Goal: Feedback & Contribution: Contribute content

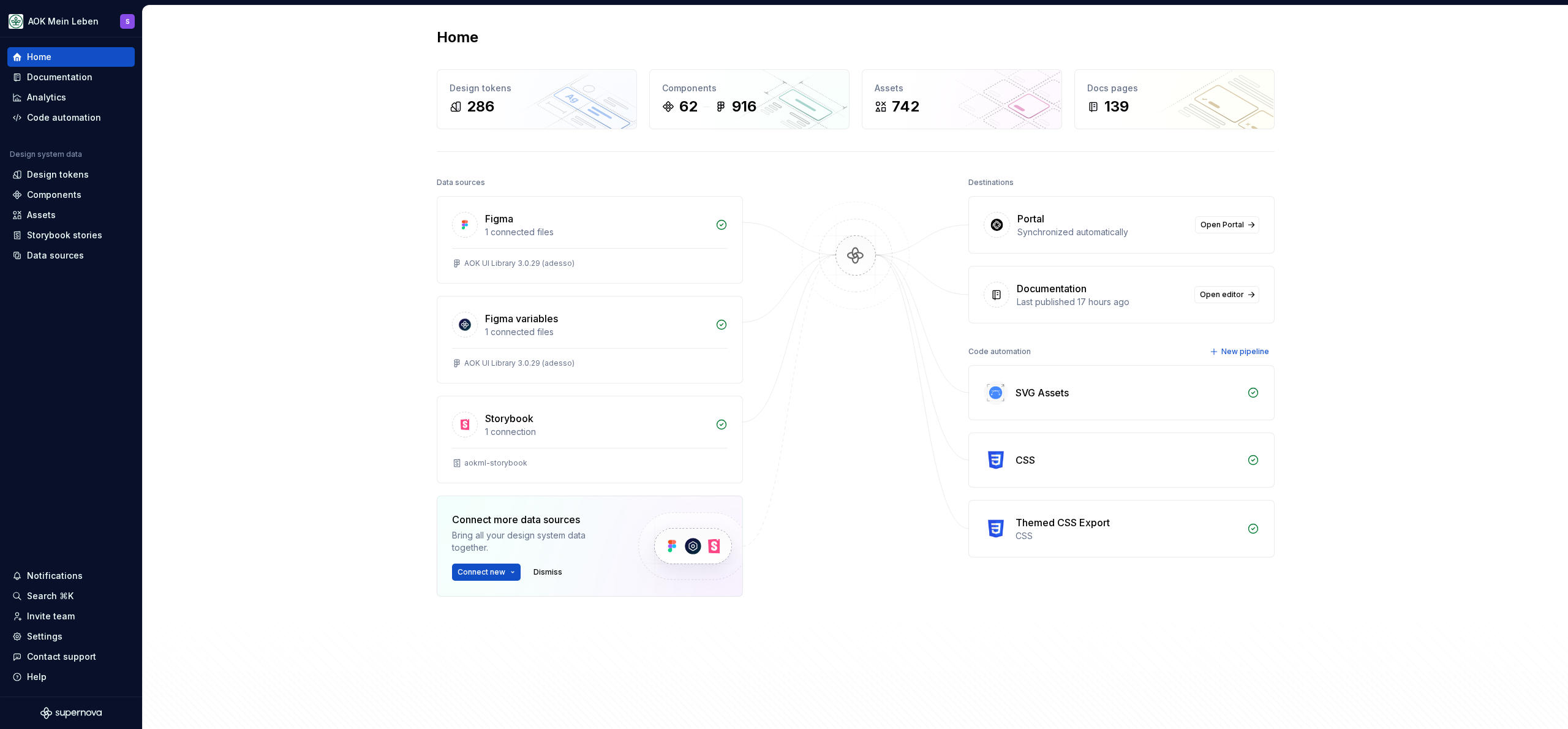
click at [227, 181] on div "Home Design tokens 286 Components 62 916 Assets 742 Docs pages 139 Data sources…" at bounding box center [855, 368] width 1425 height 725
click at [76, 209] on div "Assets" at bounding box center [71, 215] width 118 height 13
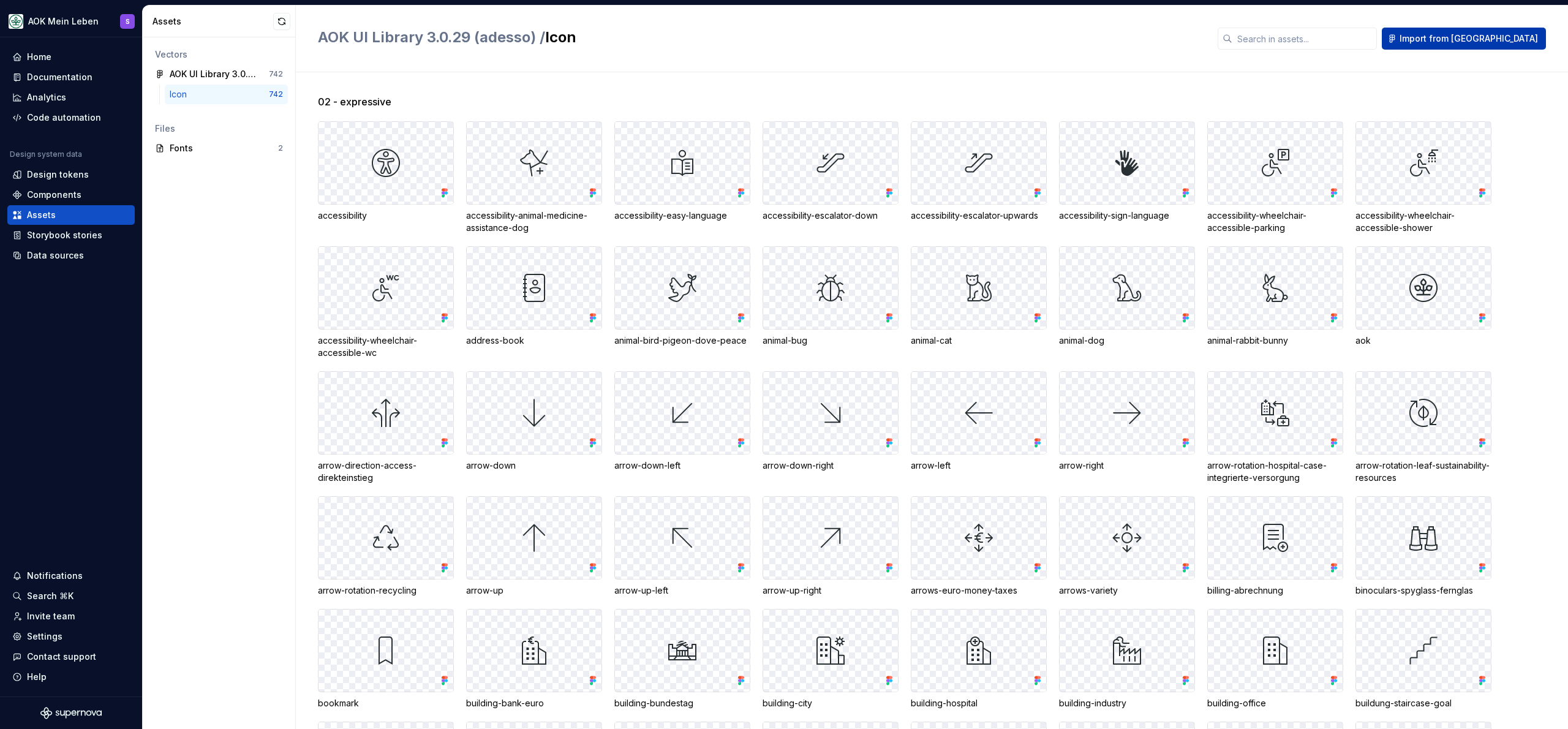
click at [1519, 40] on span "Import from [GEOGRAPHIC_DATA]" at bounding box center [1468, 39] width 139 height 13
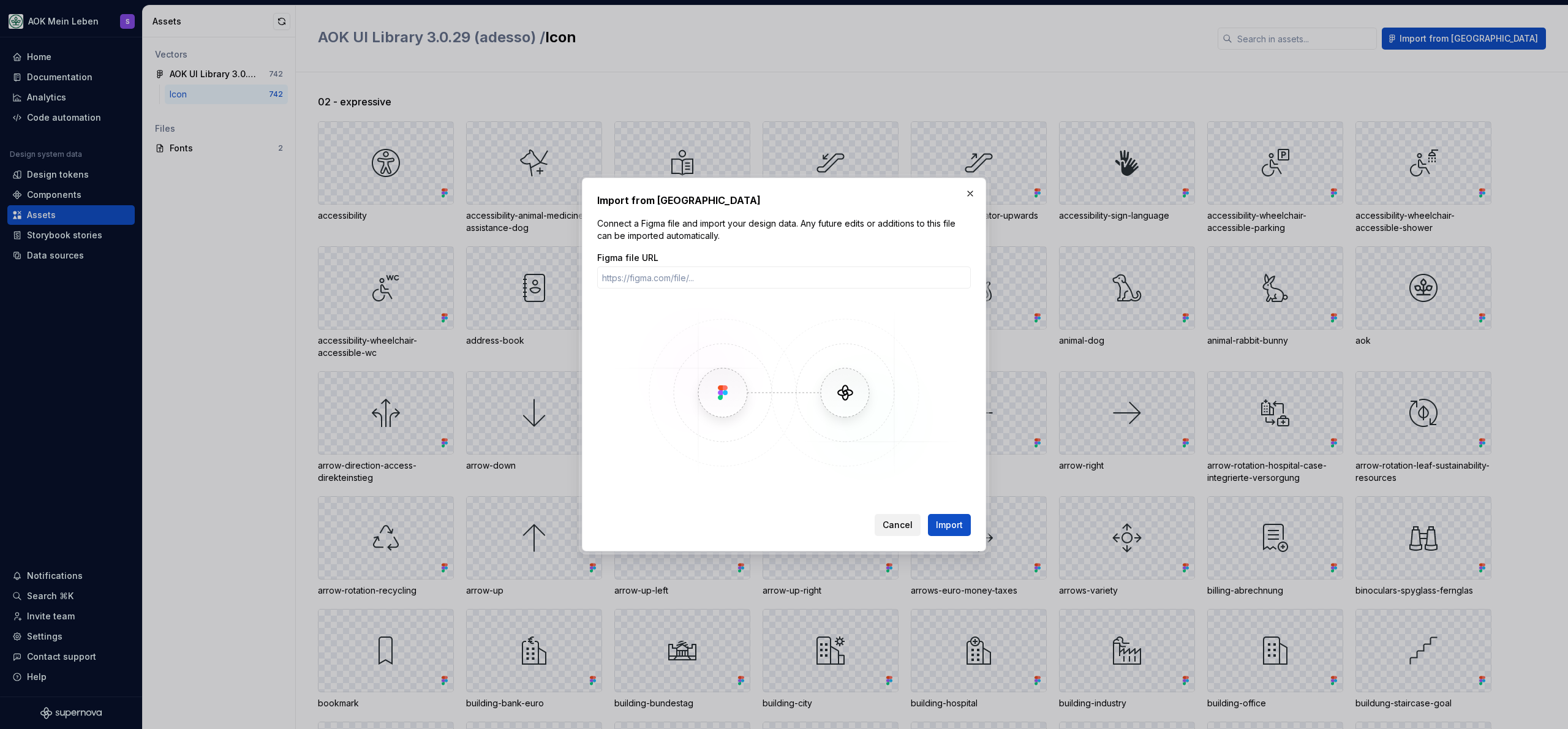
click at [897, 526] on span "Cancel" at bounding box center [898, 525] width 30 height 13
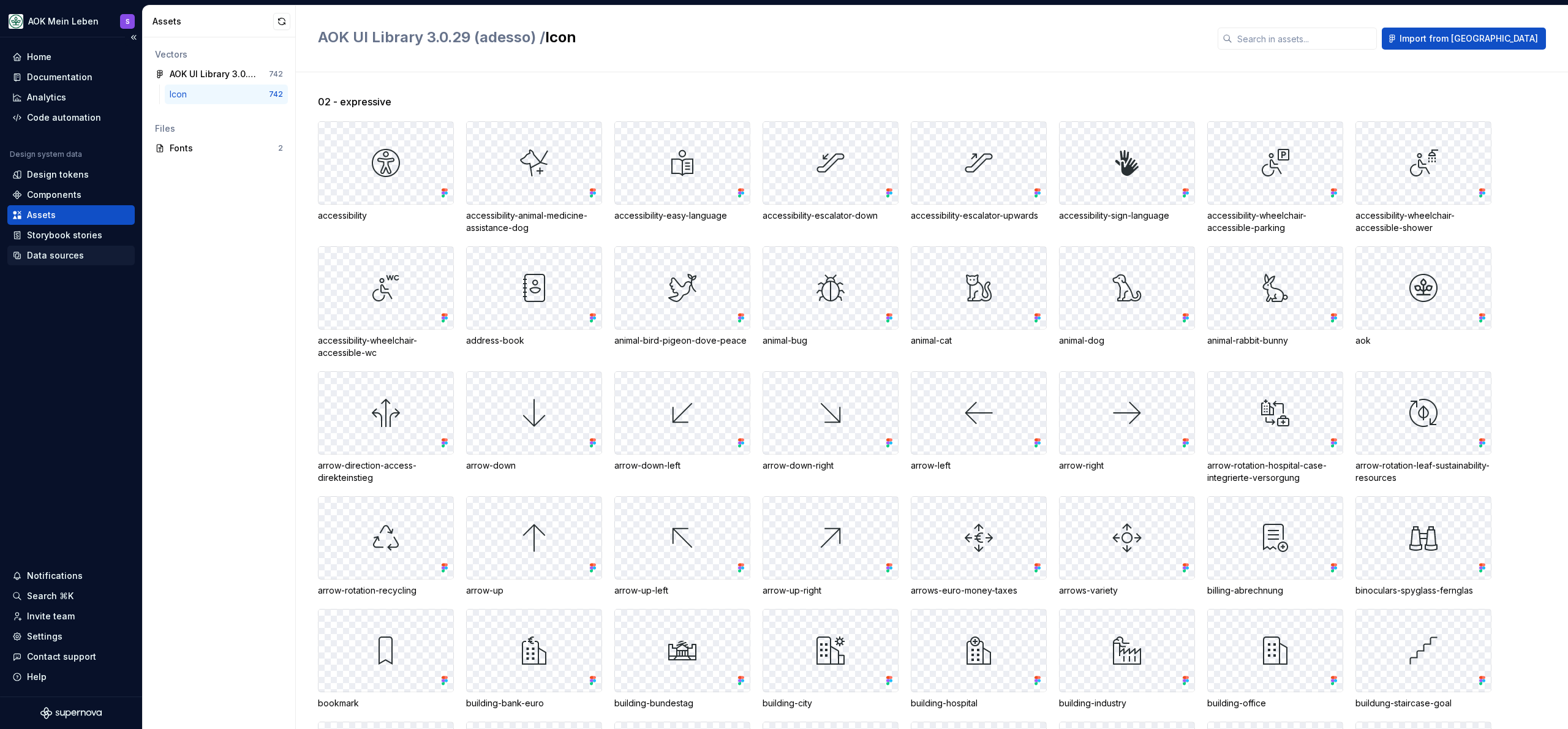
click at [108, 247] on div "Data sources" at bounding box center [71, 255] width 127 height 19
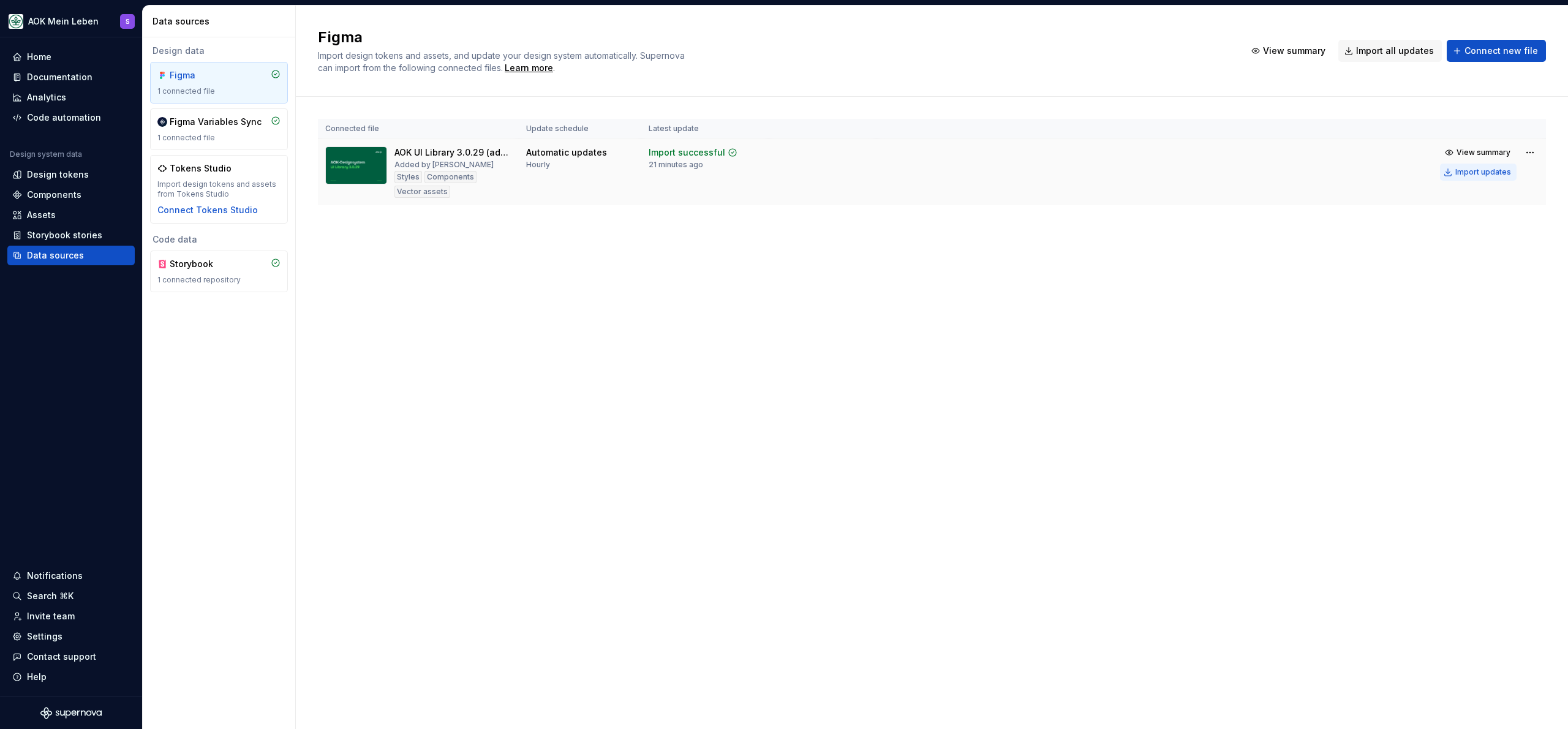
click at [1481, 168] on div "Import updates" at bounding box center [1483, 173] width 56 height 10
click at [1508, 701] on span "View summary" at bounding box center [1497, 703] width 54 height 10
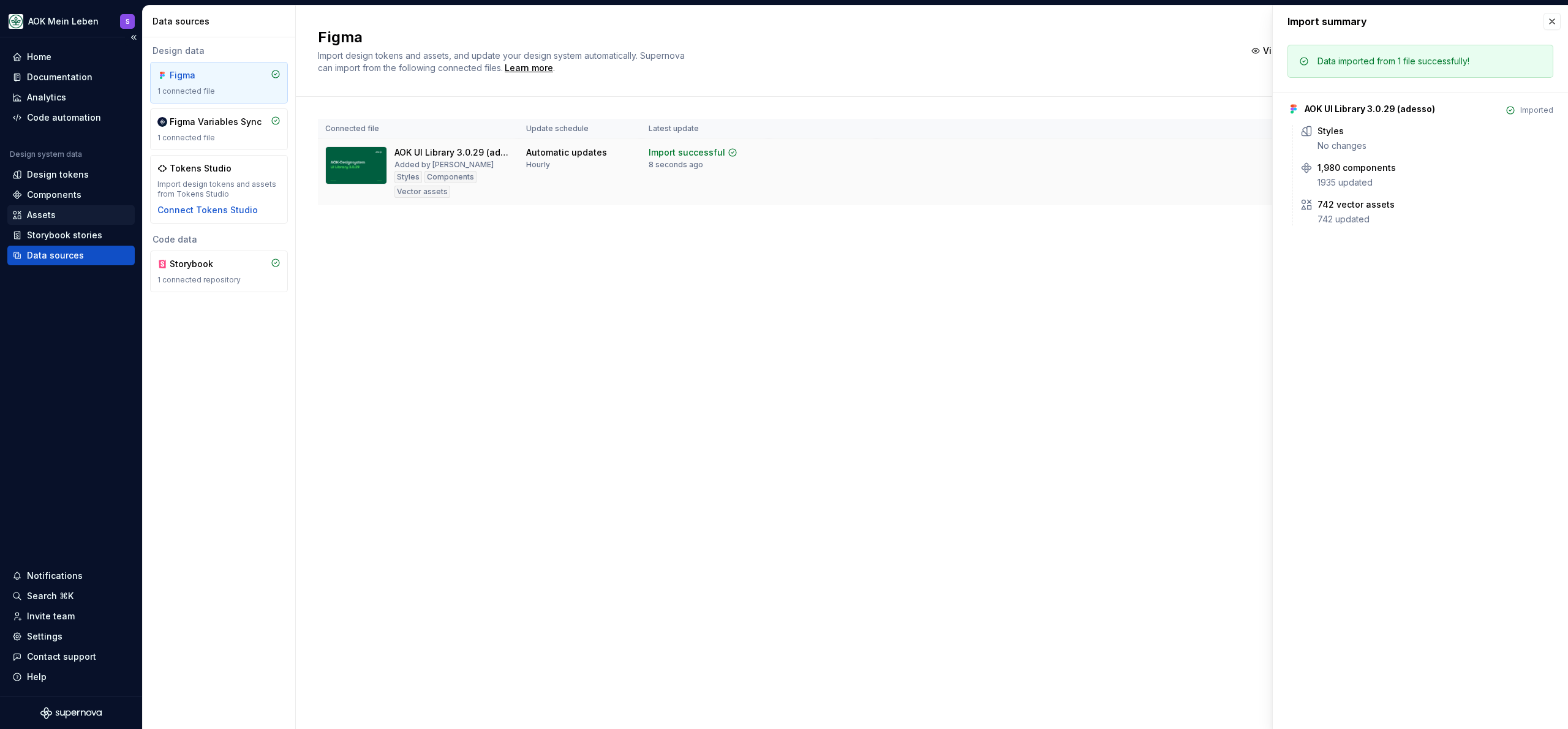
click at [78, 215] on div "Assets" at bounding box center [71, 215] width 118 height 13
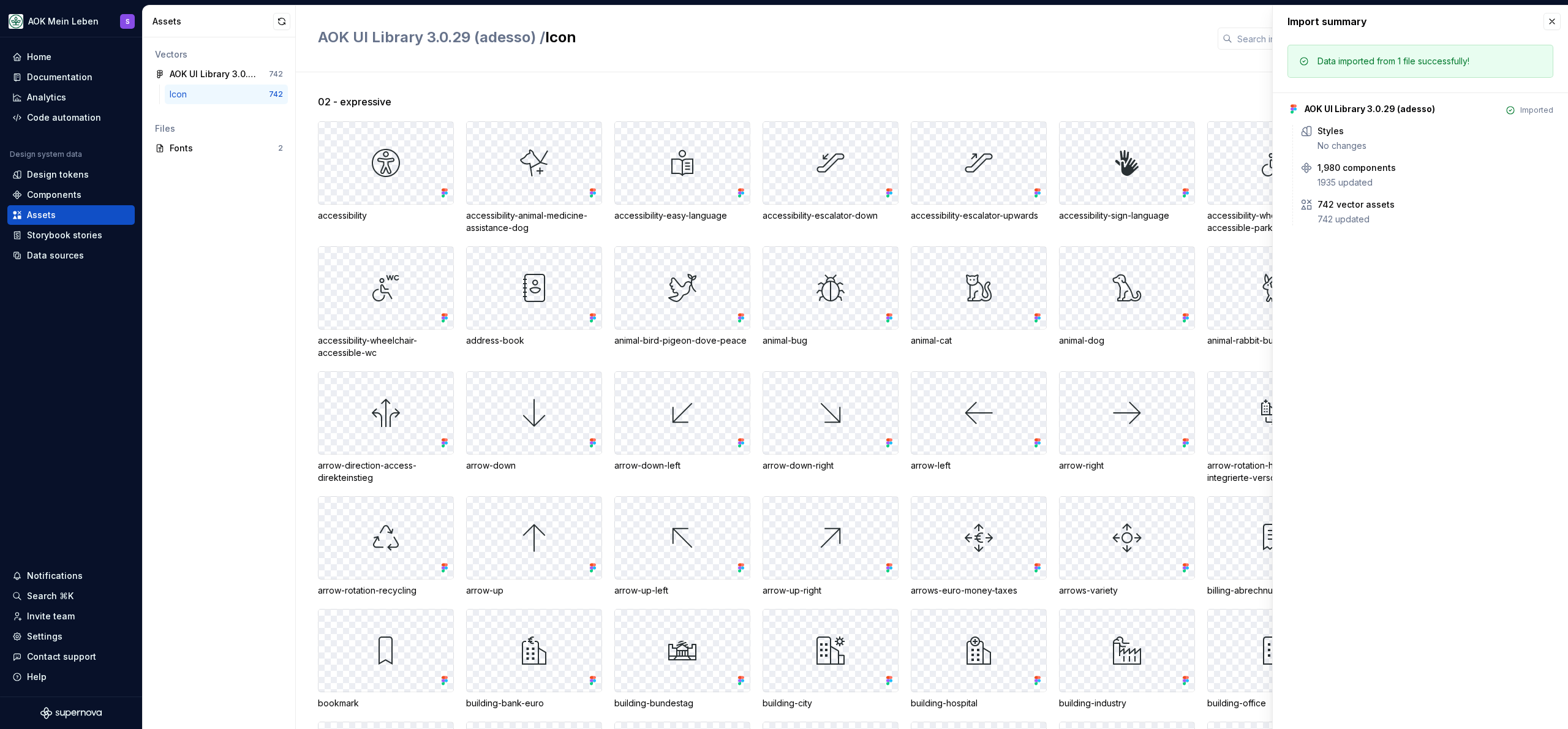
click at [445, 76] on div "02 - expressive accessibility accessibility-animal-medicine-assistance-dog acce…" at bounding box center [943, 400] width 1250 height 657
click at [1549, 18] on button "button" at bounding box center [1552, 21] width 17 height 17
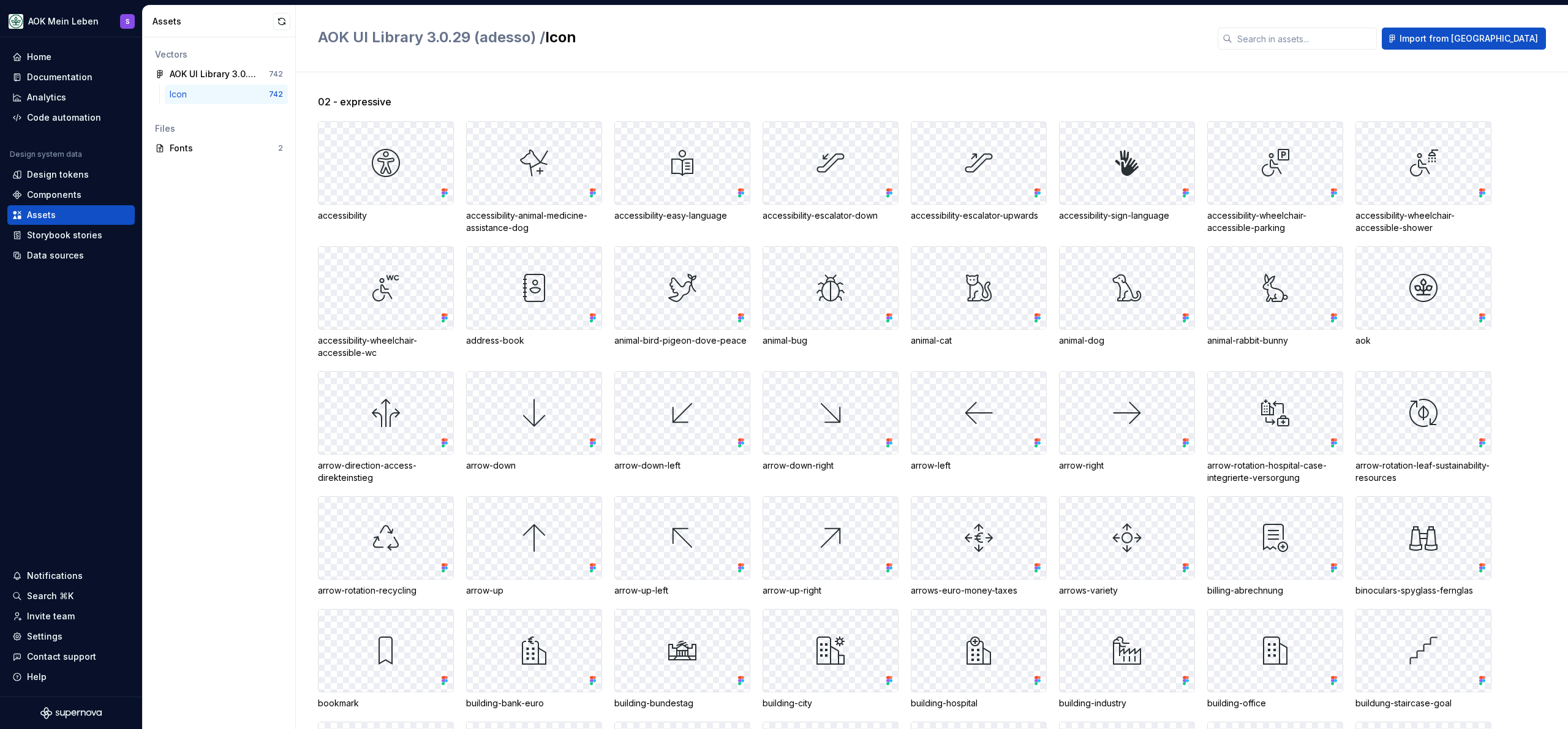
click at [1196, 51] on div "AOK UI Library 3.0.29 (adesso) / Icon Import from [GEOGRAPHIC_DATA]" at bounding box center [932, 39] width 1272 height 67
click at [46, 252] on div "Data sources" at bounding box center [55, 256] width 57 height 13
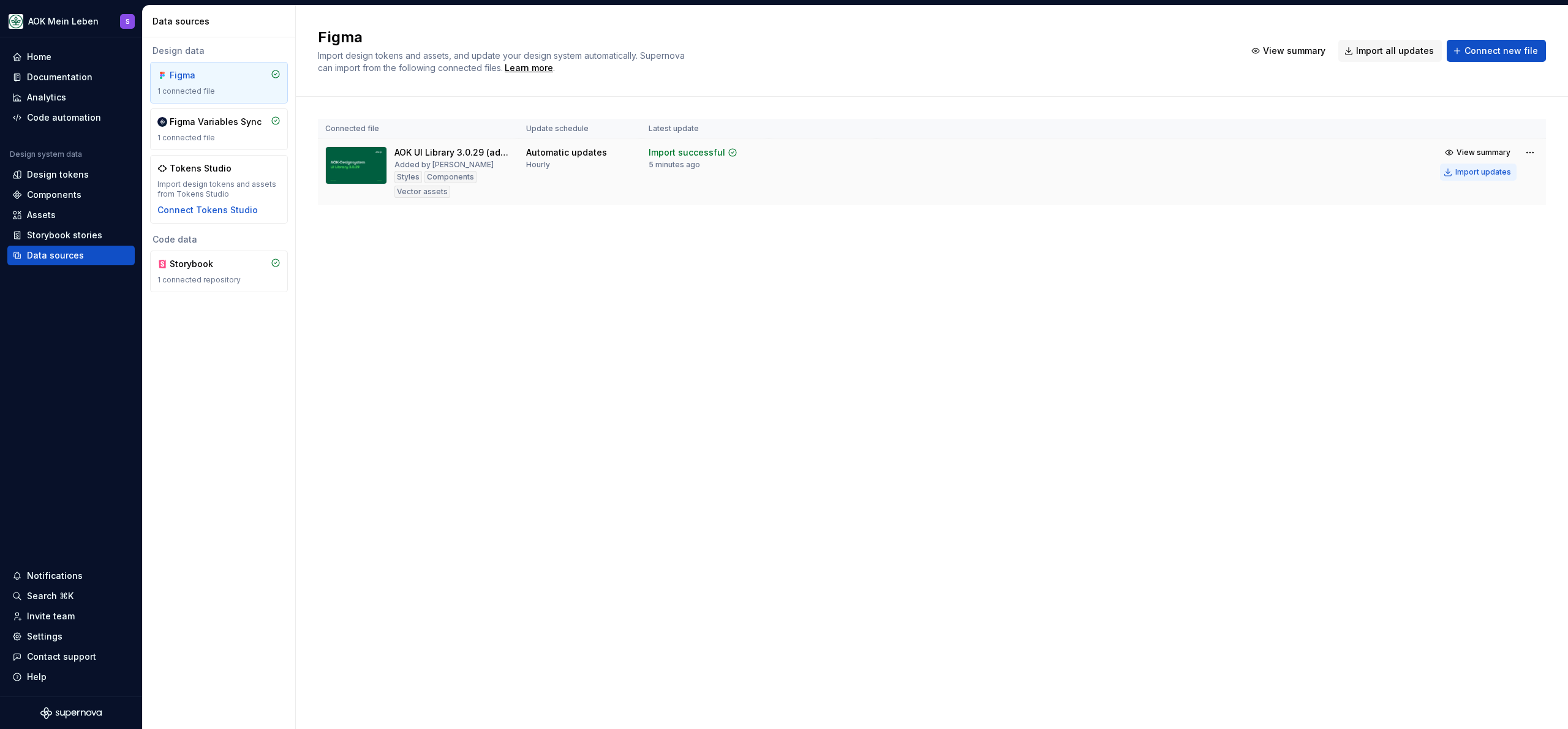
click at [1486, 173] on div "Import updates" at bounding box center [1483, 173] width 56 height 10
click at [781, 36] on h2 "Figma" at bounding box center [774, 37] width 913 height 19
drag, startPoint x: 1507, startPoint y: 702, endPoint x: 1497, endPoint y: 700, distance: 10.2
click at [1507, 702] on span "View summary" at bounding box center [1497, 703] width 54 height 10
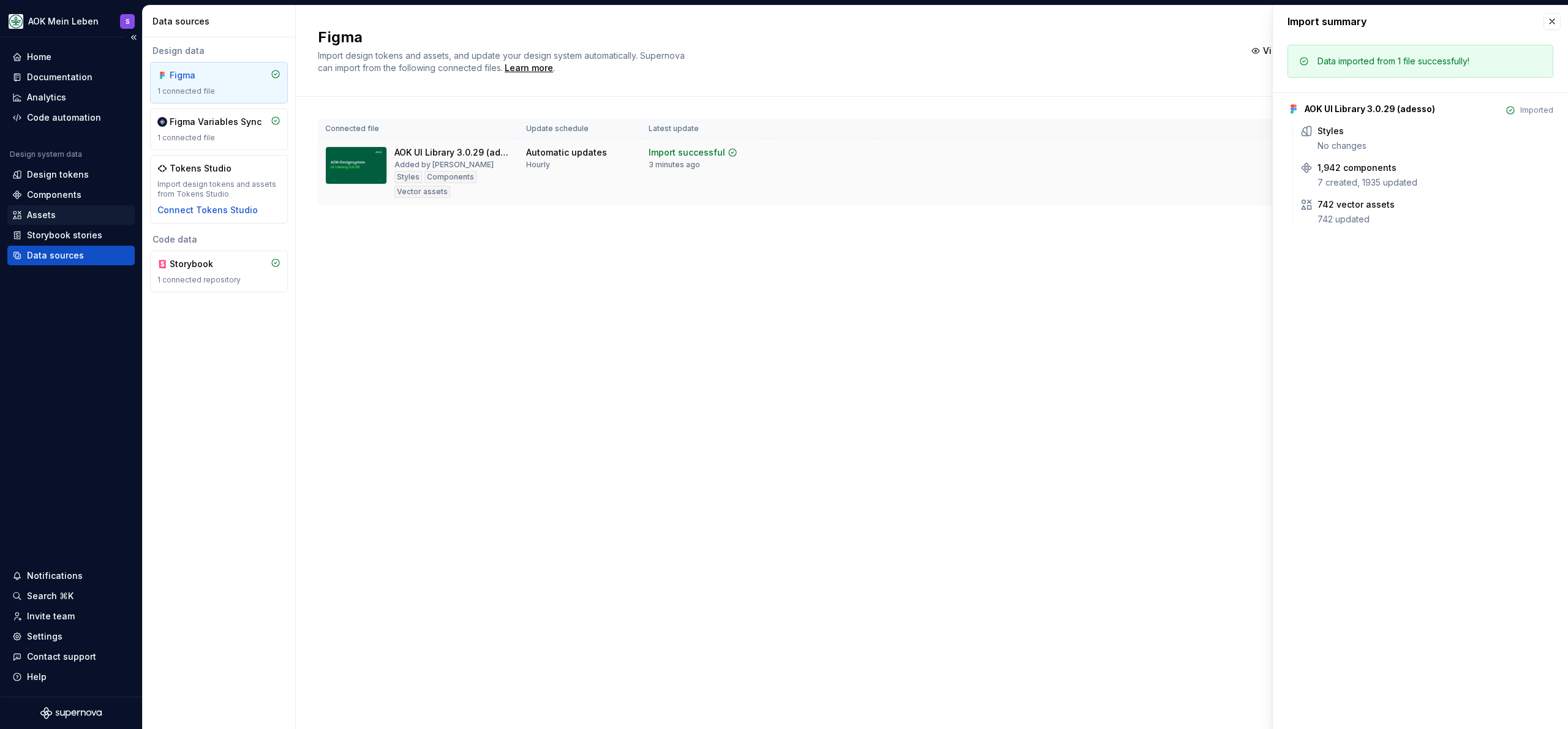
click at [56, 216] on div "Assets" at bounding box center [71, 215] width 118 height 13
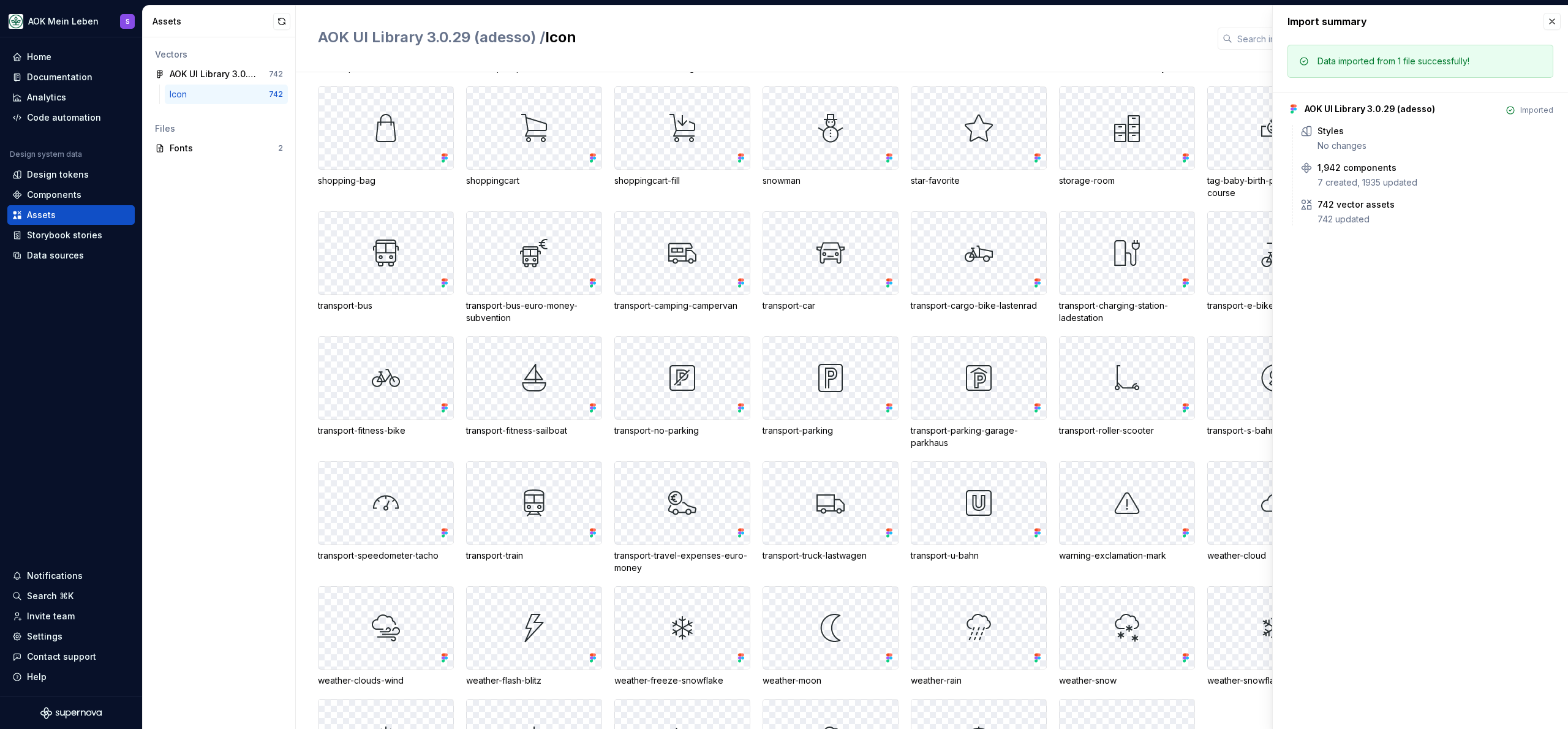
scroll to position [7471, 0]
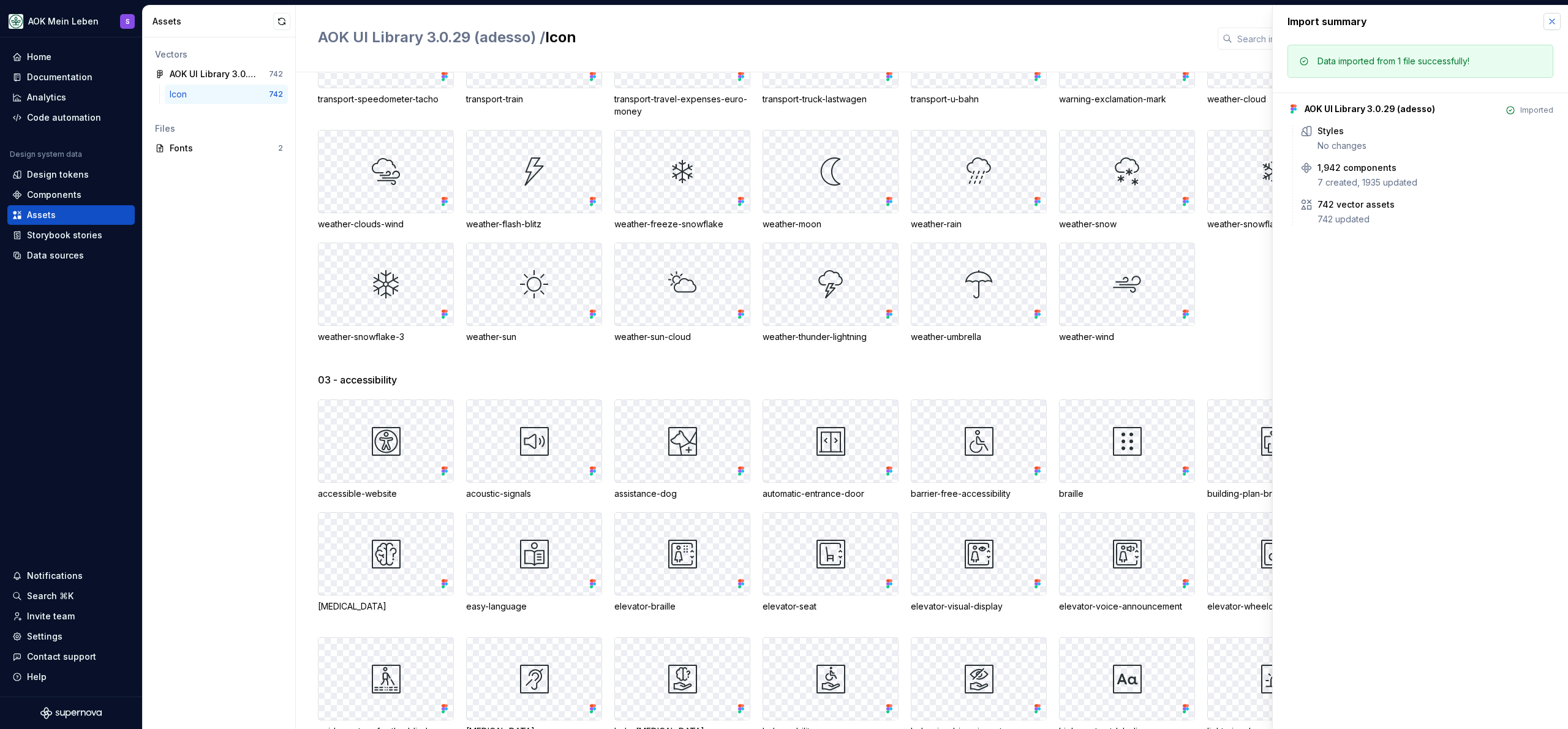
click at [1555, 21] on button "button" at bounding box center [1552, 21] width 17 height 17
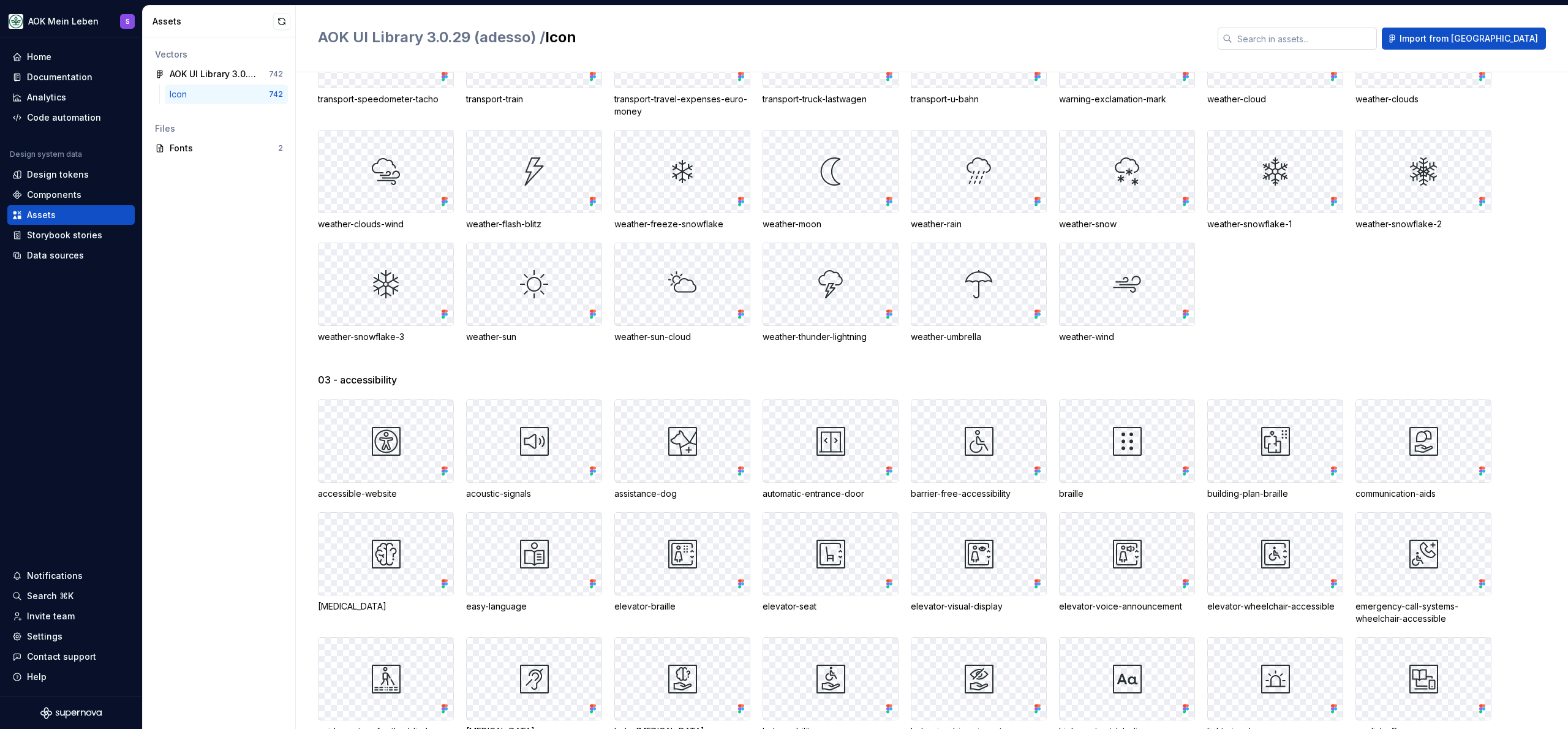
click at [1330, 33] on input "text" at bounding box center [1304, 38] width 145 height 22
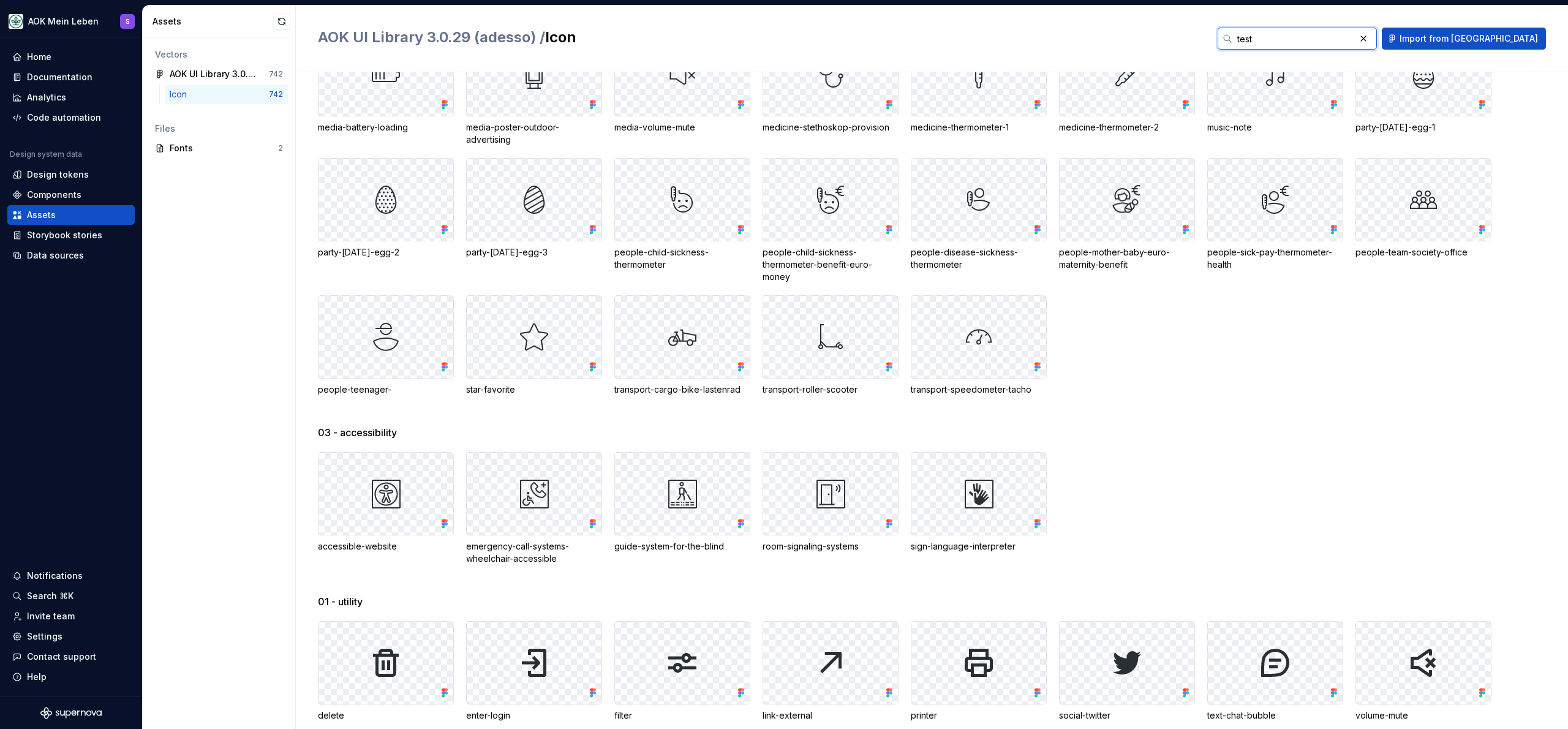
scroll to position [0, 0]
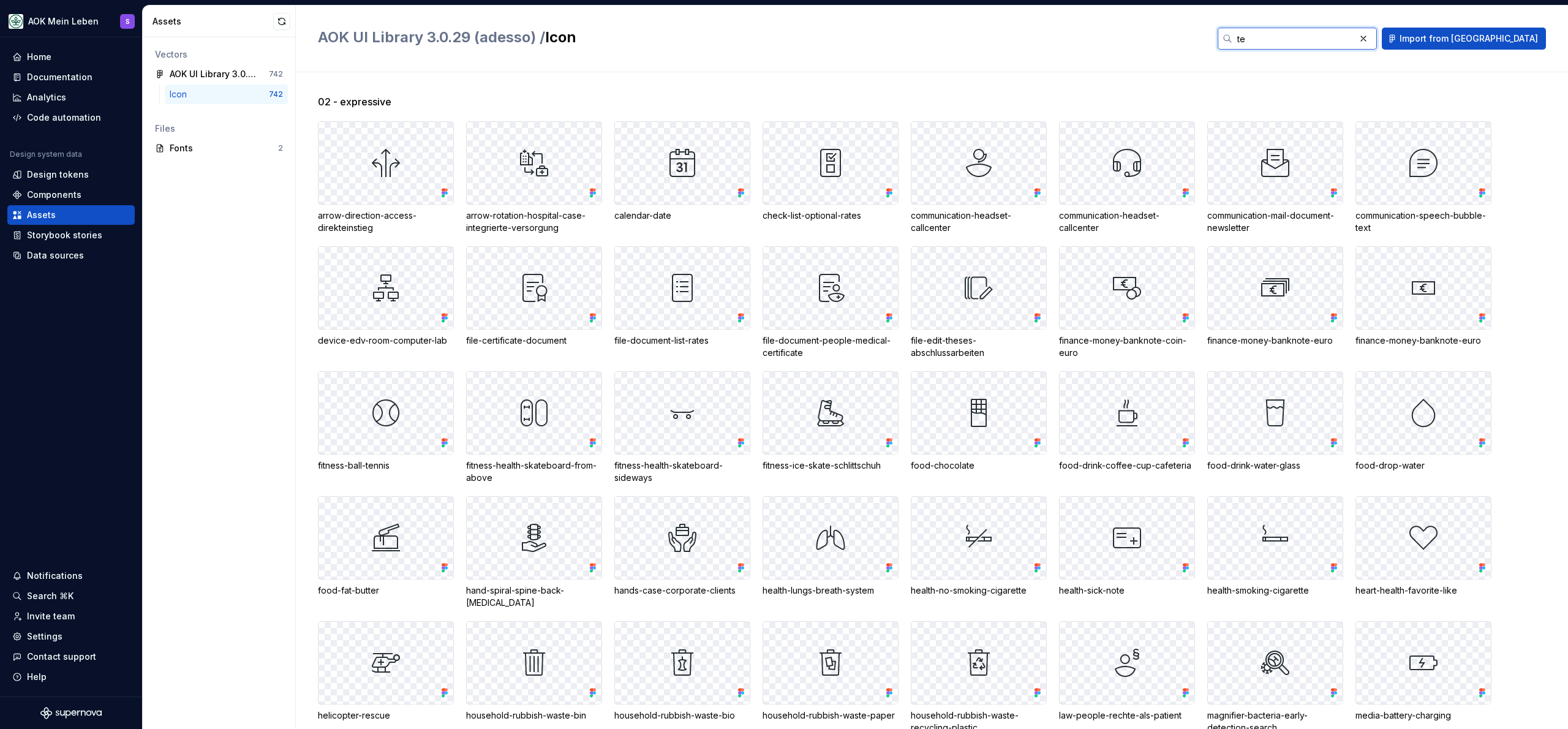
type input "t"
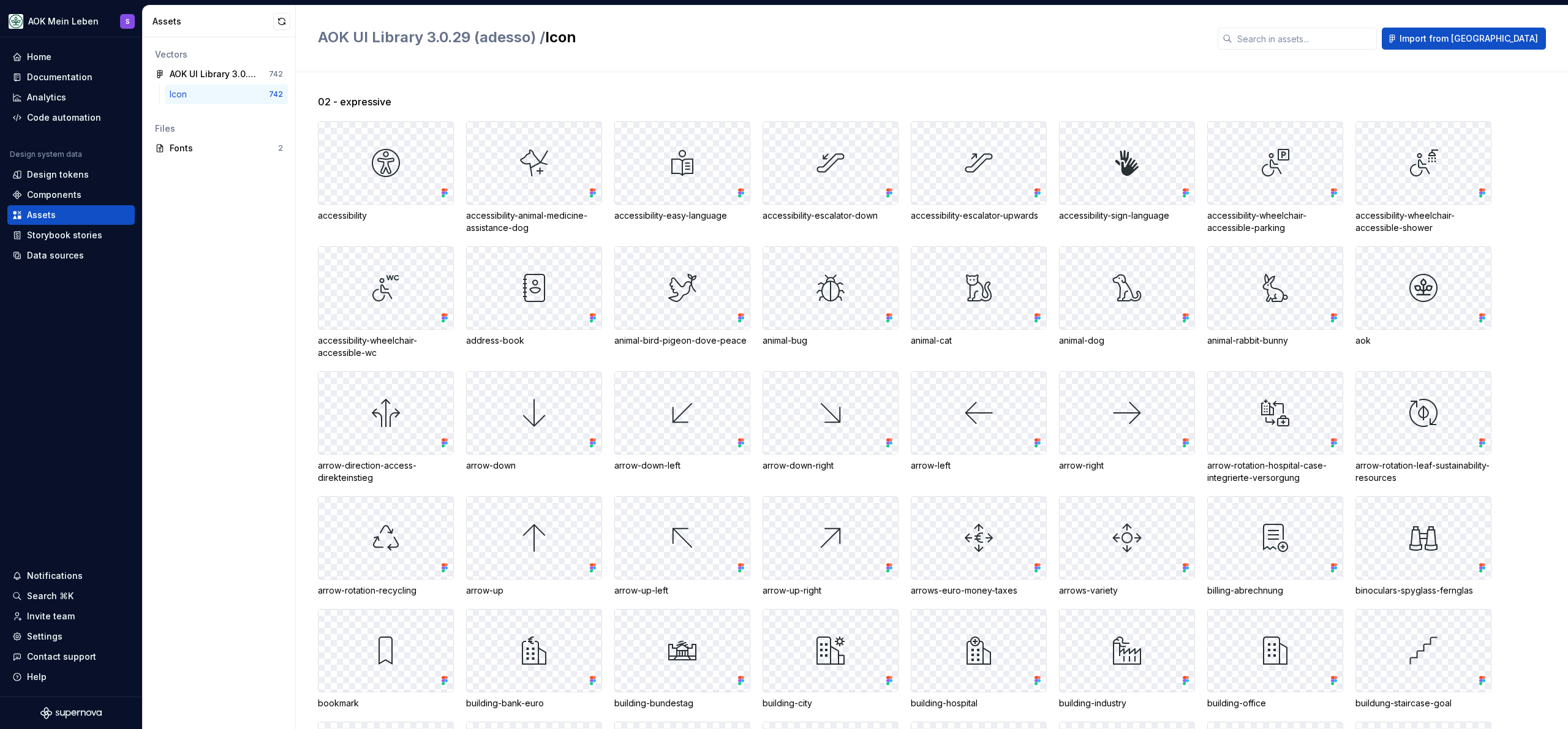
click at [992, 33] on h2 "AOK UI Library 3.0.29 (adesso) / Icon" at bounding box center [760, 37] width 885 height 19
click at [108, 71] on div "Documentation" at bounding box center [71, 77] width 118 height 13
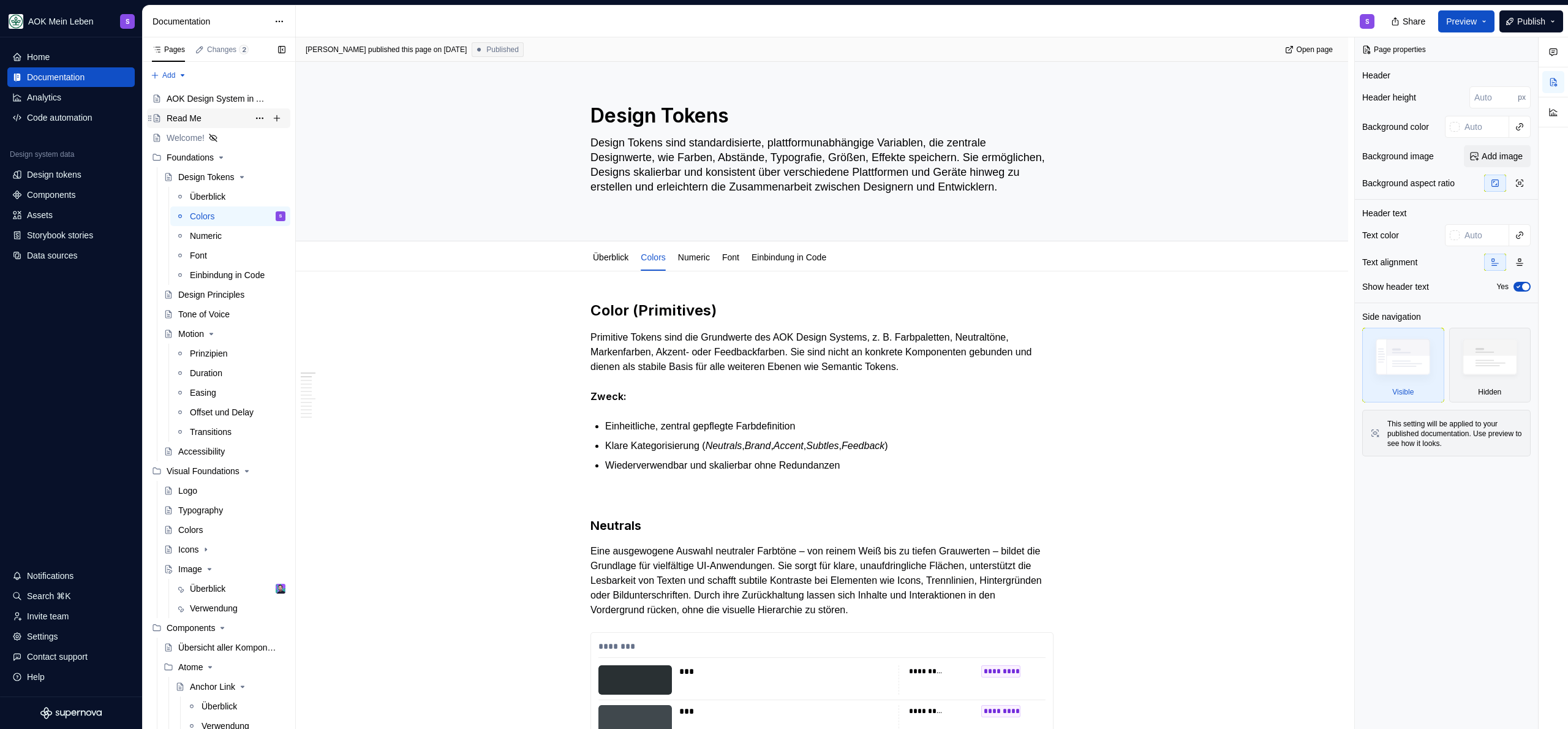
click at [195, 120] on div "Read Me" at bounding box center [184, 119] width 35 height 13
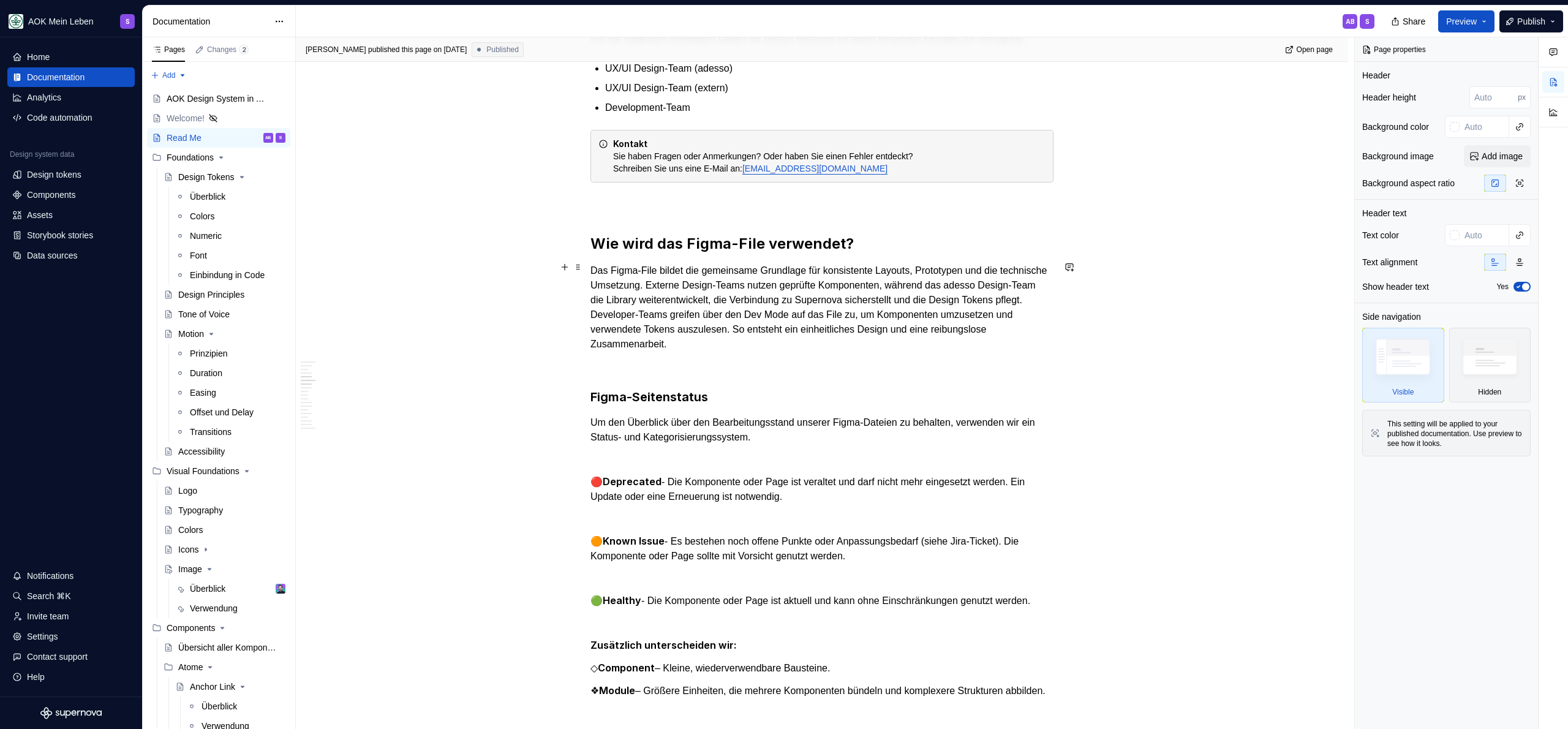
scroll to position [1193, 0]
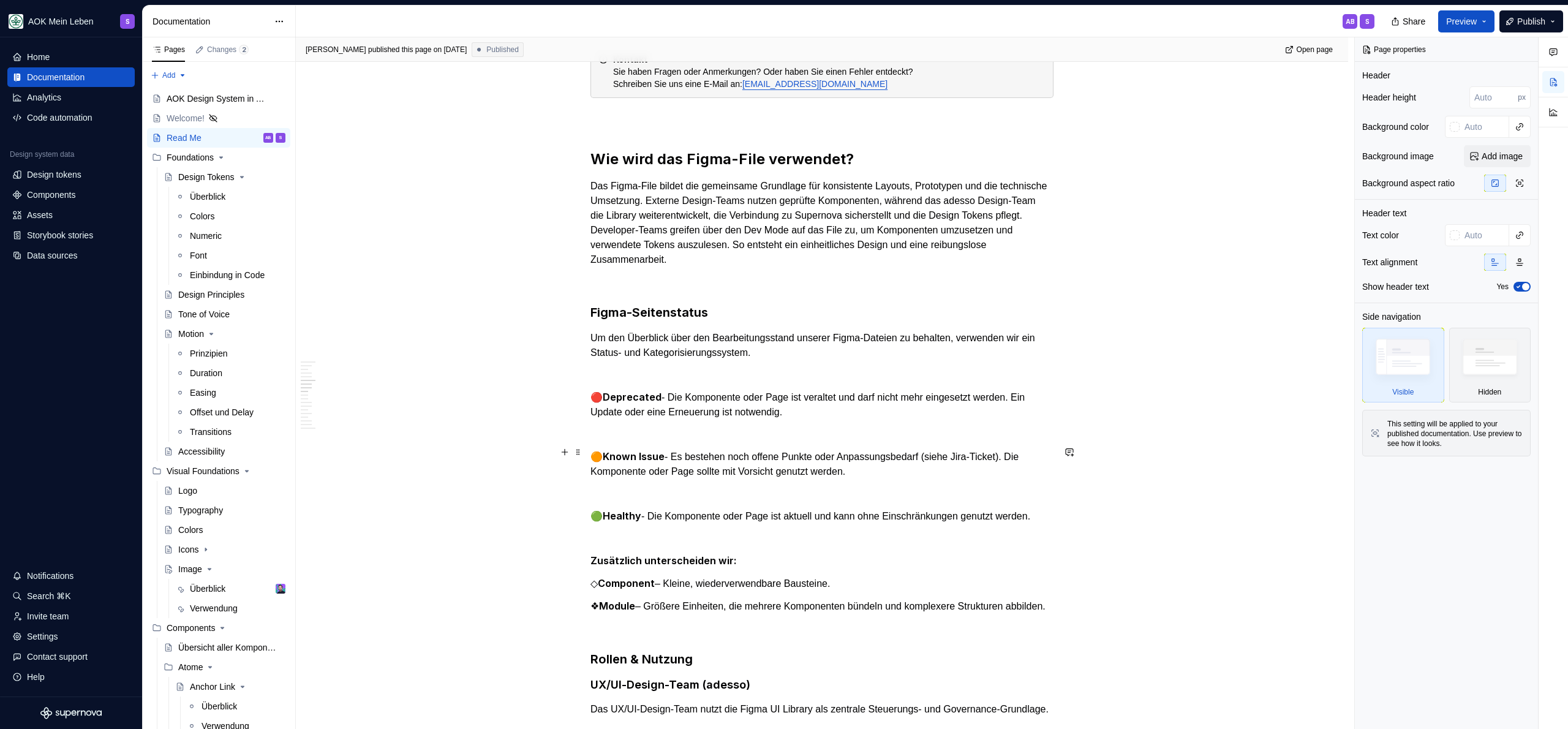
click at [604, 455] on strong "Known Issue" at bounding box center [633, 457] width 62 height 13
type textarea "*"
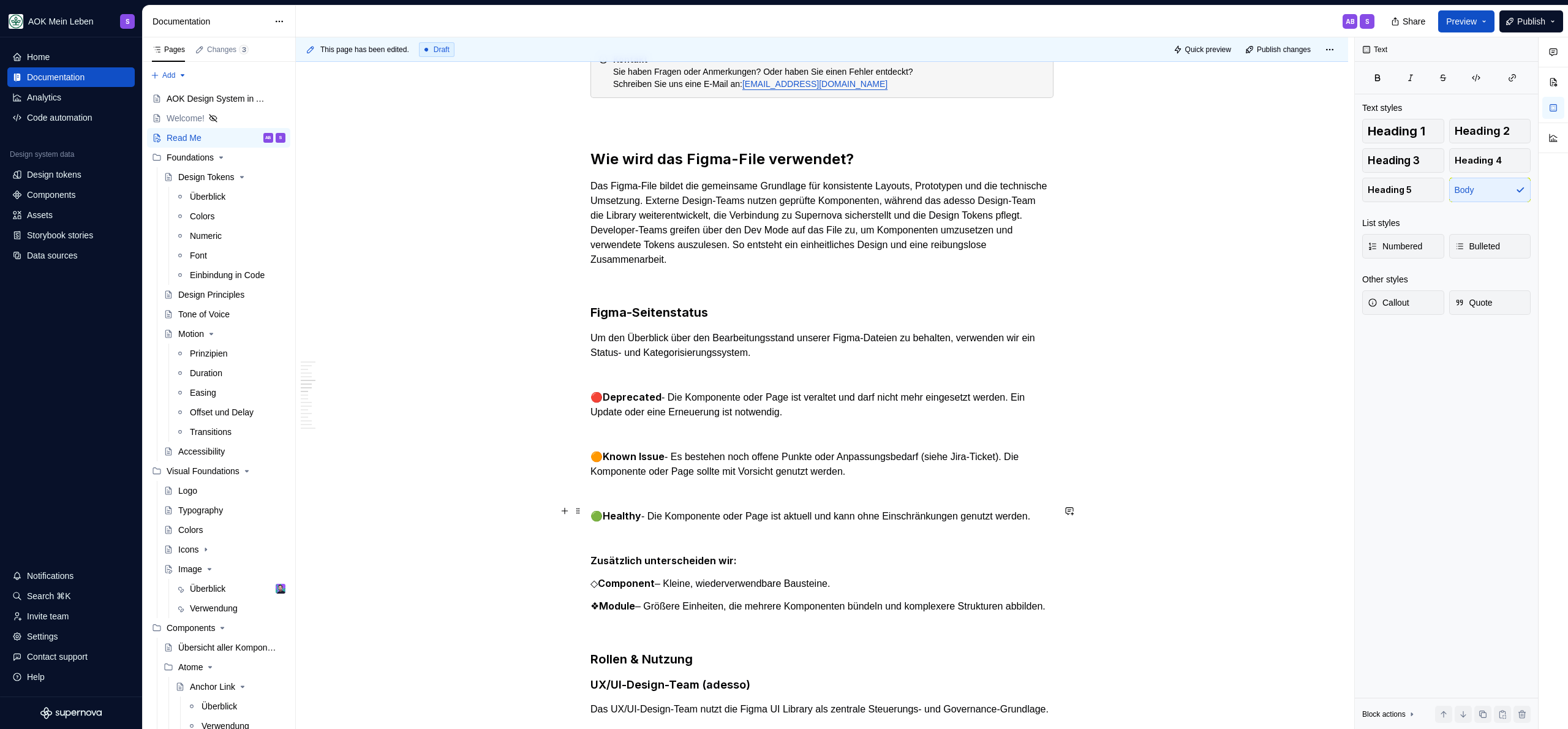
click at [676, 514] on p "🟢 Healthy - Die Komponente oder Page ist aktuell und kann ohne Einschränkungen …" at bounding box center [822, 516] width 463 height 15
click at [615, 523] on p "🟢 Healthy - Die Komponente oder Page ist aktuell und kann ohne Einschränkungen …" at bounding box center [822, 516] width 463 height 15
click at [673, 524] on p "🟢 Healthy - Die Komponente oder Page ist aktuell und kann ohne Einschränkungen …" at bounding box center [822, 516] width 463 height 15
click at [632, 493] on p at bounding box center [822, 494] width 463 height 14
click at [713, 432] on p at bounding box center [822, 434] width 463 height 14
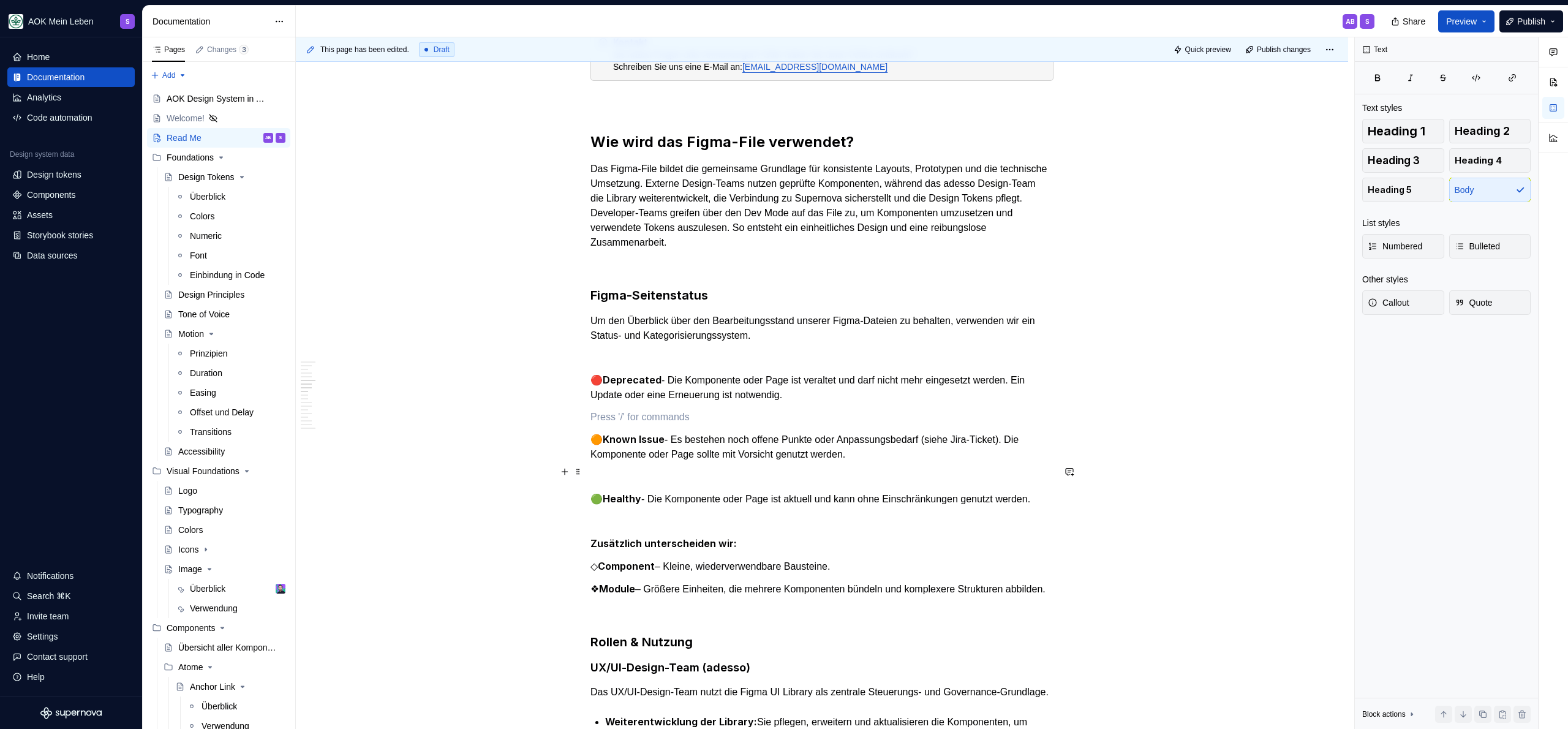
scroll to position [1249, 0]
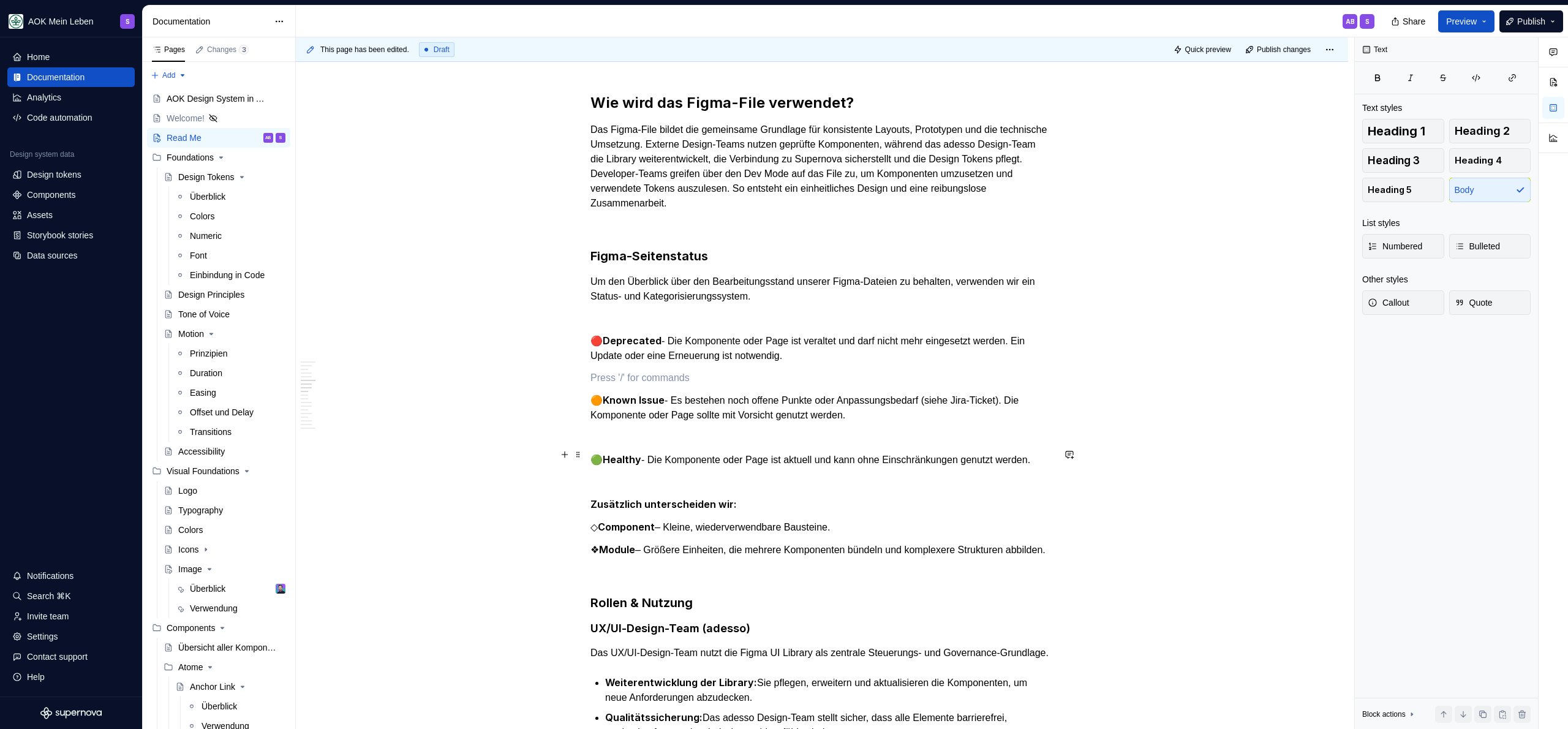
click at [665, 467] on p "🟢 Healthy - Die Komponente oder Page ist aktuell und kann ohne Einschränkungen …" at bounding box center [822, 460] width 463 height 15
click at [660, 437] on p at bounding box center [822, 437] width 463 height 14
click at [678, 373] on p at bounding box center [822, 378] width 463 height 14
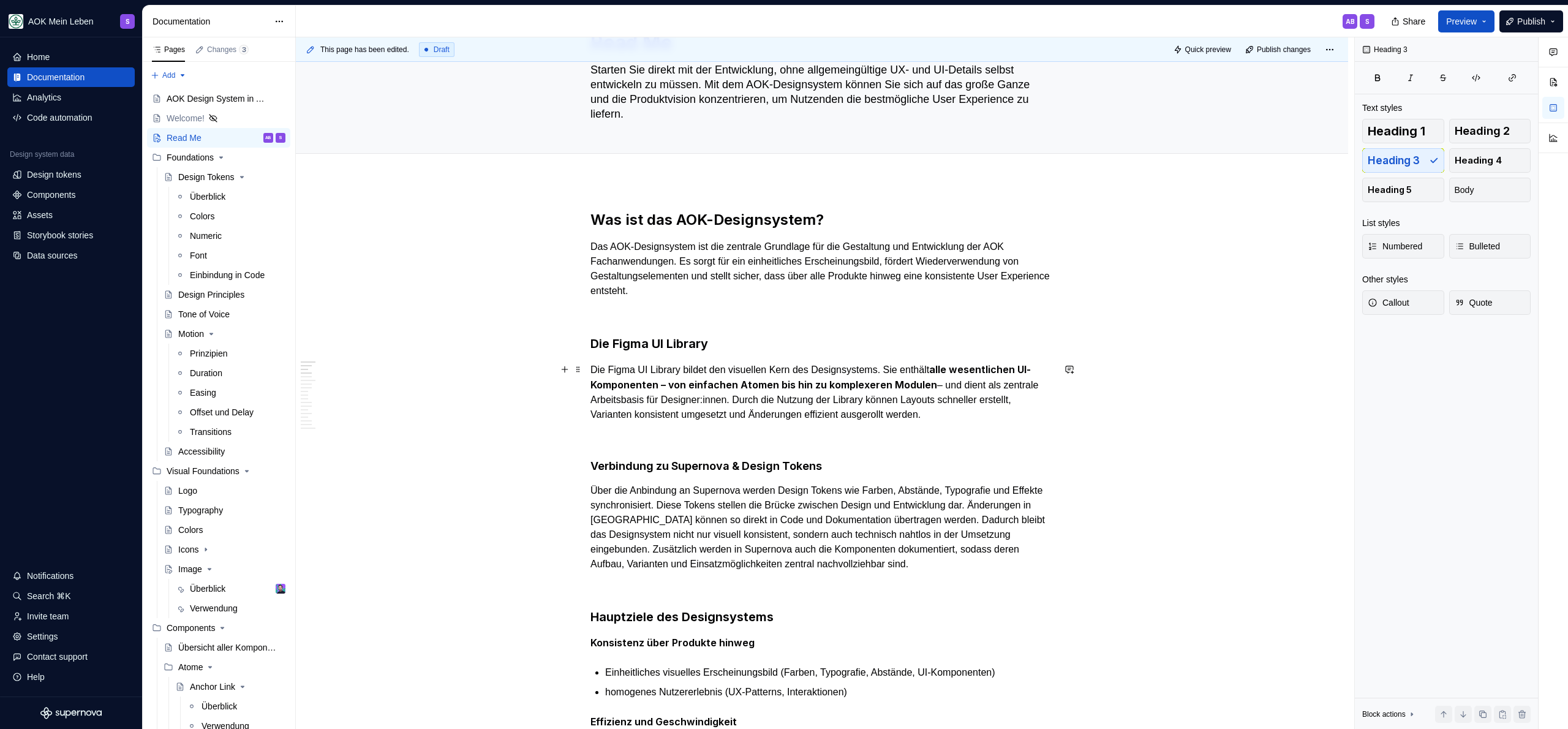
scroll to position [0, 0]
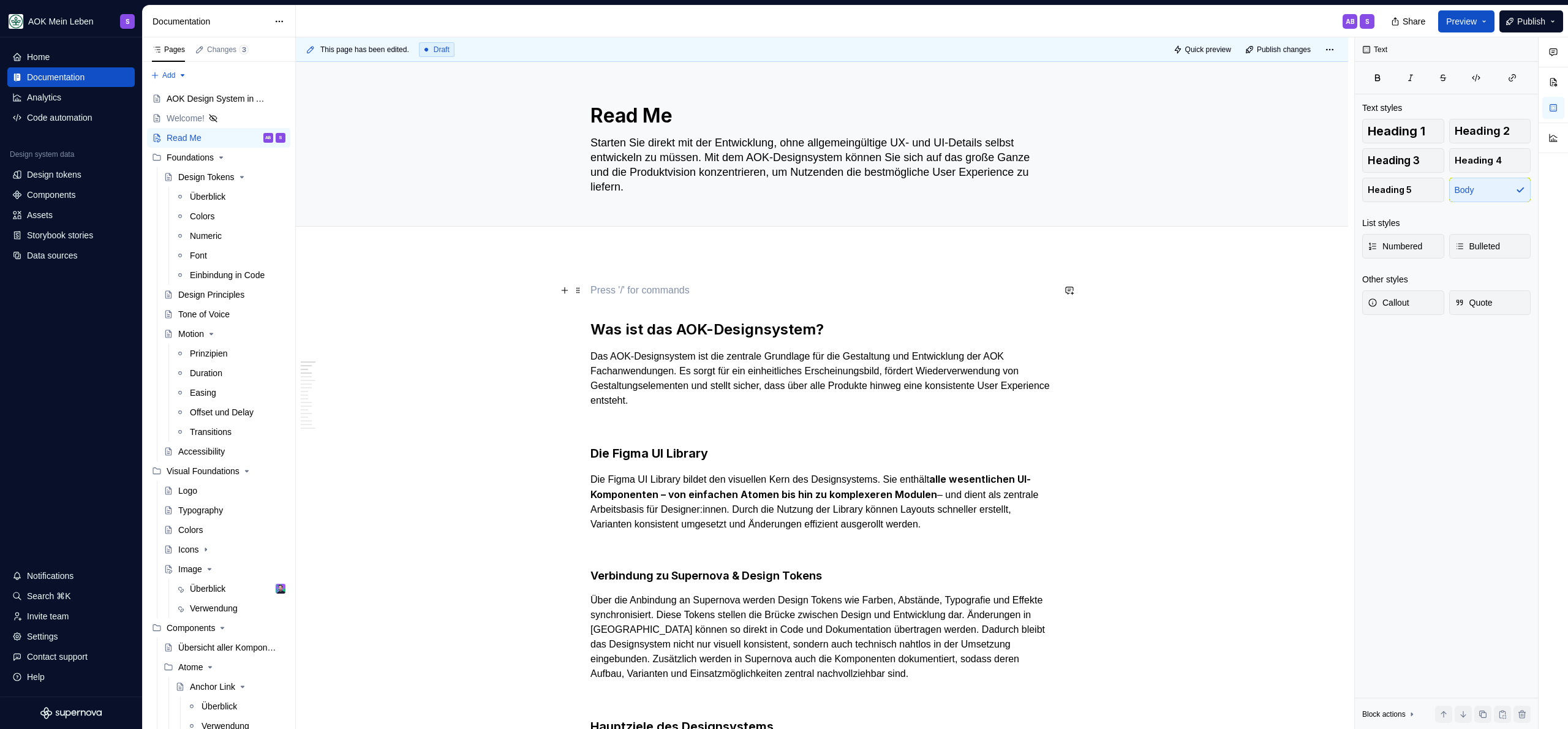
click at [677, 288] on p at bounding box center [822, 290] width 463 height 14
click at [679, 329] on h2 "Was ist das AOK-Designsystem?" at bounding box center [822, 329] width 463 height 19
click at [679, 328] on h2 "Was ist das AOK-Designsystem?" at bounding box center [822, 329] width 463 height 19
click at [655, 455] on h3 "Die Figma UI Library" at bounding box center [822, 453] width 463 height 17
click at [696, 452] on h3 "Die Figma UI Library" at bounding box center [822, 453] width 463 height 17
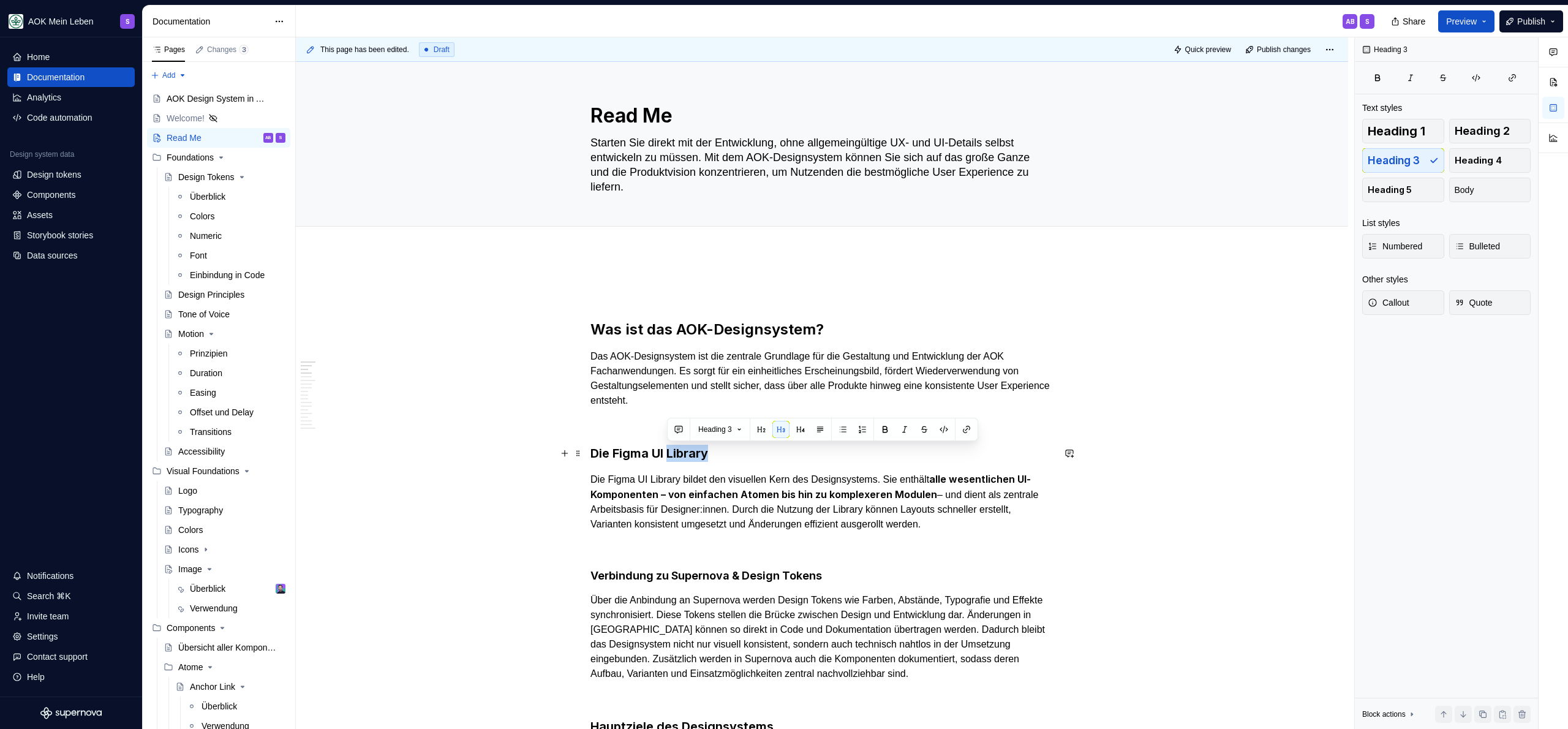
click at [696, 452] on h3 "Die Figma UI Library" at bounding box center [822, 453] width 463 height 17
click at [643, 569] on h4 "Verbindung zu Supernova & Design Tokens" at bounding box center [822, 576] width 463 height 14
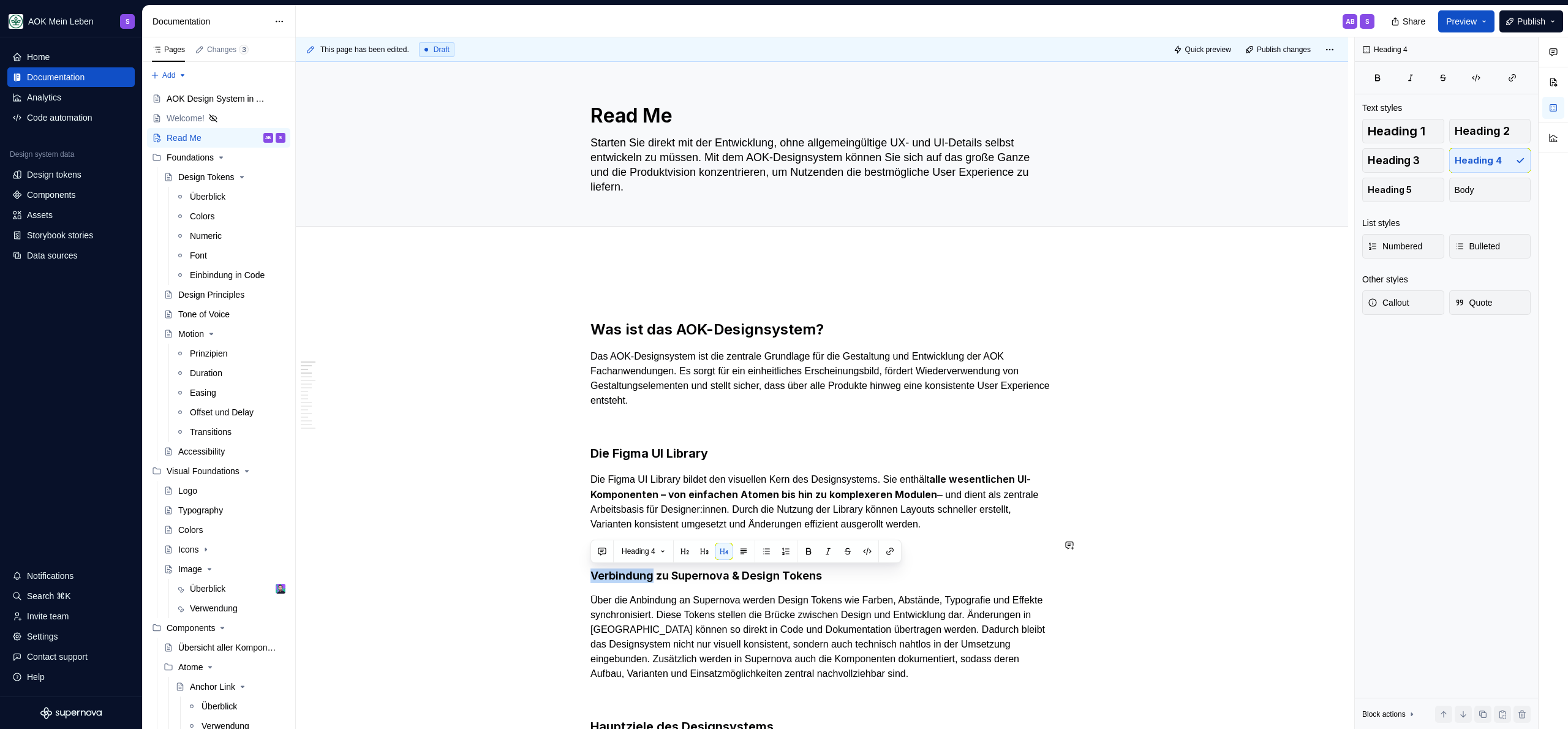
click at [643, 569] on h4 "Verbindung zu Supernova & Design Tokens" at bounding box center [822, 576] width 463 height 14
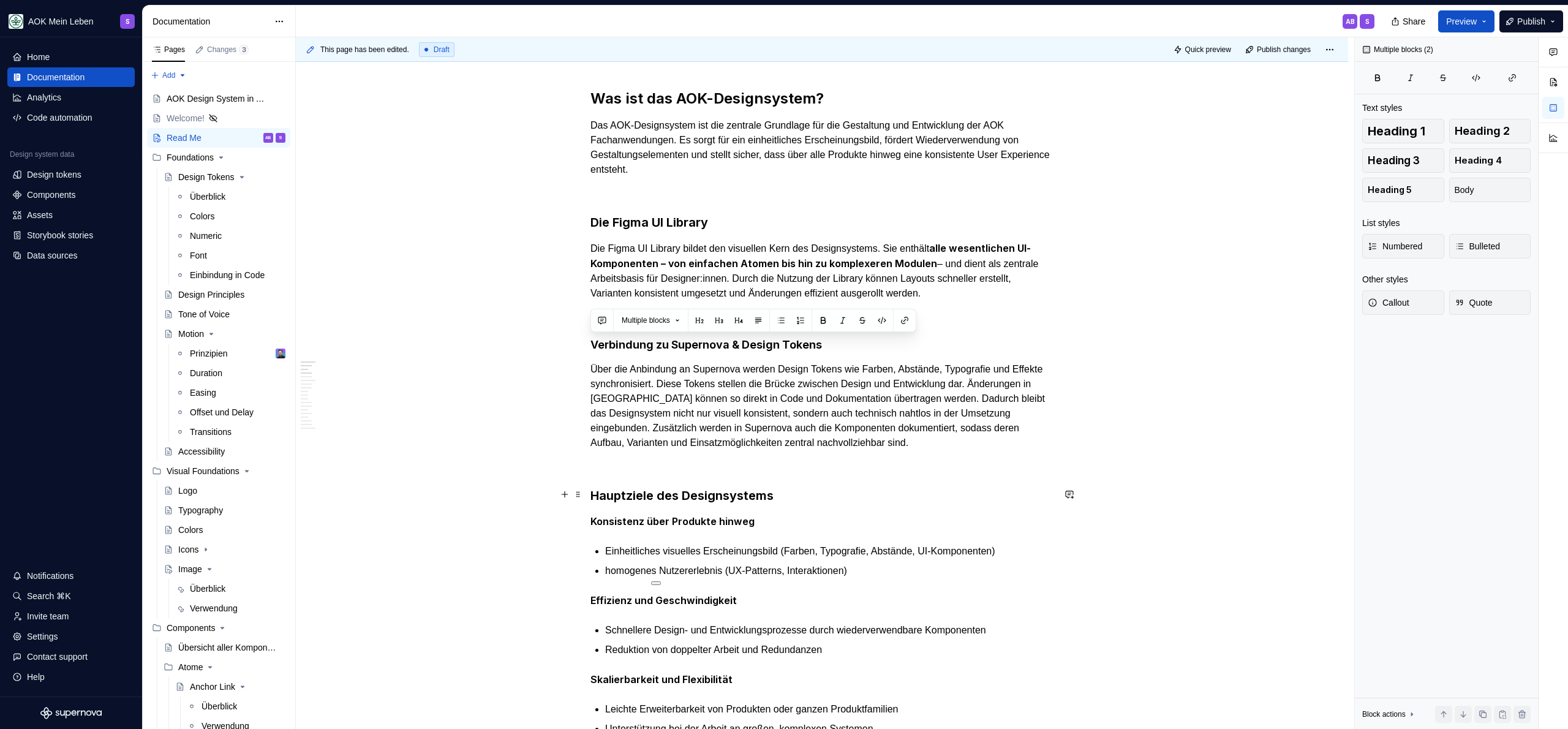
click at [640, 488] on h3 "Hauptziele des Designsystems" at bounding box center [822, 496] width 463 height 17
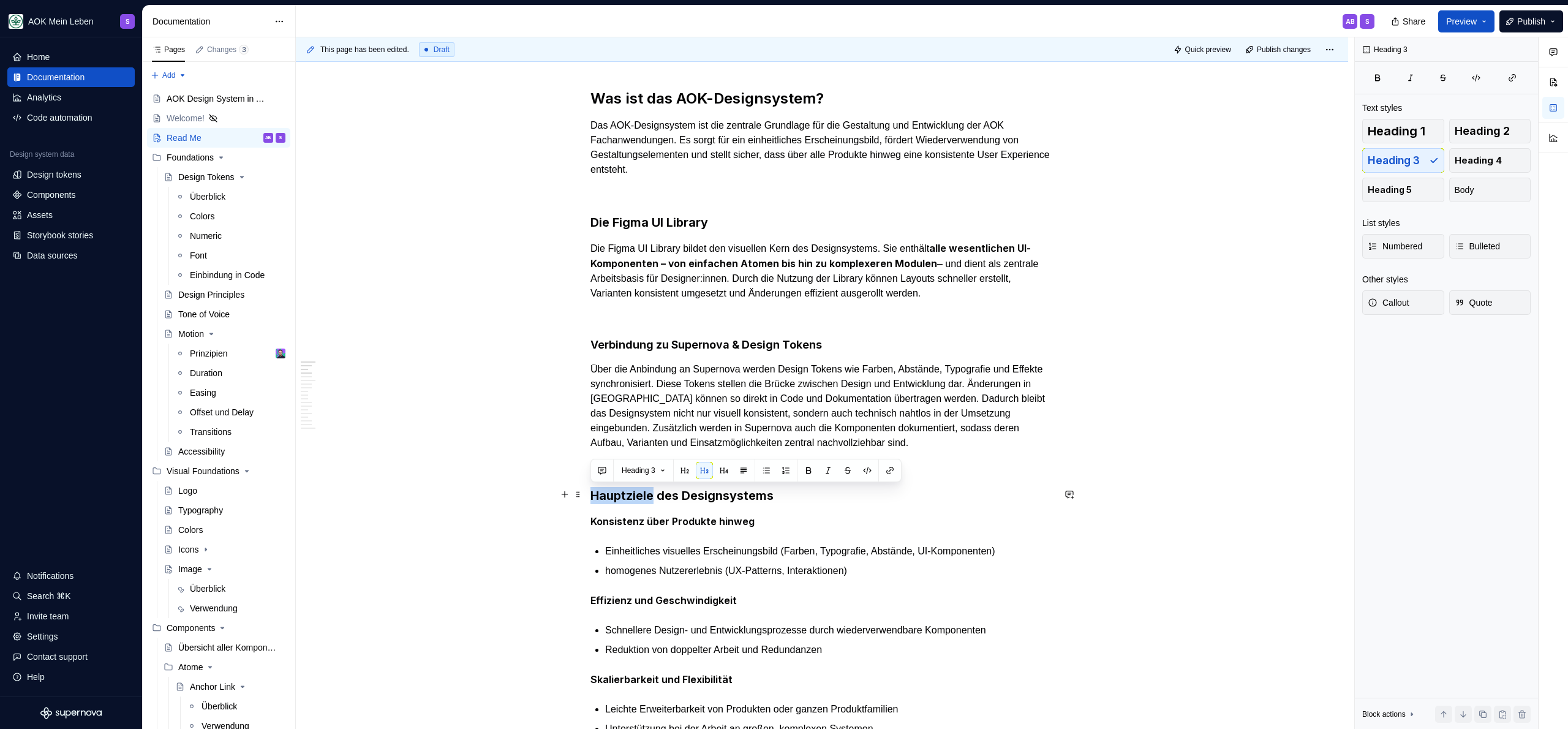
click at [640, 488] on h3 "Hauptziele des Designsystems" at bounding box center [822, 496] width 463 height 17
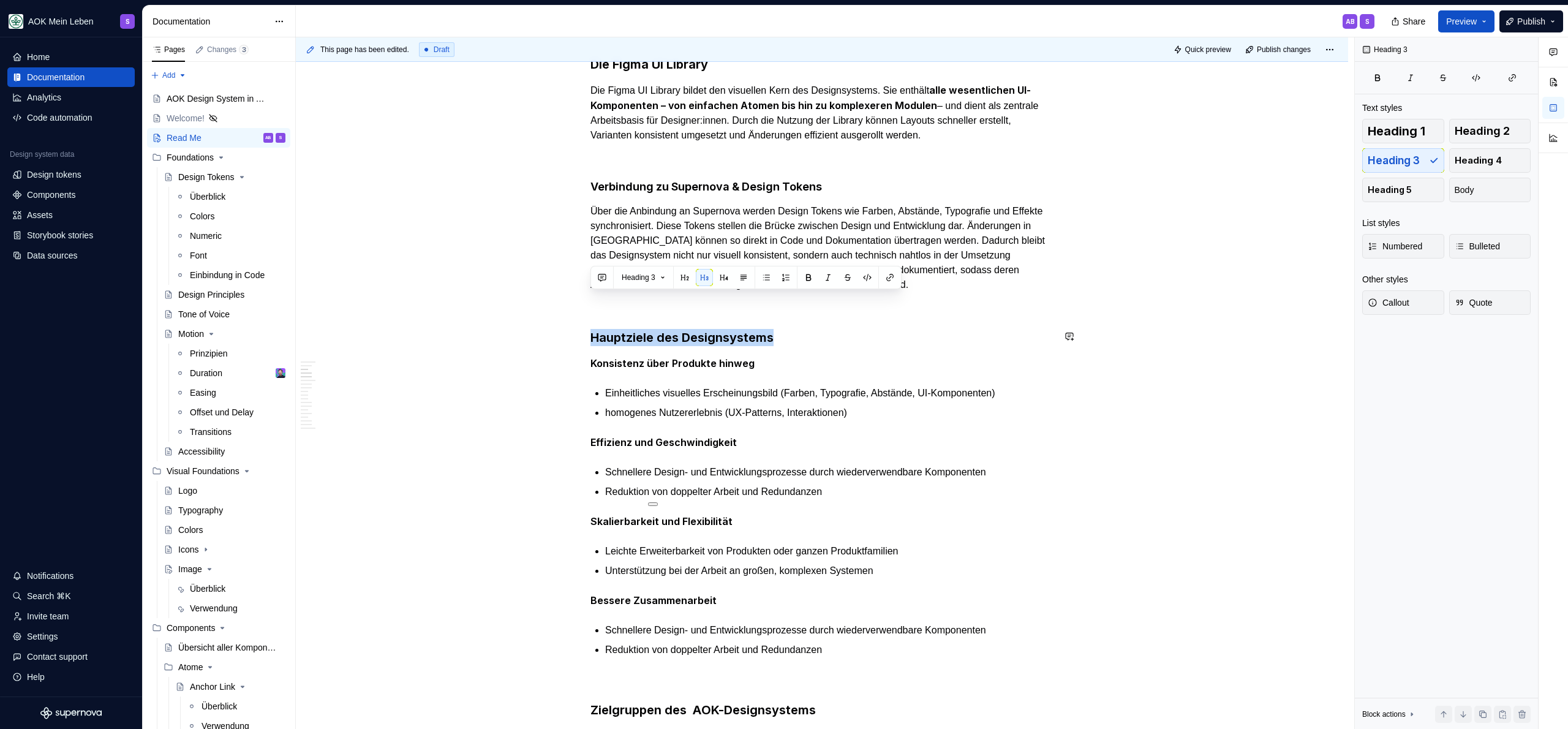
scroll to position [460, 0]
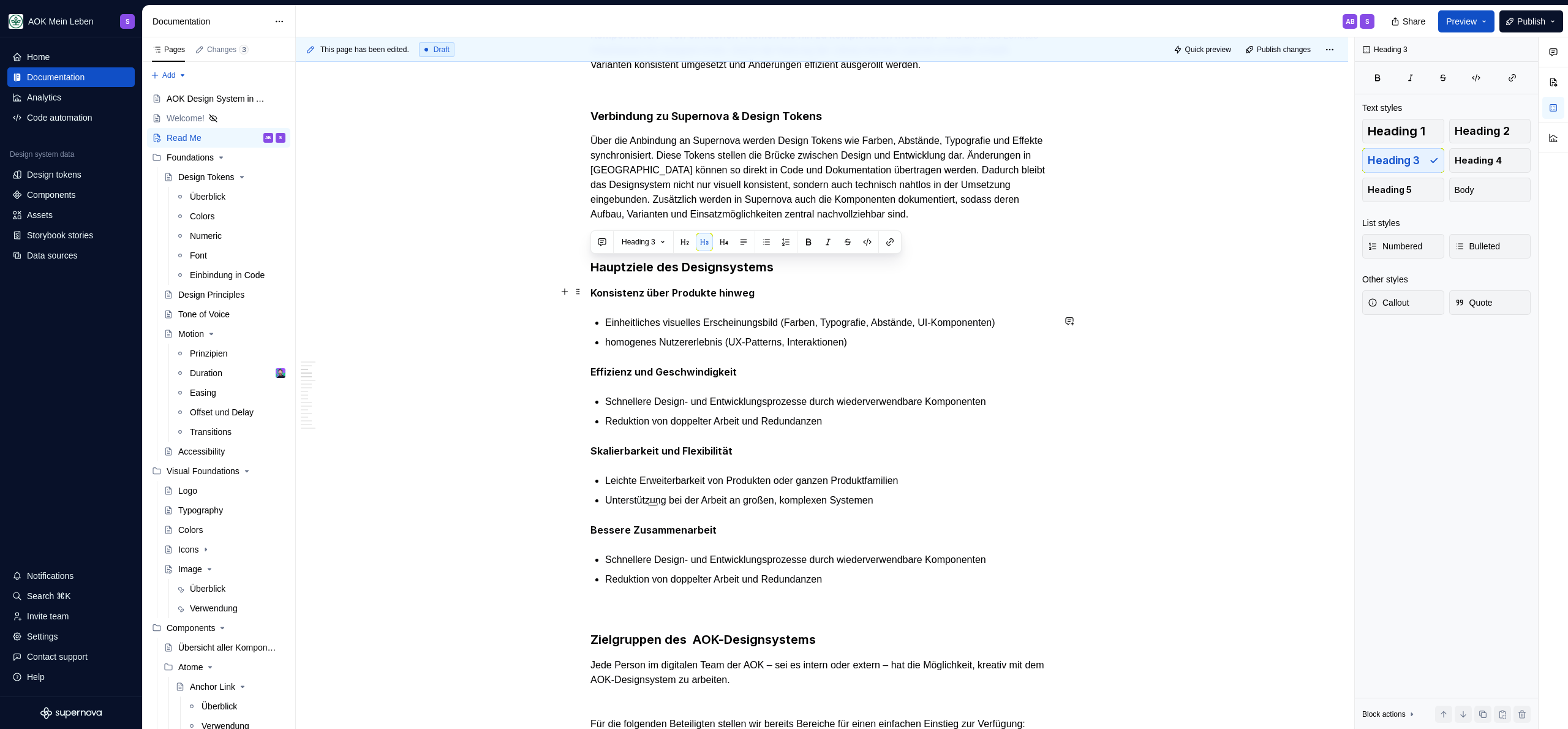
click at [641, 295] on strong "Konsistenz über Produkte hinweg" at bounding box center [673, 293] width 164 height 13
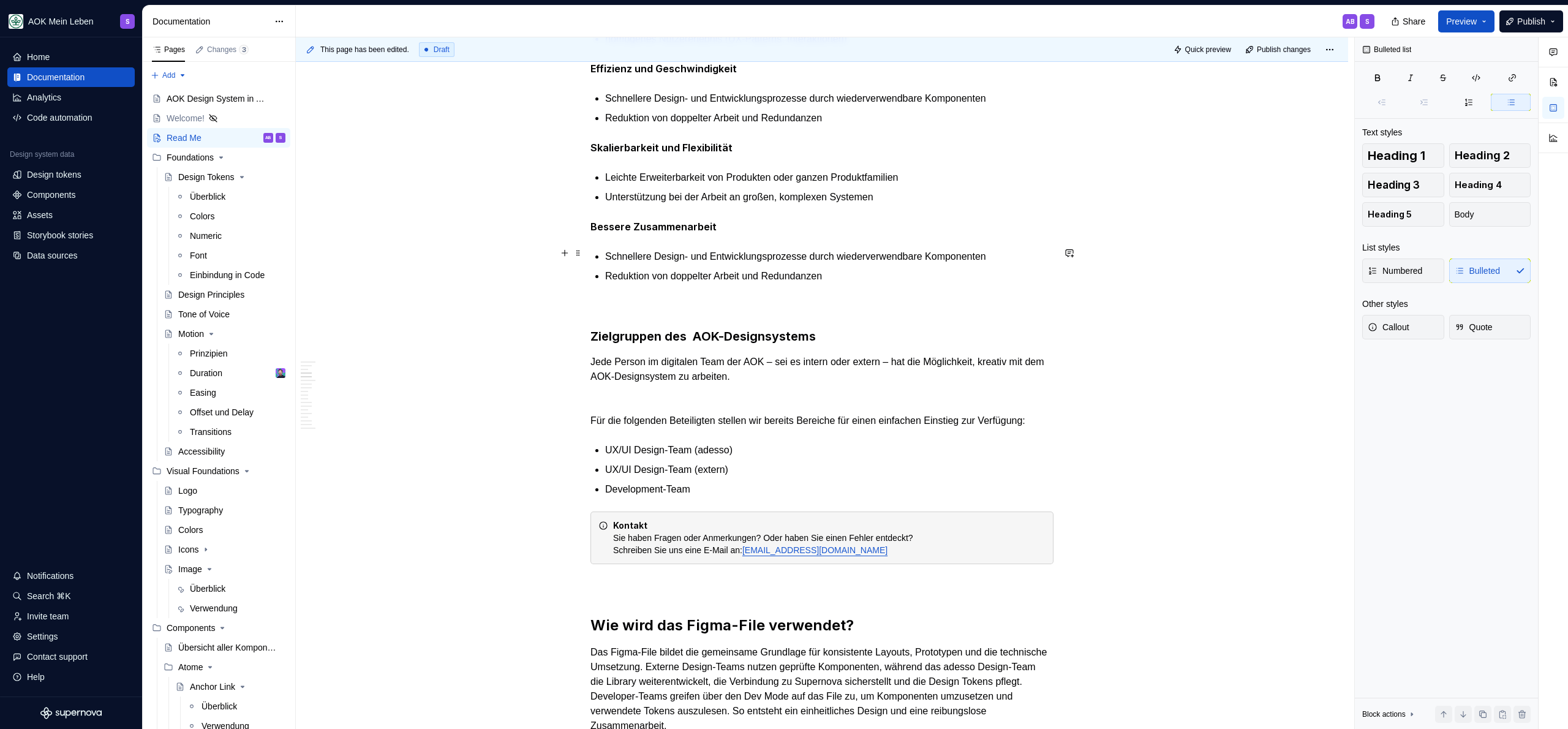
scroll to position [786, 0]
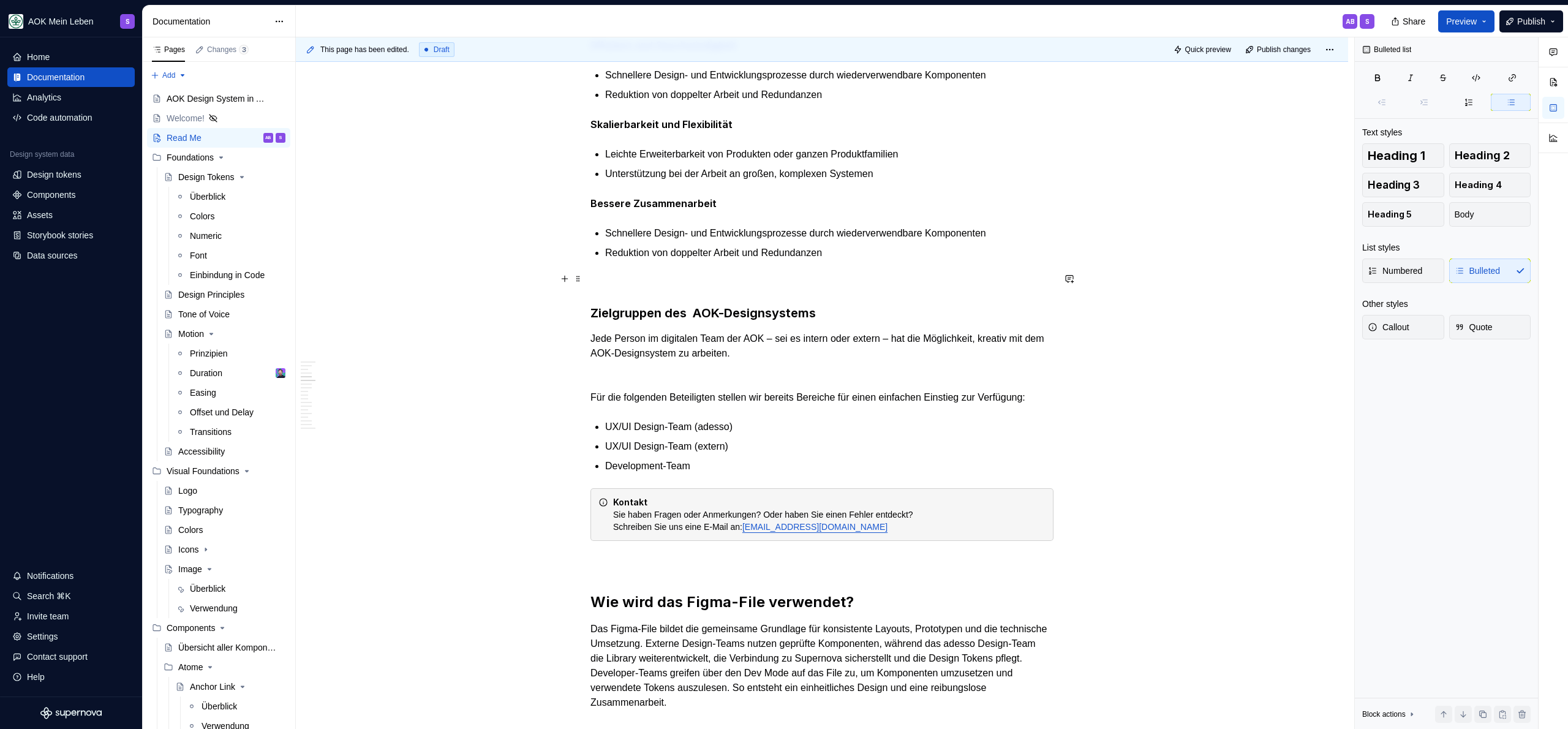
click at [641, 275] on p at bounding box center [822, 282] width 463 height 14
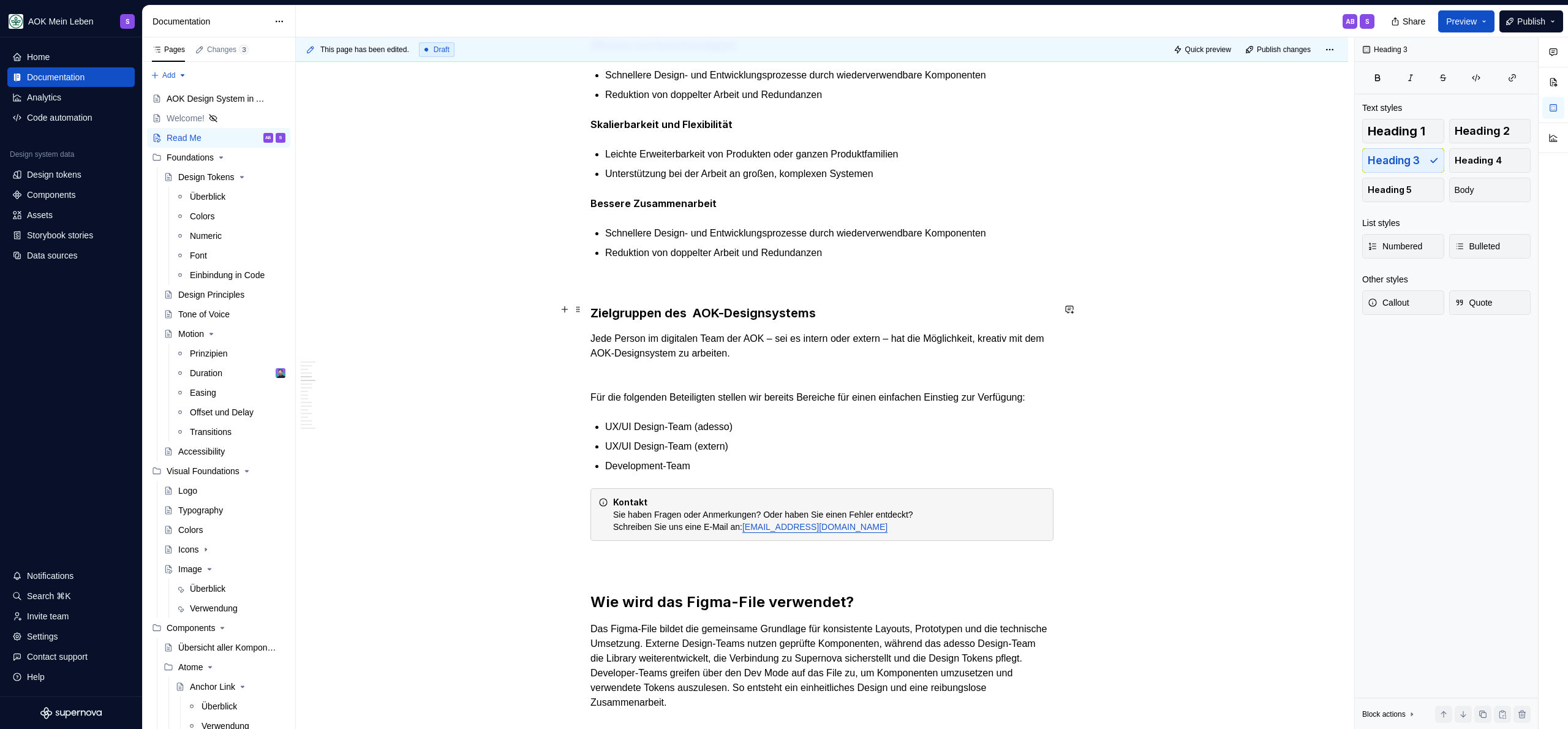
click at [675, 304] on h3 "Zielgruppen des  AOK-Designsystems" at bounding box center [822, 312] width 463 height 17
click at [642, 398] on p "Für die folgenden Beteiligten stellen wir bereits Bereiche für einen einfachen …" at bounding box center [822, 397] width 463 height 14
click at [765, 434] on ul "UX/UI Design-Team (adesso) UX/UI Design-Team (extern) Development-Team" at bounding box center [829, 447] width 448 height 54
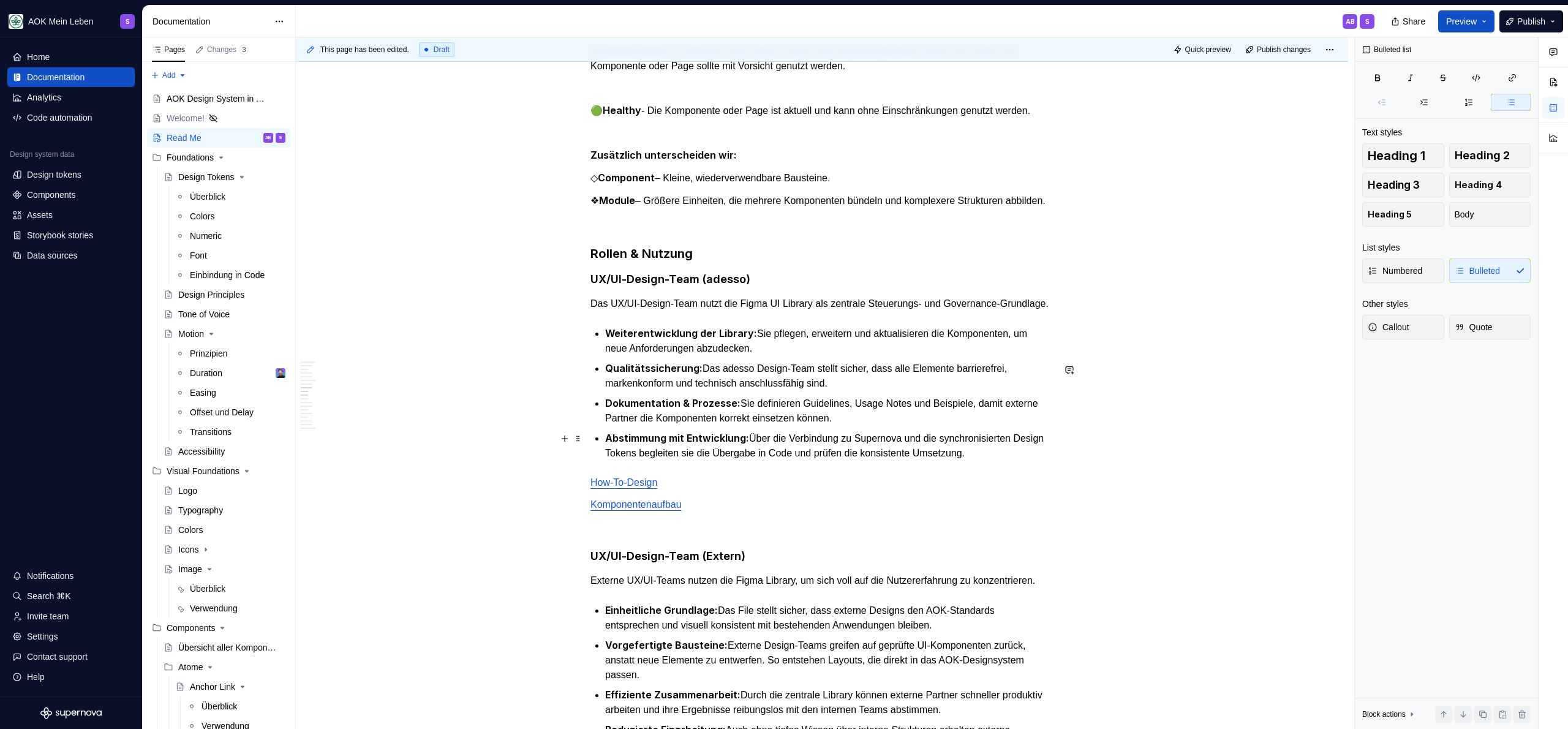
scroll to position [1645, 0]
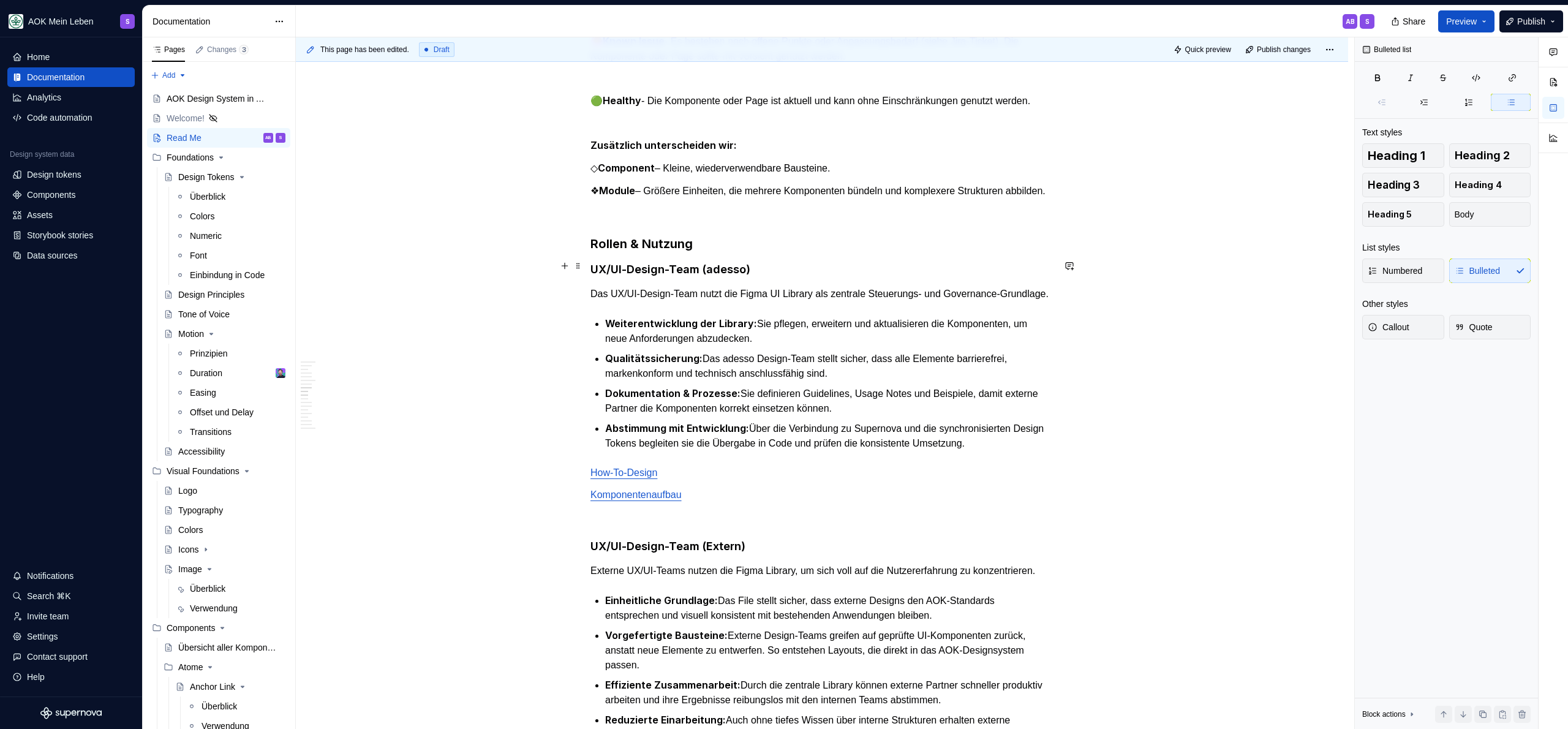
click at [777, 252] on h3 "Rollen & Nutzung" at bounding box center [822, 243] width 463 height 17
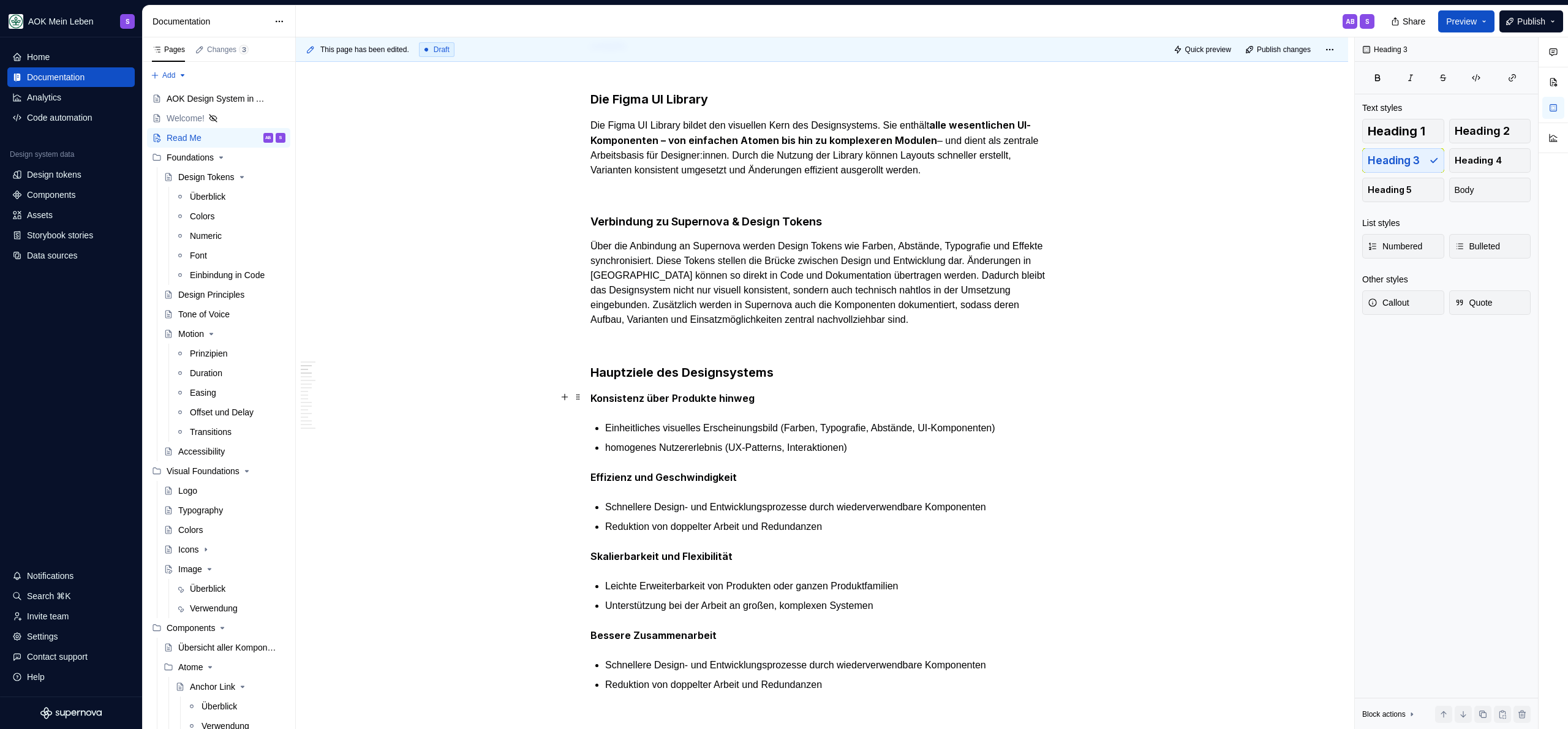
scroll to position [0, 0]
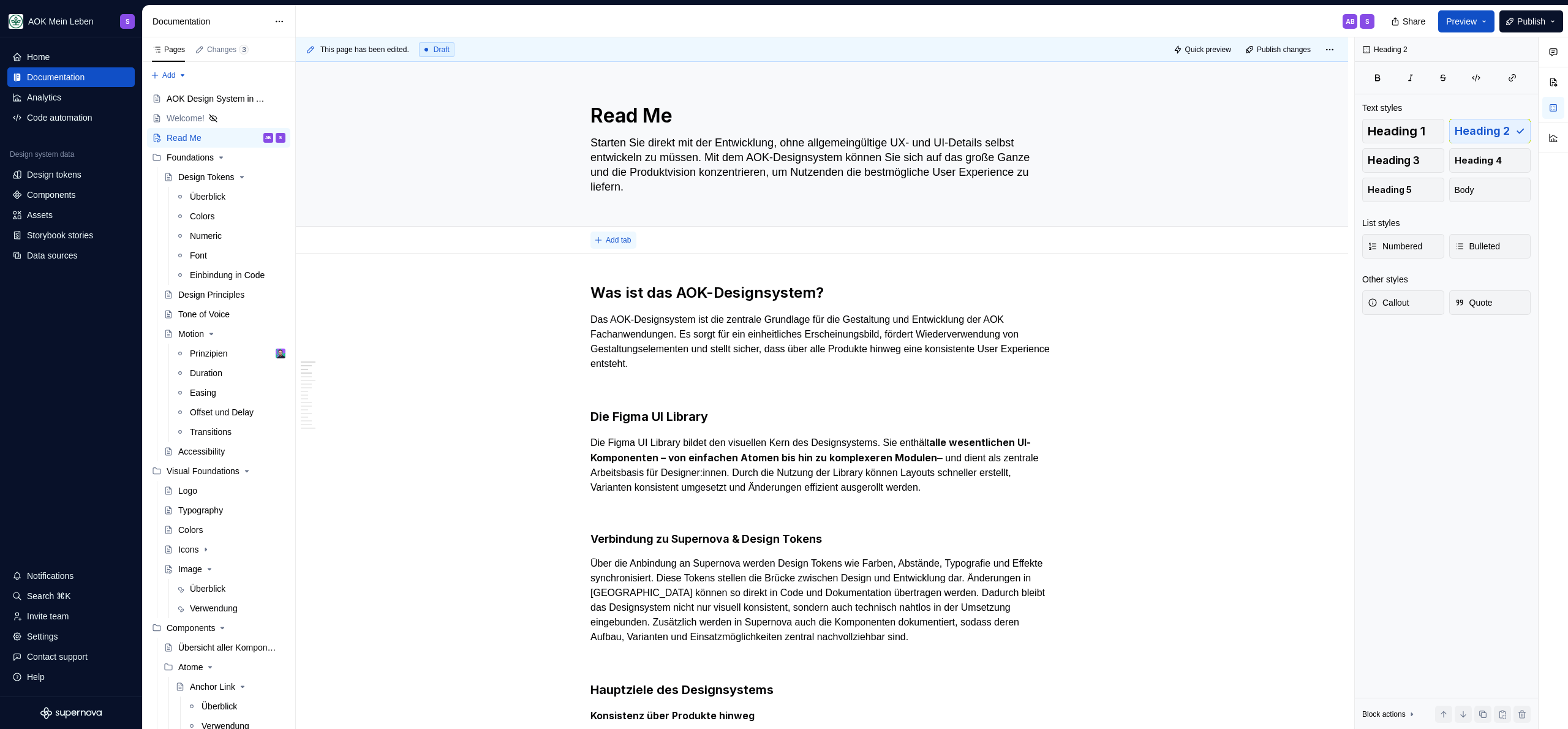
click at [609, 240] on span "Add tab" at bounding box center [618, 240] width 25 height 10
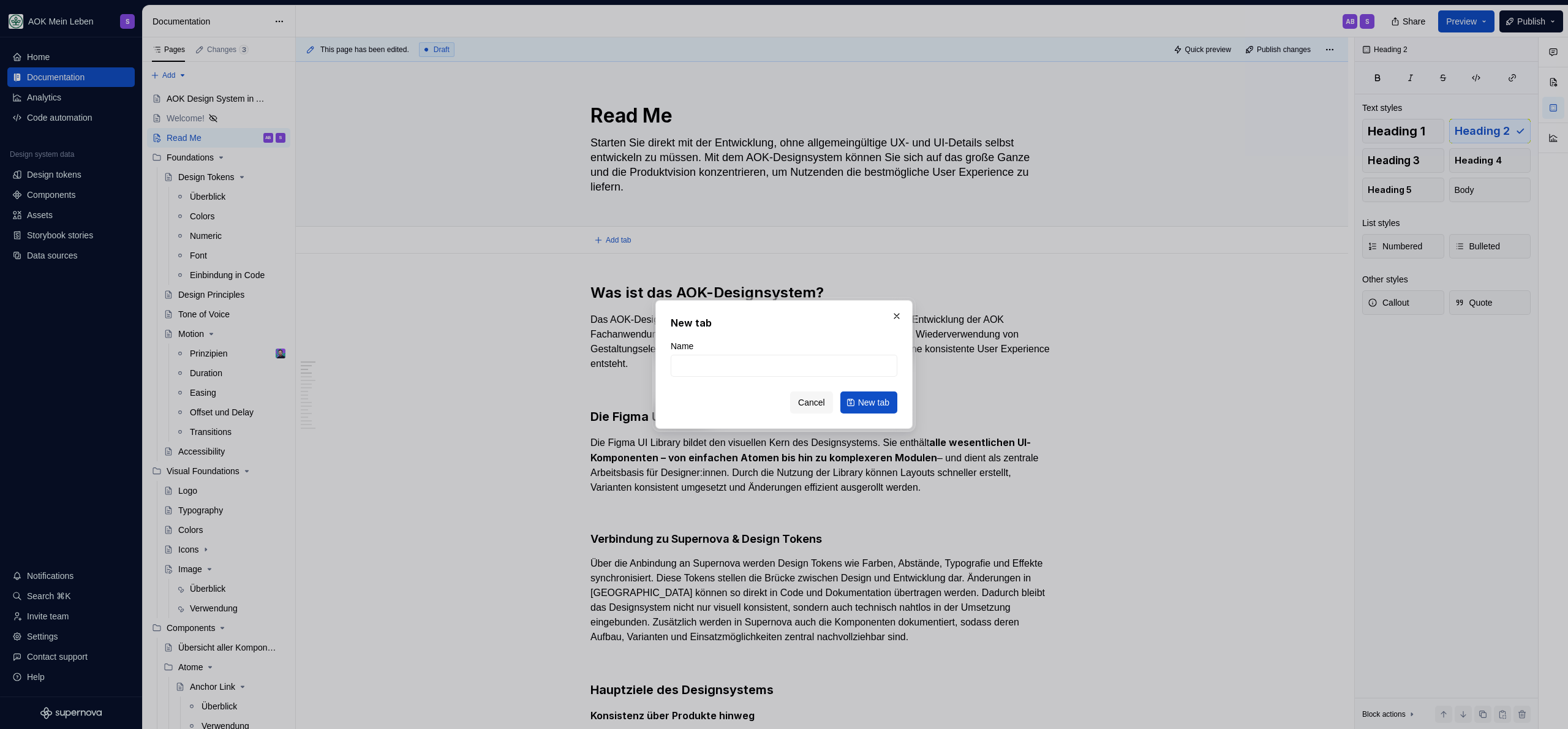
type textarea "*"
type input "F"
type input "Überblick"
click button "New tab" at bounding box center [868, 402] width 57 height 22
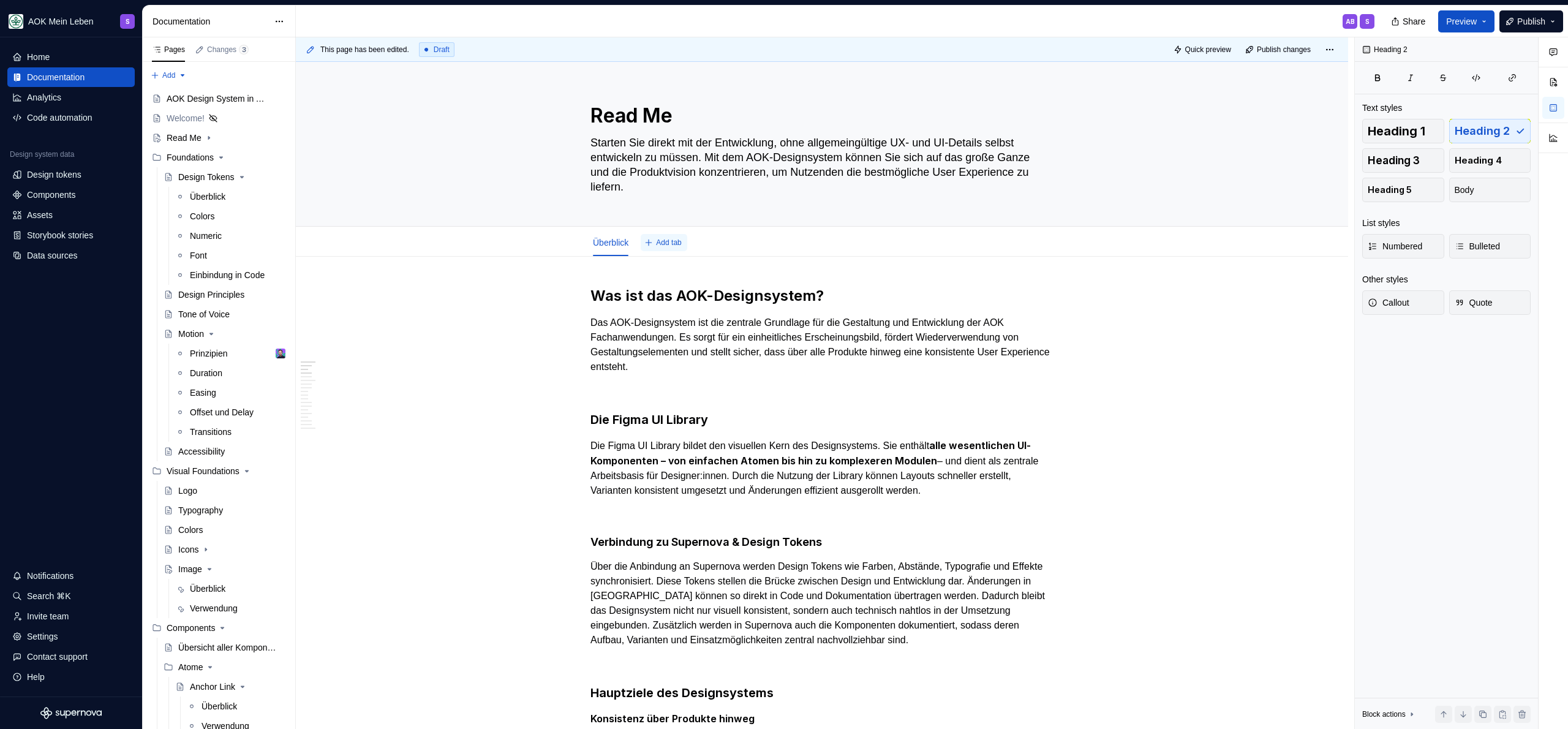
click at [676, 240] on span "Add tab" at bounding box center [668, 243] width 25 height 10
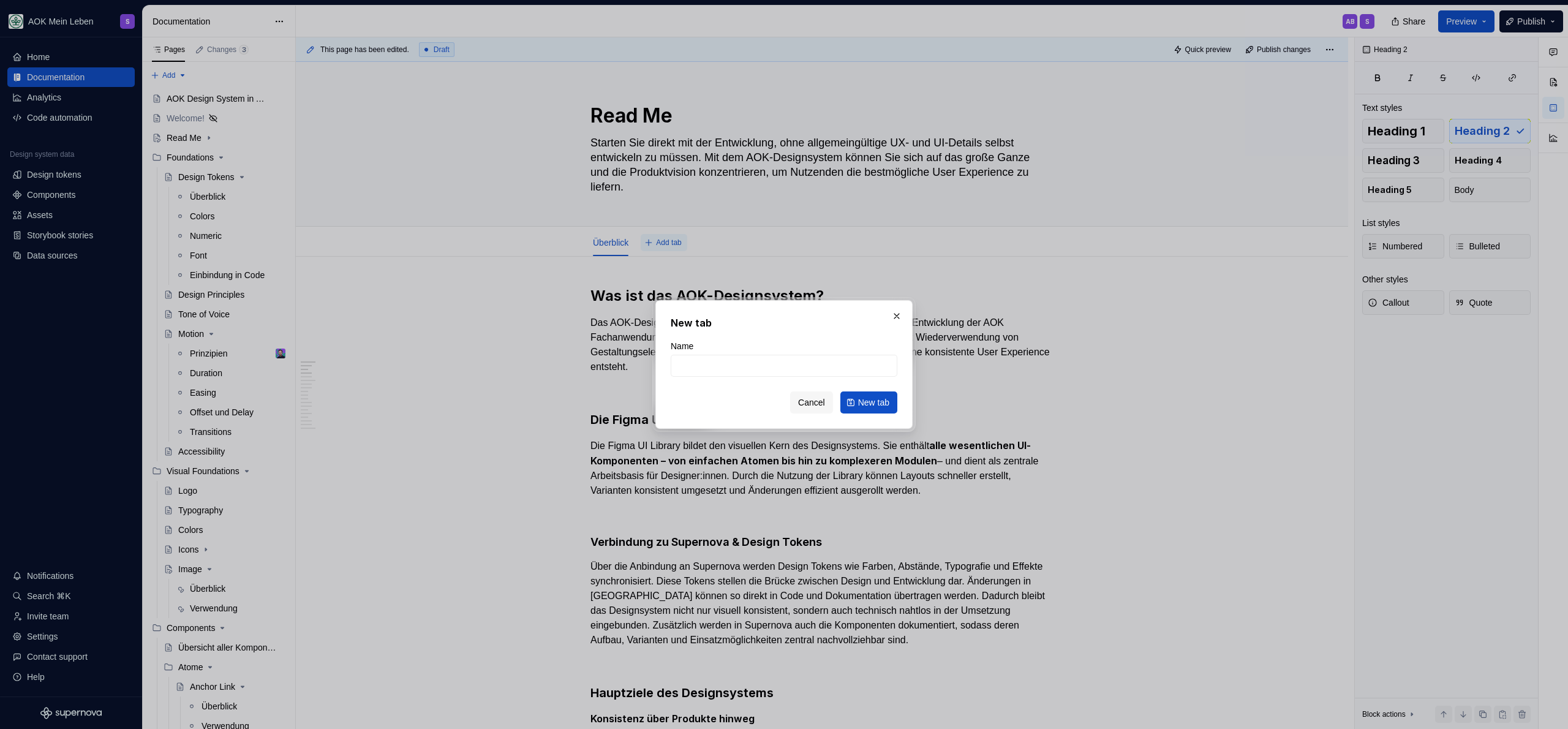
type textarea "*"
type input "Für Designer"
type textarea "*"
click at [688, 370] on input "Für Designer" at bounding box center [784, 366] width 226 height 22
click at [796, 367] on input "Für Designer" at bounding box center [784, 366] width 226 height 22
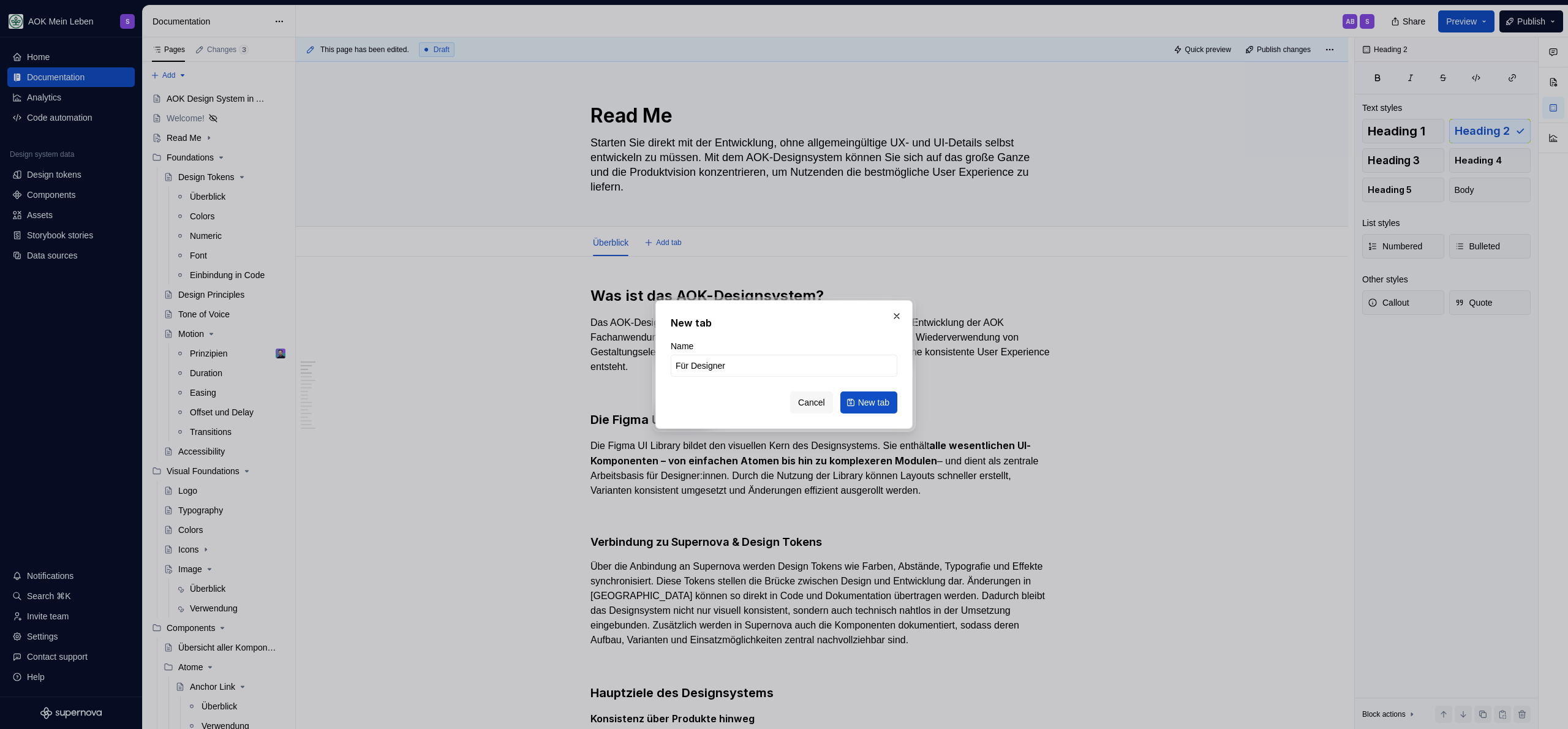
drag, startPoint x: 692, startPoint y: 371, endPoint x: 613, endPoint y: 367, distance: 79.1
click at [613, 367] on div "New tab Name Für Designer Cancel New tab" at bounding box center [784, 364] width 1568 height 729
type input "Designer (adesso)"
click button "New tab" at bounding box center [868, 402] width 57 height 22
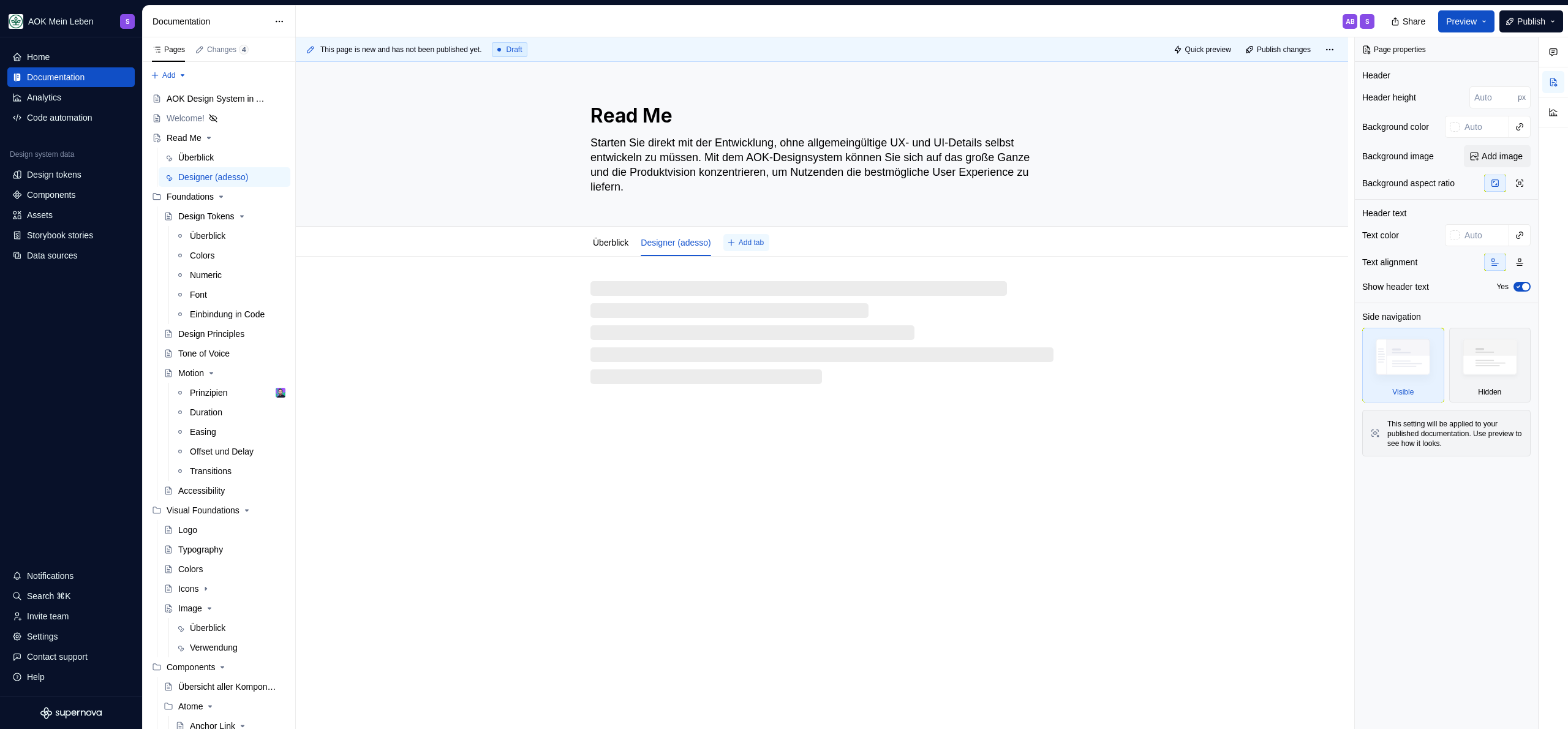
click at [759, 246] on span "Add tab" at bounding box center [751, 243] width 25 height 10
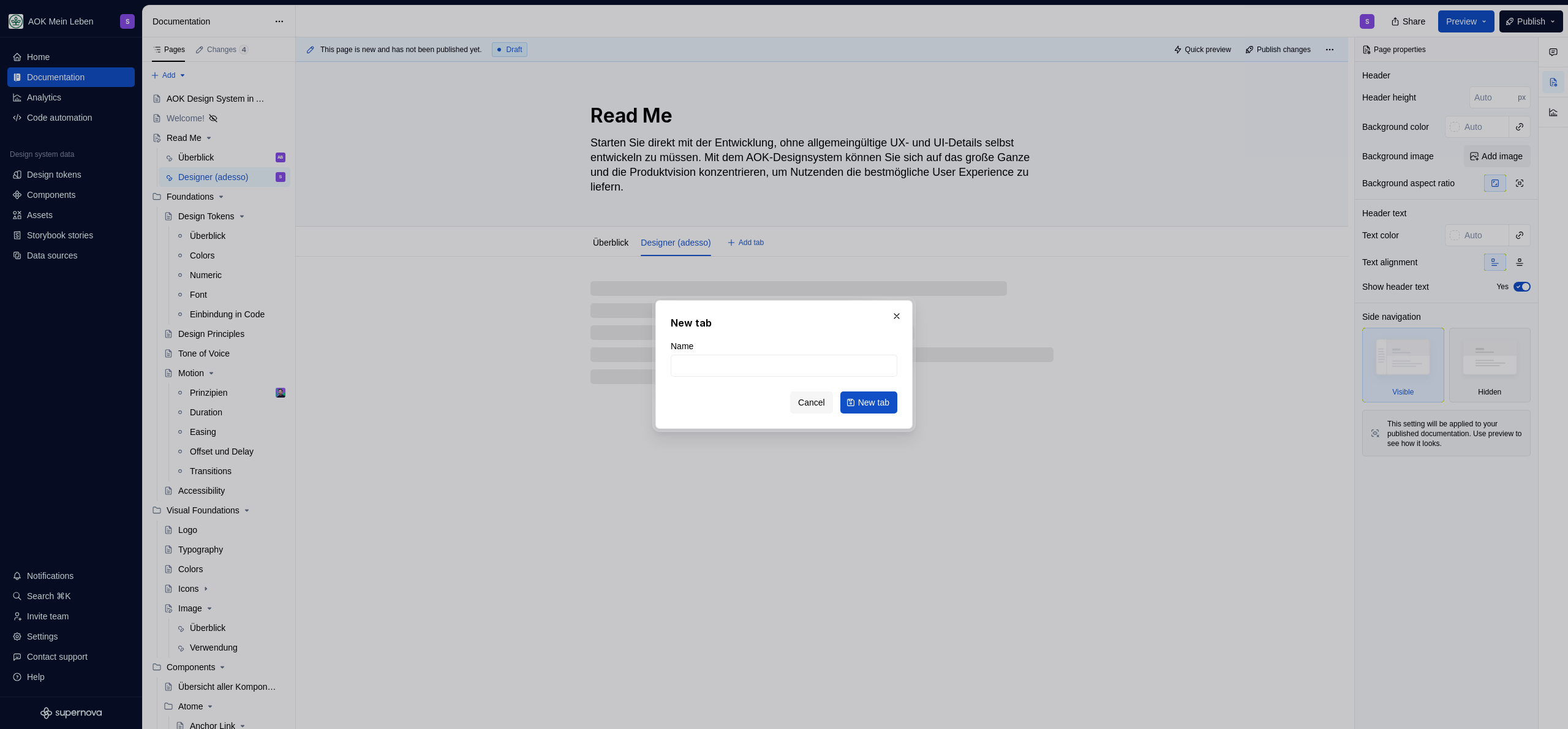
type textarea "*"
type input "Des"
type textarea "*"
type input "Designer"
type textarea "*"
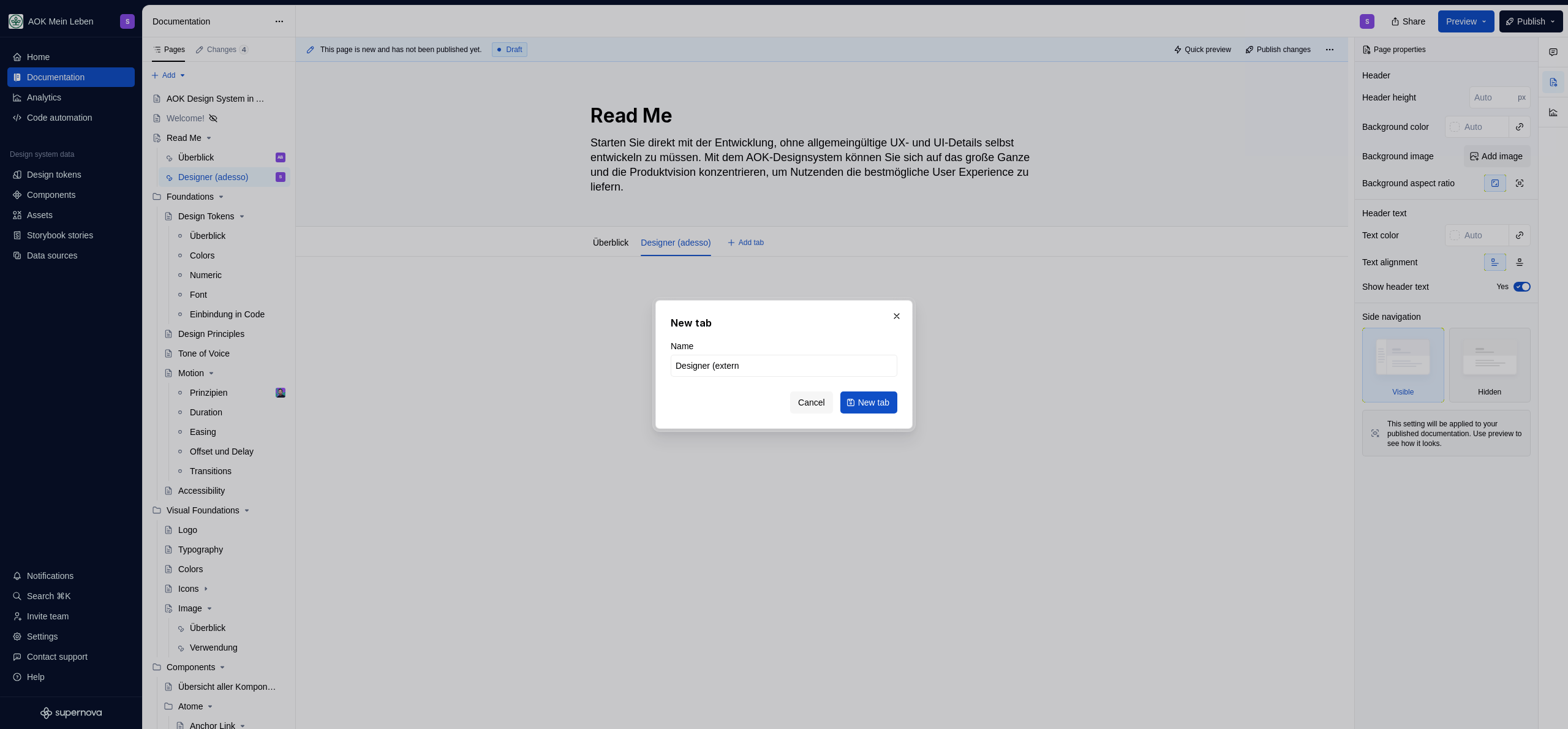
type input "Designer (extern)"
click button "New tab" at bounding box center [868, 402] width 57 height 22
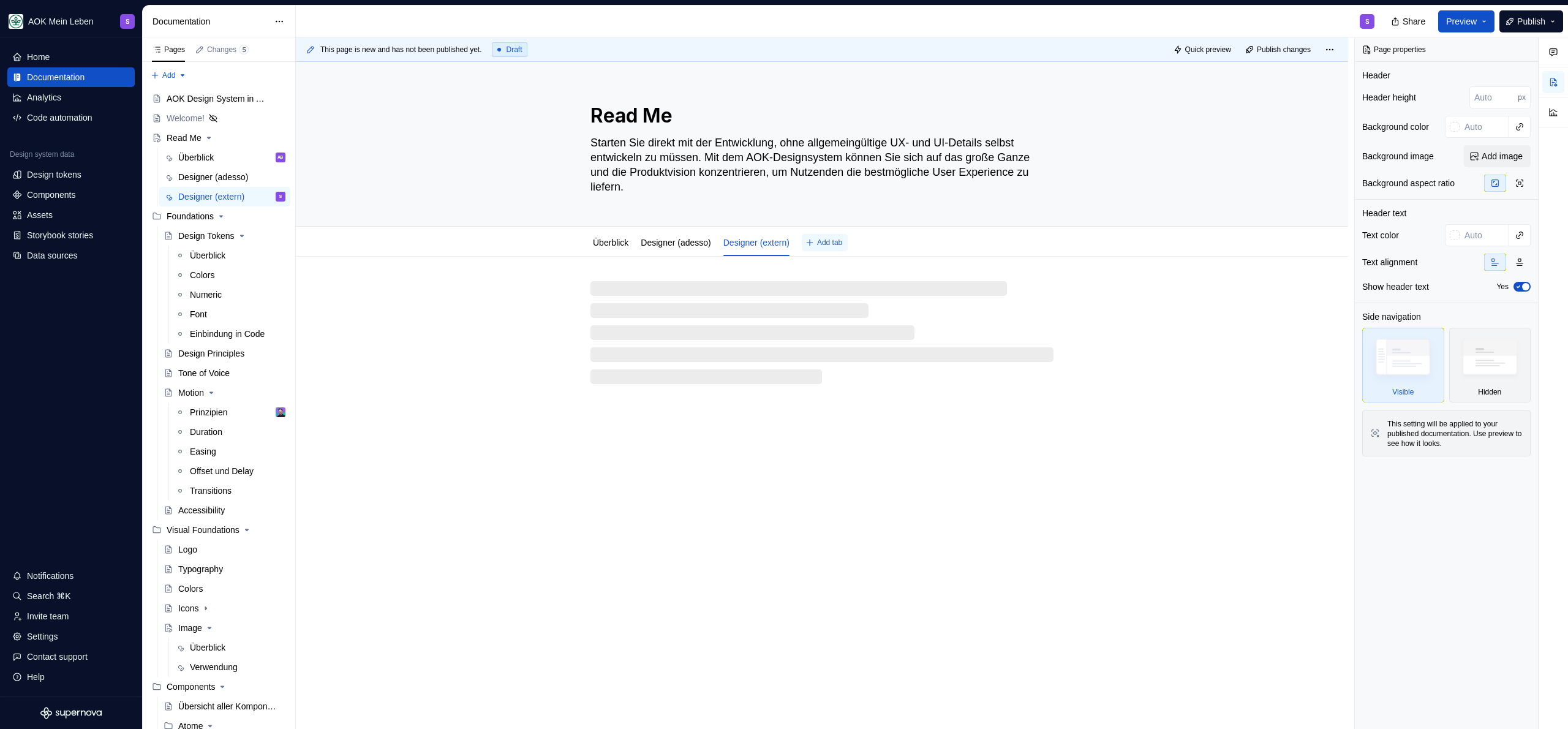
click at [824, 243] on button "Add tab" at bounding box center [824, 242] width 46 height 17
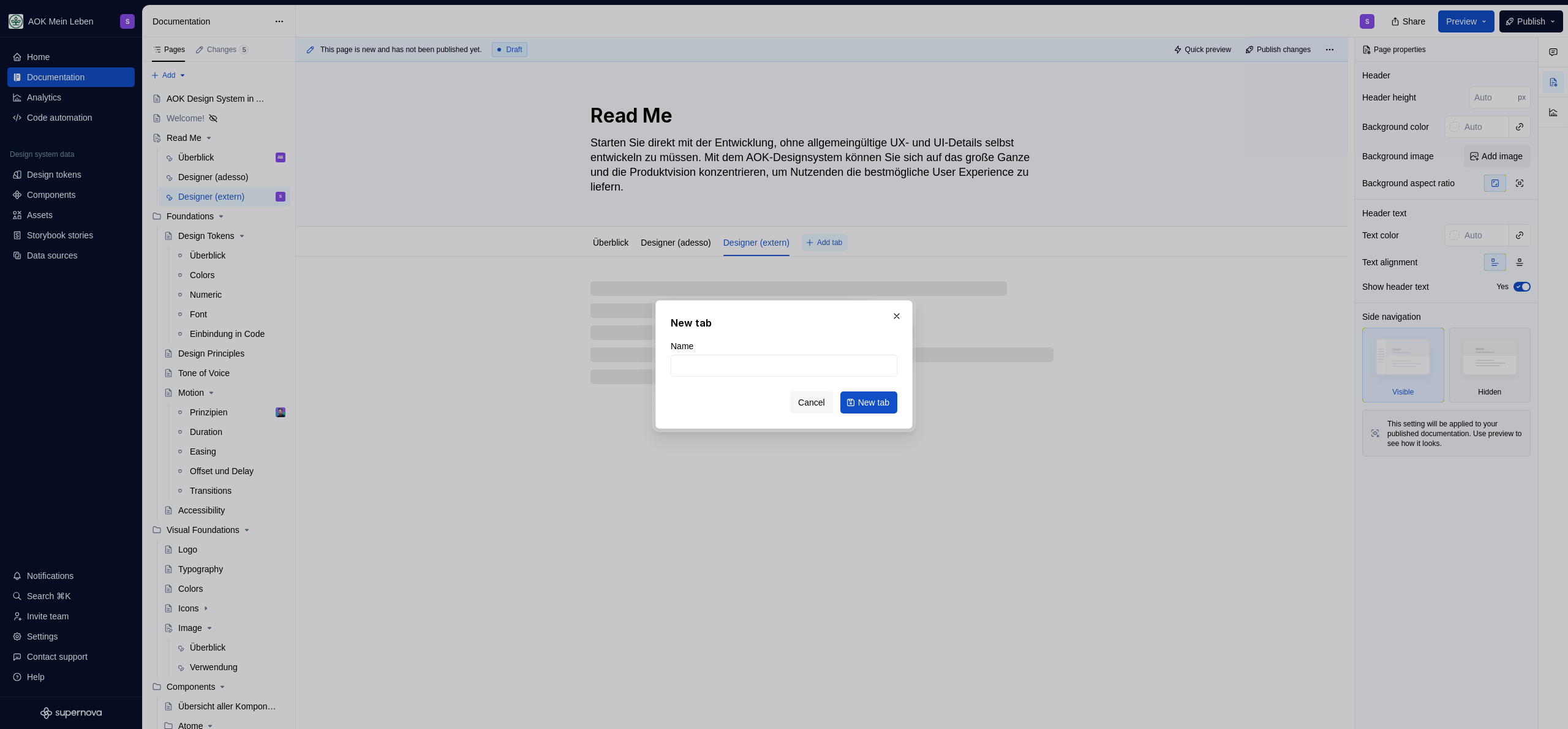
type textarea "*"
type input "Devel"
type textarea "*"
type input "Developer"
click button "New tab" at bounding box center [868, 402] width 57 height 22
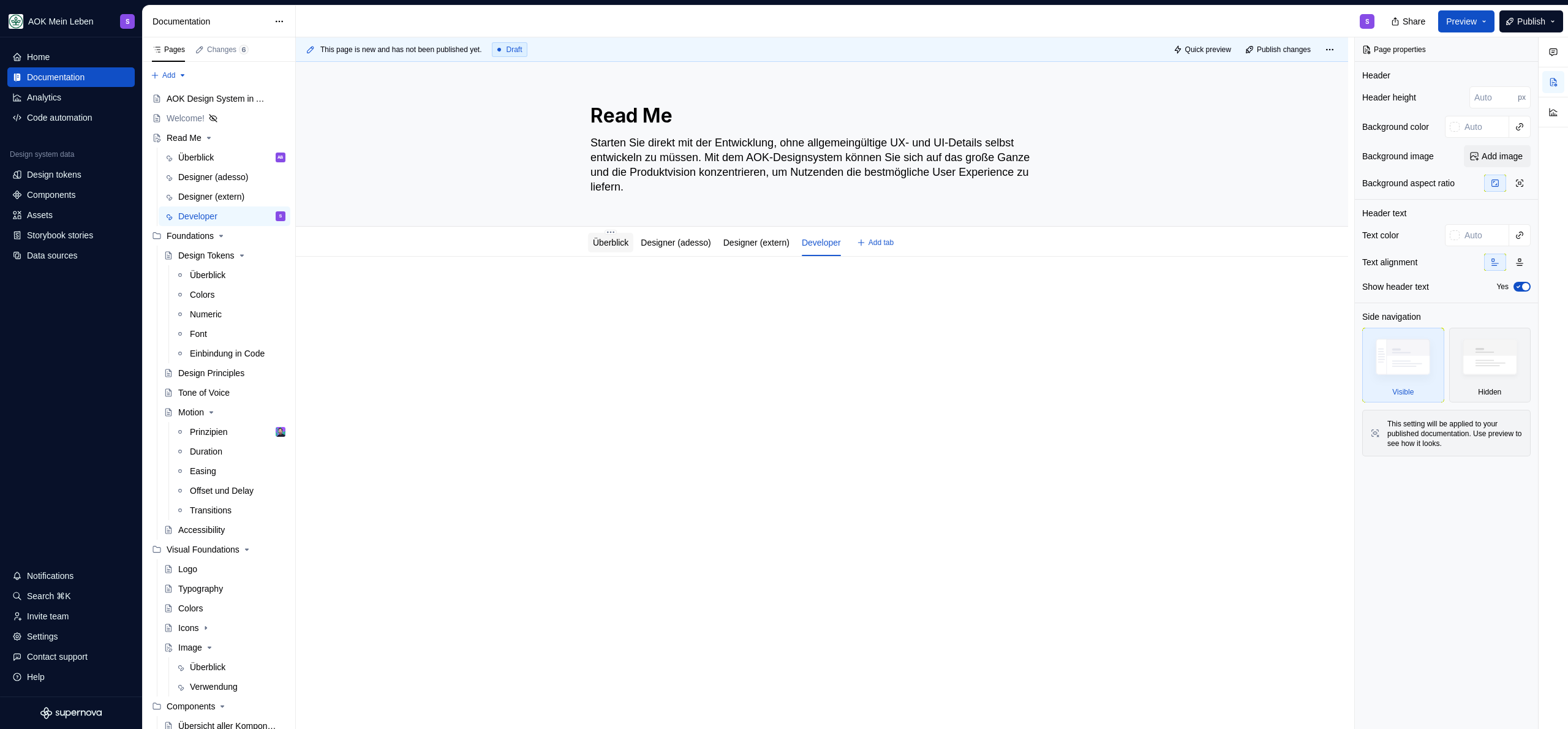
click at [617, 245] on link "Überblick" at bounding box center [611, 243] width 36 height 10
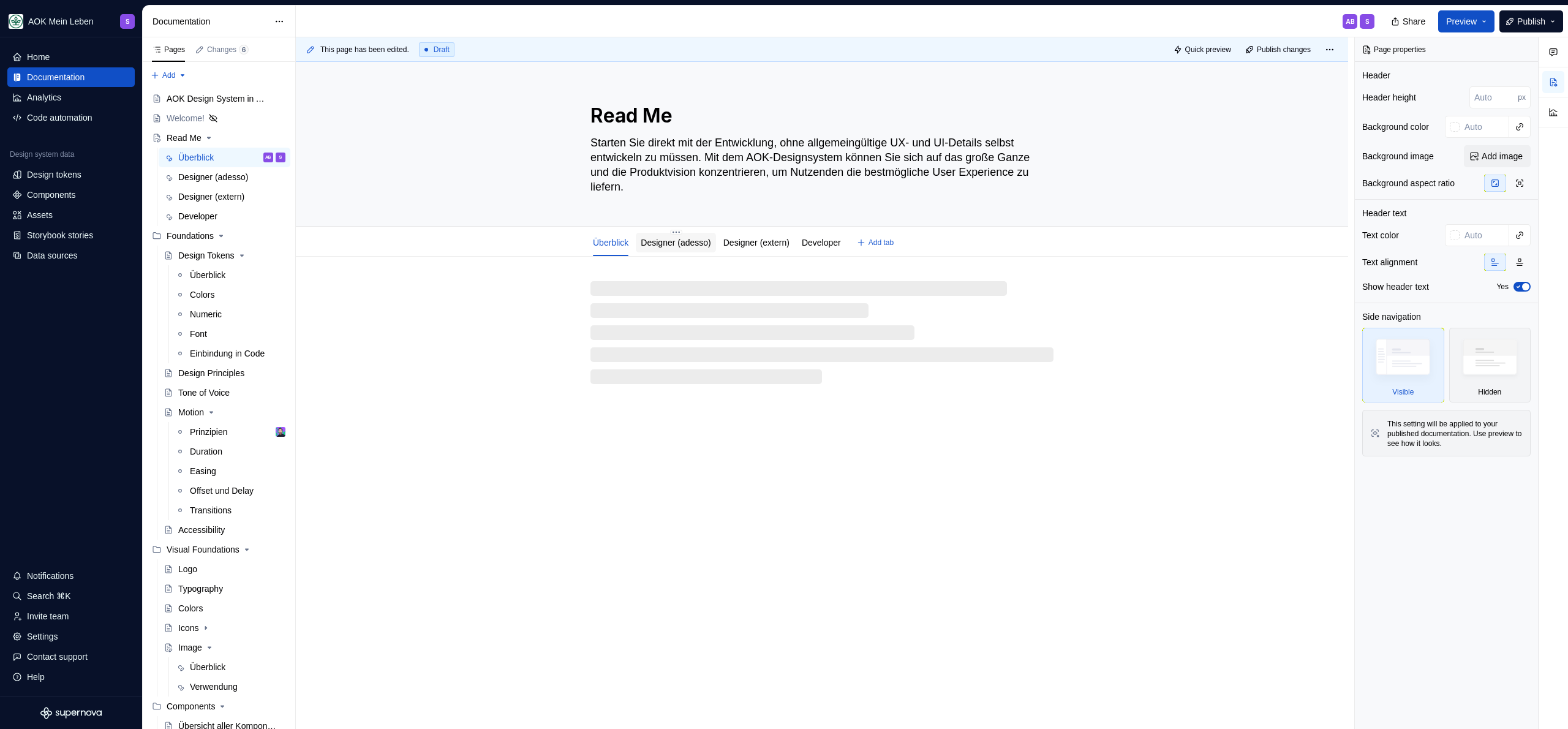
click at [698, 244] on link "Designer (adesso)" at bounding box center [675, 243] width 70 height 10
click at [752, 246] on link "Designer (extern)" at bounding box center [757, 243] width 66 height 10
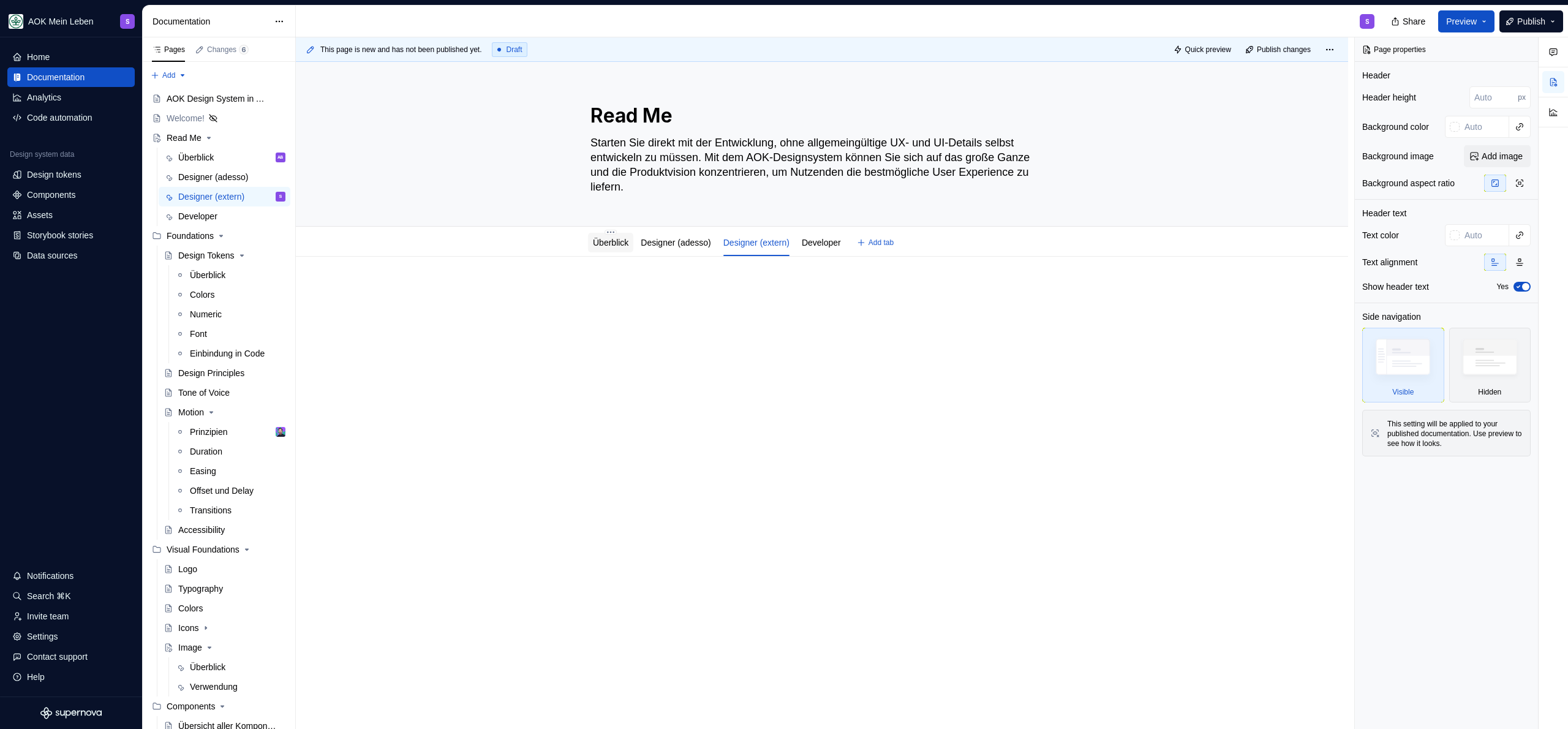
click at [618, 245] on link "Überblick" at bounding box center [611, 243] width 36 height 10
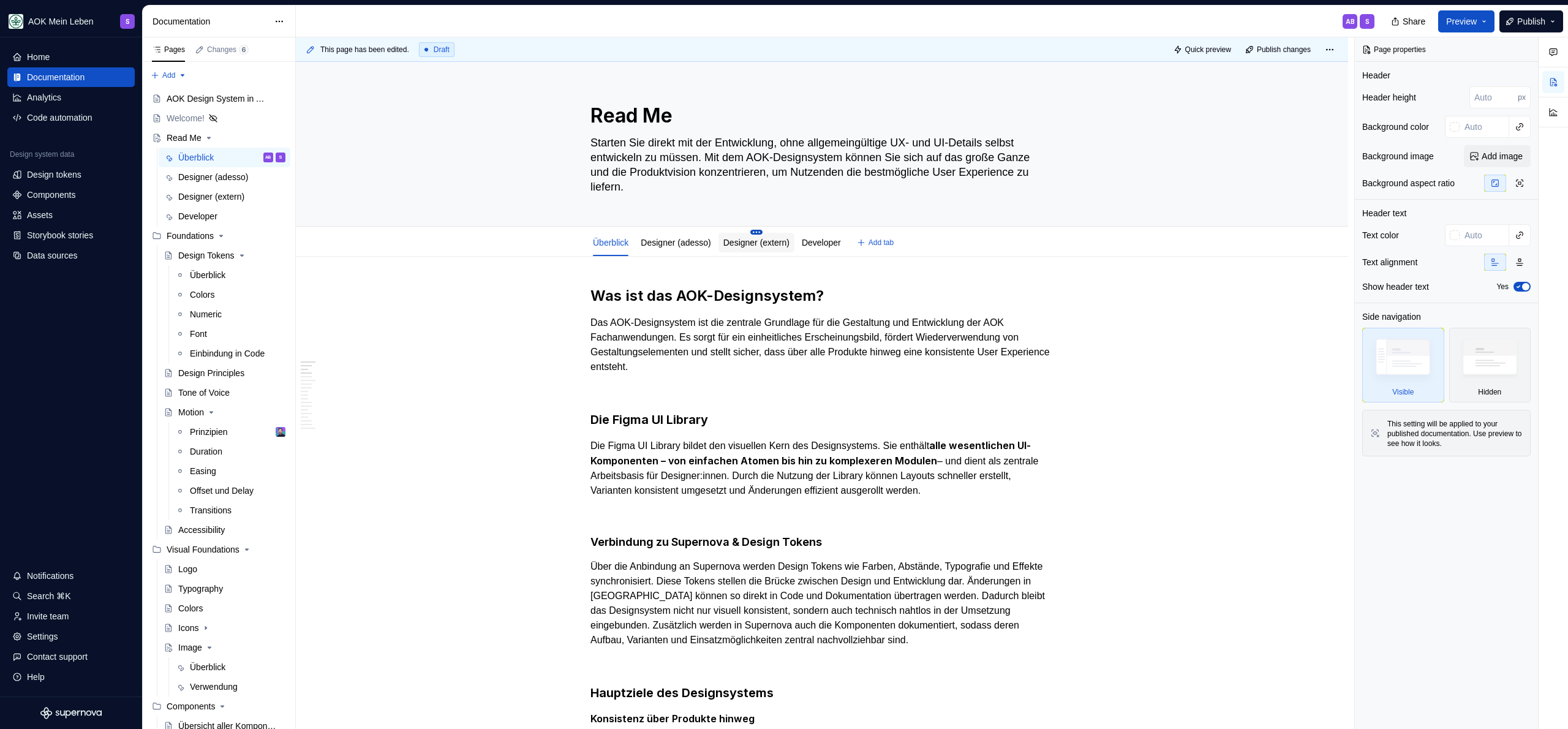
click at [767, 233] on html "AOK Mein Leben S Home Documentation Analytics Code automation Design system dat…" at bounding box center [784, 364] width 1568 height 729
click at [825, 381] on div "Delete tab" at bounding box center [834, 385] width 102 height 13
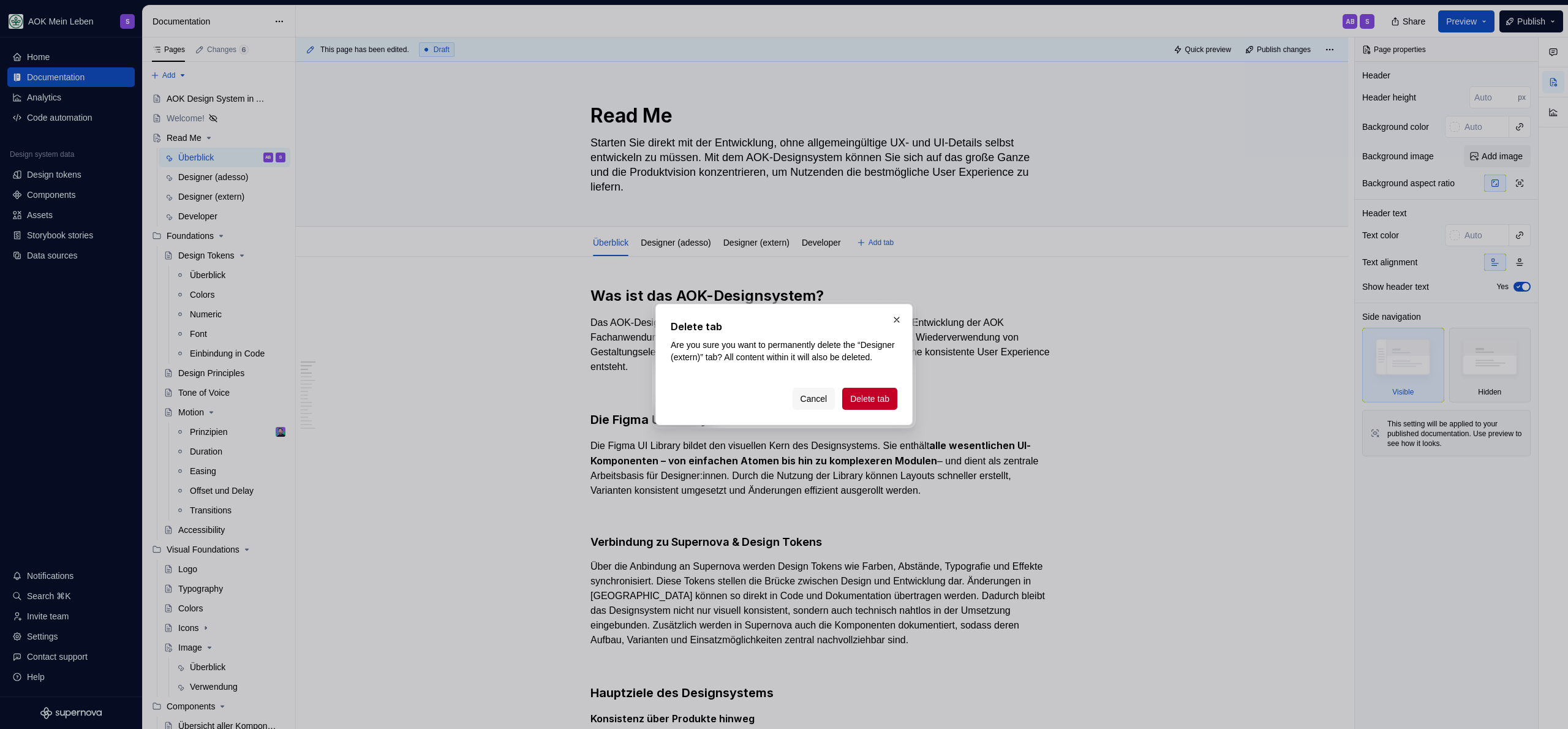
click at [877, 405] on span "Delete tab" at bounding box center [870, 399] width 39 height 13
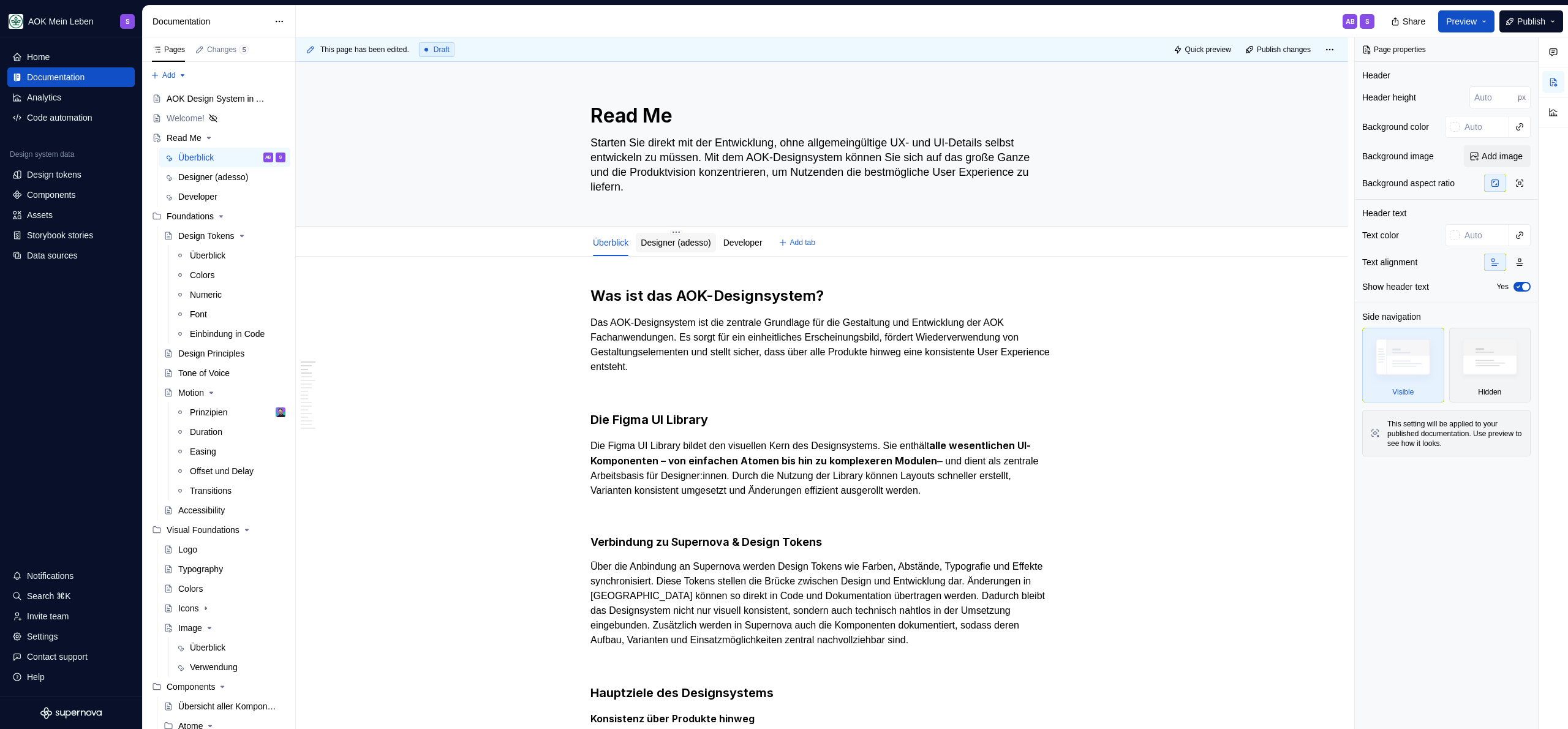
click at [699, 244] on link "Designer (adesso)" at bounding box center [675, 243] width 70 height 10
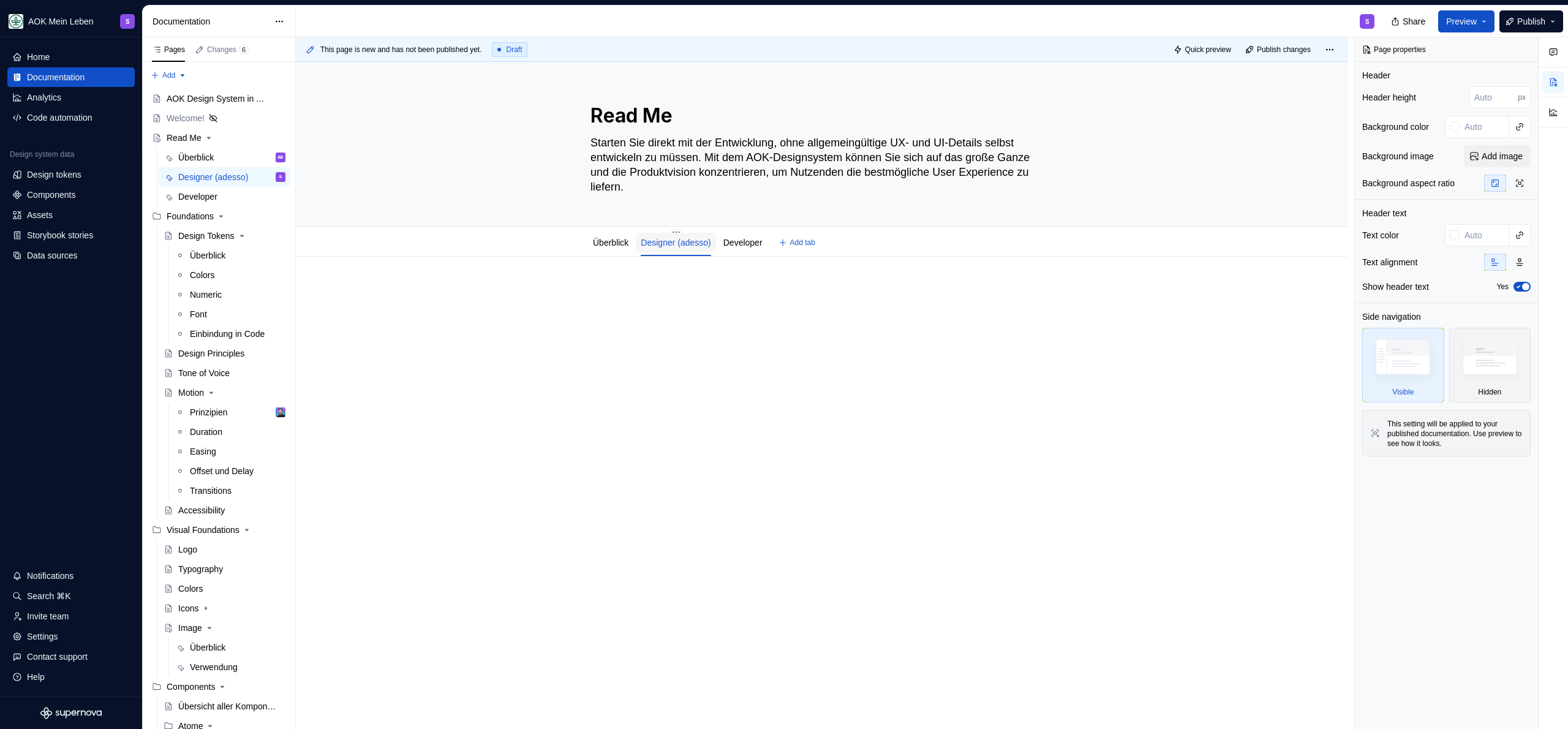
click at [687, 242] on link "Designer (adesso)" at bounding box center [675, 243] width 70 height 10
click at [682, 231] on html "AOK Mein Leben S Home Documentation Analytics Code automation Design system dat…" at bounding box center [784, 364] width 1568 height 729
type textarea "*"
click at [748, 248] on div "Rename tab" at bounding box center [749, 250] width 102 height 13
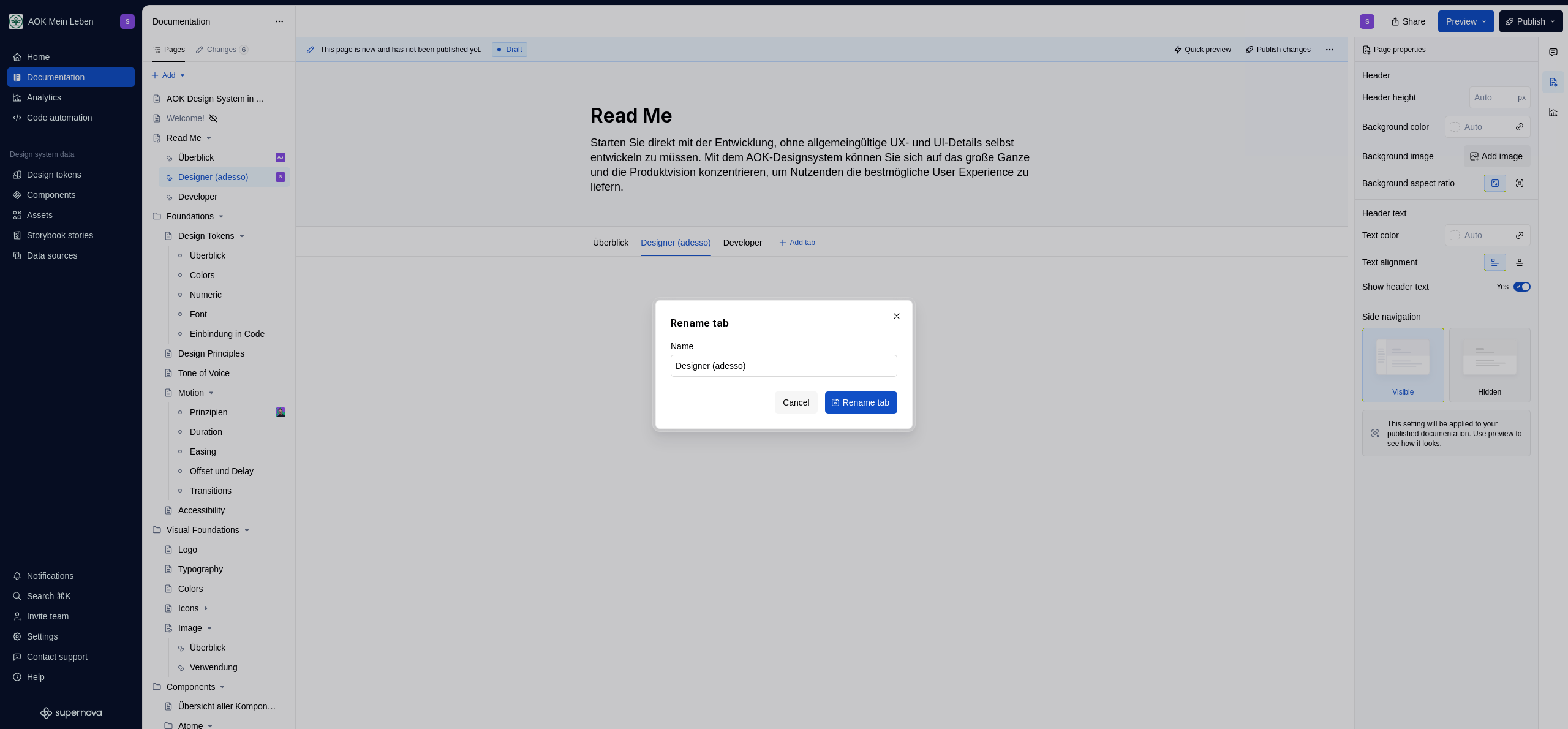
click at [734, 355] on input "Designer (adesso)" at bounding box center [784, 366] width 226 height 22
click at [734, 362] on input "Designer (adesso)" at bounding box center [784, 366] width 226 height 22
type input "Designer"
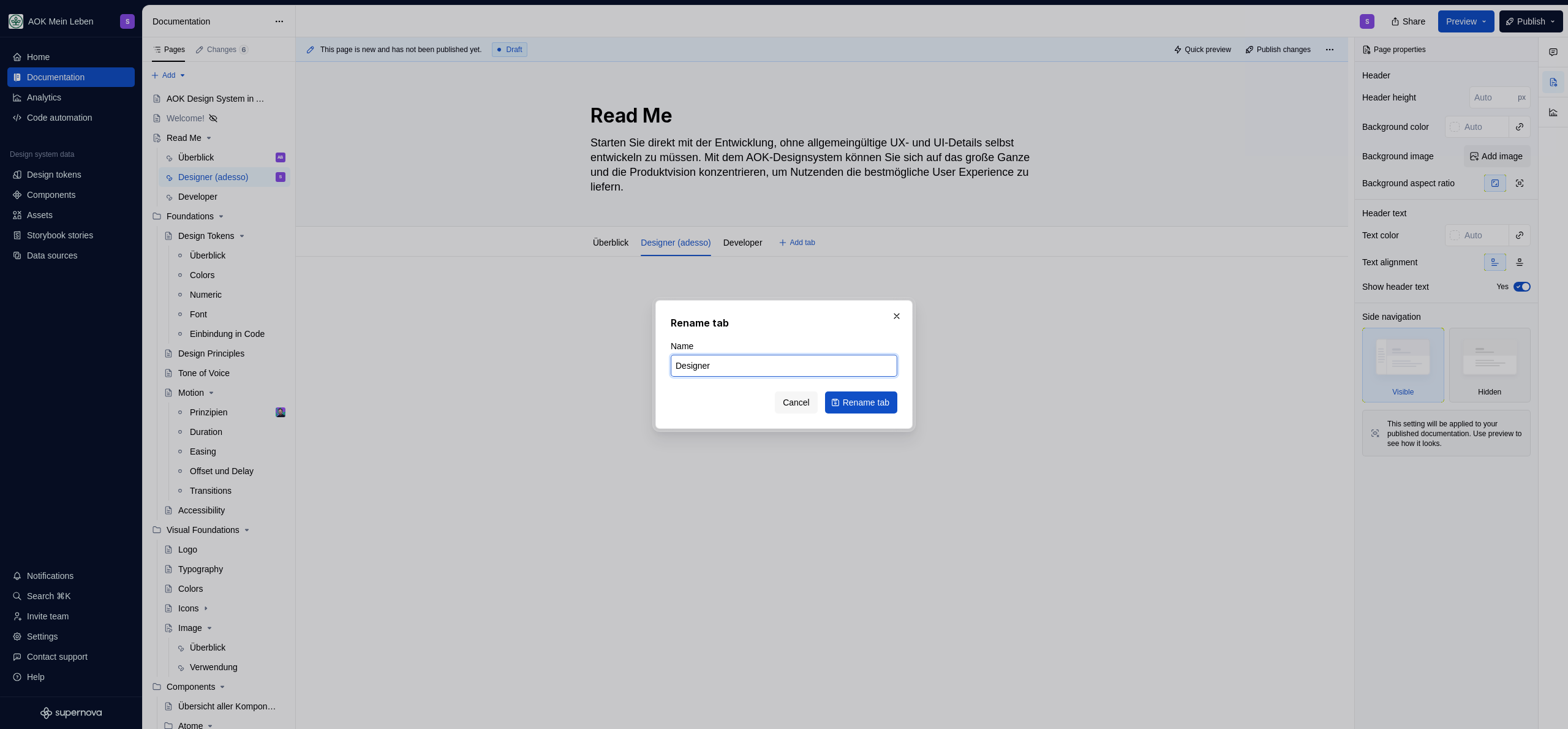
click button "Rename tab" at bounding box center [861, 402] width 72 height 22
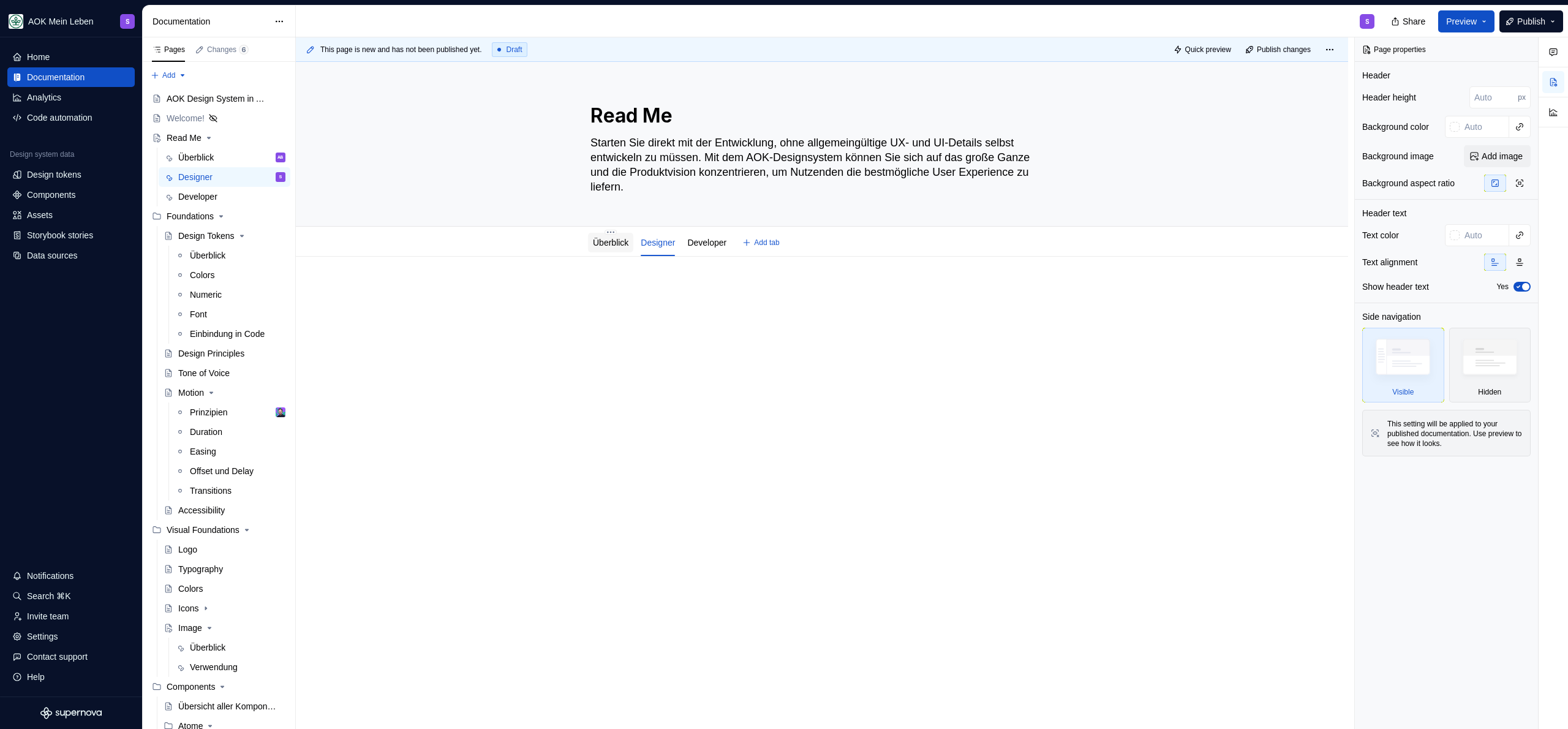
click at [594, 243] on link "Überblick" at bounding box center [611, 243] width 36 height 10
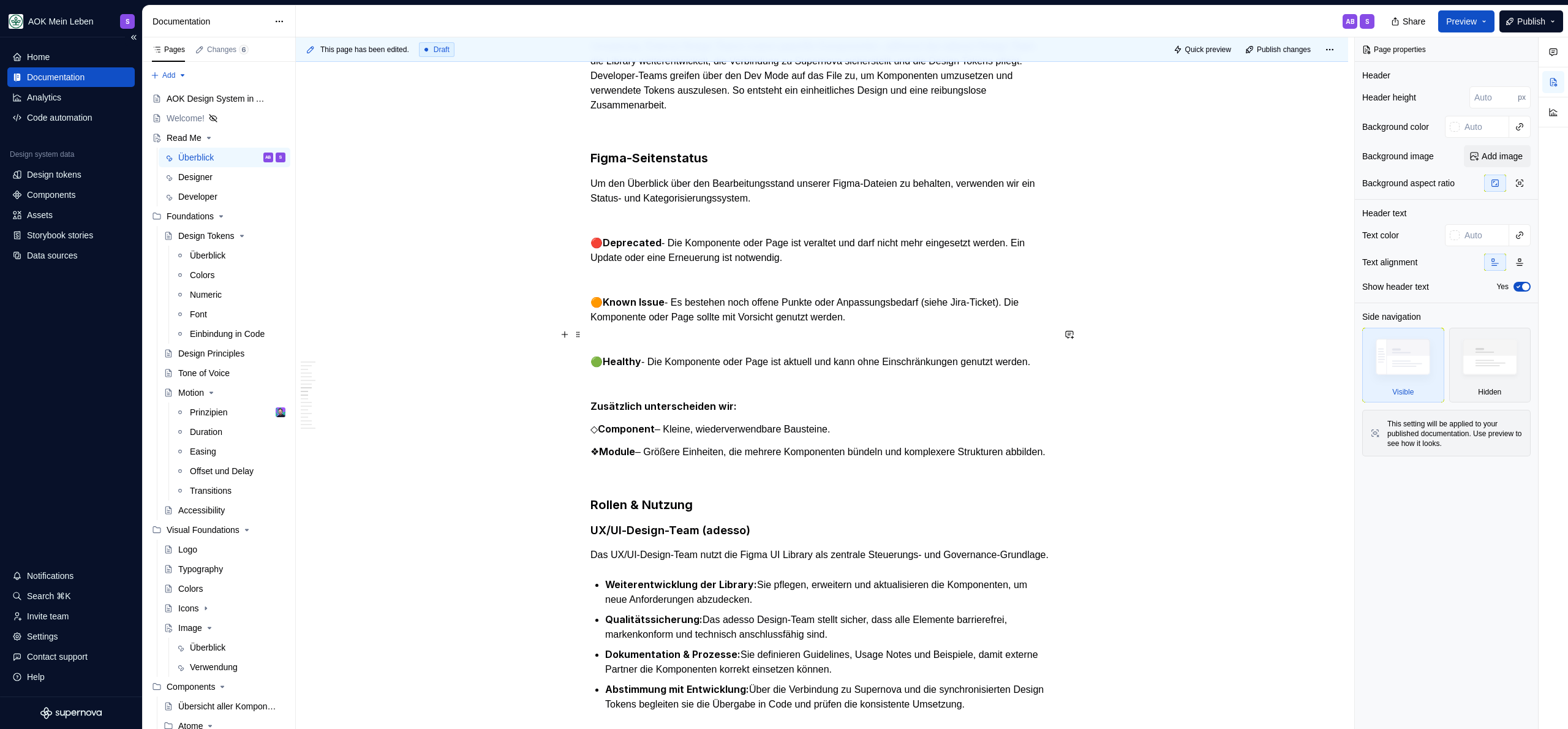
scroll to position [1616, 0]
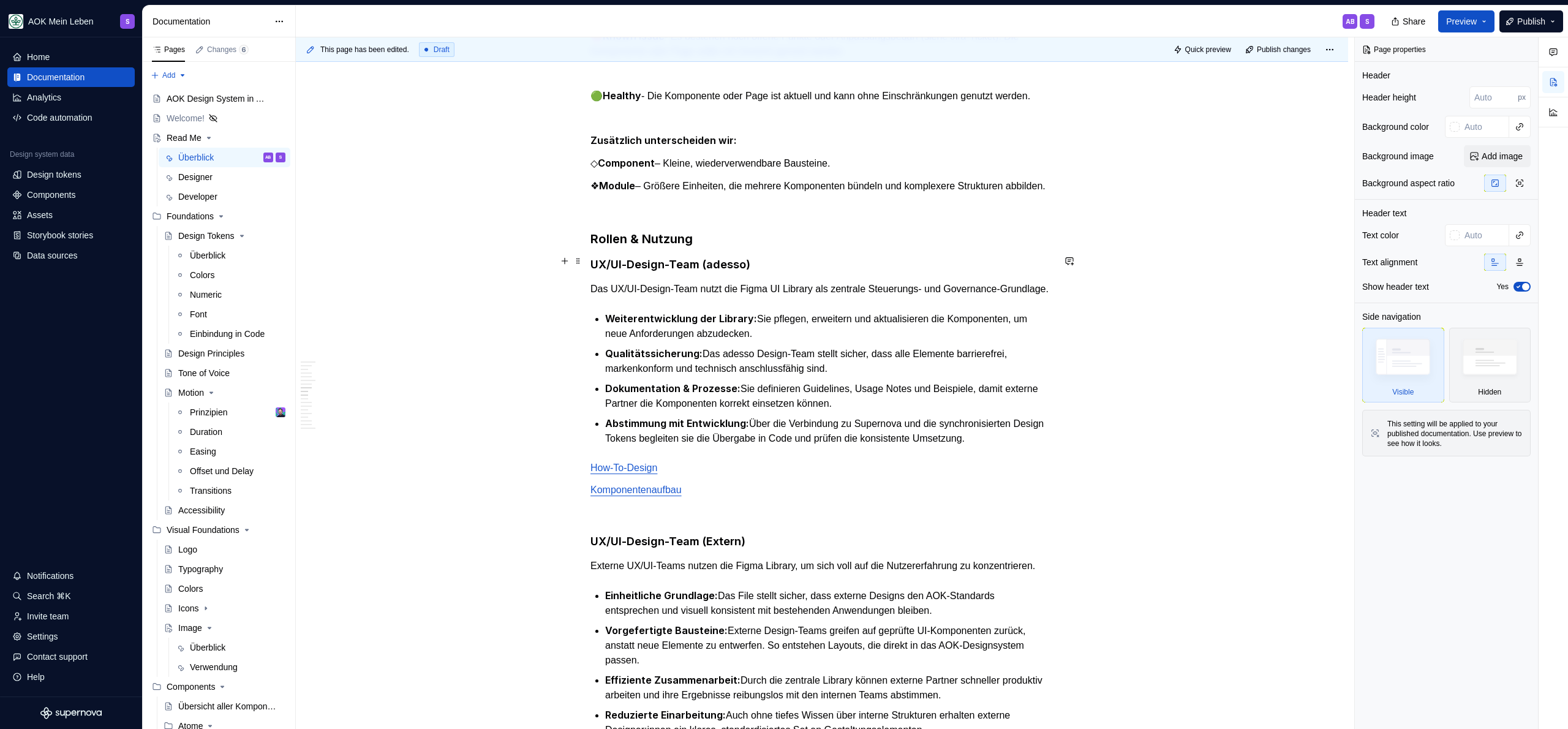
click at [772, 248] on h3 "Rollen & Nutzung" at bounding box center [822, 238] width 463 height 17
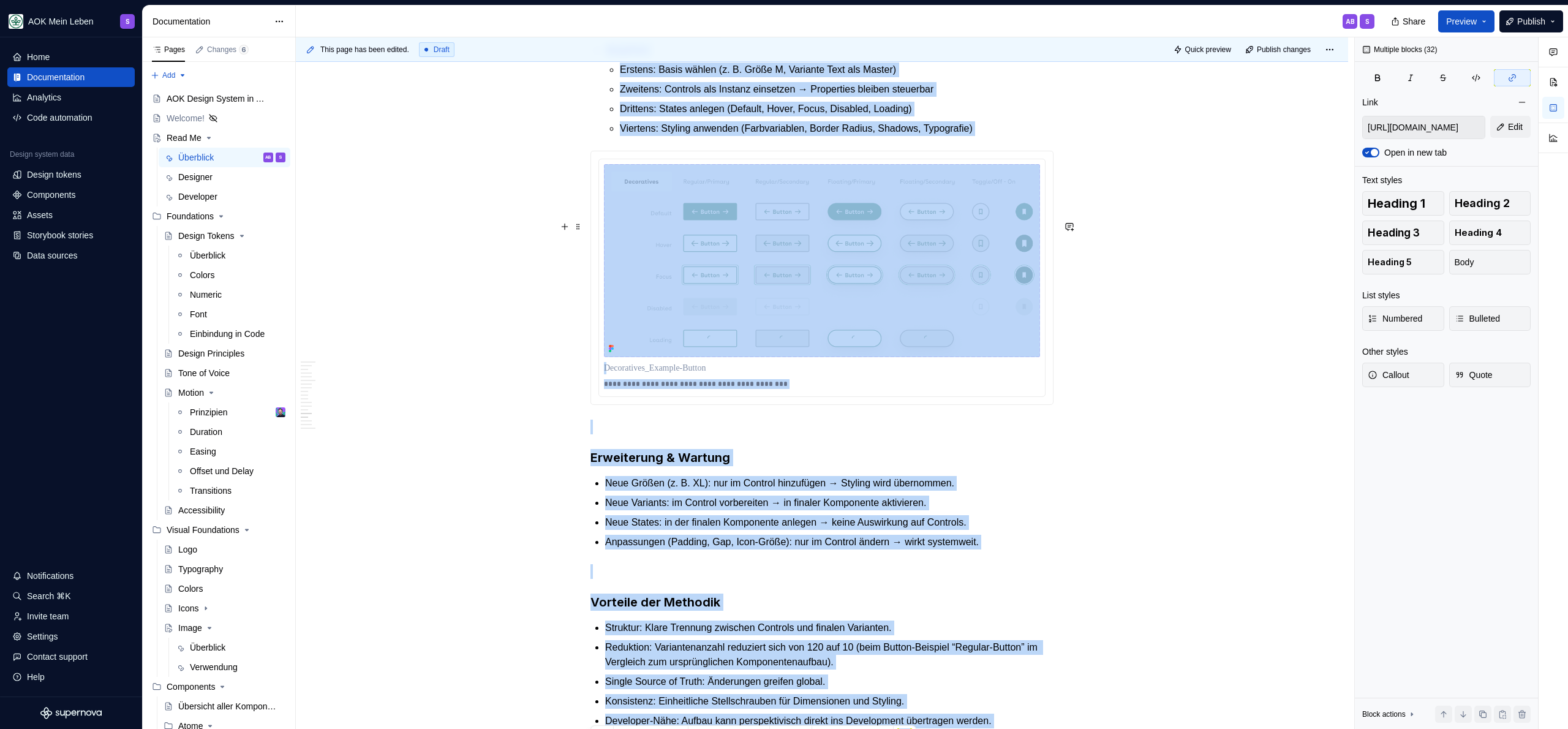
scroll to position [4152, 0]
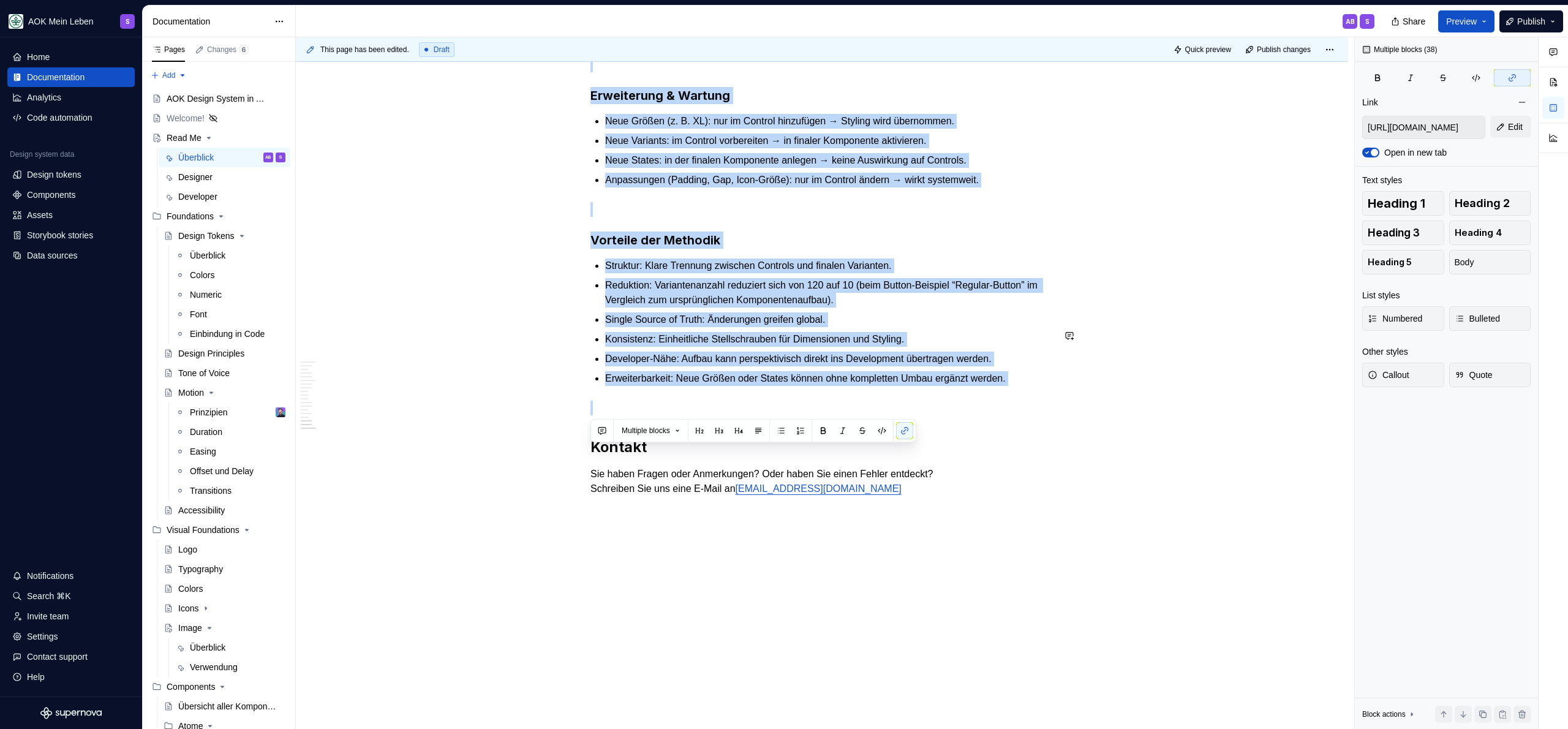
drag, startPoint x: 637, startPoint y: 370, endPoint x: 1092, endPoint y: 388, distance: 455.4
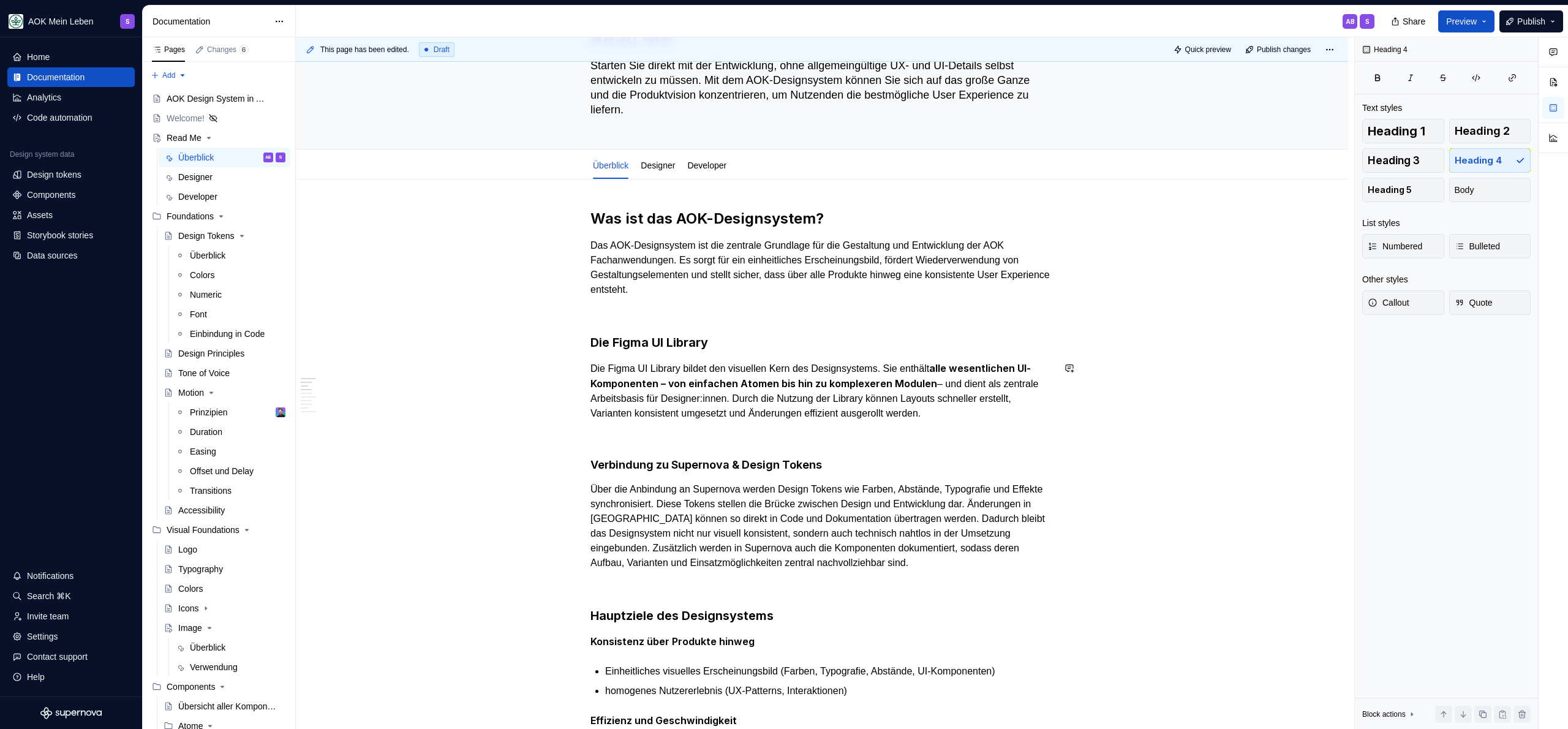
scroll to position [0, 0]
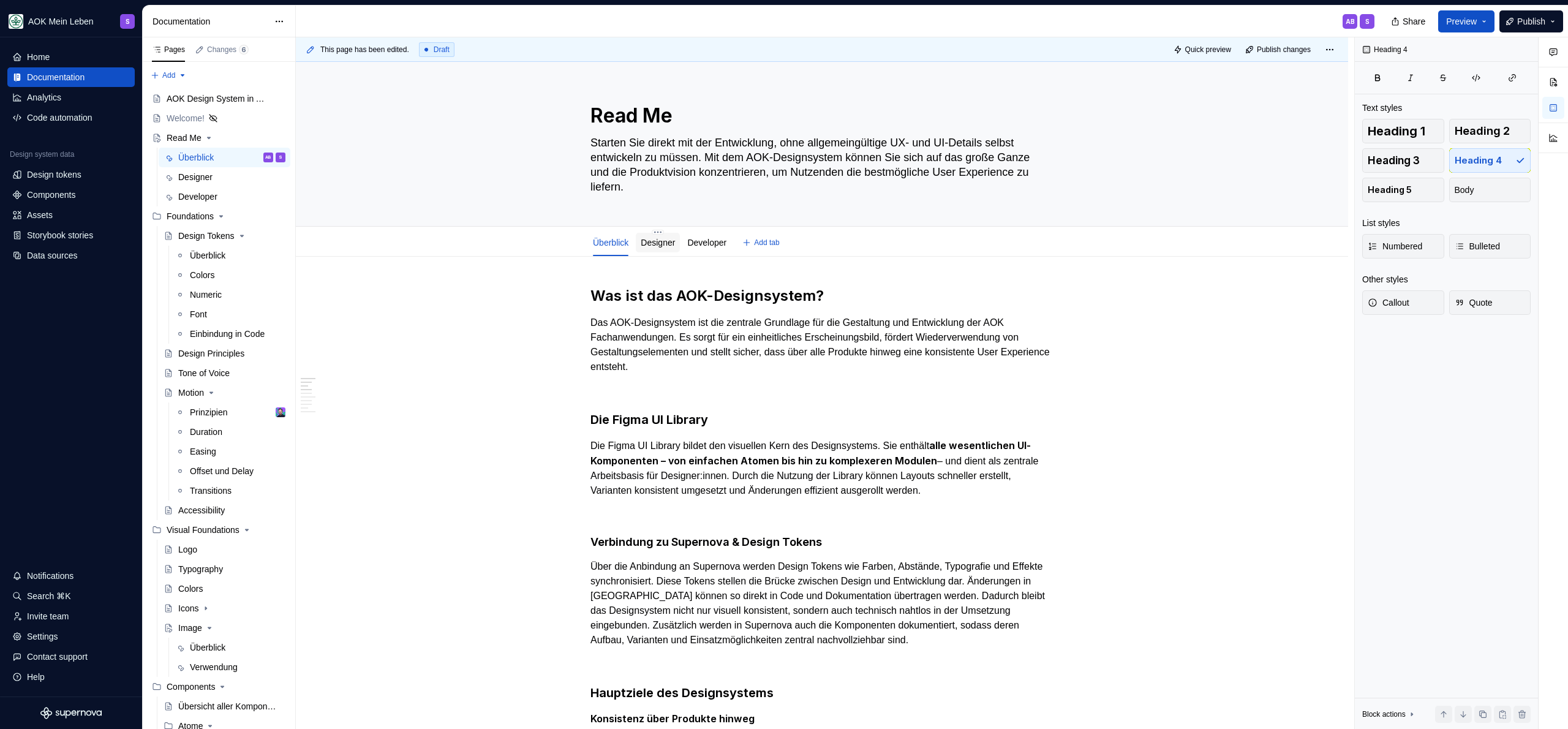
click at [673, 241] on link "Designer" at bounding box center [658, 243] width 34 height 10
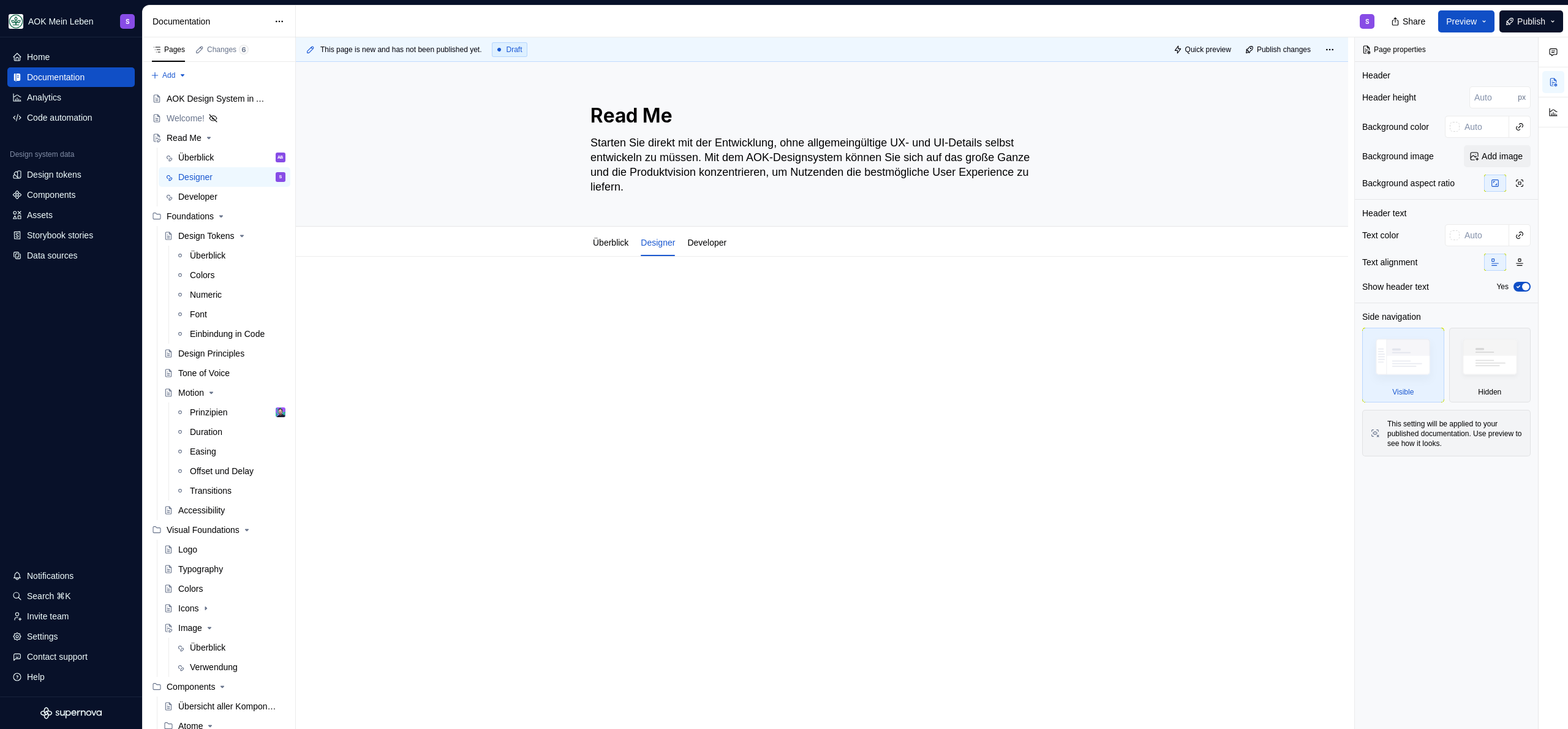
click at [646, 297] on p at bounding box center [822, 293] width 463 height 14
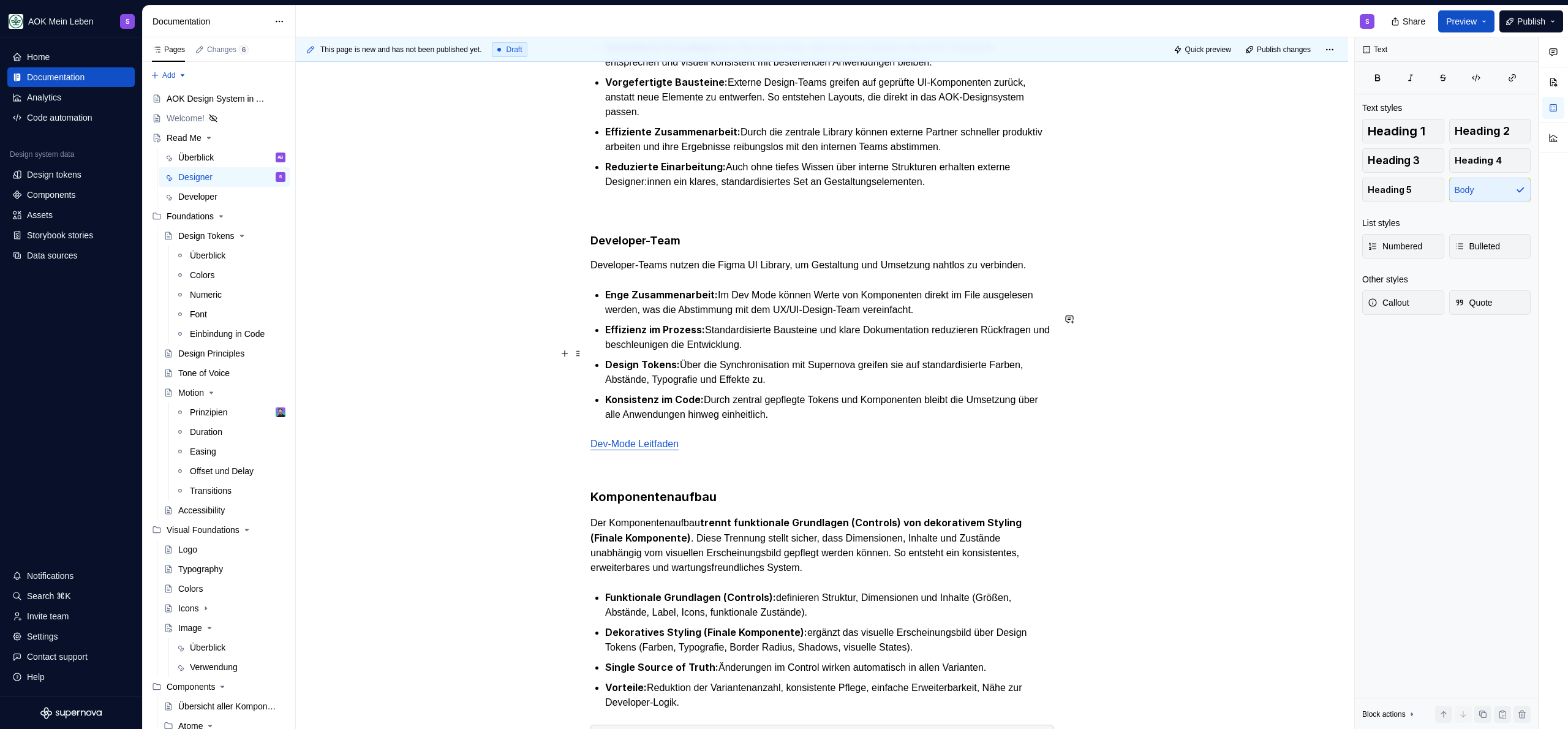
scroll to position [582, 0]
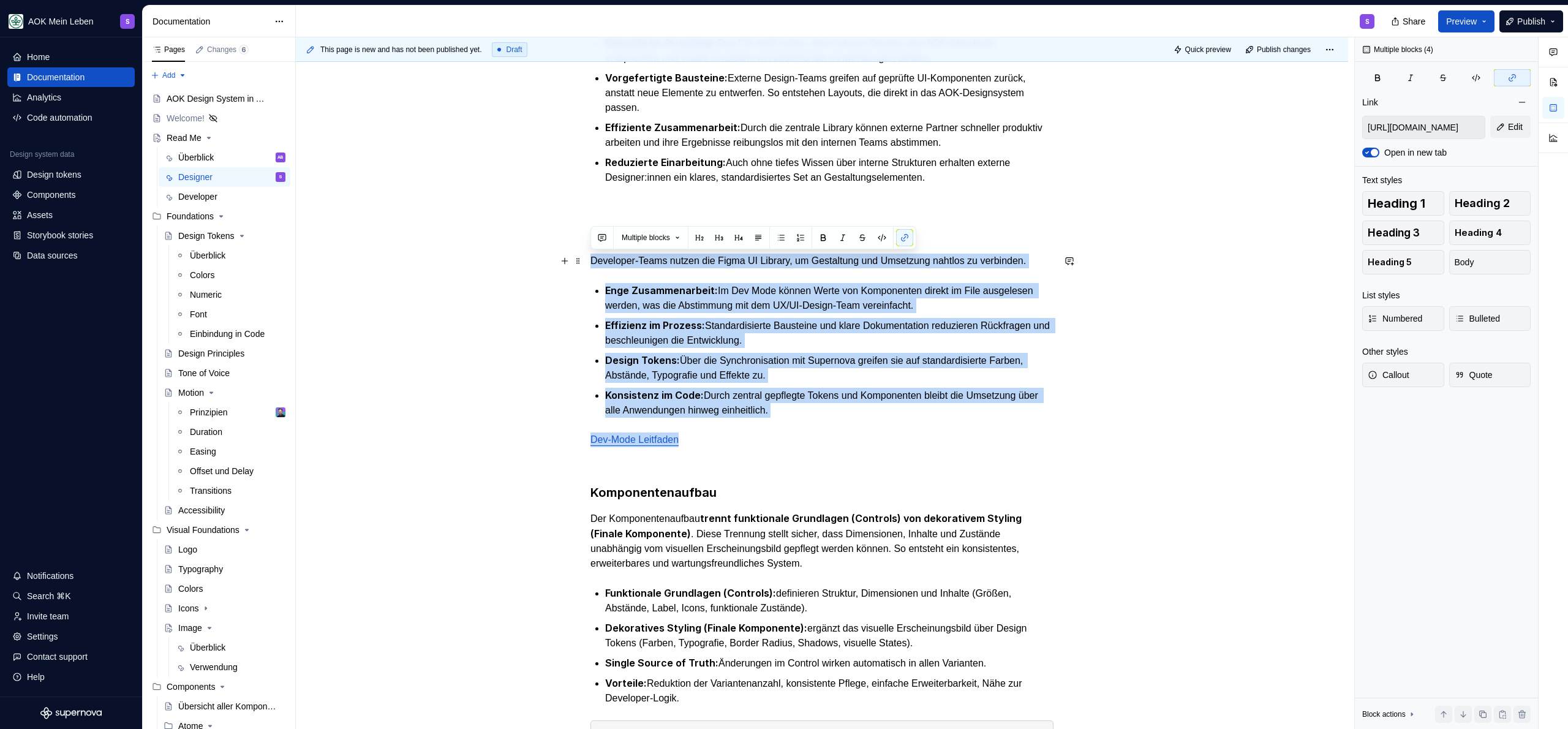
drag, startPoint x: 722, startPoint y: 468, endPoint x: 589, endPoint y: 261, distance: 246.0
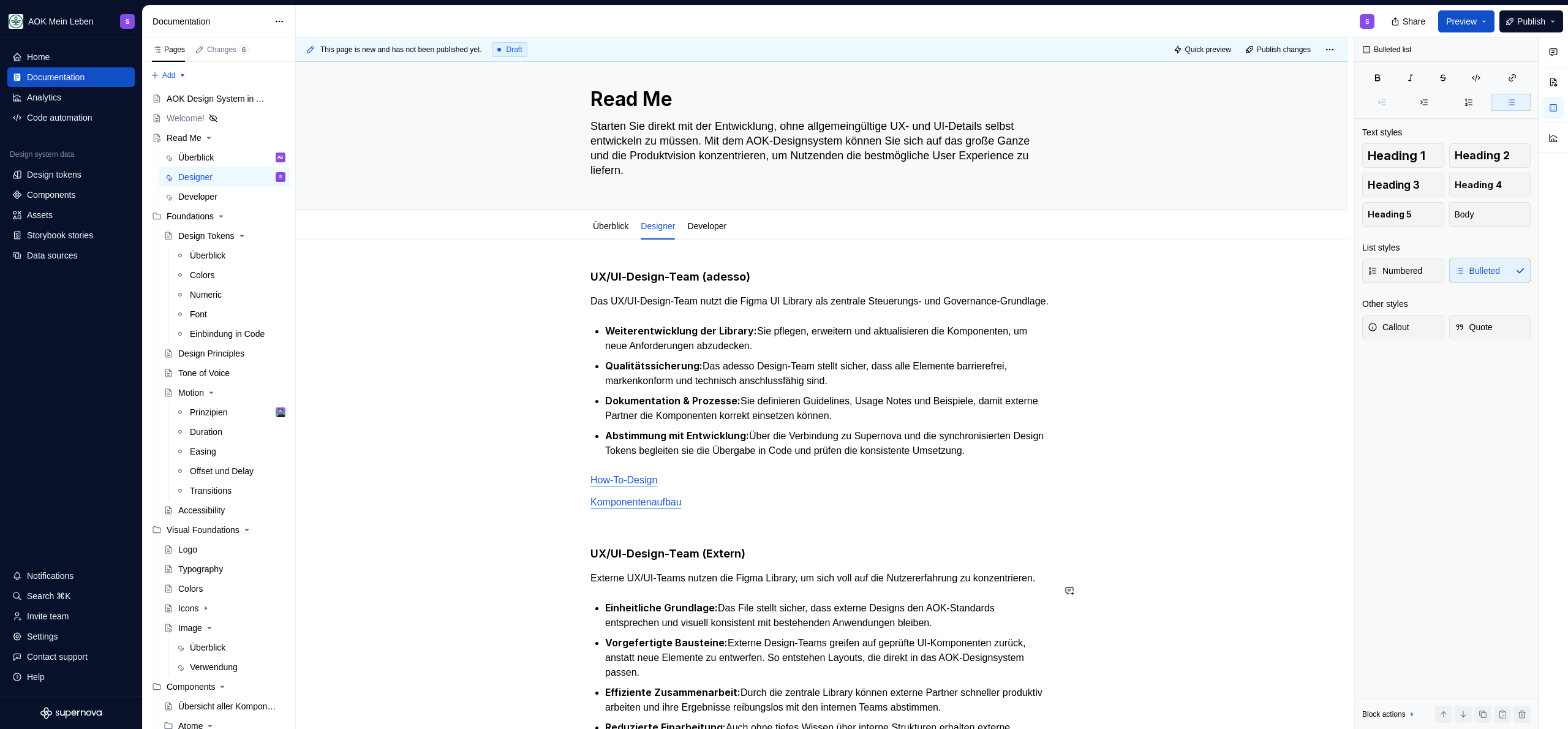
scroll to position [0, 0]
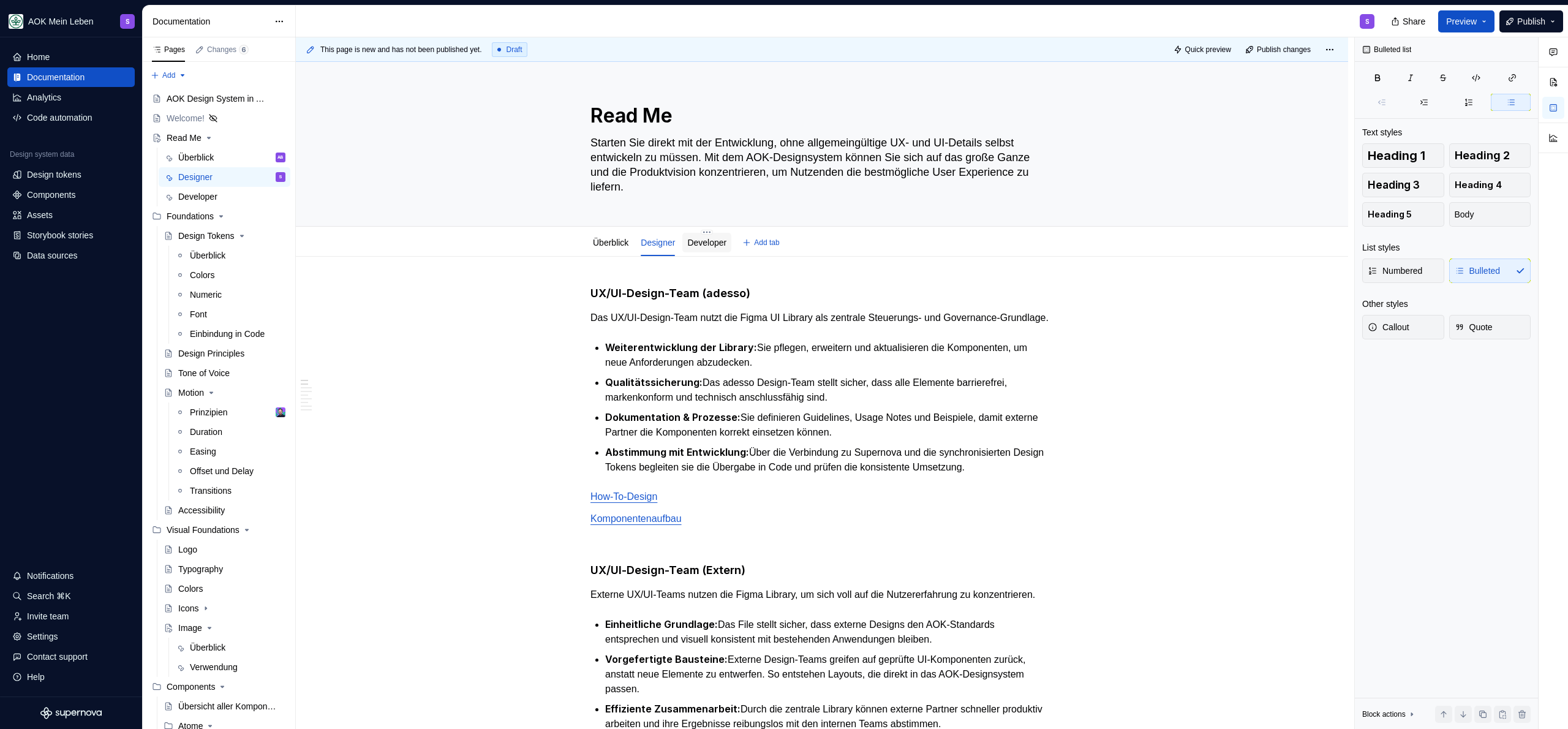
click at [714, 240] on link "Developer" at bounding box center [707, 243] width 39 height 10
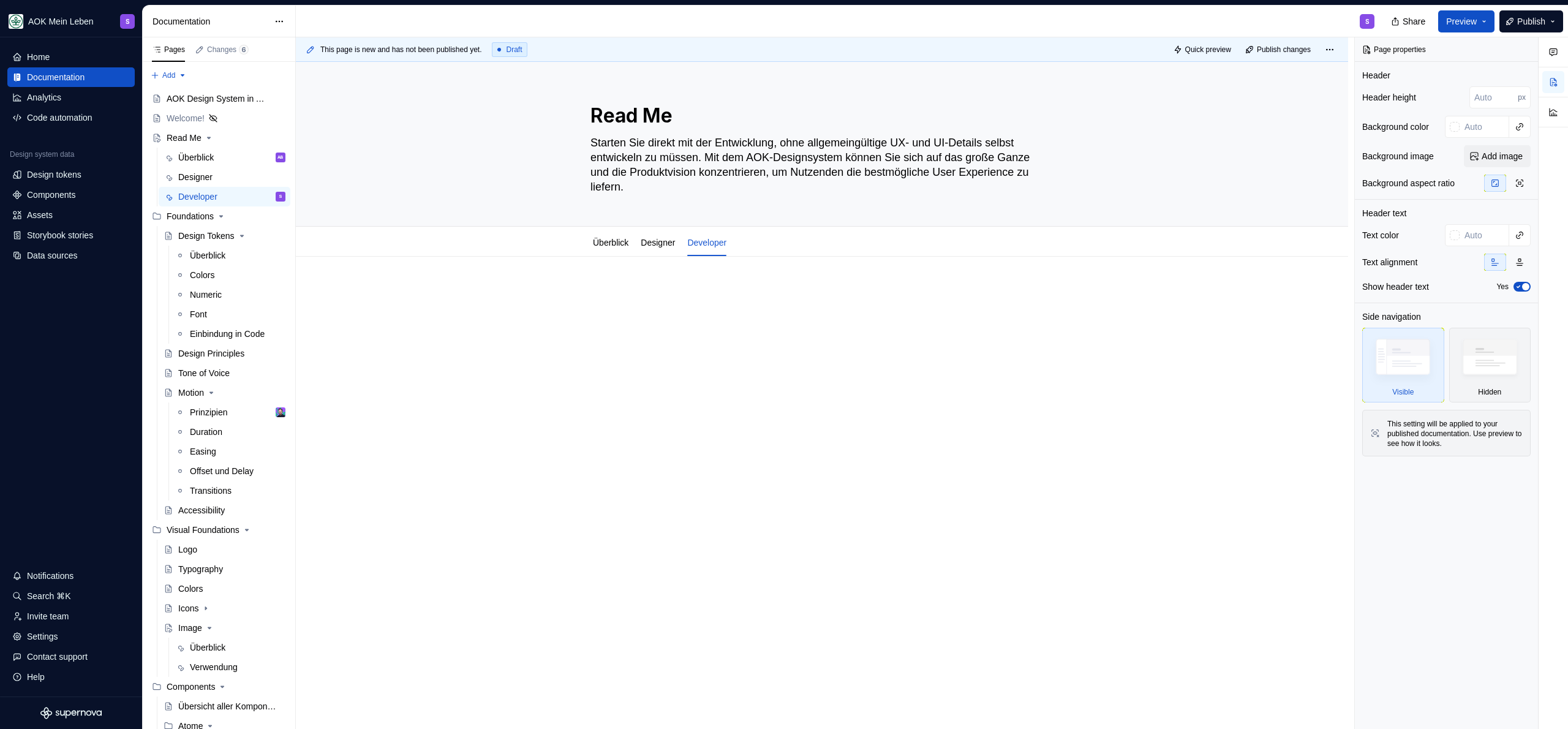
click at [661, 316] on div at bounding box center [822, 309] width 463 height 46
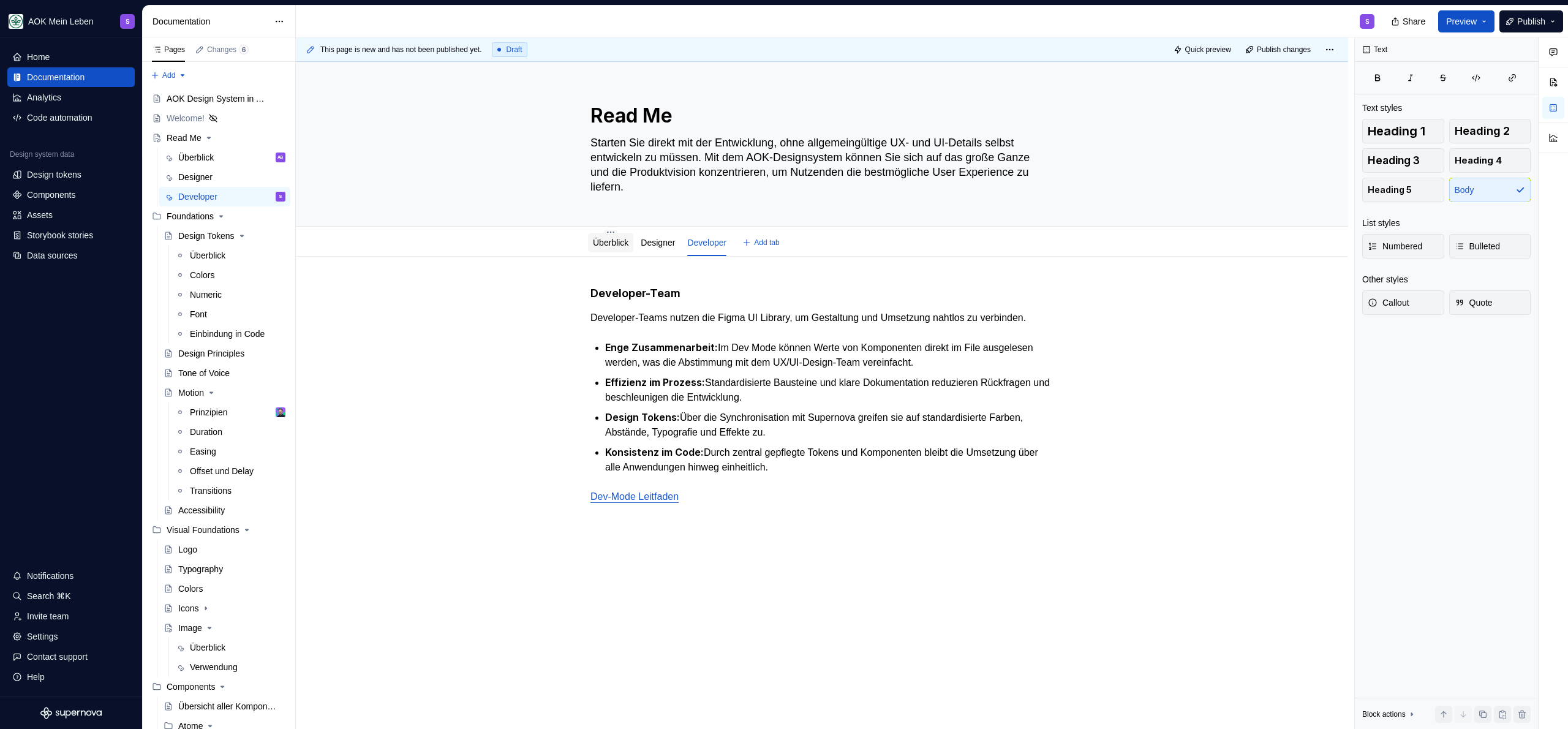
click at [609, 241] on link "Überblick" at bounding box center [611, 243] width 36 height 10
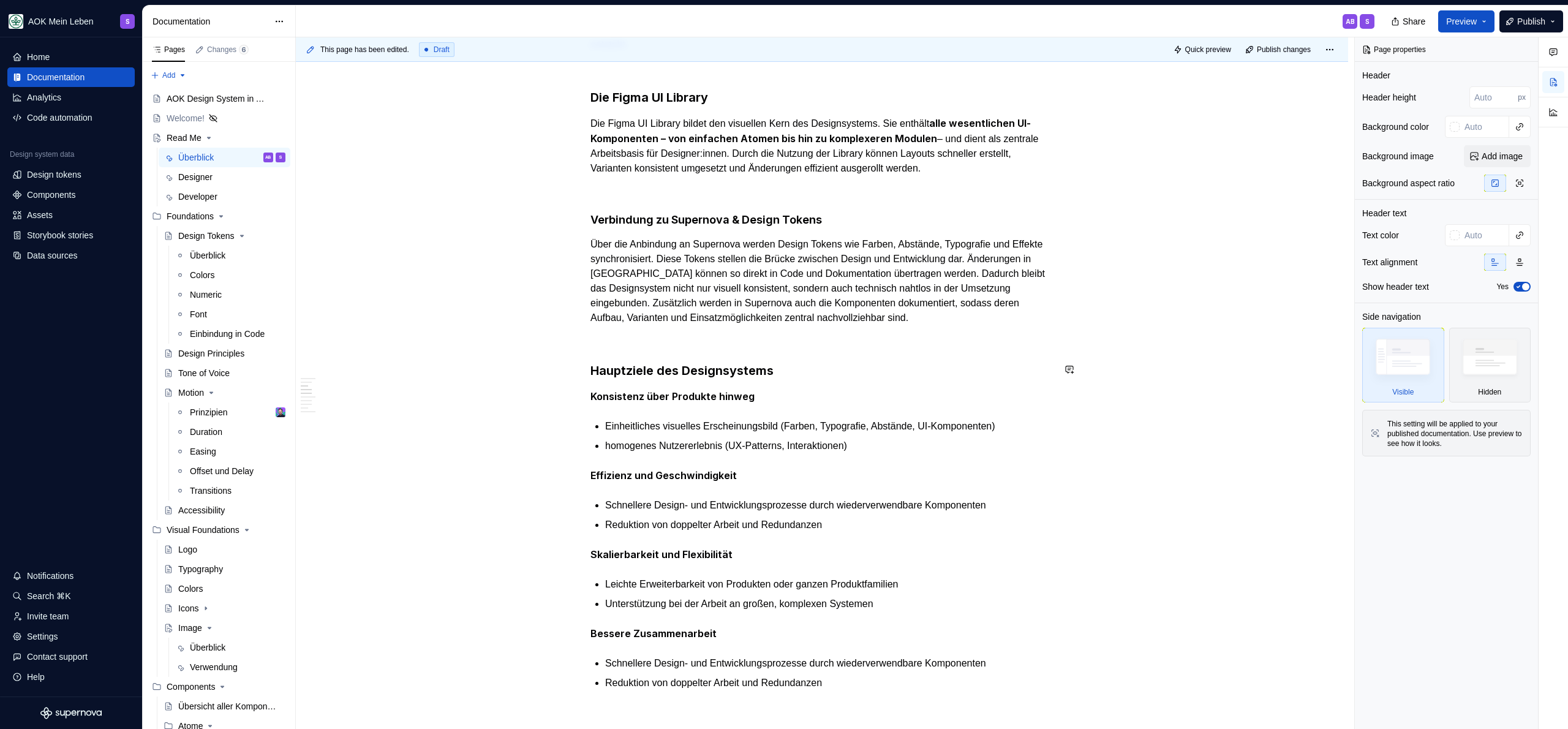
scroll to position [453, 0]
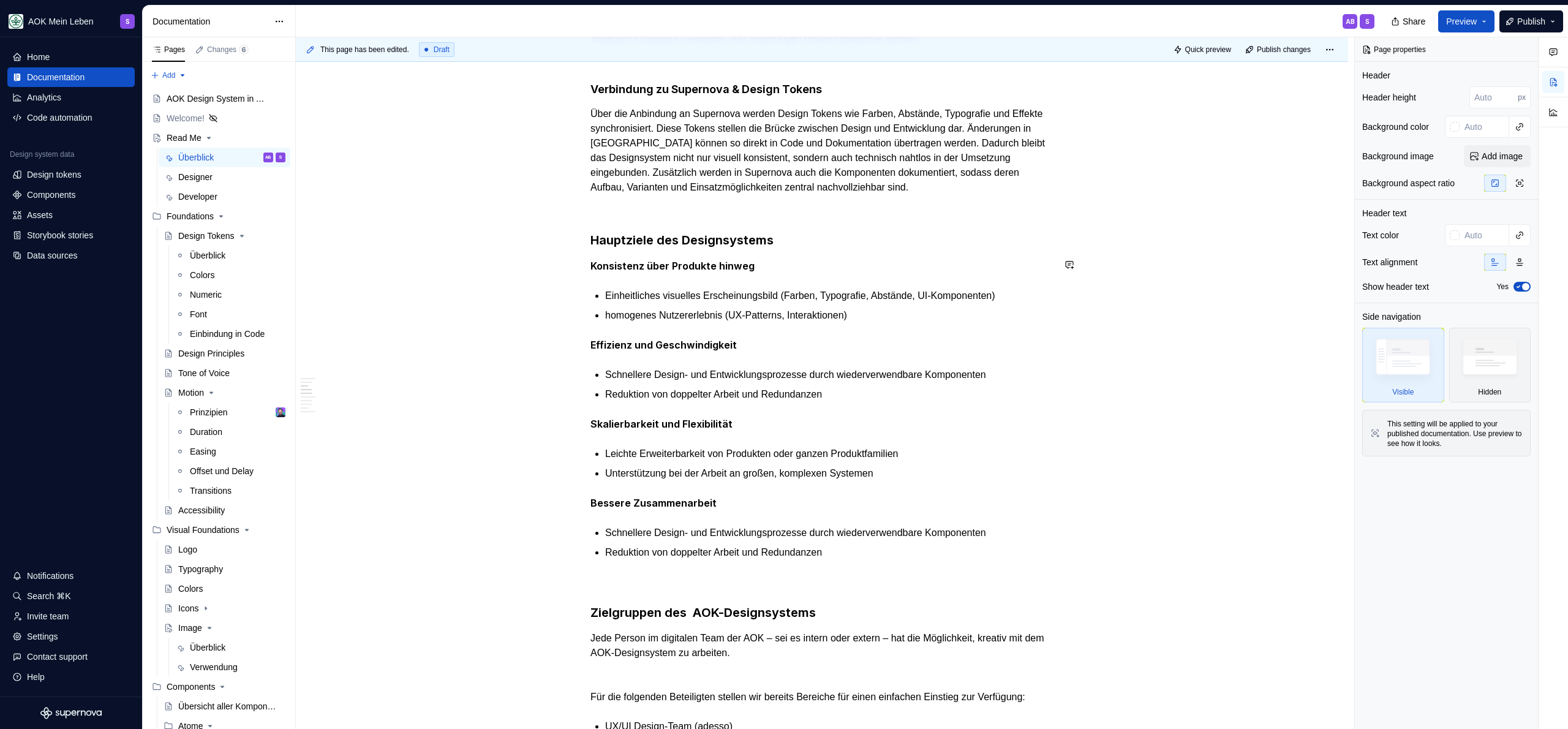
click at [823, 248] on div "Was ist das AOK-Designsystem? Das AOK-Designsystem ist die zentrale Grundlage f…" at bounding box center [822, 668] width 463 height 1671
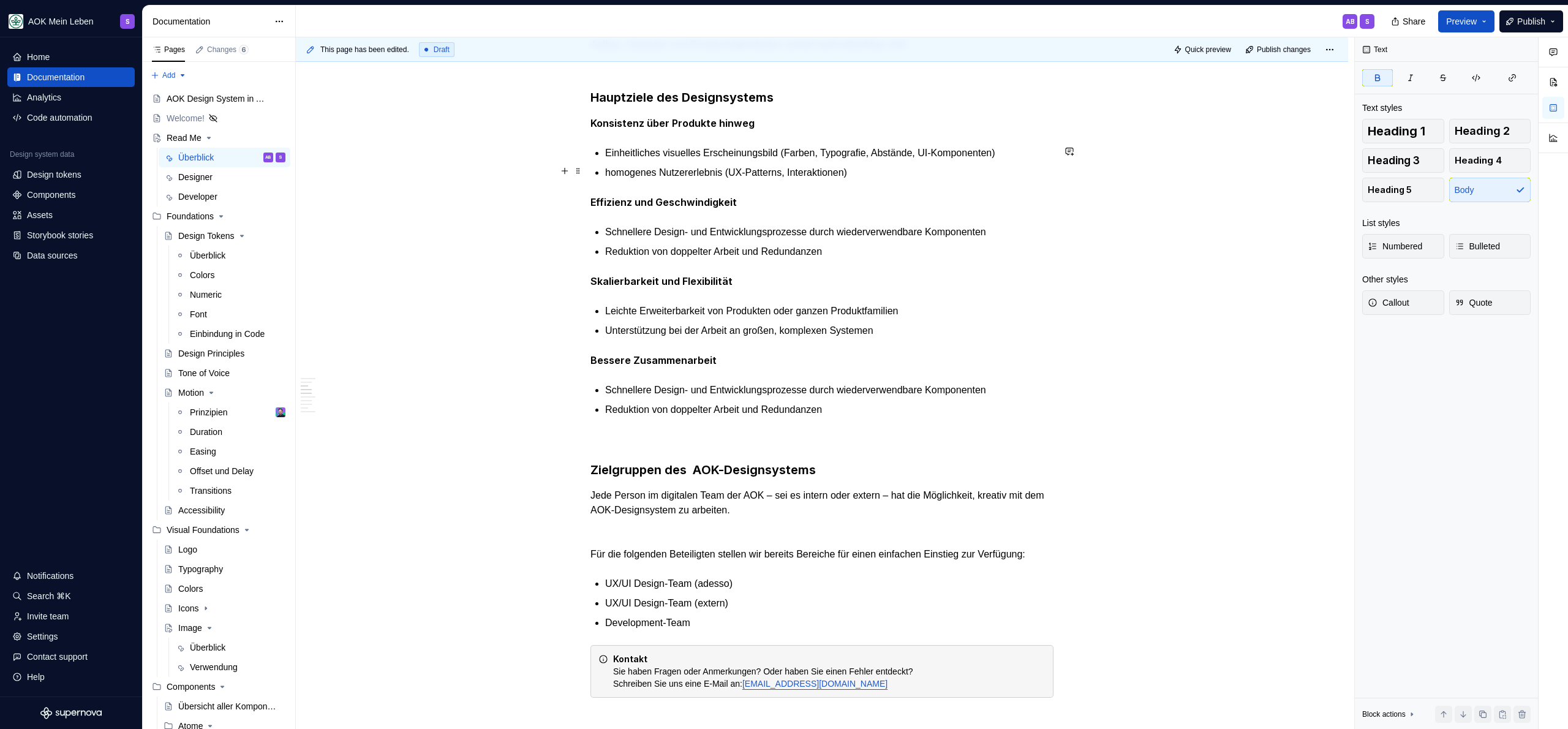
scroll to position [691, 0]
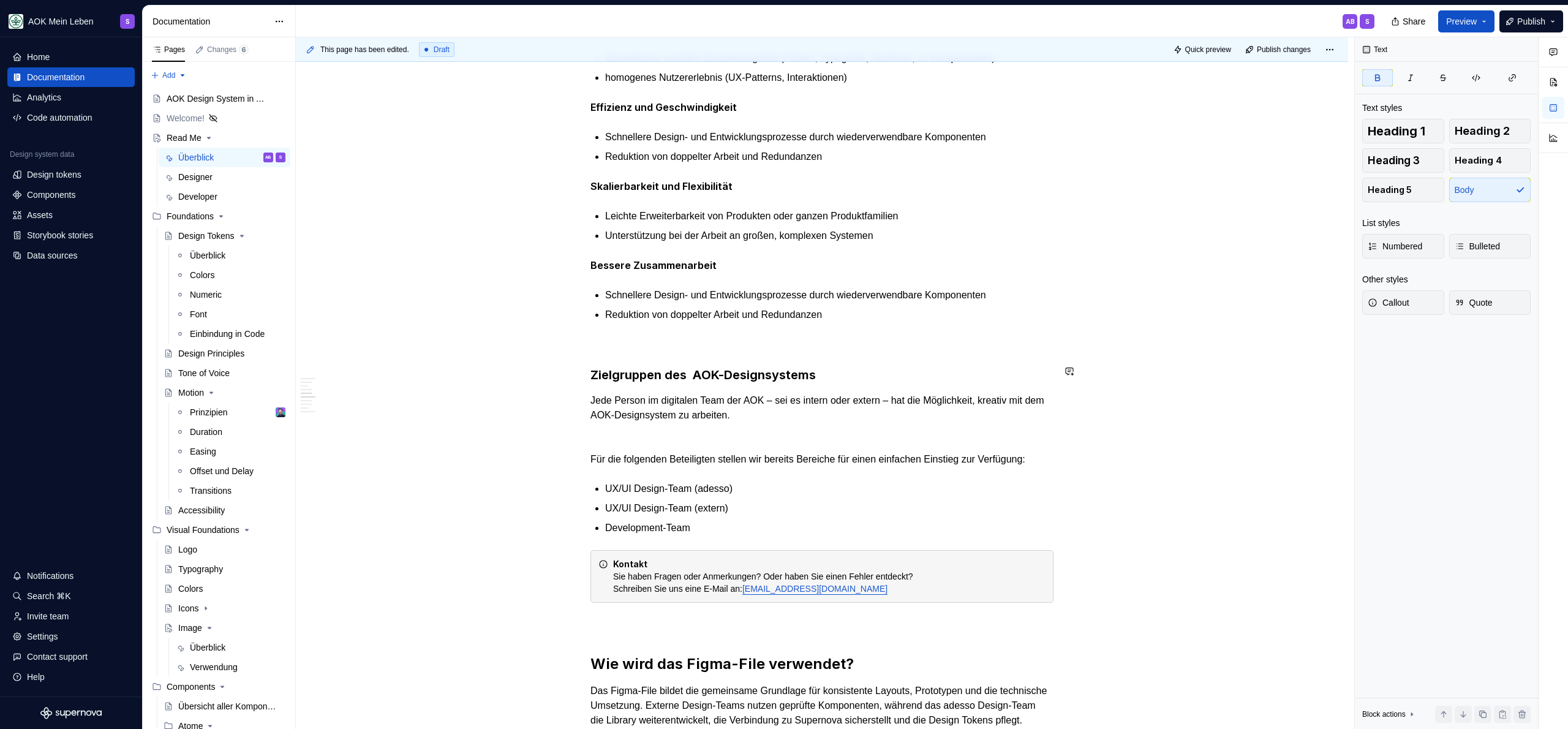
click at [850, 360] on div "Was ist das AOK-Designsystem? Das AOK-Designsystem ist die zentrale Grundlage f…" at bounding box center [822, 430] width 463 height 1671
click at [852, 368] on h3 "Zielgruppen des  AOK-Designsystems" at bounding box center [822, 375] width 463 height 17
click at [794, 484] on p "UX/UI Design-Team (adesso)" at bounding box center [829, 489] width 448 height 14
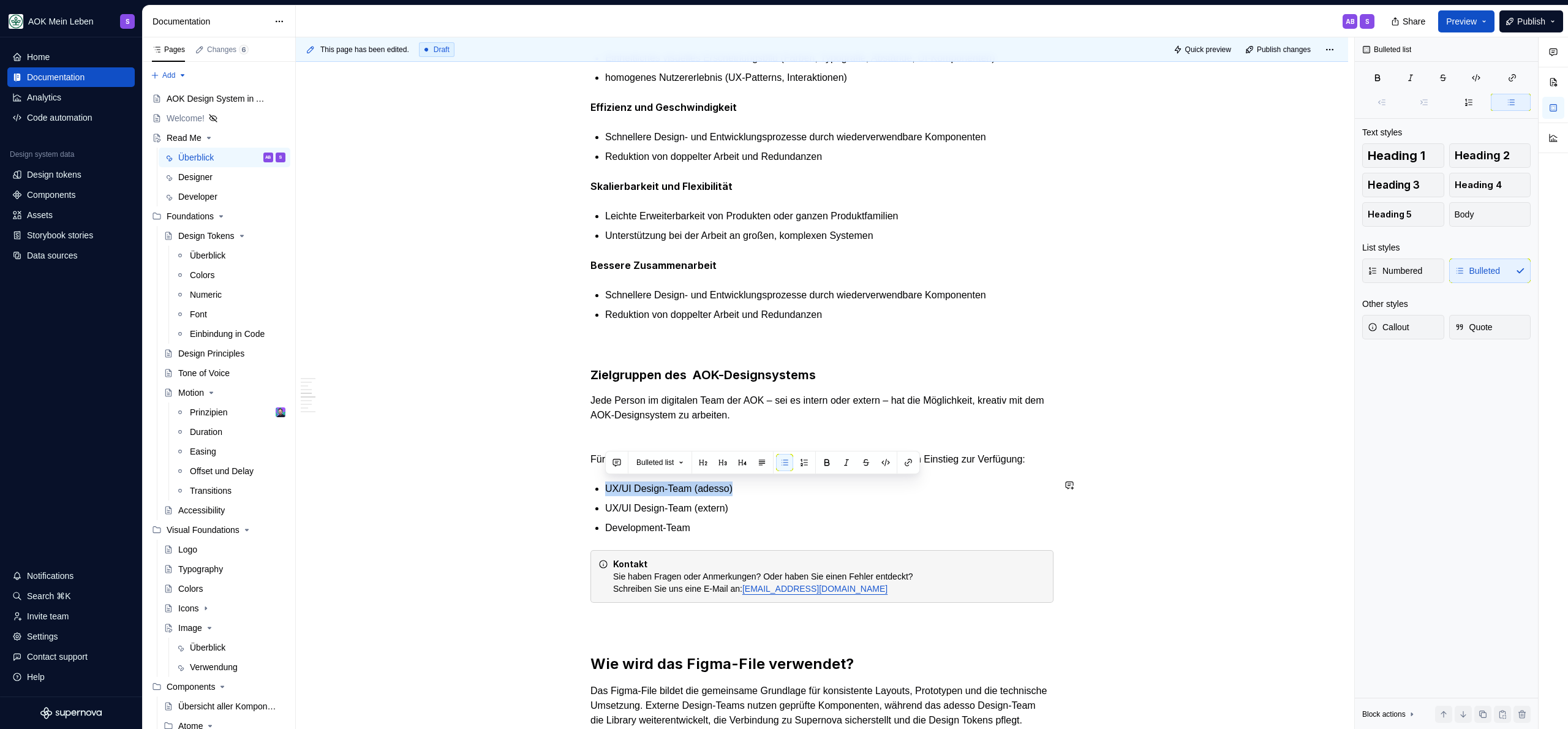
drag, startPoint x: 774, startPoint y: 483, endPoint x: 606, endPoint y: 476, distance: 168.1
click at [606, 476] on div "Was ist das AOK-Designsystem? Das AOK-Designsystem ist die zentrale Grundlage f…" at bounding box center [822, 430] width 463 height 1671
click at [750, 504] on p "UX/UI Design-Team (extern)" at bounding box center [829, 508] width 448 height 14
click at [752, 489] on p "UX/UI Design-Team (adesso)" at bounding box center [829, 489] width 448 height 14
drag, startPoint x: 754, startPoint y: 489, endPoint x: 595, endPoint y: 484, distance: 159.1
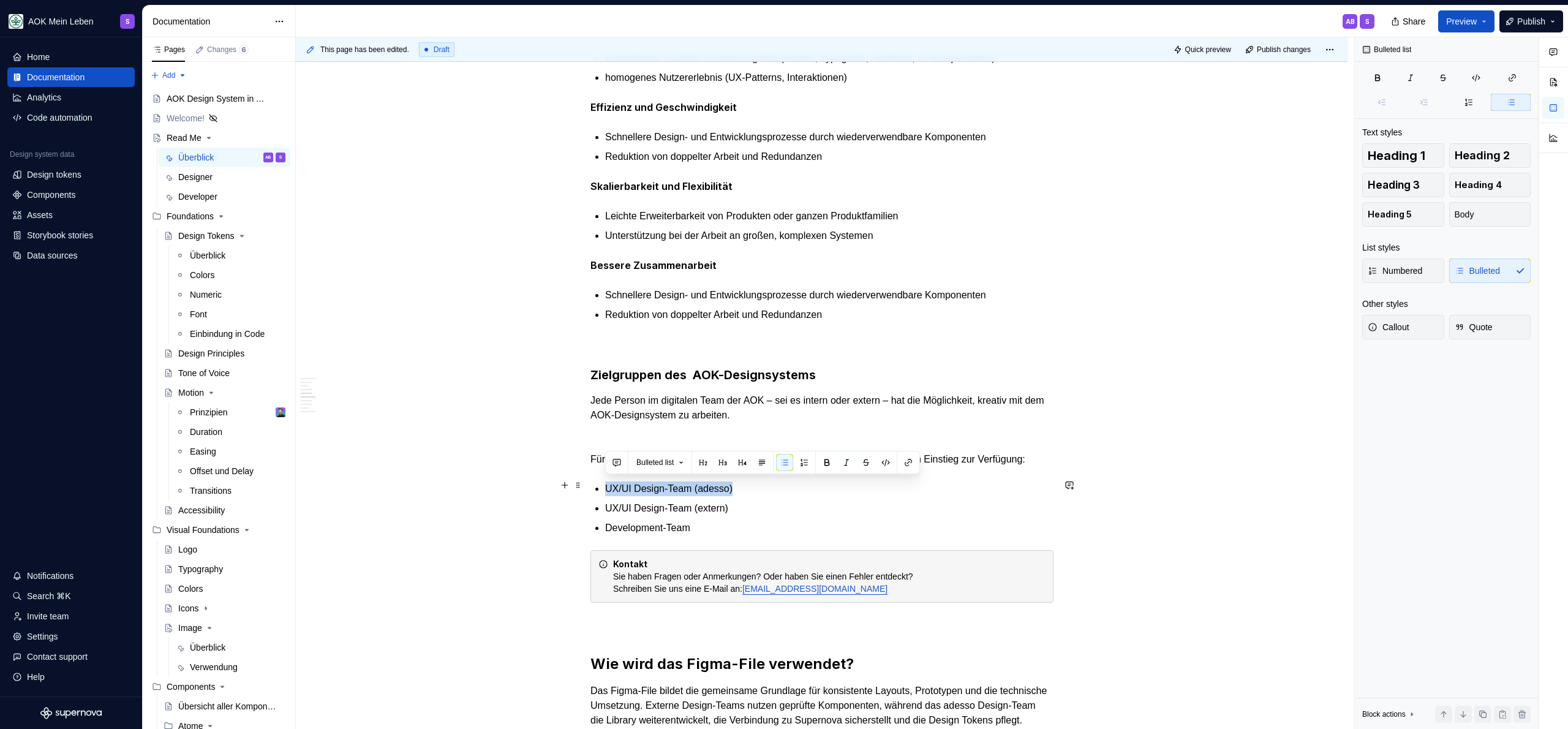
click at [605, 484] on li "UX/UI Design-Team (adesso)" at bounding box center [829, 489] width 448 height 14
click at [907, 463] on button "button" at bounding box center [908, 462] width 17 height 17
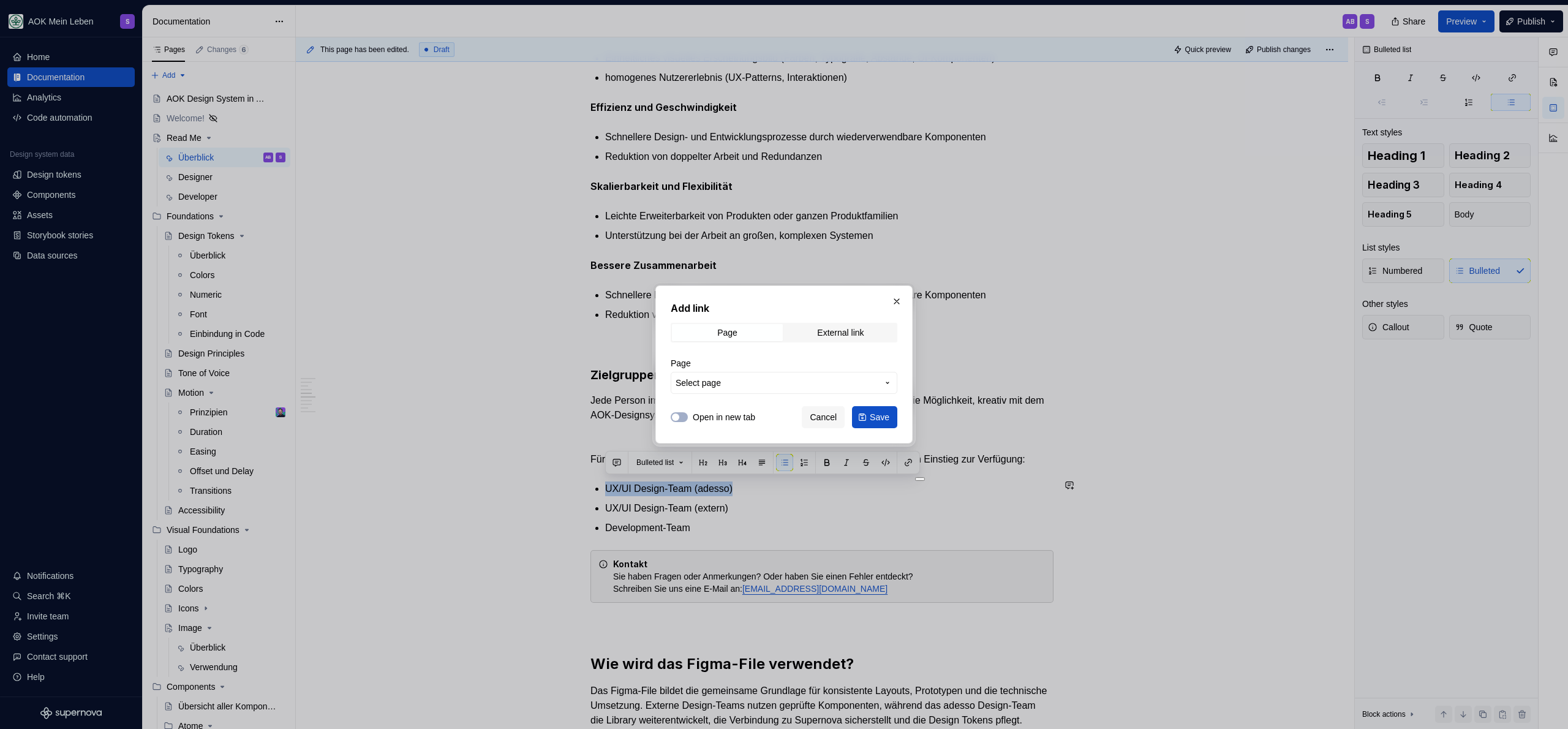
click at [766, 386] on span "Select page" at bounding box center [776, 383] width 202 height 13
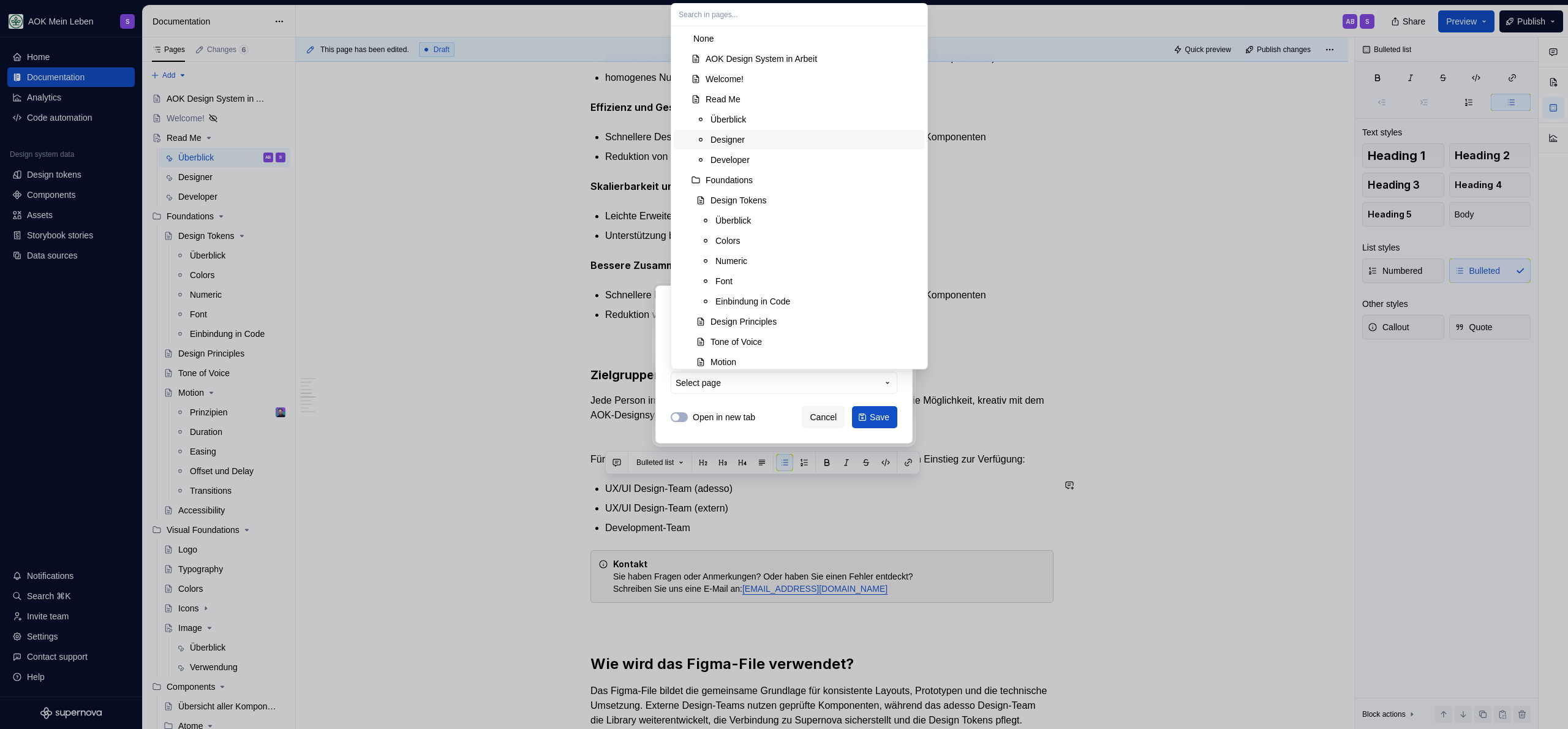
click at [769, 140] on div "Designer" at bounding box center [815, 140] width 209 height 13
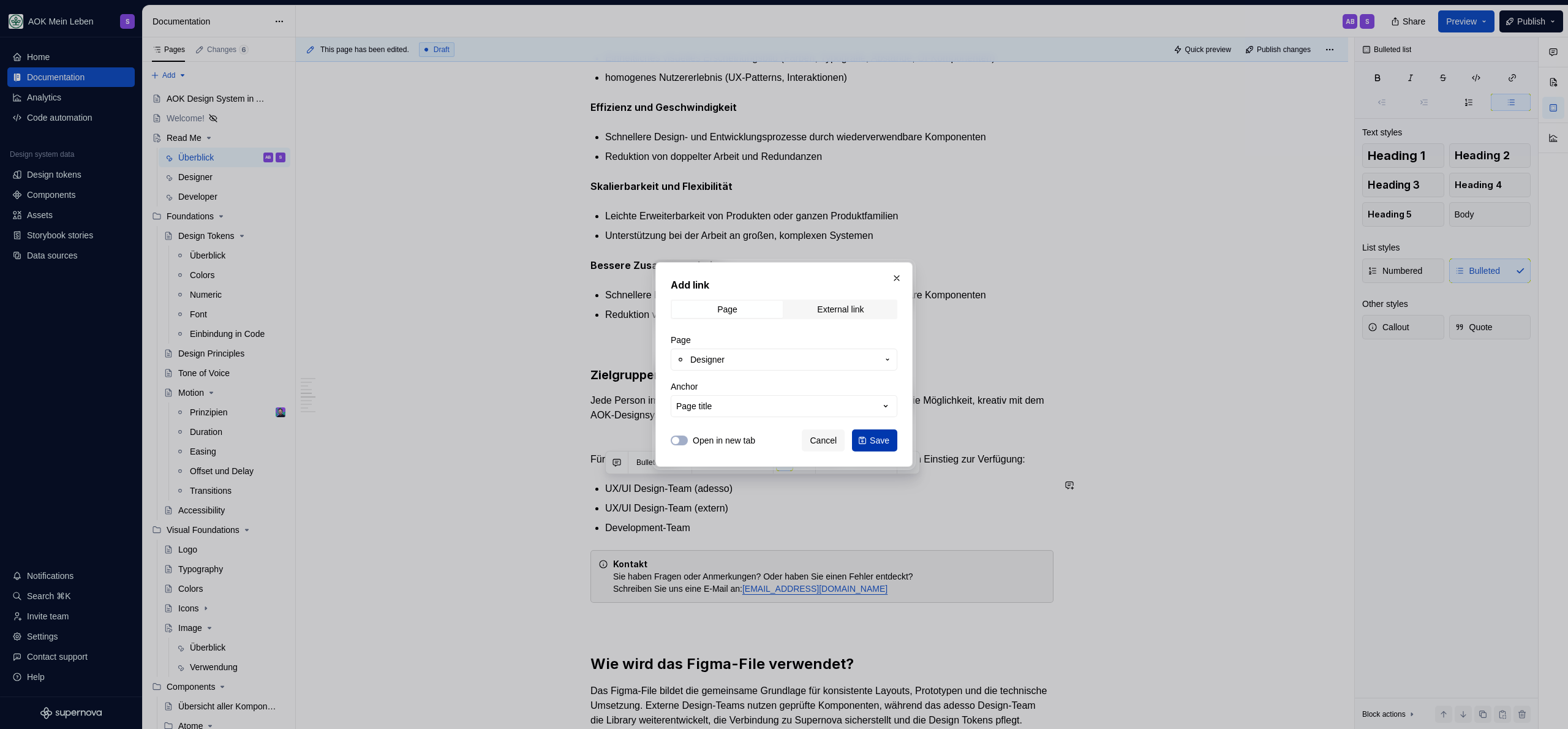
click at [864, 441] on button "Save" at bounding box center [875, 440] width 45 height 22
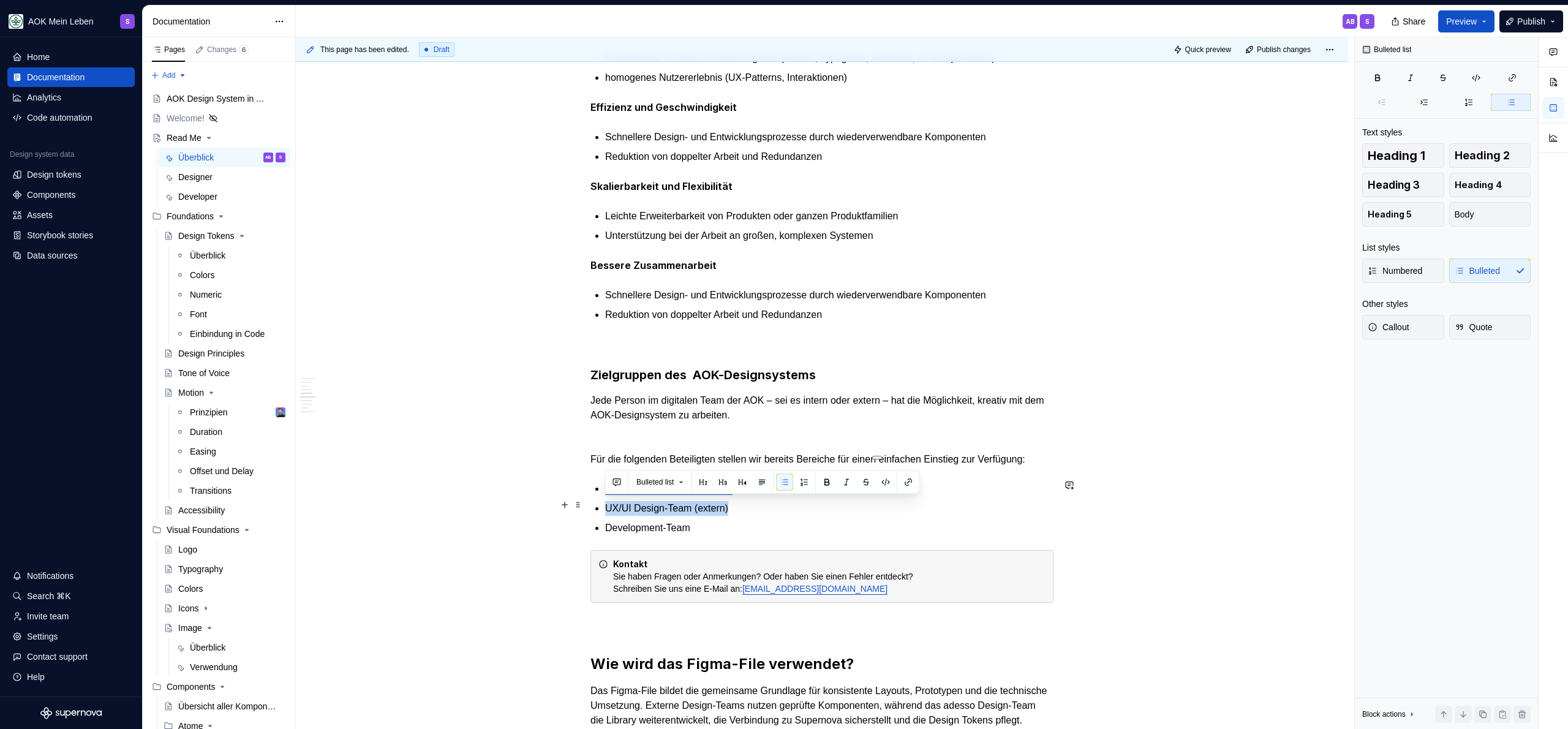
drag, startPoint x: 774, startPoint y: 512, endPoint x: 589, endPoint y: 502, distance: 185.3
click at [591, 502] on div "Was ist das AOK-Designsystem? Das AOK-Designsystem ist die zentrale Grundlage f…" at bounding box center [822, 430] width 463 height 1671
click at [915, 483] on button "button" at bounding box center [908, 482] width 17 height 17
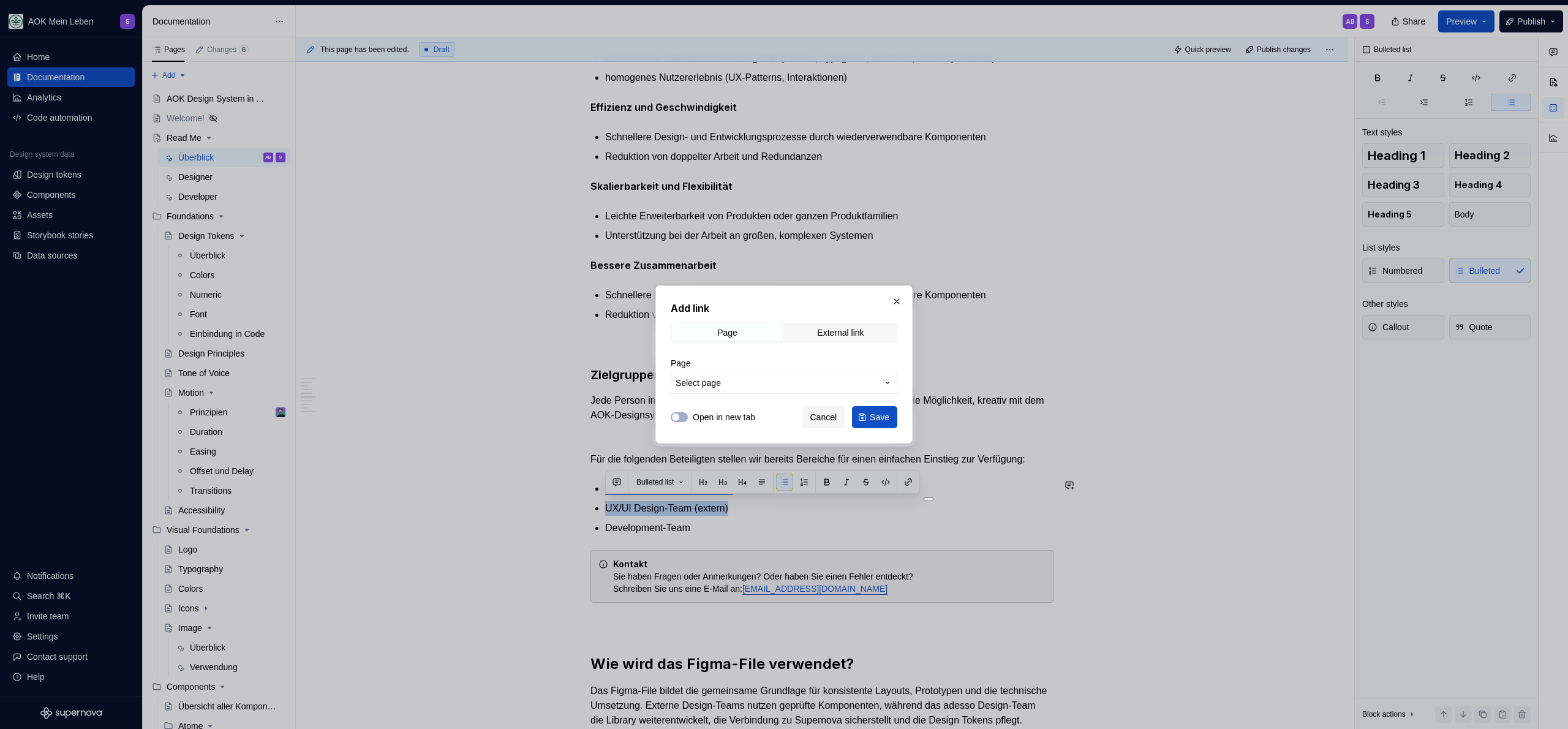
click at [755, 389] on button "Select page" at bounding box center [784, 383] width 226 height 22
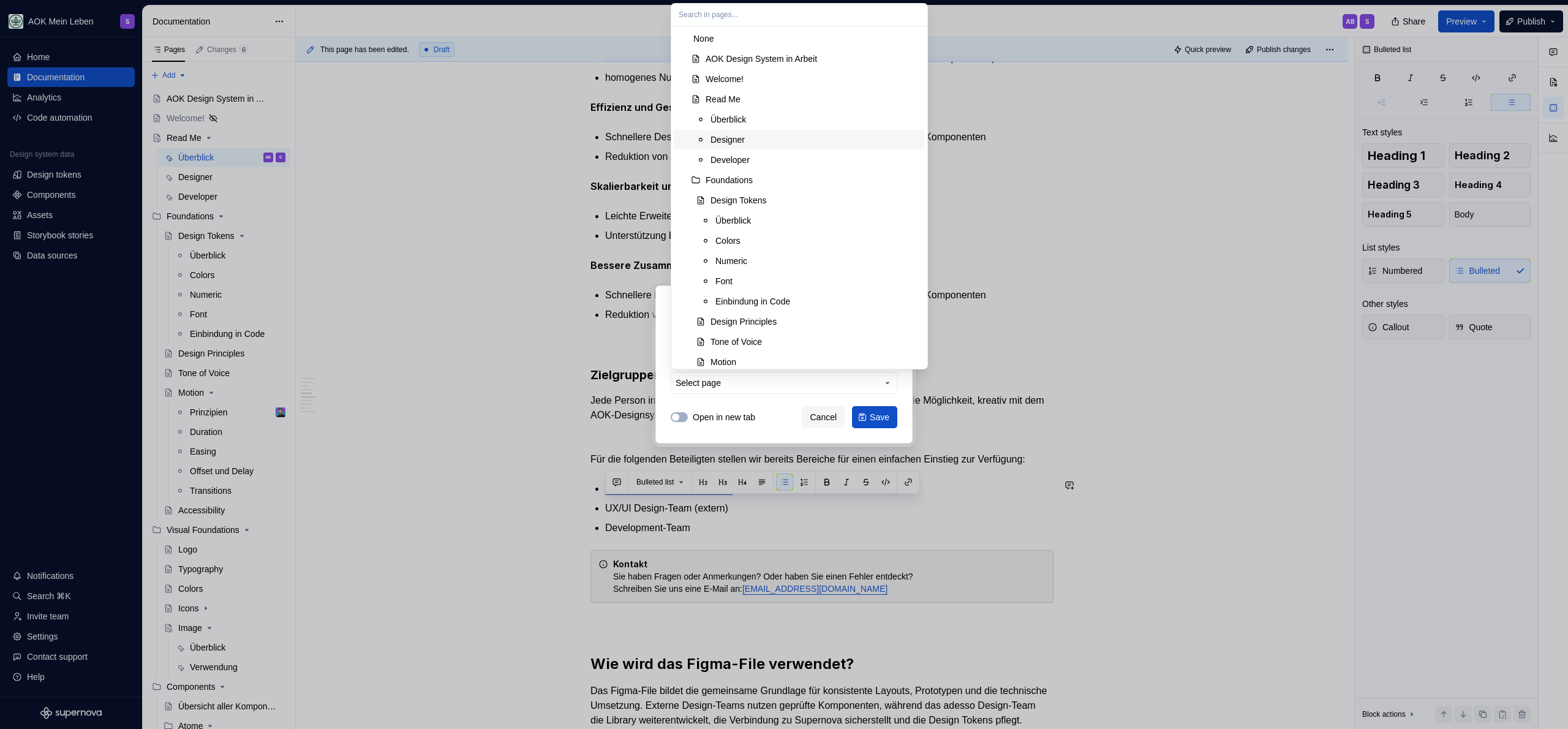
click at [734, 144] on div "Designer" at bounding box center [727, 140] width 34 height 13
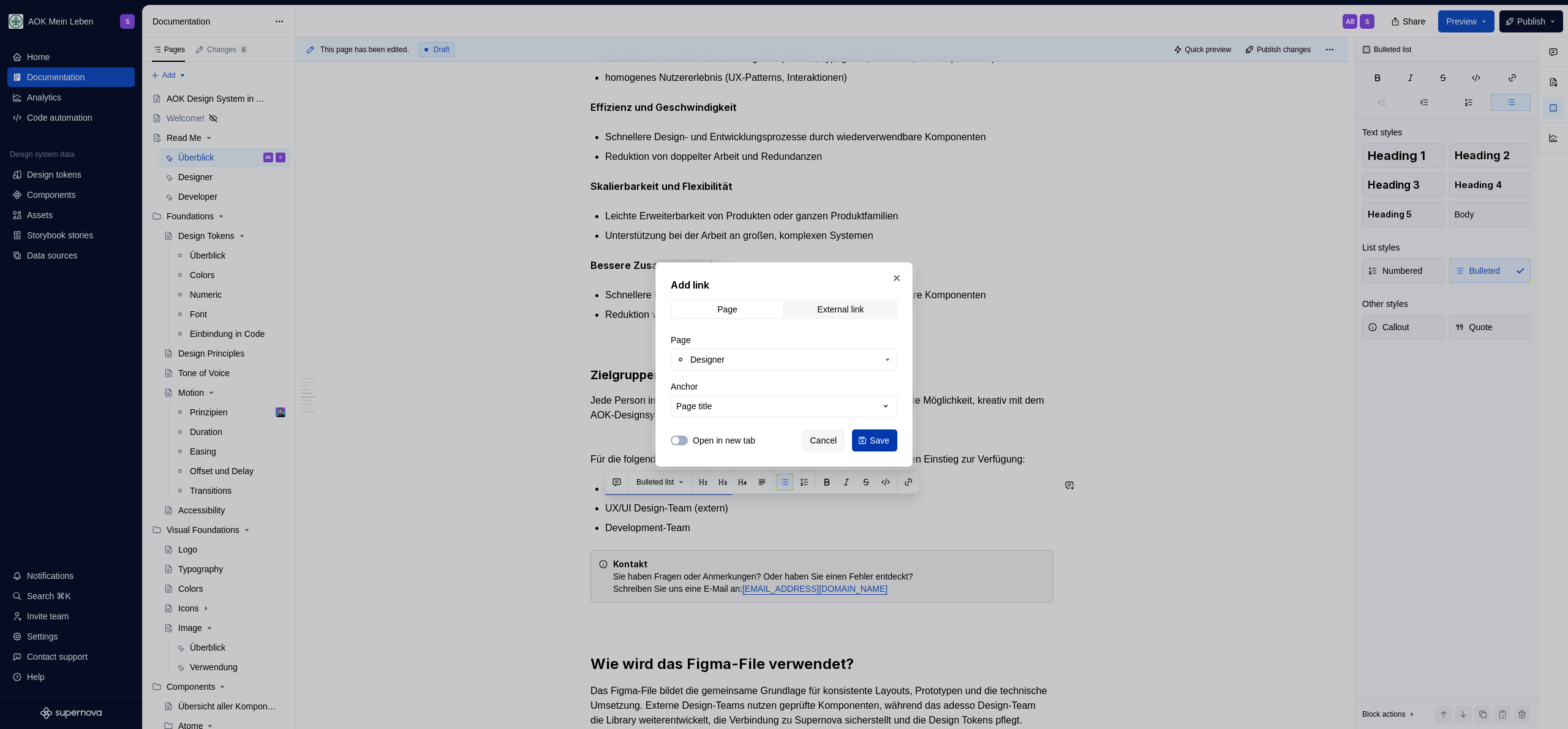
click at [870, 445] on span "Save" at bounding box center [879, 441] width 19 height 13
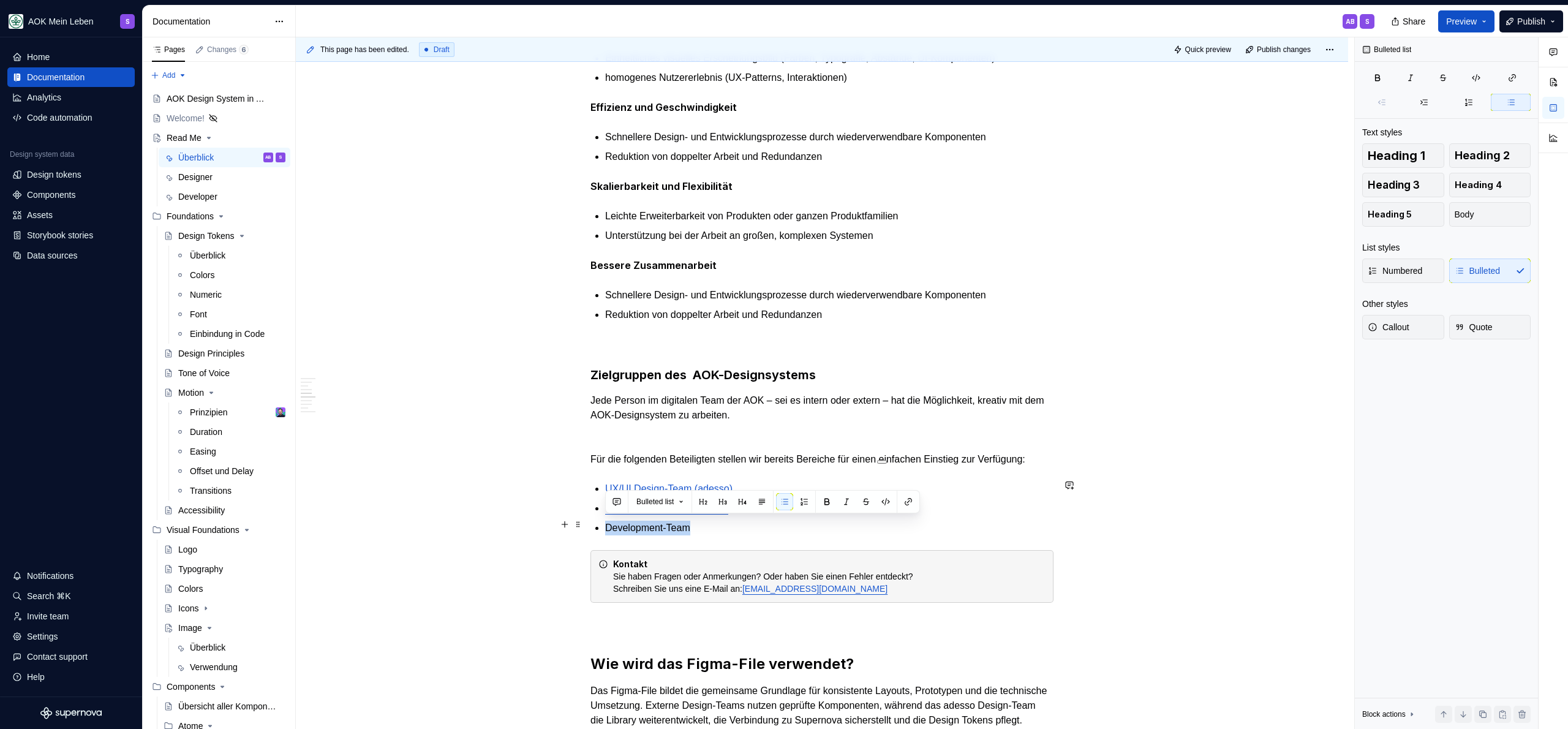
drag, startPoint x: 715, startPoint y: 526, endPoint x: 545, endPoint y: 519, distance: 170.1
click at [545, 519] on div "Was ist das AOK-Designsystem? Das AOK-Designsystem ist die zentrale Grundlage f…" at bounding box center [822, 533] width 1052 height 1934
click at [915, 504] on button "button" at bounding box center [908, 501] width 17 height 17
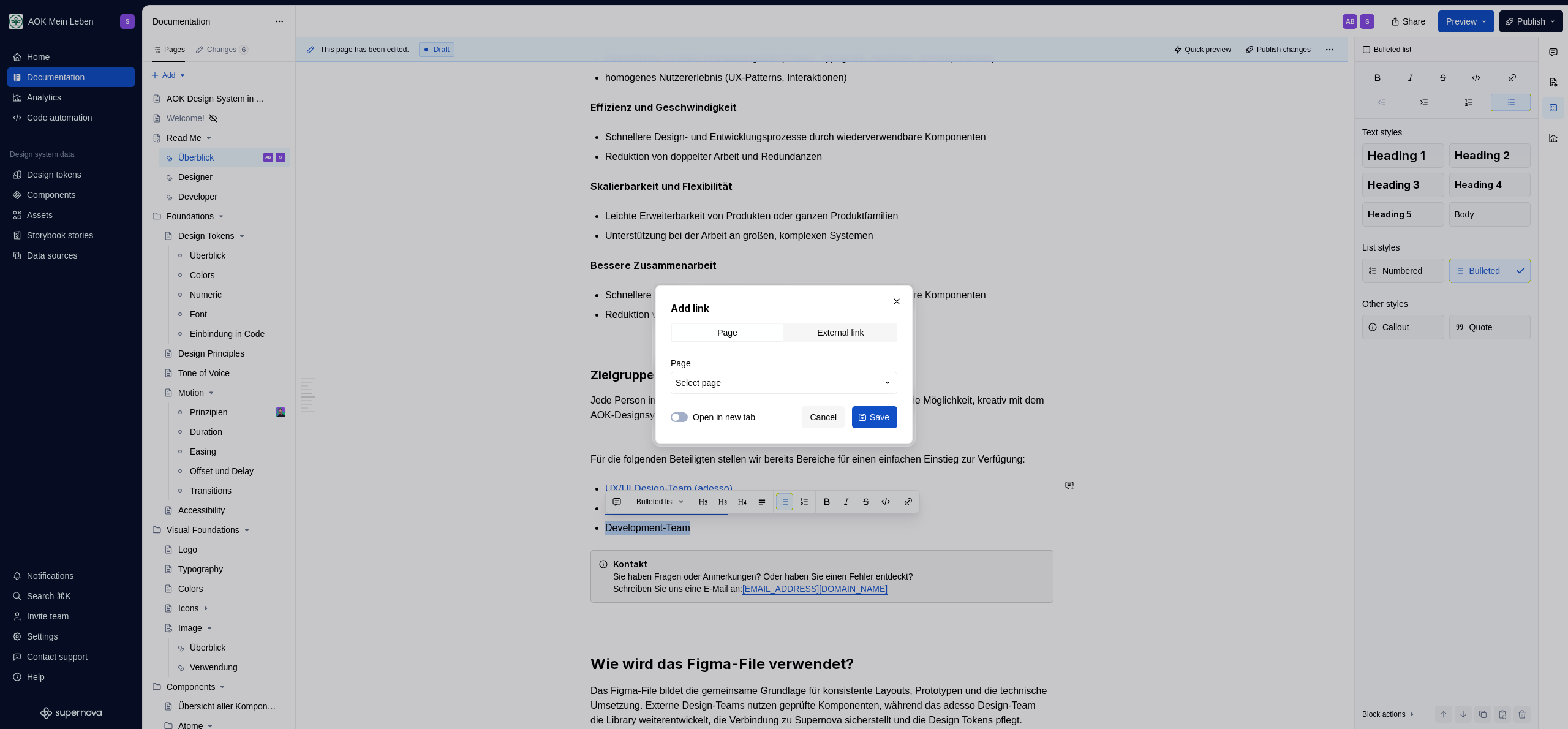
click at [806, 384] on span "Select page" at bounding box center [776, 383] width 202 height 13
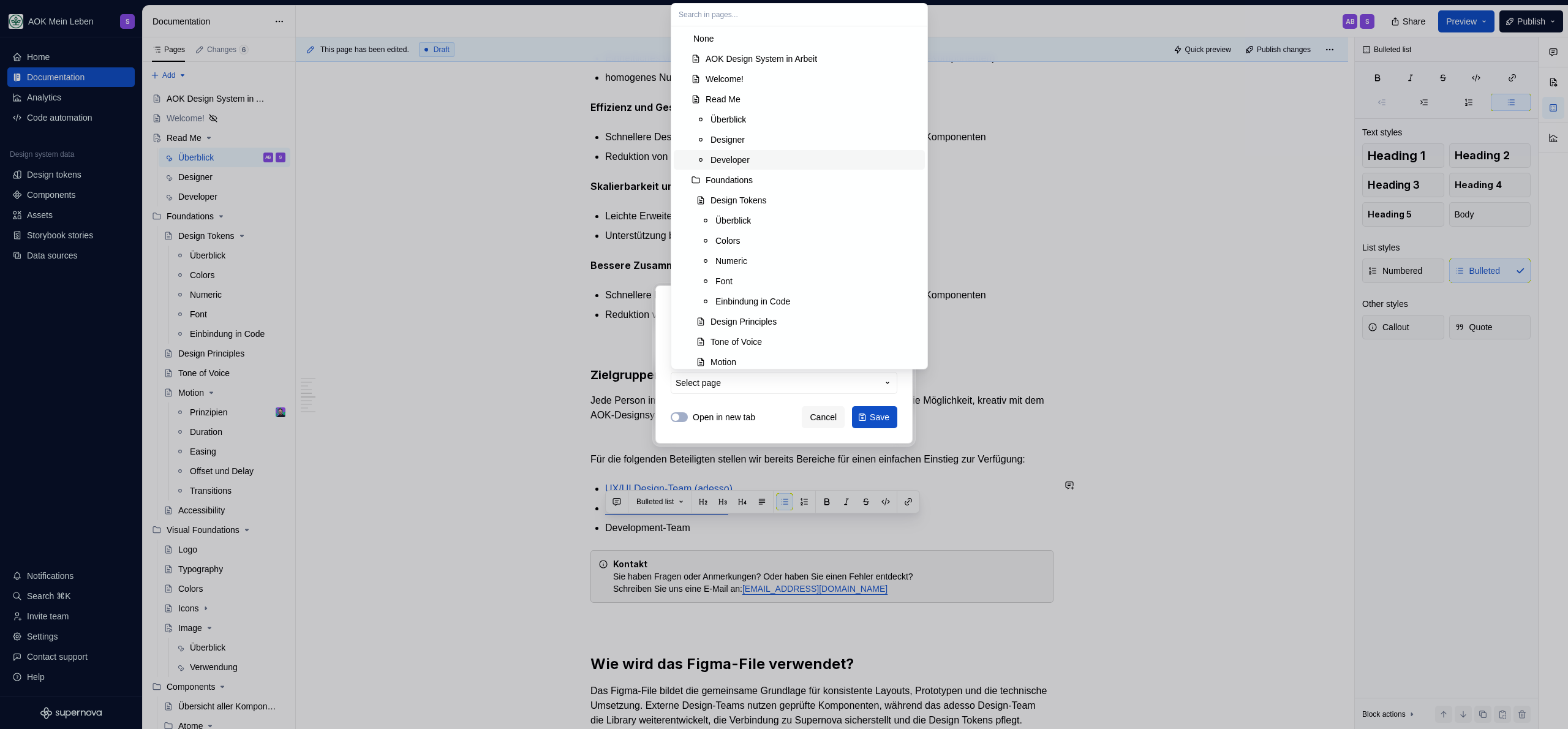
click at [749, 157] on div "Developer" at bounding box center [730, 160] width 39 height 13
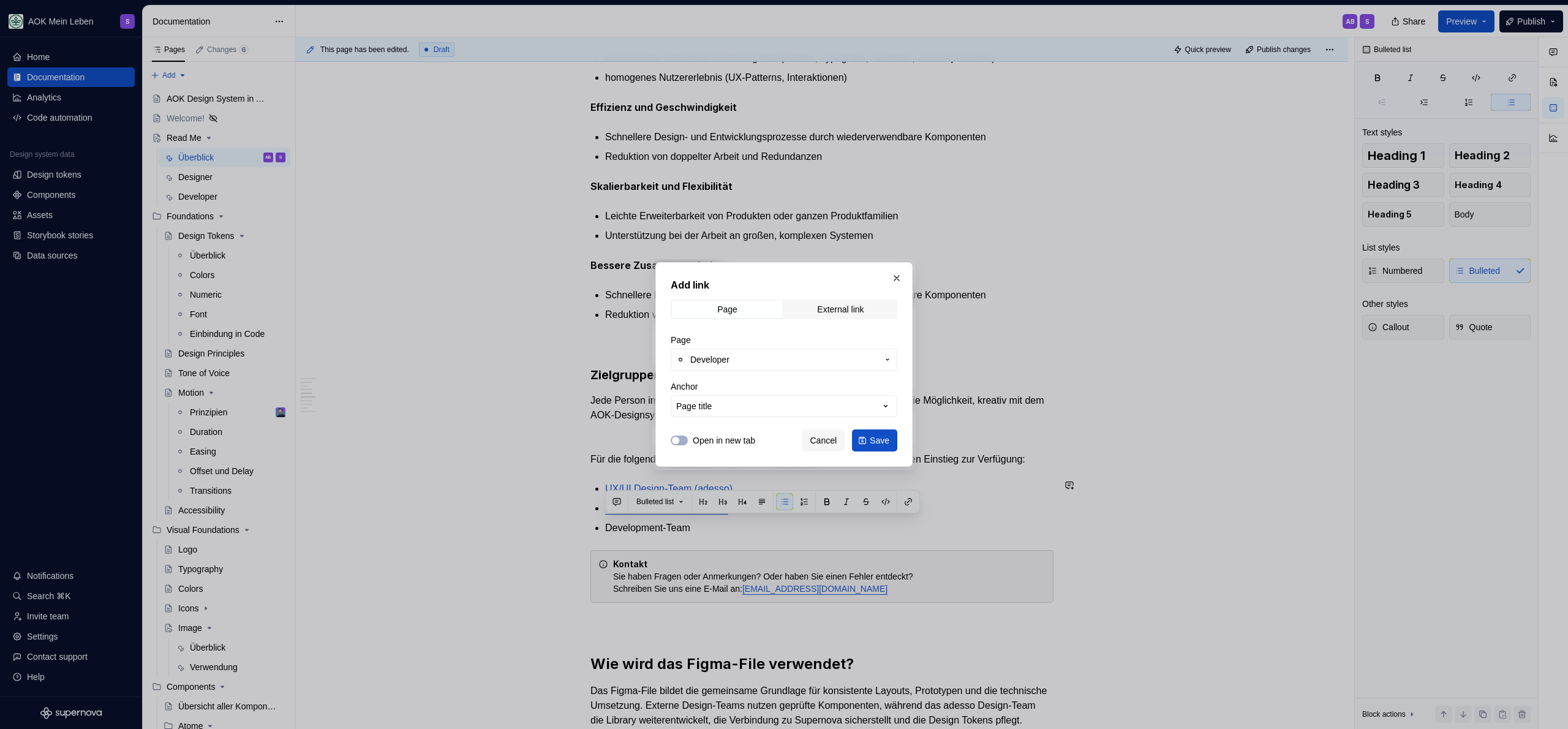
click at [880, 440] on span "Save" at bounding box center [879, 441] width 19 height 13
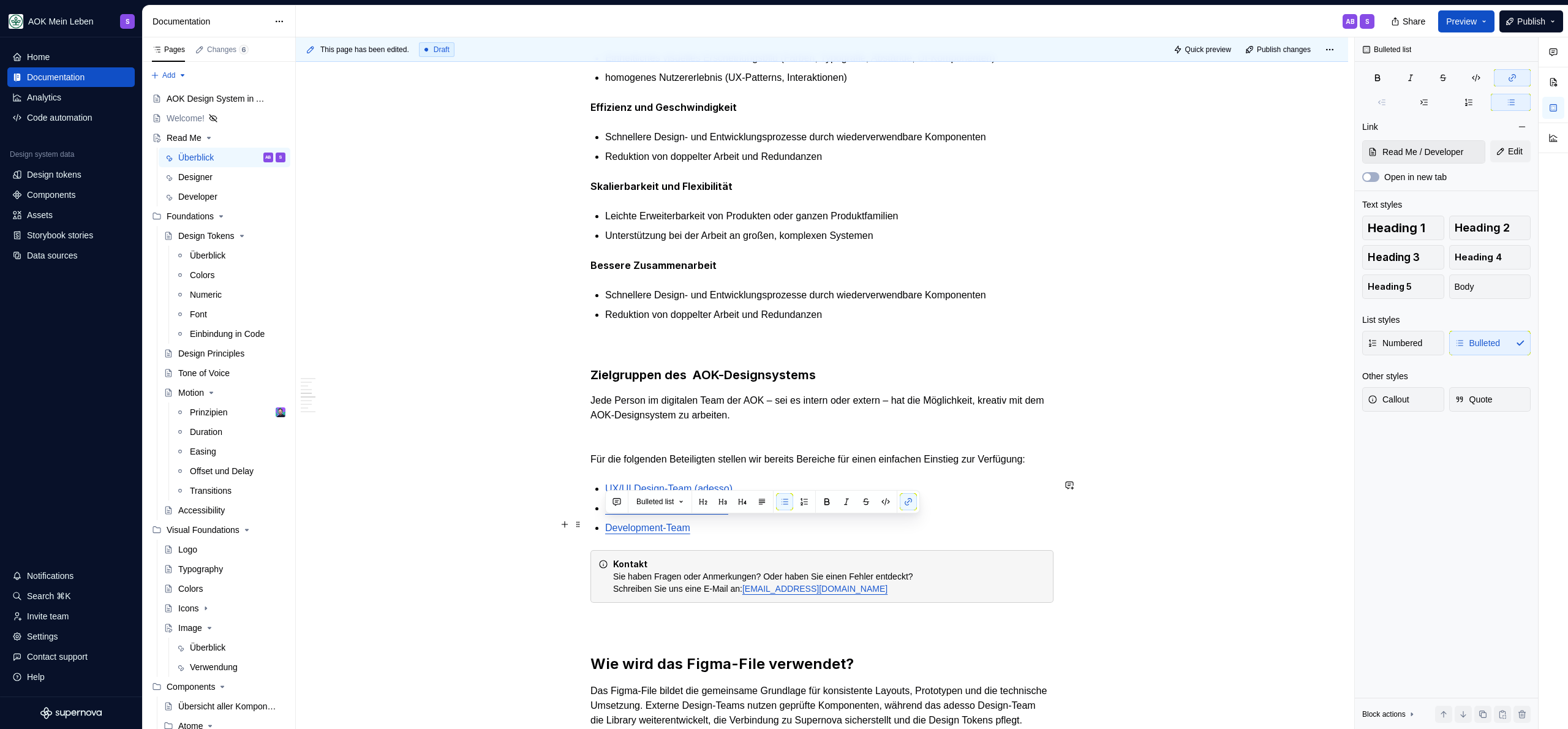
click at [761, 523] on p "Development-Team" at bounding box center [829, 528] width 448 height 14
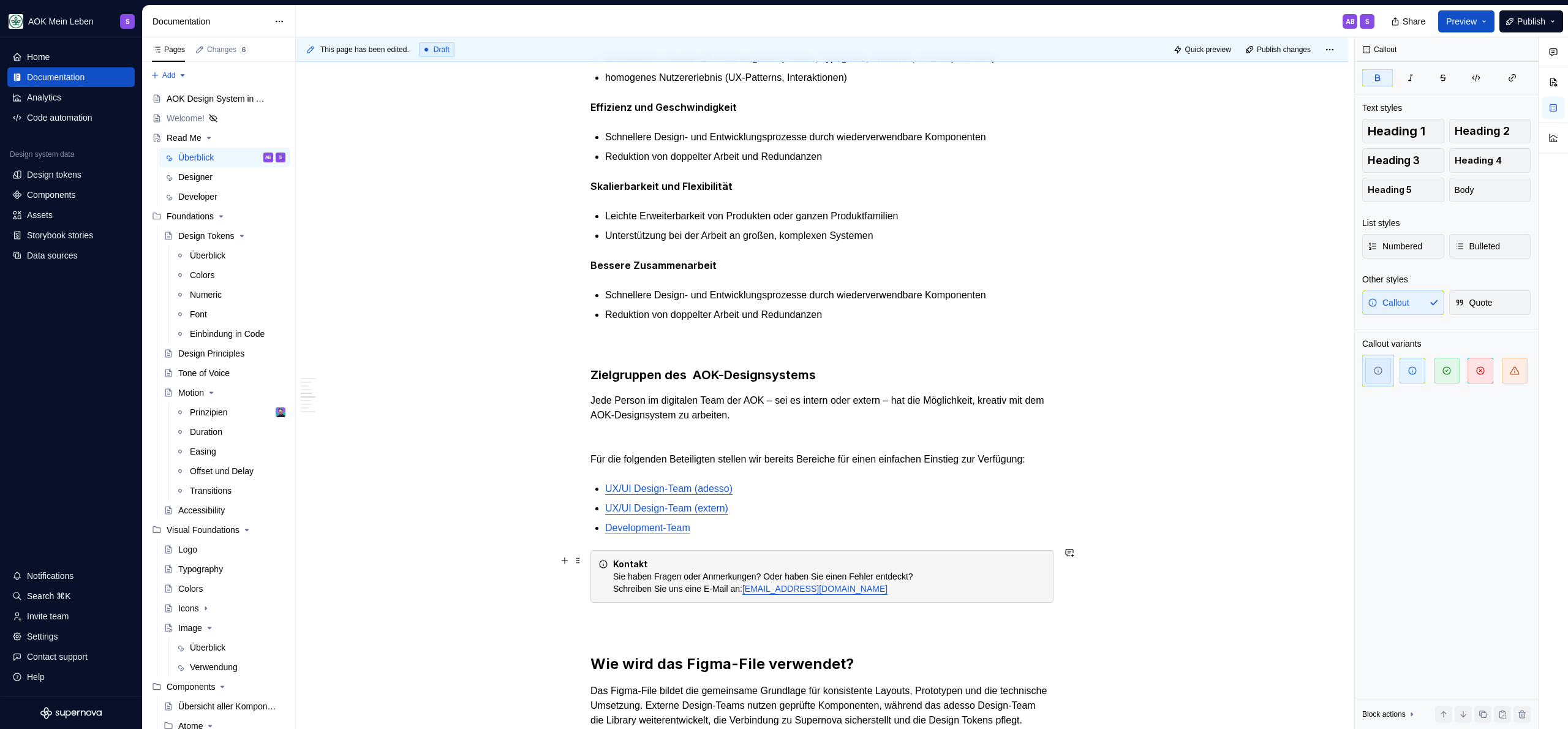
click at [814, 558] on div "Kontakt Sie haben Fragen oder Anmerkungen? Oder haben Sie einen Fehler entdeckt…" at bounding box center [829, 577] width 433 height 37
click at [605, 553] on div "Kontakt Sie haben Fragen oder Anmerkungen? Oder haben Sie einen Fehler entdeckt…" at bounding box center [822, 577] width 463 height 53
click at [863, 565] on div "Kontakt Sie haben Fragen oder Anmerkungen? Oder haben Sie einen Fehler entdeckt…" at bounding box center [829, 577] width 433 height 37
click at [782, 564] on div "Kontakt Sie haben Fragen oder Anmerkungen? Oder haben Sie einen Fehler entdeckt…" at bounding box center [829, 577] width 433 height 37
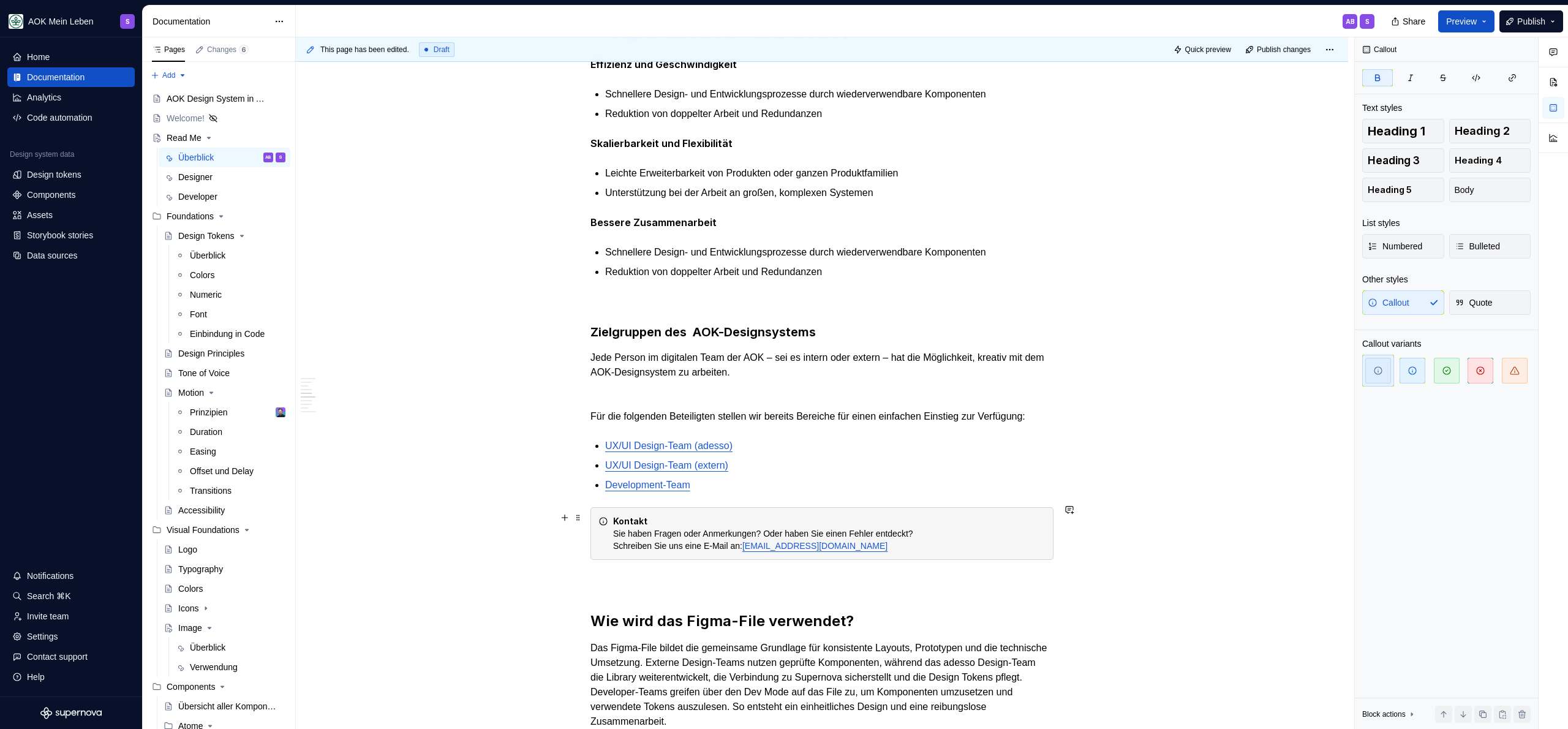
scroll to position [800, 0]
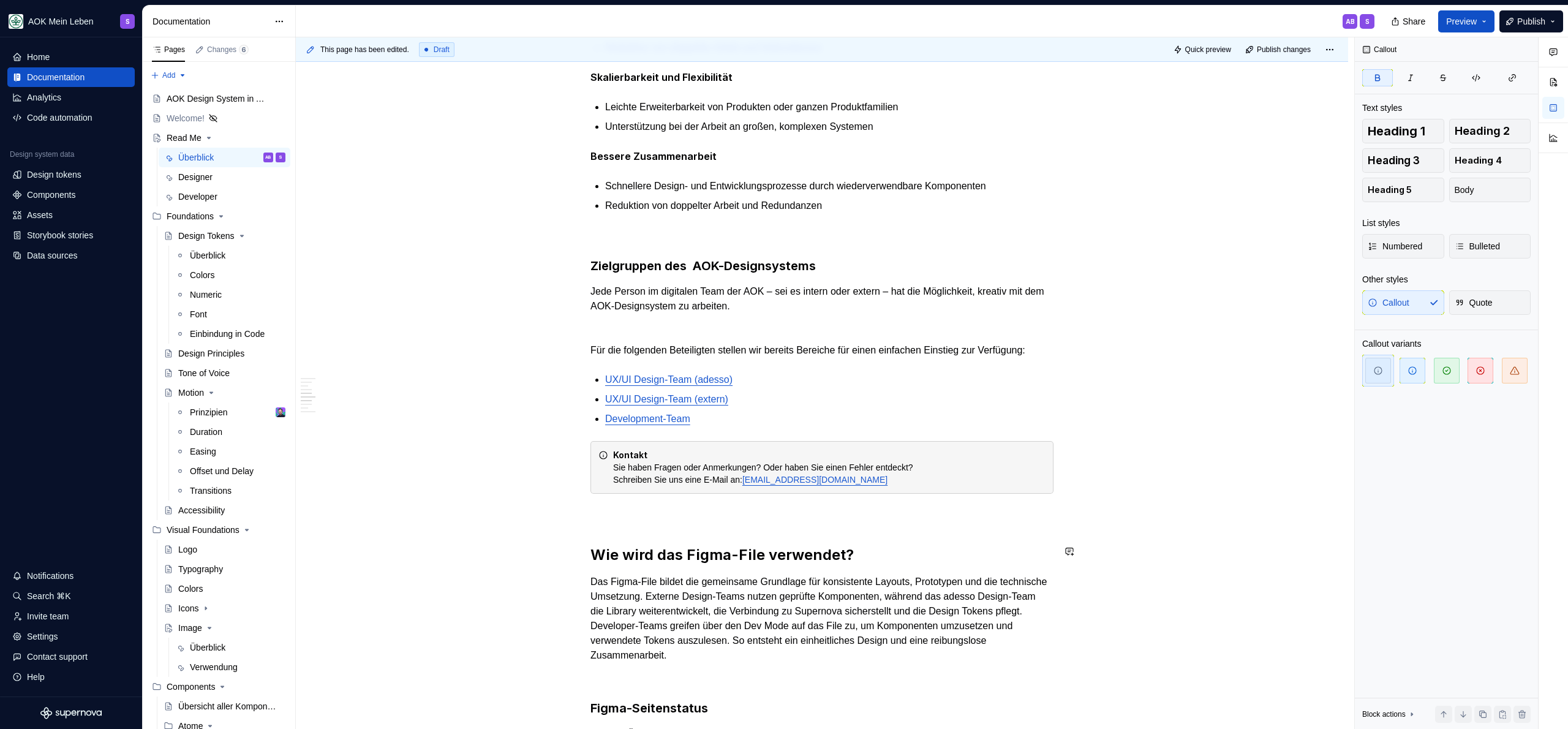
click at [655, 529] on div "Was ist das AOK-Designsystem? Das AOK-Designsystem ist die zentrale Grundlage f…" at bounding box center [822, 321] width 463 height 1671
click at [660, 515] on p at bounding box center [822, 516] width 463 height 14
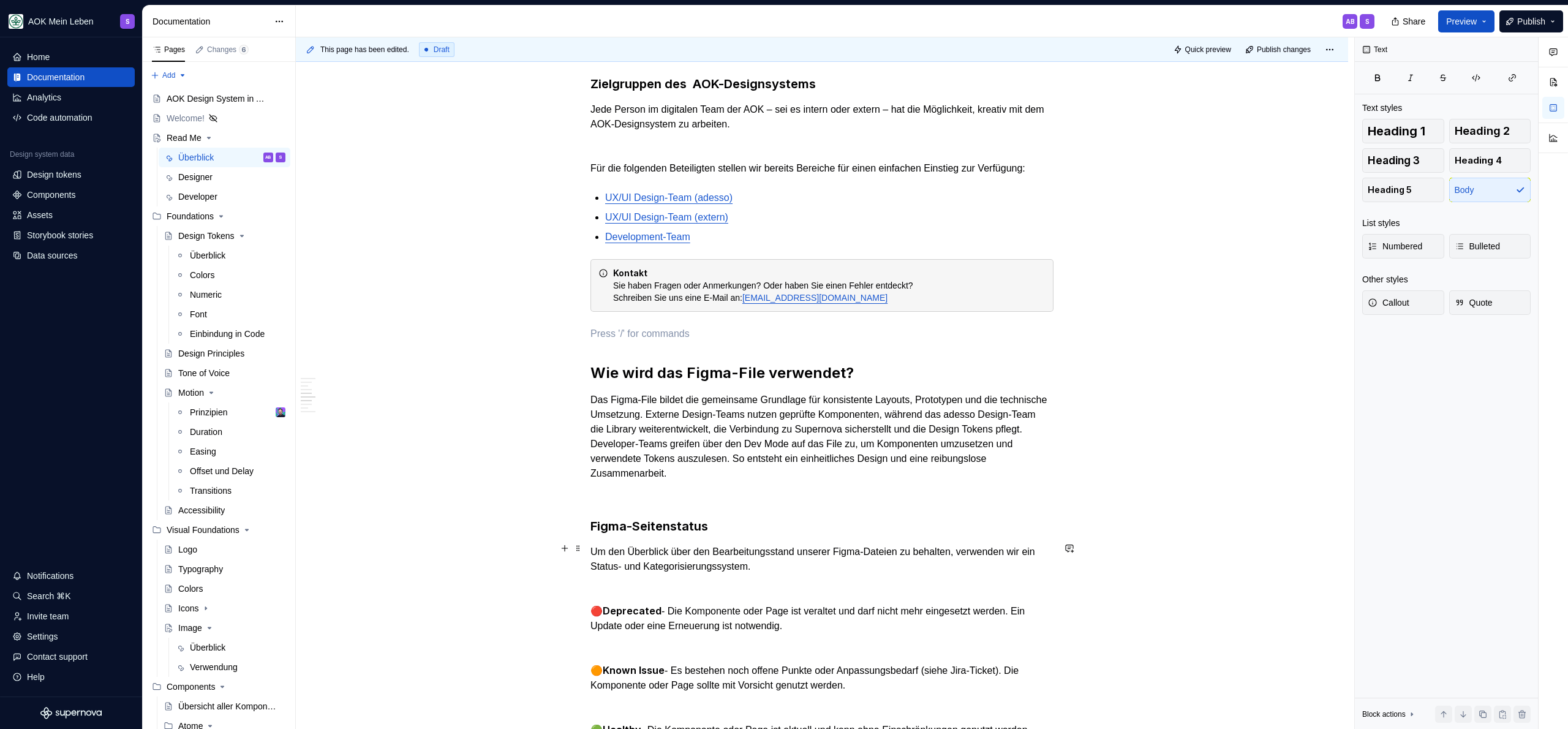
scroll to position [1014, 0]
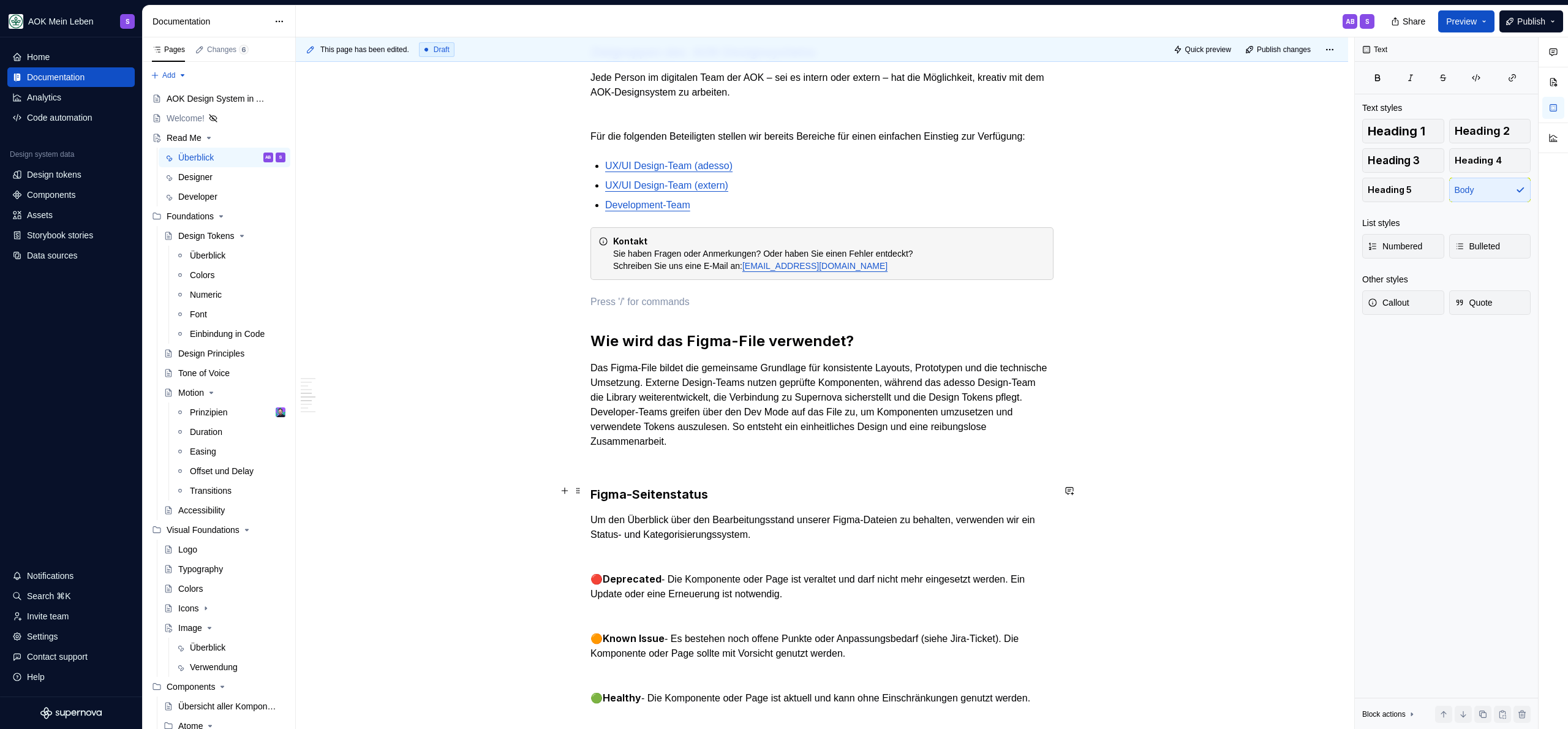
click at [736, 492] on h3 "Figma-Seitenstatus" at bounding box center [822, 494] width 463 height 17
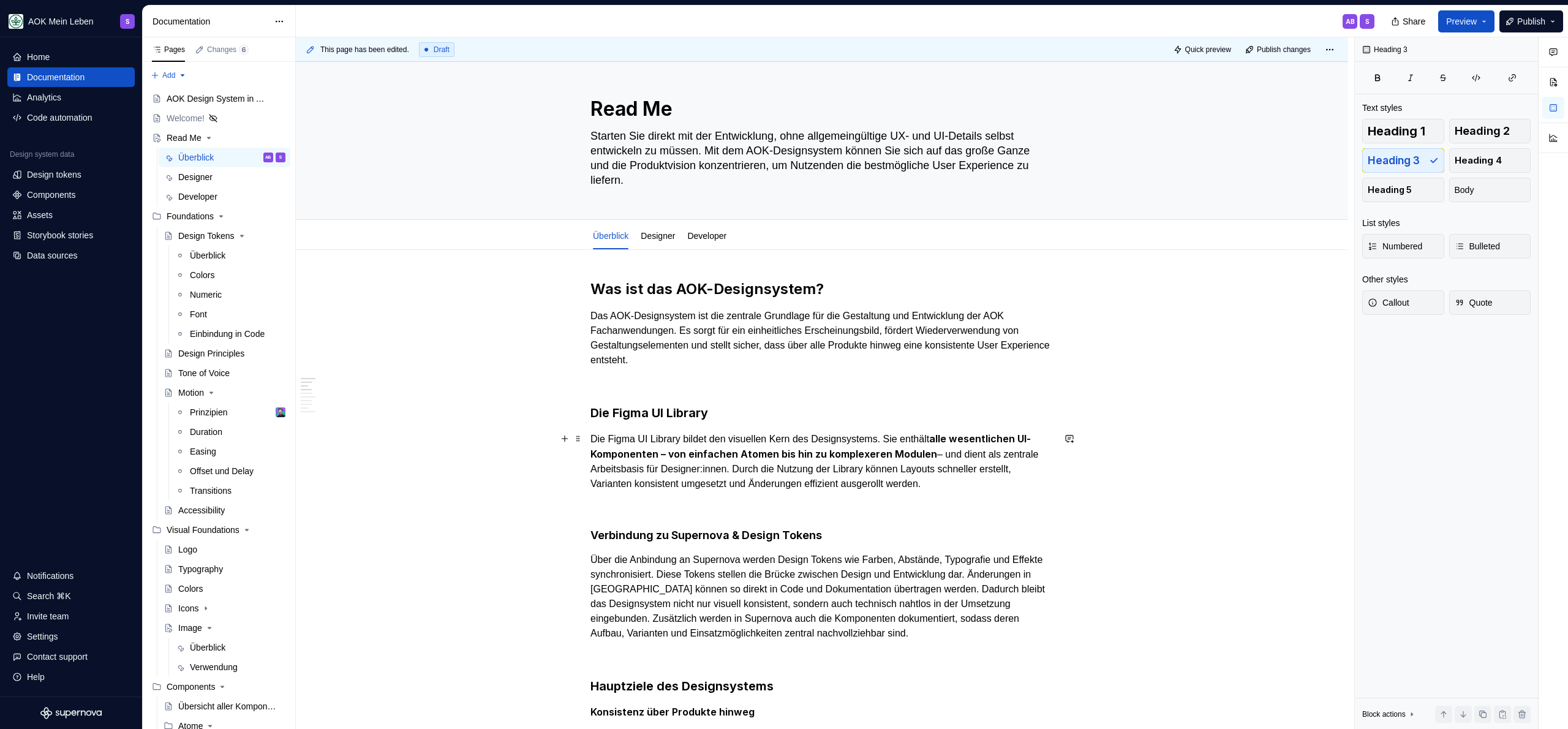
scroll to position [0, 0]
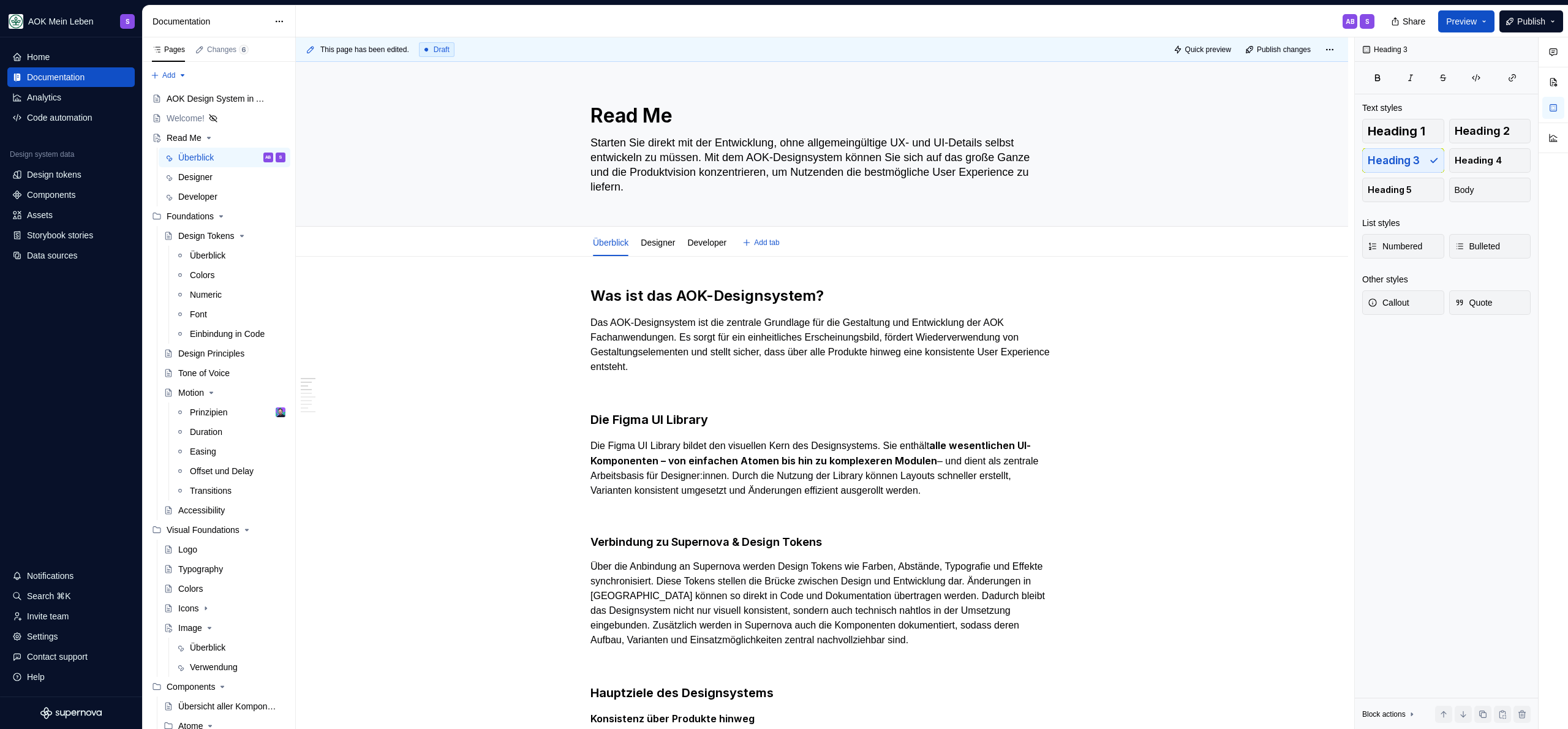
type textarea "*"
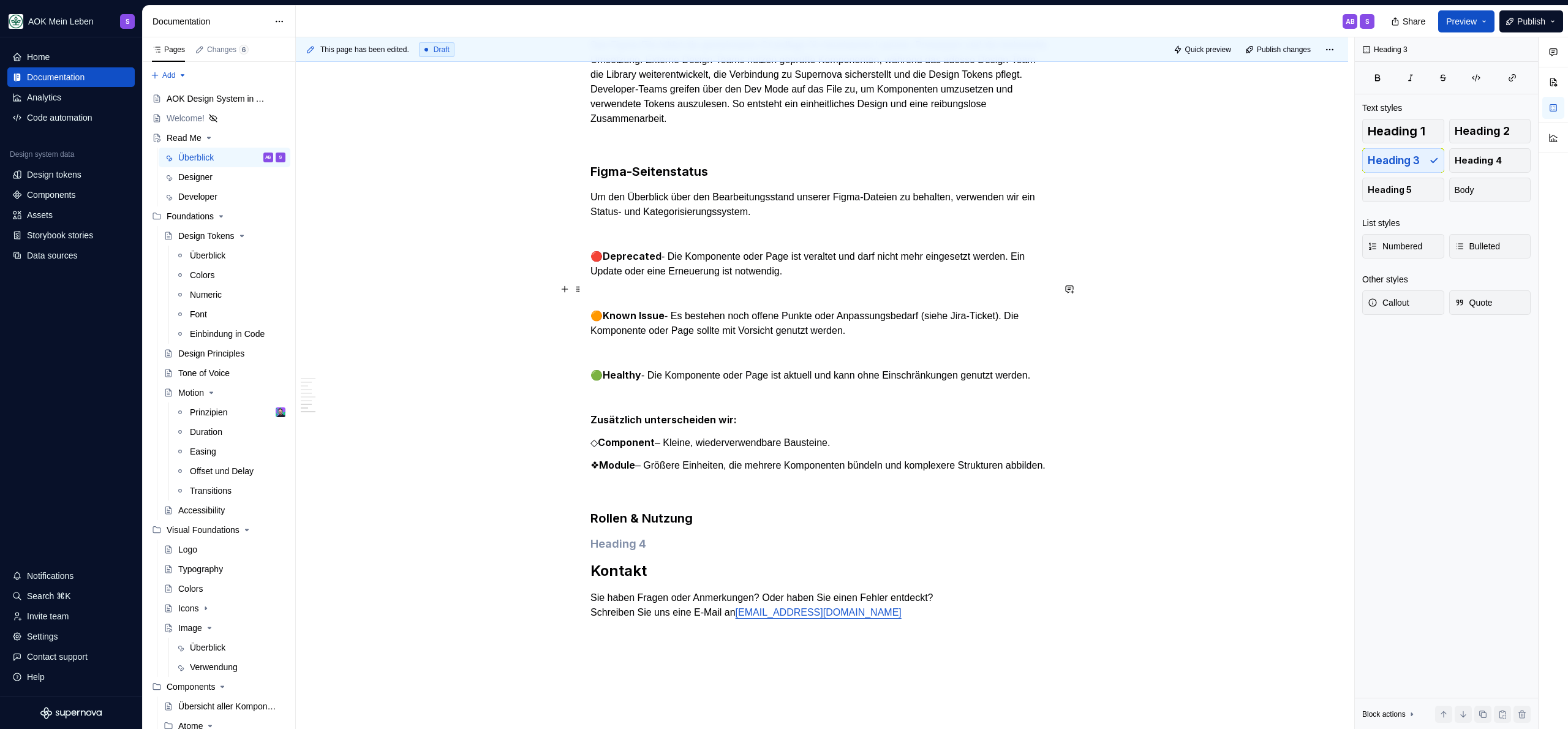
scroll to position [1482, 0]
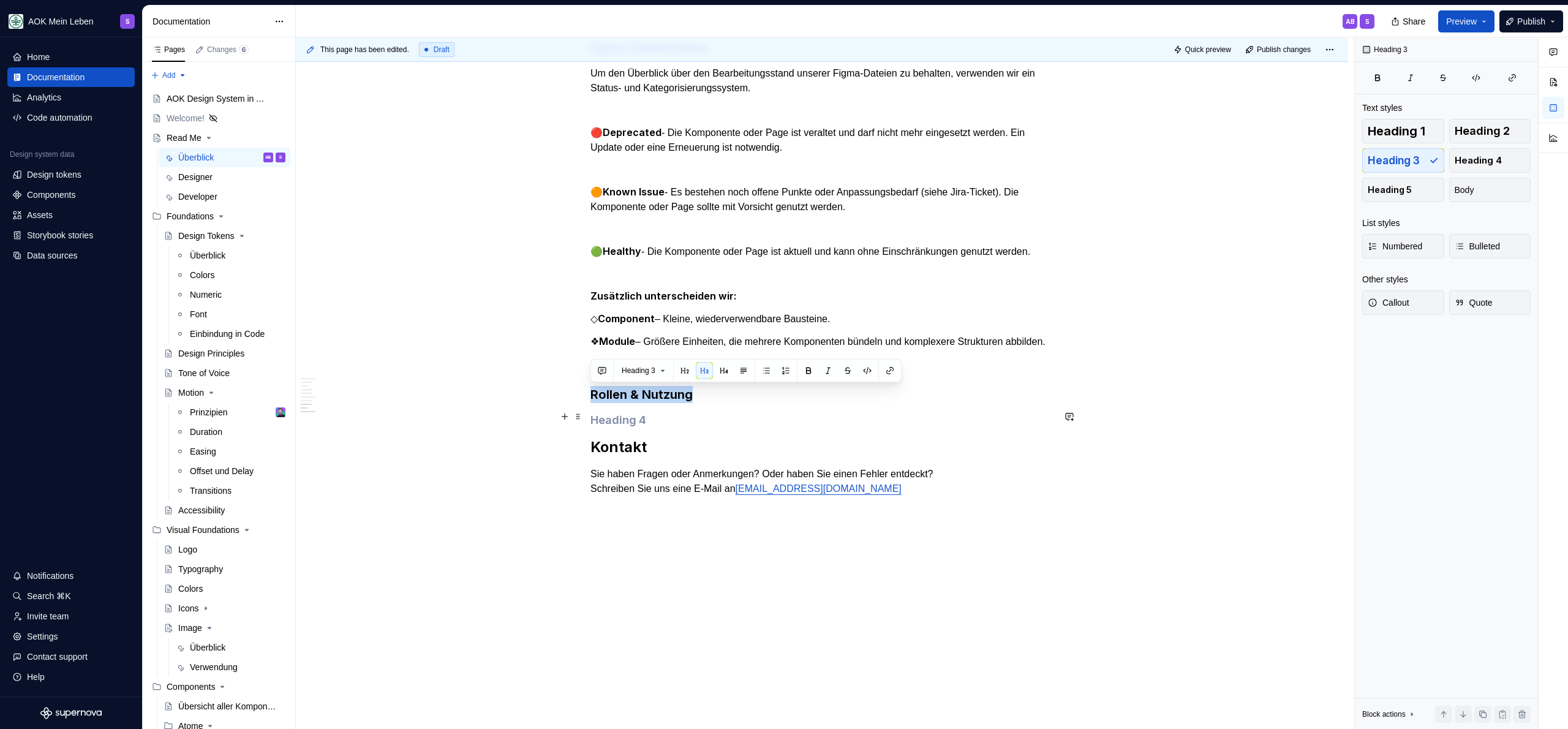
drag, startPoint x: 664, startPoint y: 391, endPoint x: 511, endPoint y: 388, distance: 153.0
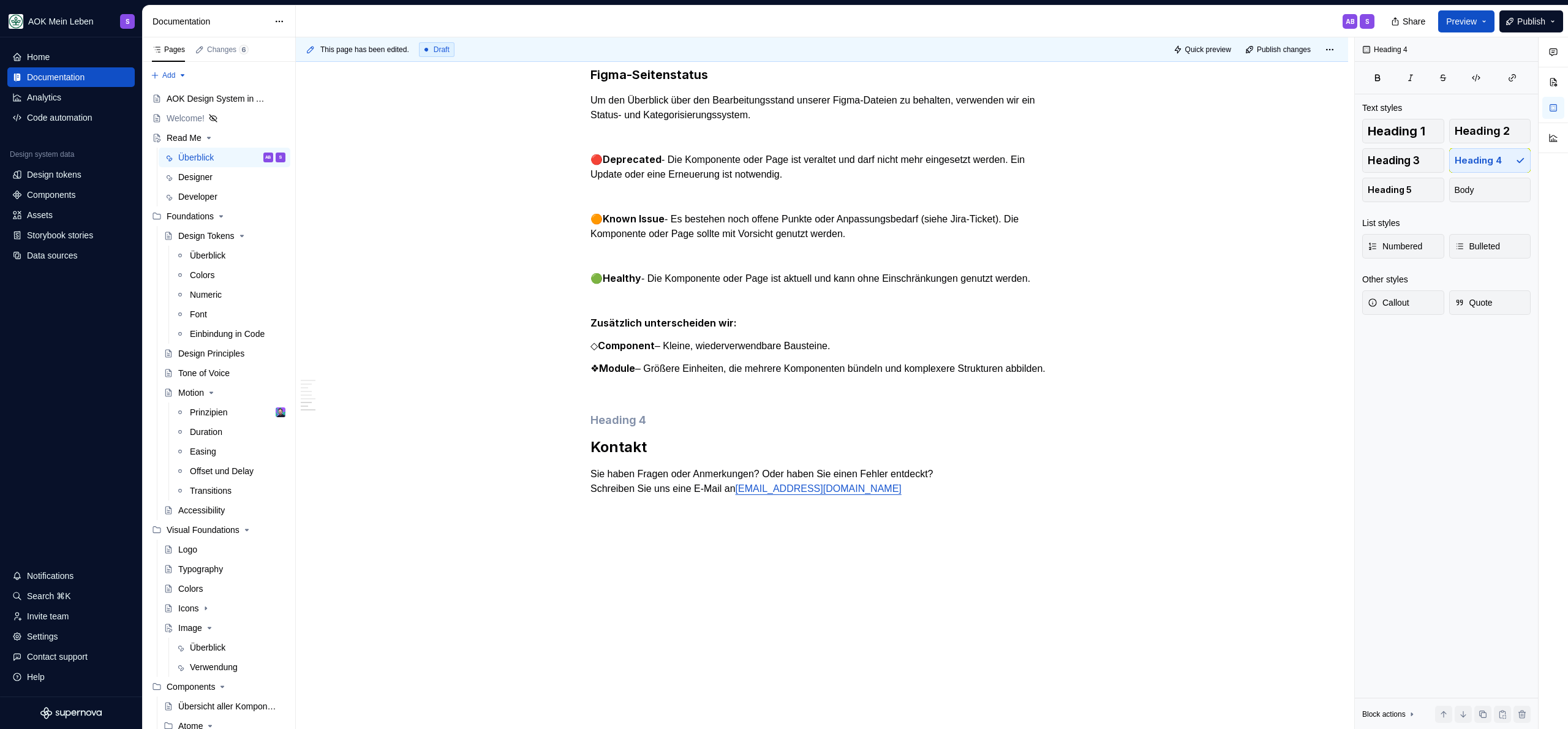
scroll to position [1439, 0]
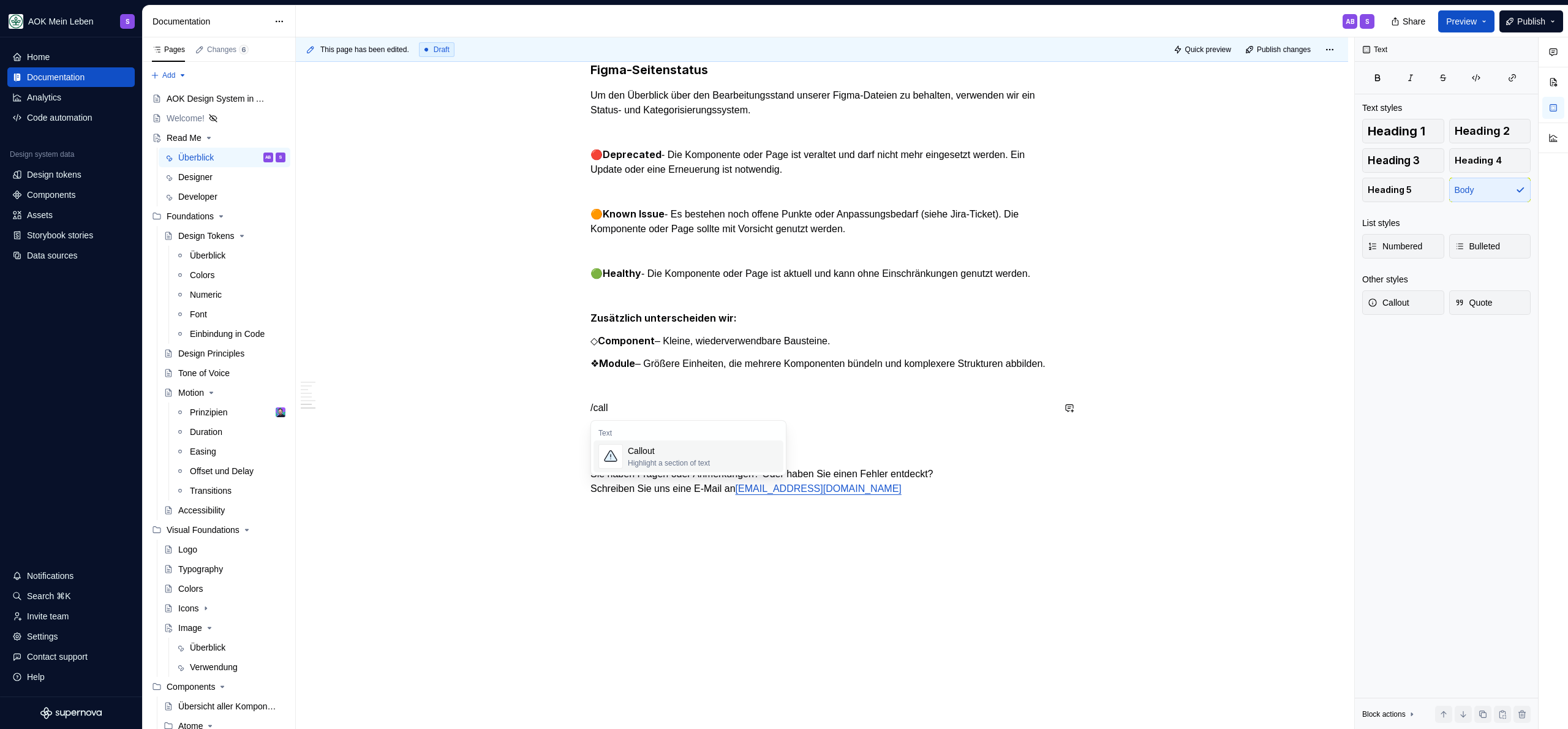
scroll to position [1481, 0]
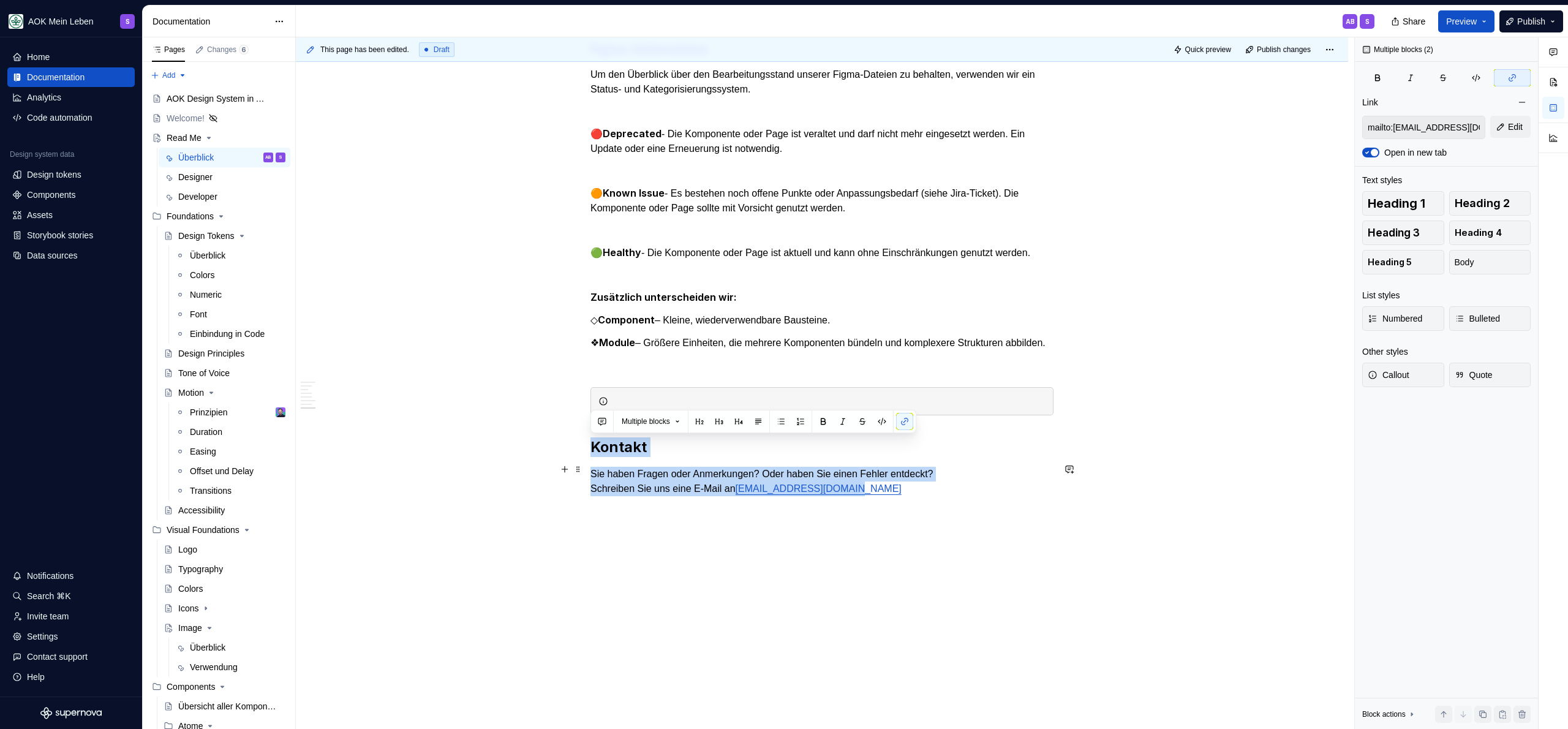
drag, startPoint x: 885, startPoint y: 492, endPoint x: 584, endPoint y: 451, distance: 303.8
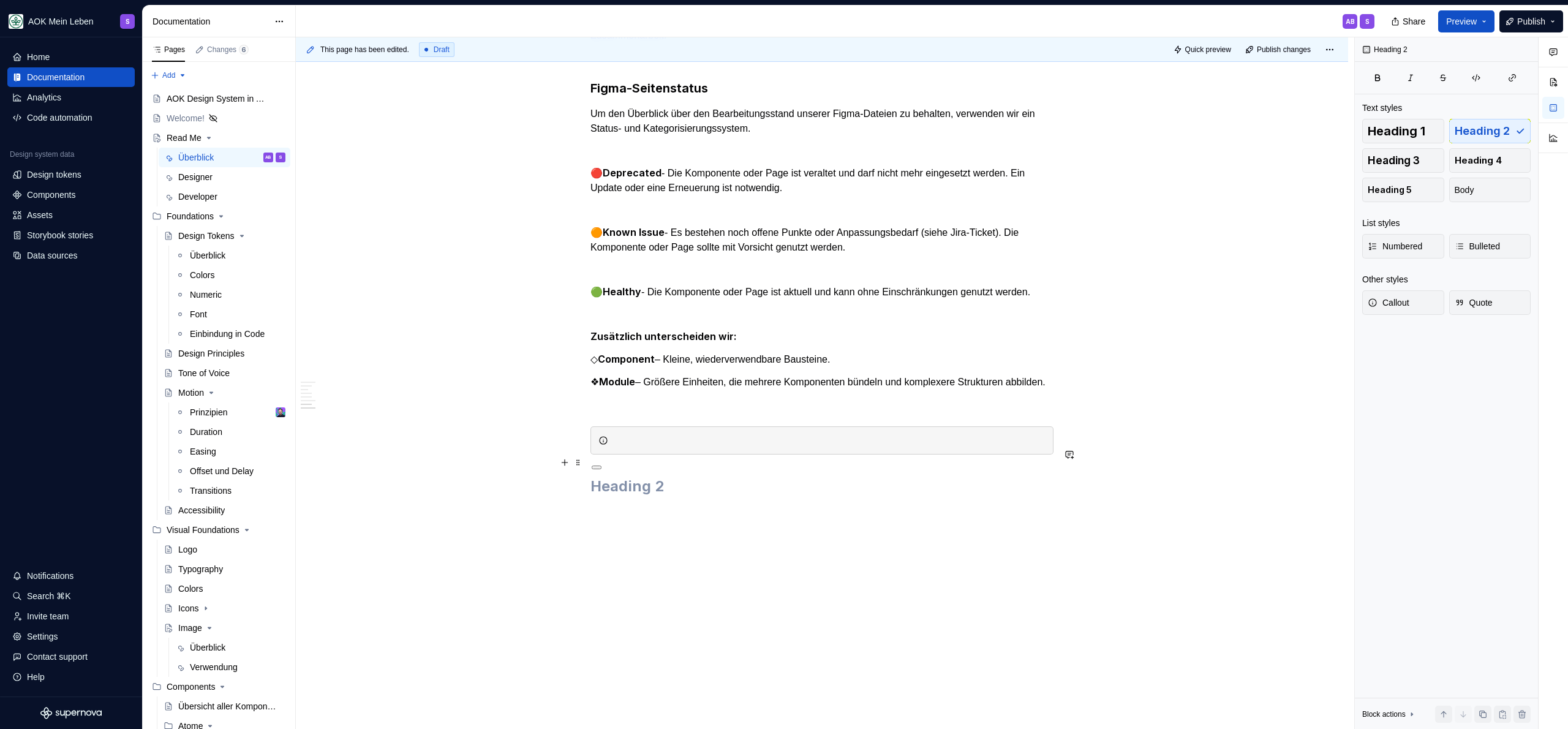
click at [623, 434] on div at bounding box center [822, 440] width 463 height 28
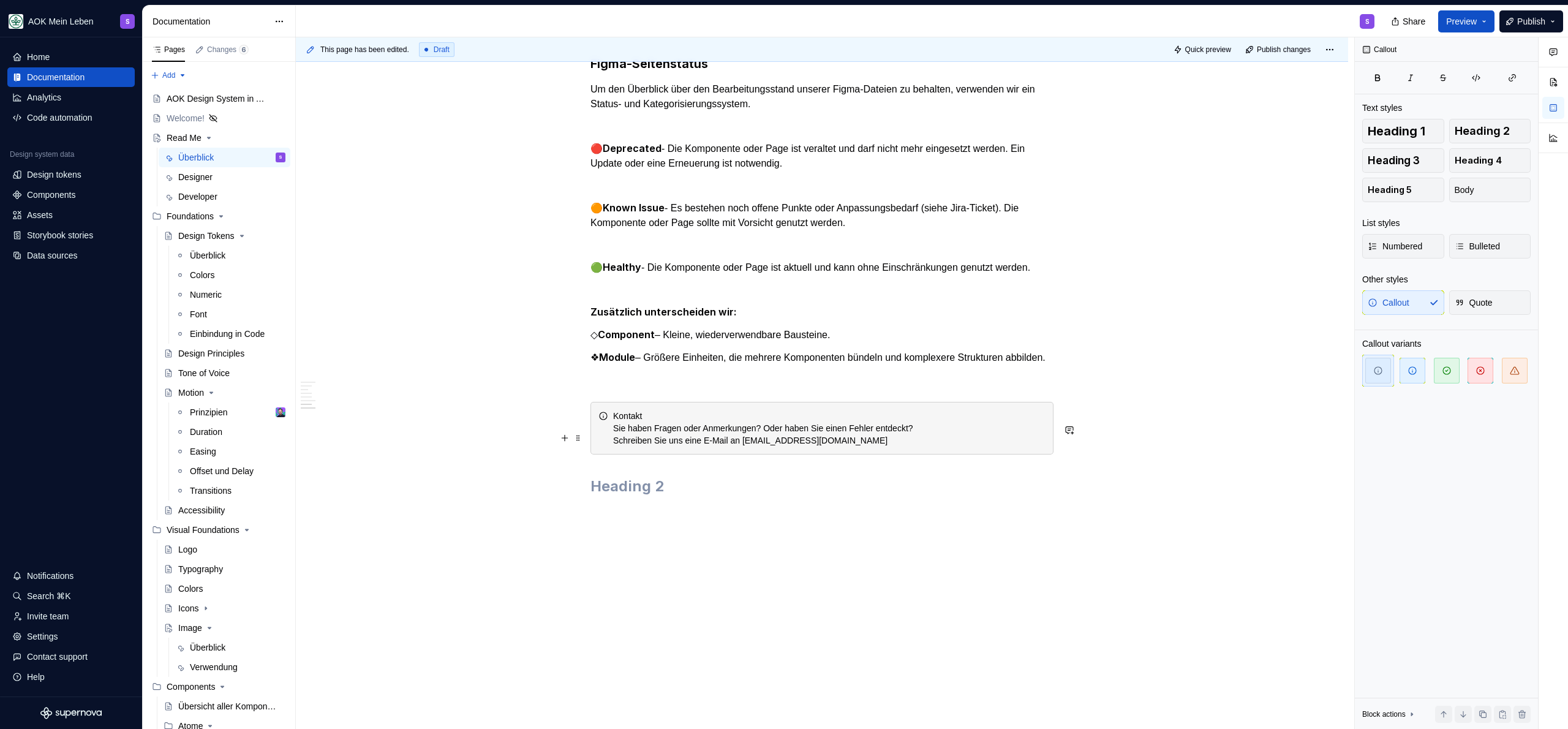
click at [646, 416] on div "Kontakt Sie haben Fragen oder Anmerkungen? Oder haben Sie einen Fehler entdeckt…" at bounding box center [829, 428] width 433 height 37
click at [646, 417] on div "Kontakt Sie haben Fragen oder Anmerkungen? Oder haben Sie einen Fehler entdeckt…" at bounding box center [829, 428] width 433 height 37
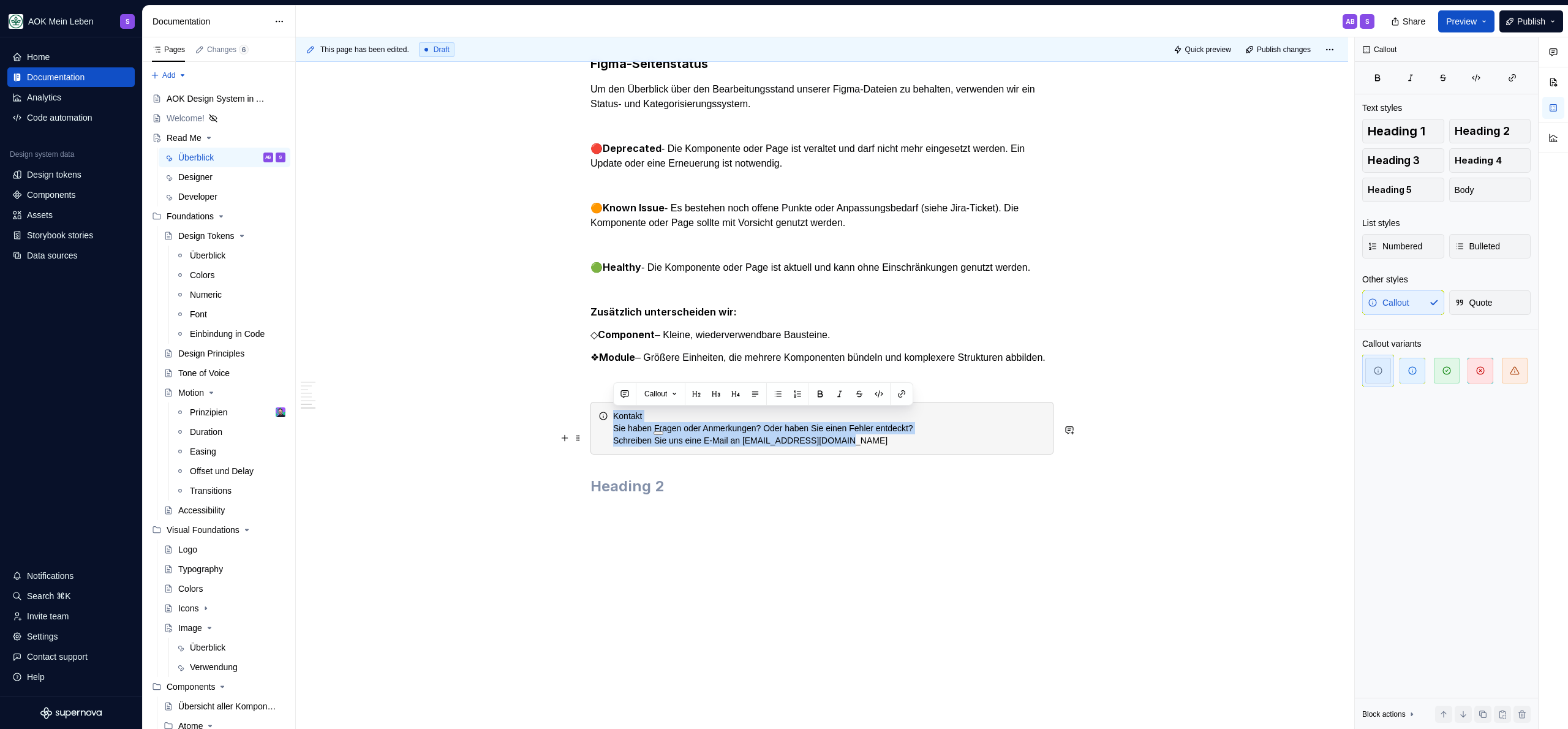
click at [646, 417] on div "Kontakt Sie haben Fragen oder Anmerkungen? Oder haben Sie einen Fehler entdeckt…" at bounding box center [829, 428] width 433 height 37
click at [641, 416] on div "Kontakt Sie haben Fragen oder Anmerkungen? Oder haben Sie einen Fehler entdeckt…" at bounding box center [829, 428] width 433 height 37
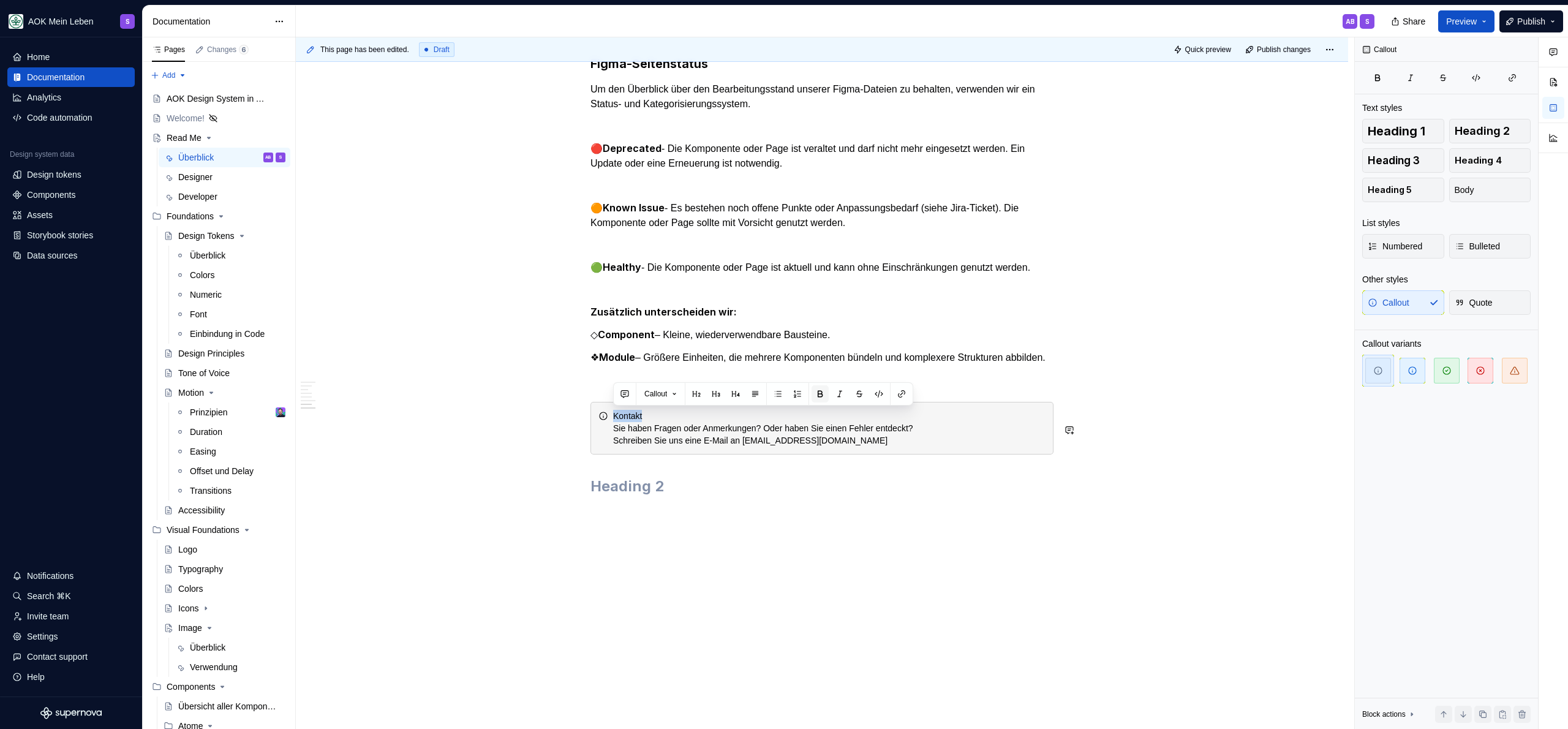
click at [828, 393] on button "button" at bounding box center [819, 393] width 17 height 17
click at [697, 418] on div "Kontakt Sie haben Fragen oder Anmerkungen? Oder haben Sie einen Fehler entdeckt…" at bounding box center [829, 428] width 433 height 37
click at [634, 482] on h2 at bounding box center [822, 486] width 463 height 19
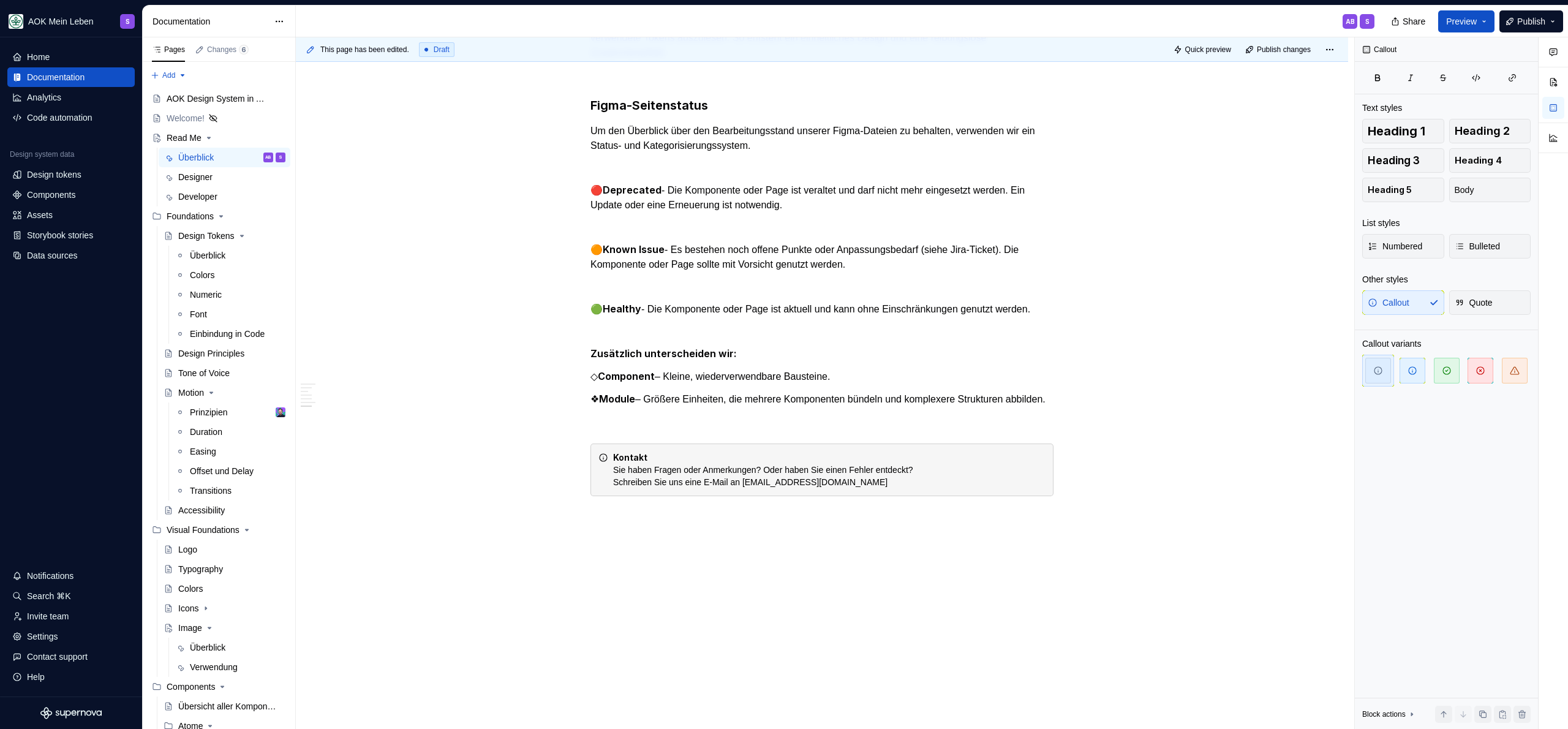
scroll to position [1425, 0]
click at [679, 424] on p at bounding box center [822, 421] width 463 height 14
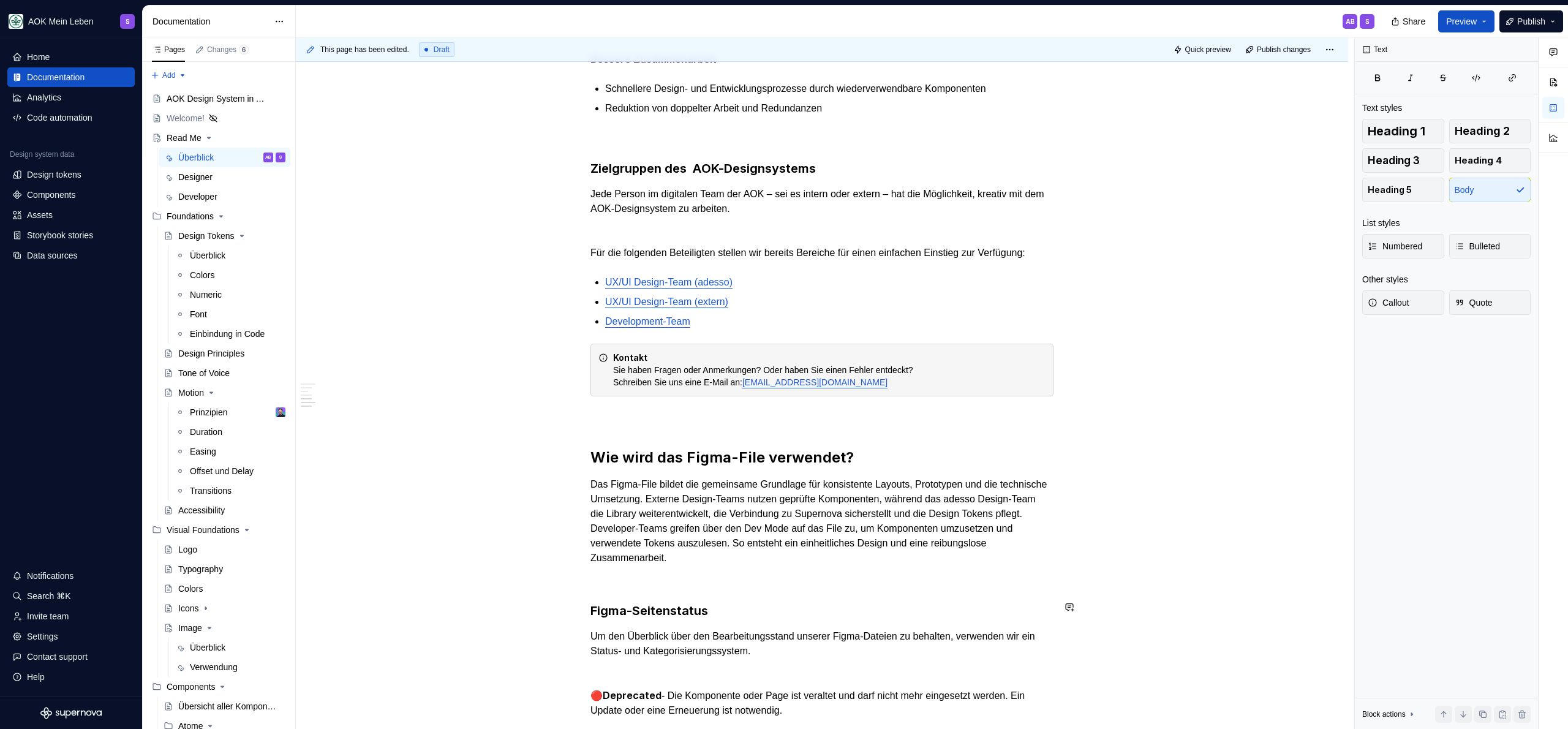
scroll to position [1285, 0]
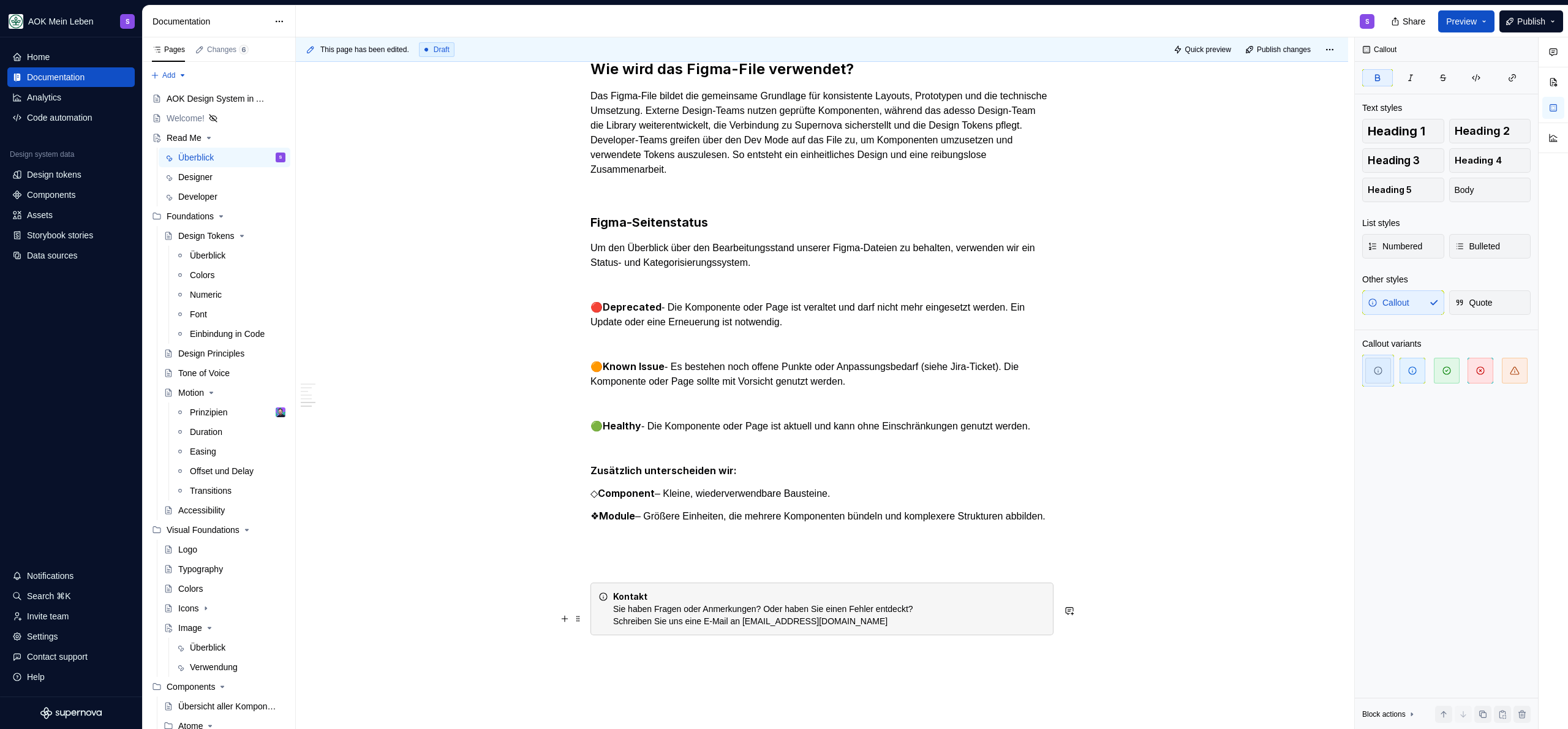
click at [698, 606] on div "Kontakt Sie haben Fragen oder Anmerkungen? Oder haben Sie einen Fehler entdeckt…" at bounding box center [822, 609] width 463 height 53
click at [675, 614] on div "Kontakt Sie haben Fragen oder Anmerkungen? Oder haben Sie einen Fehler entdeckt…" at bounding box center [829, 609] width 433 height 37
click at [572, 624] on div at bounding box center [569, 619] width 27 height 17
click at [577, 620] on span at bounding box center [578, 619] width 10 height 17
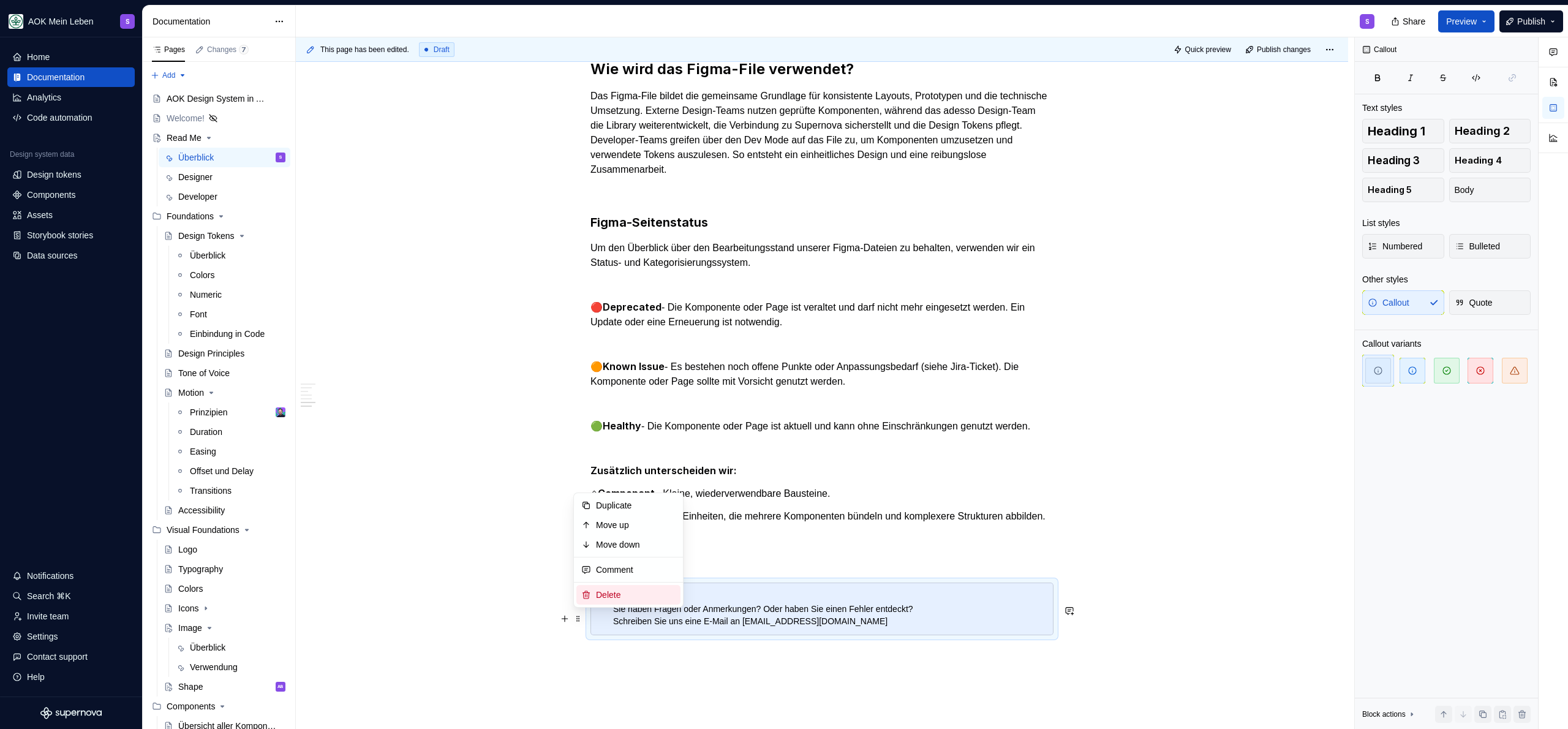
click at [603, 600] on div "Delete" at bounding box center [635, 595] width 80 height 13
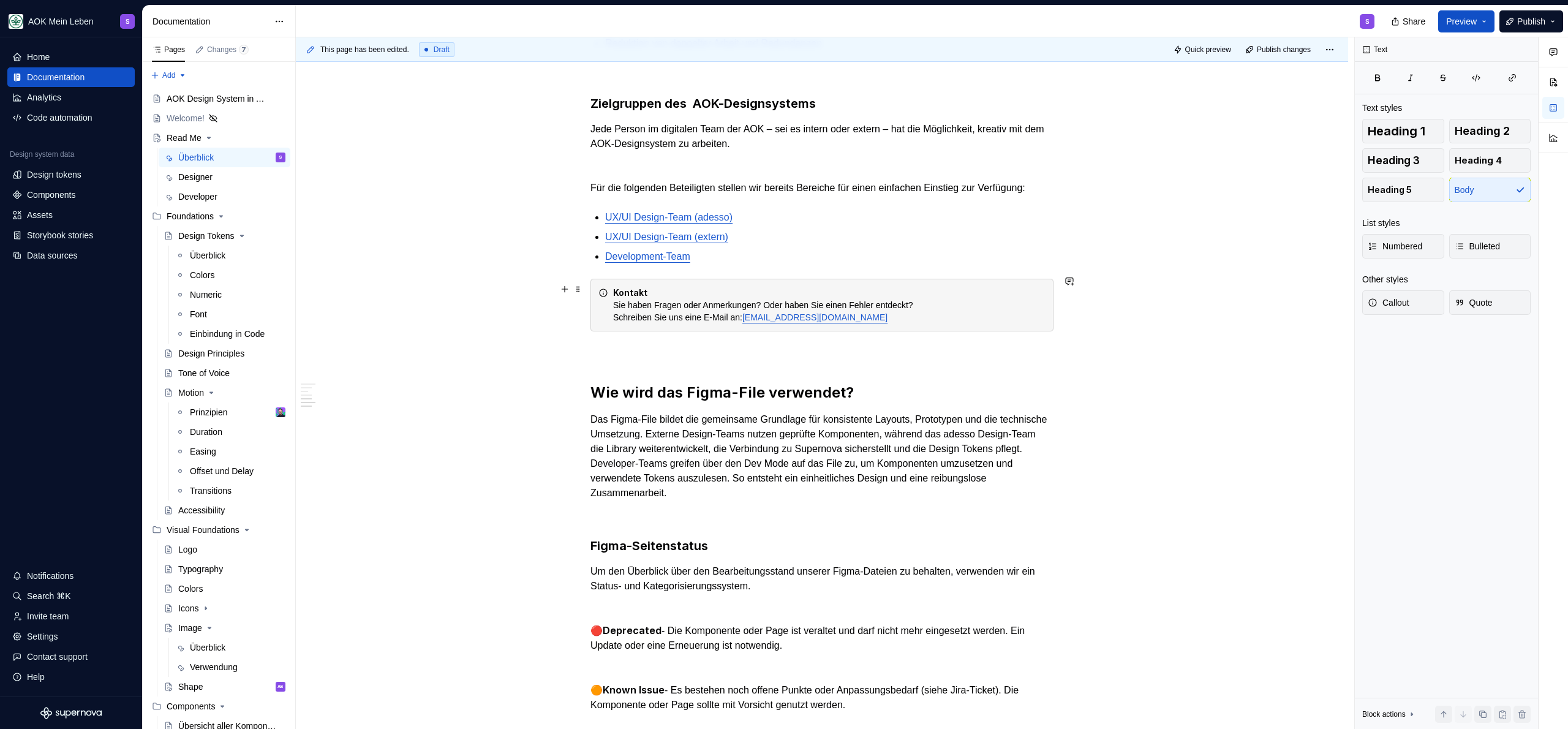
scroll to position [829, 0]
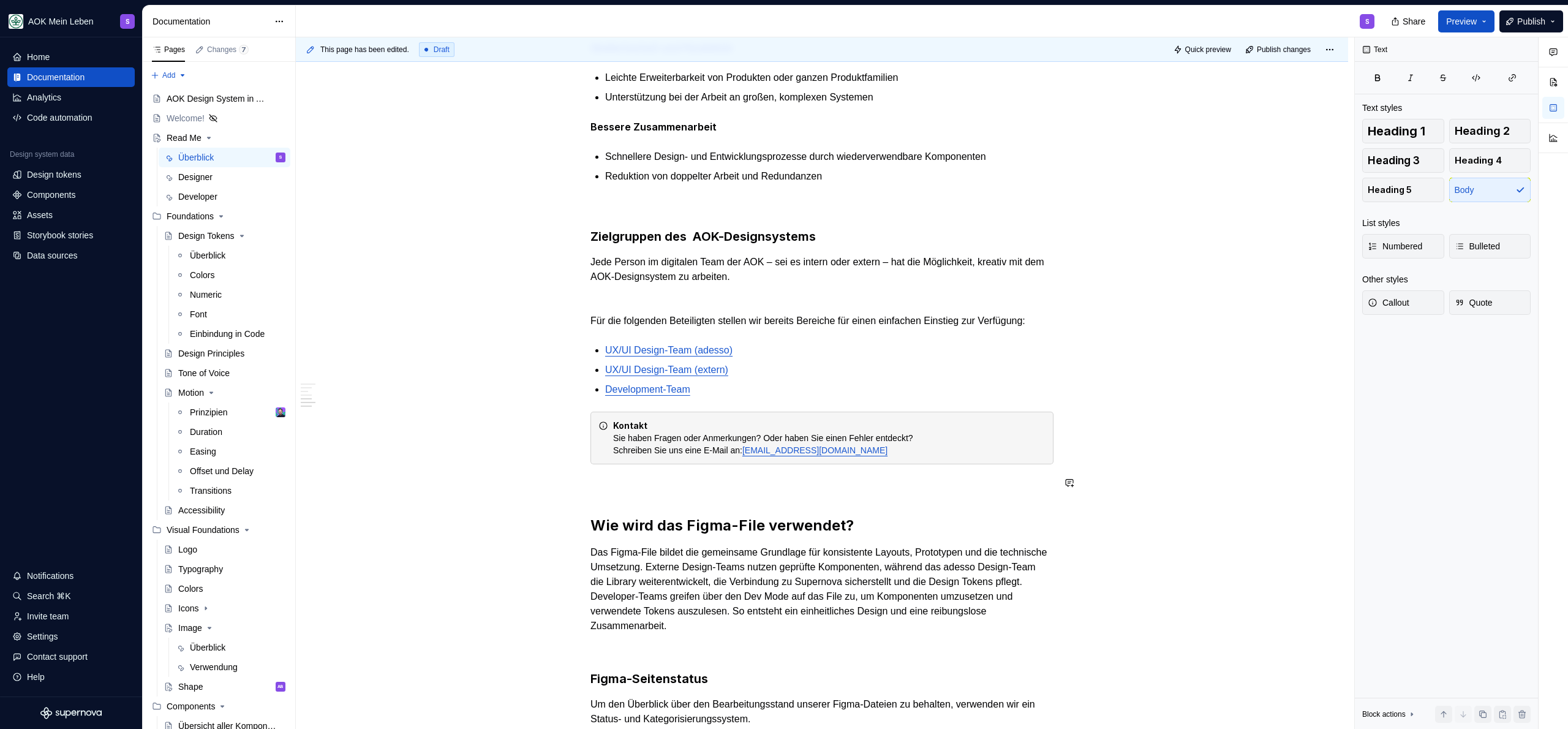
click at [692, 490] on div "Was ist das AOK-Designsystem? Das AOK-Designsystem ist die zentrale Grundlage f…" at bounding box center [822, 241] width 463 height 1568
click at [684, 412] on div "Kontakt Sie haben Fragen oder Anmerkungen? Oder haben Sie einen Fehler entdeckt…" at bounding box center [822, 438] width 463 height 53
click at [668, 498] on div "Was ist das AOK-Designsystem? Das AOK-Designsystem ist die zentrale Grundlage f…" at bounding box center [822, 241] width 463 height 1568
click at [671, 487] on p at bounding box center [822, 486] width 463 height 14
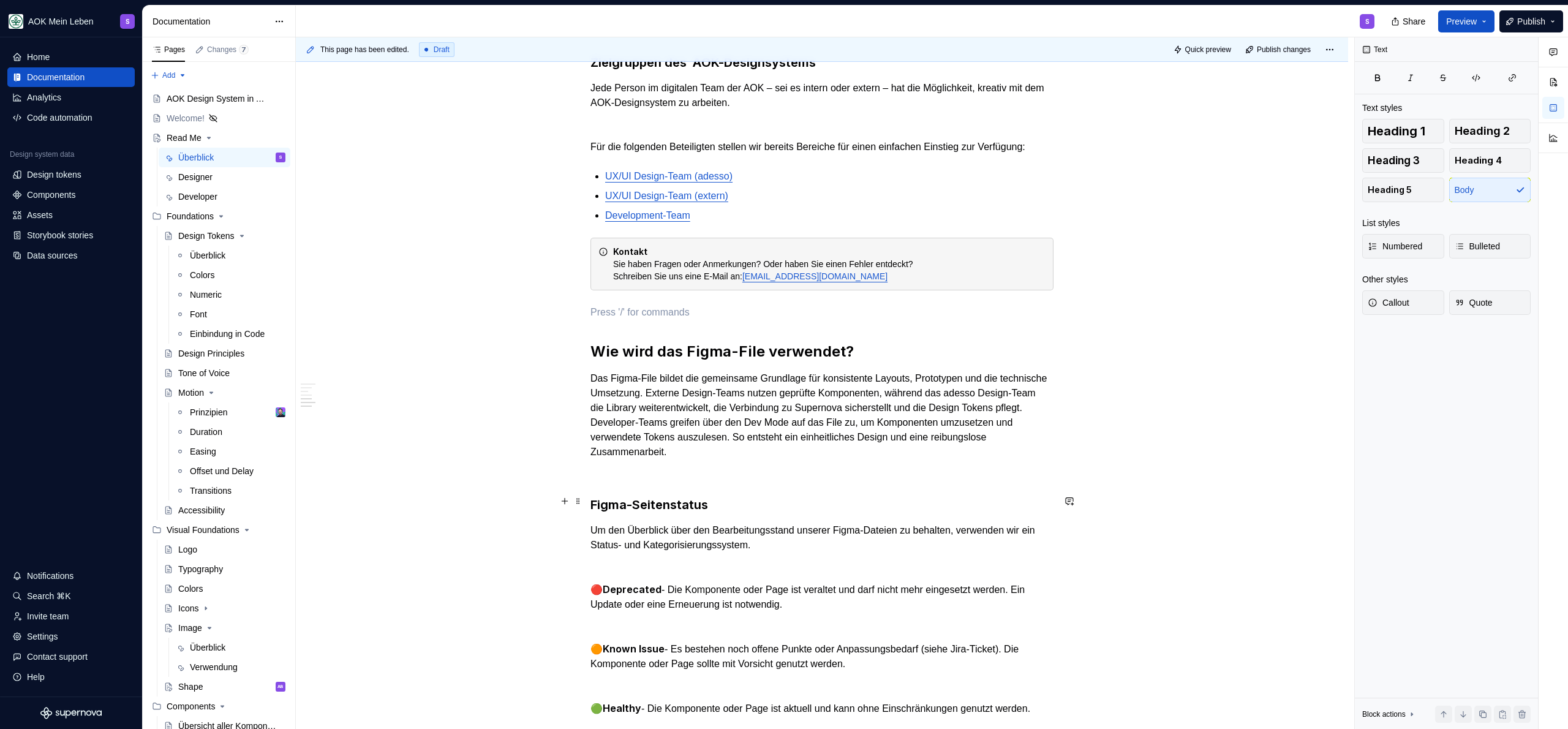
scroll to position [1025, 0]
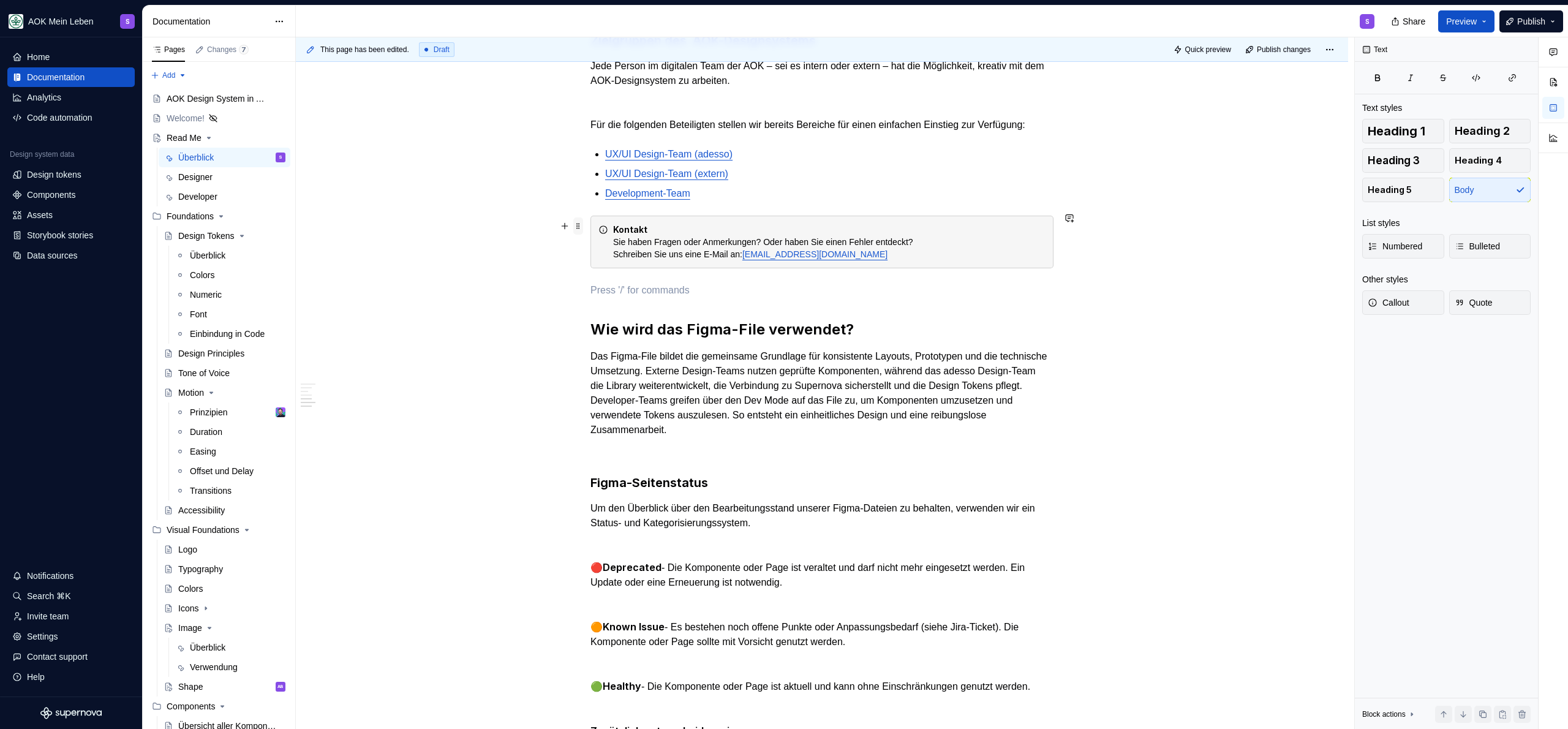
click at [575, 228] on span at bounding box center [578, 226] width 10 height 17
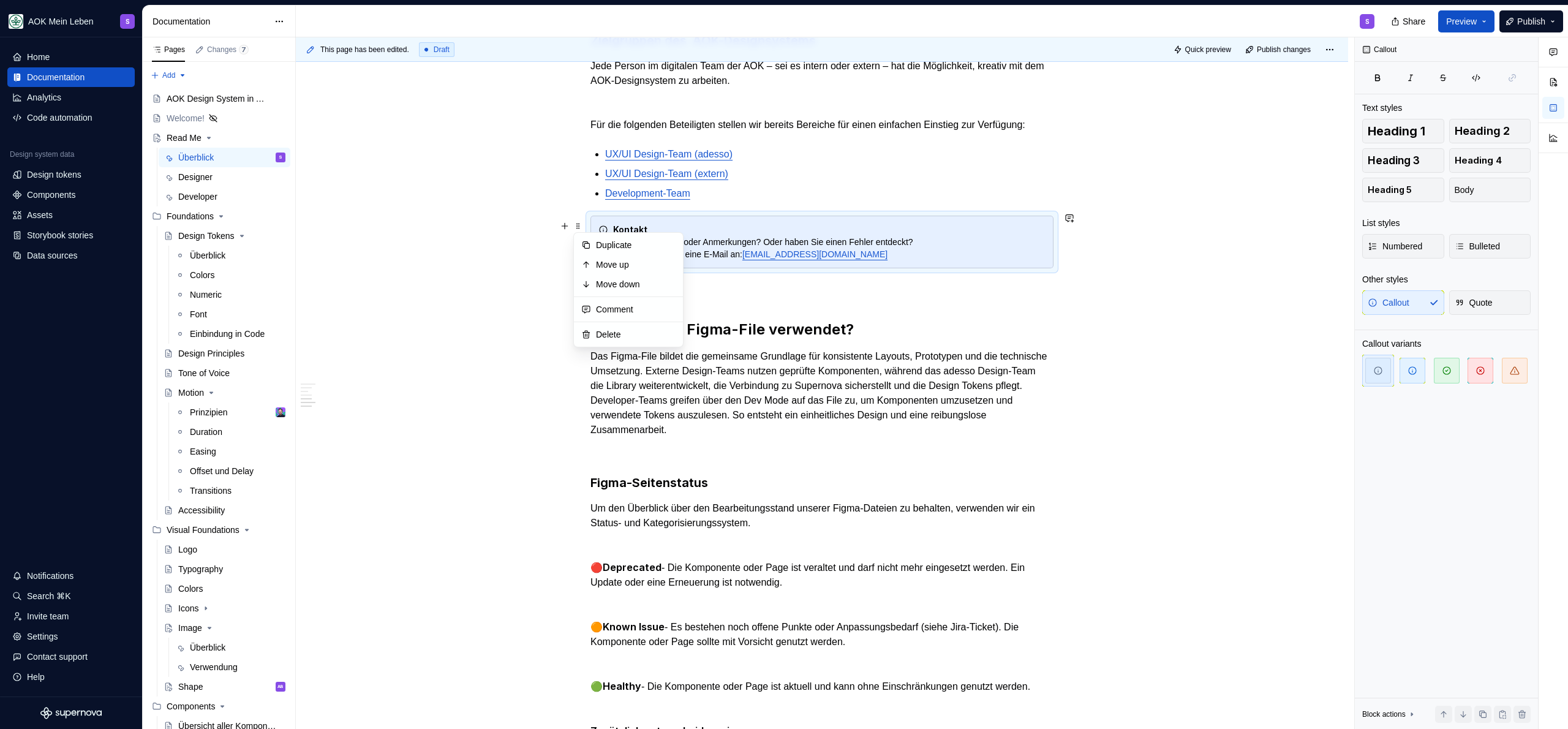
click at [806, 175] on p "UX/UI Design-Team (extern)" at bounding box center [829, 174] width 448 height 14
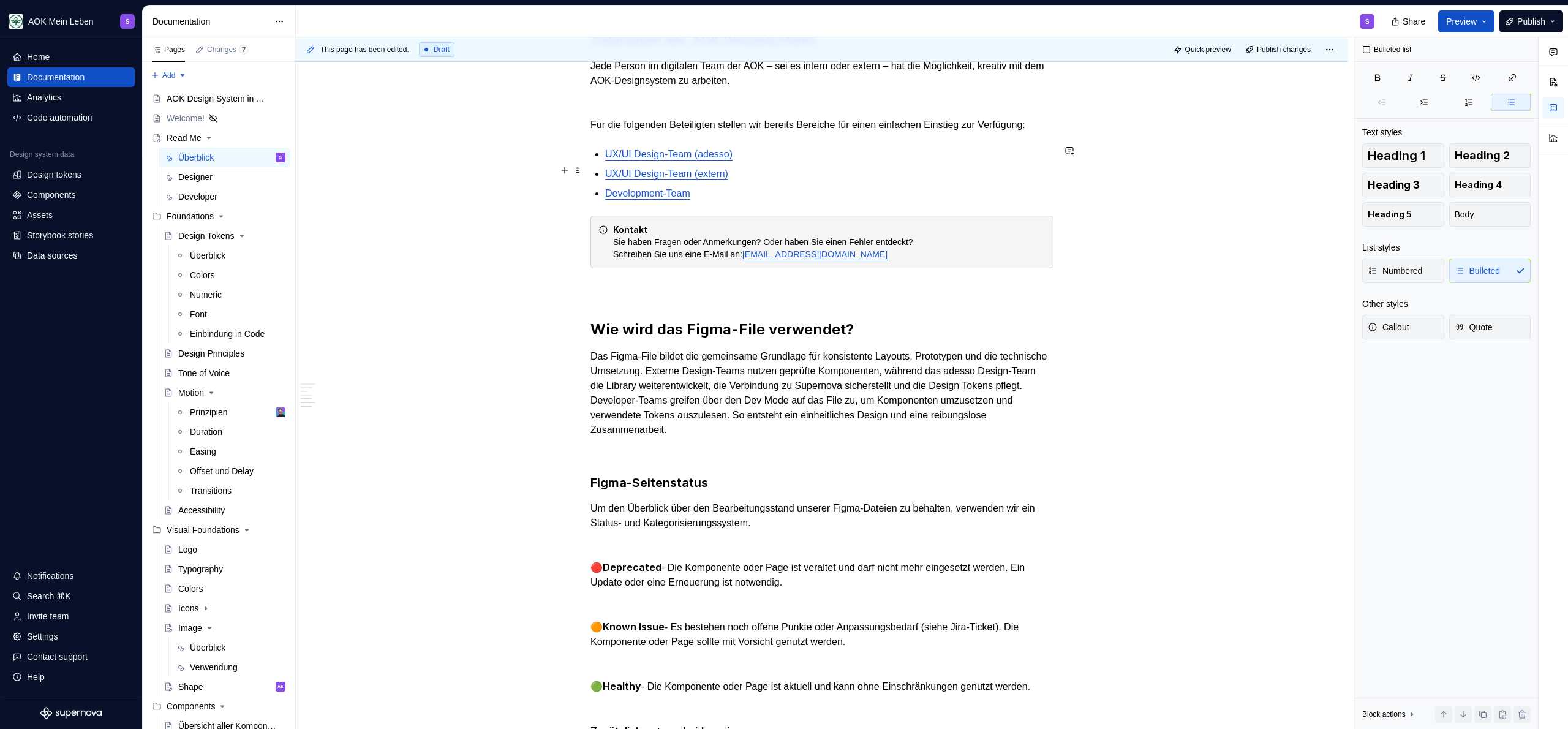
click at [806, 186] on p "Development-Team" at bounding box center [829, 193] width 448 height 14
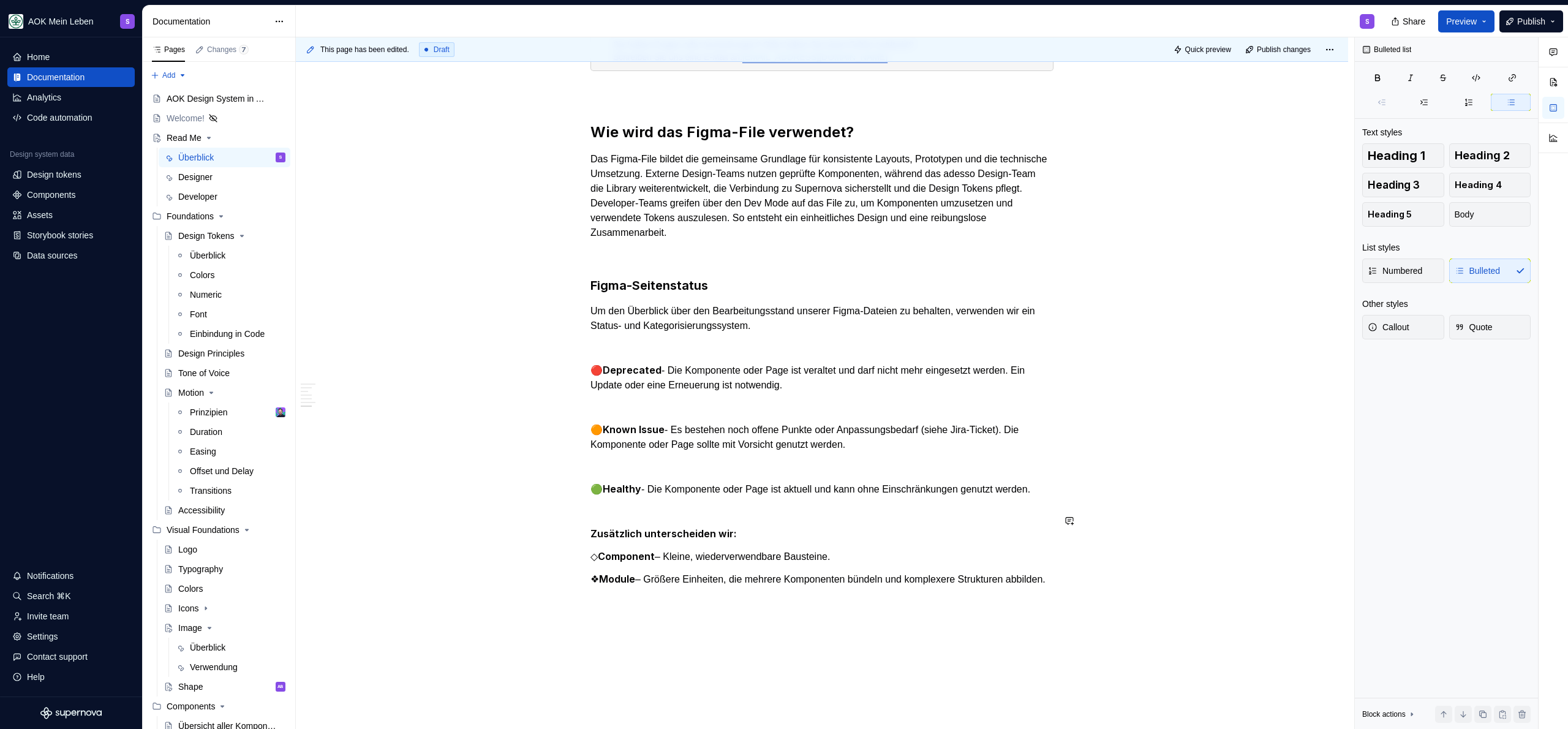
scroll to position [1380, 0]
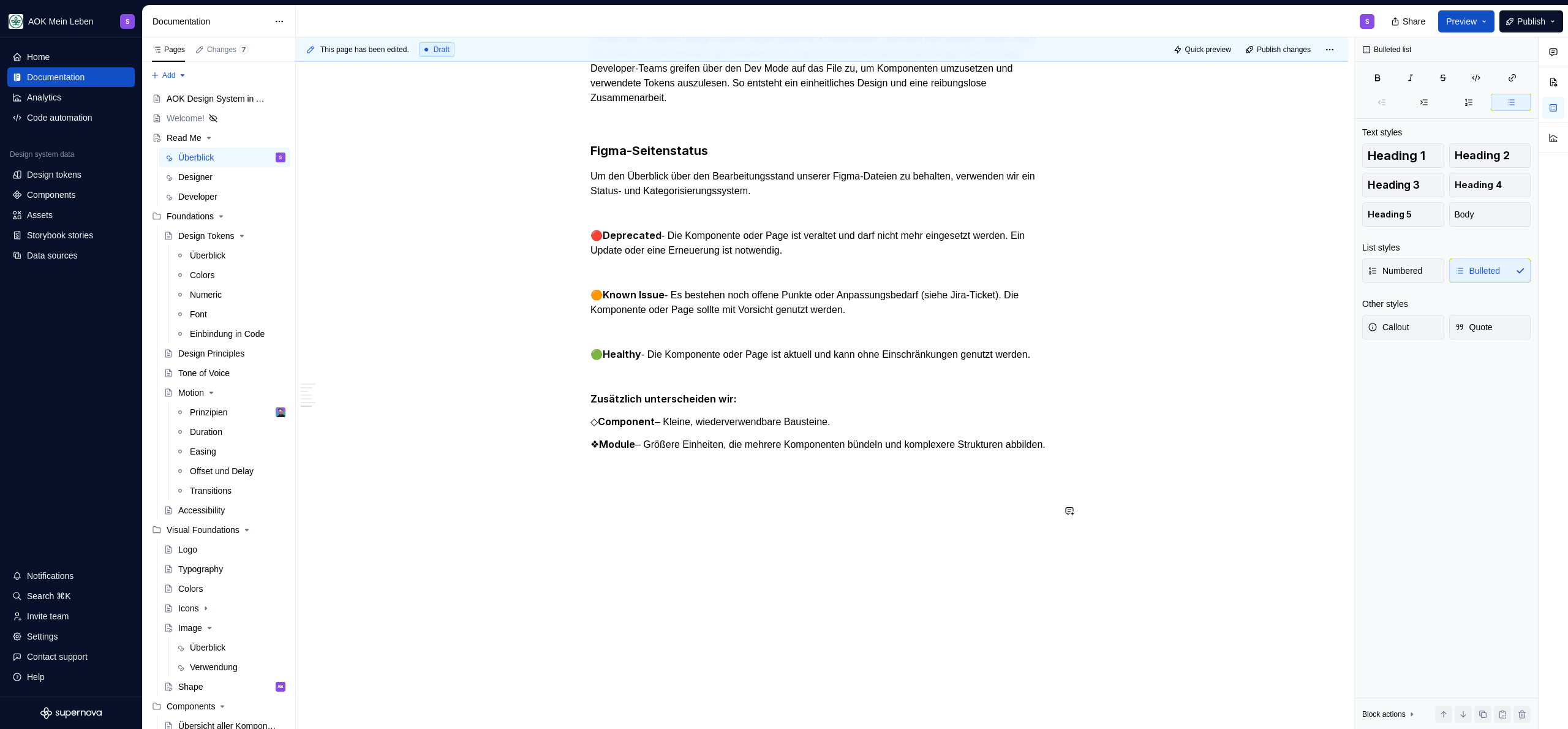
click at [647, 466] on p at bounding box center [822, 467] width 463 height 14
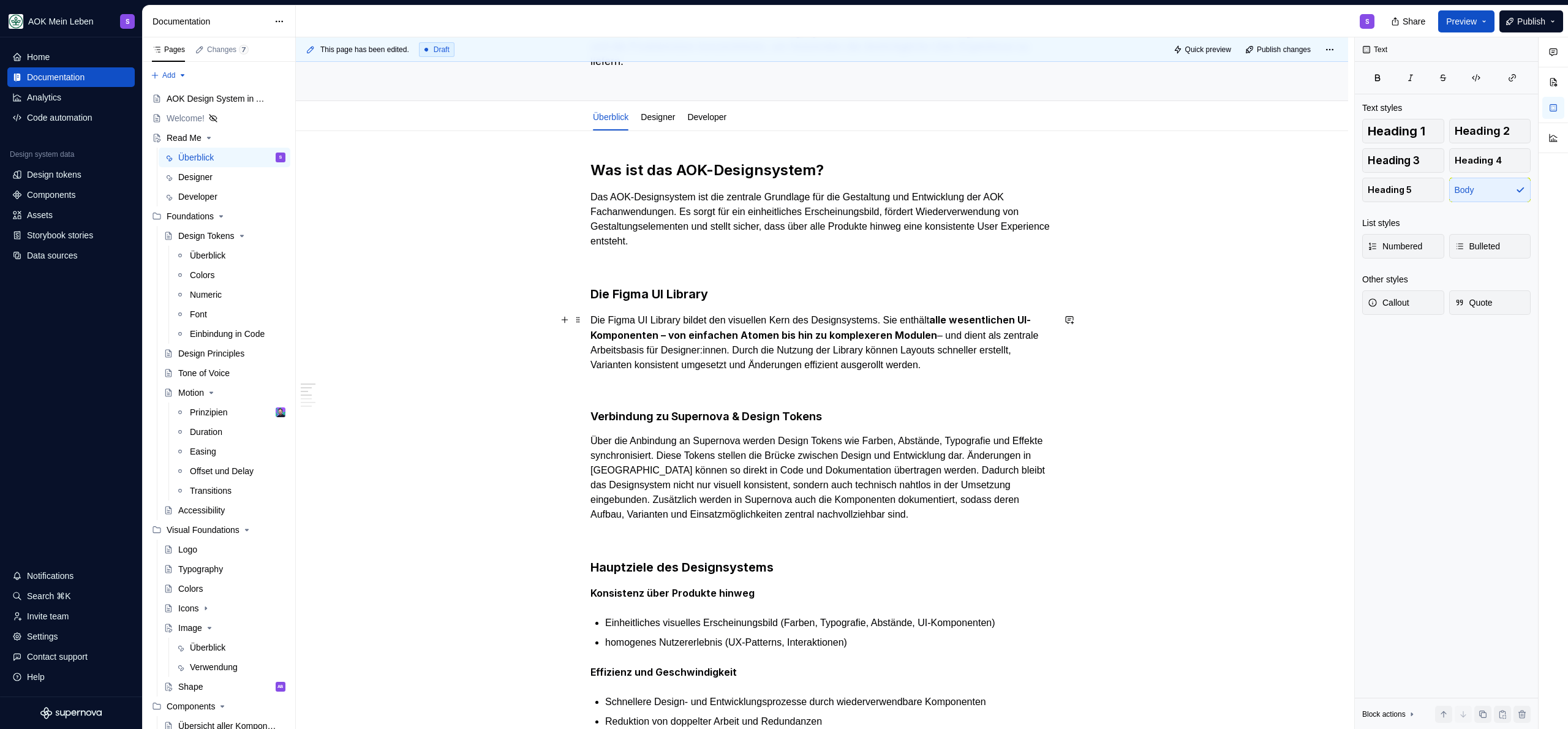
scroll to position [0, 0]
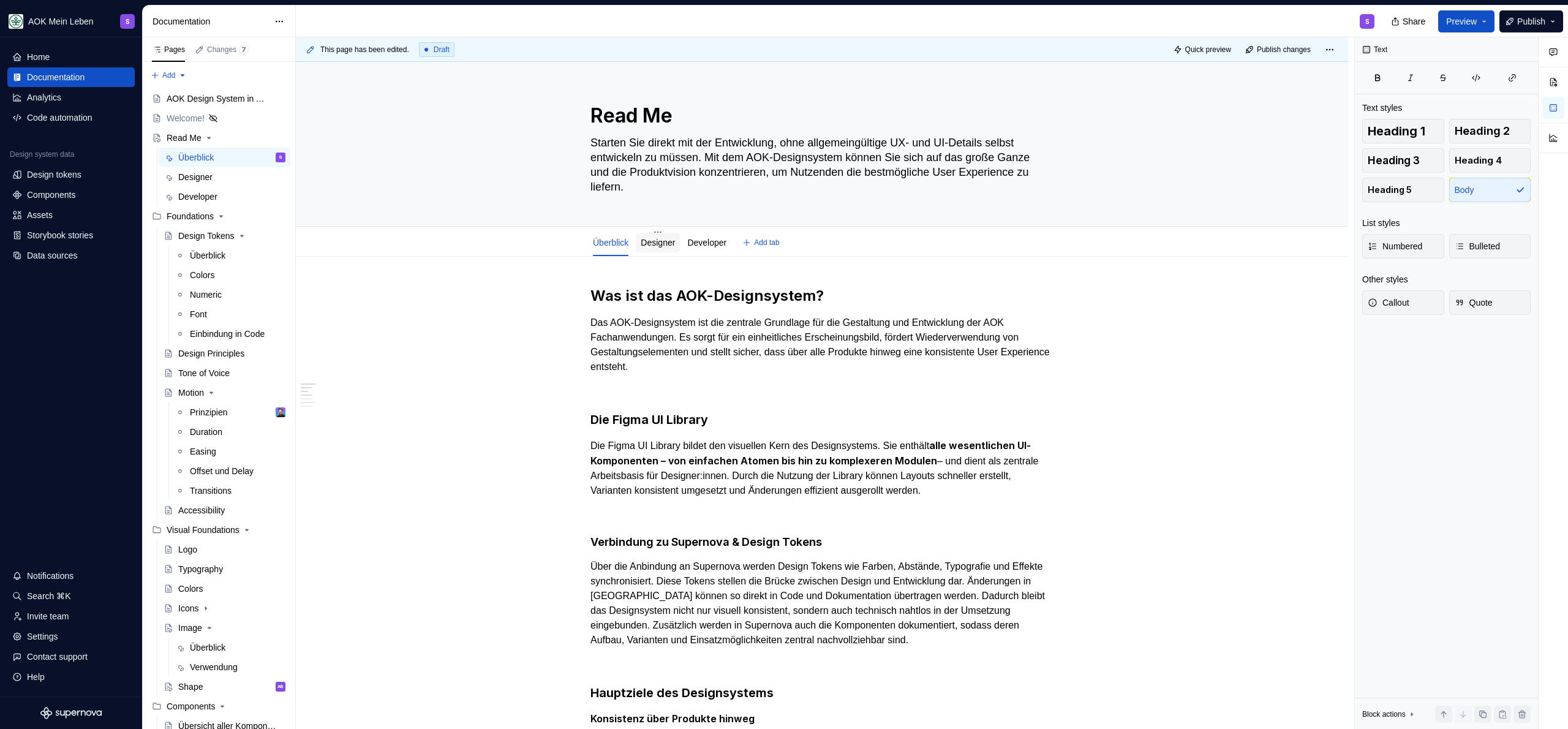
click at [642, 245] on div "Designer" at bounding box center [658, 242] width 44 height 19
click at [663, 245] on link "Designer" at bounding box center [658, 243] width 34 height 10
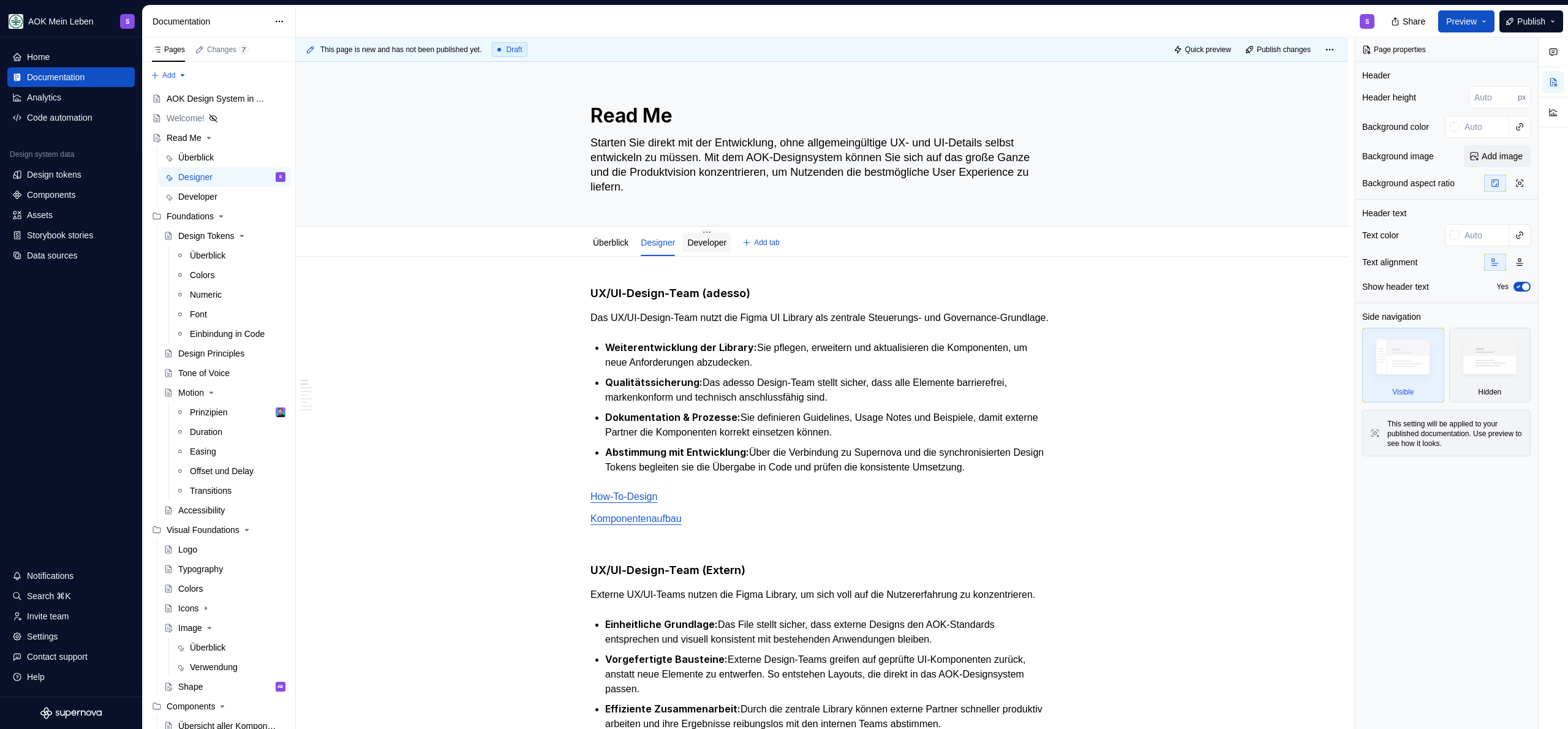
click at [716, 245] on link "Developer" at bounding box center [707, 243] width 39 height 10
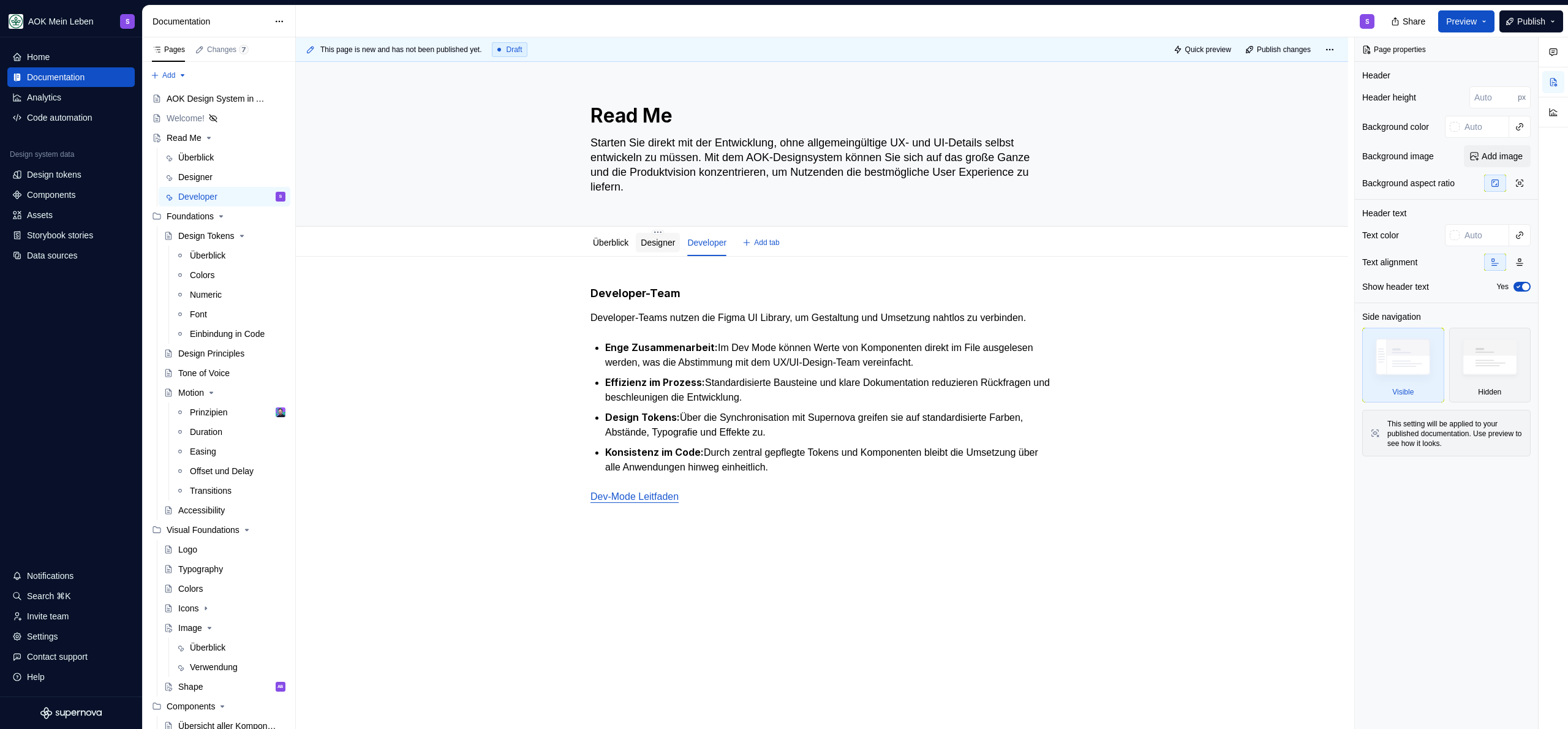
click at [673, 241] on link "Designer" at bounding box center [658, 243] width 34 height 10
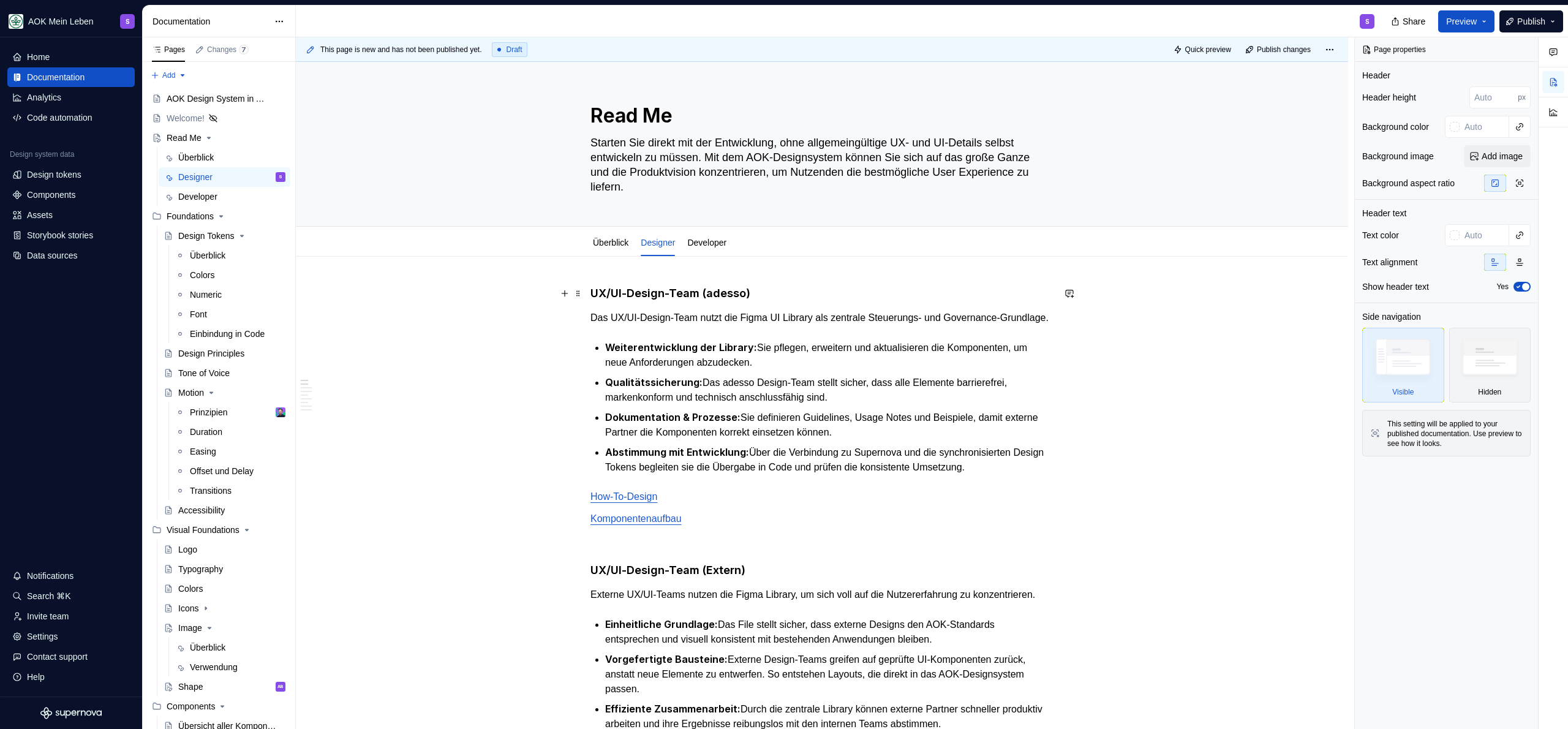
click at [792, 294] on h4 "UX/UI-Design-Team (adesso)" at bounding box center [822, 293] width 463 height 14
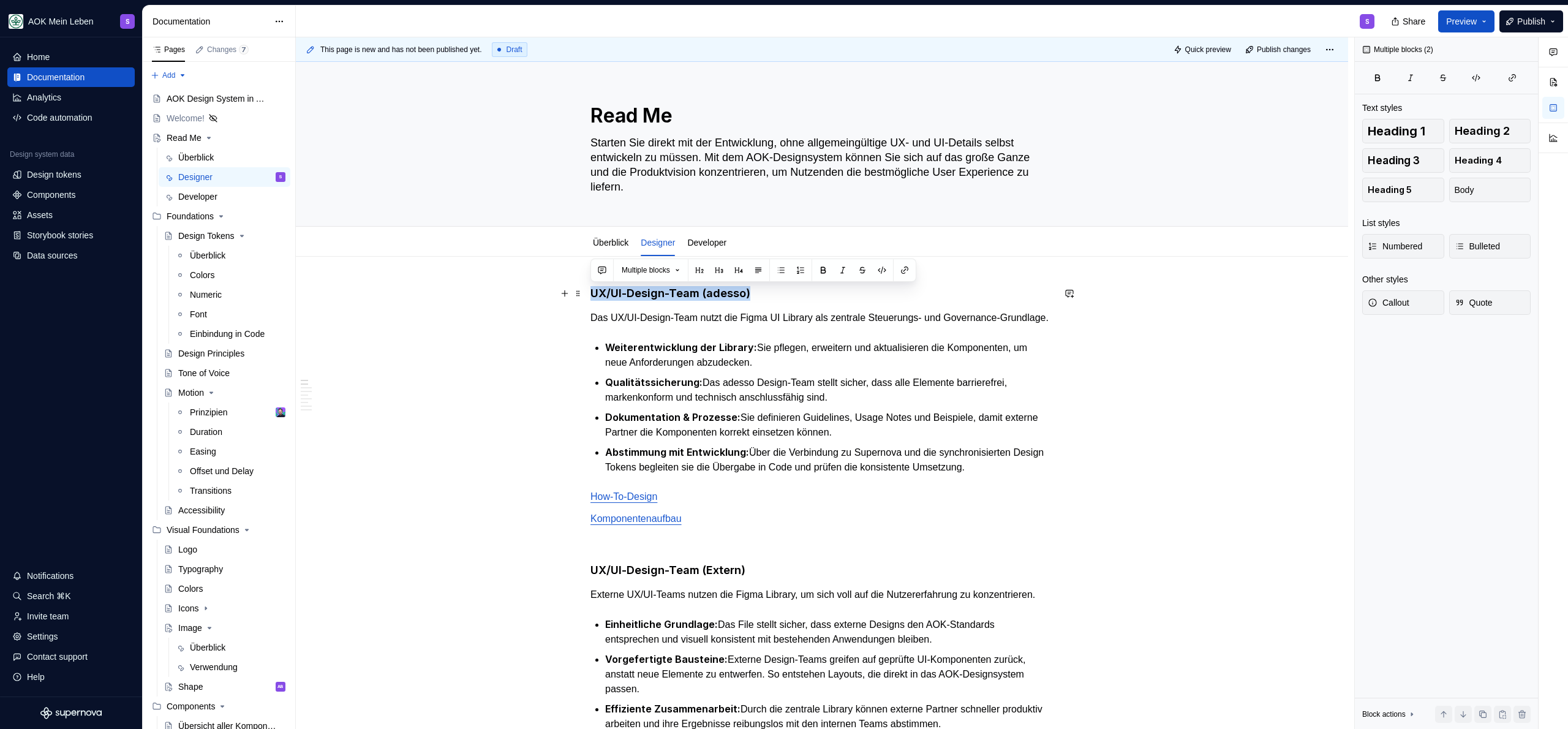
click at [792, 294] on h4 "UX/UI-Design-Team (adesso)" at bounding box center [822, 293] width 463 height 14
click at [650, 269] on span "Heading 4" at bounding box center [639, 270] width 34 height 10
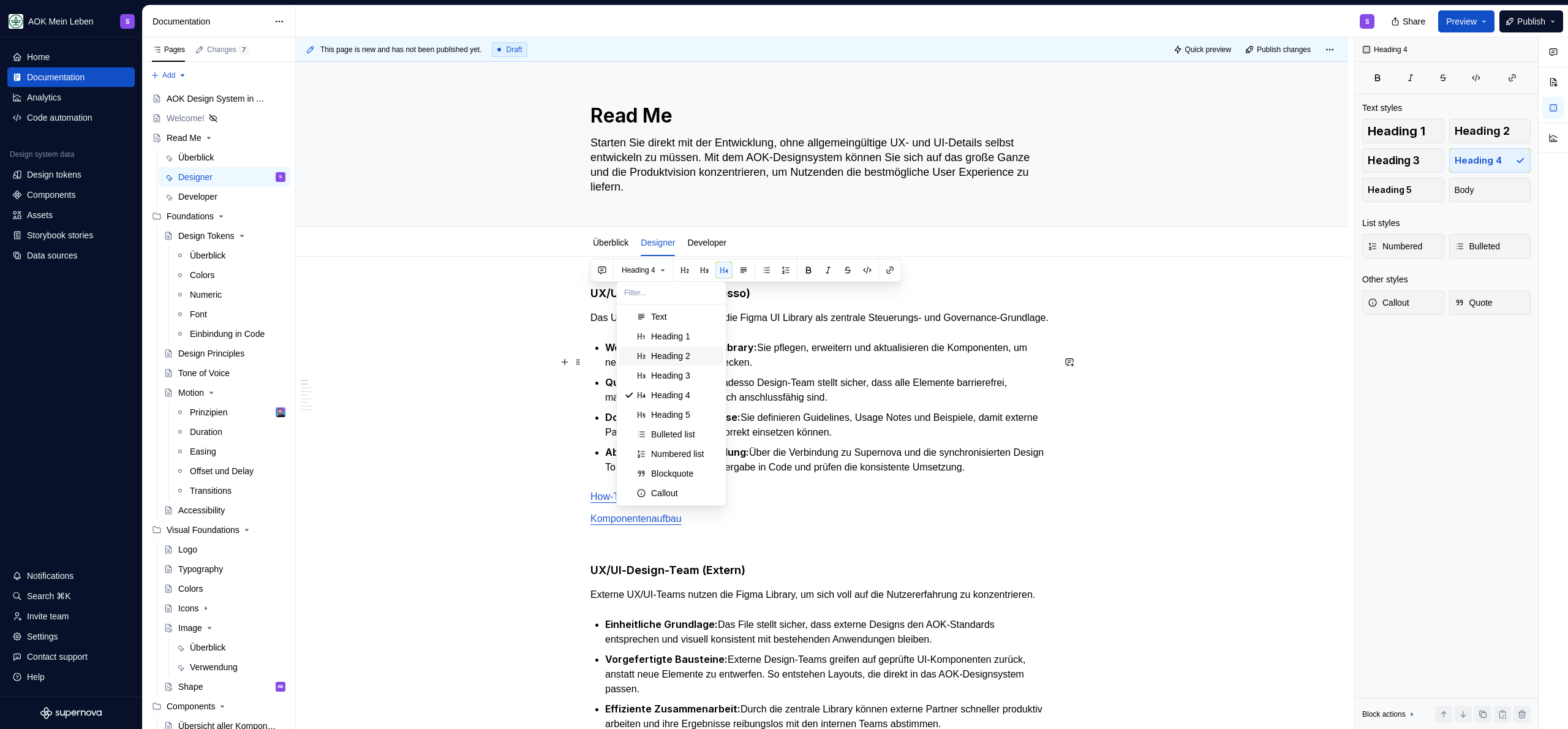
click at [688, 358] on div "Heading 2" at bounding box center [670, 356] width 39 height 13
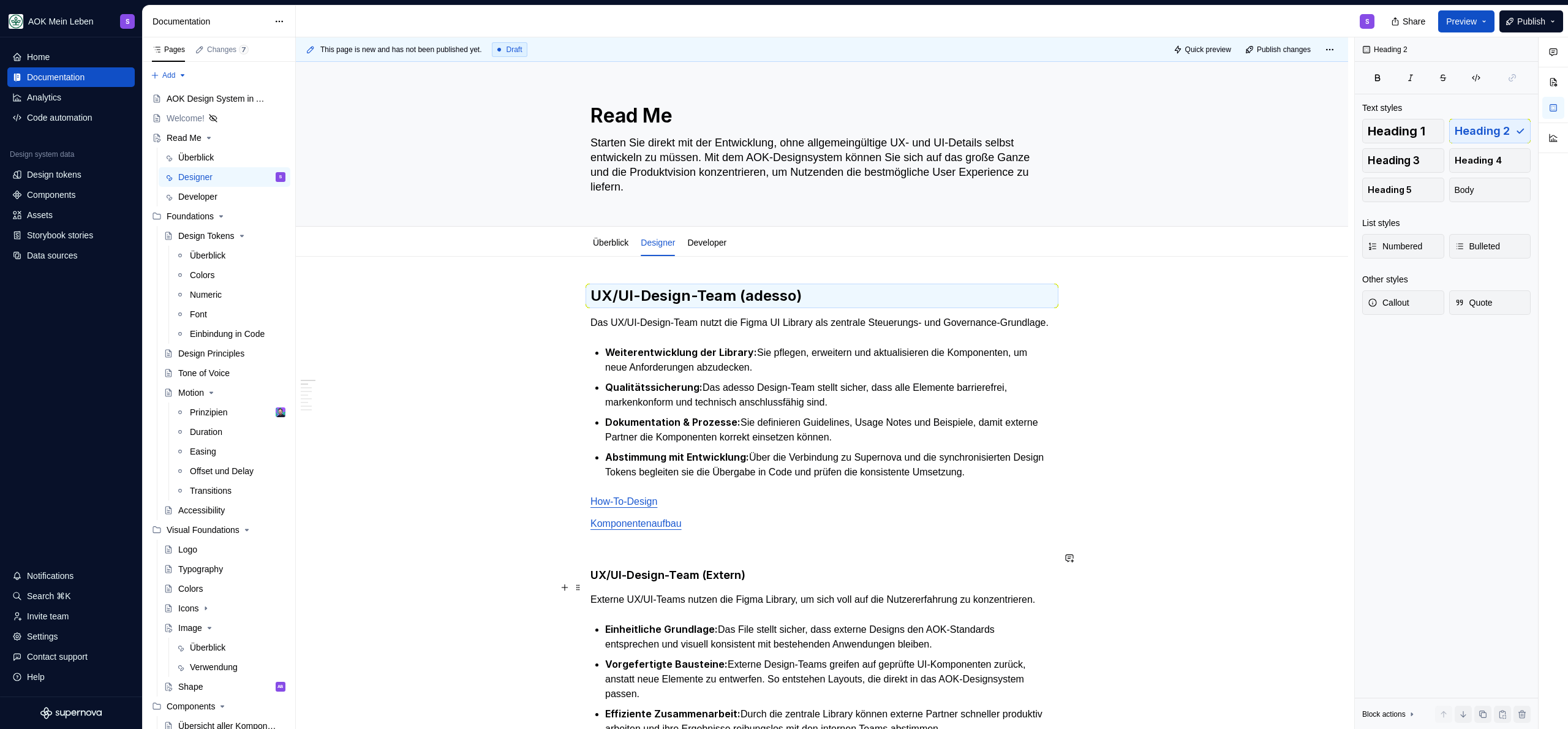
click at [762, 583] on h4 "UX/UI-Design-Team (Extern)" at bounding box center [822, 575] width 463 height 14
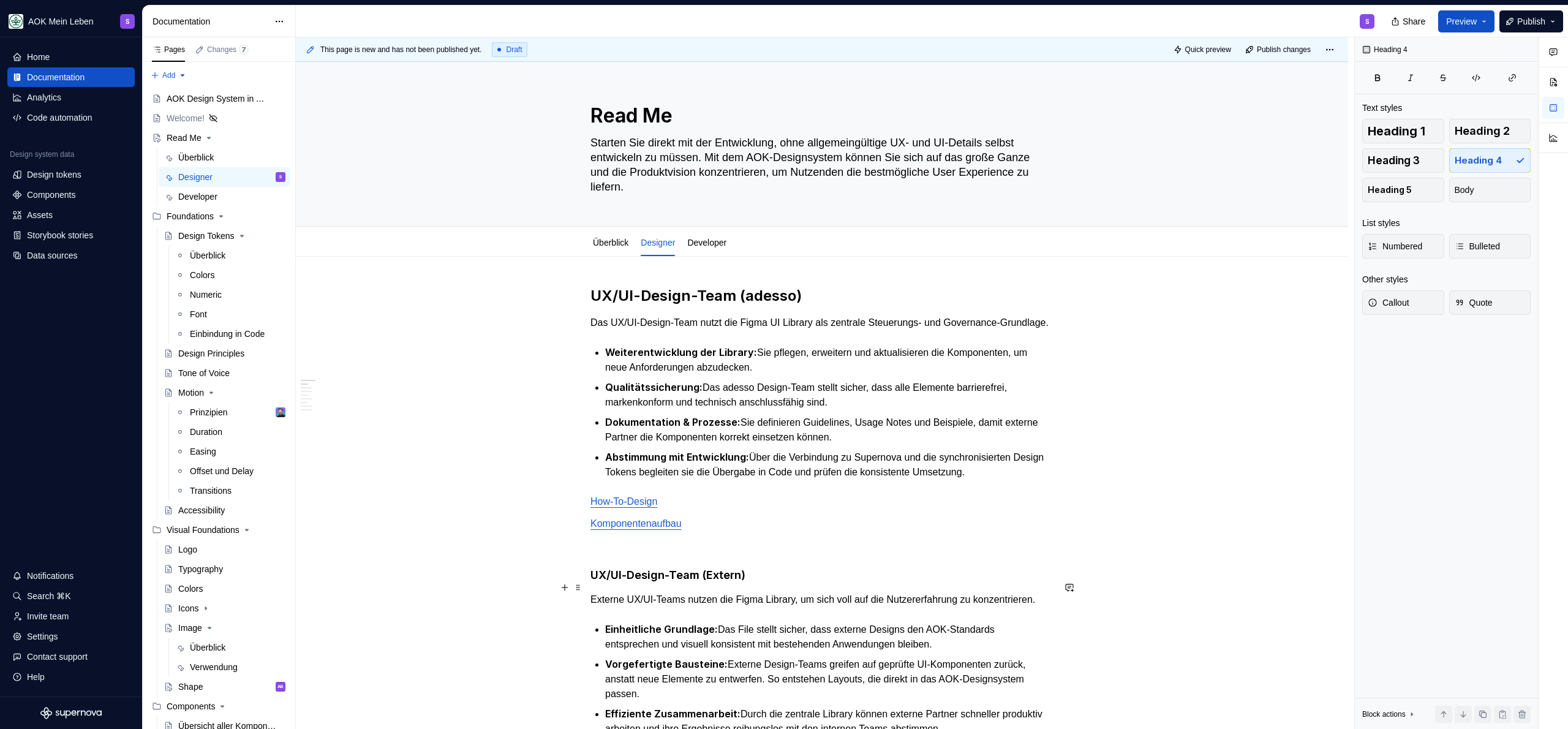
click at [763, 583] on h4 "UX/UI-Design-Team (Extern)" at bounding box center [822, 575] width 463 height 14
click at [692, 564] on button "button" at bounding box center [684, 564] width 17 height 17
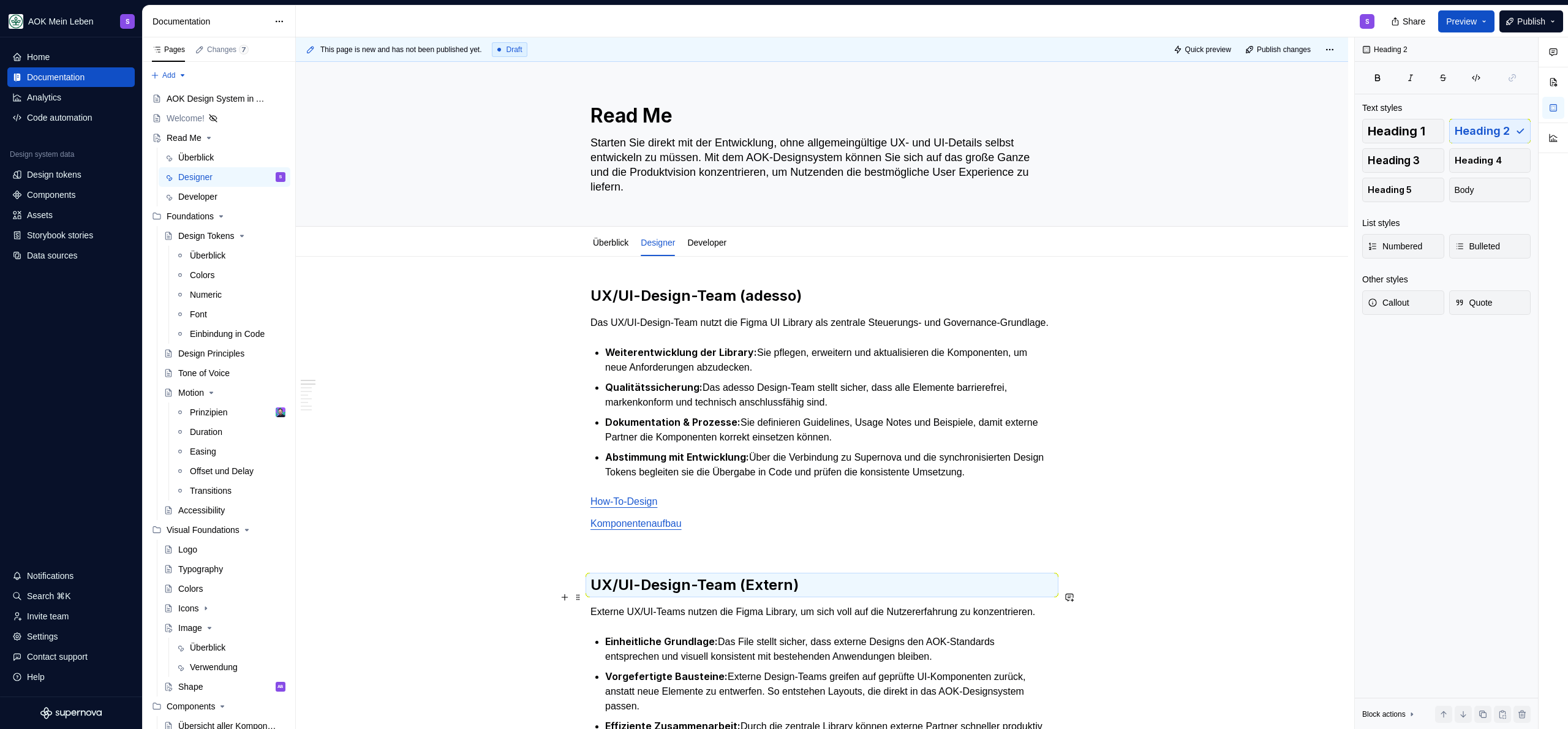
click at [848, 593] on h2 "UX/UI-Design-Team (Extern)" at bounding box center [822, 585] width 463 height 19
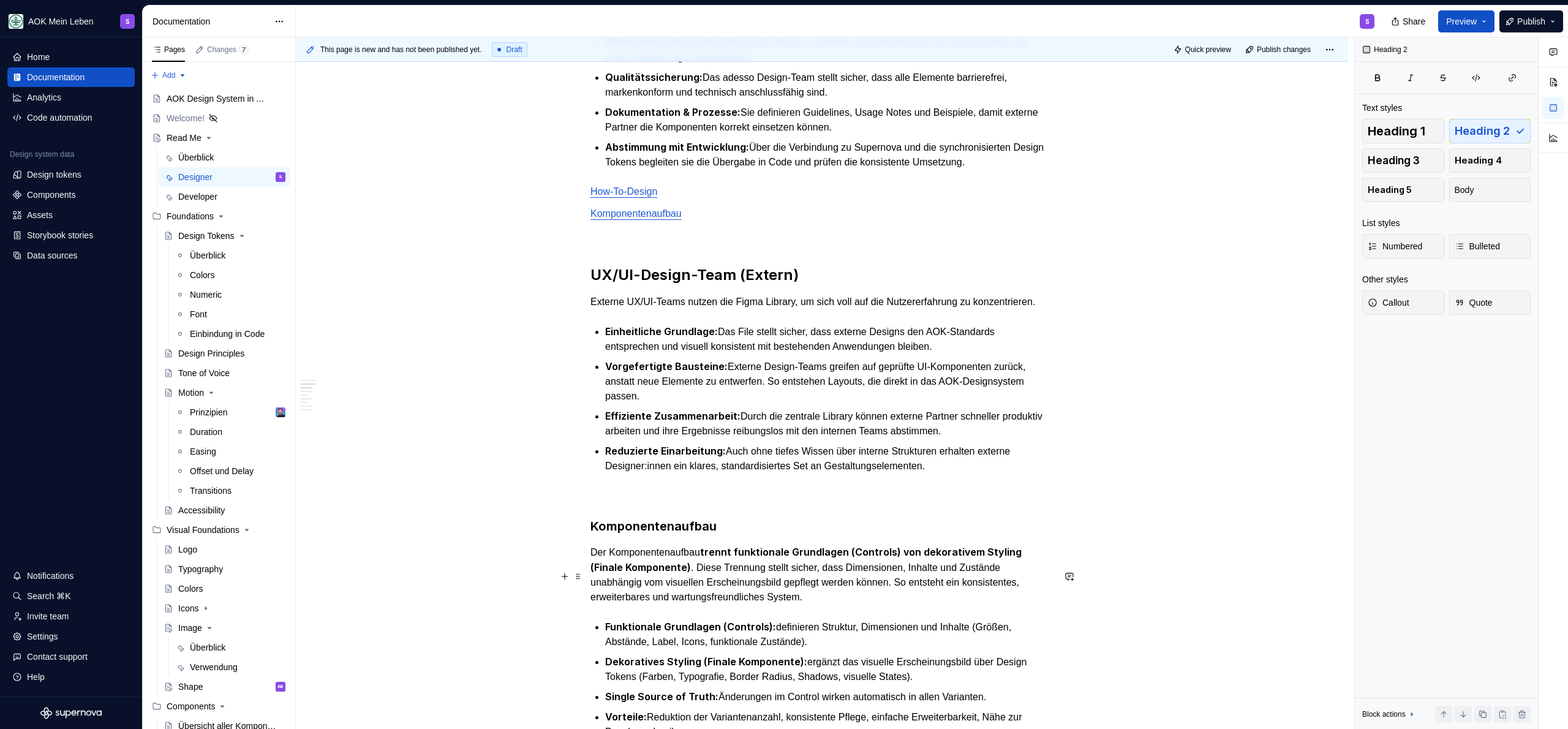
scroll to position [311, 0]
click at [787, 534] on h3 "Komponentenaufbau" at bounding box center [822, 524] width 463 height 17
click at [682, 524] on button "button" at bounding box center [684, 525] width 17 height 17
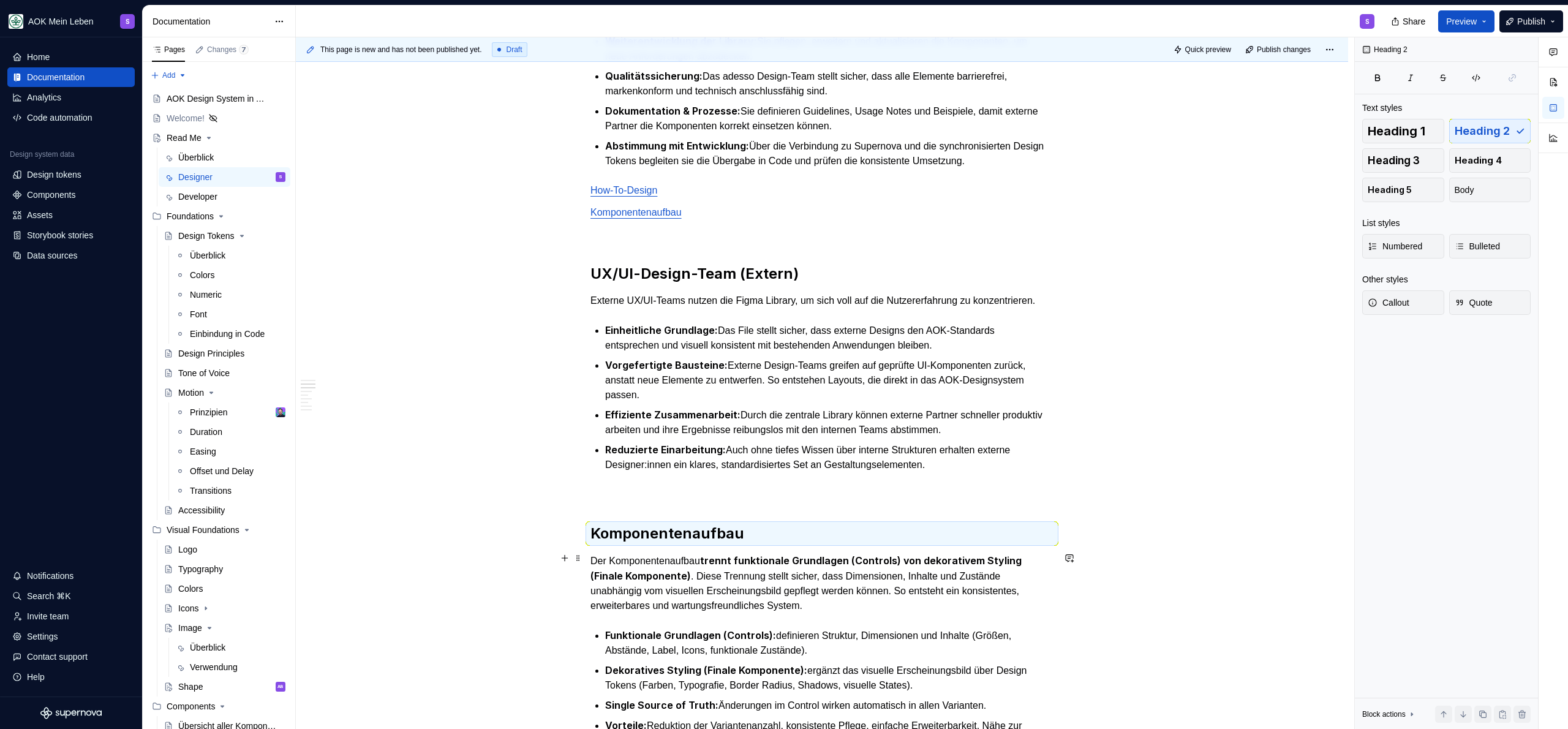
click at [797, 543] on h2 "Komponentenaufbau" at bounding box center [822, 533] width 463 height 19
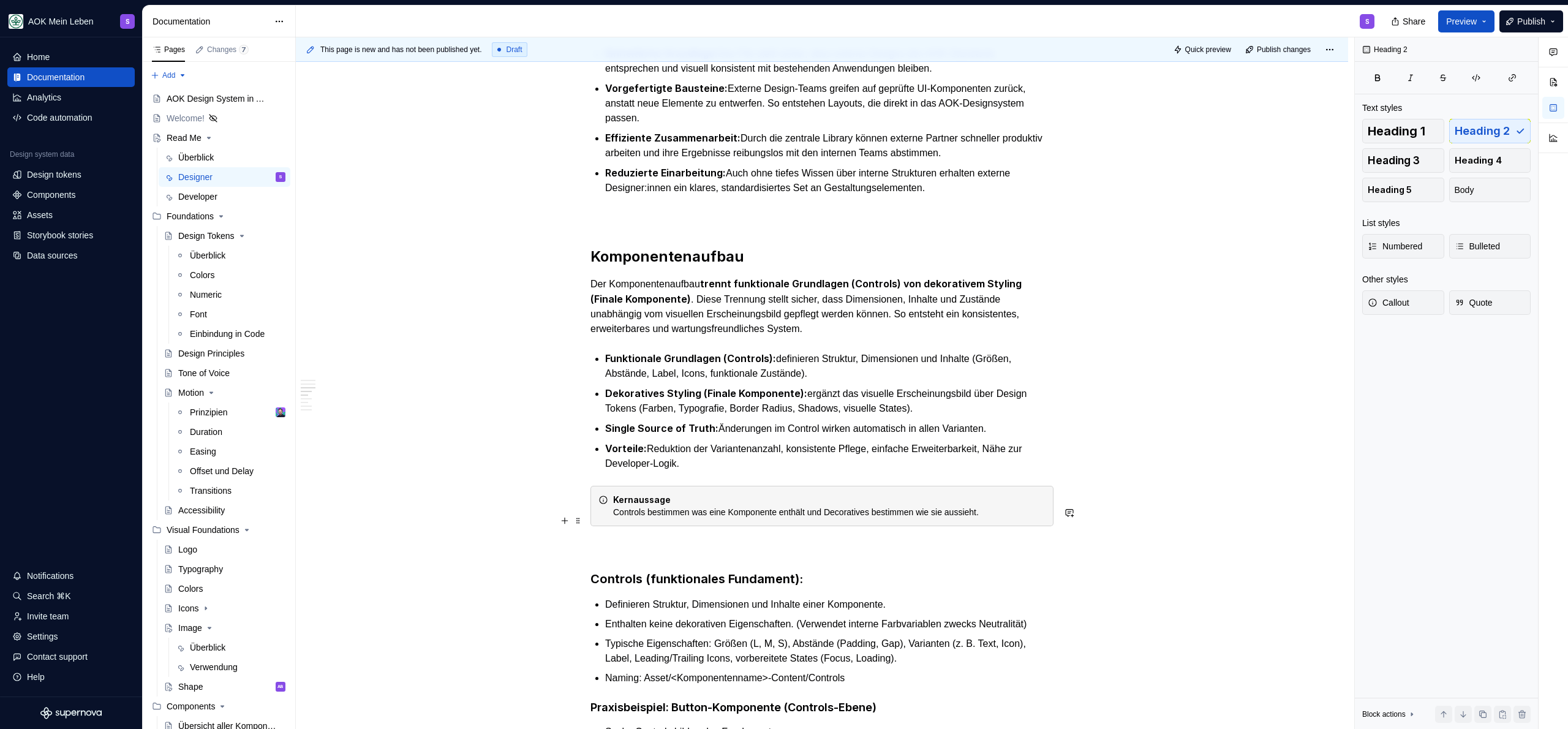
scroll to position [657, 0]
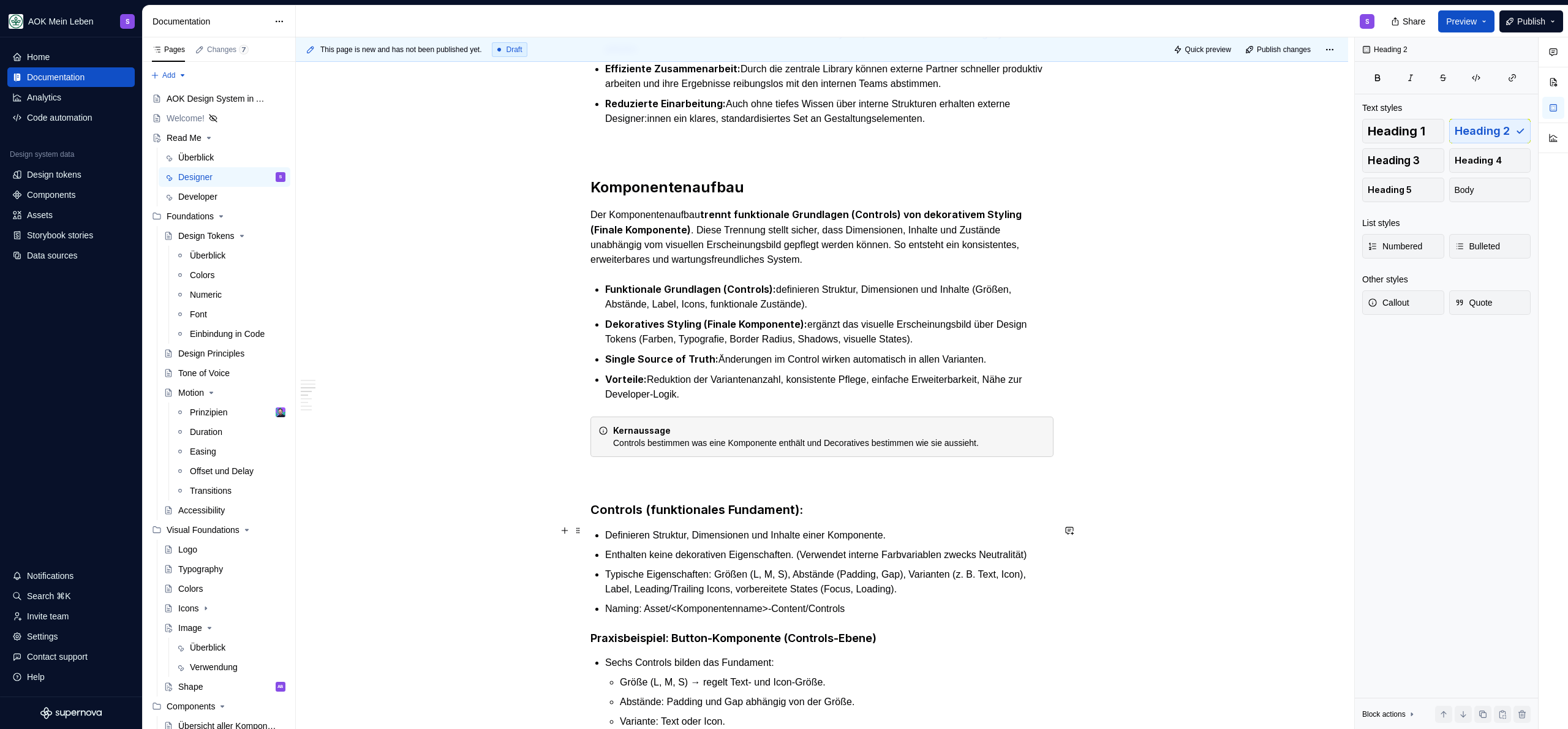
click at [885, 518] on h3 "Controls (funktionales Fundament):" at bounding box center [822, 509] width 463 height 17
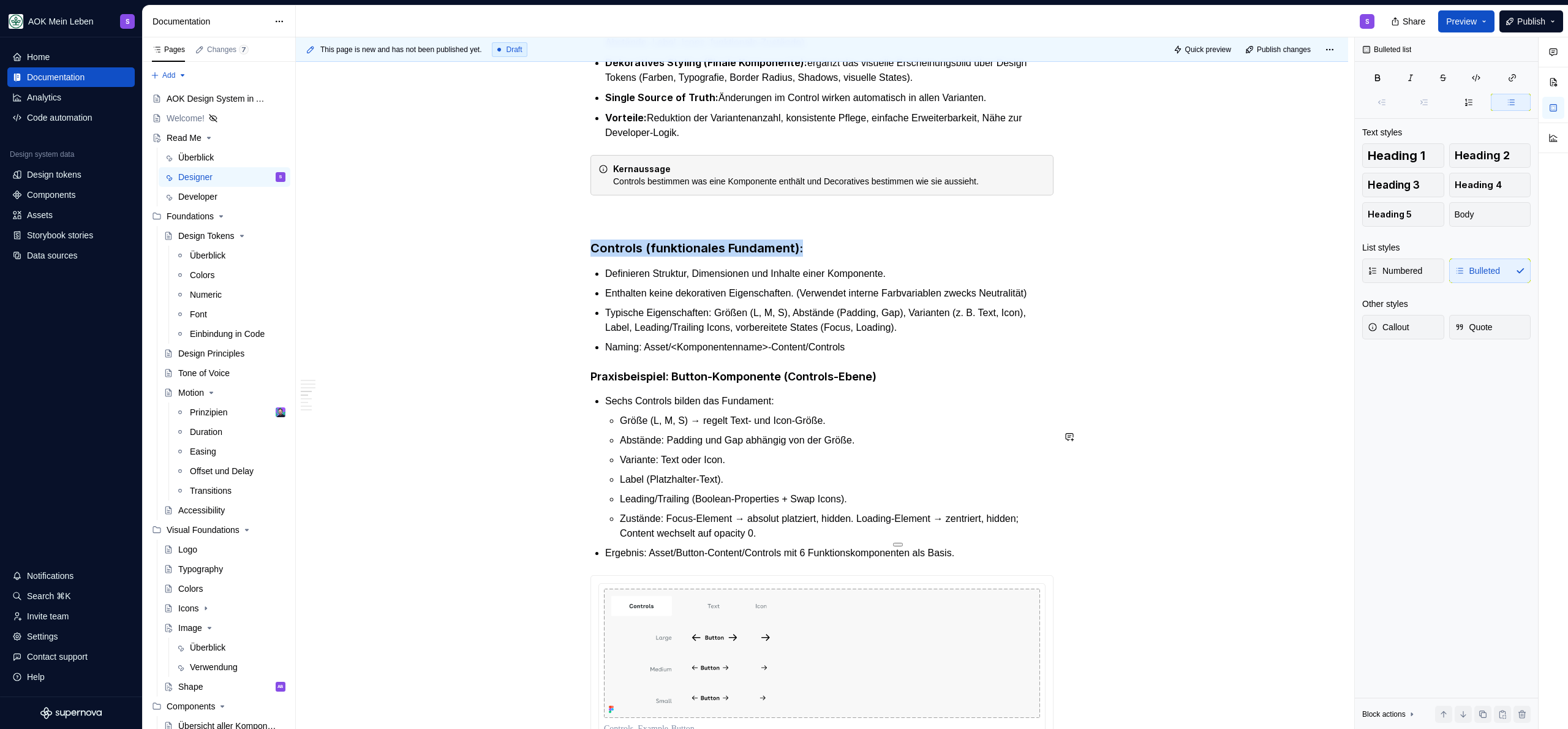
click at [962, 425] on div "UX/UI-Design-Team (adesso) Das UX/UI-Design-Team nutzt die Figma UI Library als…" at bounding box center [822, 565] width 463 height 2397
click at [962, 425] on div "UX/UI-Design-Team (adesso) Das UX/UI-Design-Team nutzt die Figma UI Library als…" at bounding box center [822, 565] width 463 height 2397
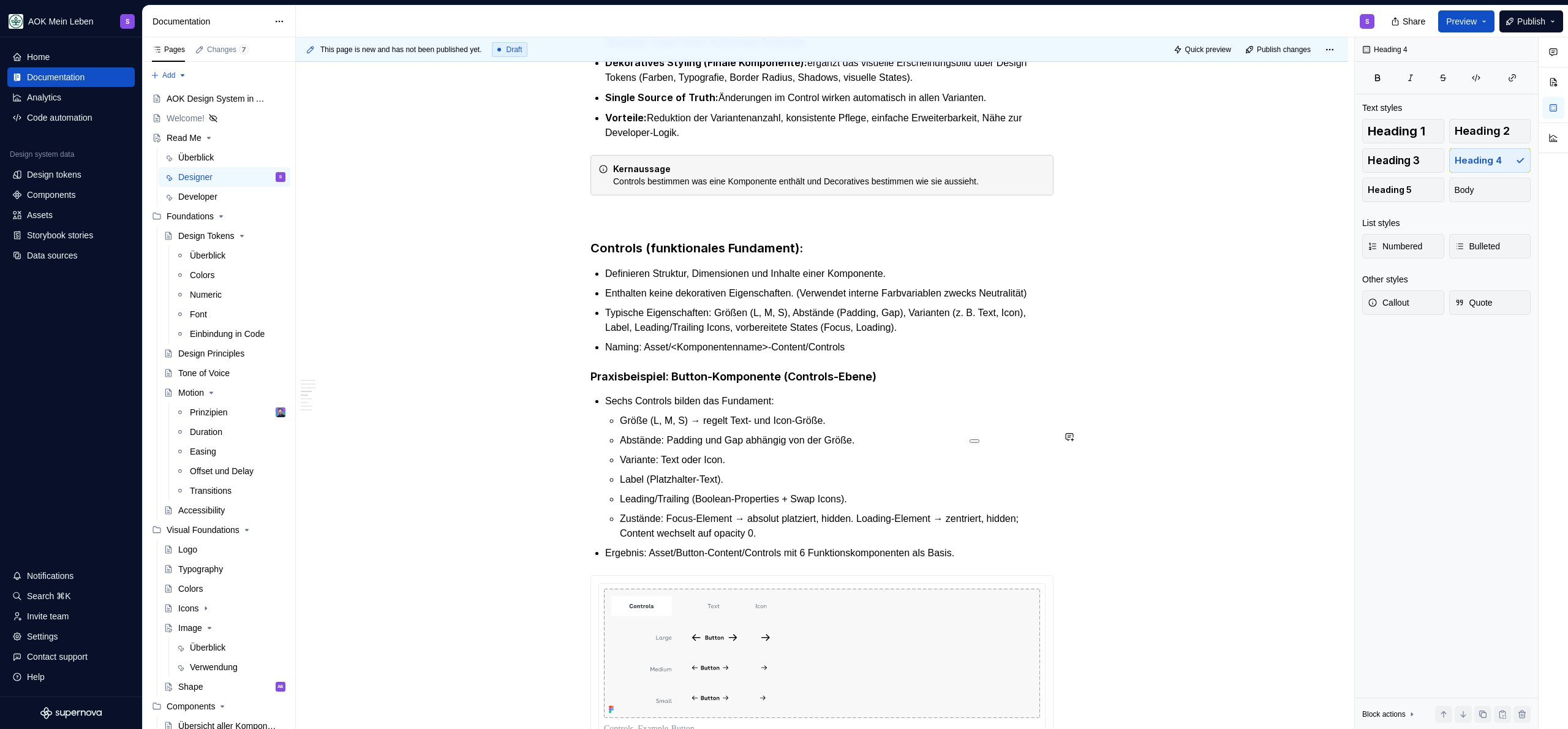
click at [977, 403] on div "UX/UI-Design-Team (adesso) Das UX/UI-Design-Team nutzt die Figma UI Library als…" at bounding box center [822, 565] width 463 height 2397
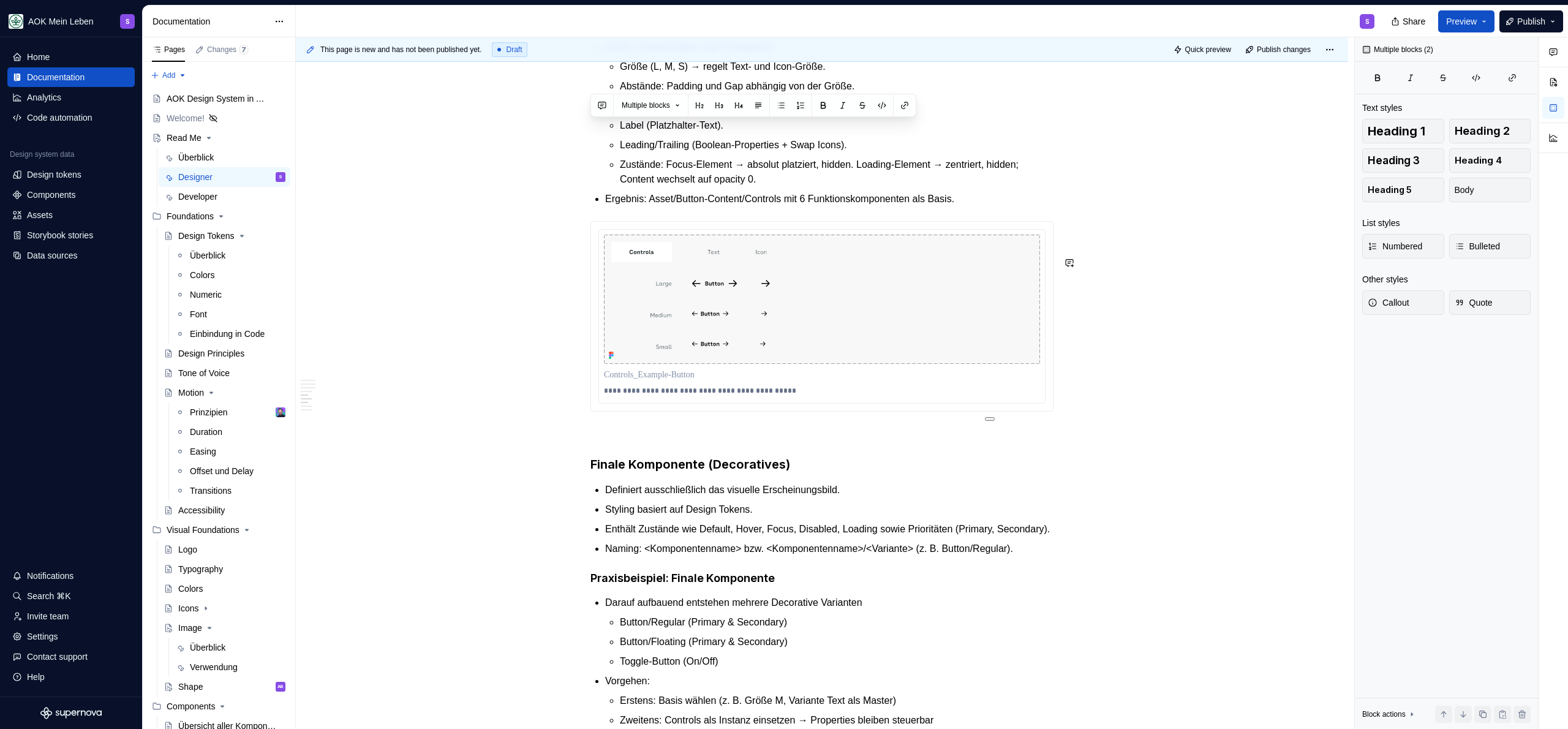
scroll to position [1387, 0]
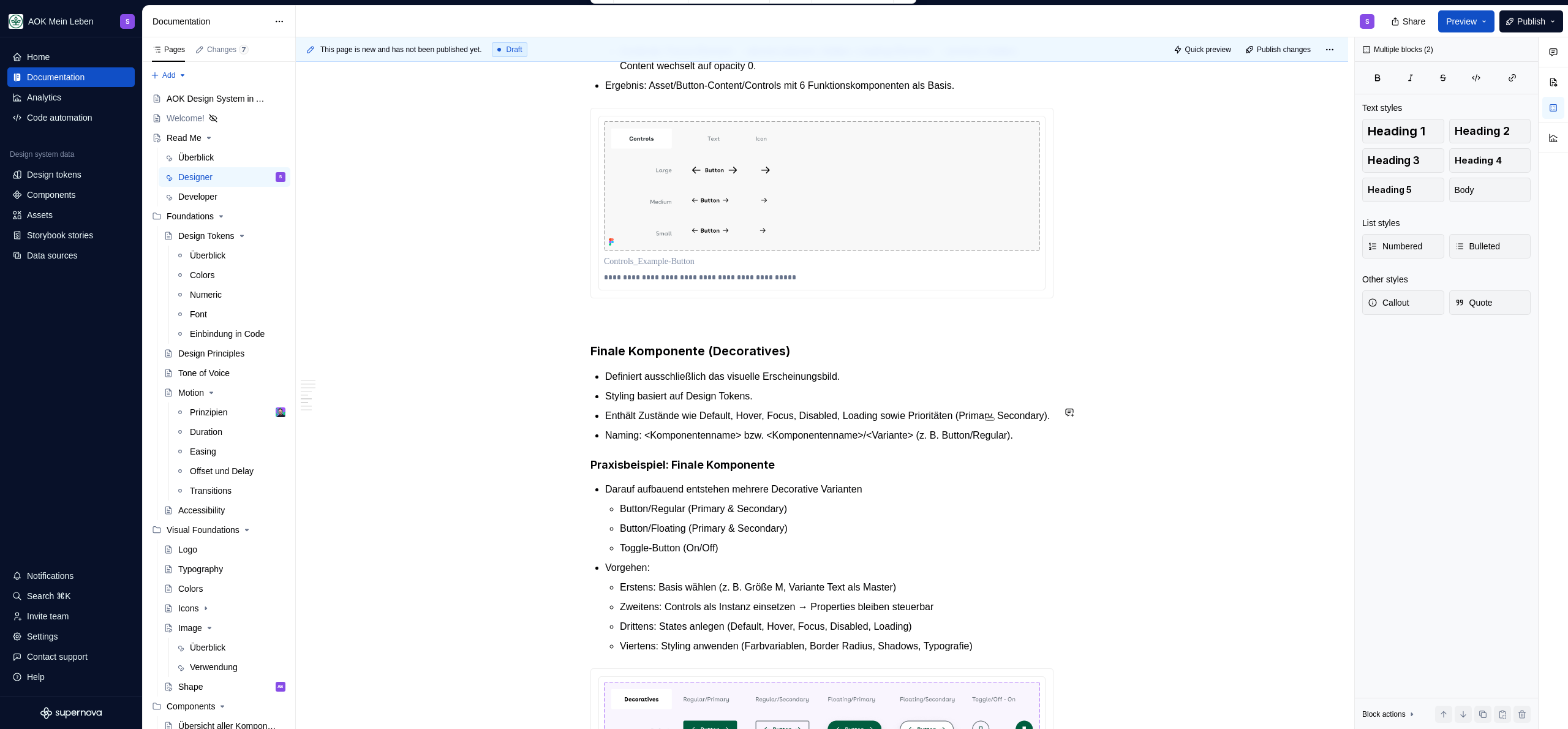
click at [844, 359] on h3 "Finale Komponente (Decoratives)" at bounding box center [822, 351] width 463 height 17
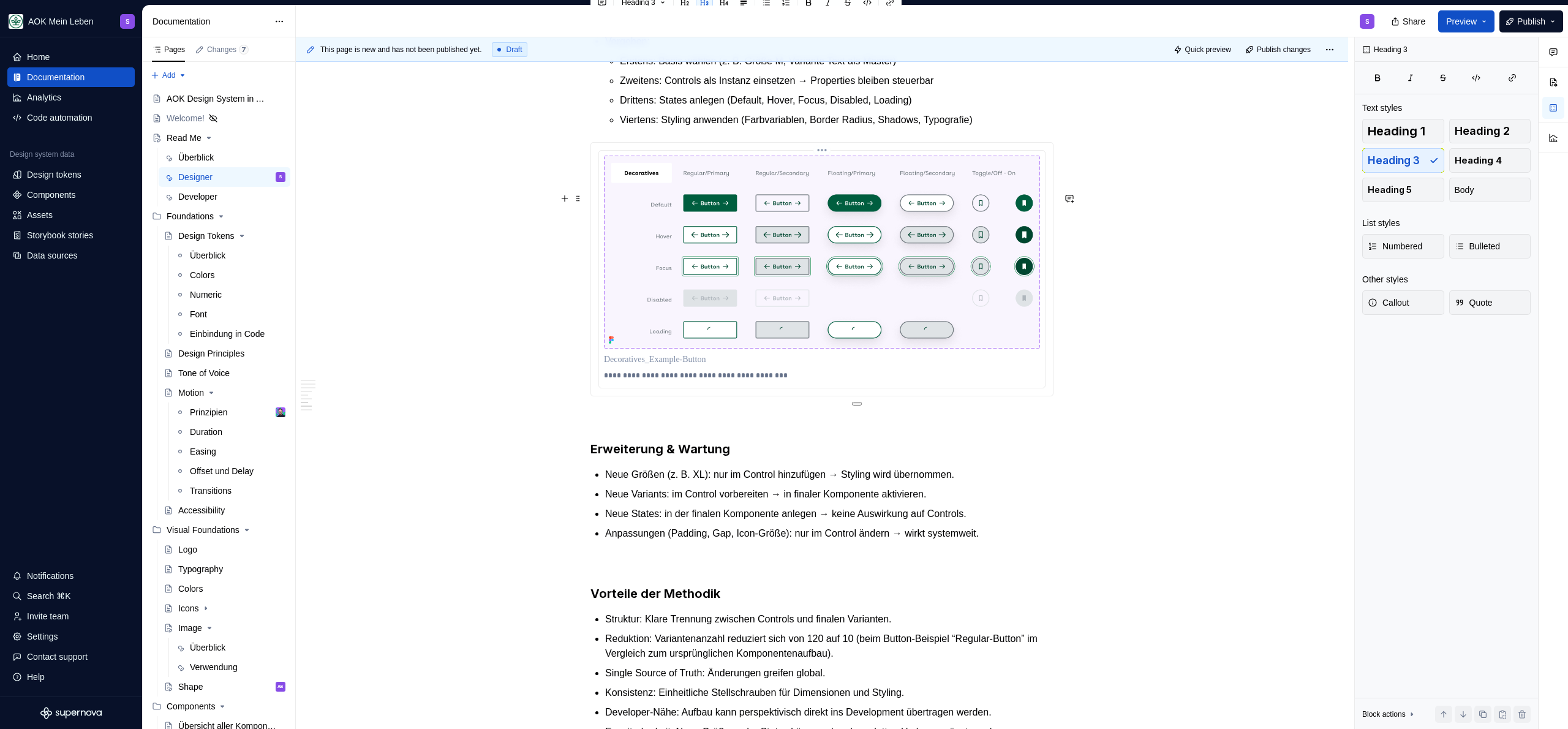
scroll to position [2174, 0]
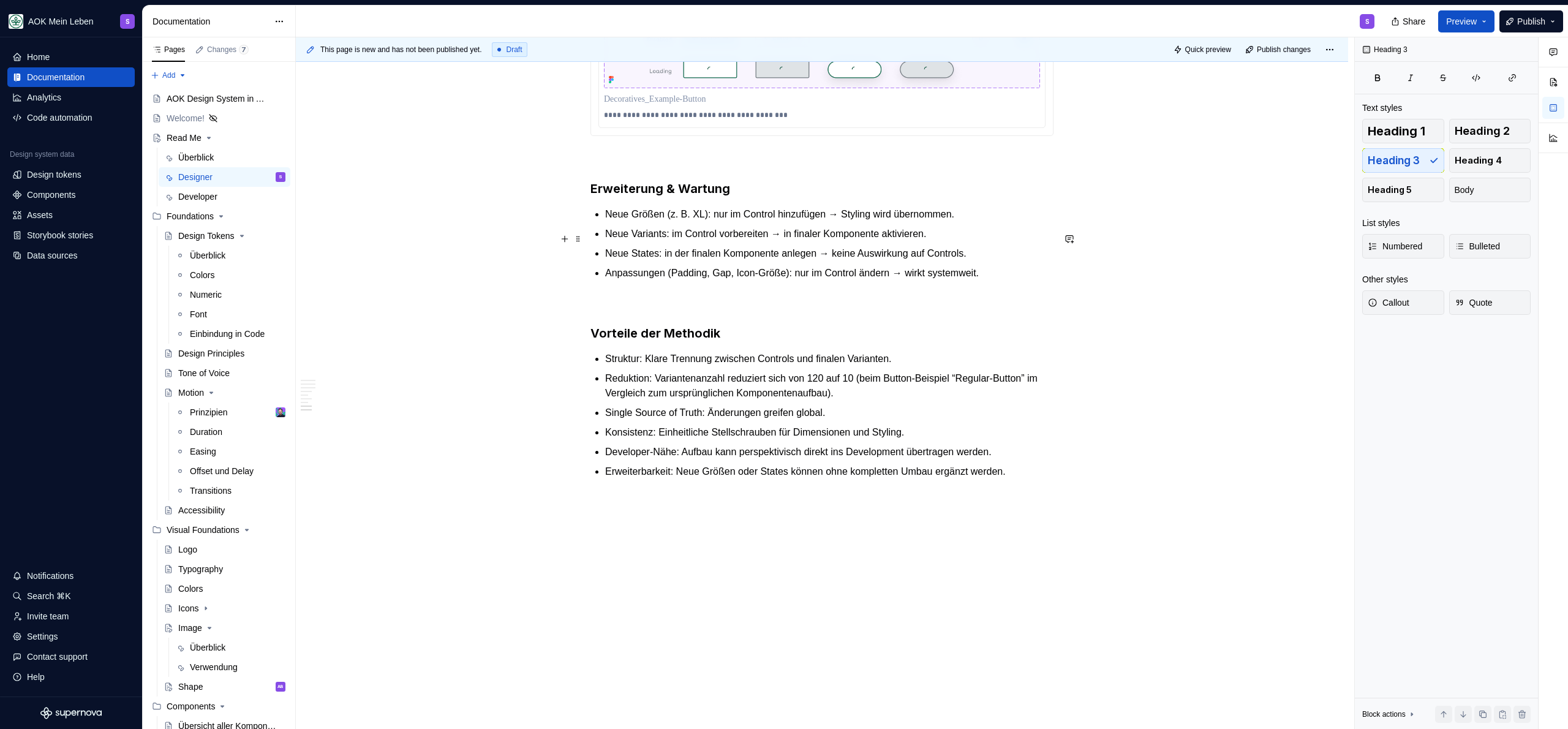
click at [762, 198] on h3 "Erweiterung & Wartung" at bounding box center [822, 188] width 463 height 17
click at [765, 342] on h3 "Vorteile der Methodik" at bounding box center [822, 333] width 463 height 17
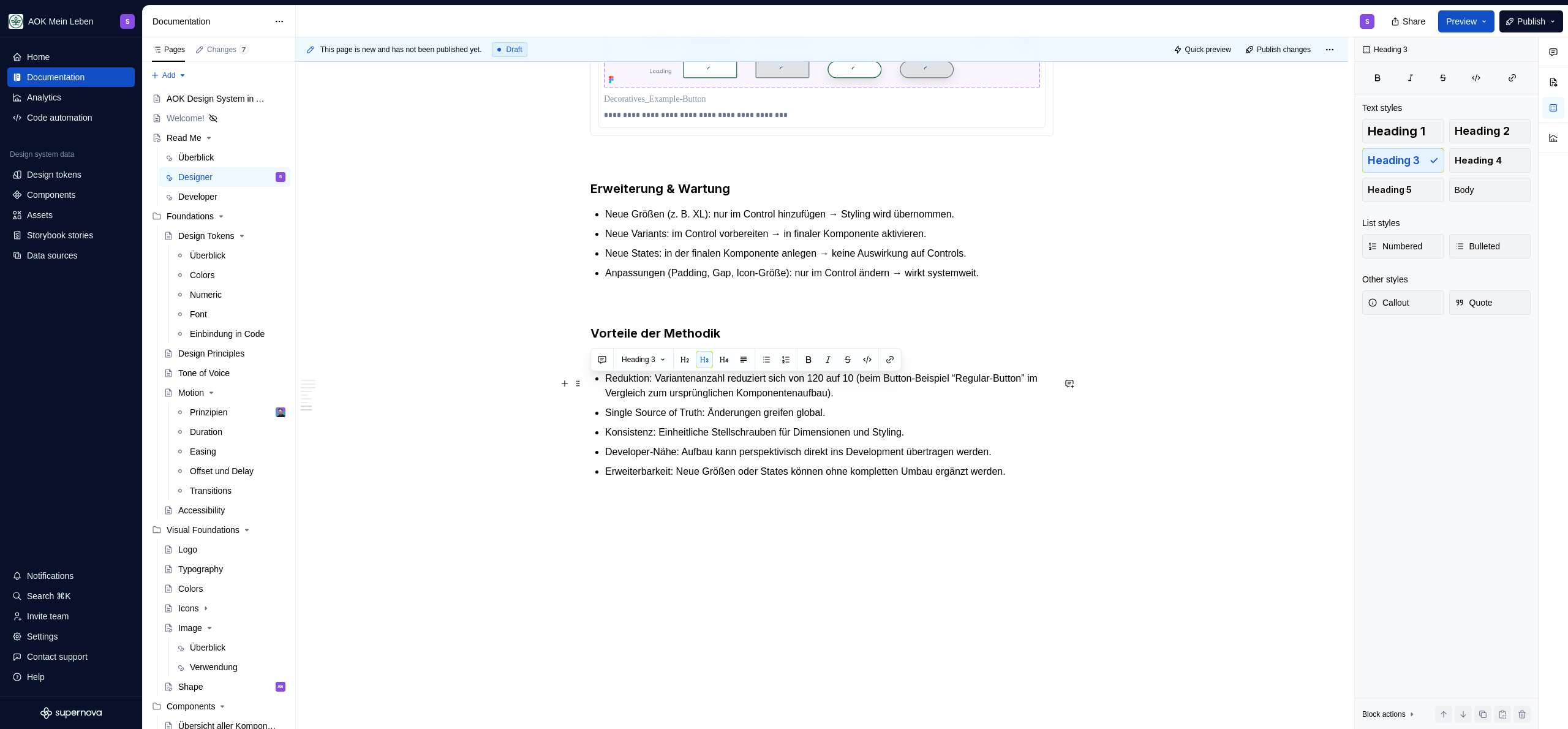
click at [765, 342] on h3 "Vorteile der Methodik" at bounding box center [822, 333] width 463 height 17
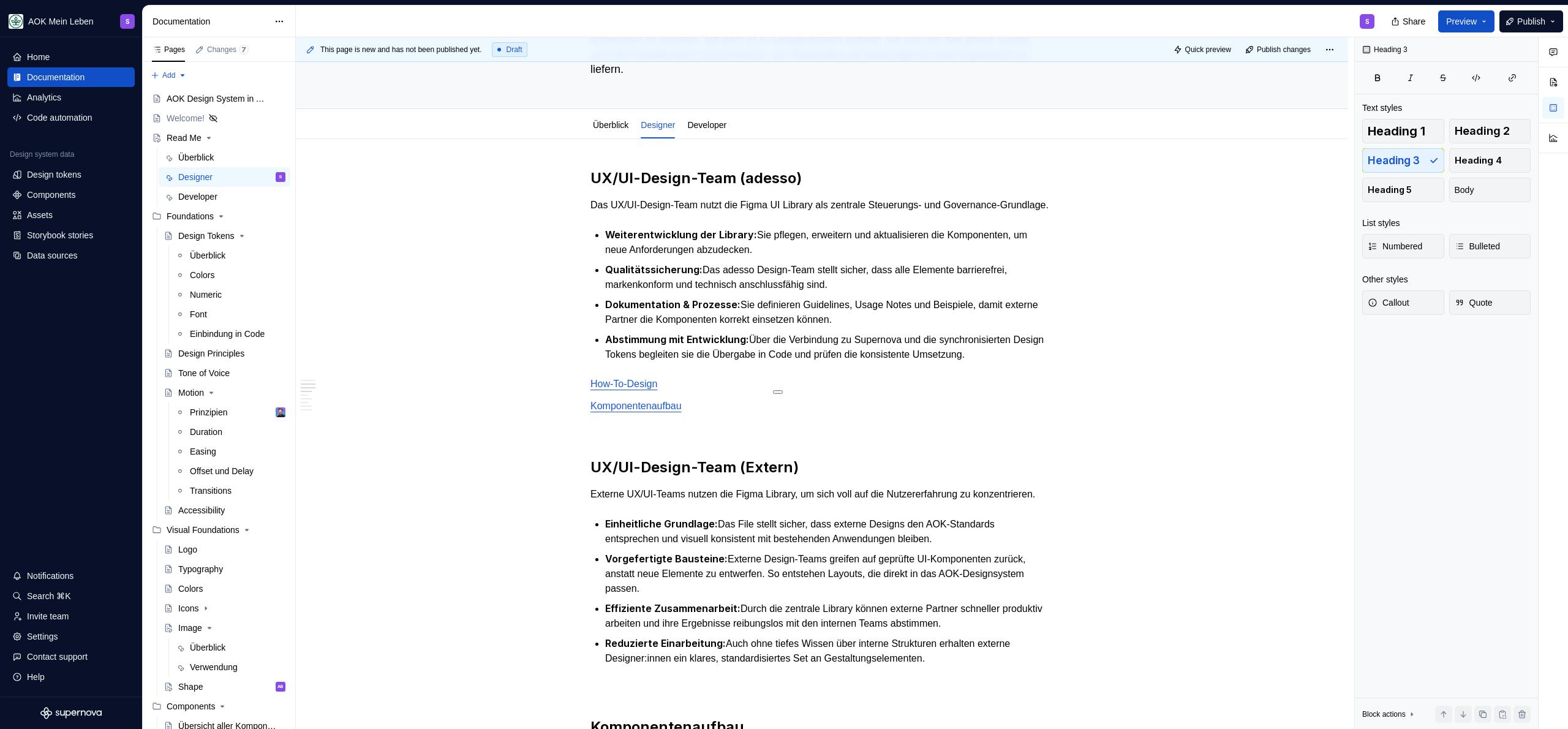
scroll to position [54, 0]
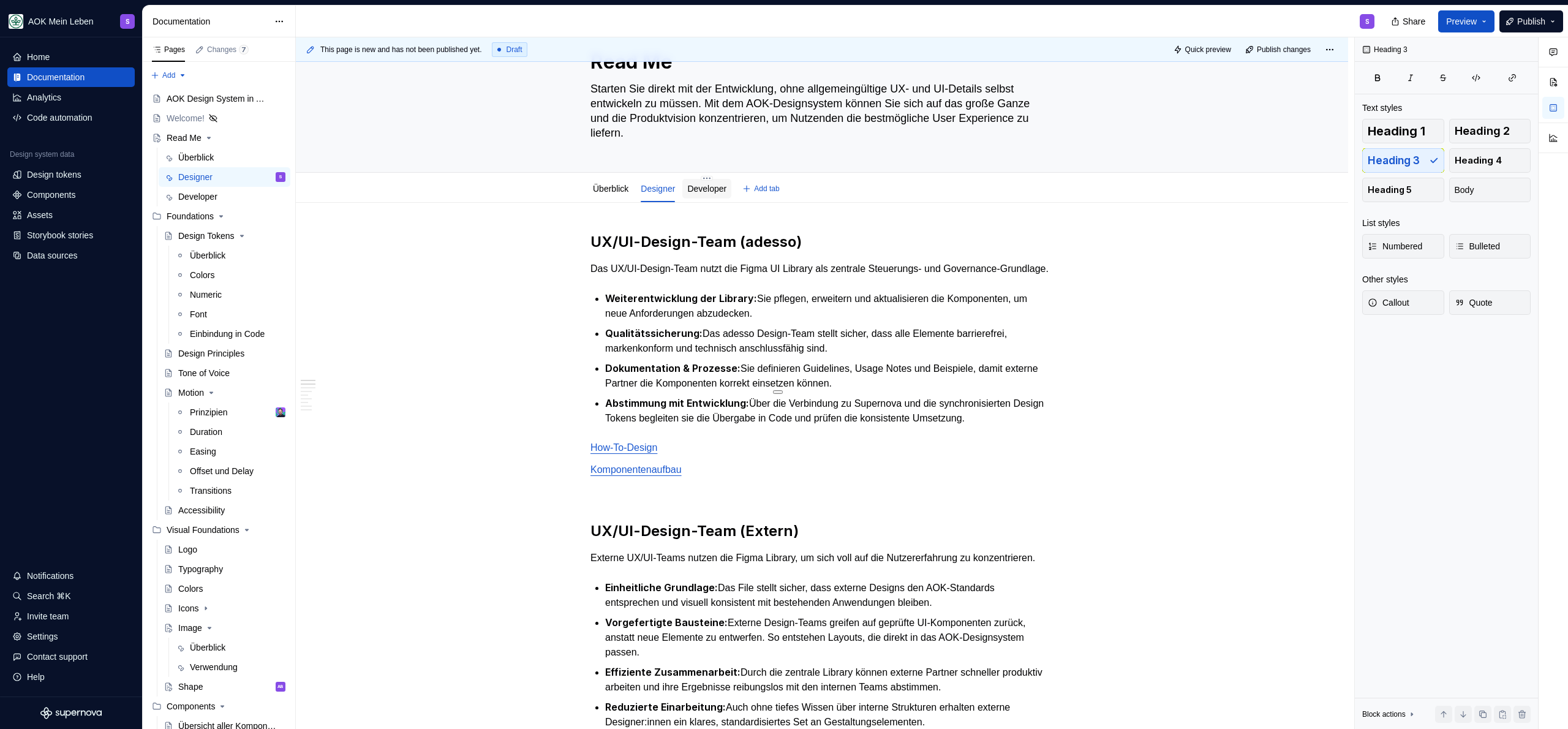
click at [707, 184] on link "Developer" at bounding box center [707, 189] width 39 height 10
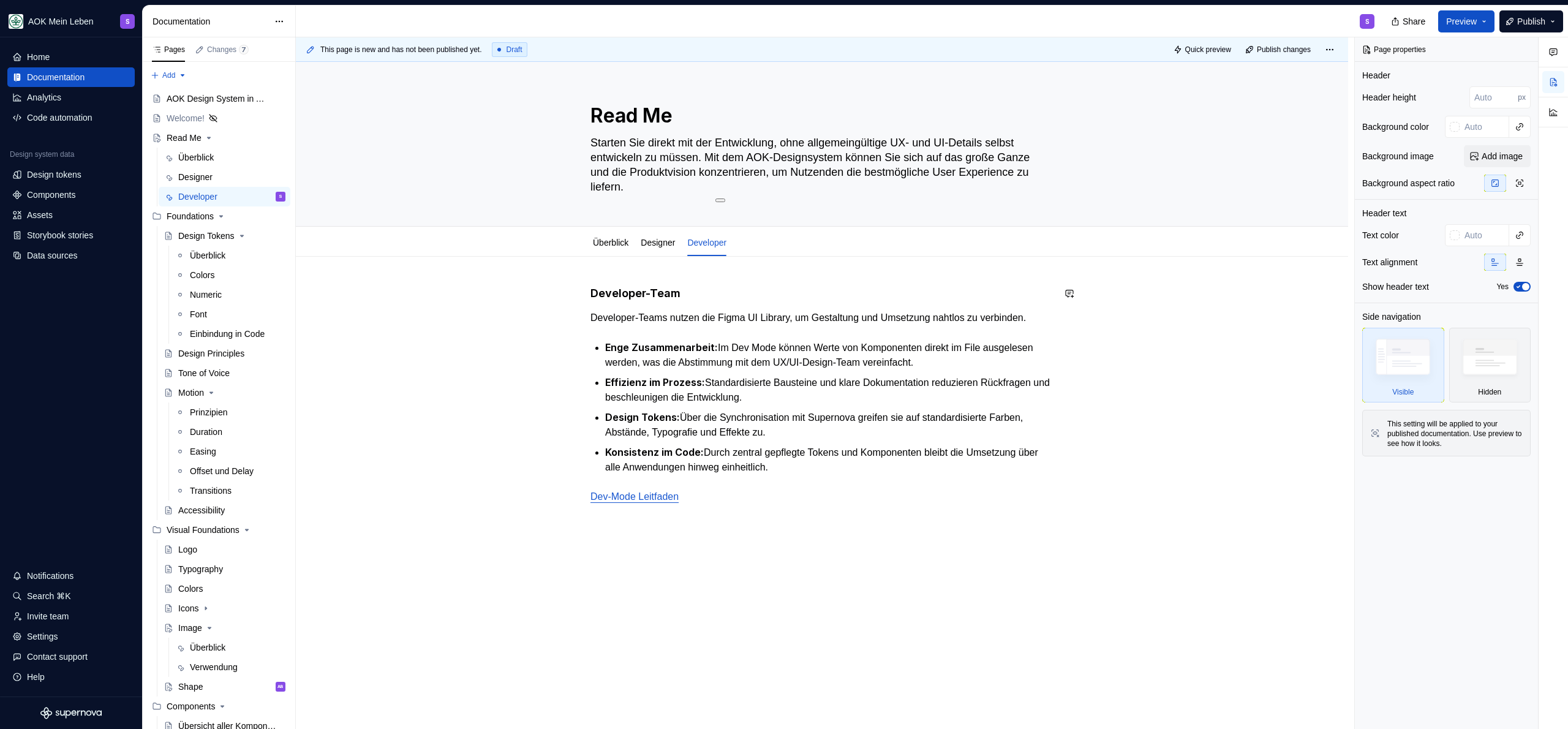
click at [758, 302] on div "Developer-Team Developer-Teams nutzen die Figma UI Library, um Gestaltung und U…" at bounding box center [822, 395] width 463 height 218
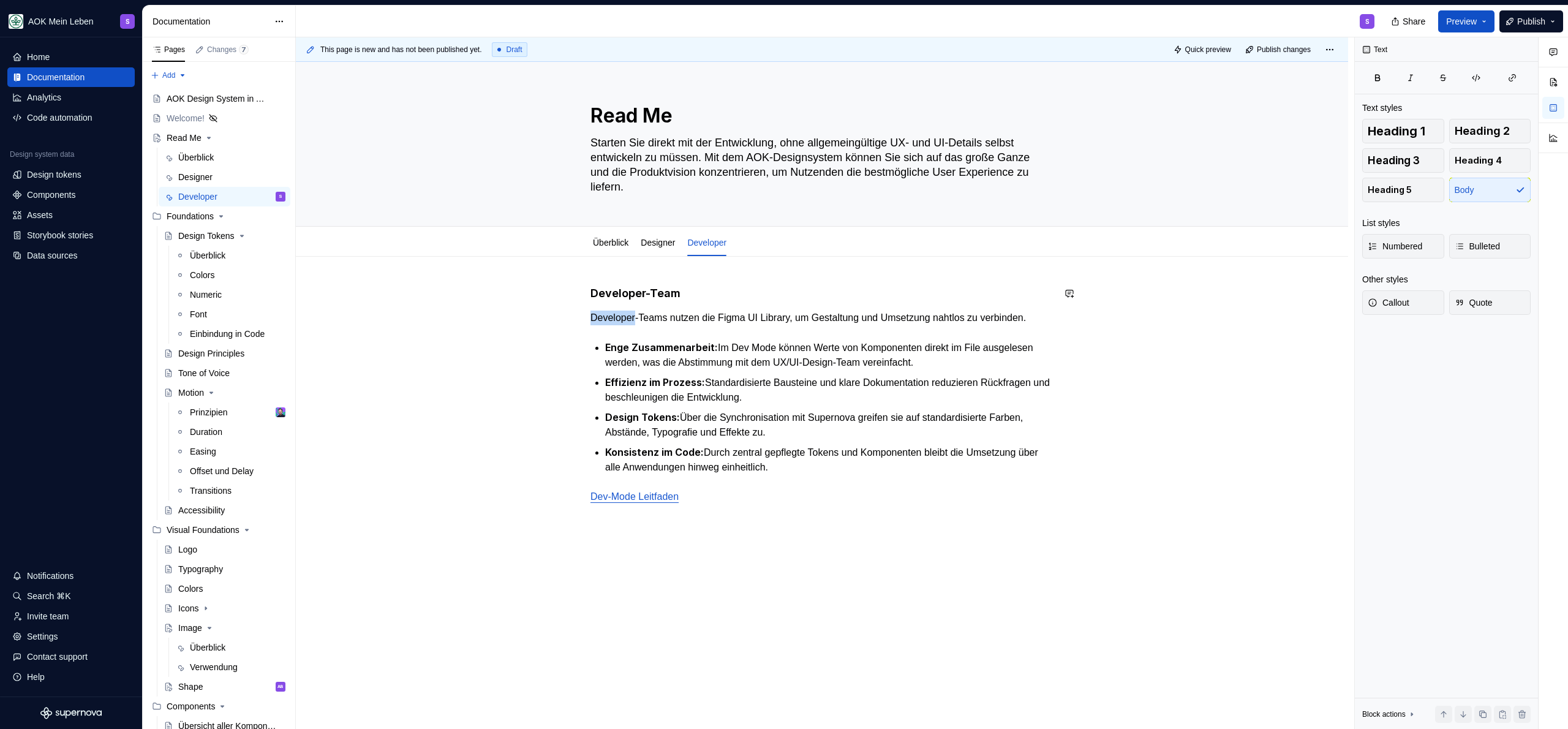
click at [758, 302] on div "Developer-Team Developer-Teams nutzen die Figma UI Library, um Gestaltung und U…" at bounding box center [822, 395] width 463 height 218
click at [518, 295] on div "Developer-Team Developer-Teams nutzen die Figma UI Library, um Gestaltung und U…" at bounding box center [822, 497] width 1052 height 481
click at [735, 286] on h4 "Developer-Team" at bounding box center [822, 293] width 463 height 14
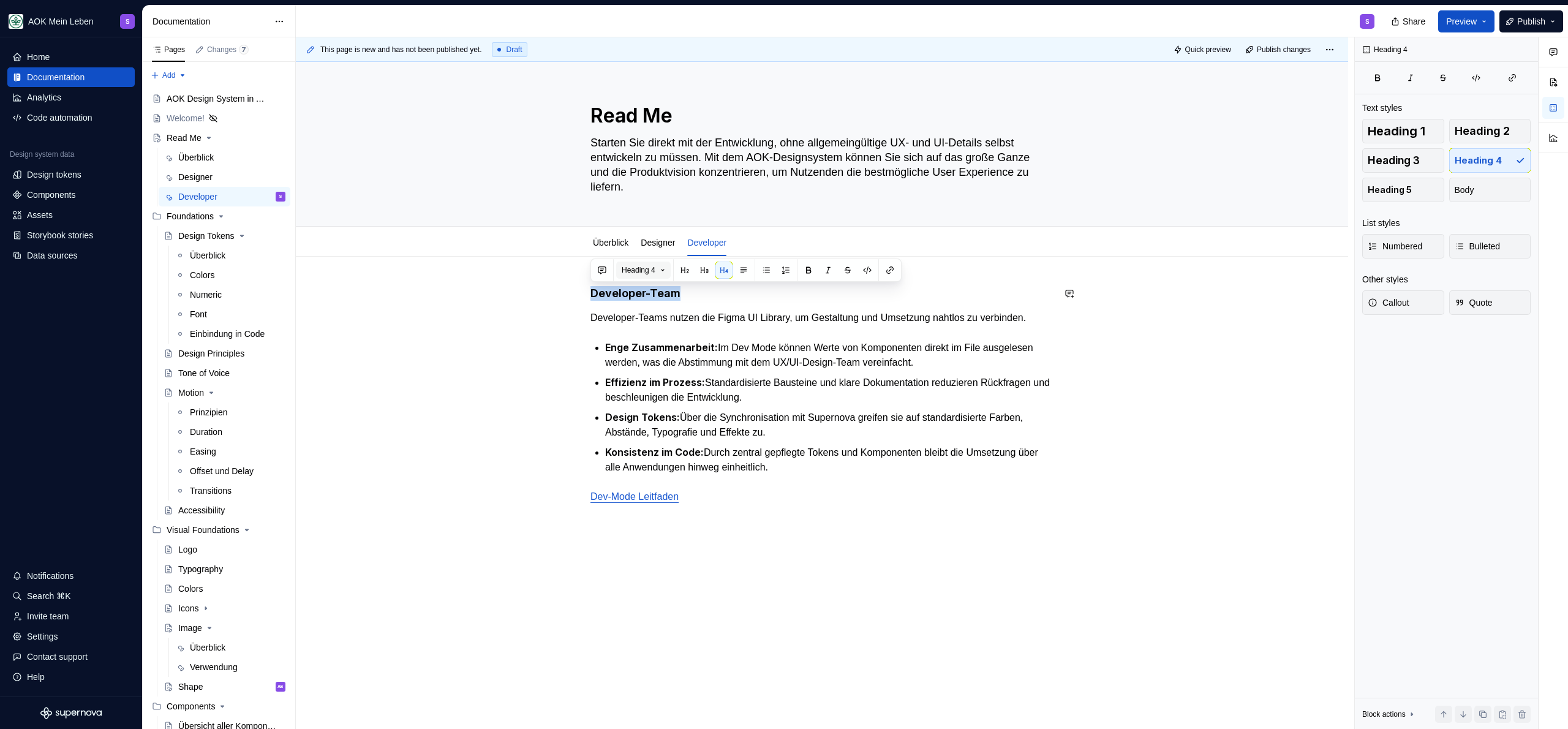
click at [652, 274] on span "Heading 4" at bounding box center [639, 270] width 34 height 10
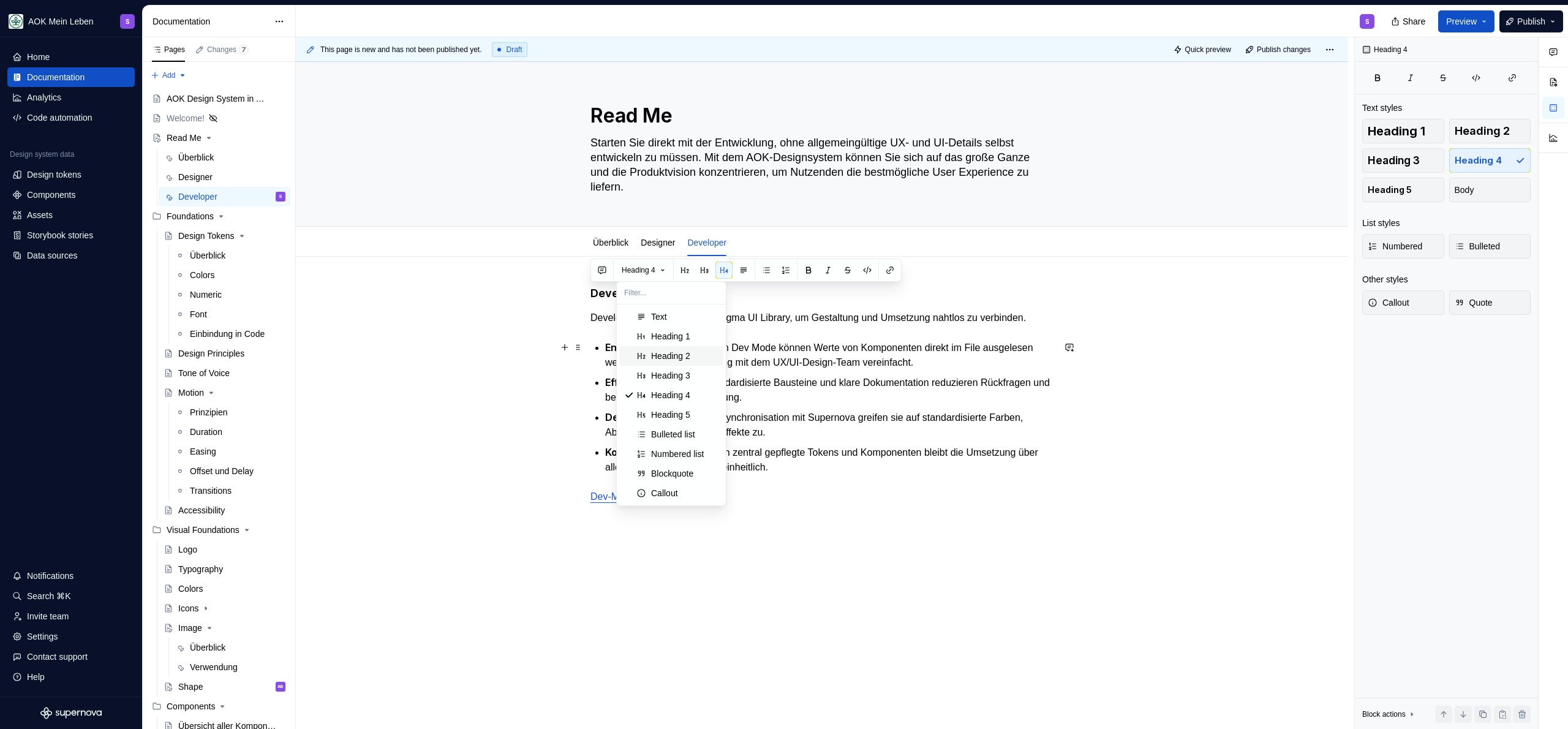
click at [678, 348] on span "Heading 2" at bounding box center [671, 356] width 104 height 19
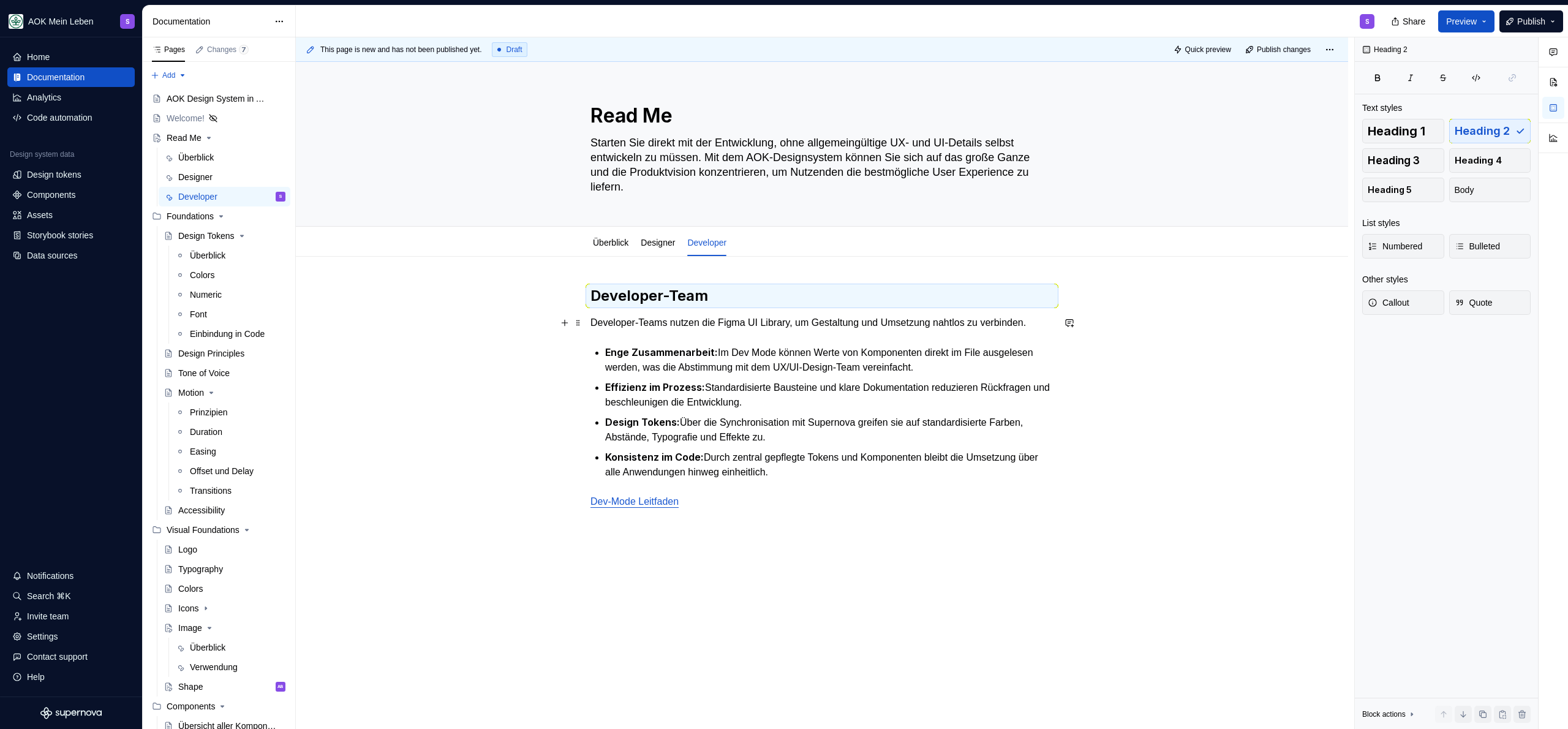
click at [767, 292] on h2 "Developer-Team" at bounding box center [822, 295] width 463 height 19
click at [730, 354] on p "Enge Zusammenarbeit: Im Dev Mode können Werte von Komponenten direkt im File au…" at bounding box center [829, 360] width 448 height 30
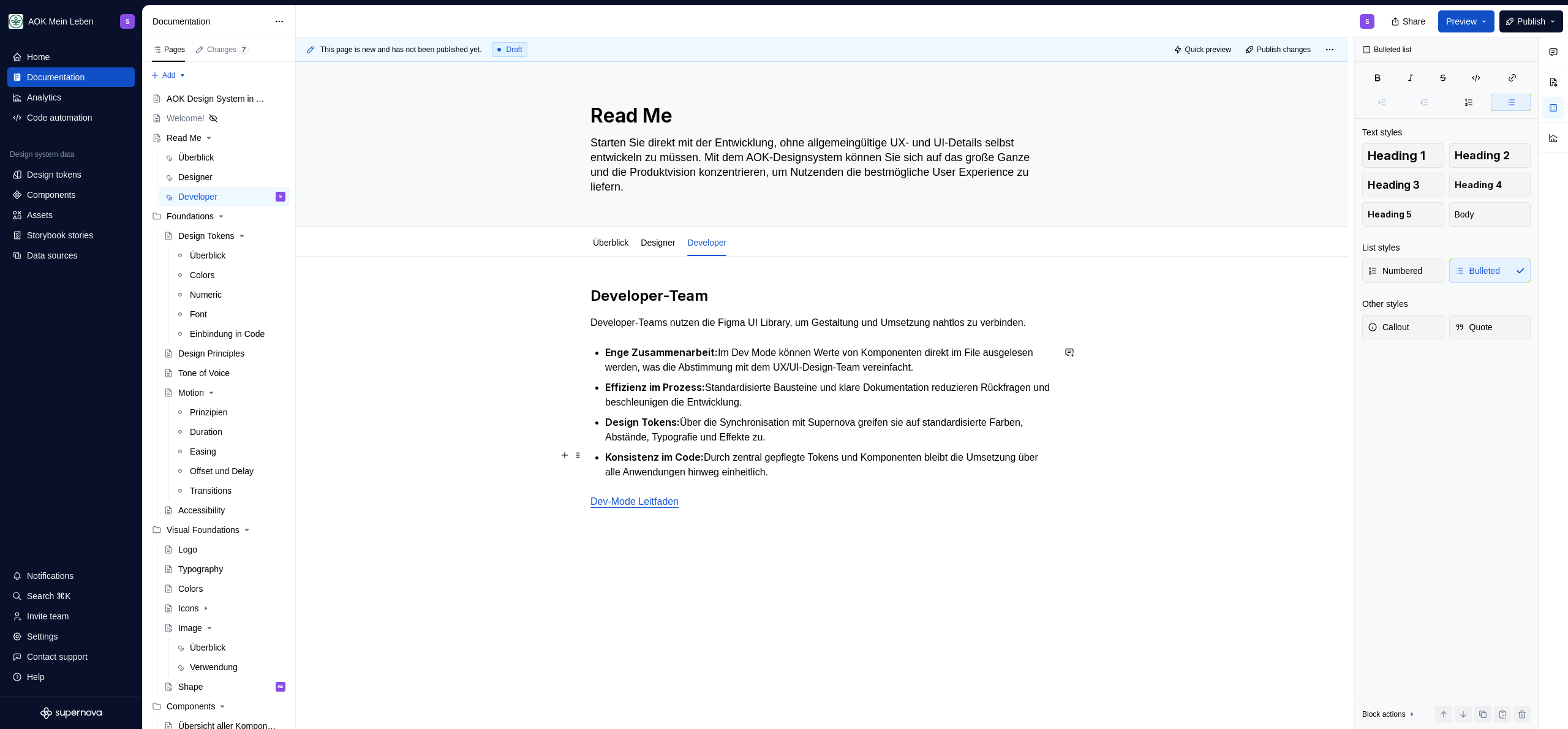
click at [764, 474] on p "Konsistenz im Code: Durch zentral gepflegte Tokens und Komponenten bleibt die U…" at bounding box center [829, 465] width 448 height 30
click at [839, 490] on div "Developer-Team Developer-Teams nutzen die Figma UI Library, um Gestaltung und U…" at bounding box center [822, 398] width 463 height 223
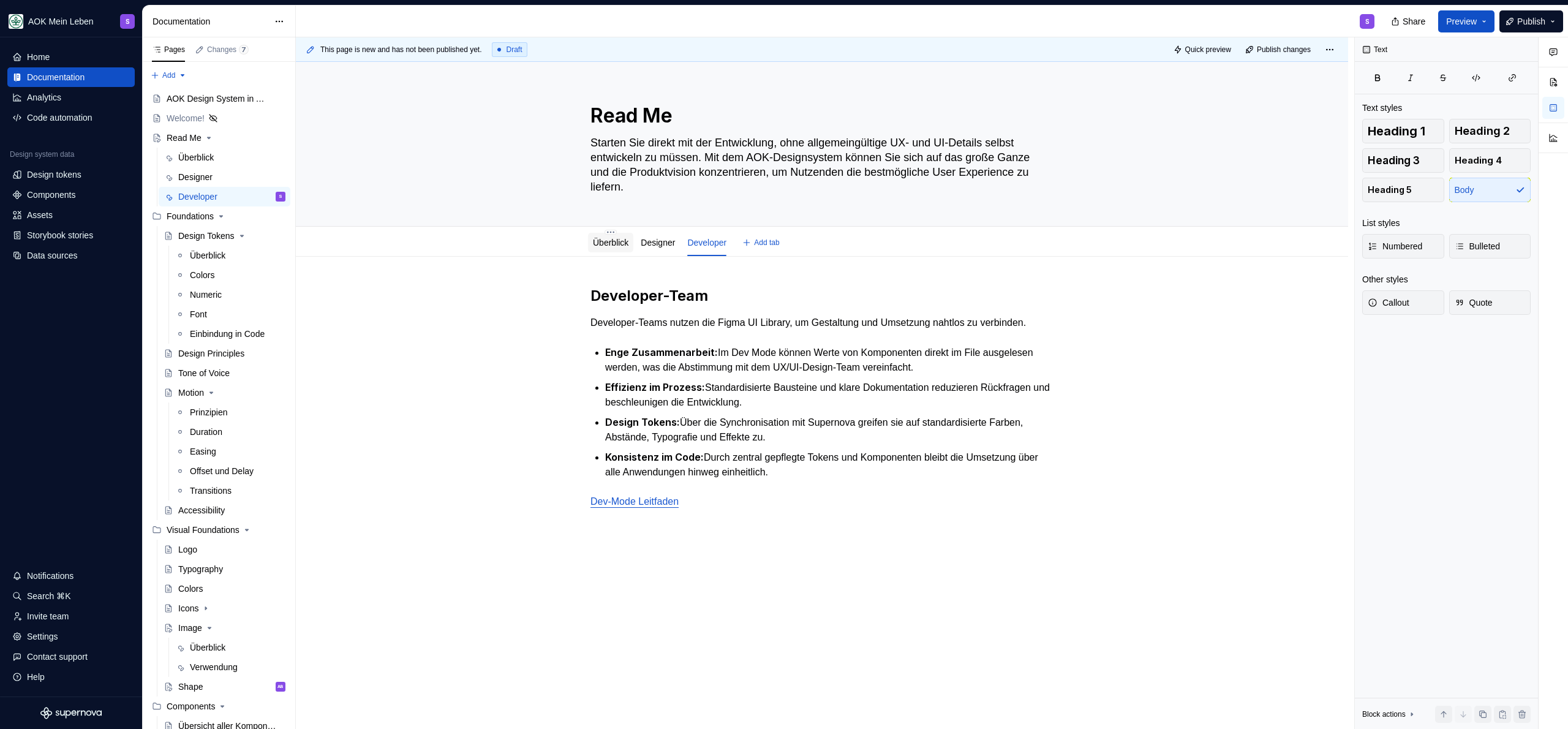
click at [617, 241] on link "Überblick" at bounding box center [611, 243] width 36 height 10
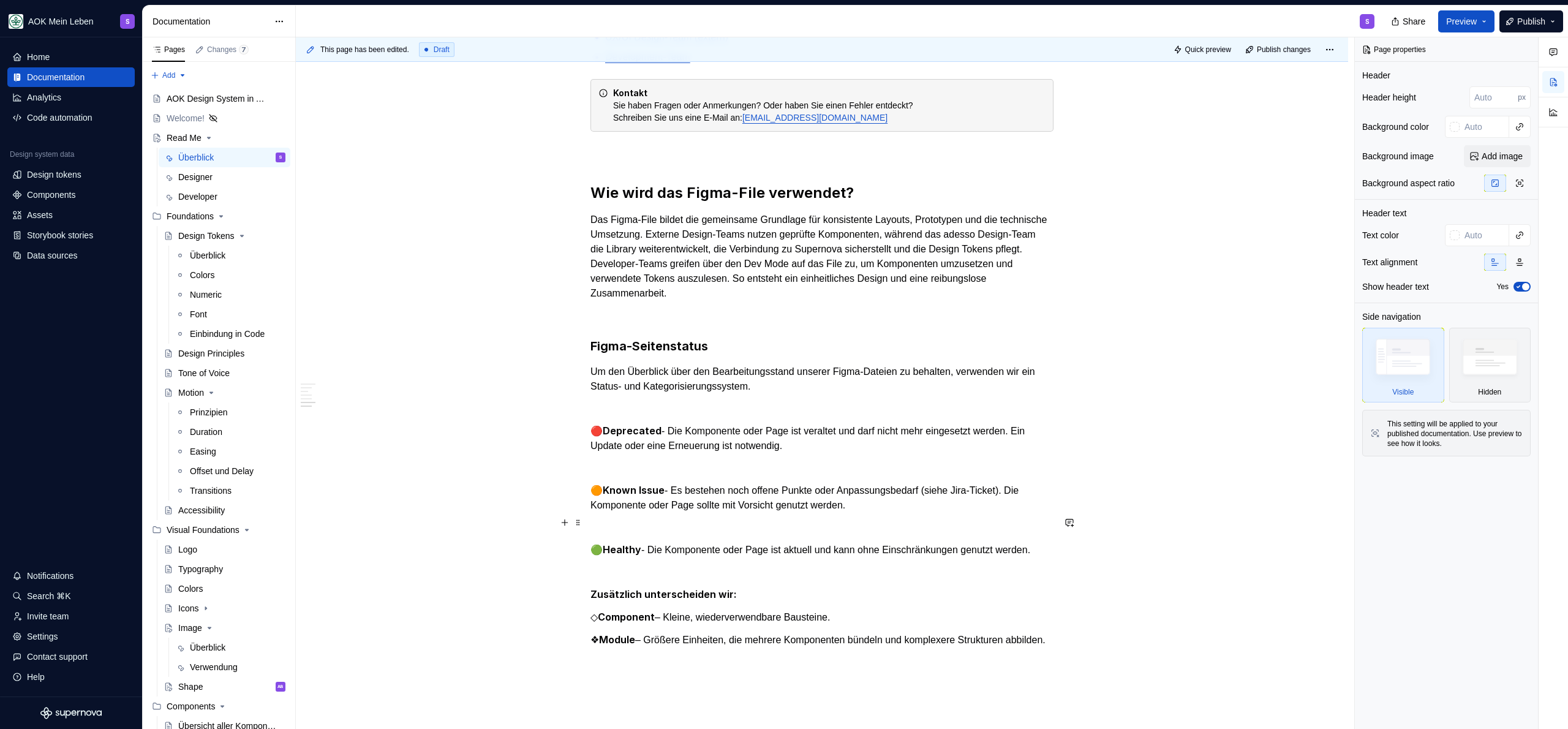
scroll to position [1185, 0]
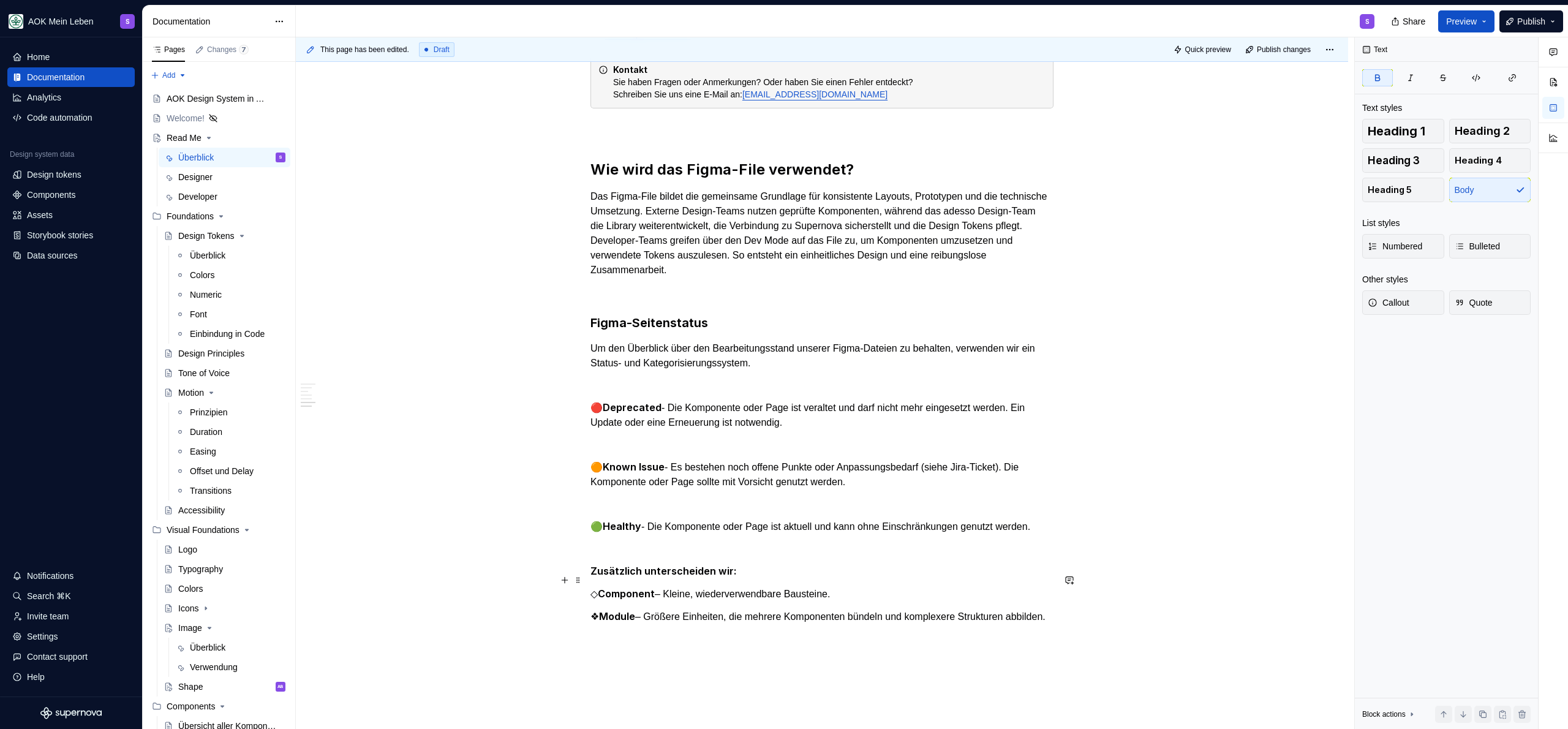
click at [785, 579] on p "Zusätzlich unterscheiden wir:" at bounding box center [822, 572] width 463 height 15
click at [680, 439] on p at bounding box center [822, 444] width 463 height 14
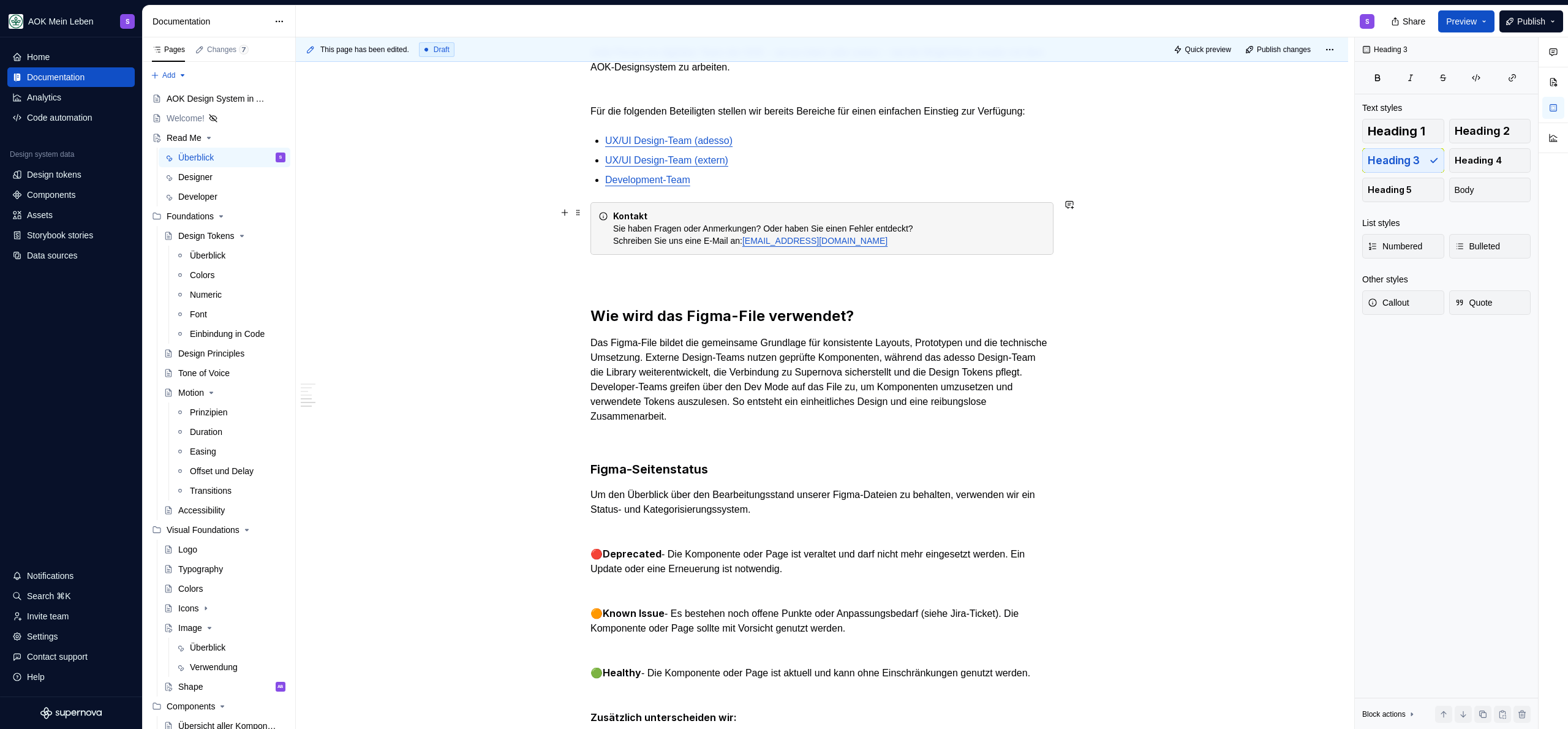
scroll to position [935, 0]
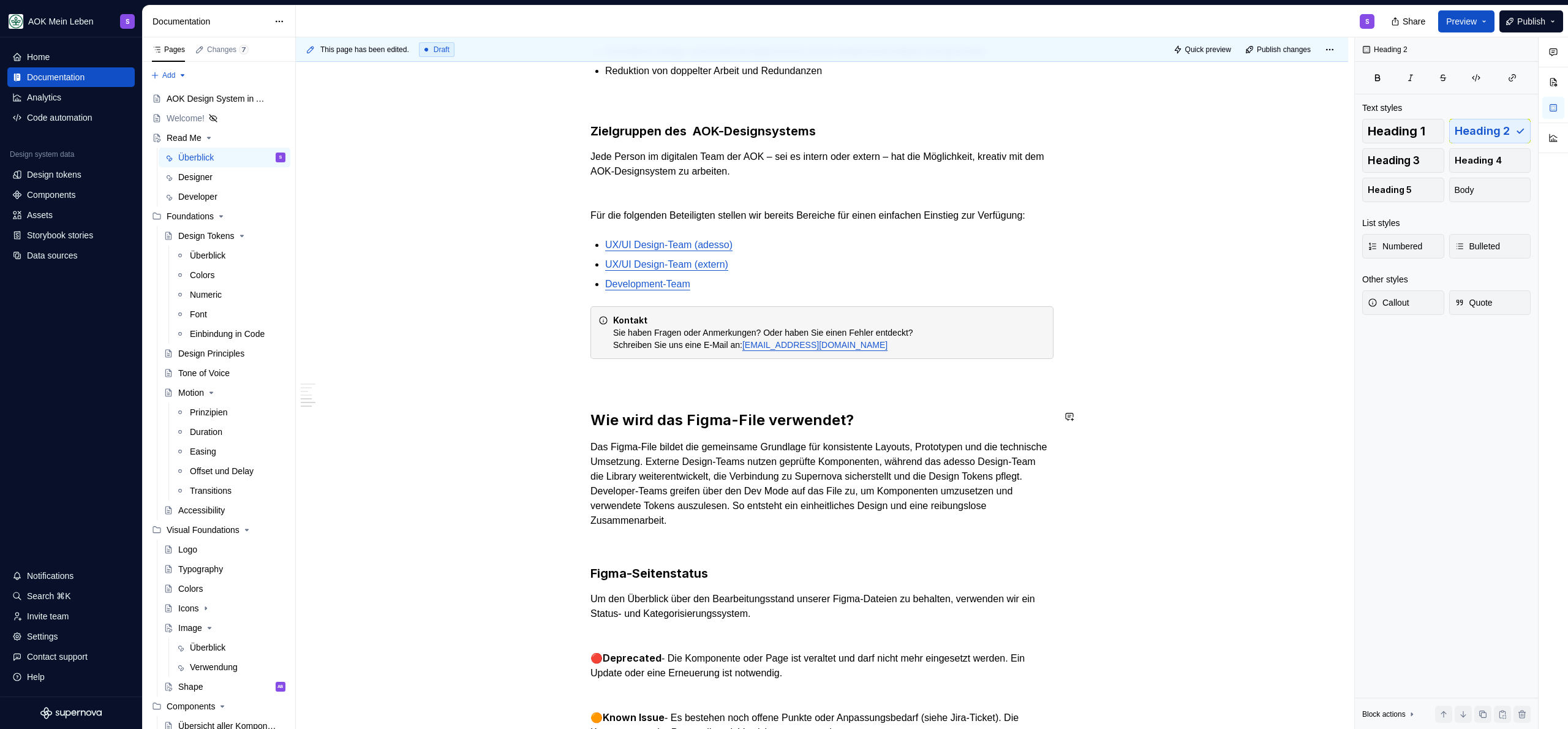
click at [907, 392] on div "Was ist das AOK-Designsystem? Das AOK-Designsystem ist die zentrale Grundlage f…" at bounding box center [822, 113] width 463 height 1523
click at [903, 418] on h2 "Wie wird das Figma-File verwendet?" at bounding box center [822, 420] width 463 height 19
click at [1530, 25] on span "Publish" at bounding box center [1531, 21] width 28 height 13
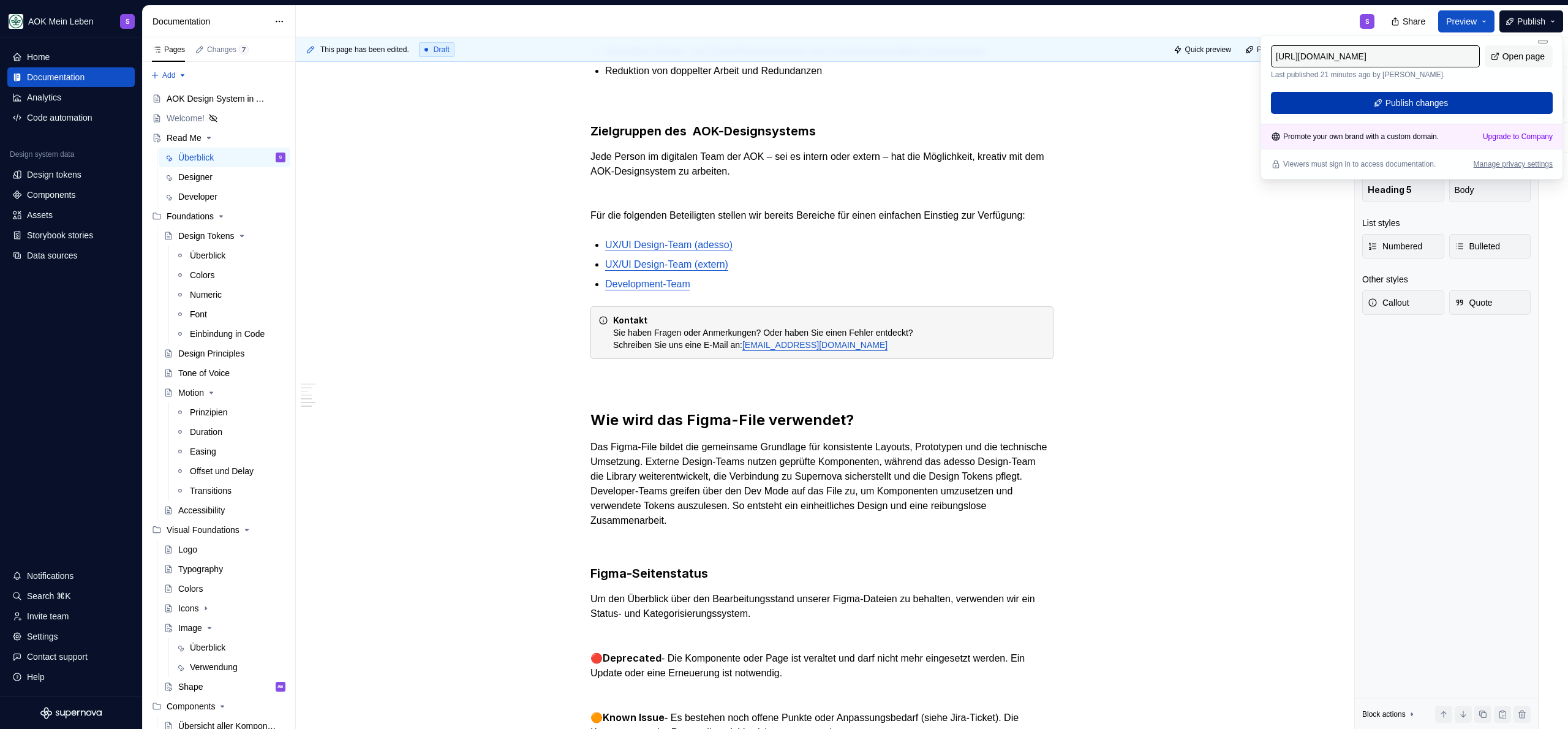
click at [1433, 104] on span "Publish changes" at bounding box center [1417, 103] width 63 height 13
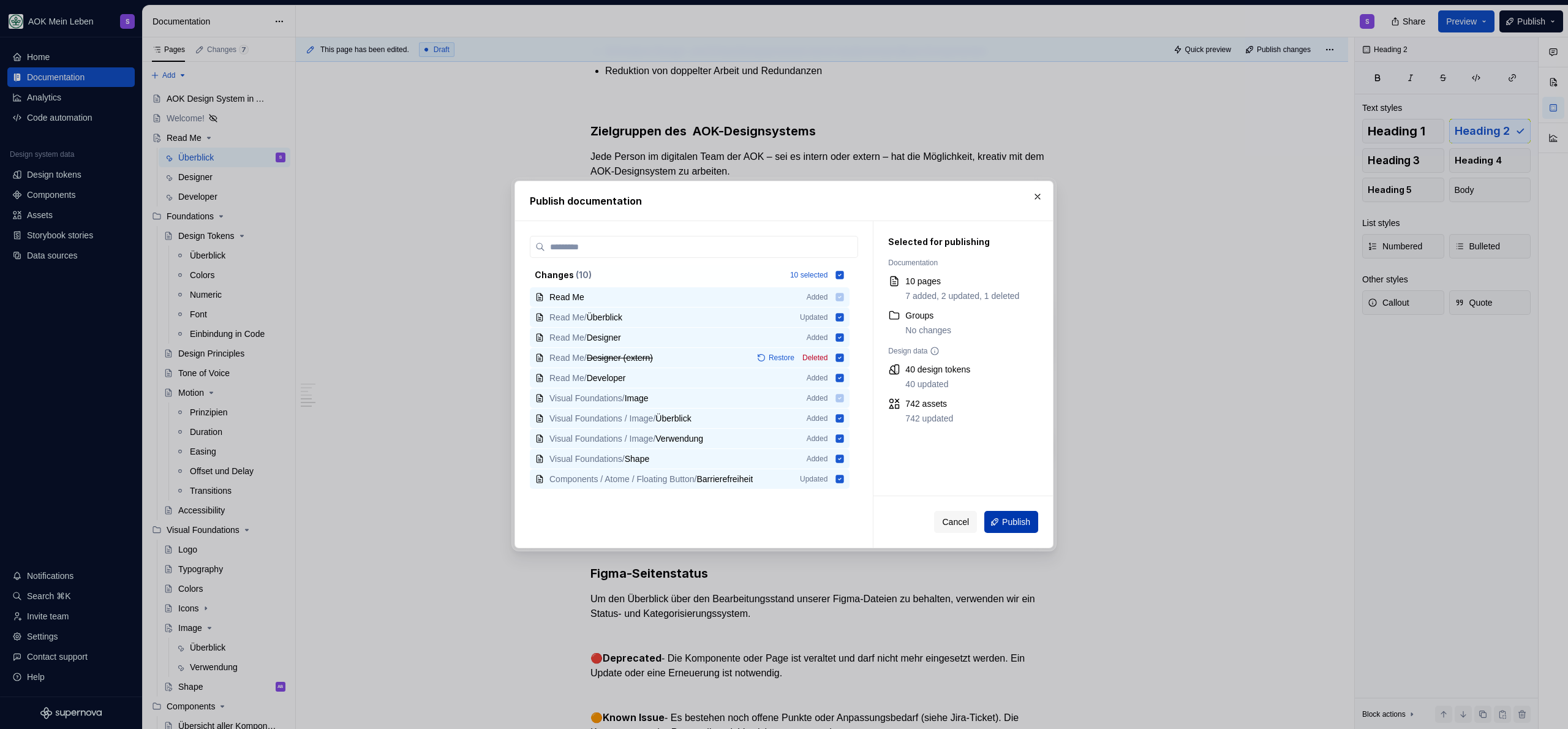
click at [1007, 512] on button "Publish" at bounding box center [1011, 522] width 54 height 22
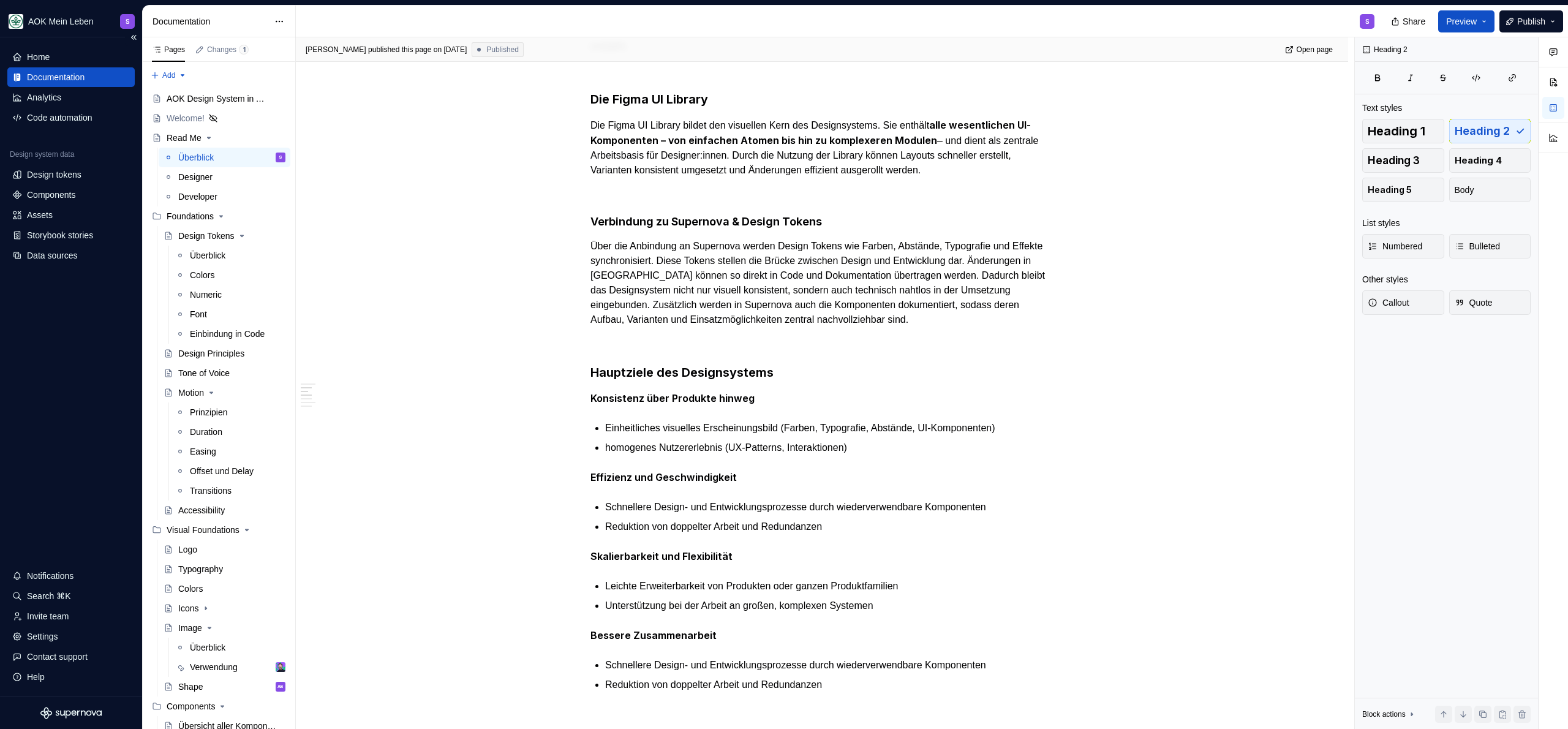
scroll to position [0, 0]
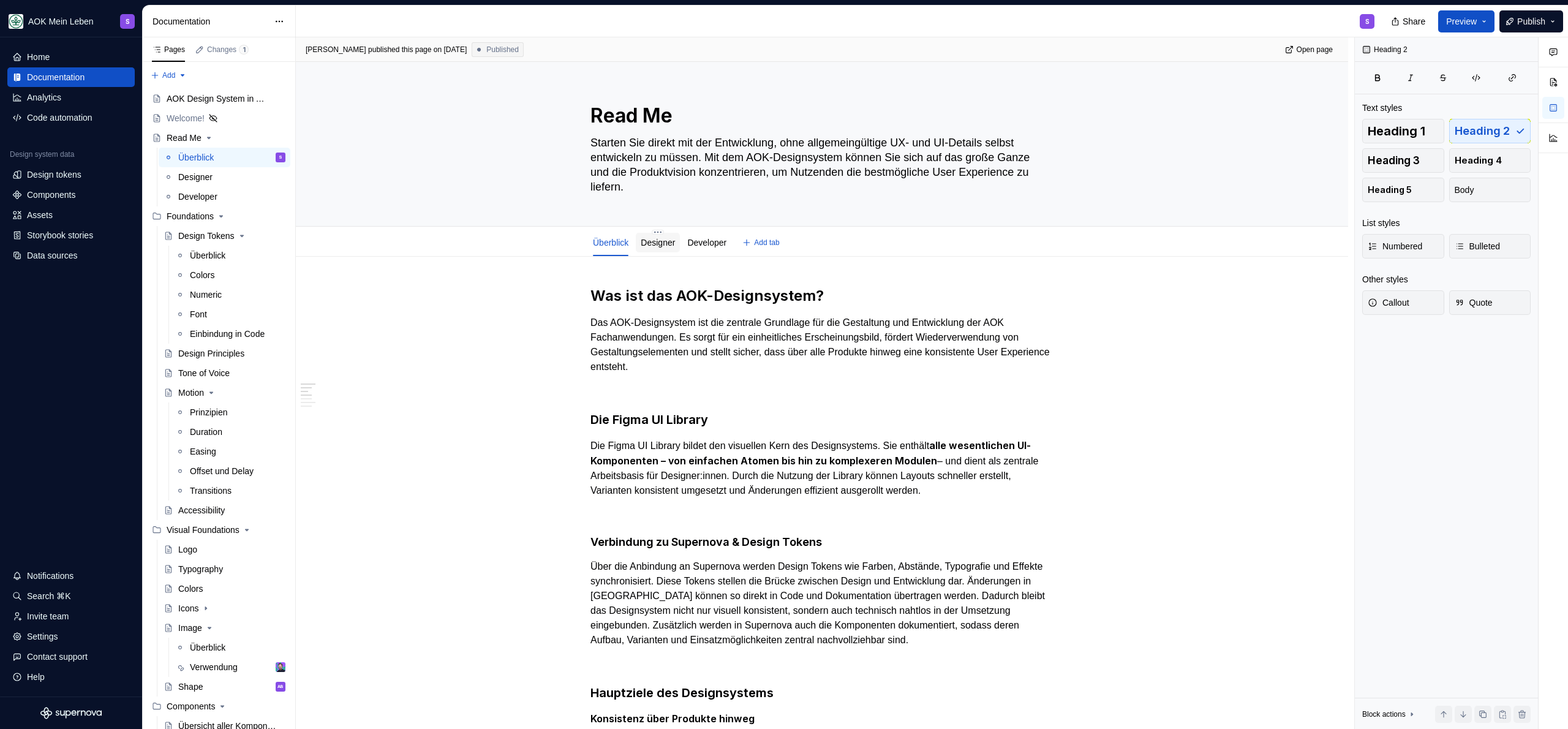
click at [664, 243] on link "Designer" at bounding box center [658, 243] width 34 height 10
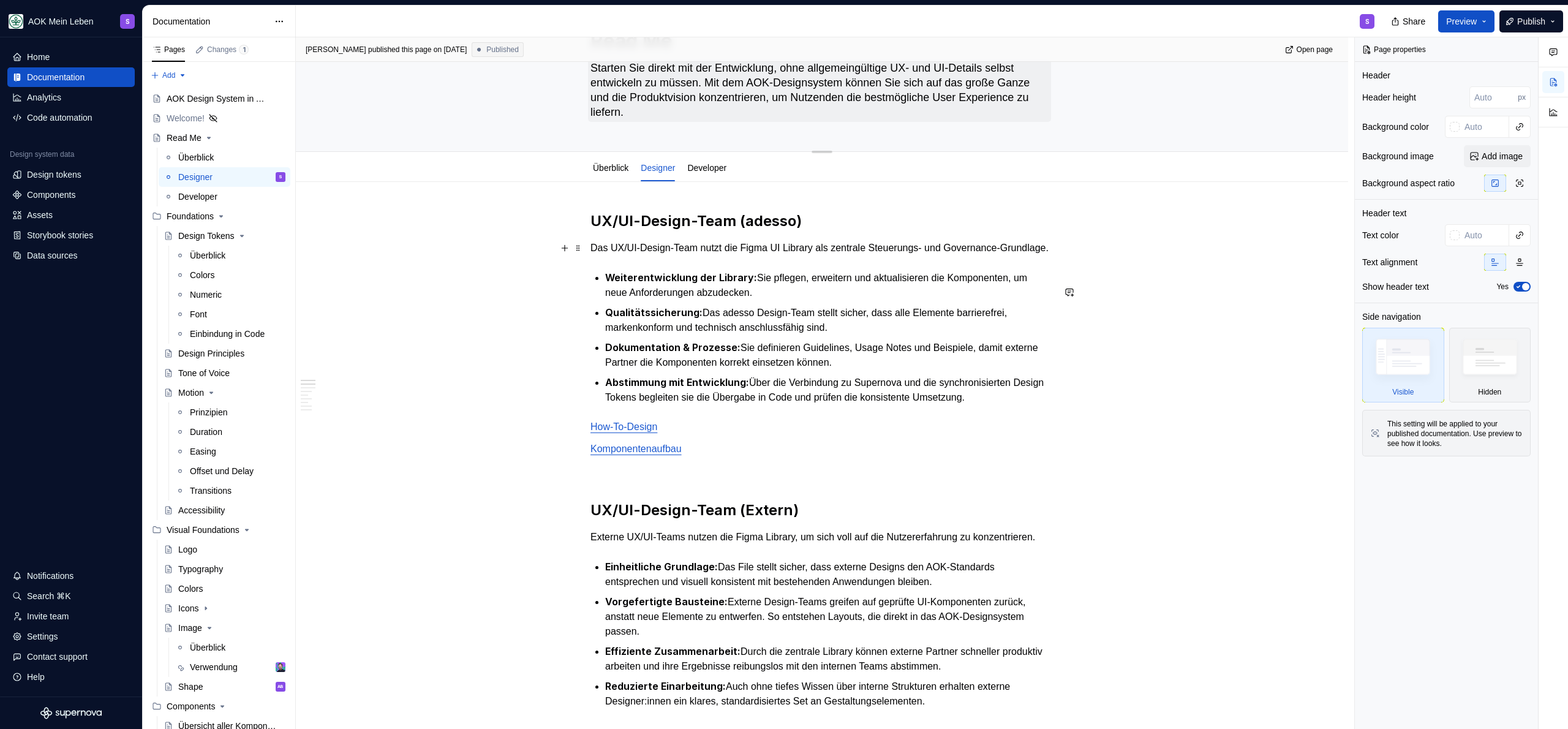
scroll to position [9, 0]
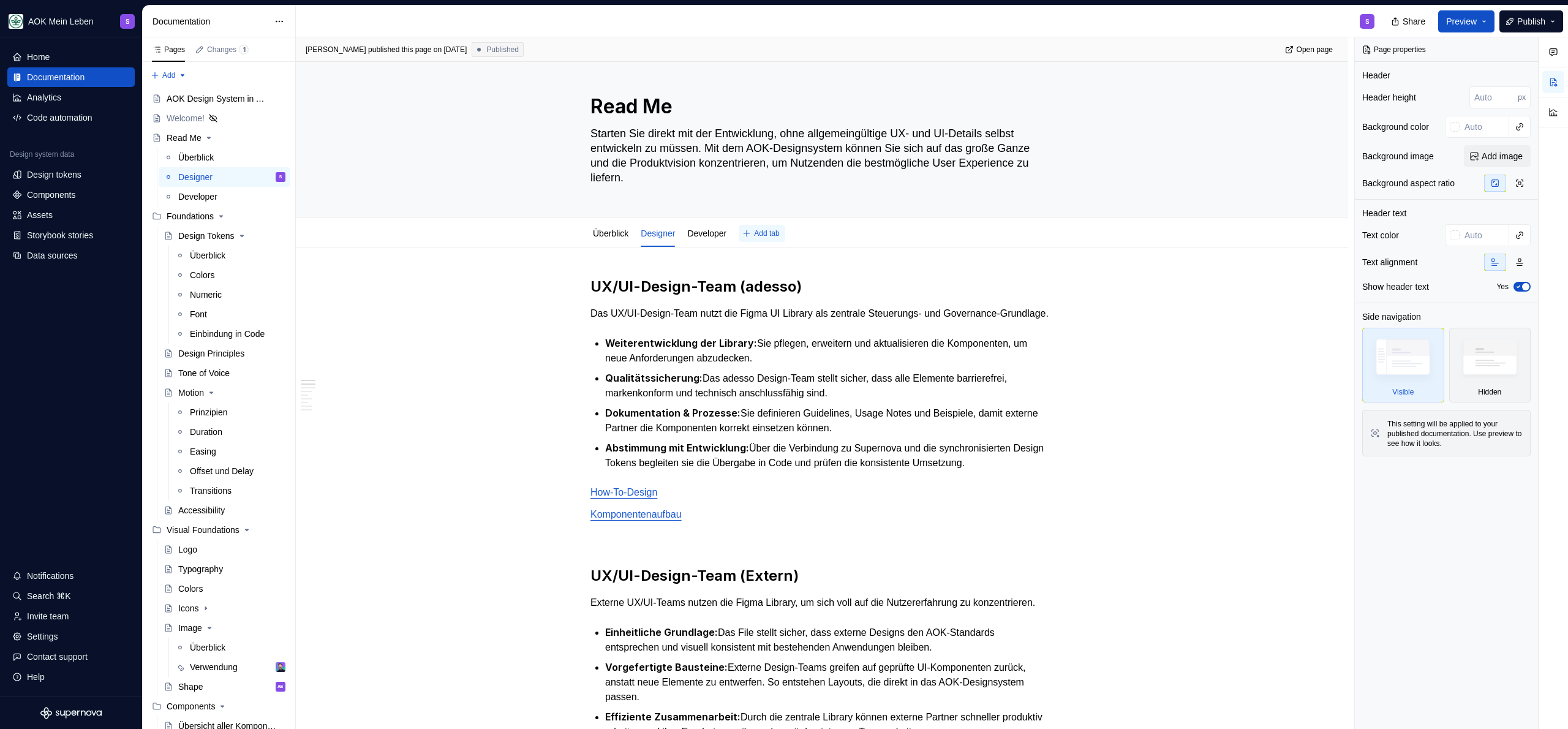
click at [779, 230] on span "Add tab" at bounding box center [767, 233] width 25 height 10
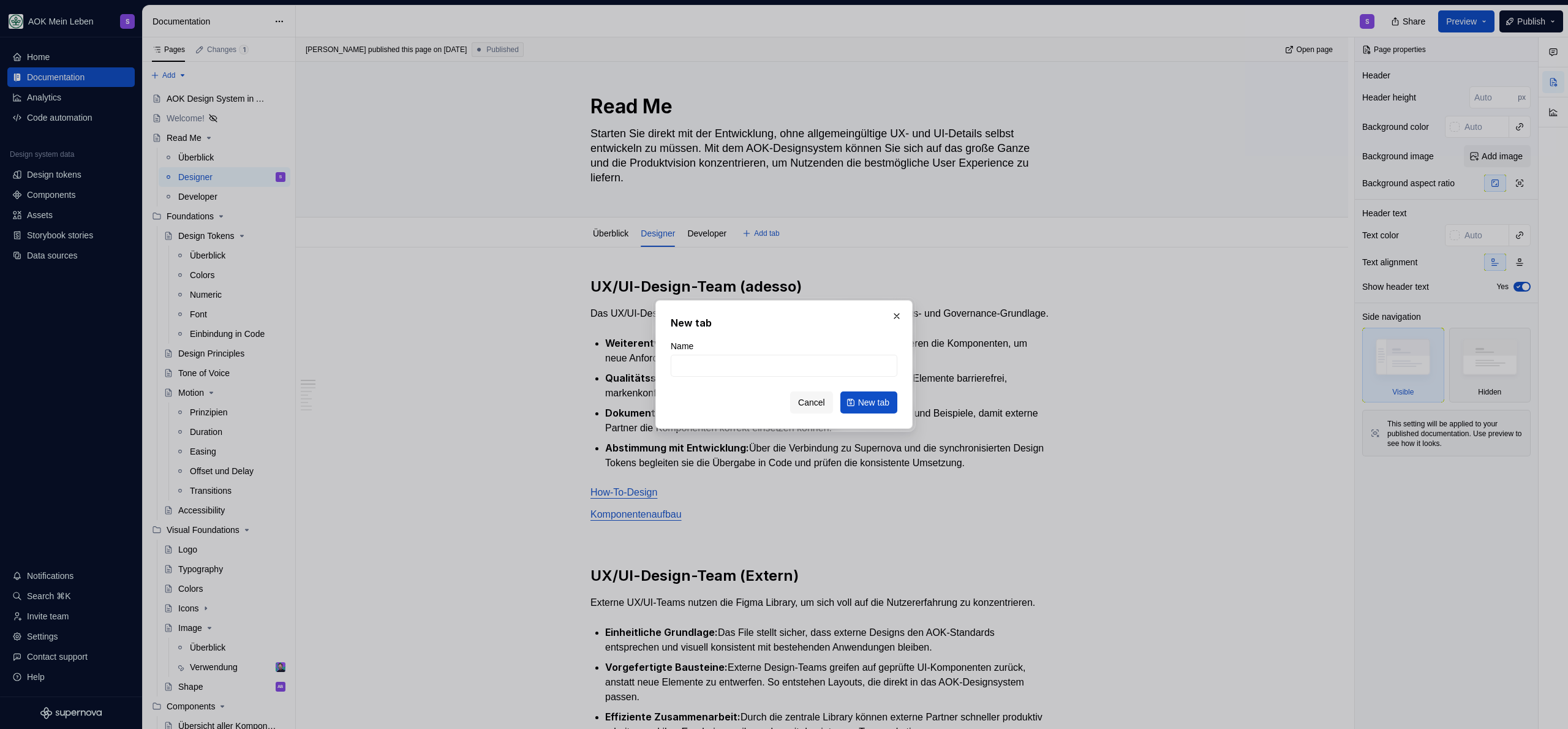
type textarea "*"
type input "Komponentenaufbau"
click button "New tab" at bounding box center [868, 402] width 57 height 22
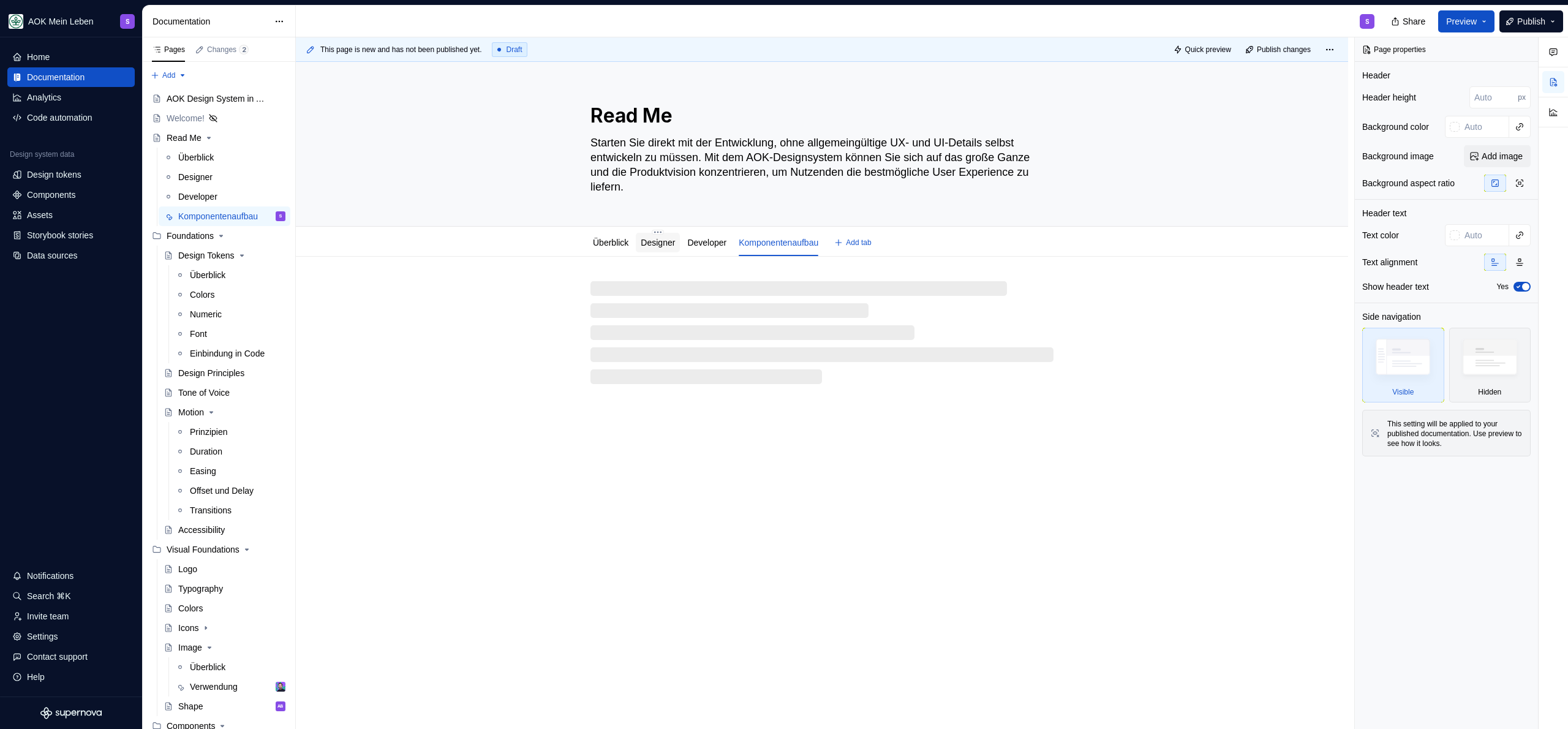
click at [675, 240] on link "Designer" at bounding box center [658, 243] width 34 height 10
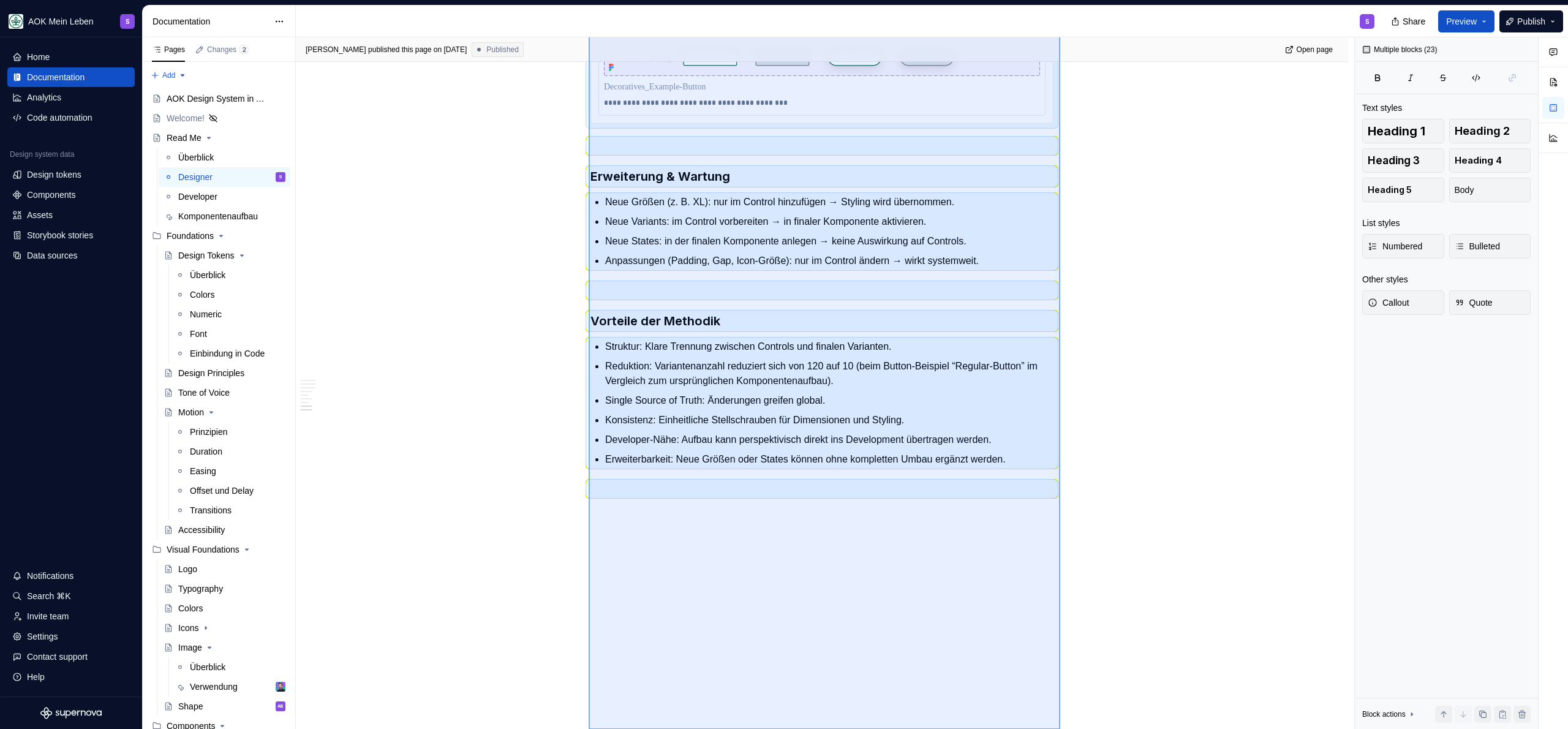
scroll to position [2237, 0]
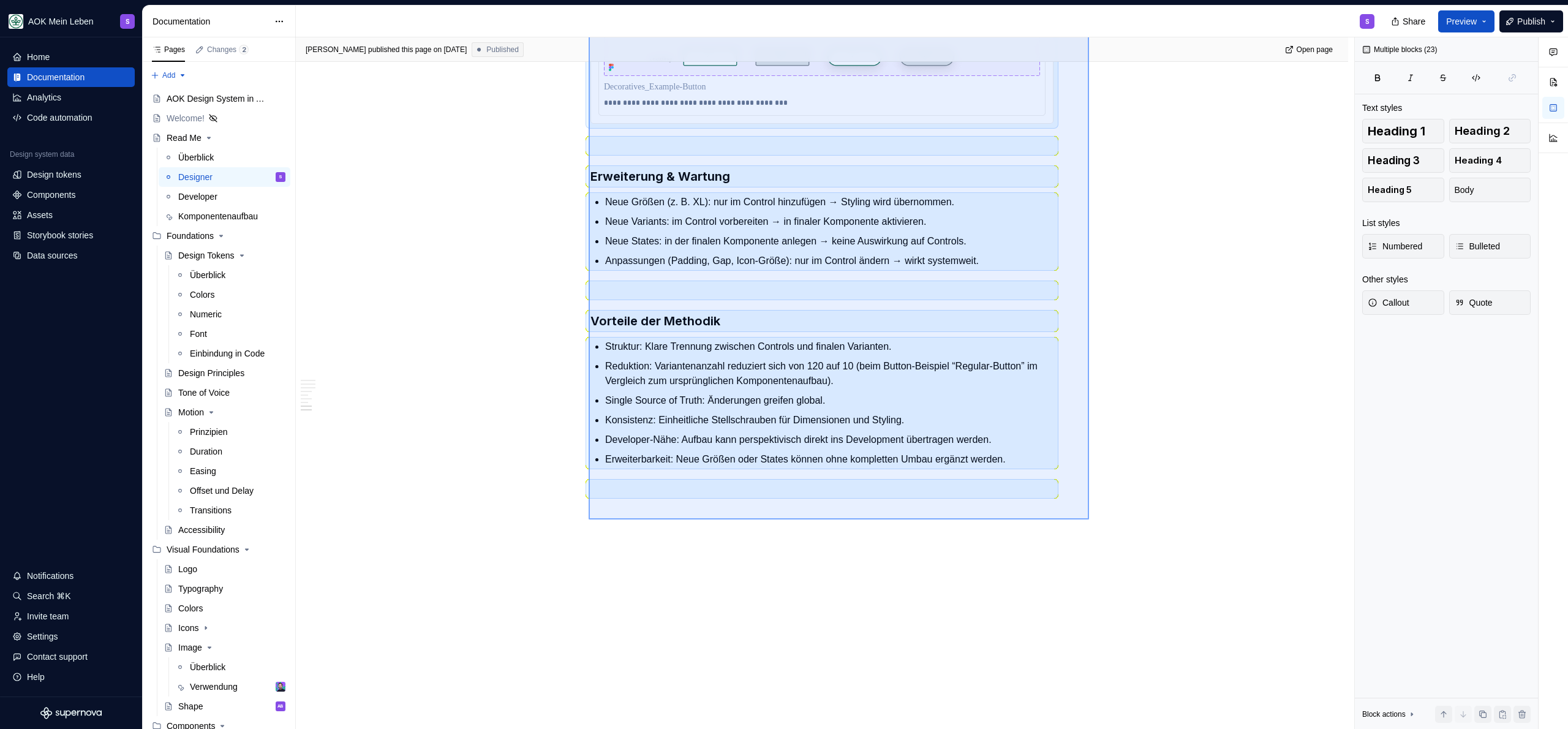
drag, startPoint x: 589, startPoint y: 363, endPoint x: 1089, endPoint y: 519, distance: 523.8
click at [1089, 519] on div "[PERSON_NAME] published this page on [DATE] Published Open page Read Me Starten…" at bounding box center [825, 384] width 1058 height 693
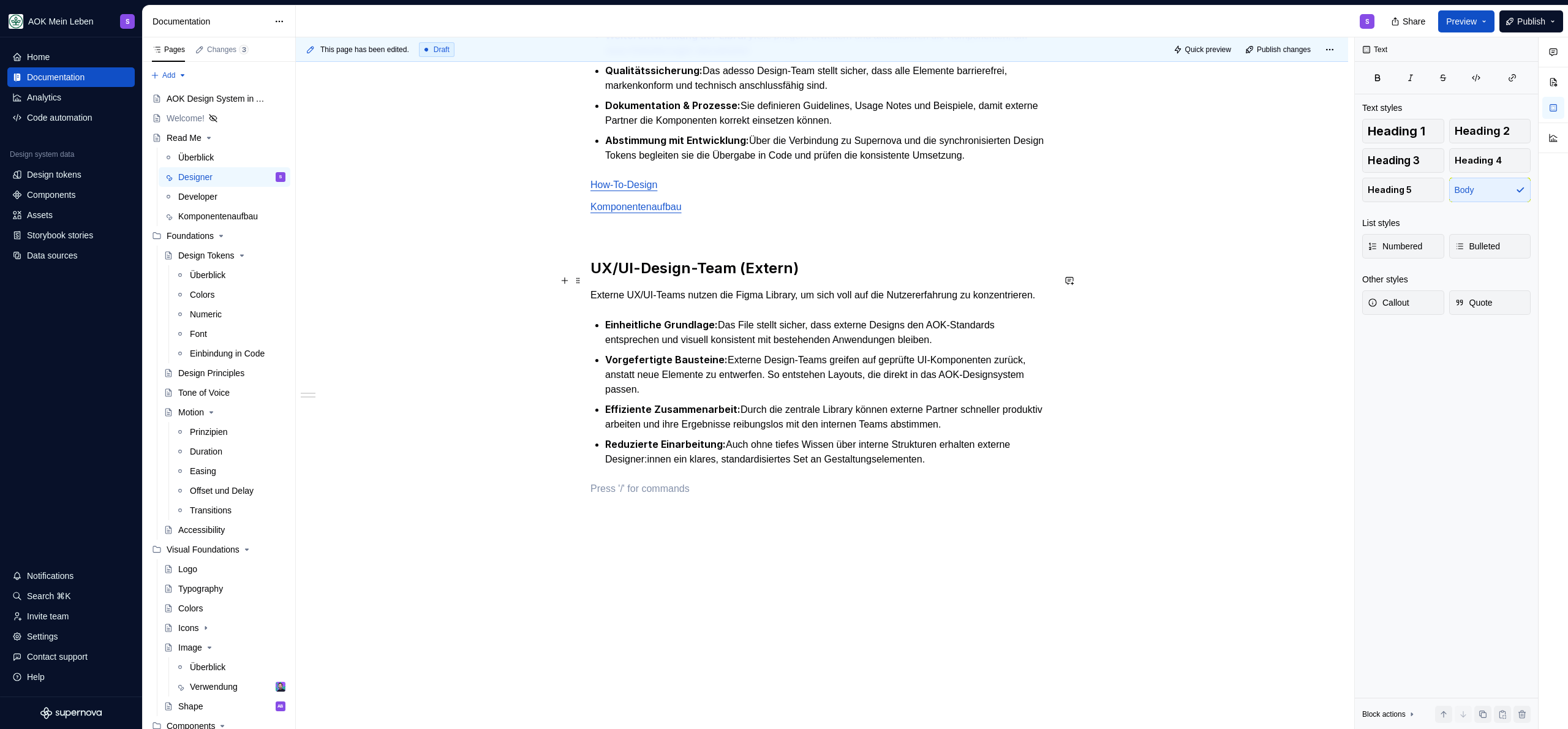
scroll to position [0, 0]
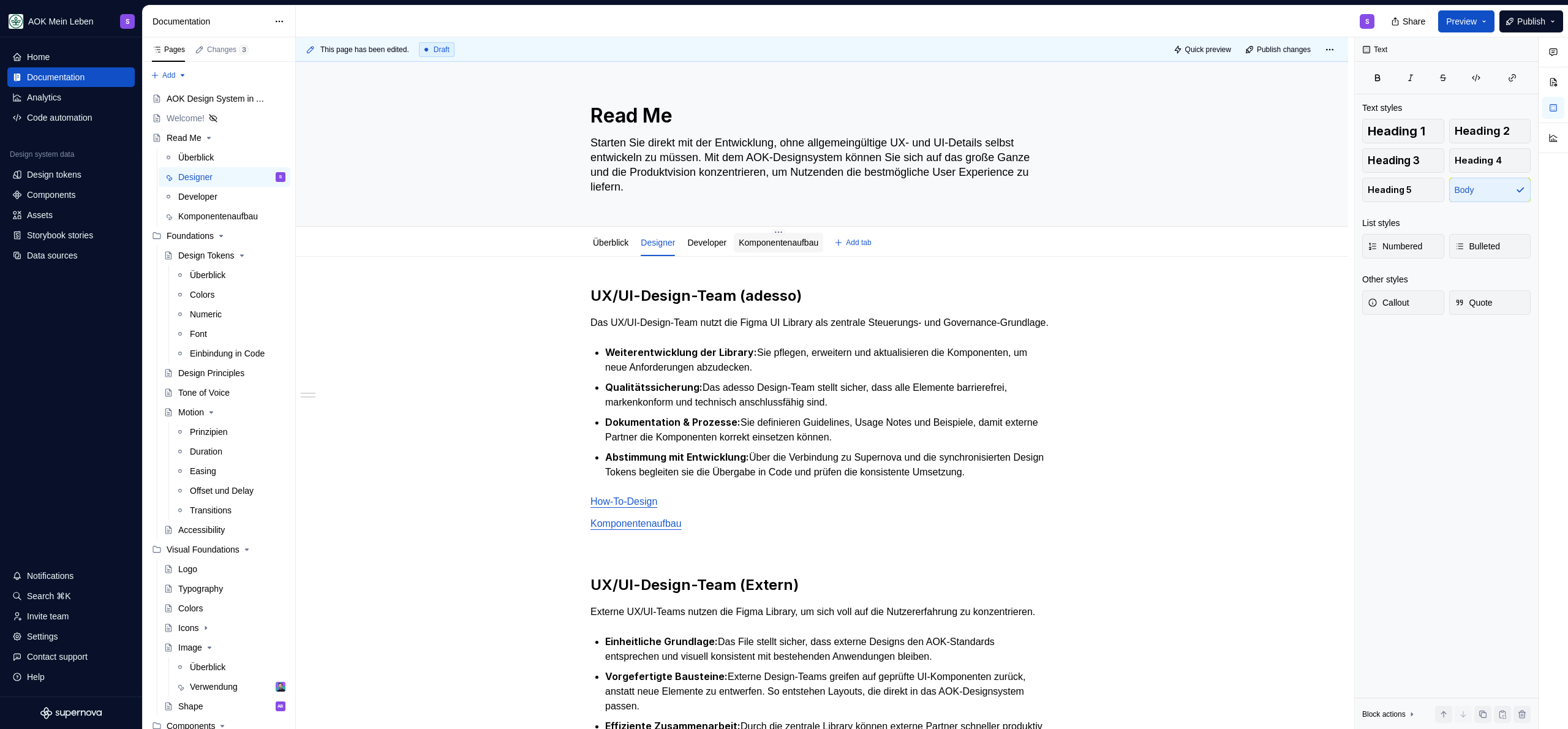
click at [784, 234] on div "Komponentenaufbau" at bounding box center [778, 242] width 90 height 19
click at [763, 243] on link "Komponentenaufbau" at bounding box center [778, 243] width 80 height 10
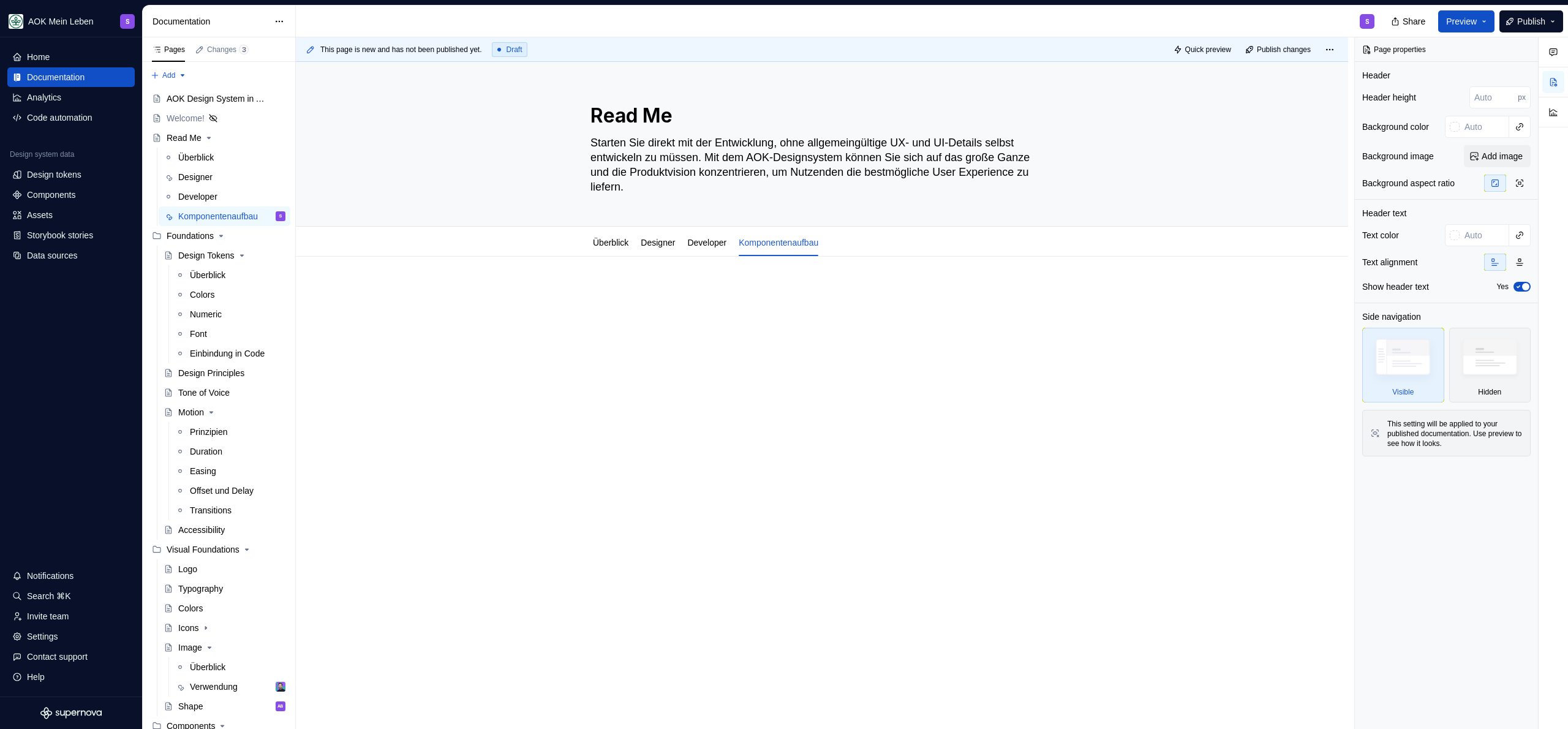
click at [652, 326] on div at bounding box center [822, 309] width 463 height 46
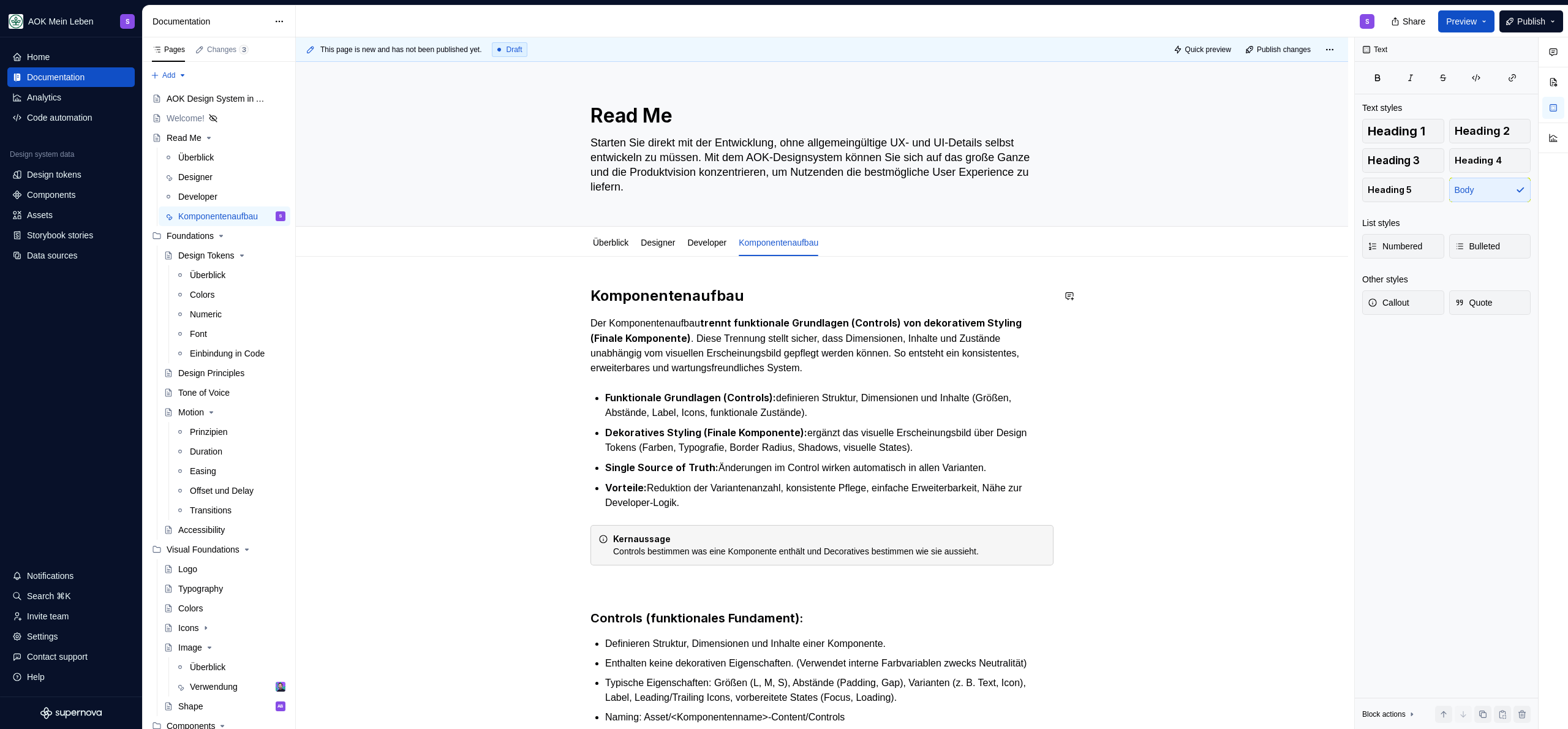
click at [819, 289] on h2 "Komponentenaufbau" at bounding box center [822, 295] width 463 height 19
click at [710, 246] on link "Developer" at bounding box center [707, 243] width 39 height 10
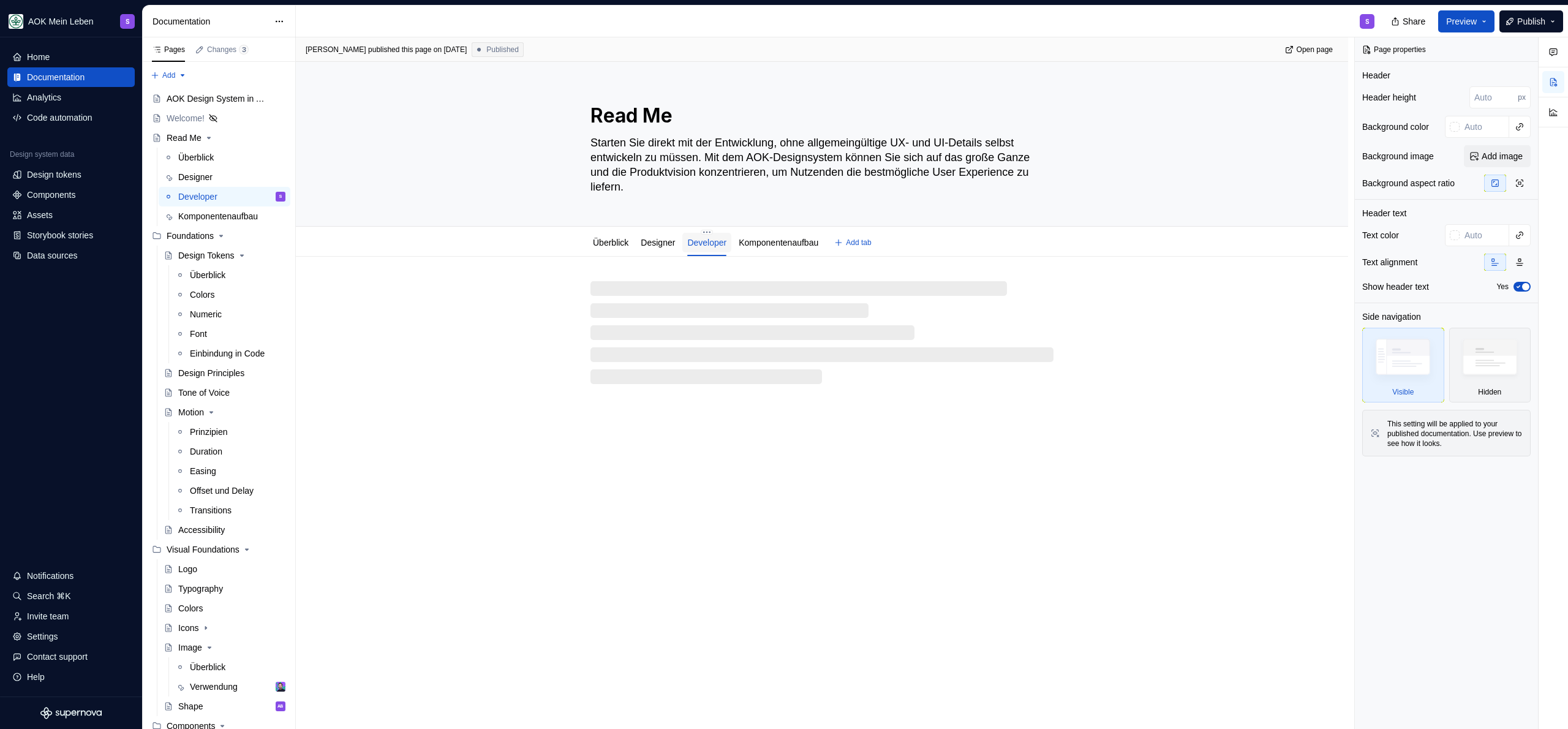
type textarea "*"
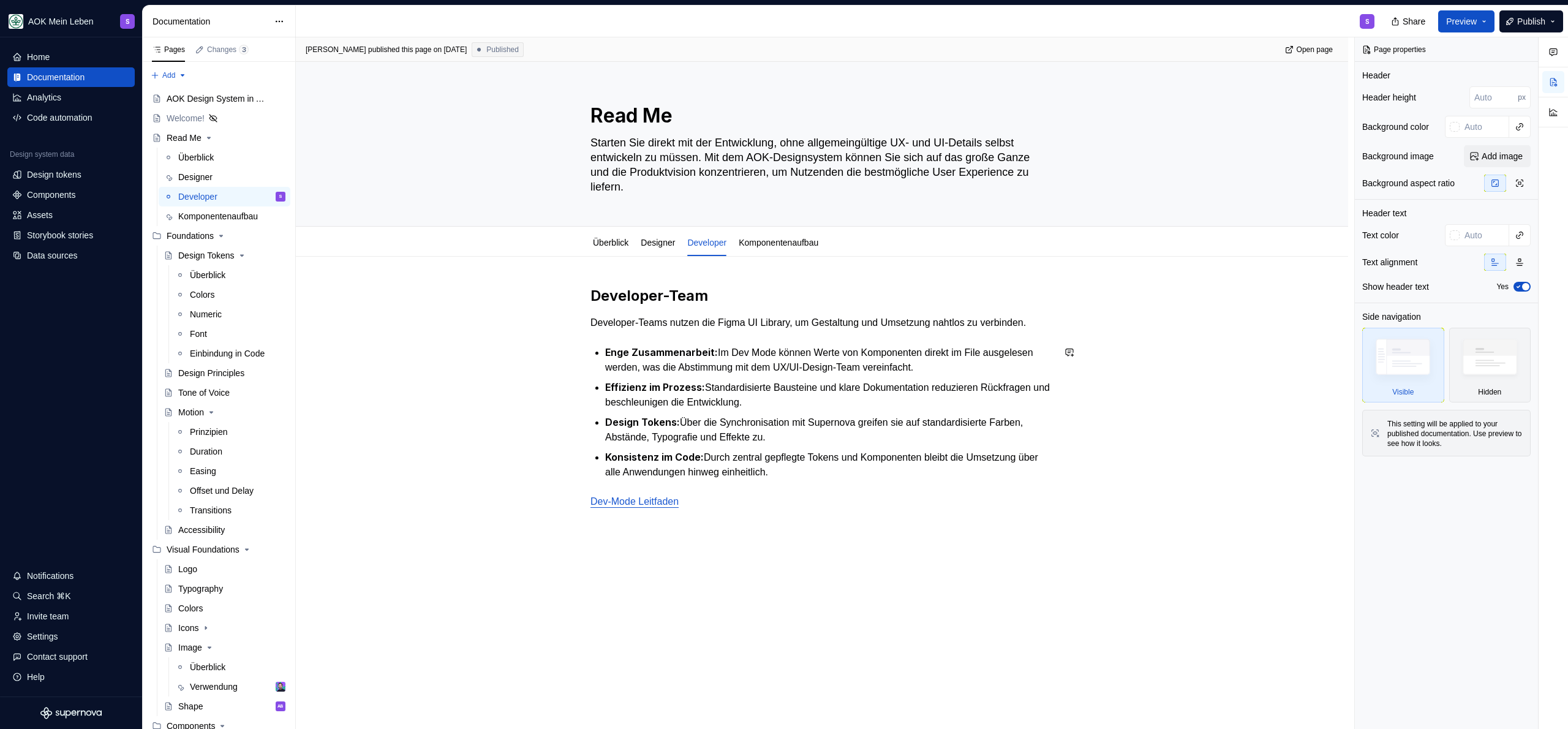
click at [737, 536] on div "Developer-Team Developer-Teams nutzen die Figma UI Library, um Gestaltung und U…" at bounding box center [822, 499] width 1052 height 486
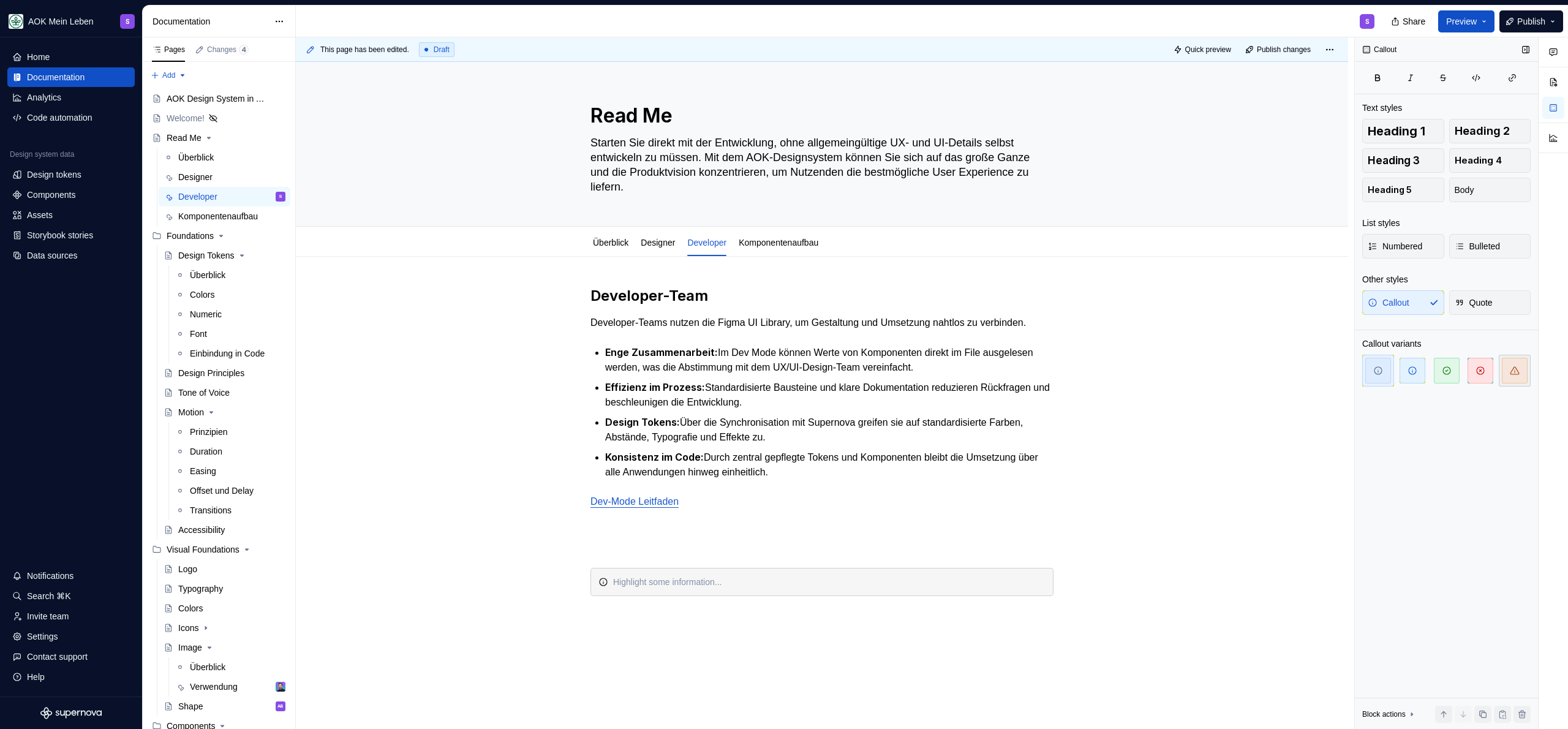
click at [1509, 378] on span "button" at bounding box center [1514, 370] width 26 height 26
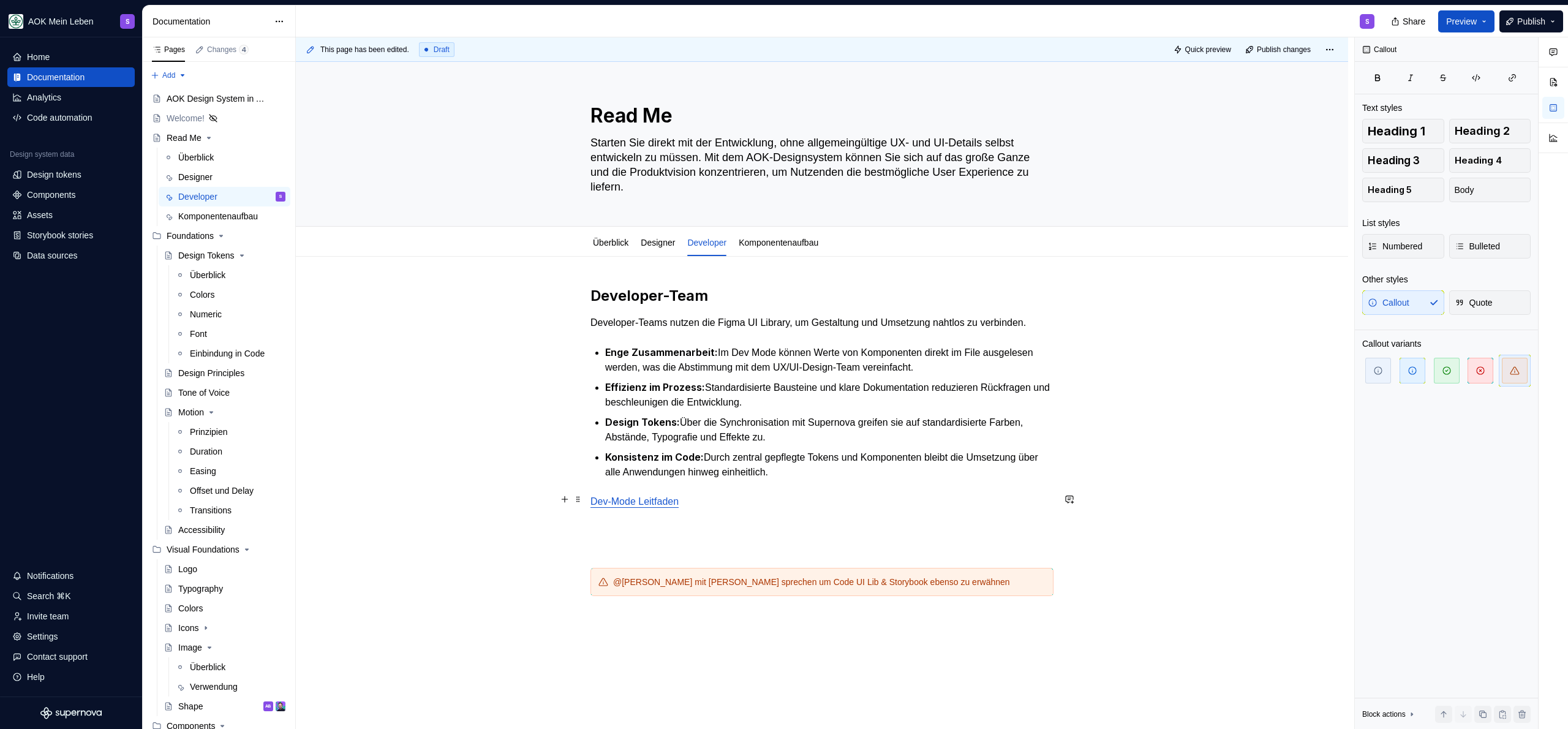
click at [980, 527] on p at bounding box center [822, 523] width 463 height 14
click at [921, 552] on div "Developer-Team Developer-Teams nutzen die Figma UI Library, um Gestaltung und U…" at bounding box center [822, 441] width 463 height 310
click at [962, 540] on p at bounding box center [822, 546] width 463 height 14
click at [780, 243] on link "Komponentenaufbau" at bounding box center [778, 243] width 80 height 10
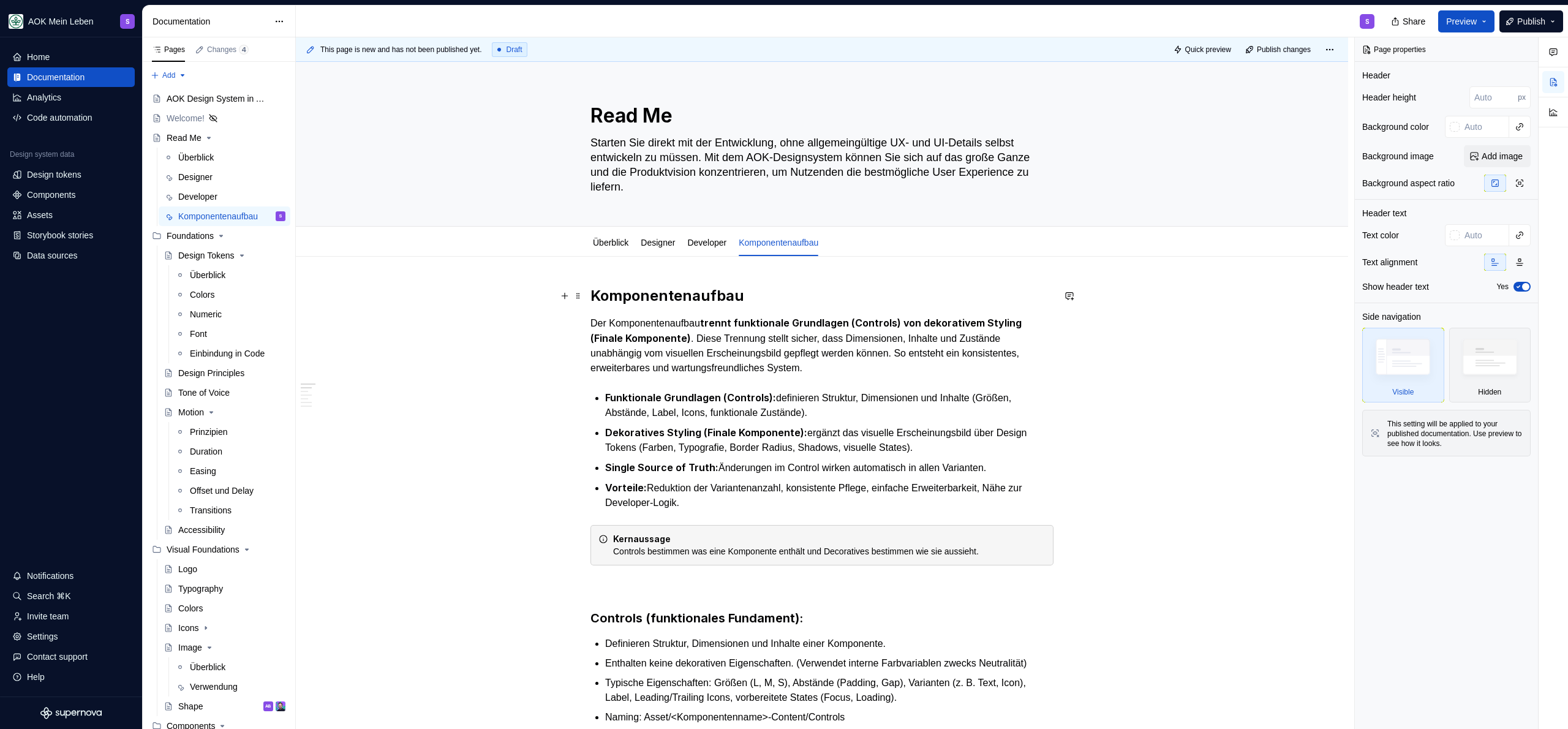
click at [690, 292] on h2 "Komponentenaufbau" at bounding box center [822, 295] width 463 height 19
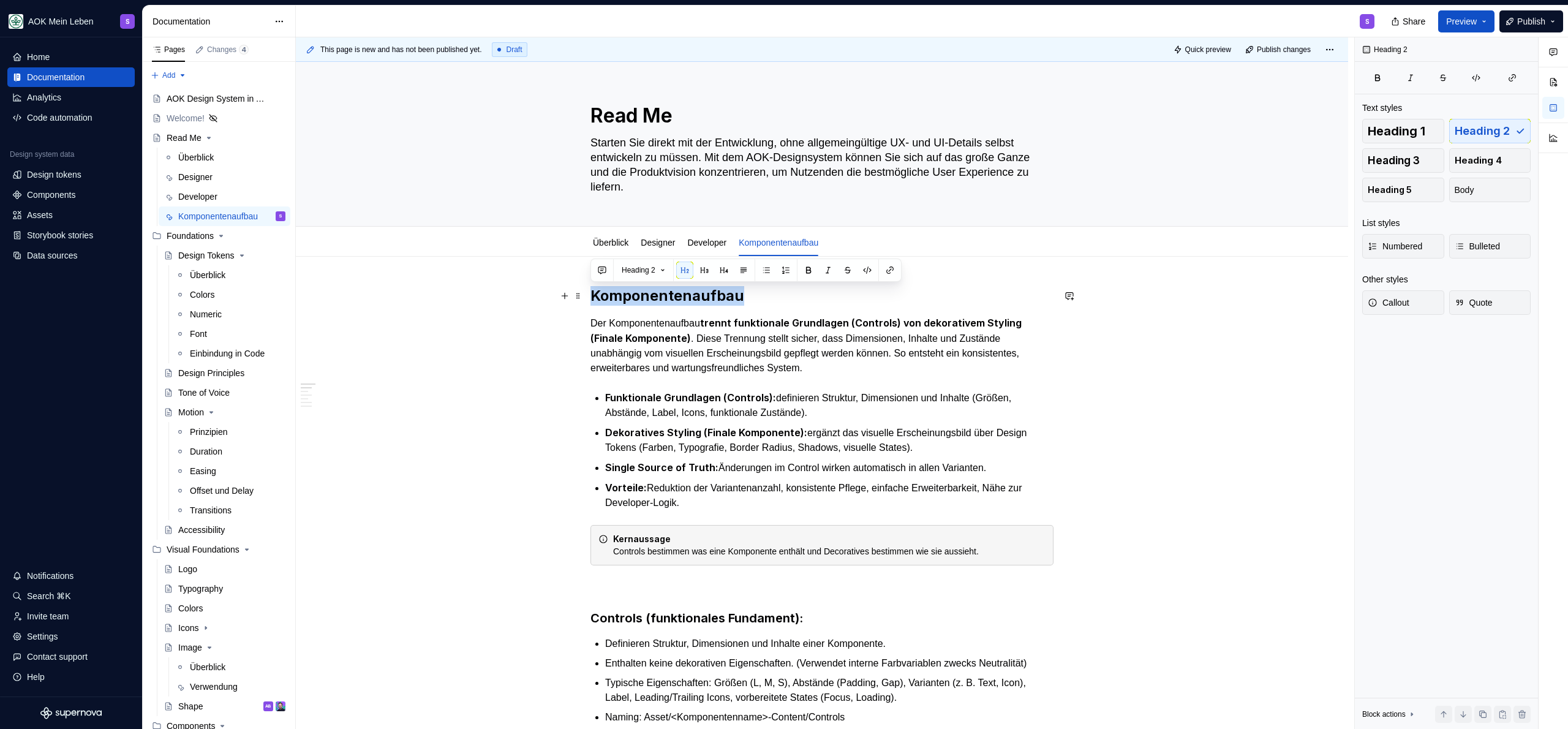
click at [690, 292] on h2 "Komponentenaufbau" at bounding box center [822, 295] width 463 height 19
click at [820, 422] on ul "Funktionale Grundlagen (Controls): definieren Struktur, Dimensionen und Inhalte…" at bounding box center [829, 450] width 448 height 120
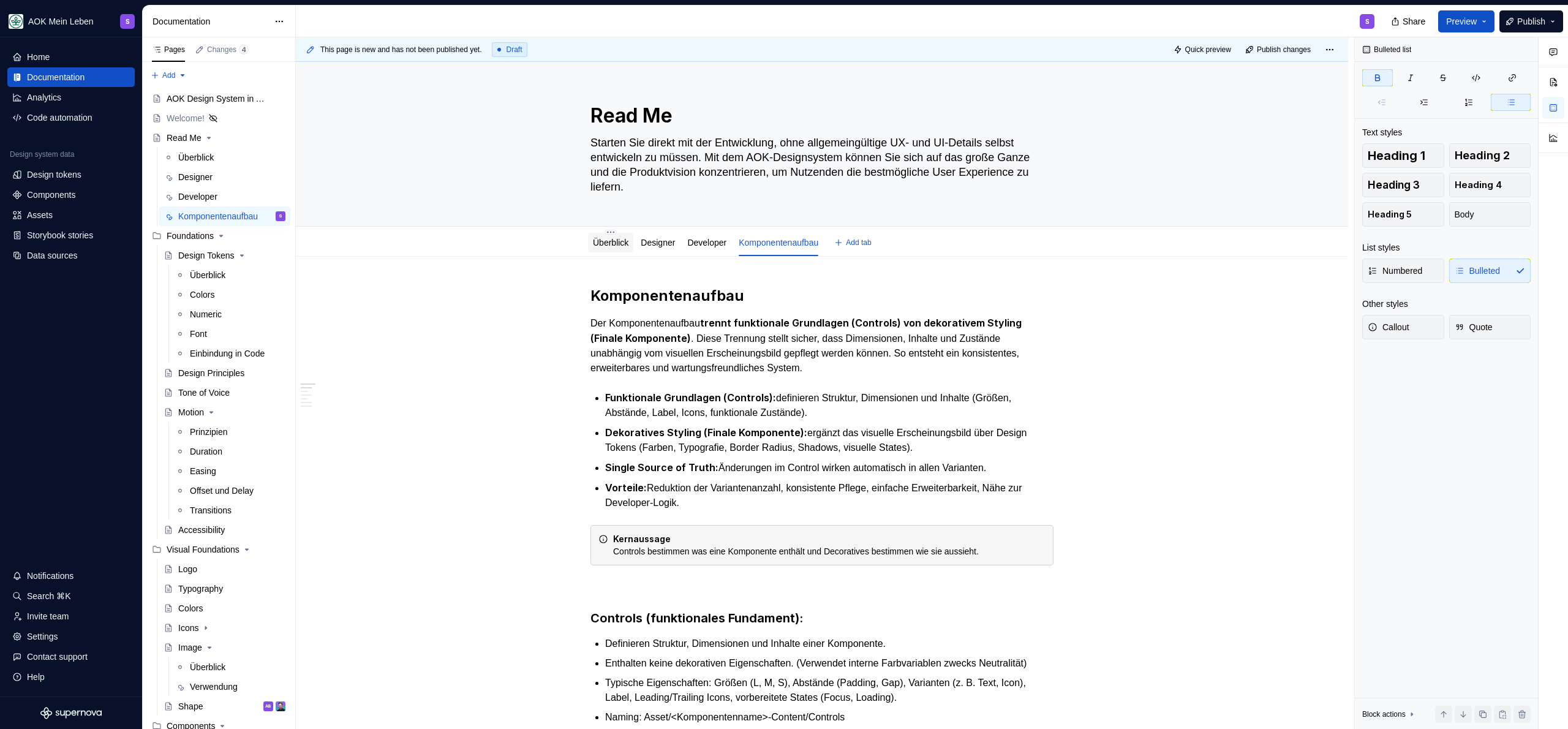
click at [593, 248] on div "Überblick" at bounding box center [611, 243] width 36 height 13
click at [601, 243] on link "Überblick" at bounding box center [611, 243] width 36 height 10
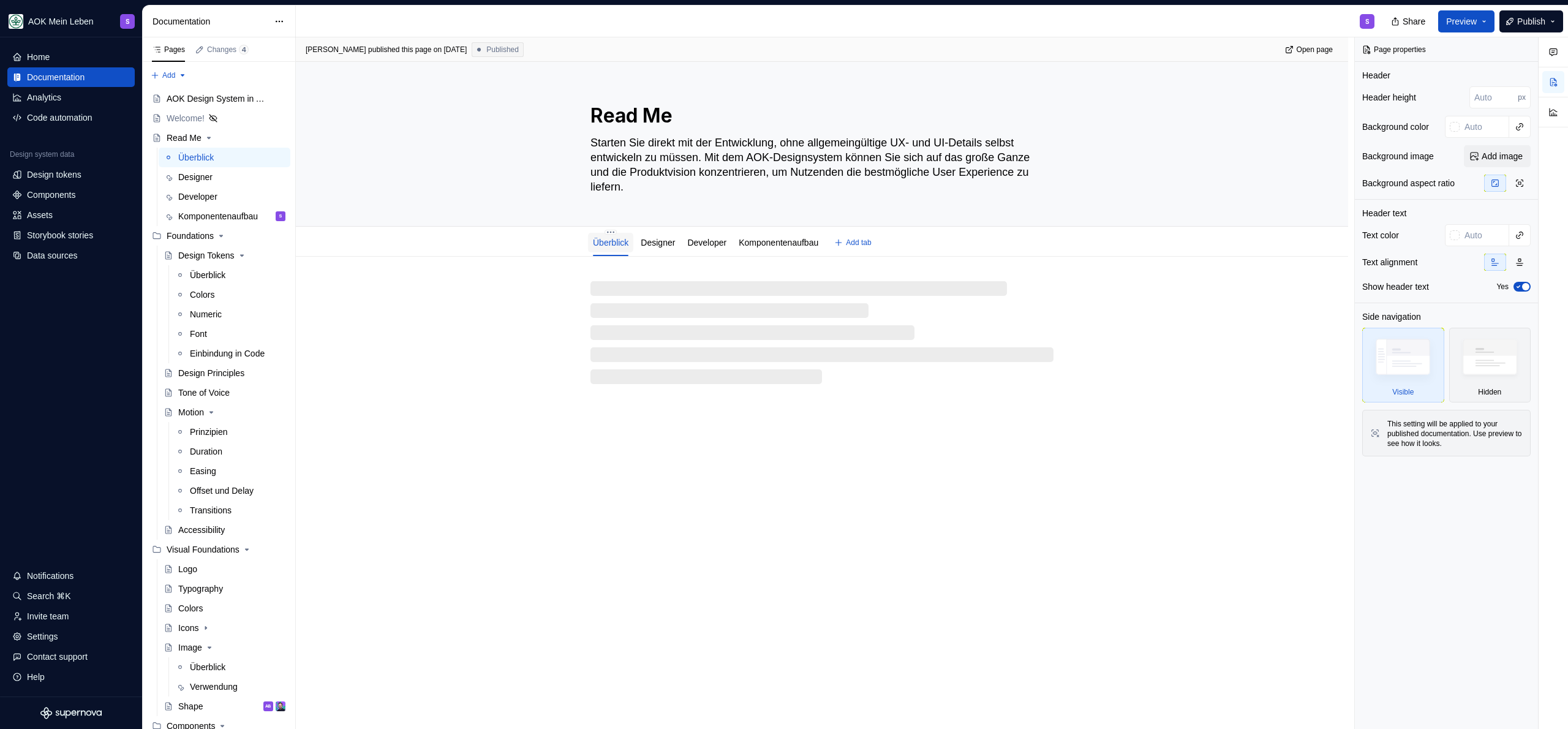
type textarea "*"
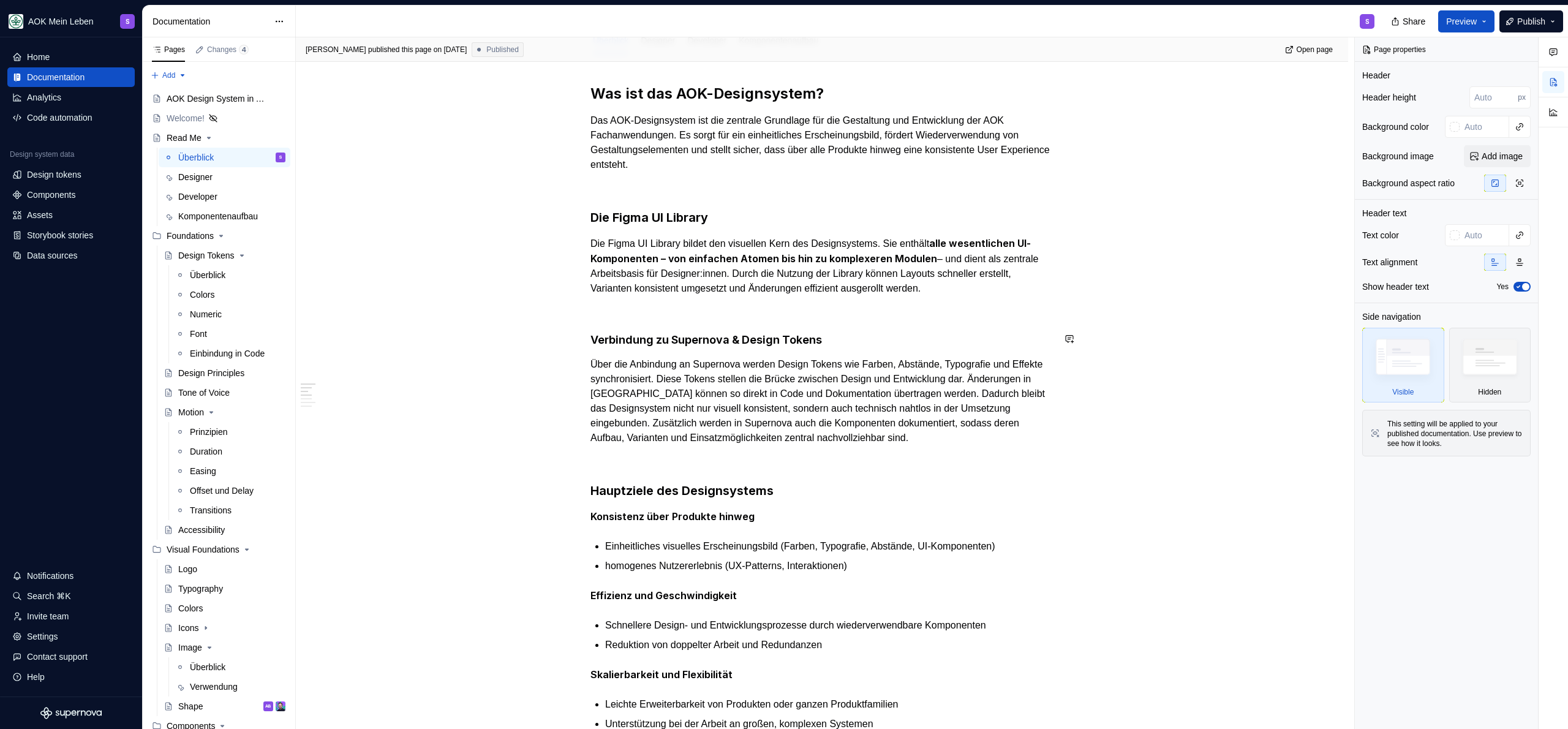
scroll to position [33, 0]
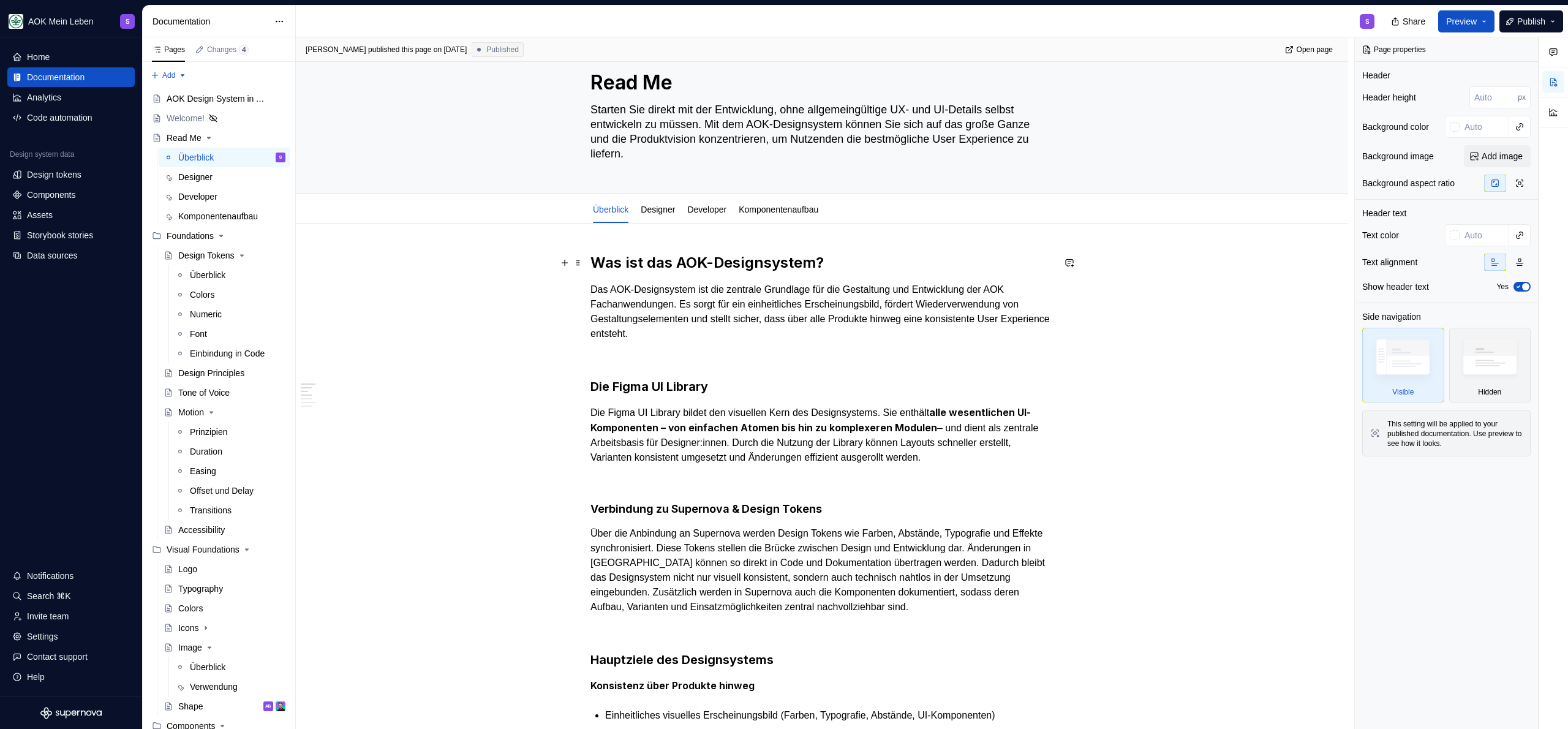
click at [855, 265] on h2 "Was ist das AOK-Designsystem?" at bounding box center [822, 262] width 463 height 19
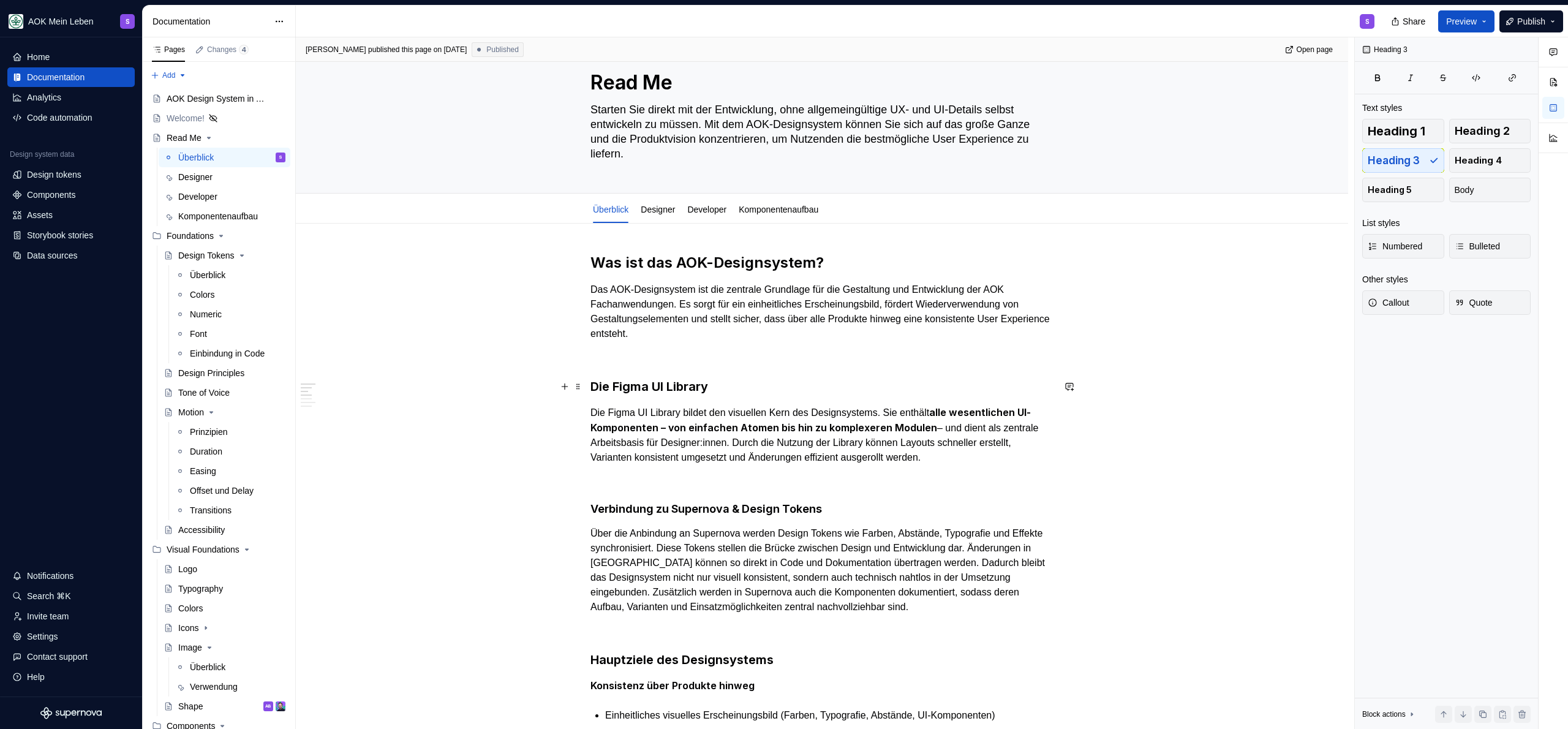
click at [742, 384] on h3 "Die Figma UI Library" at bounding box center [822, 386] width 463 height 17
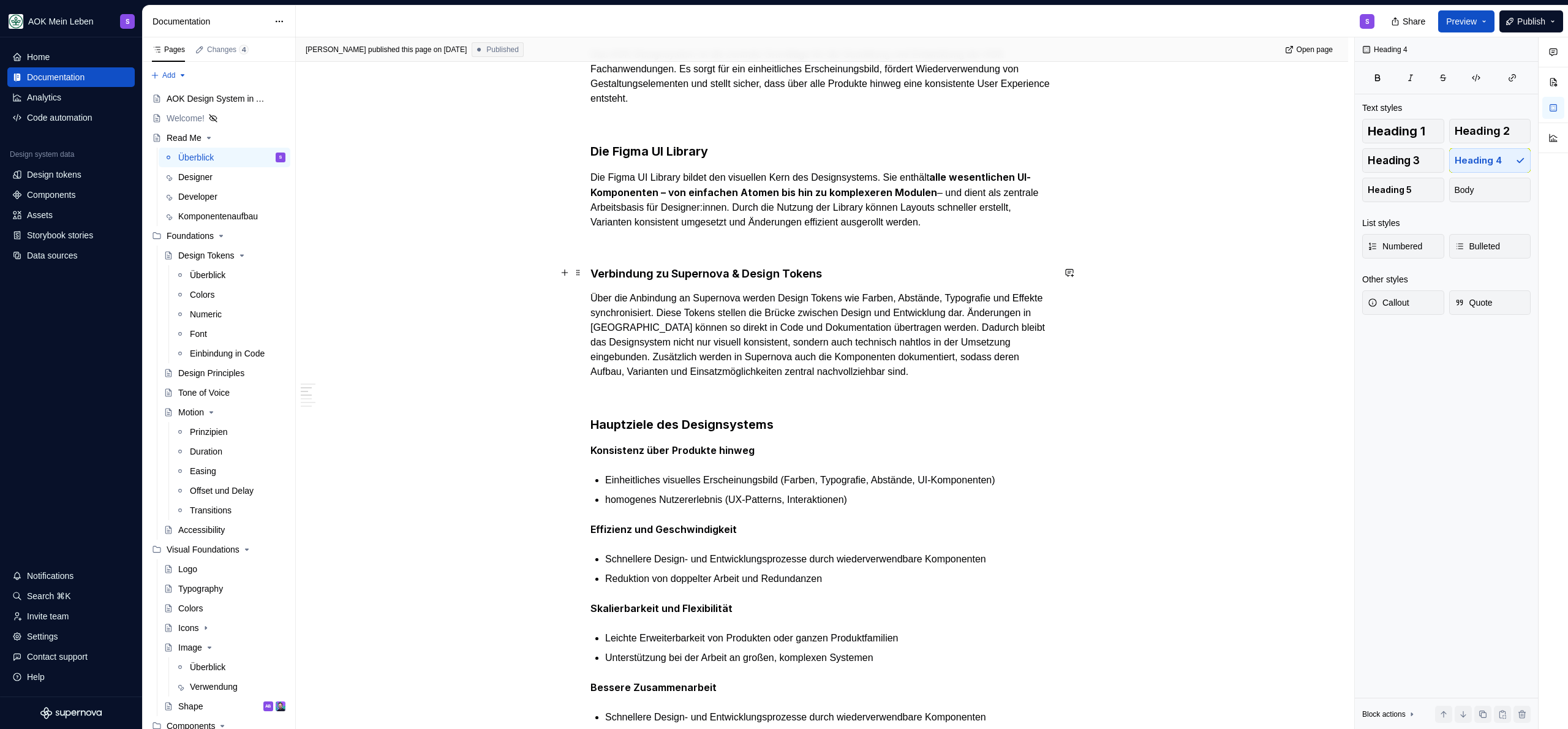
click at [845, 275] on h4 "Verbindung zu Supernova & Design Tokens" at bounding box center [822, 274] width 463 height 14
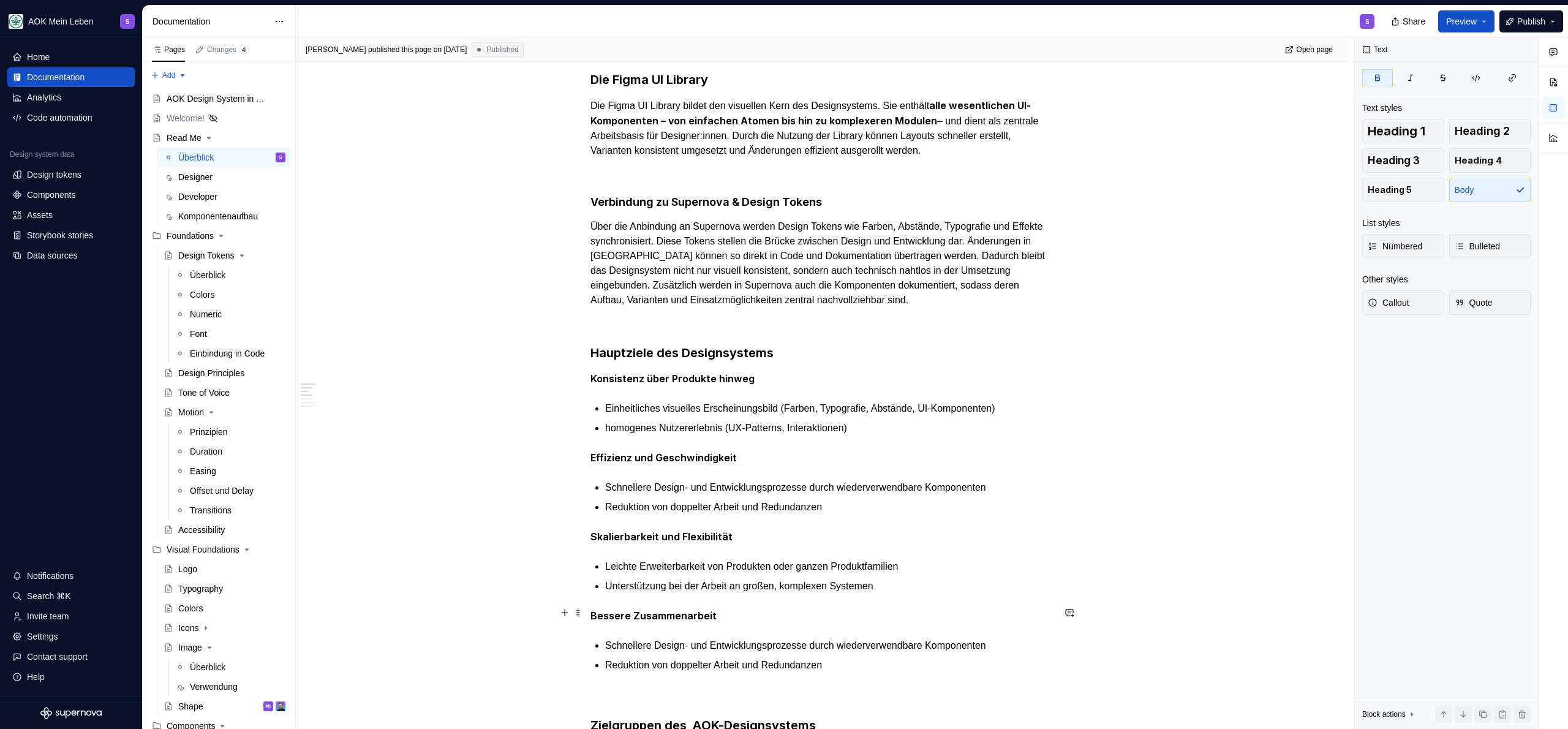
scroll to position [263, 0]
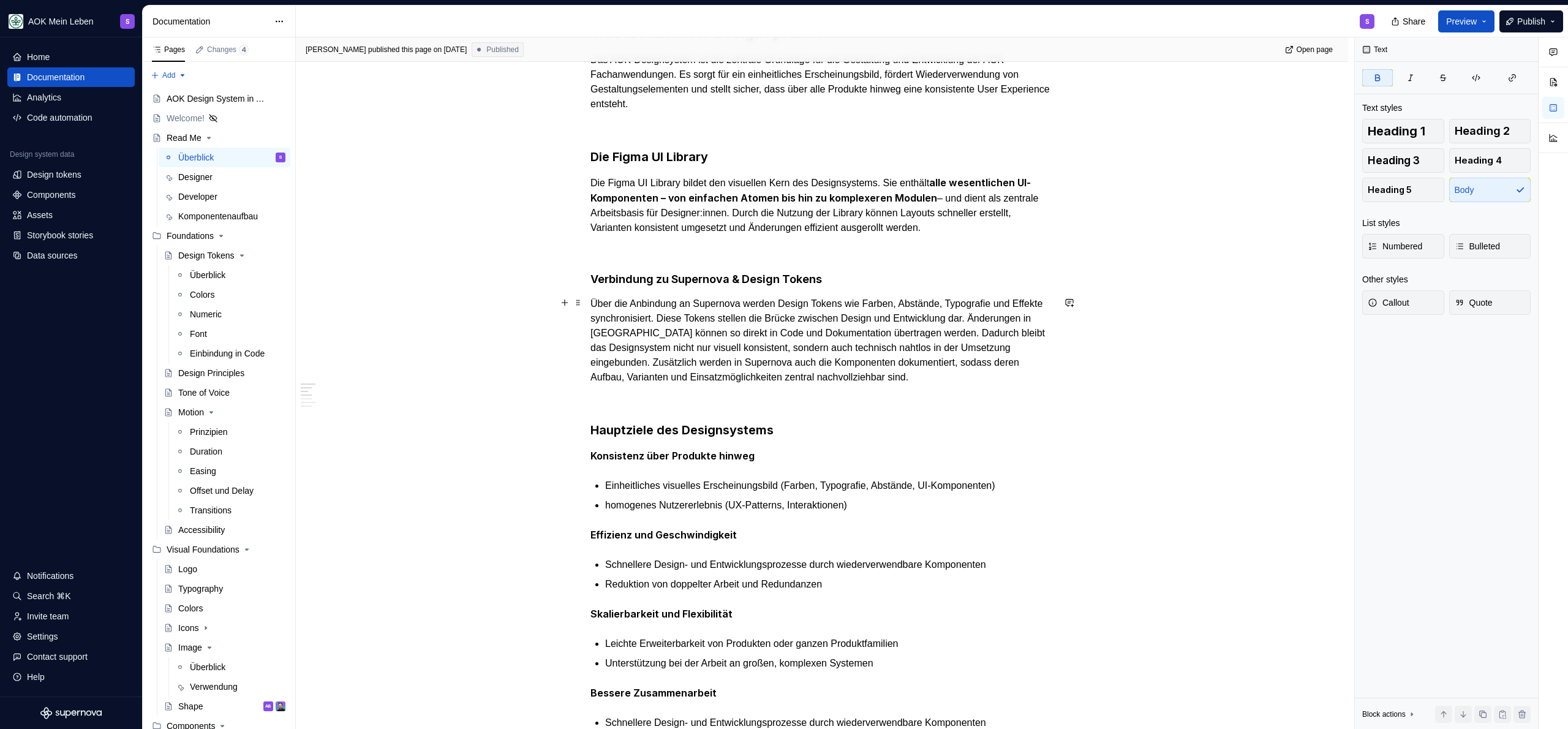
click at [1063, 370] on div "[PERSON_NAME] published this page on [DATE] Published Open page Read Me Starten…" at bounding box center [825, 384] width 1058 height 693
click at [1011, 379] on p "Über die Anbindung an Supernova werden Design Tokens wie Farben, Abstände, Typo…" at bounding box center [822, 341] width 463 height 88
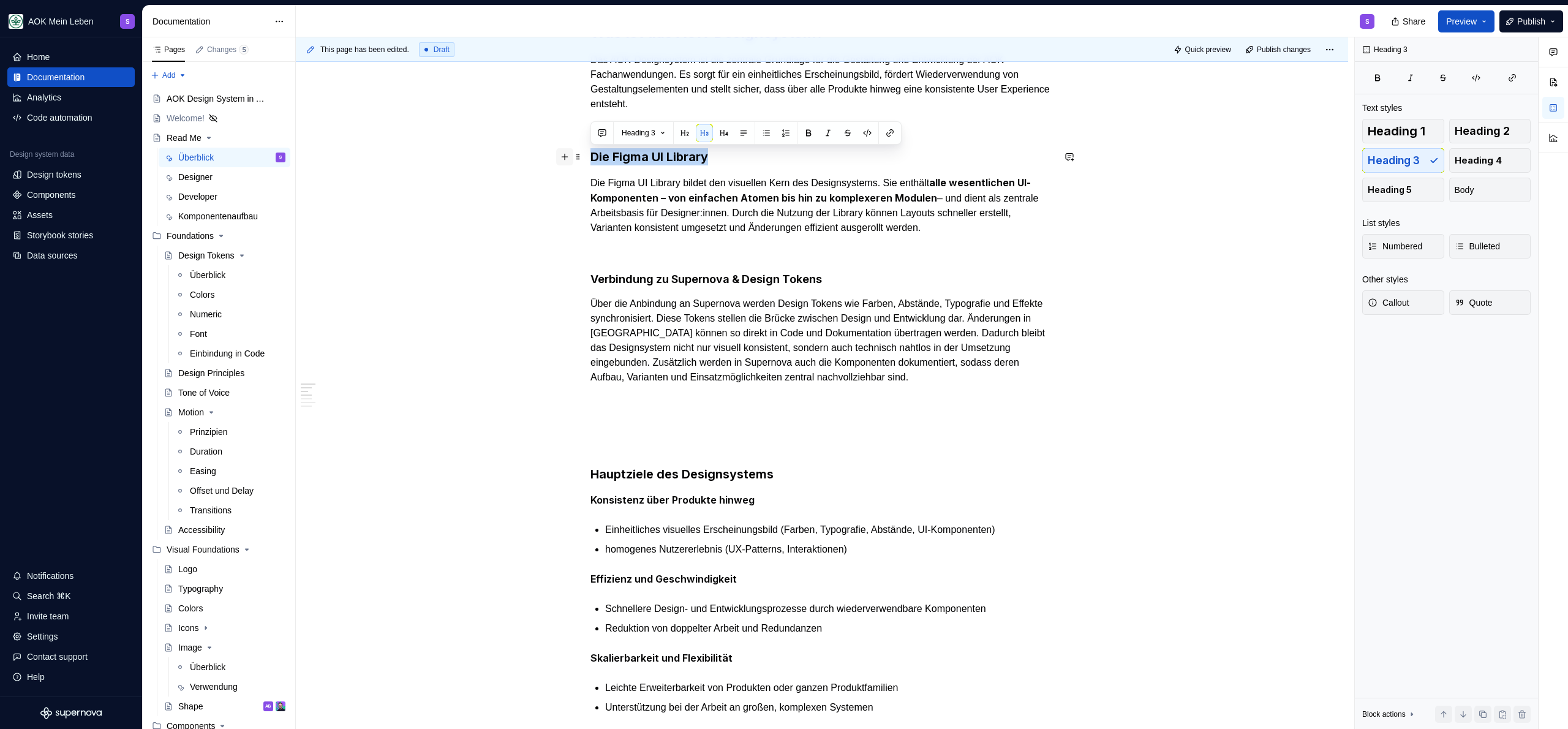
drag, startPoint x: 739, startPoint y: 156, endPoint x: 562, endPoint y: 156, distance: 177.0
copy h3 "Die Figma UI Library"
click at [628, 415] on p at bounding box center [822, 421] width 463 height 14
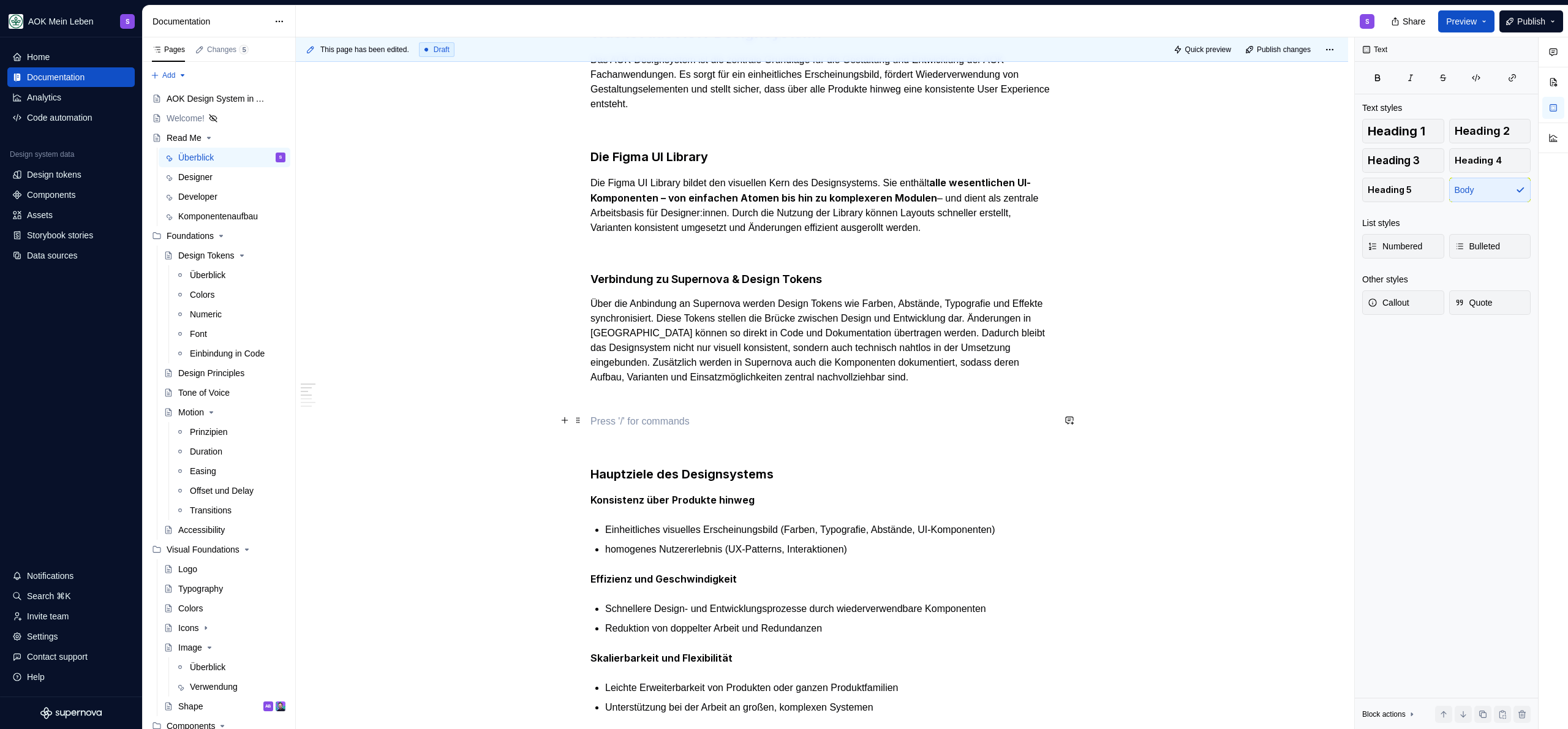
paste div
click at [618, 422] on p "Die Figma UI Library" at bounding box center [822, 421] width 463 height 14
click at [730, 419] on p "Die Code UI Library" at bounding box center [822, 421] width 463 height 14
click at [731, 418] on p "Die Code UI Library" at bounding box center [822, 421] width 463 height 14
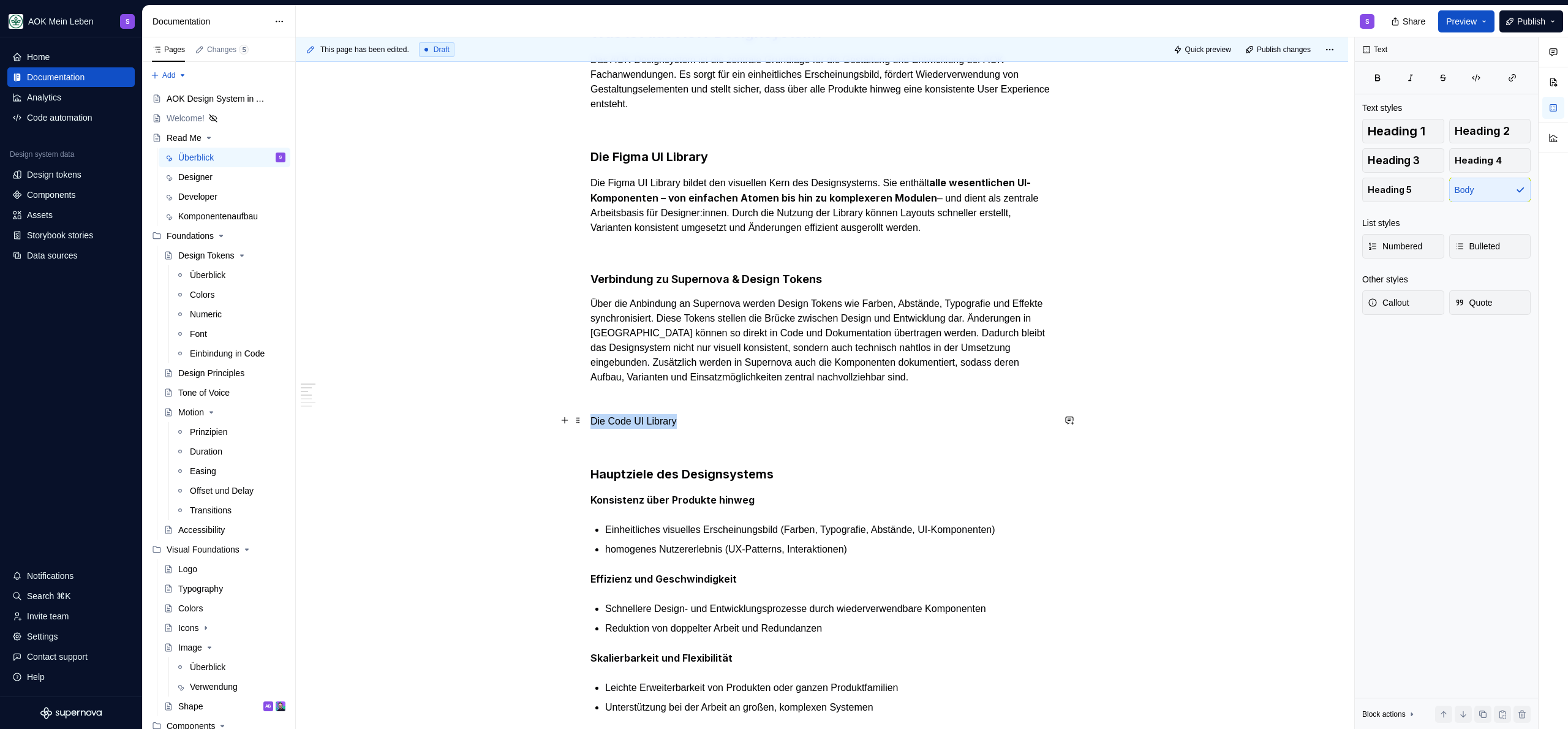
click at [731, 418] on p "Die Code UI Library" at bounding box center [822, 421] width 463 height 14
click at [663, 400] on button "button" at bounding box center [664, 397] width 17 height 17
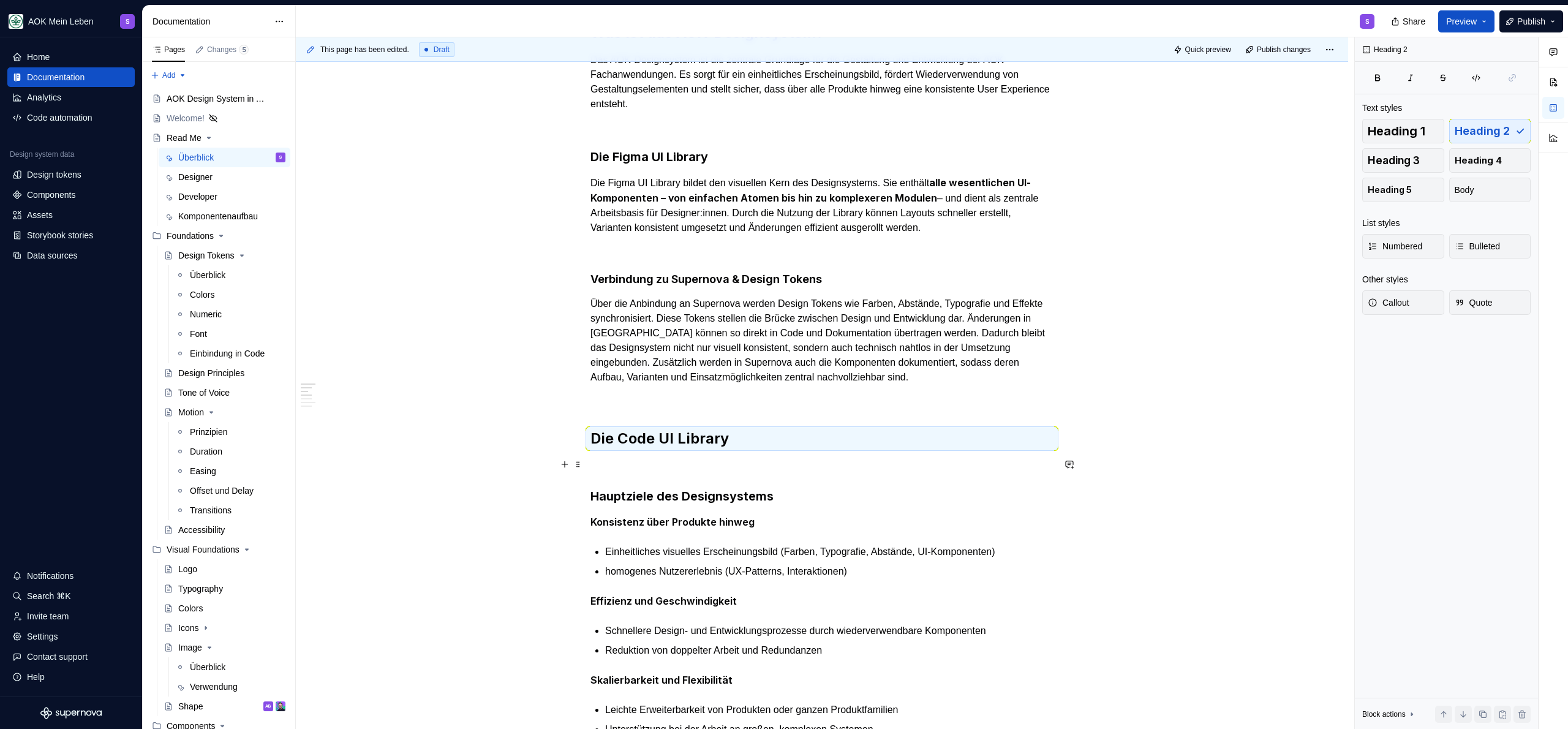
click at [678, 467] on p at bounding box center [822, 466] width 463 height 14
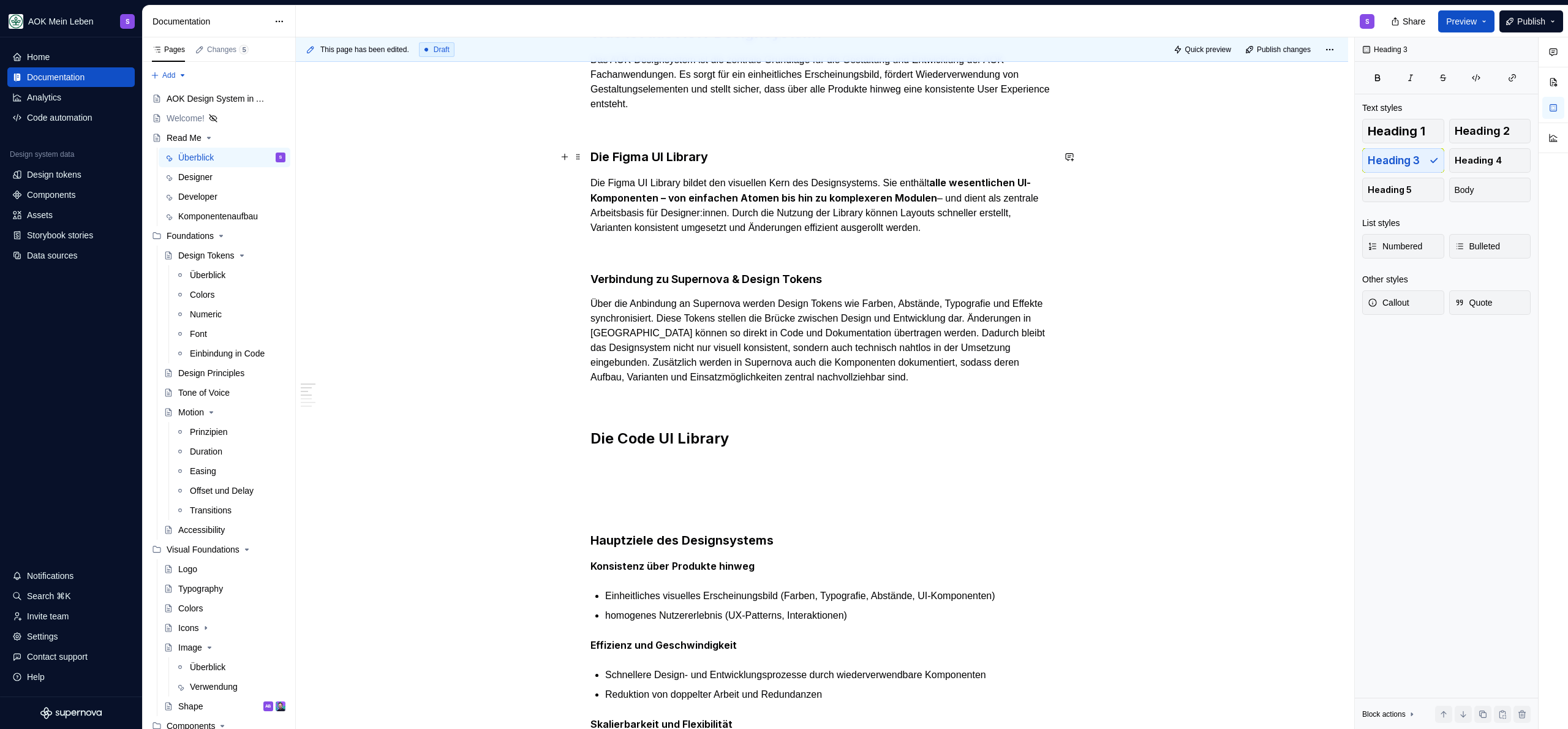
click at [680, 157] on h3 "Die Figma UI Library" at bounding box center [822, 156] width 463 height 17
click at [688, 432] on h2 "Die Code UI Library" at bounding box center [822, 439] width 463 height 19
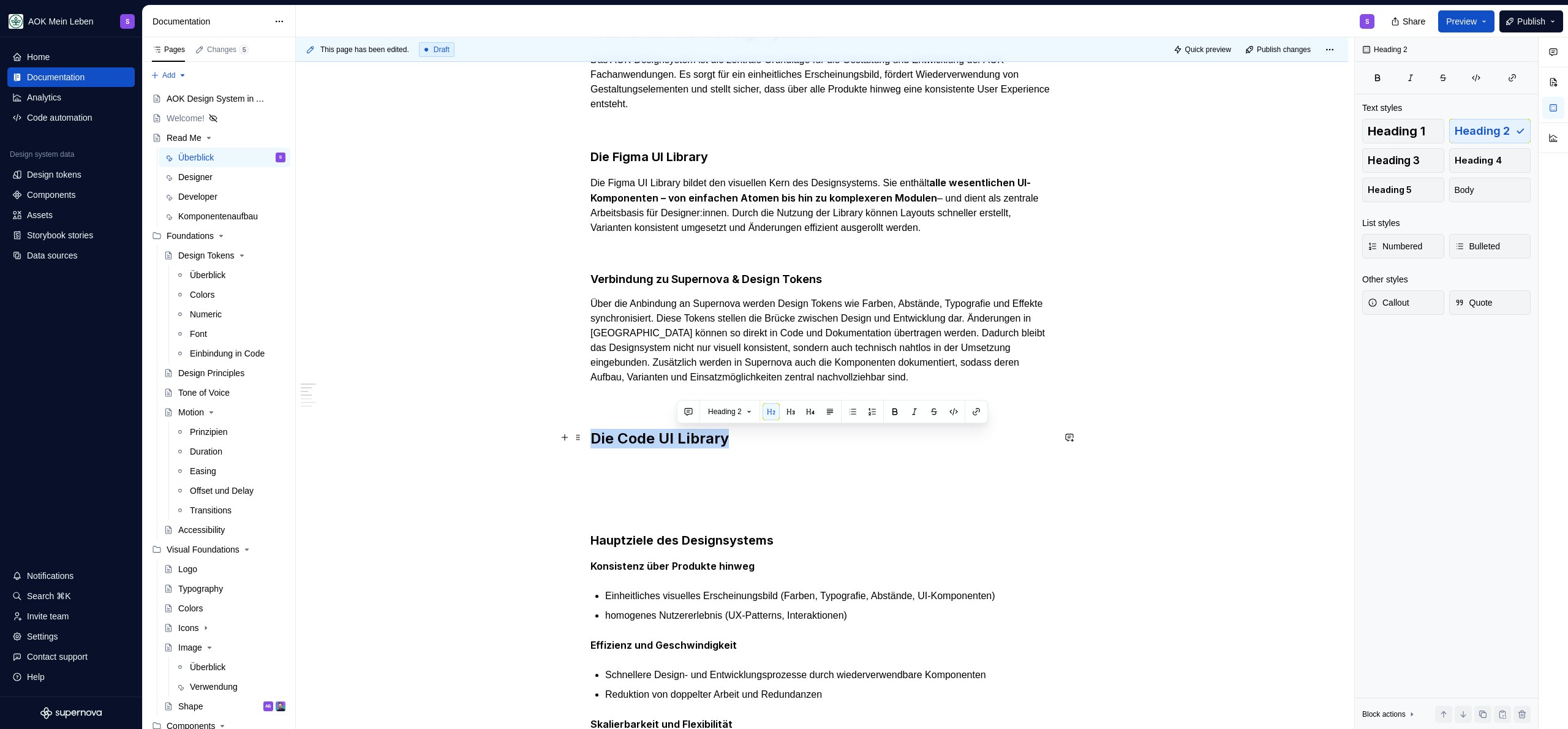
click at [688, 432] on h2 "Die Code UI Library" at bounding box center [822, 439] width 463 height 19
click at [704, 410] on button "button" at bounding box center [704, 412] width 17 height 17
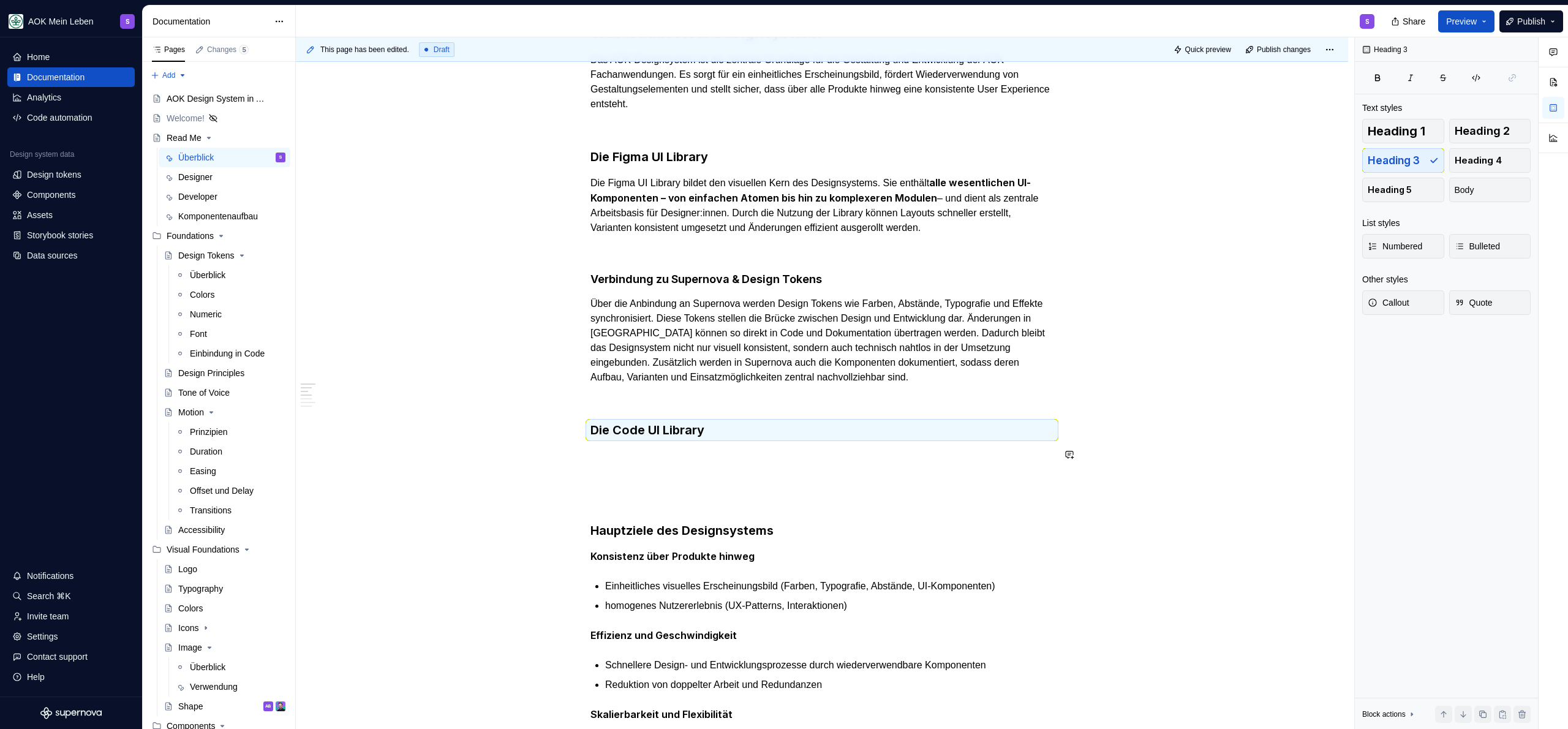
click at [672, 455] on p at bounding box center [822, 455] width 463 height 14
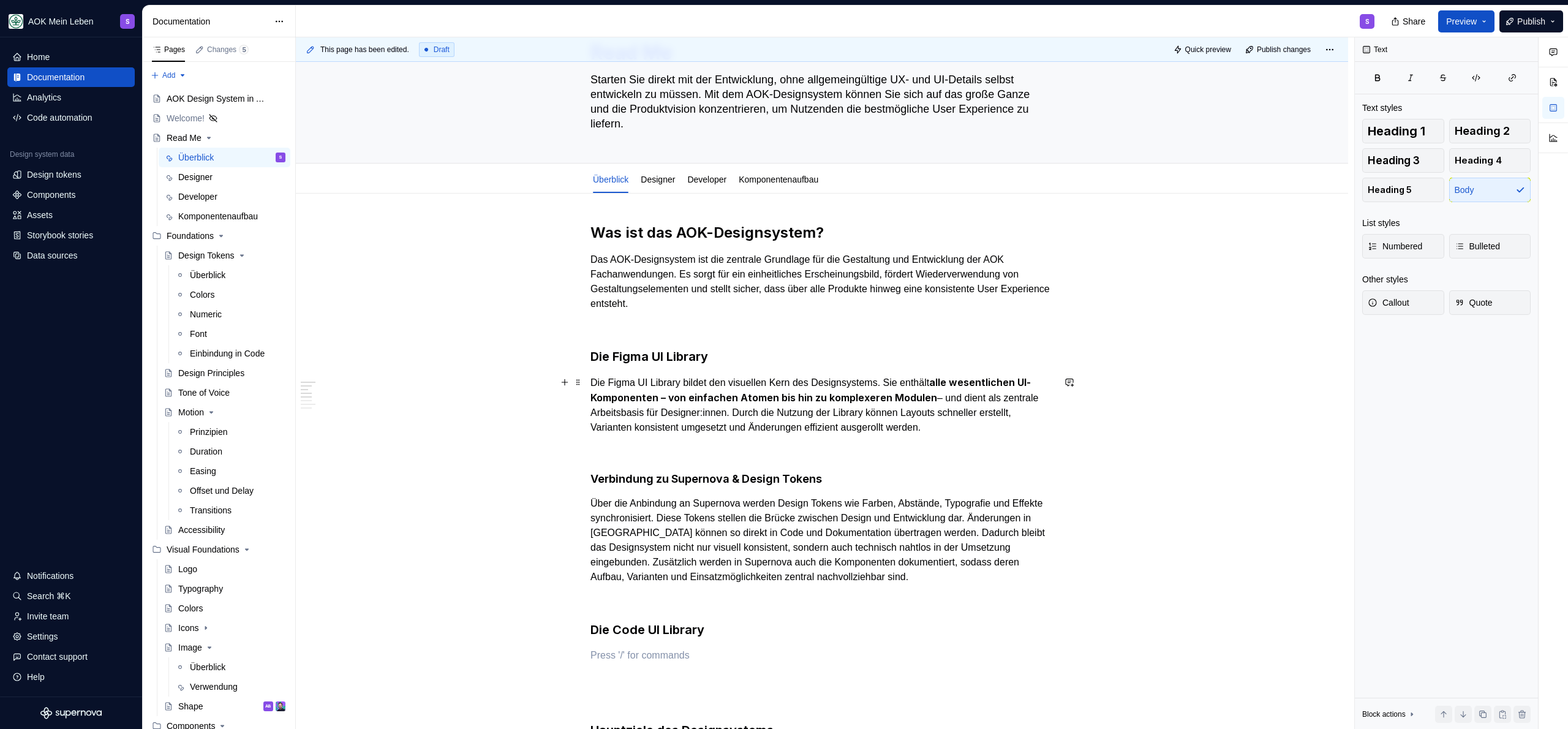
scroll to position [115, 0]
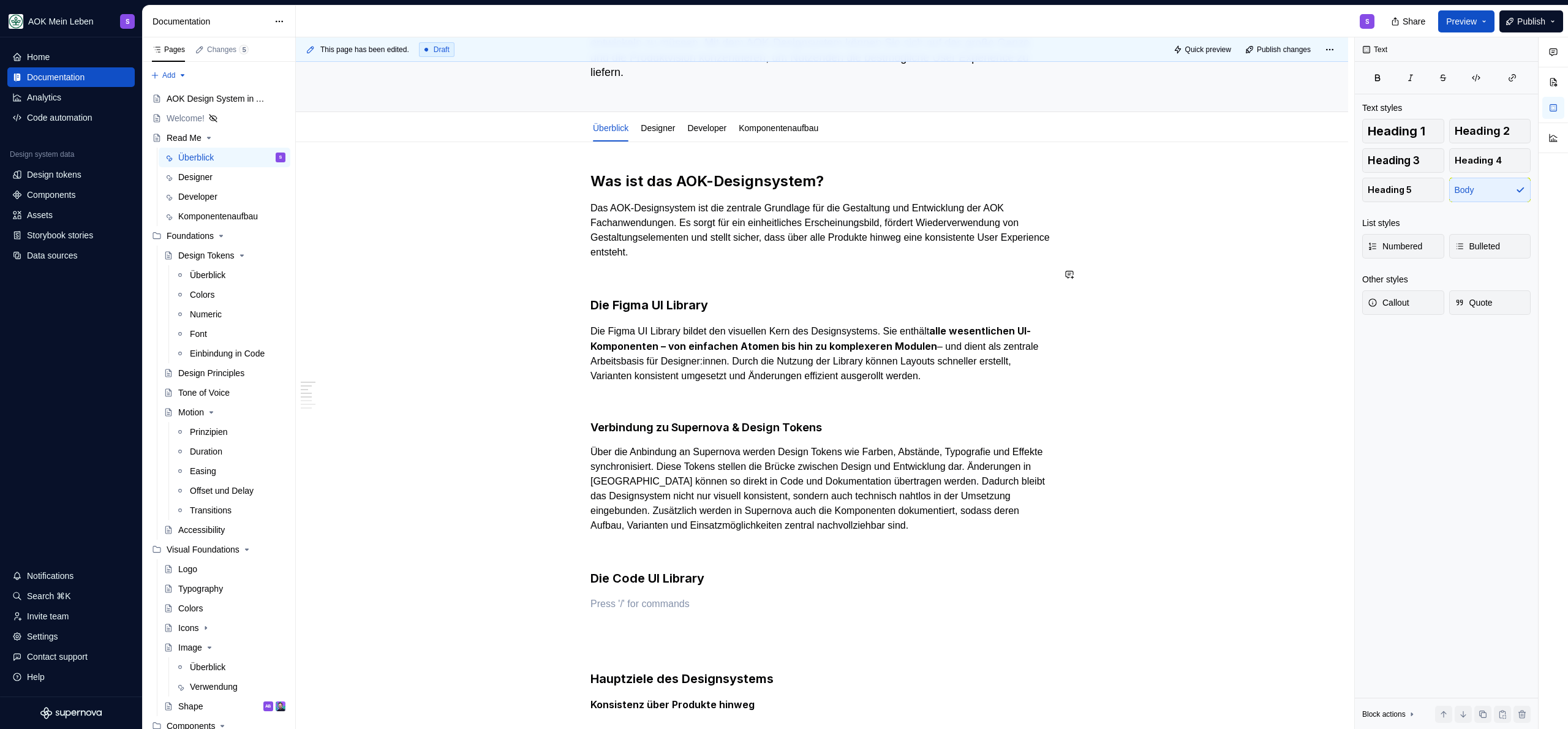
click at [728, 580] on h3 "Die Code UI Library" at bounding box center [822, 578] width 463 height 17
click at [702, 279] on p at bounding box center [822, 274] width 463 height 14
click at [727, 582] on h3 "Die Code UI Library" at bounding box center [822, 578] width 463 height 17
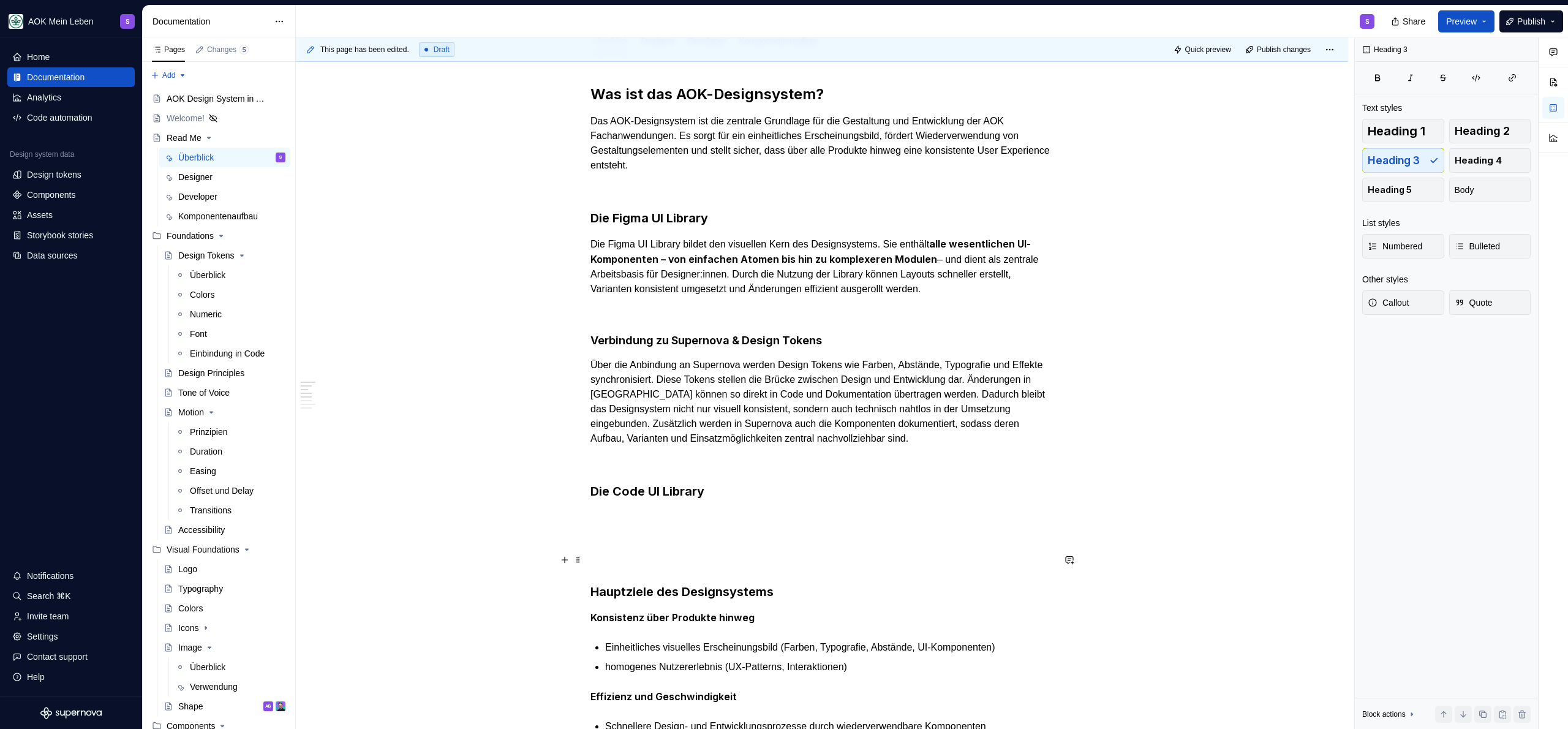
scroll to position [204, 0]
click at [722, 510] on p at bounding box center [822, 514] width 463 height 14
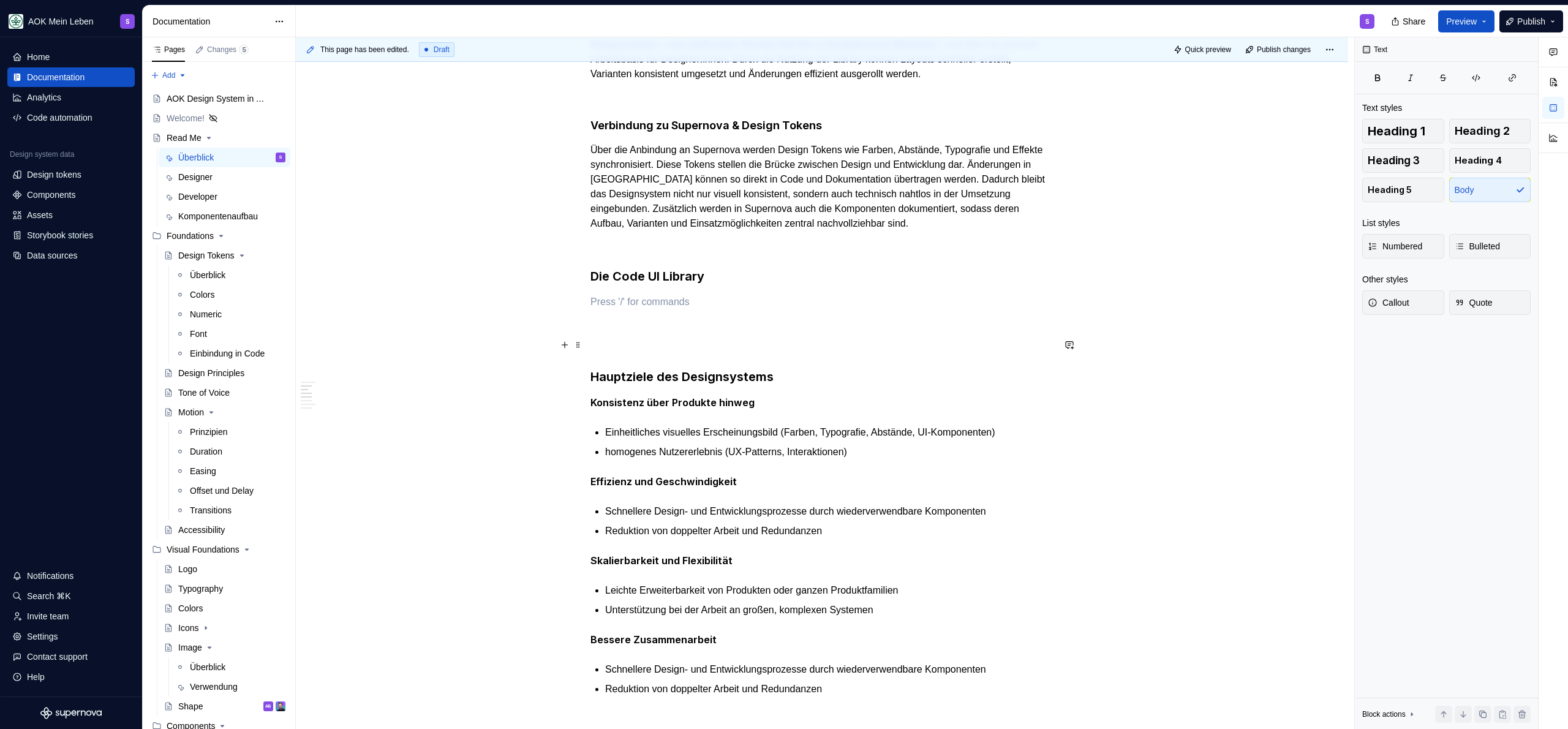
scroll to position [425, 0]
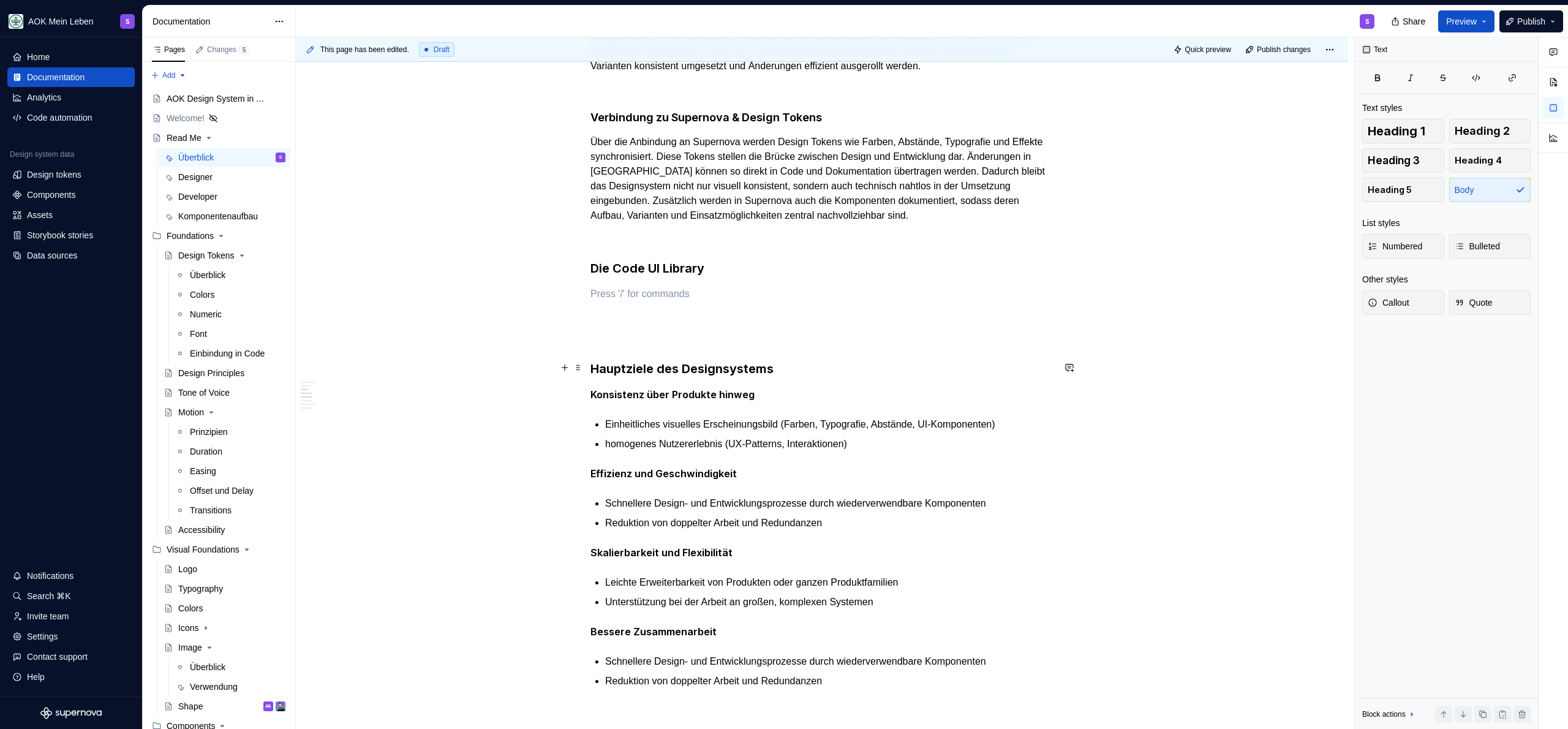
click at [810, 365] on h3 "Hauptziele des Designsystems" at bounding box center [822, 368] width 463 height 17
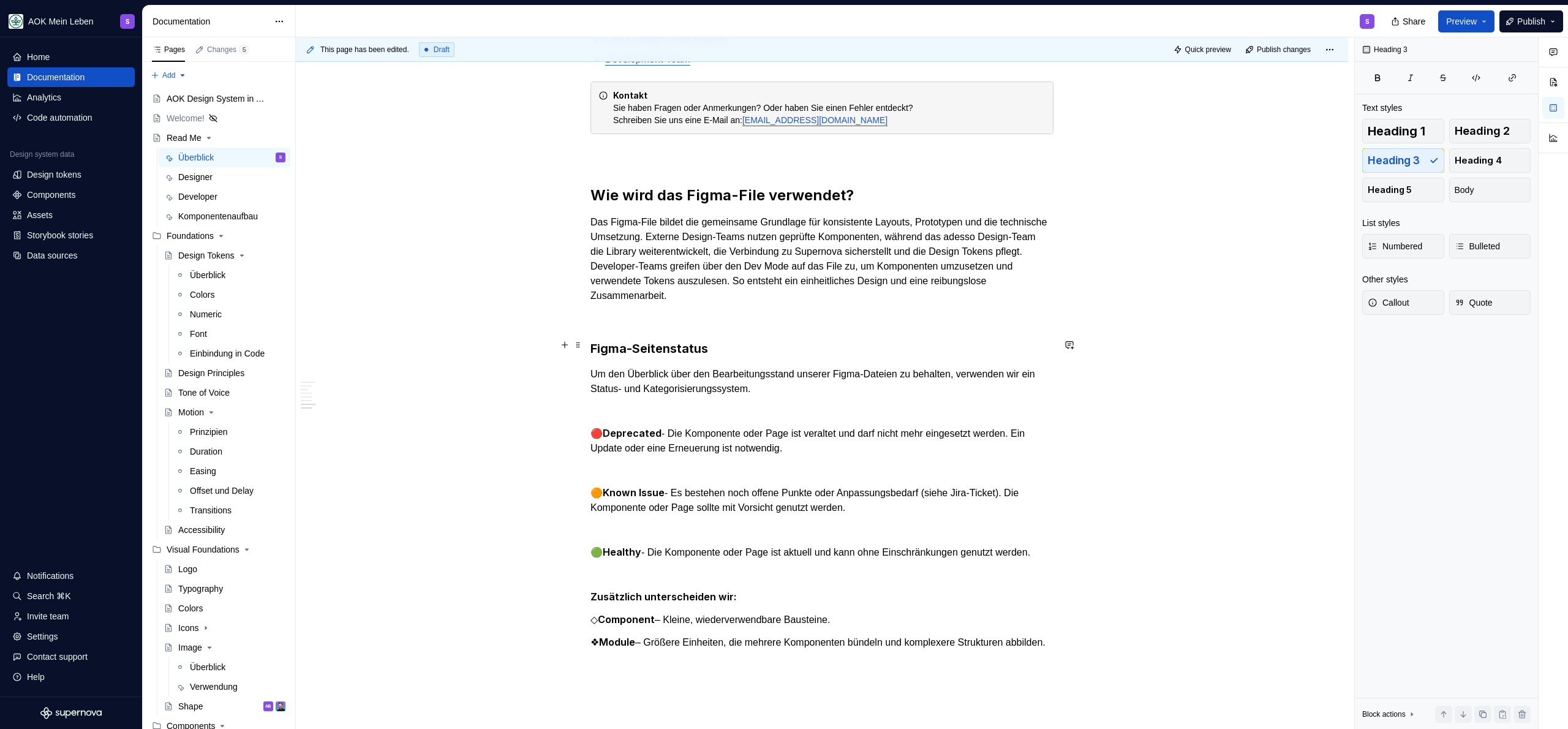
scroll to position [1269, 0]
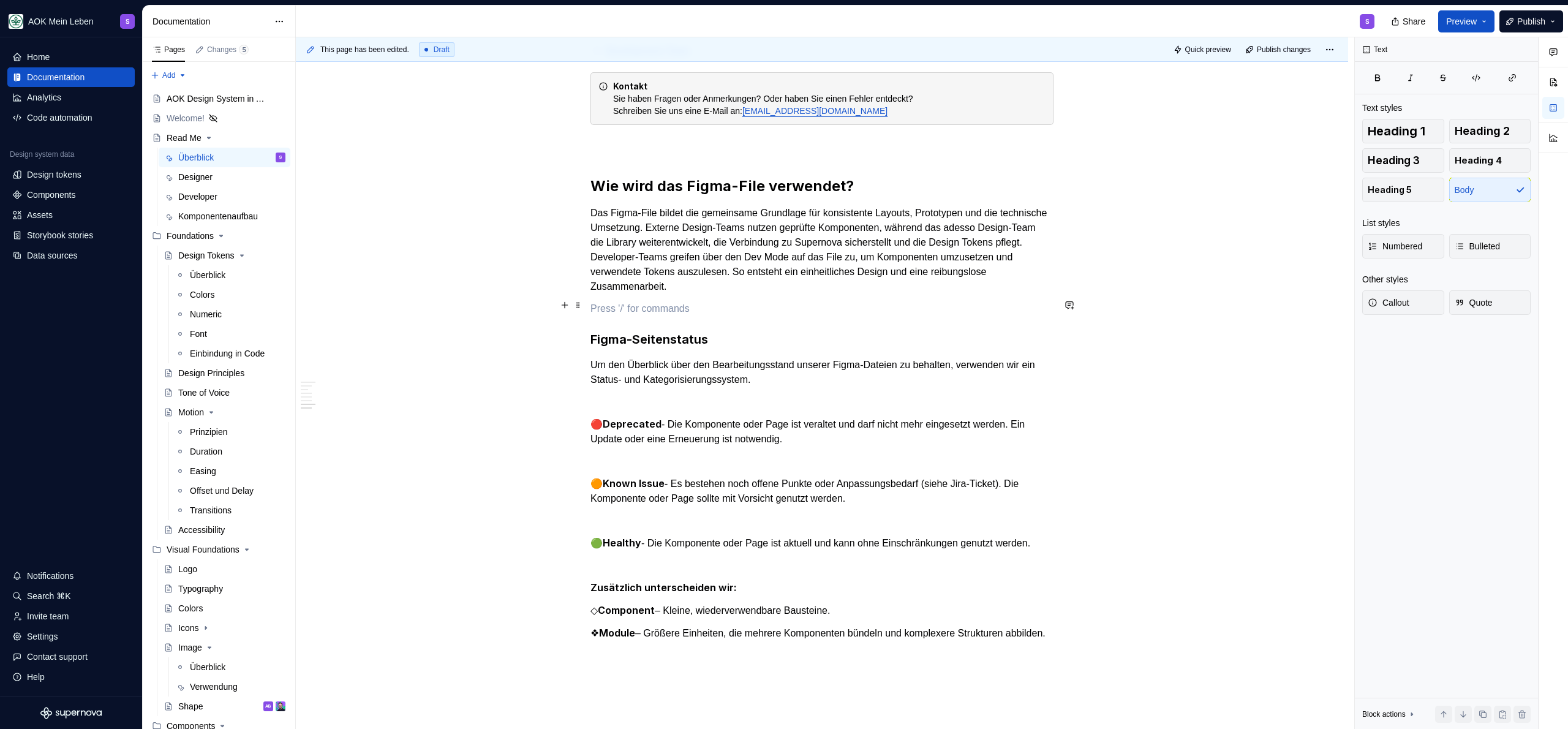
click at [745, 302] on p at bounding box center [822, 309] width 463 height 14
click at [847, 302] on p at bounding box center [822, 309] width 463 height 14
click at [813, 306] on p at bounding box center [822, 309] width 463 height 14
click at [846, 284] on p "Das Figma-File bildet die gemeinsame Grundlage für konsistente Layouts, Prototy…" at bounding box center [822, 250] width 463 height 88
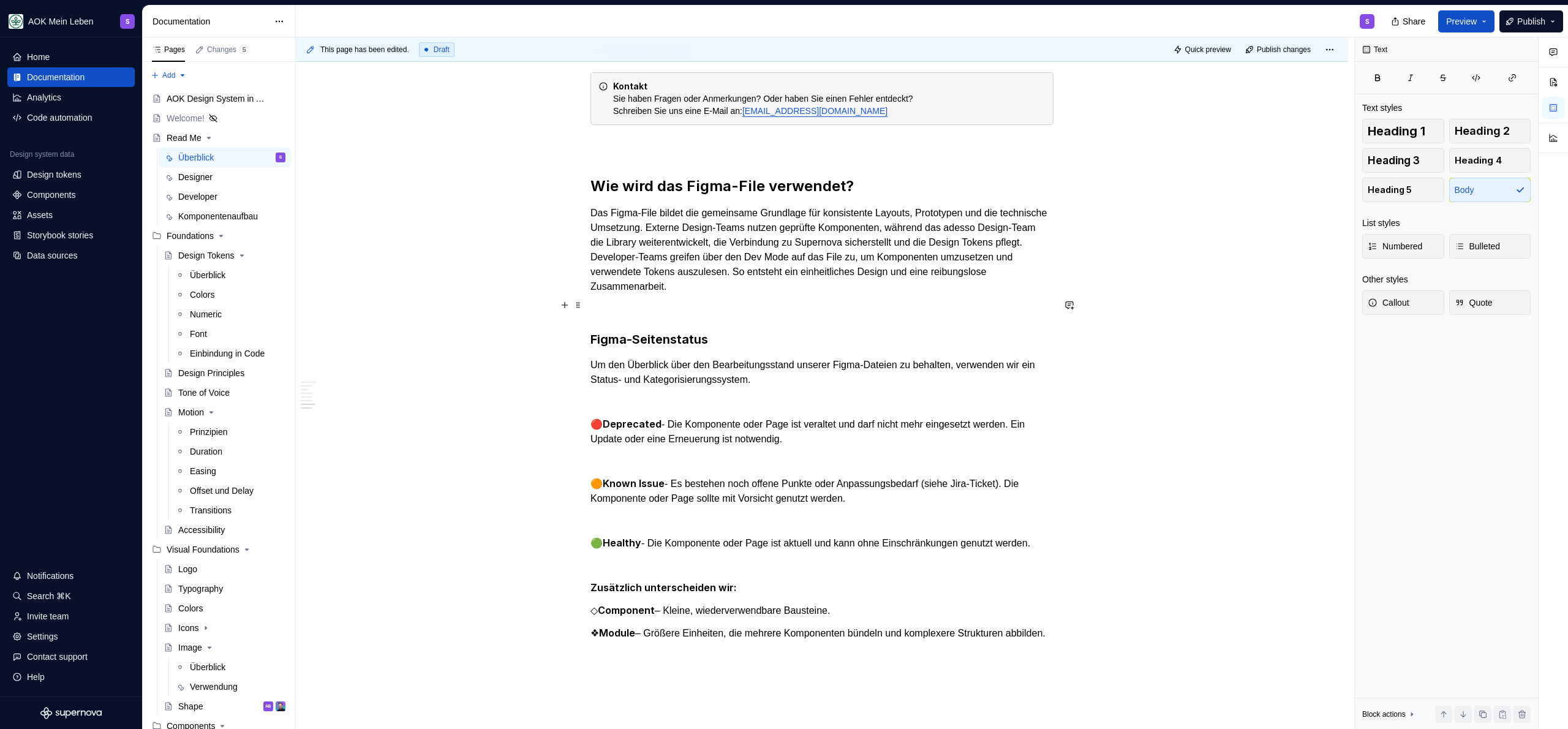
click at [834, 302] on p at bounding box center [822, 309] width 463 height 14
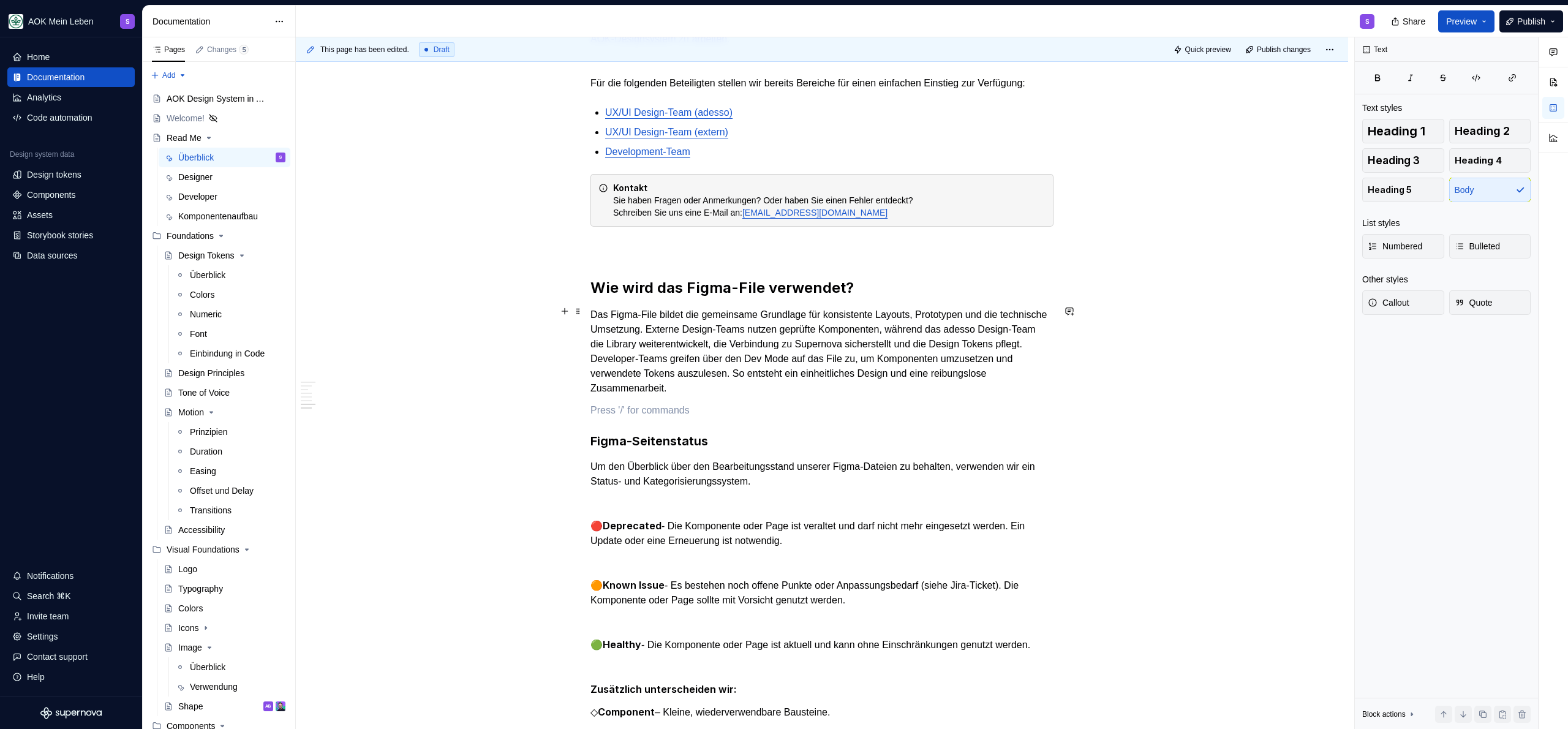
scroll to position [1067, 0]
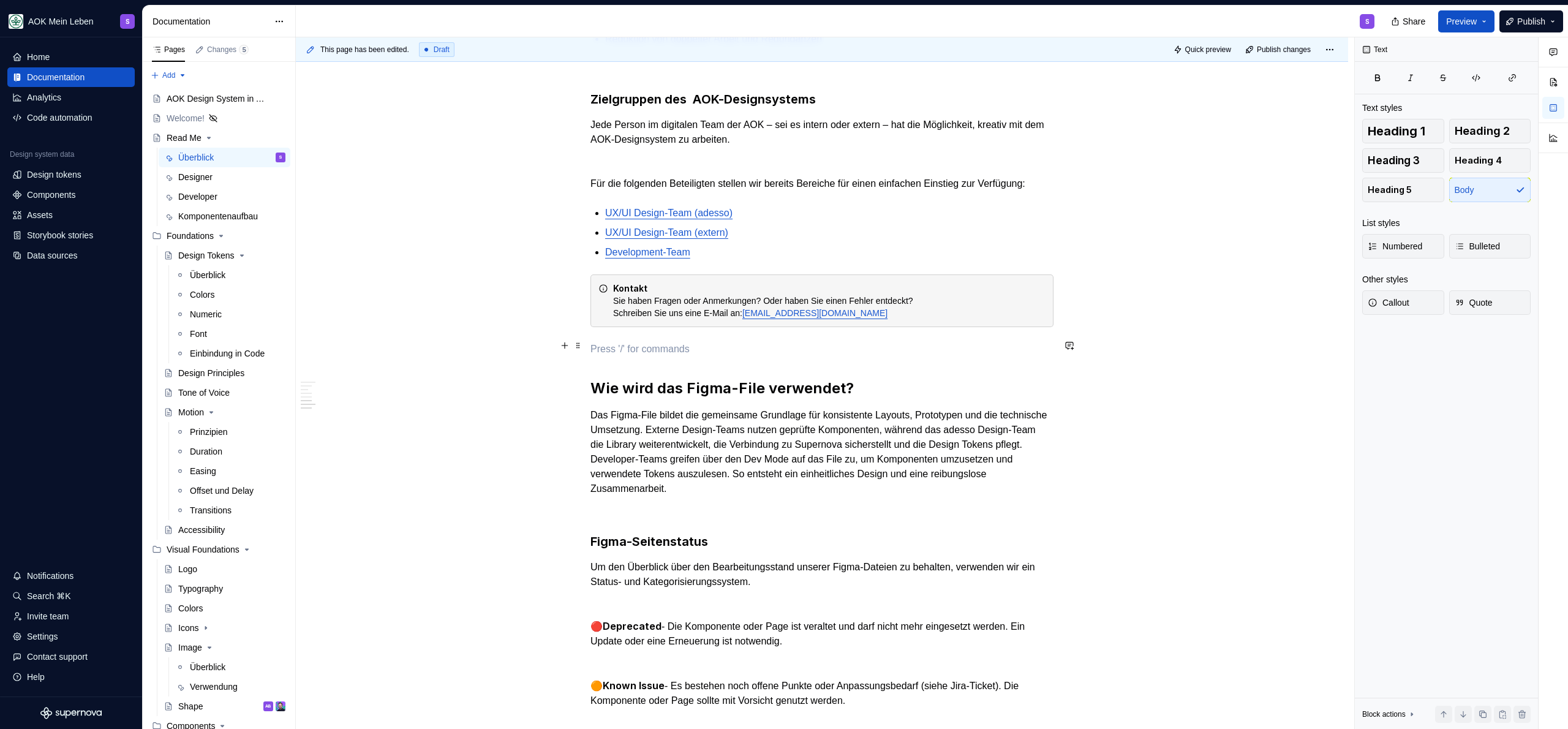
click at [927, 346] on p at bounding box center [822, 349] width 463 height 14
click at [922, 379] on h2 "Wie wird das Figma-File verwendet?" at bounding box center [822, 388] width 463 height 19
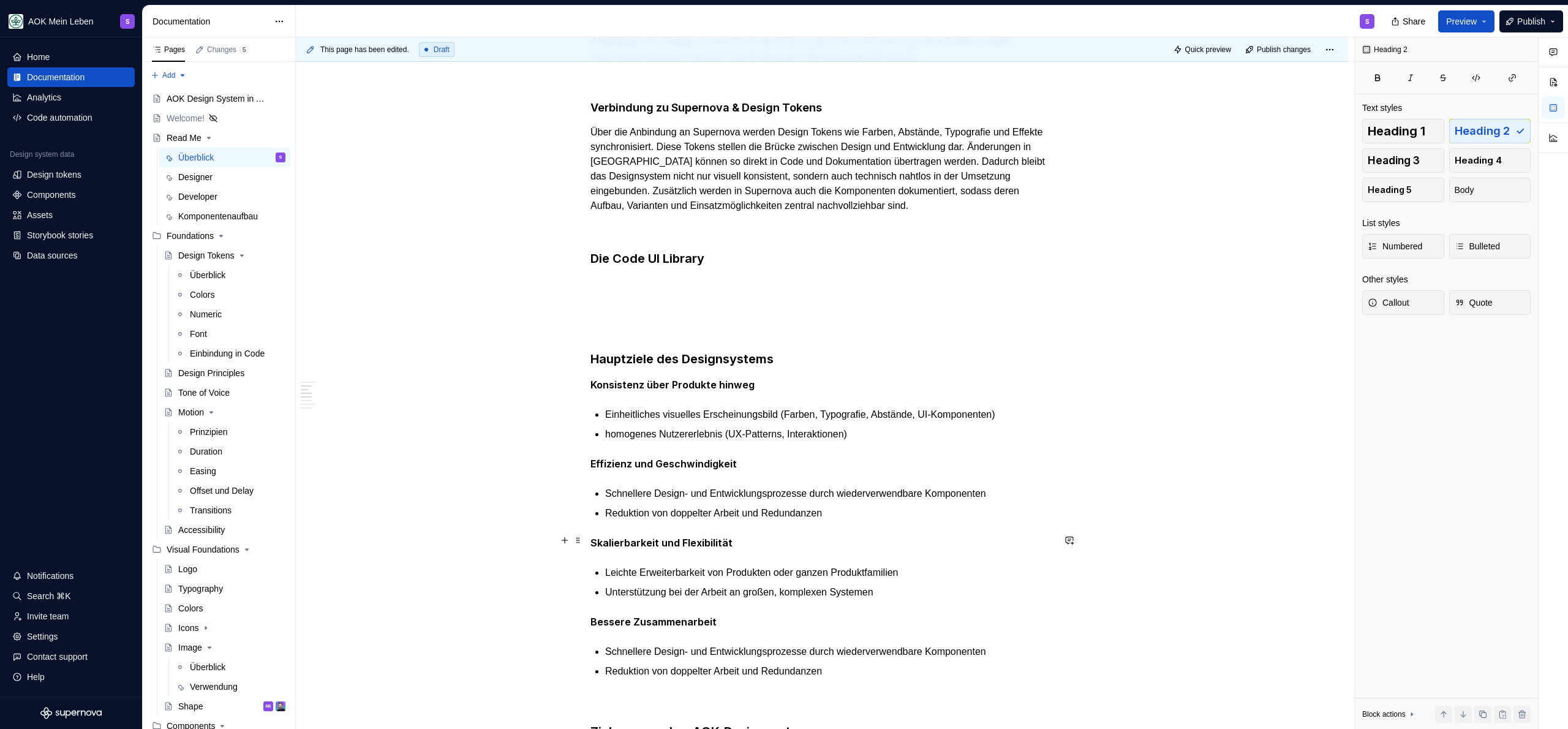
scroll to position [382, 0]
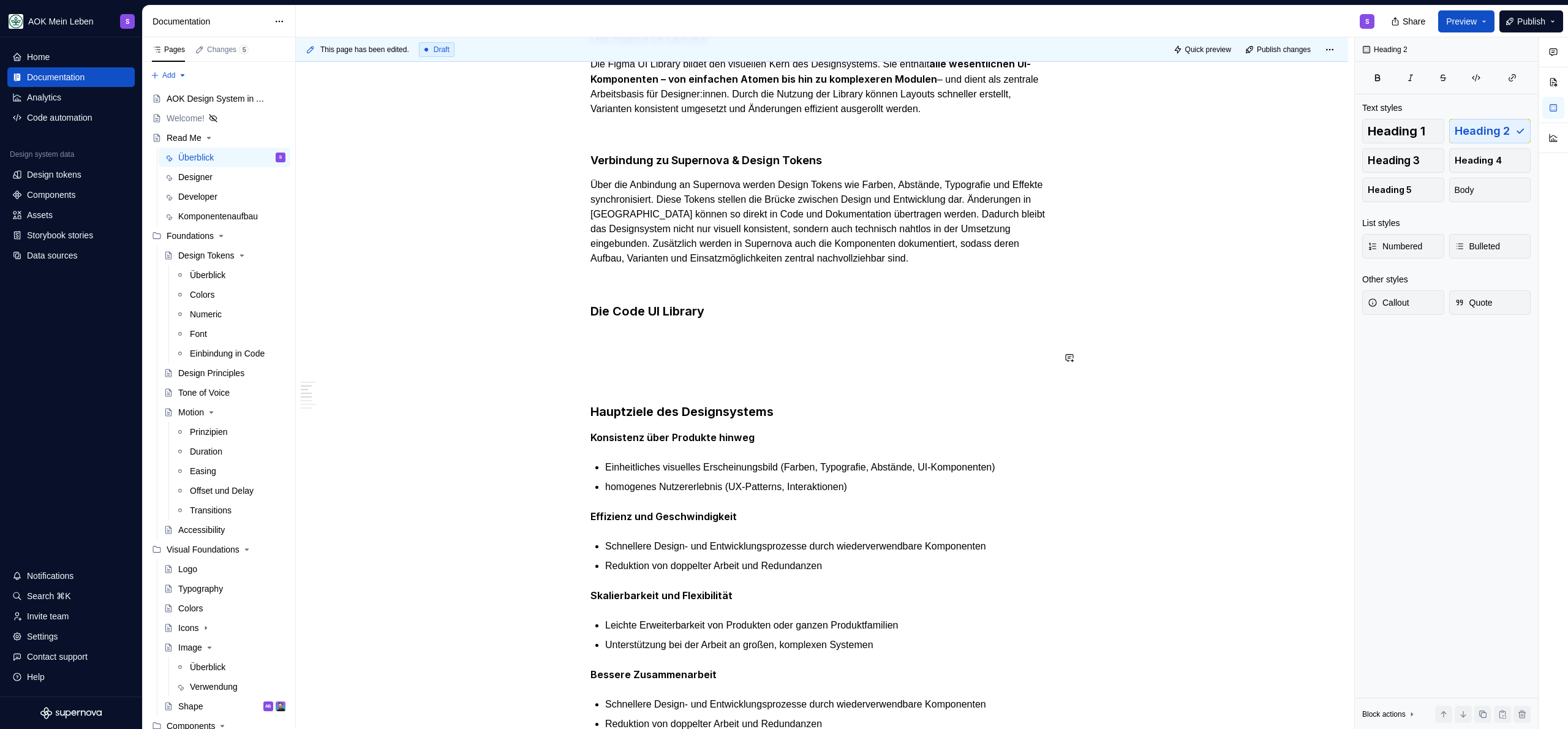
click at [770, 344] on div "Was ist das AOK-Designsystem? Das AOK-Designsystem ist die zentrale Grundlage f…" at bounding box center [822, 716] width 463 height 1624
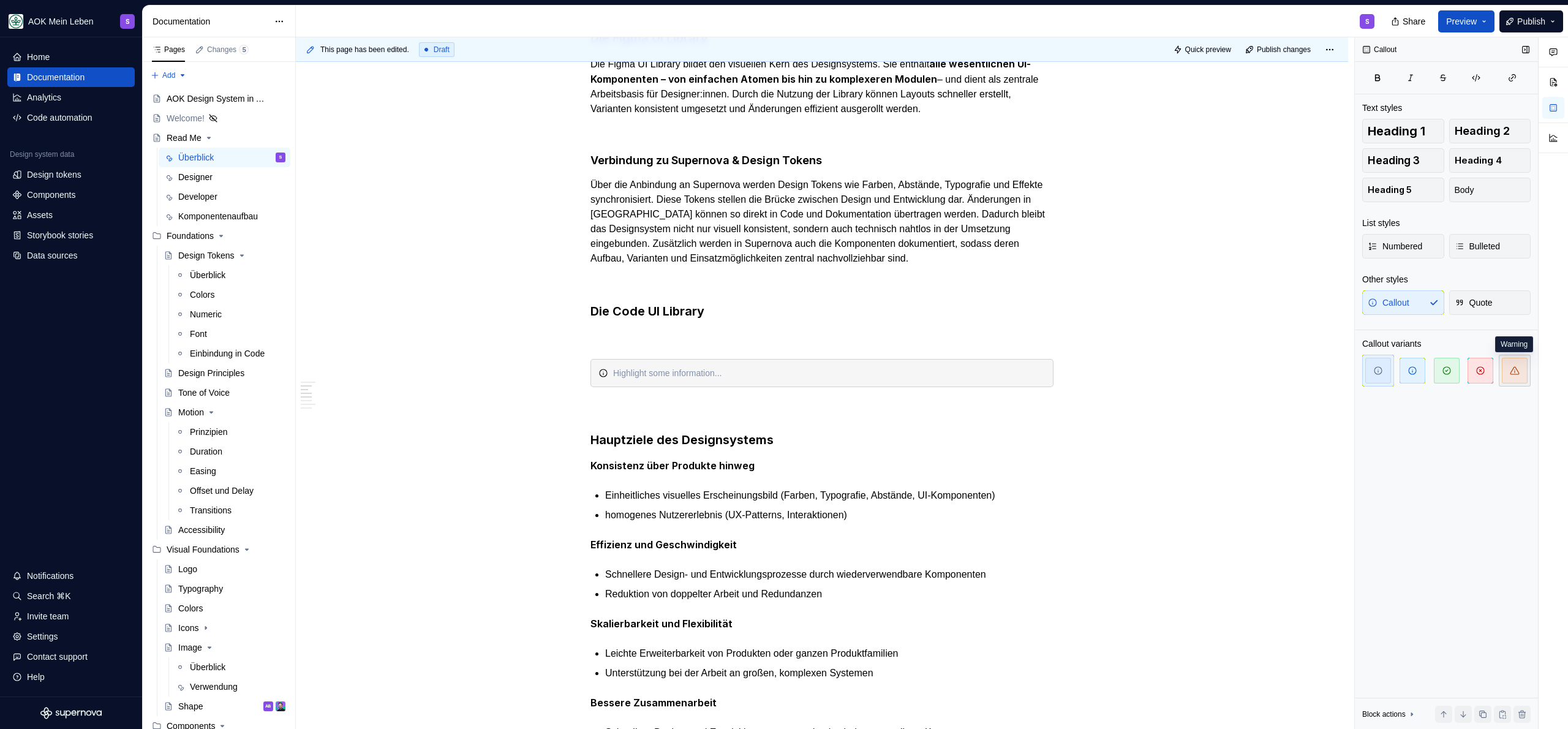
click at [1518, 372] on icon "button" at bounding box center [1515, 371] width 9 height 8
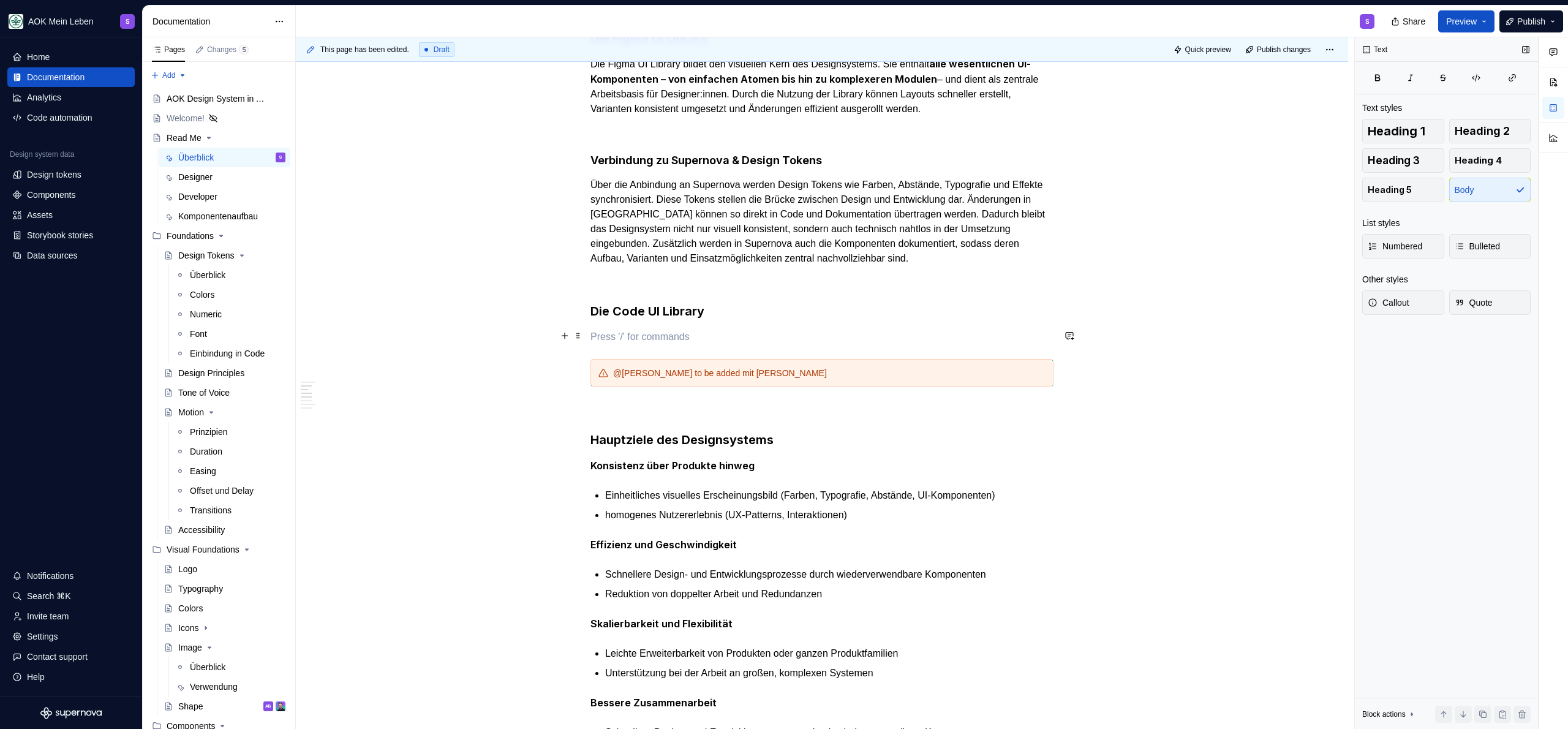
click at [602, 339] on p at bounding box center [822, 337] width 463 height 14
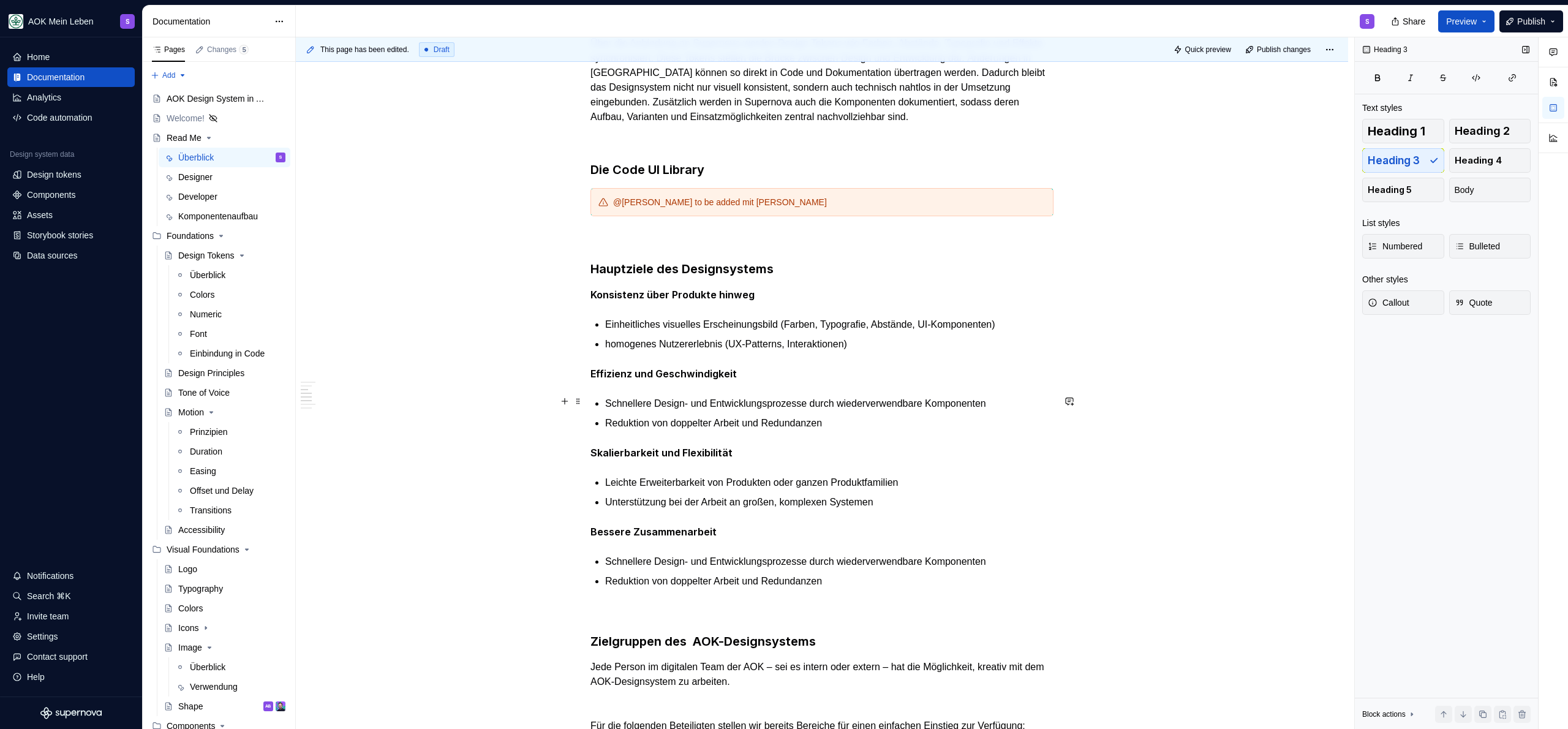
scroll to position [118, 0]
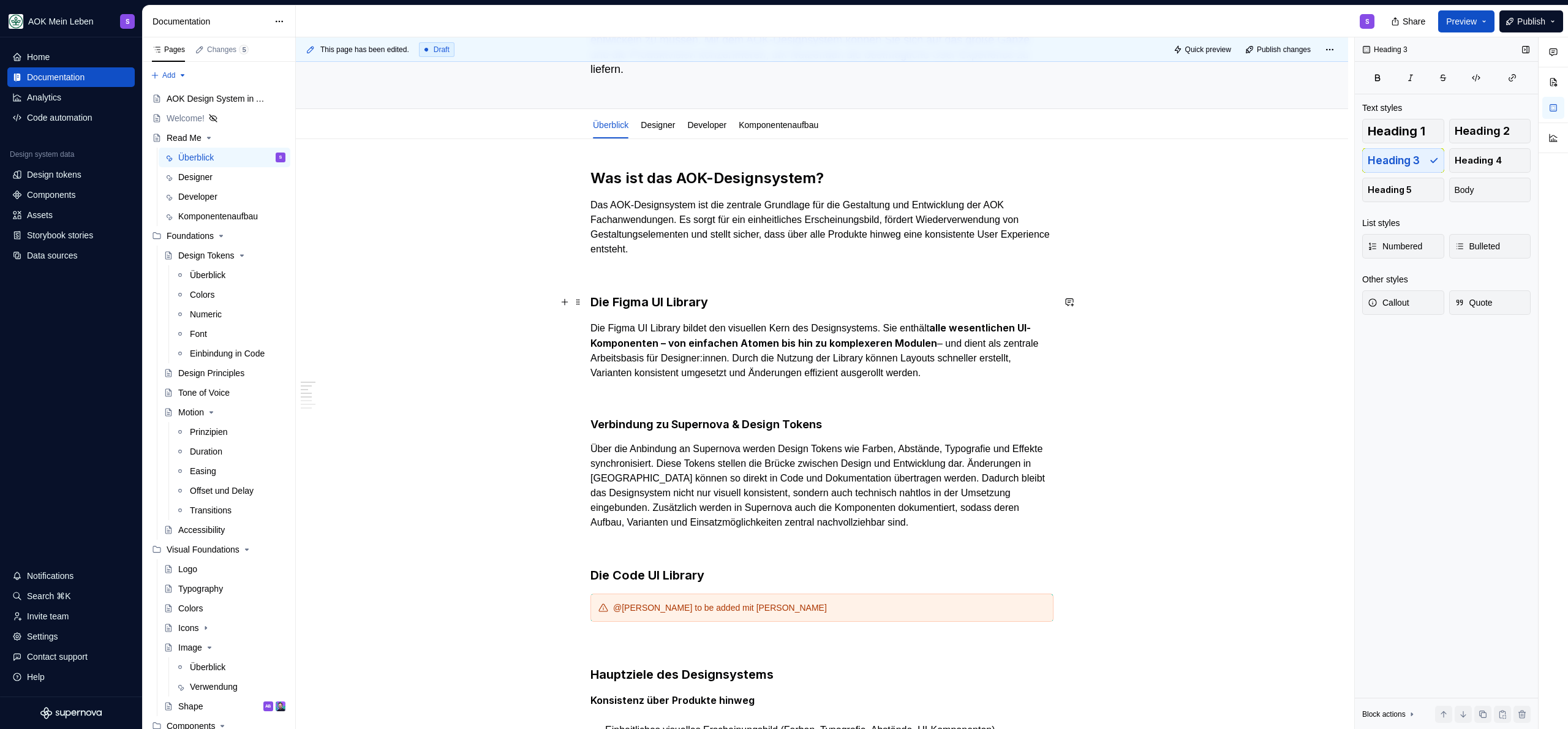
click at [758, 294] on h3 "Die Figma UI Library" at bounding box center [822, 302] width 463 height 17
click at [768, 371] on p "Die Figma UI Library bildet den visuellen Kern des Designsystems. Sie enthält a…" at bounding box center [822, 351] width 463 height 60
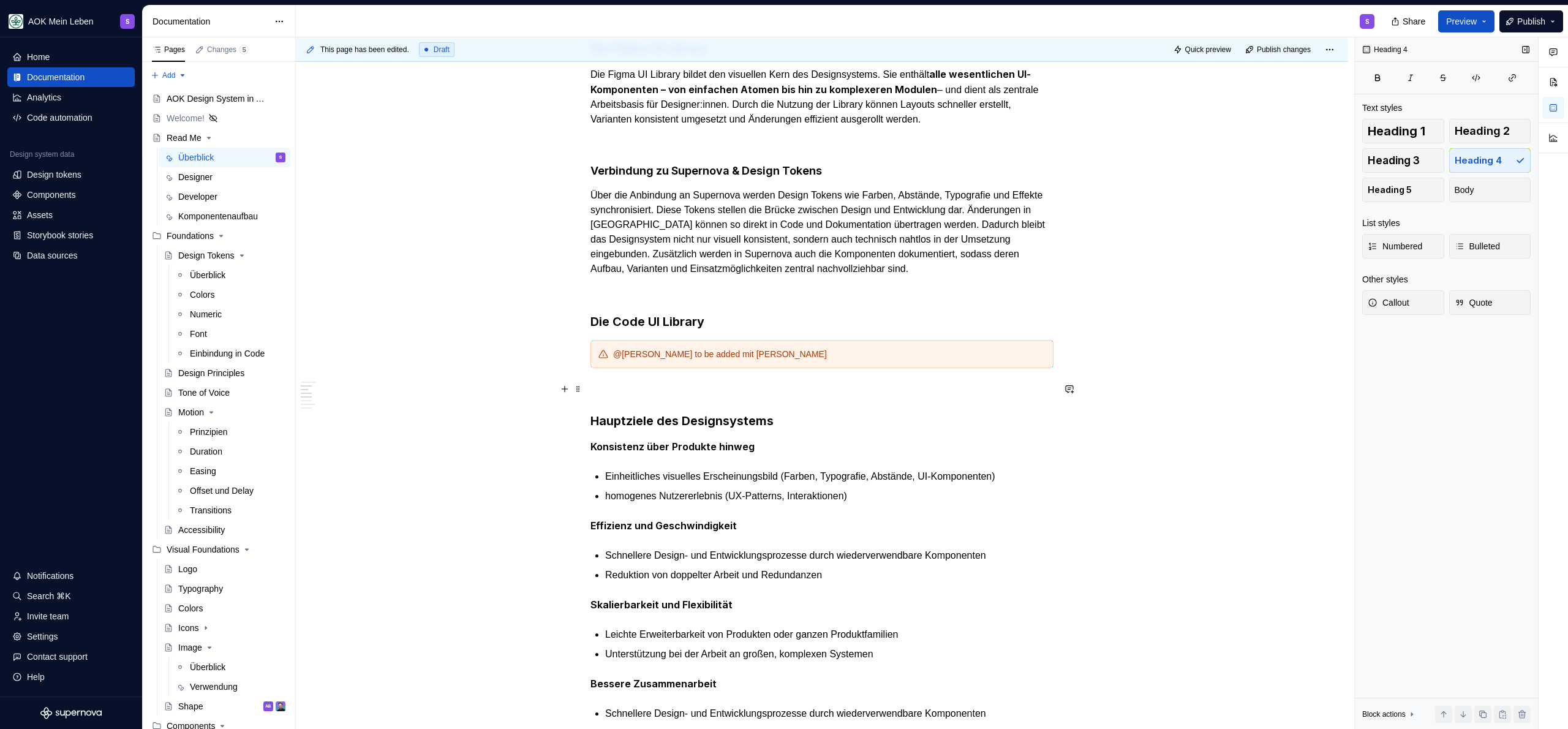
drag, startPoint x: 855, startPoint y: 418, endPoint x: 833, endPoint y: 420, distance: 22.1
click at [855, 418] on h3 "Hauptziele des Designsystems" at bounding box center [822, 420] width 463 height 17
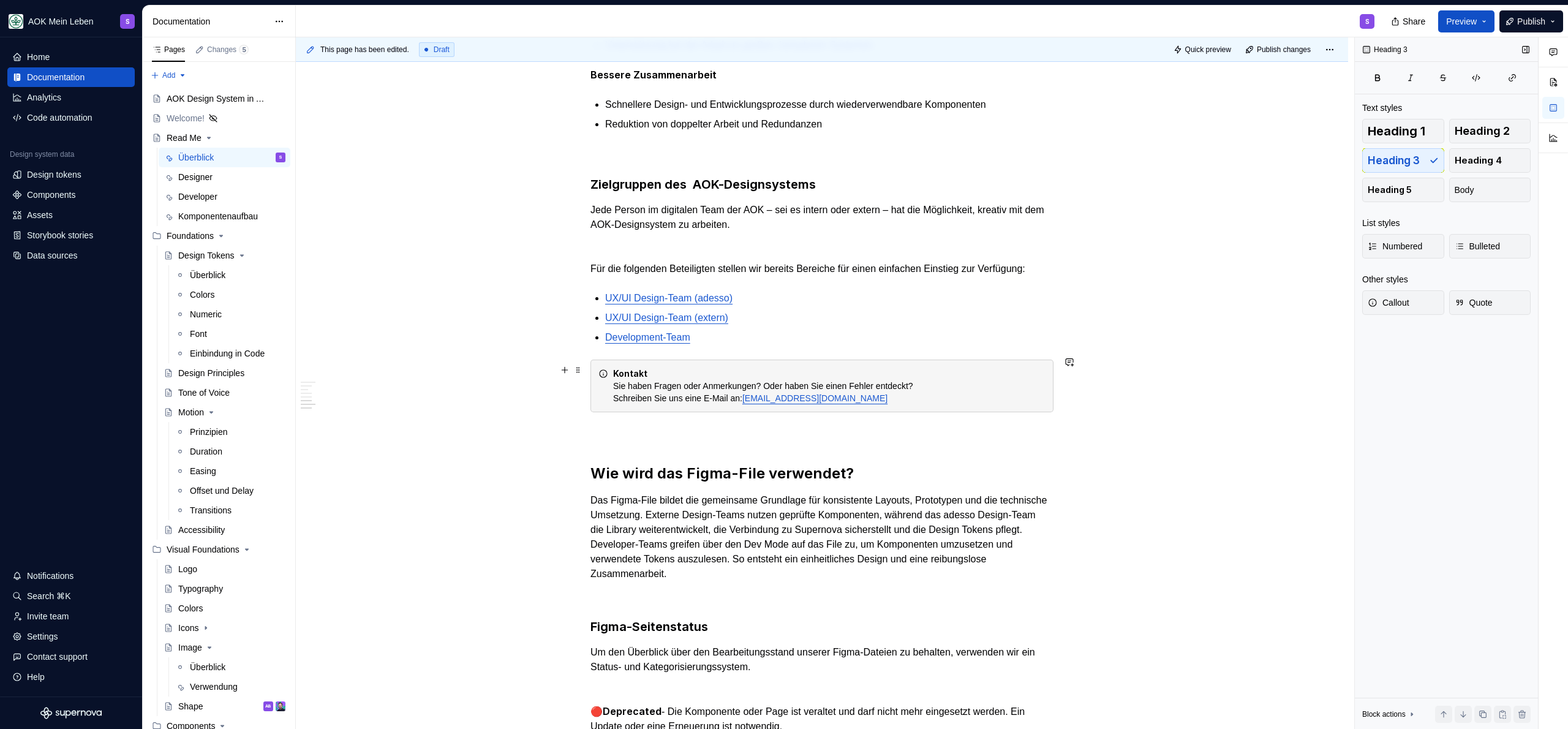
scroll to position [1200, 0]
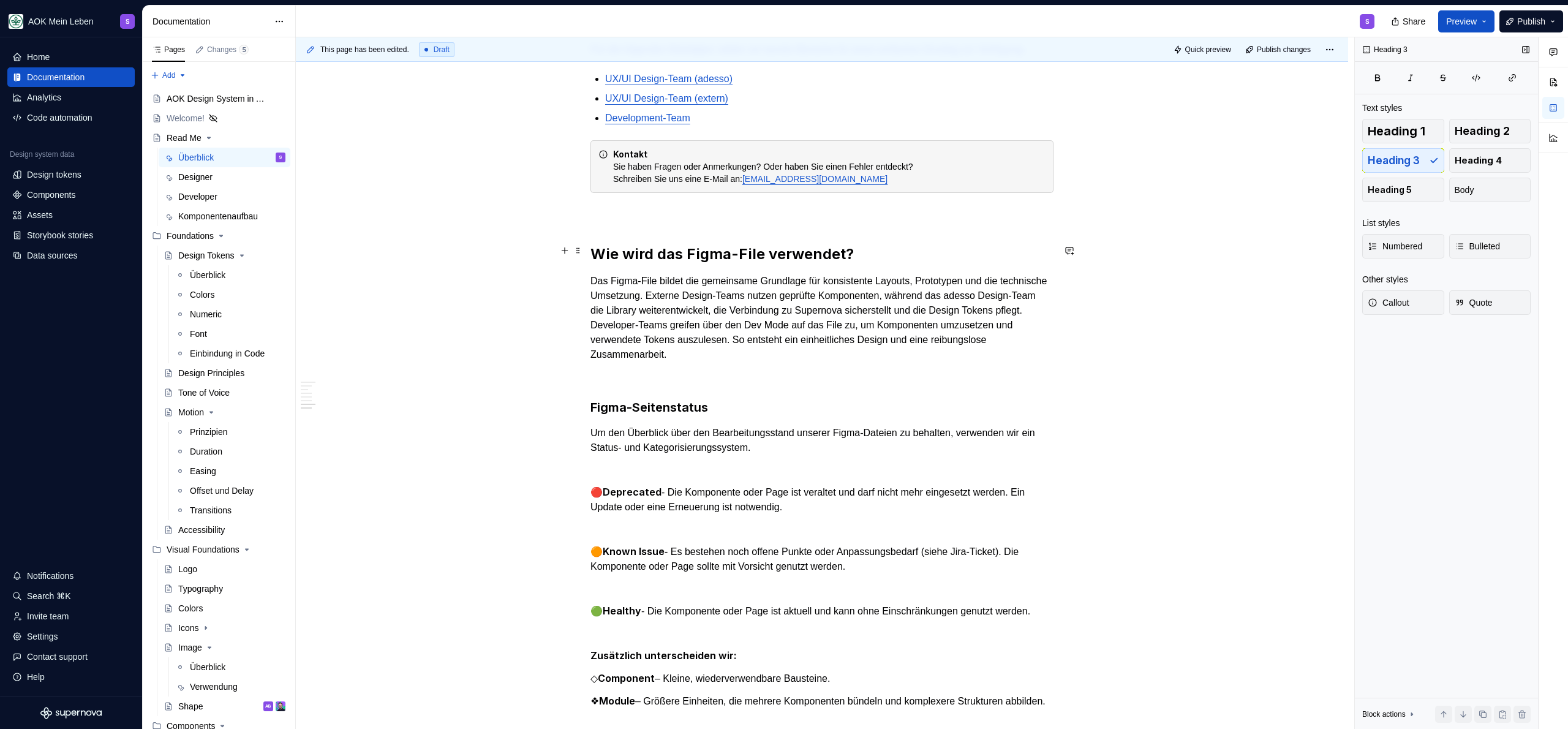
click at [858, 252] on h2 "Wie wird das Figma-File verwendet?" at bounding box center [822, 254] width 463 height 19
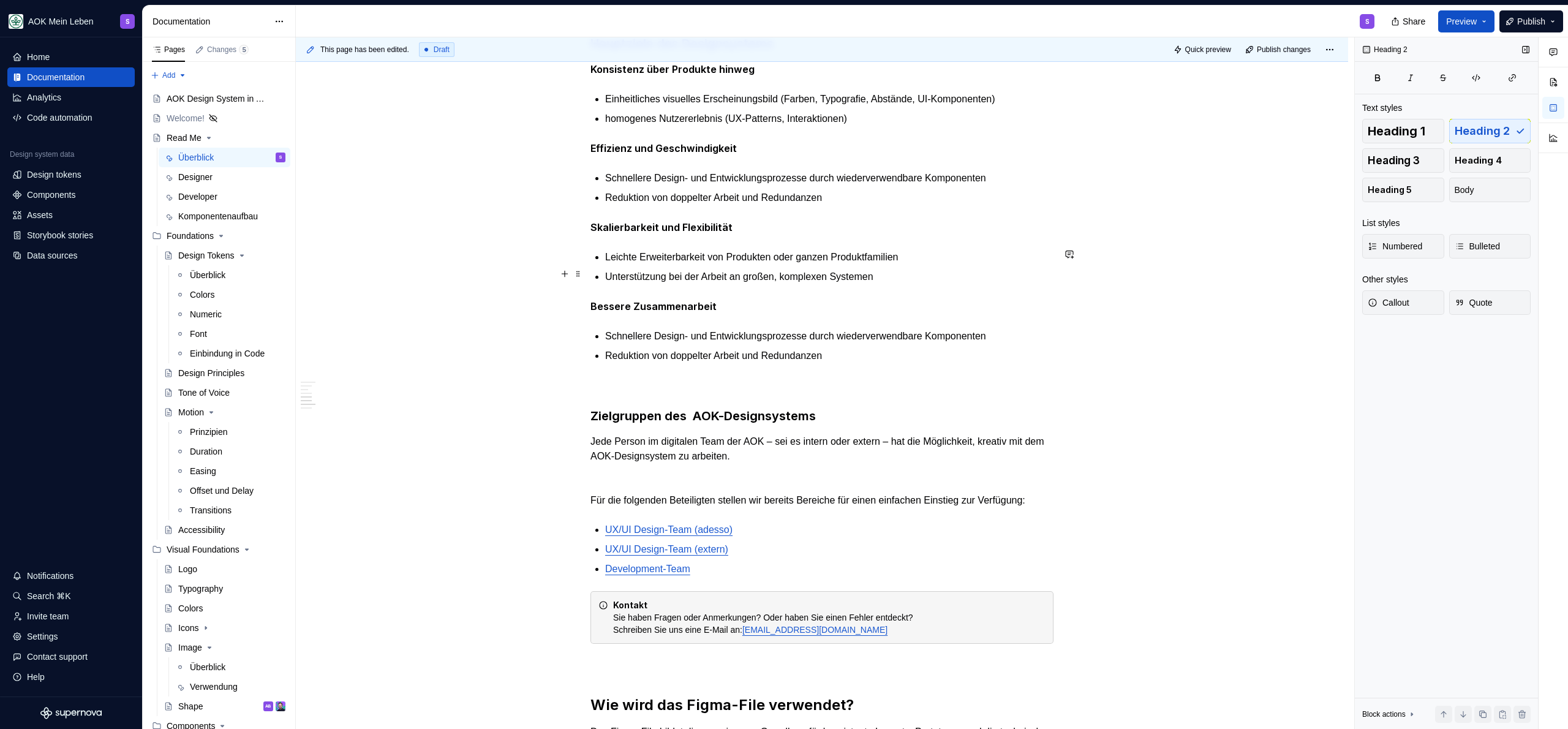
scroll to position [747, 0]
click at [786, 517] on div "Was ist das AOK-Designsystem? Das AOK-Designsystem ist die zentrale Grundlage f…" at bounding box center [822, 351] width 463 height 1623
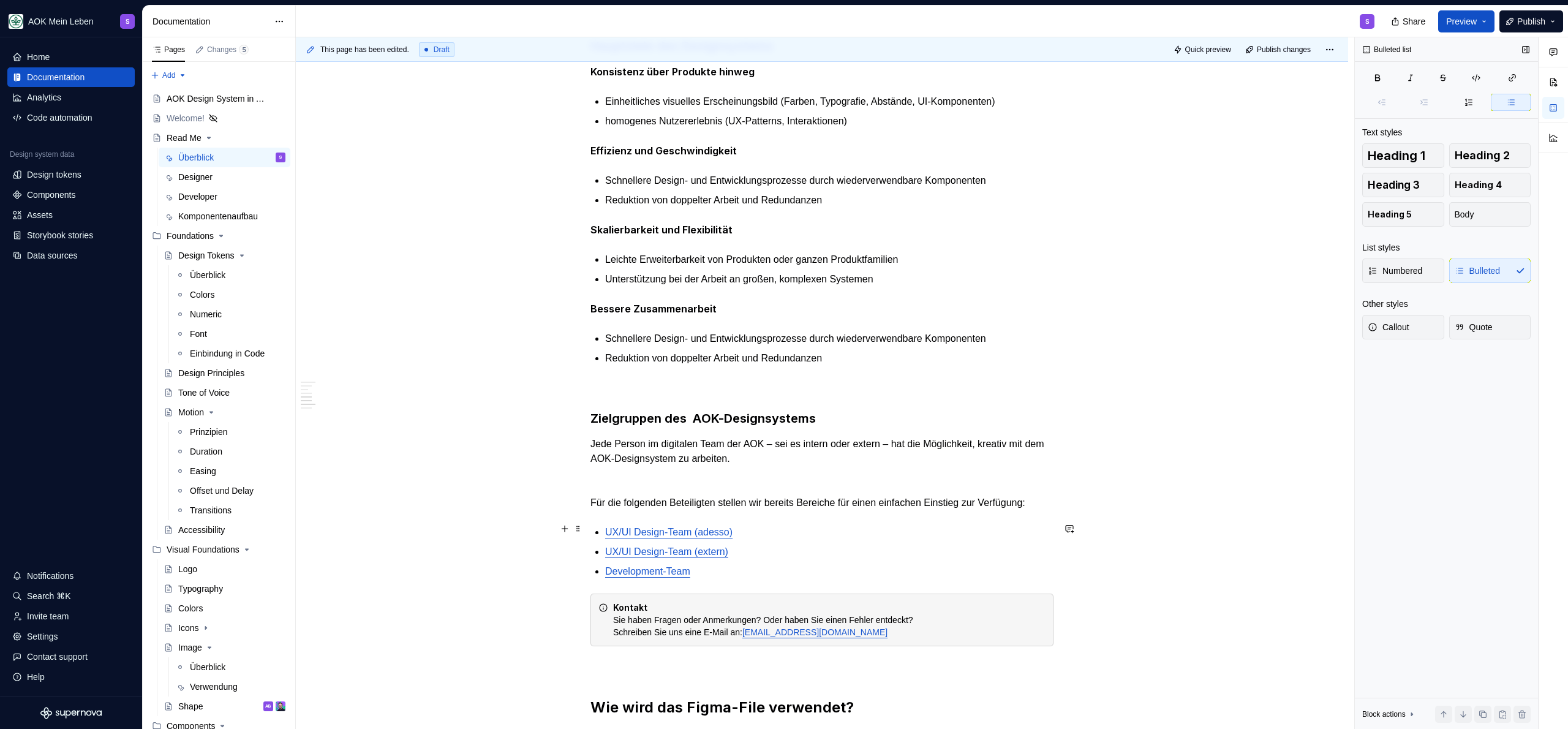
click at [781, 529] on p "UX/UI Design-Team (adesso)" at bounding box center [829, 532] width 448 height 14
click at [772, 558] on ul "UX/UI Design-Team (adesso) UX/UI Design-Team (extern) Development-Team" at bounding box center [829, 552] width 448 height 54
click at [767, 547] on p "UX/UI Design-Team (extern)" at bounding box center [829, 551] width 448 height 14
click at [729, 578] on div "Was ist das AOK-Designsystem? Das AOK-Designsystem ist die zentrale Grundlage f…" at bounding box center [822, 351] width 463 height 1623
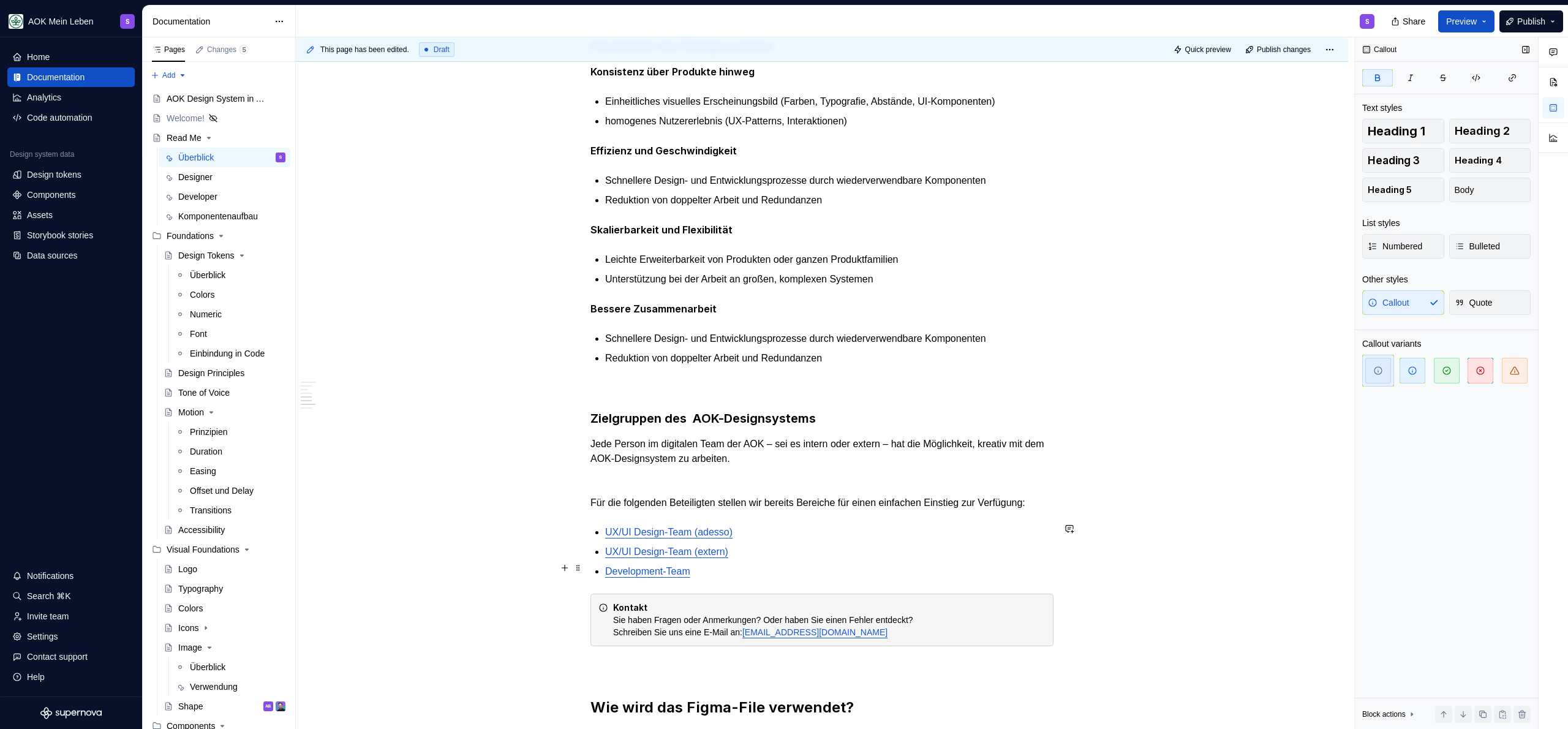
click at [733, 573] on p "Development-Team" at bounding box center [829, 572] width 448 height 14
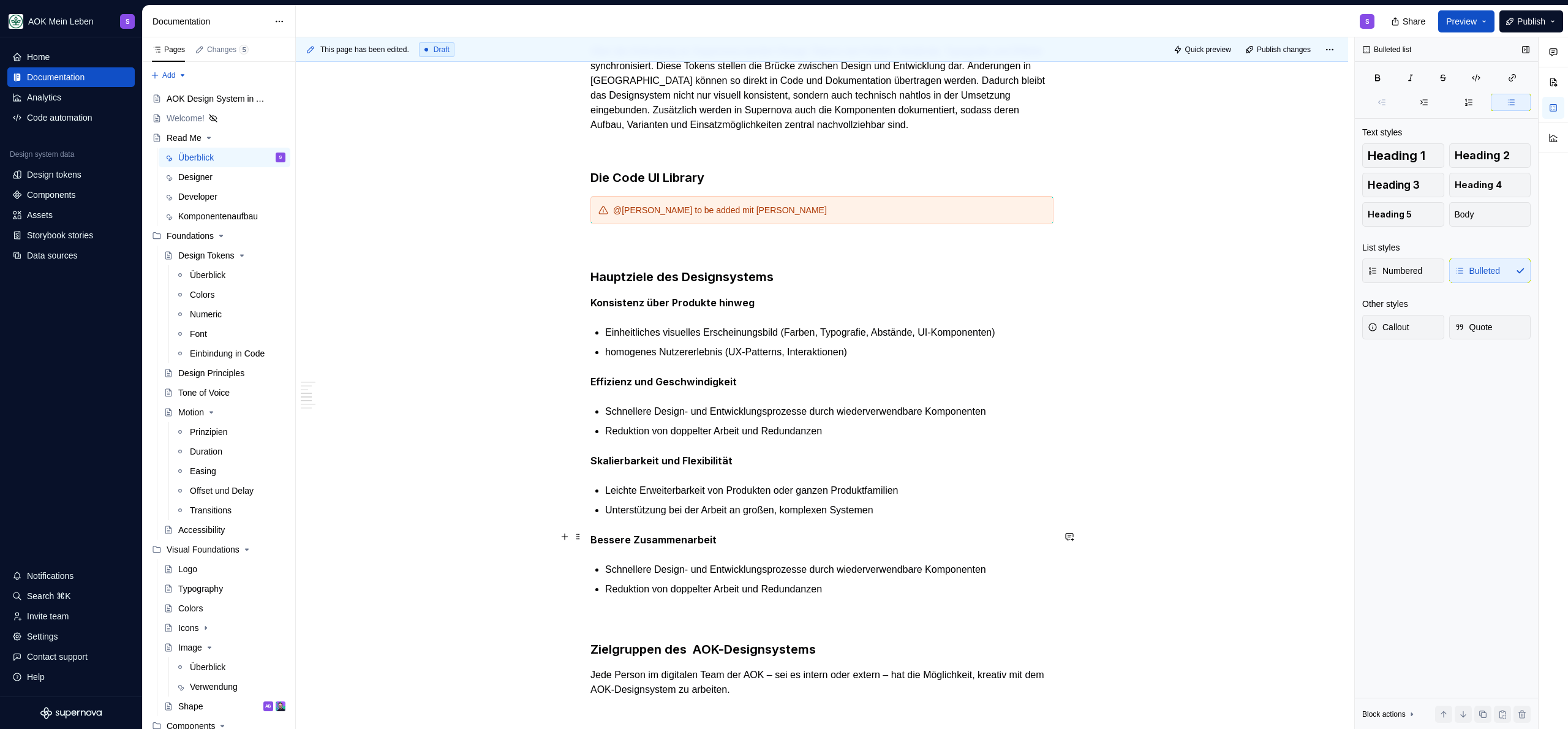
scroll to position [102, 0]
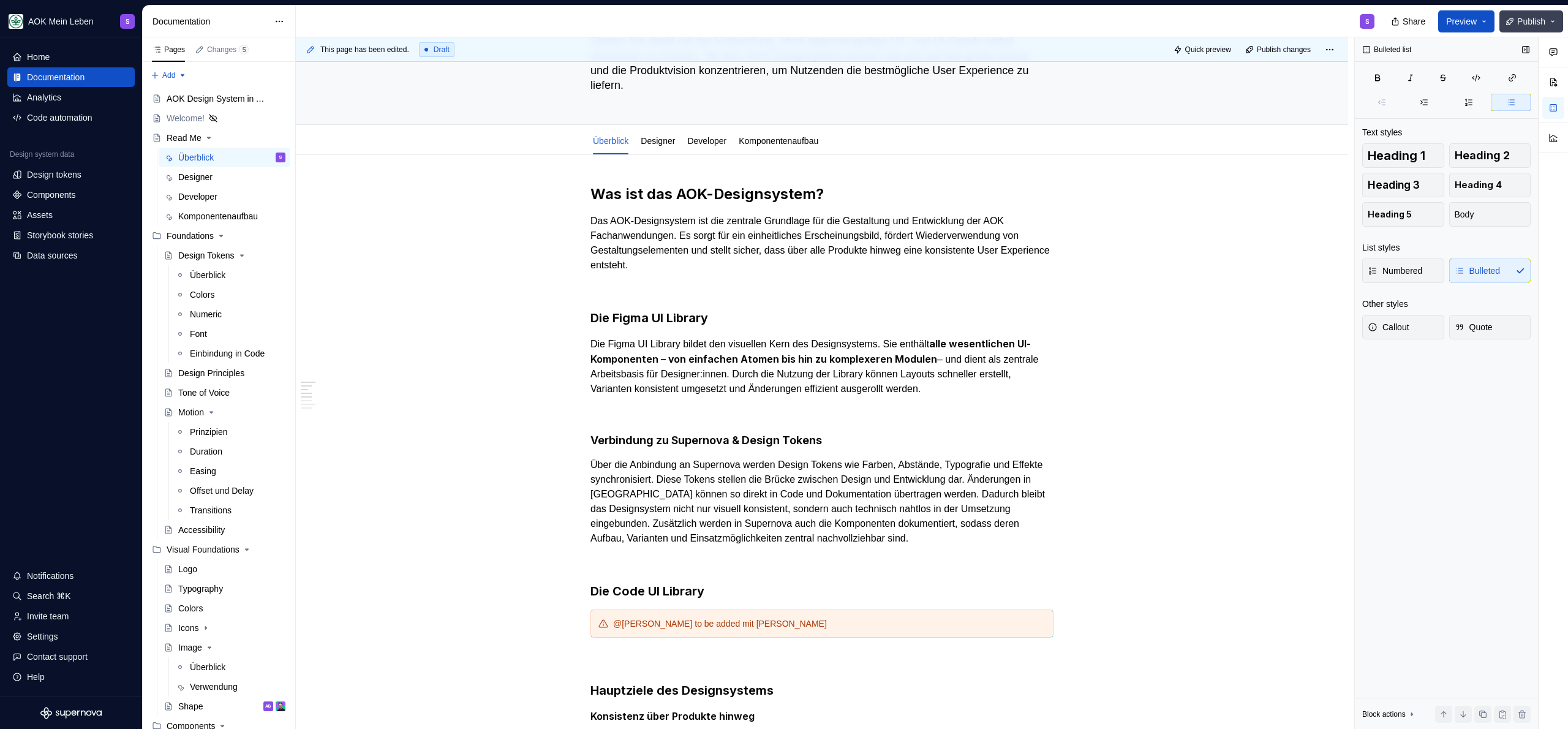
click at [1537, 15] on span "Publish" at bounding box center [1531, 21] width 28 height 13
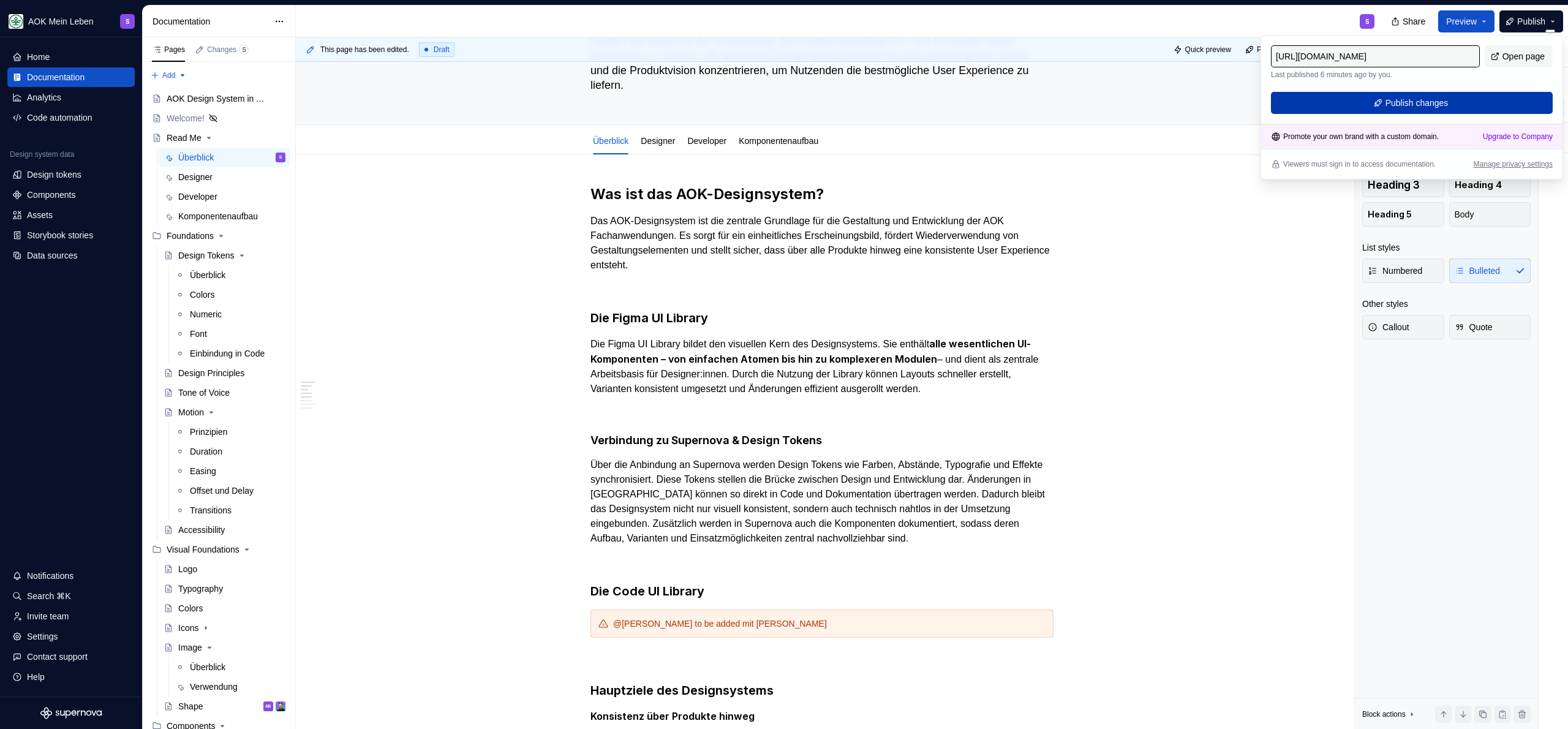
click at [1411, 99] on span "Publish changes" at bounding box center [1417, 103] width 63 height 13
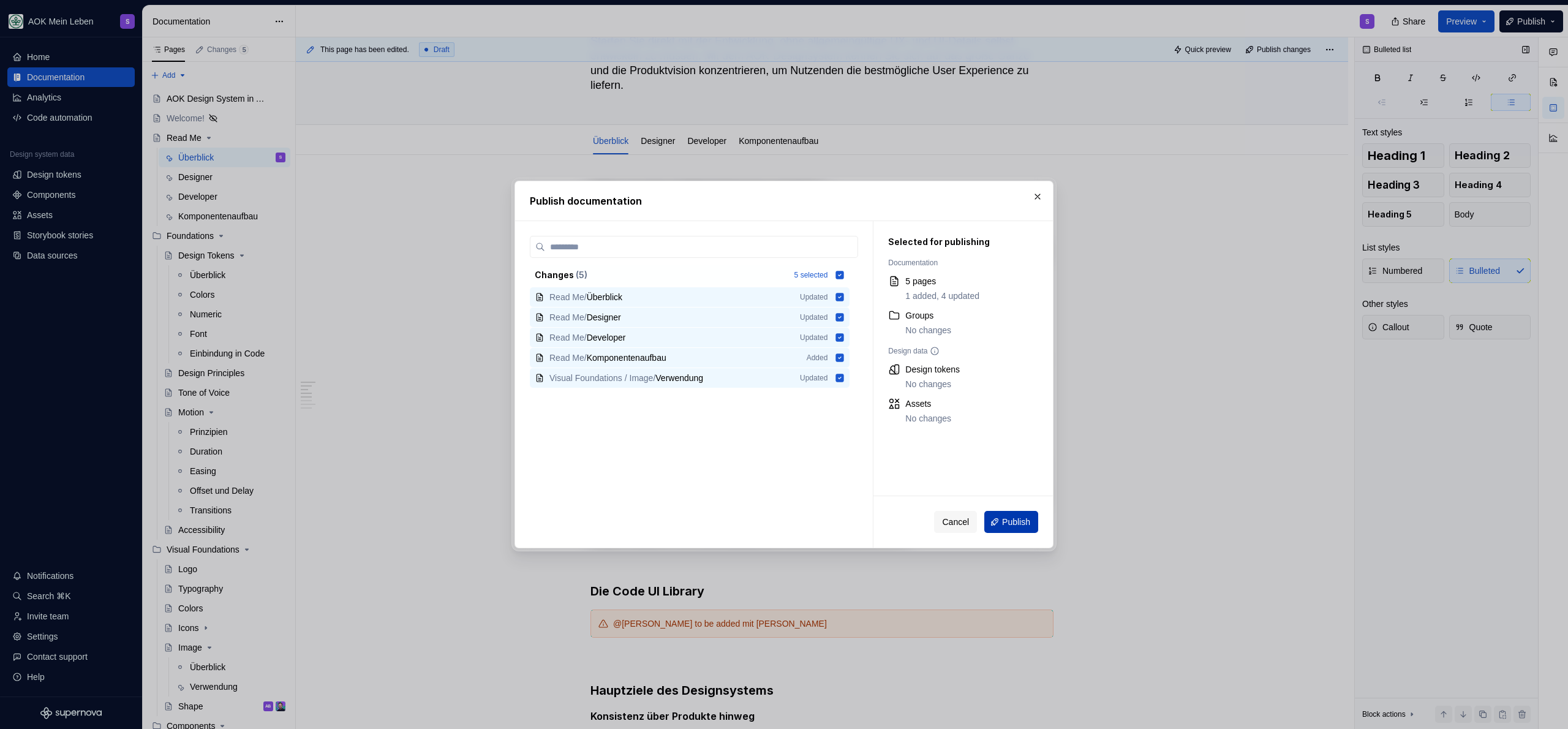
click at [994, 514] on button "Publish" at bounding box center [1011, 522] width 54 height 22
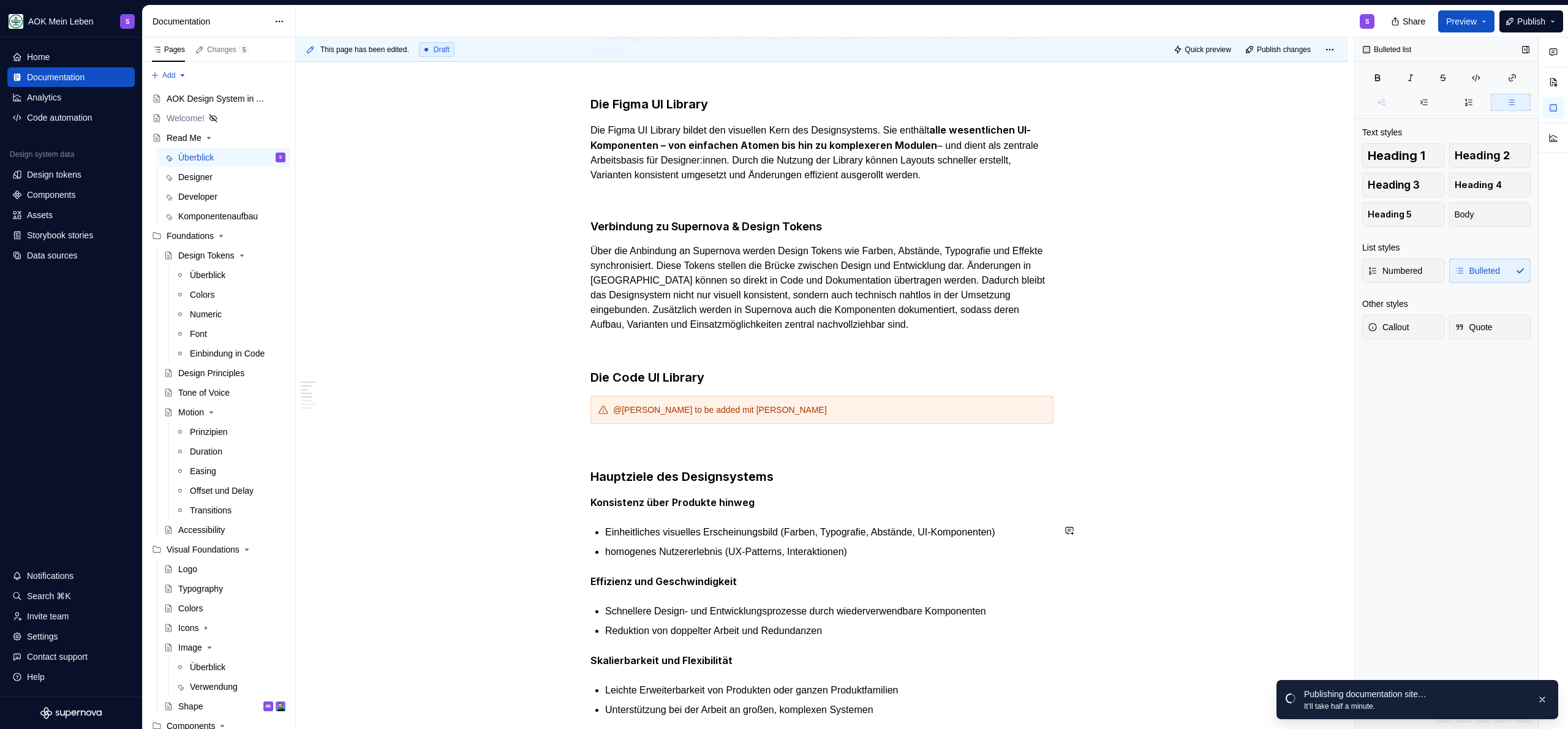
scroll to position [95, 0]
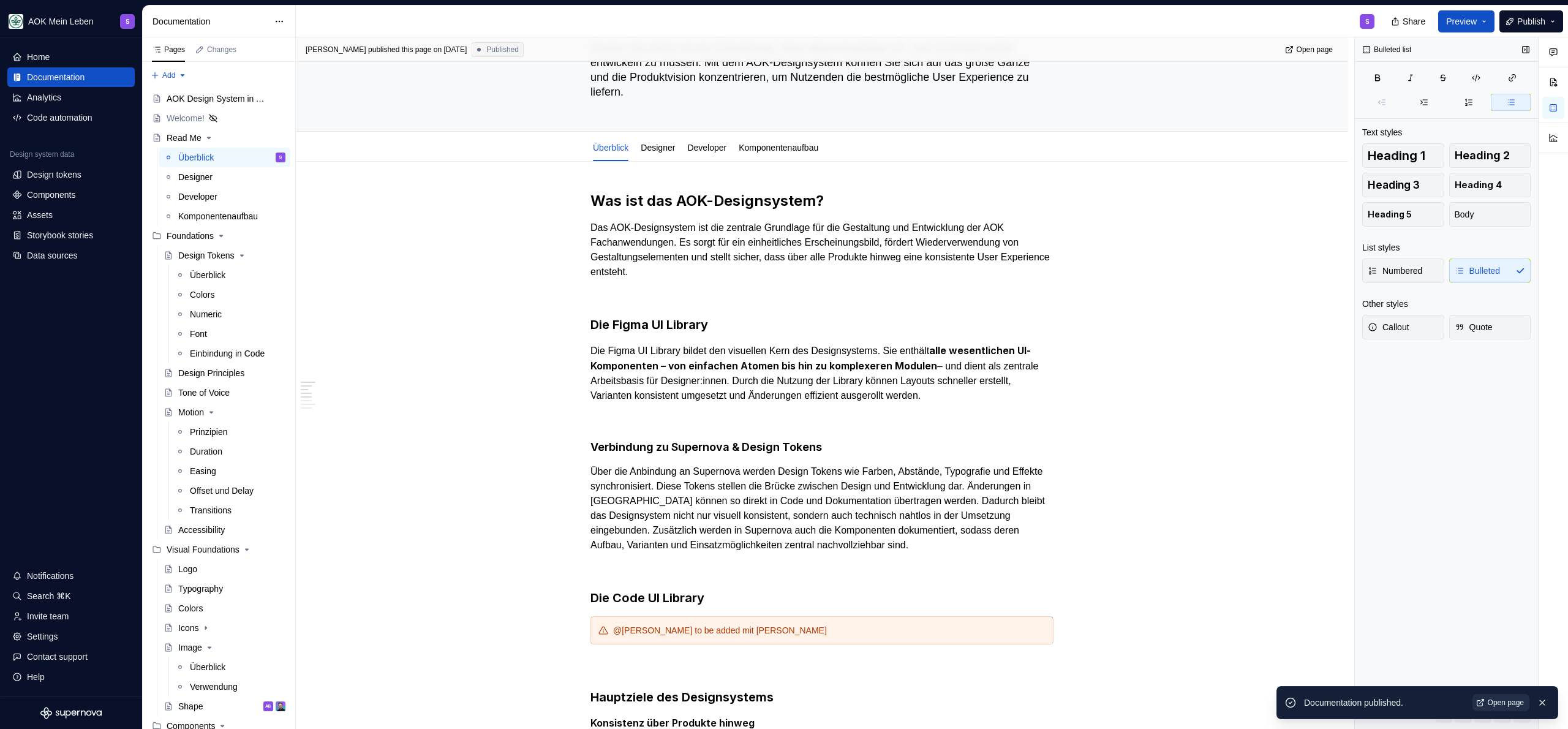
click at [1510, 702] on span "Open page" at bounding box center [1506, 703] width 36 height 10
click at [662, 137] on html "AOK Mein Leben S Home Documentation Analytics Code automation Design system dat…" at bounding box center [784, 364] width 1568 height 729
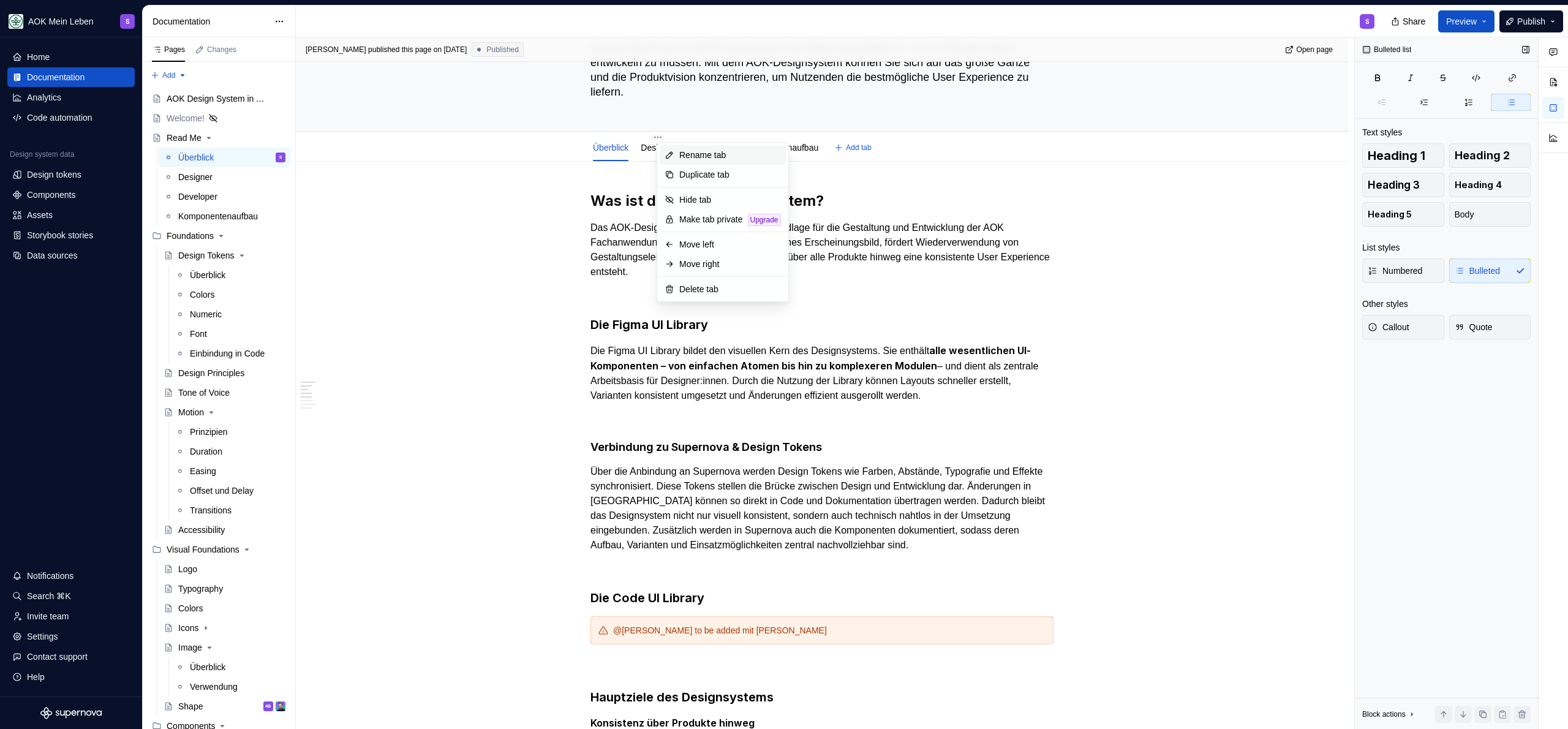
type textarea "*"
click at [717, 154] on div "Rename tab" at bounding box center [730, 155] width 102 height 13
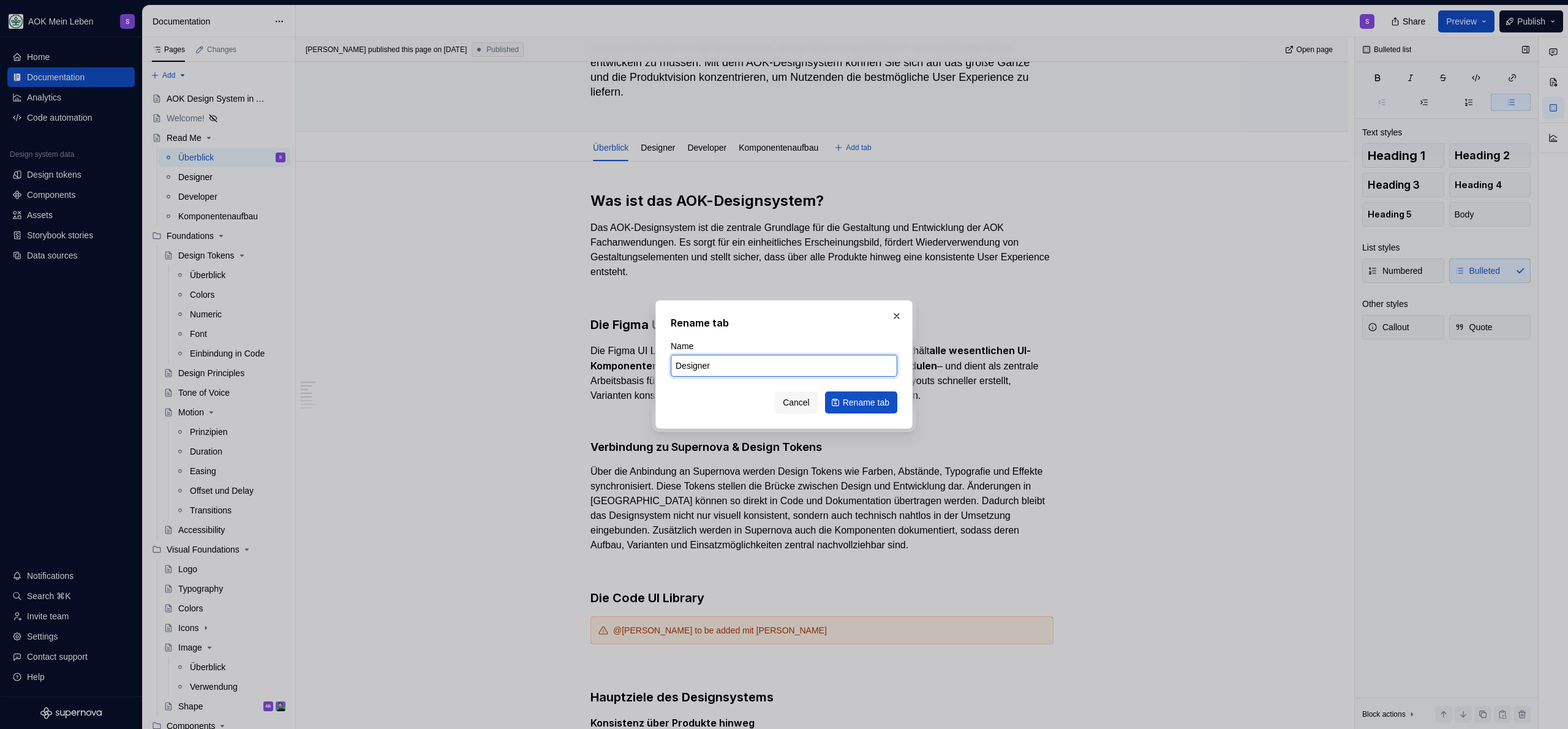
click at [754, 368] on input "Designer" at bounding box center [784, 366] width 226 height 22
type input "Design"
click button "Rename tab" at bounding box center [861, 402] width 72 height 22
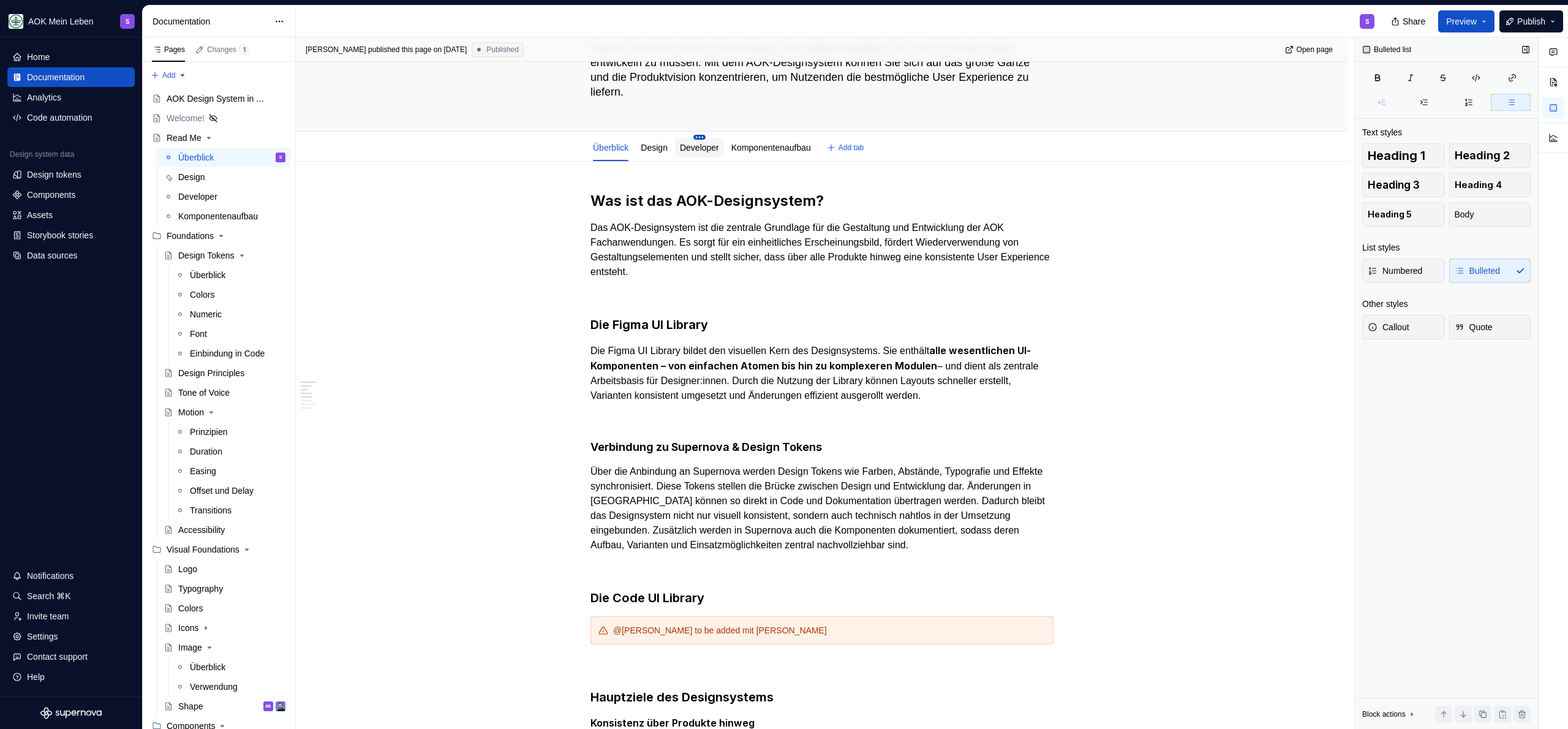
click at [707, 136] on html "AOK Mein Leben S Home Documentation Analytics Code automation Design system dat…" at bounding box center [784, 364] width 1568 height 729
type textarea "*"
click at [755, 152] on div "Rename tab" at bounding box center [773, 155] width 102 height 13
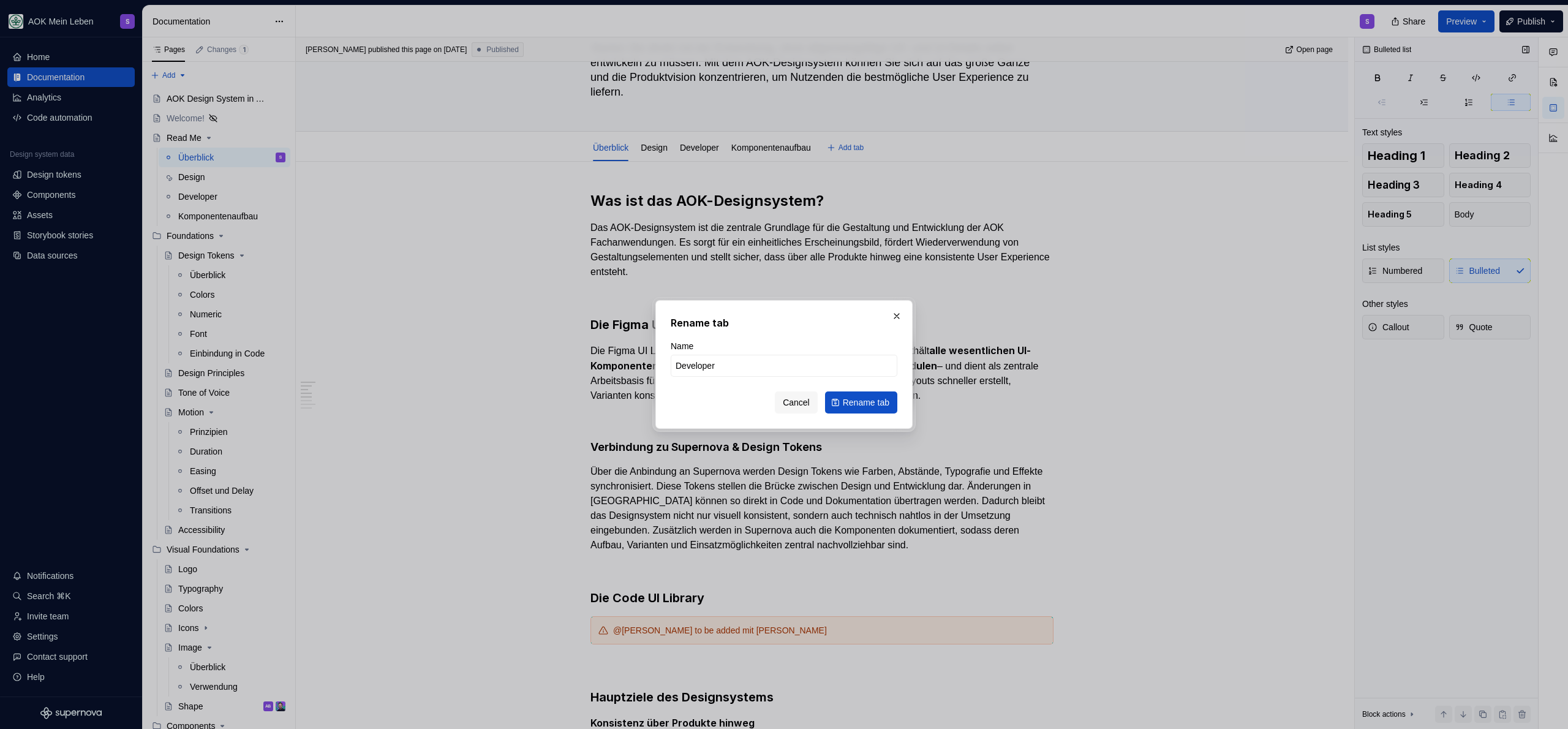
click at [736, 379] on form "Name Developer Cancel Rename tab" at bounding box center [784, 376] width 226 height 73
click at [738, 363] on input "Developer" at bounding box center [784, 366] width 226 height 22
type input "Development"
click button "Rename tab" at bounding box center [861, 402] width 72 height 22
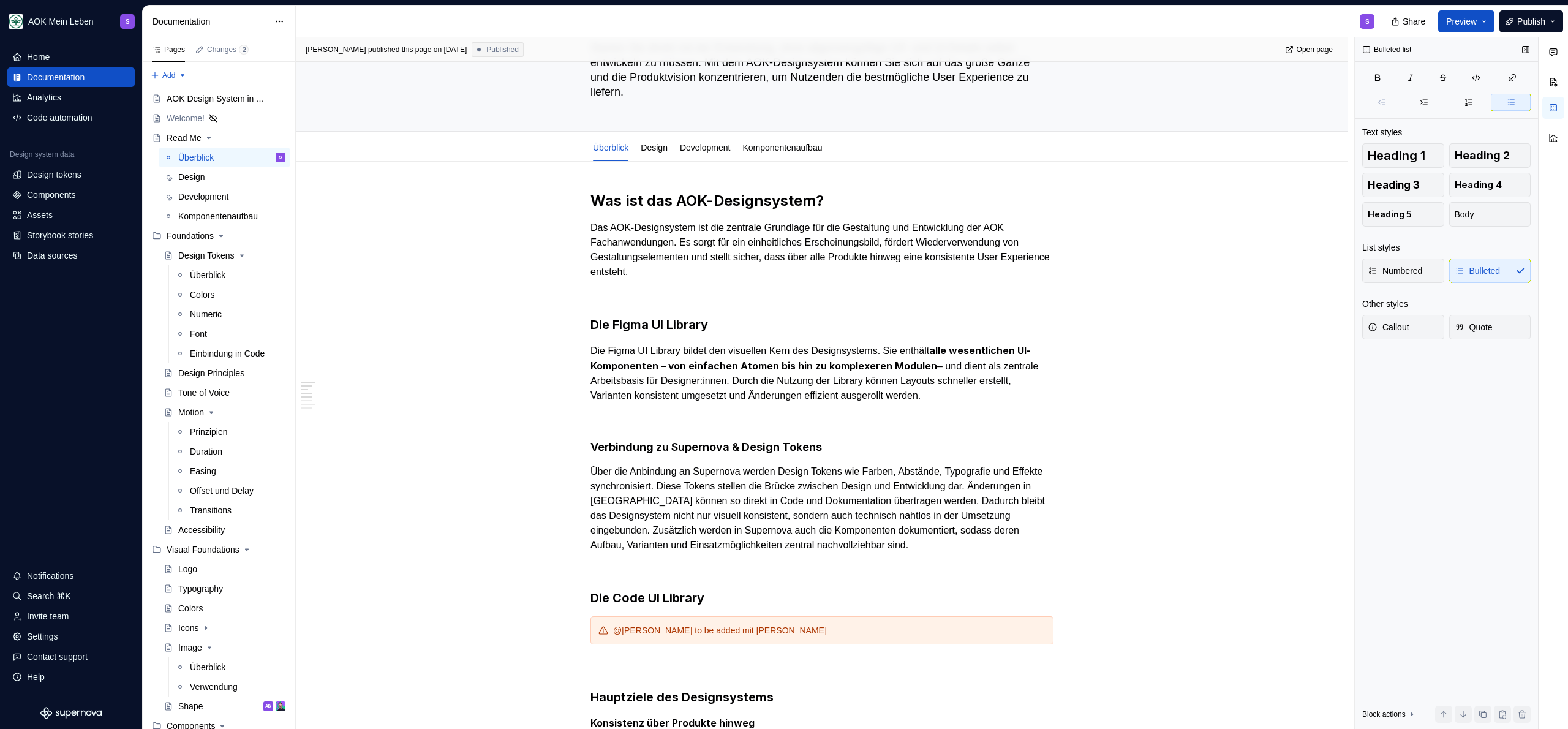
click at [697, 161] on div "Überblick Design Development Komponentenaufbau" at bounding box center [707, 151] width 249 height 33
click at [702, 149] on link "Development" at bounding box center [705, 148] width 51 height 10
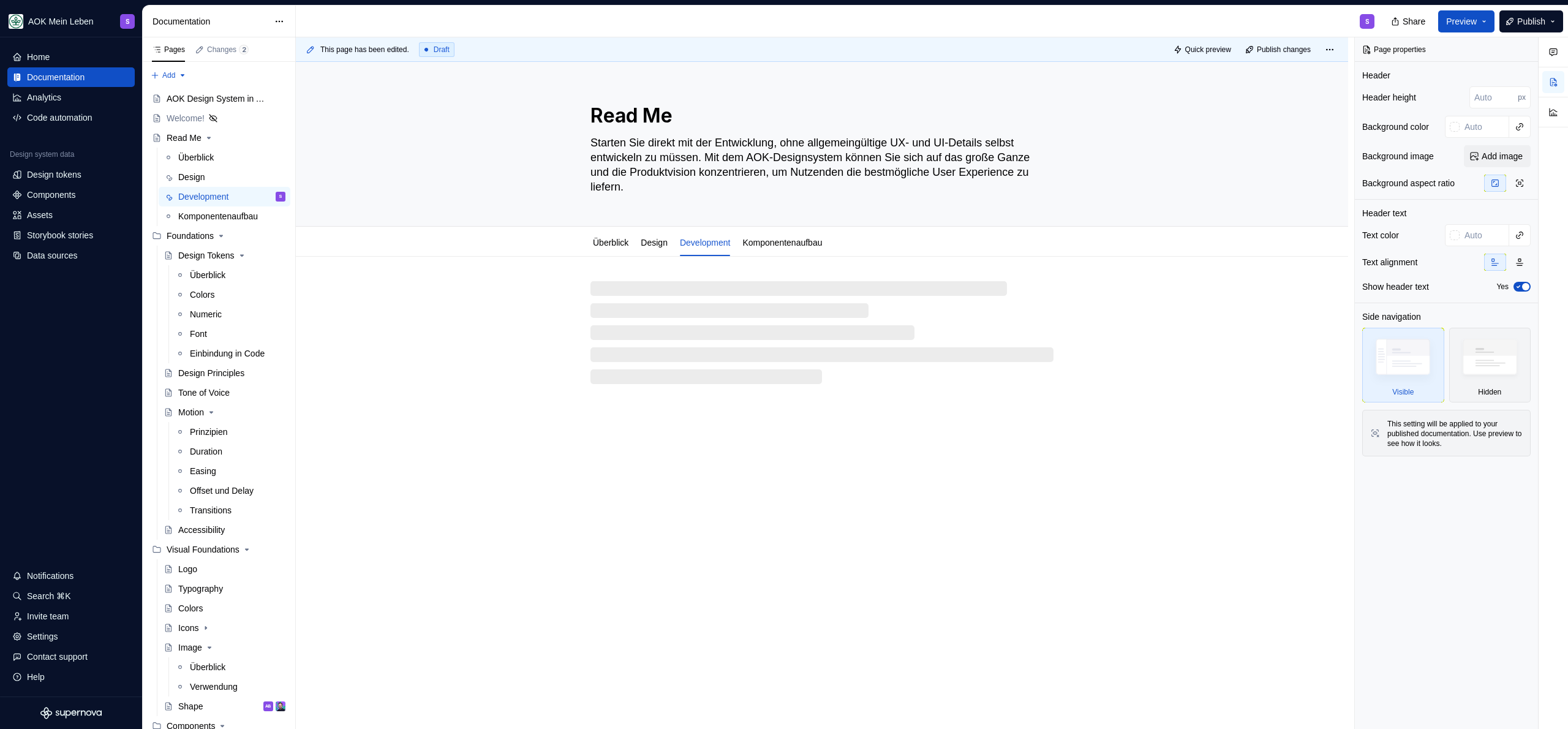
type textarea "*"
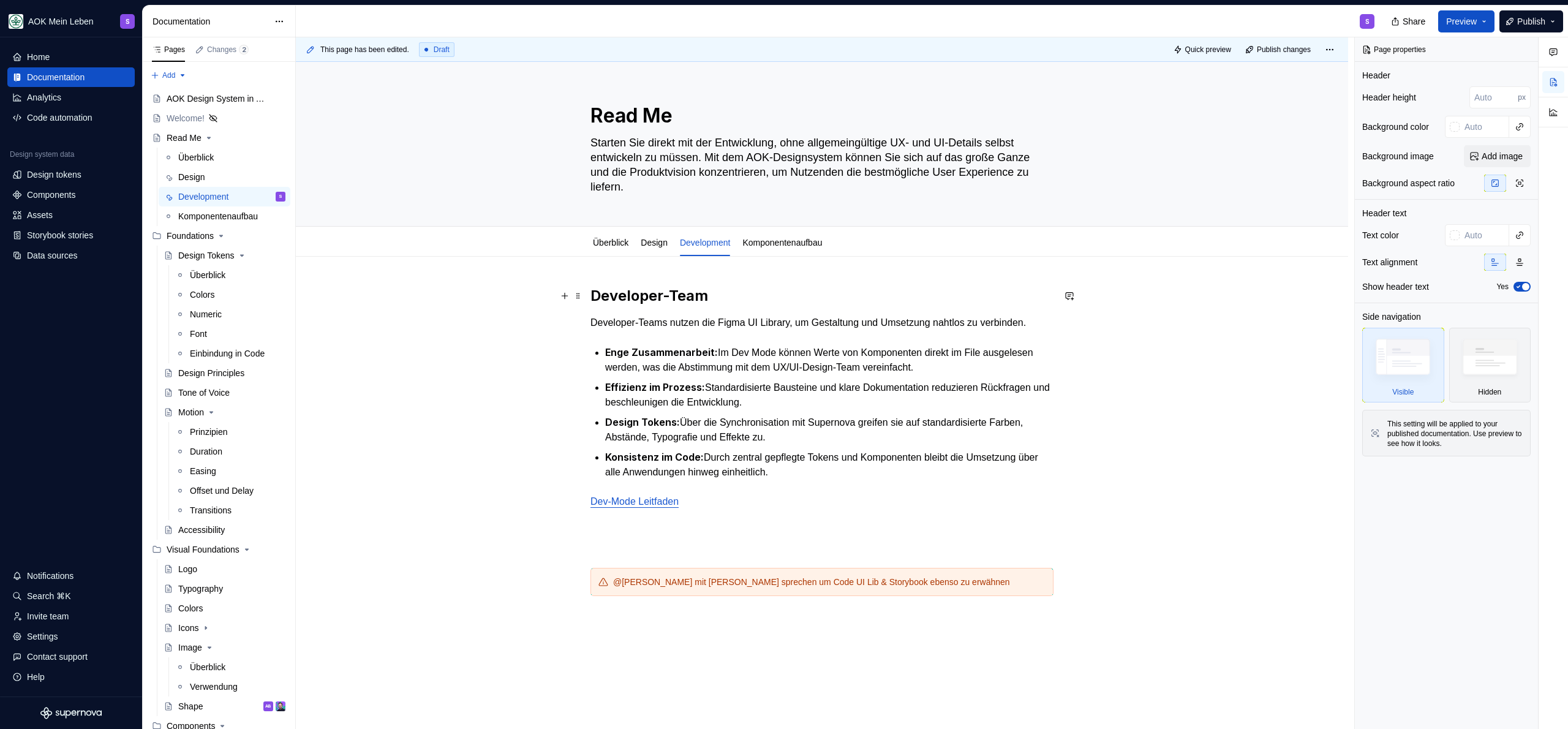
click at [660, 298] on h2 "Developer-Team" at bounding box center [822, 295] width 463 height 19
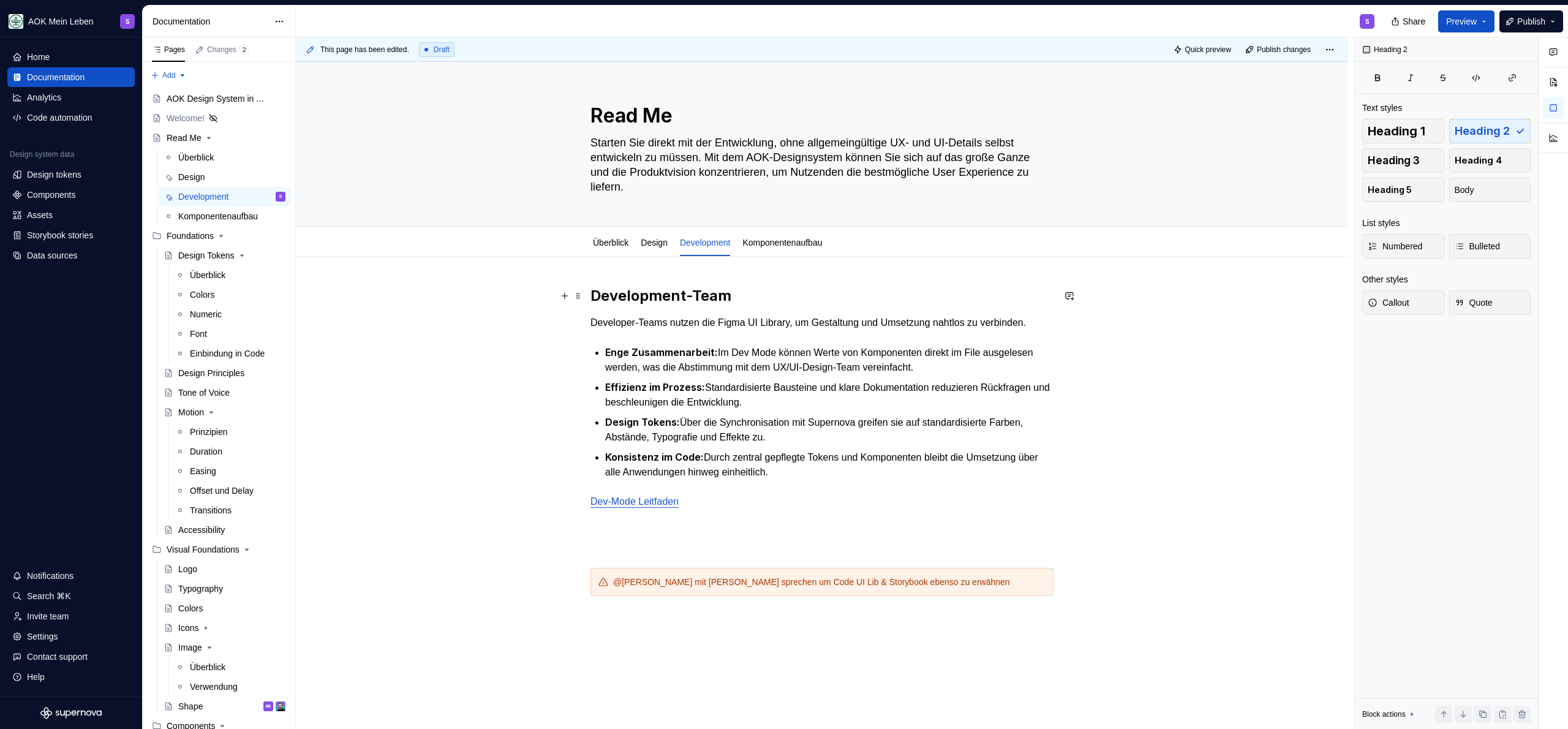
click at [766, 289] on h2 "Development-Team" at bounding box center [822, 295] width 463 height 19
click at [638, 324] on p "Developer-Teams nutzen die Figma UI Library, um Gestaltung und Umsetzung nahtlo…" at bounding box center [822, 322] width 463 height 14
click at [762, 329] on p "Development-Teams nutzen die Figma UI Library, um Gestaltung und Umsetzung naht…" at bounding box center [822, 322] width 463 height 14
click at [799, 331] on p "Development-Teams nutzen die Figma UI Library, um Gestaltung und Umsetzung naht…" at bounding box center [822, 322] width 463 height 14
click at [668, 243] on link "Design" at bounding box center [654, 243] width 27 height 10
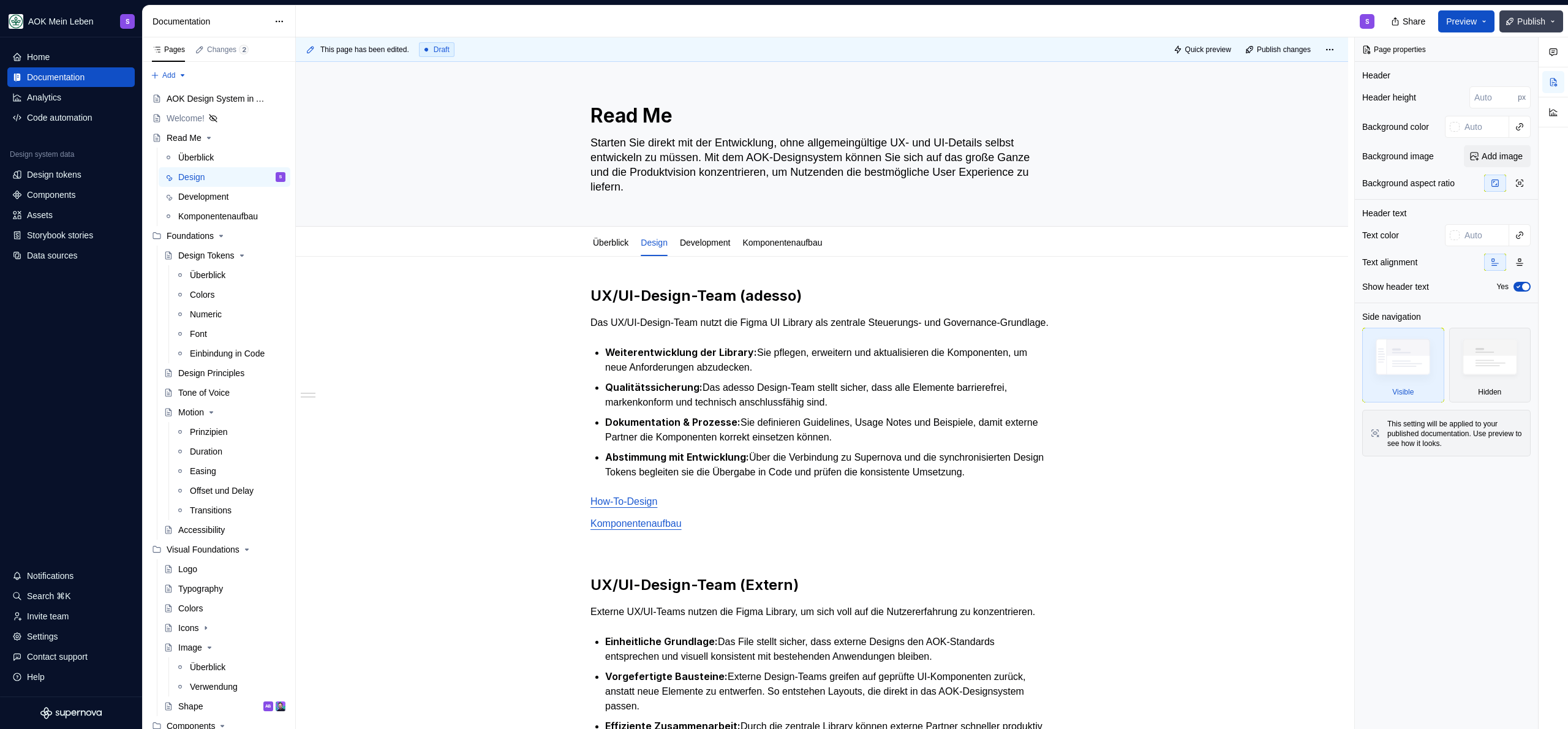
click at [1525, 23] on span "Publish" at bounding box center [1531, 21] width 28 height 13
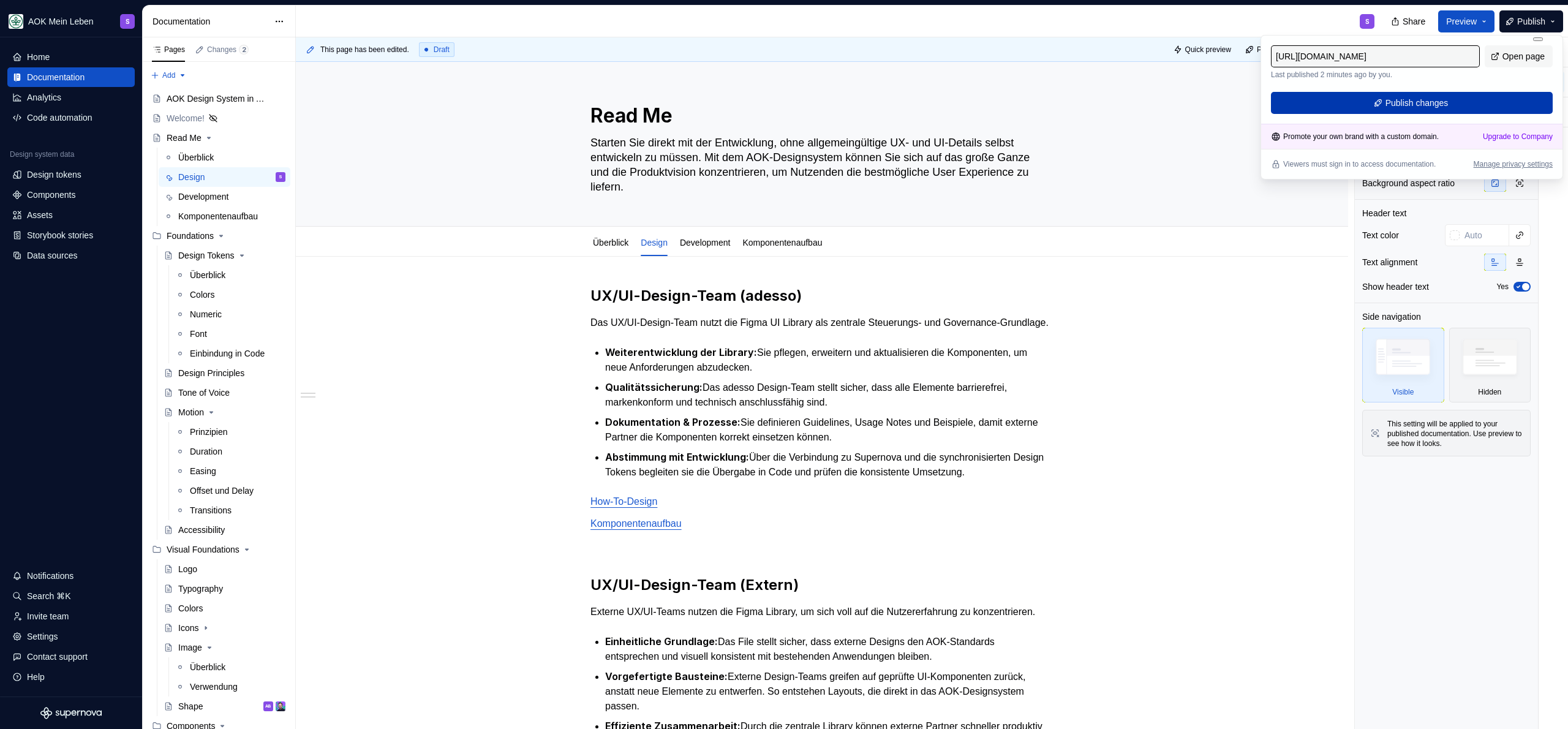
click at [1426, 102] on span "Publish changes" at bounding box center [1417, 103] width 63 height 13
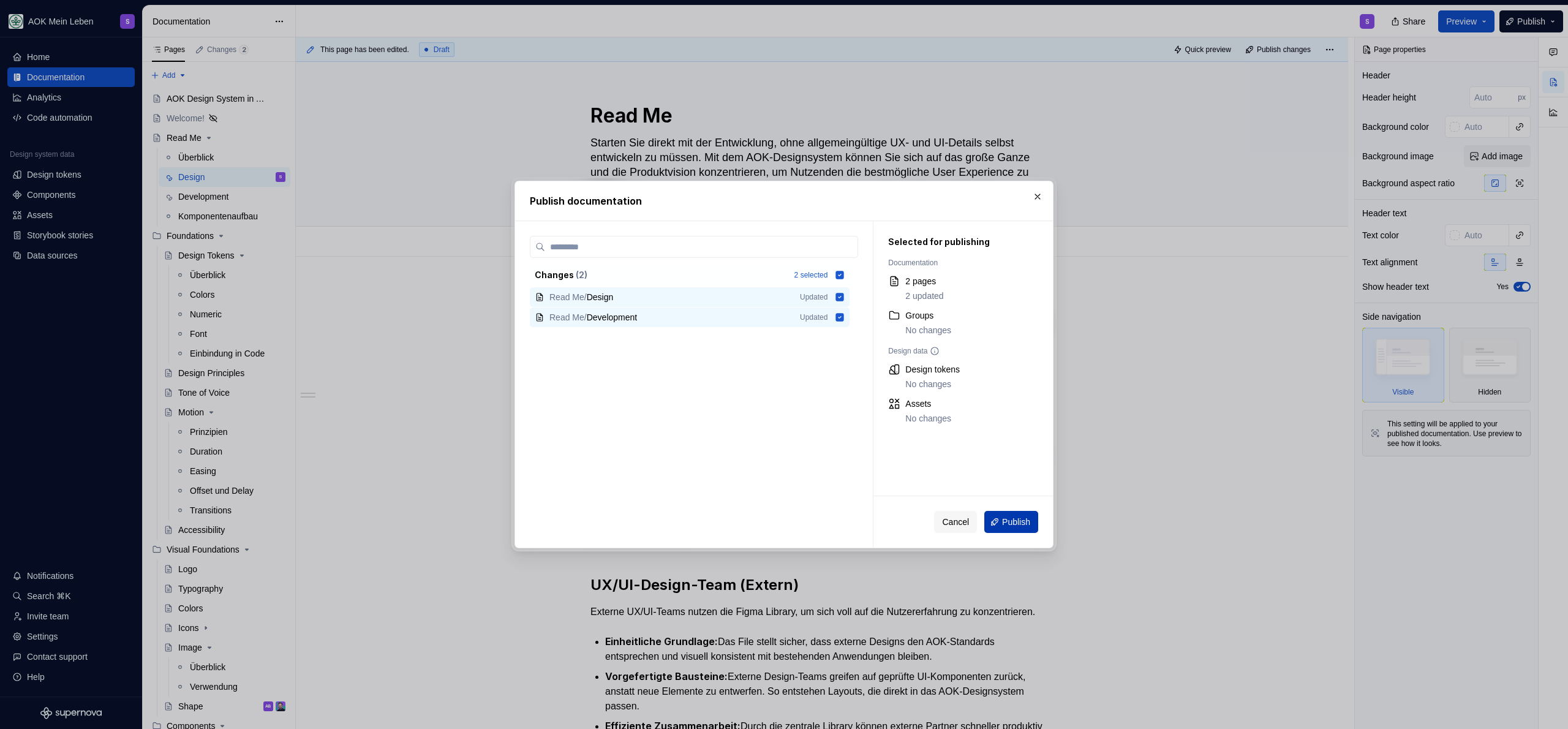
click at [1015, 518] on span "Publish" at bounding box center [1016, 523] width 28 height 13
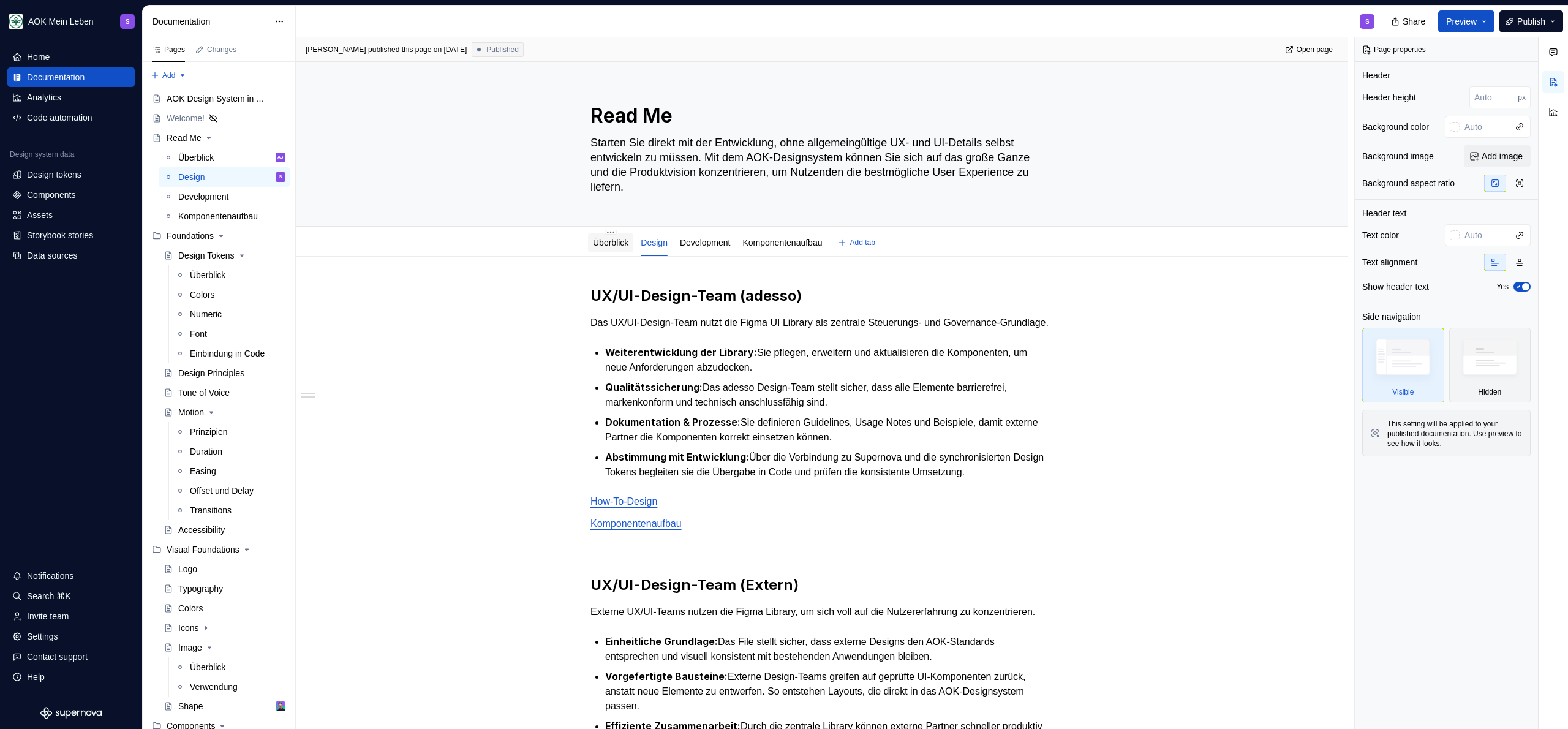
click at [618, 242] on link "Überblick" at bounding box center [611, 243] width 36 height 10
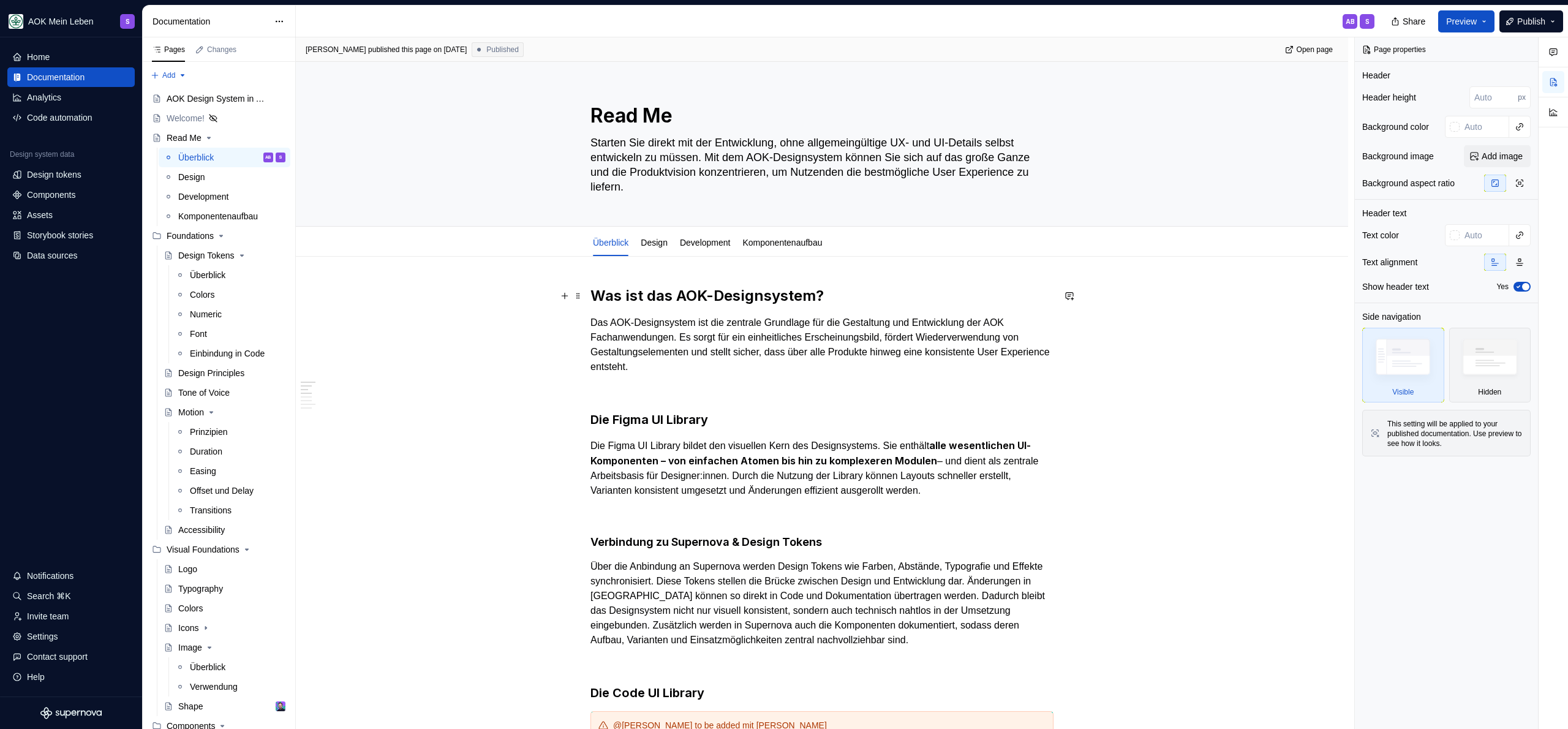
click at [596, 295] on h2 "Was ist das AOK-Designsystem?" at bounding box center [822, 295] width 463 height 19
type textarea "*"
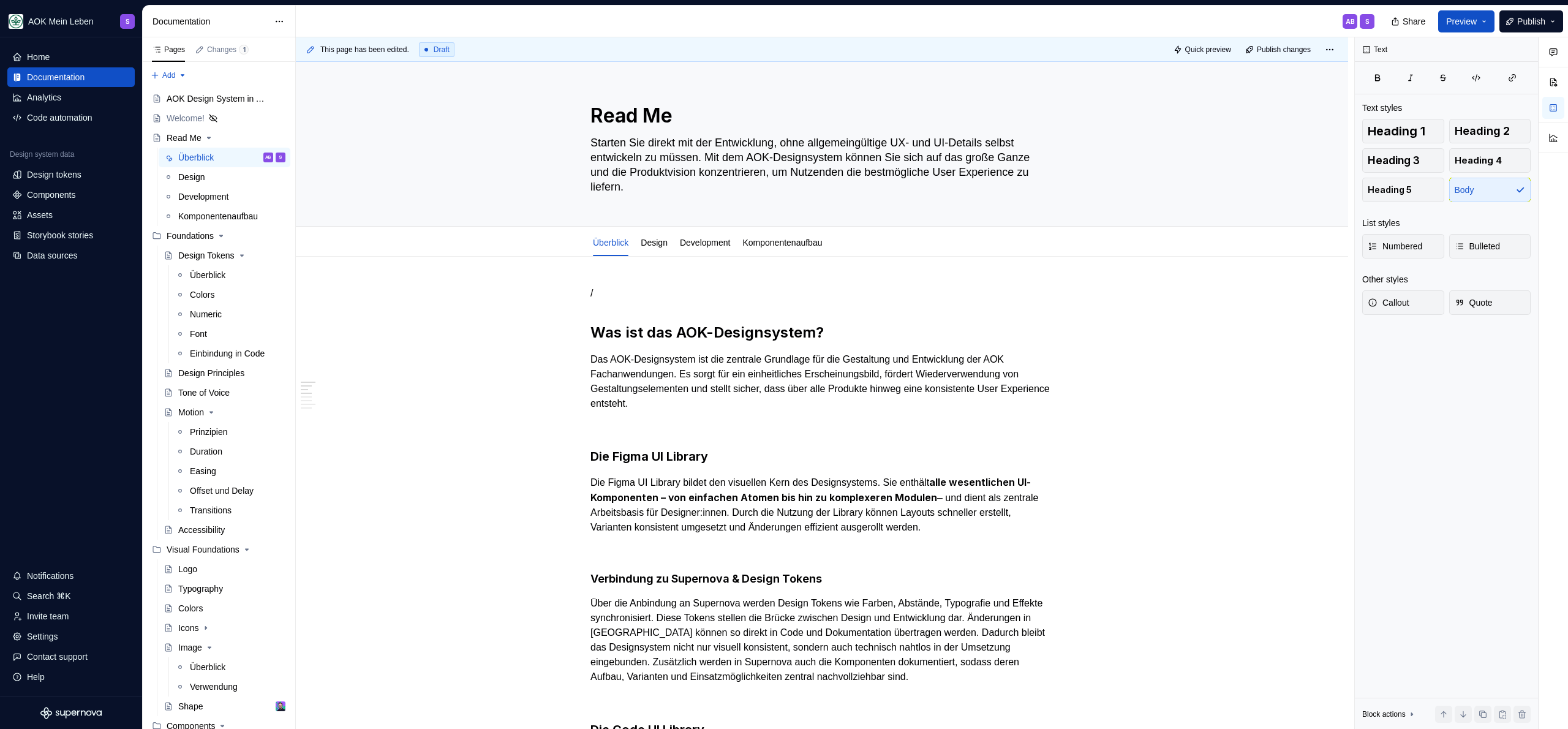
click at [676, 293] on p "/" at bounding box center [822, 293] width 463 height 14
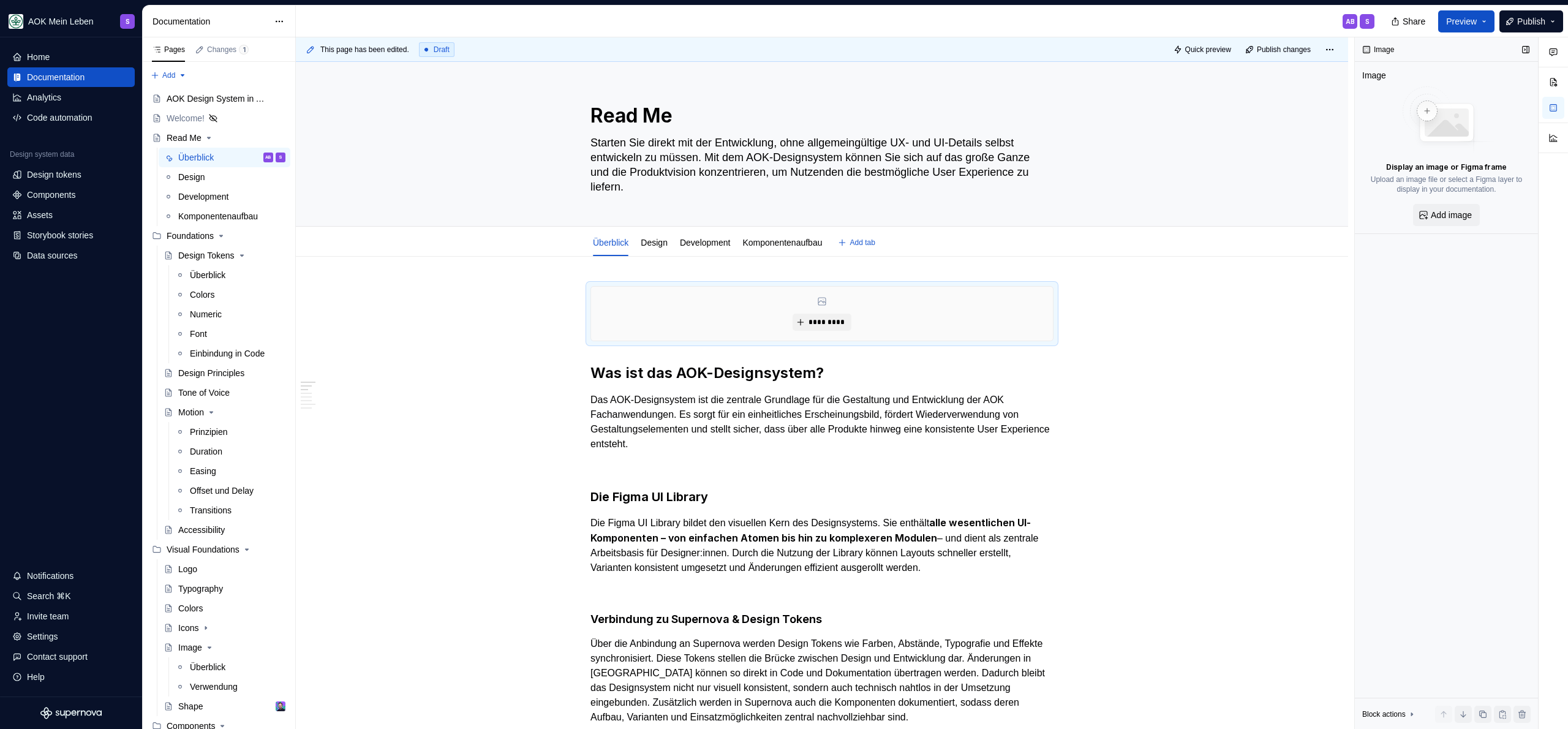
type textarea "*"
click at [1436, 208] on button "Add image" at bounding box center [1446, 215] width 66 height 22
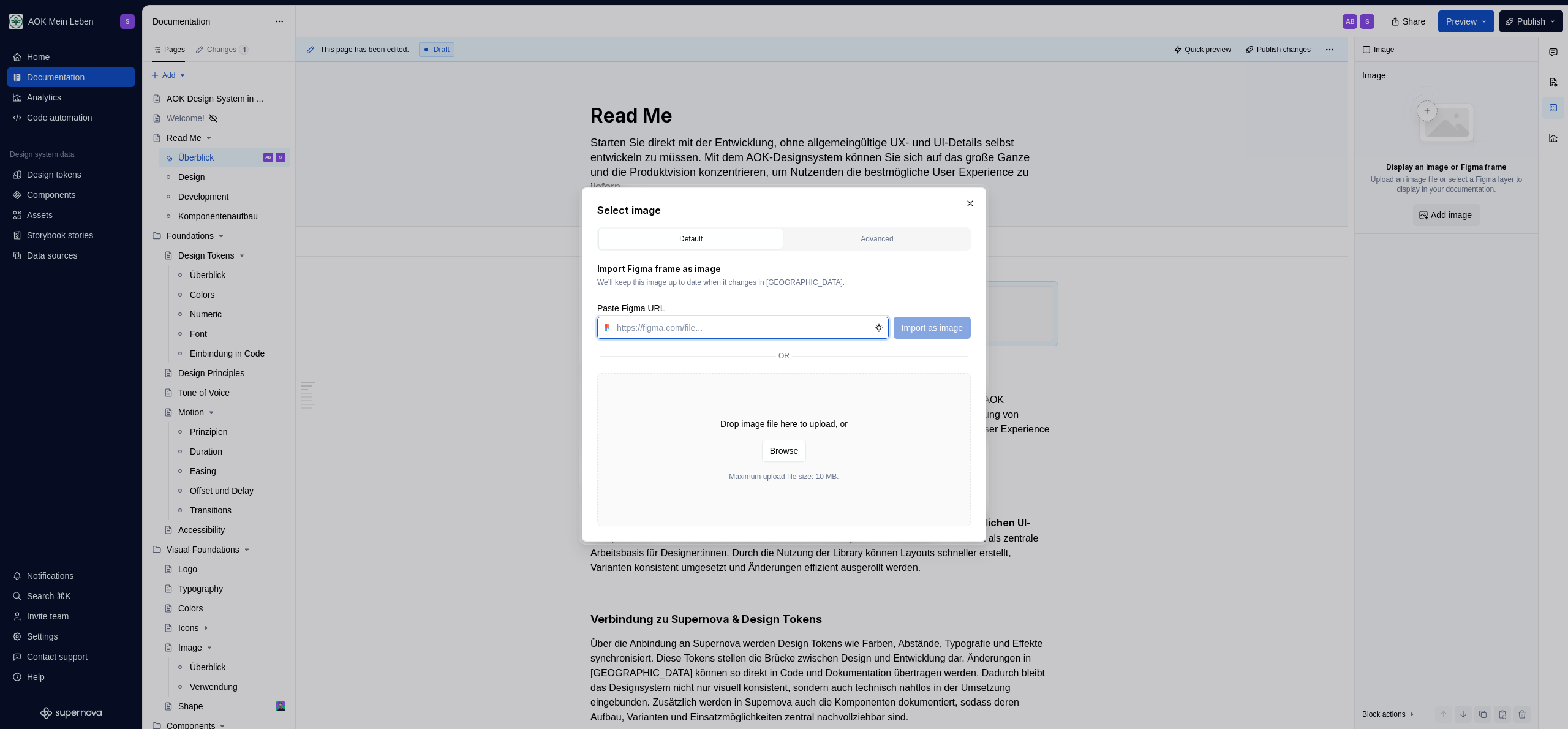
click at [712, 324] on input "text" at bounding box center [743, 327] width 262 height 22
paste input "[URL][DOMAIN_NAME]"
type input "[URL][DOMAIN_NAME]"
click at [953, 333] on span "Import as image" at bounding box center [932, 328] width 61 height 13
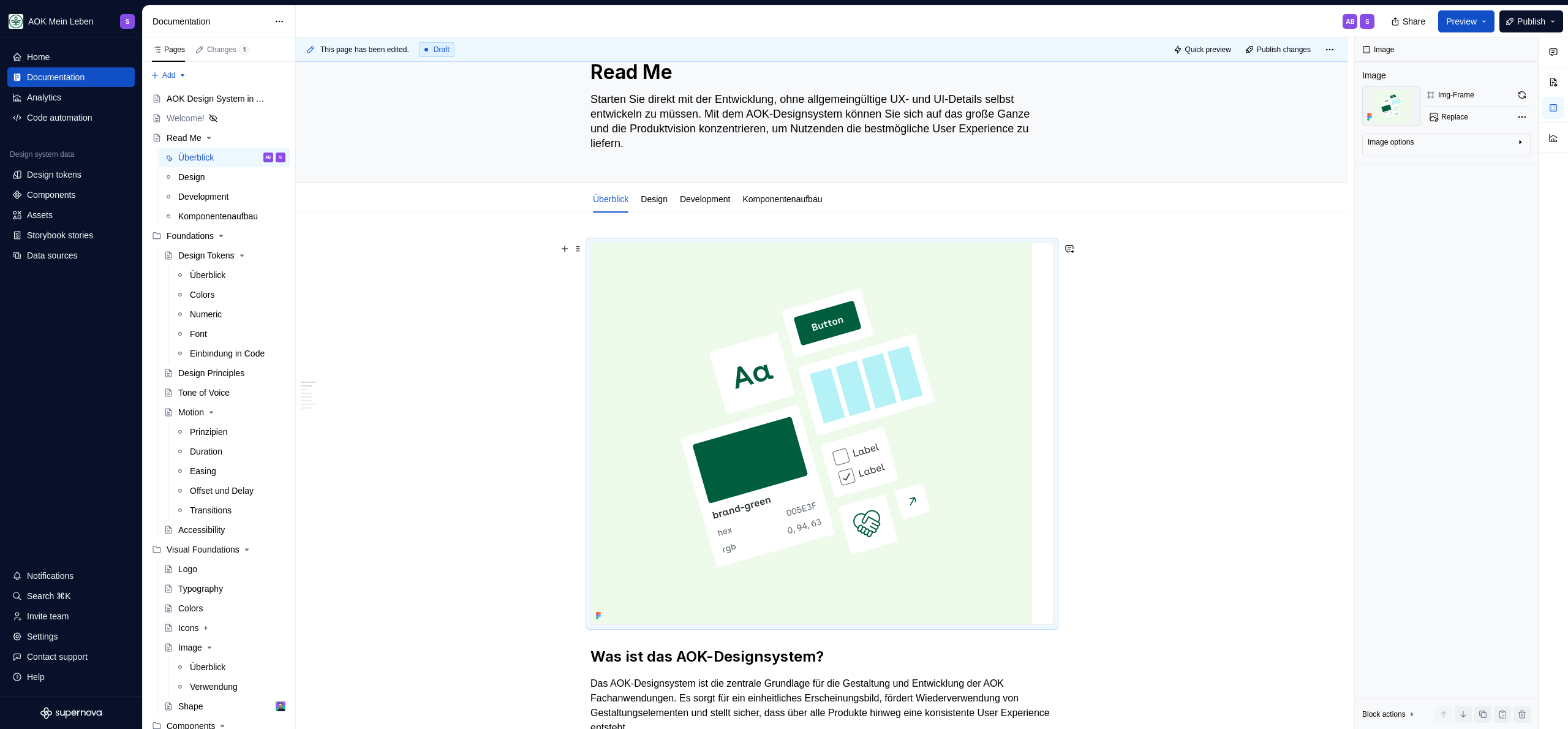
scroll to position [112, 0]
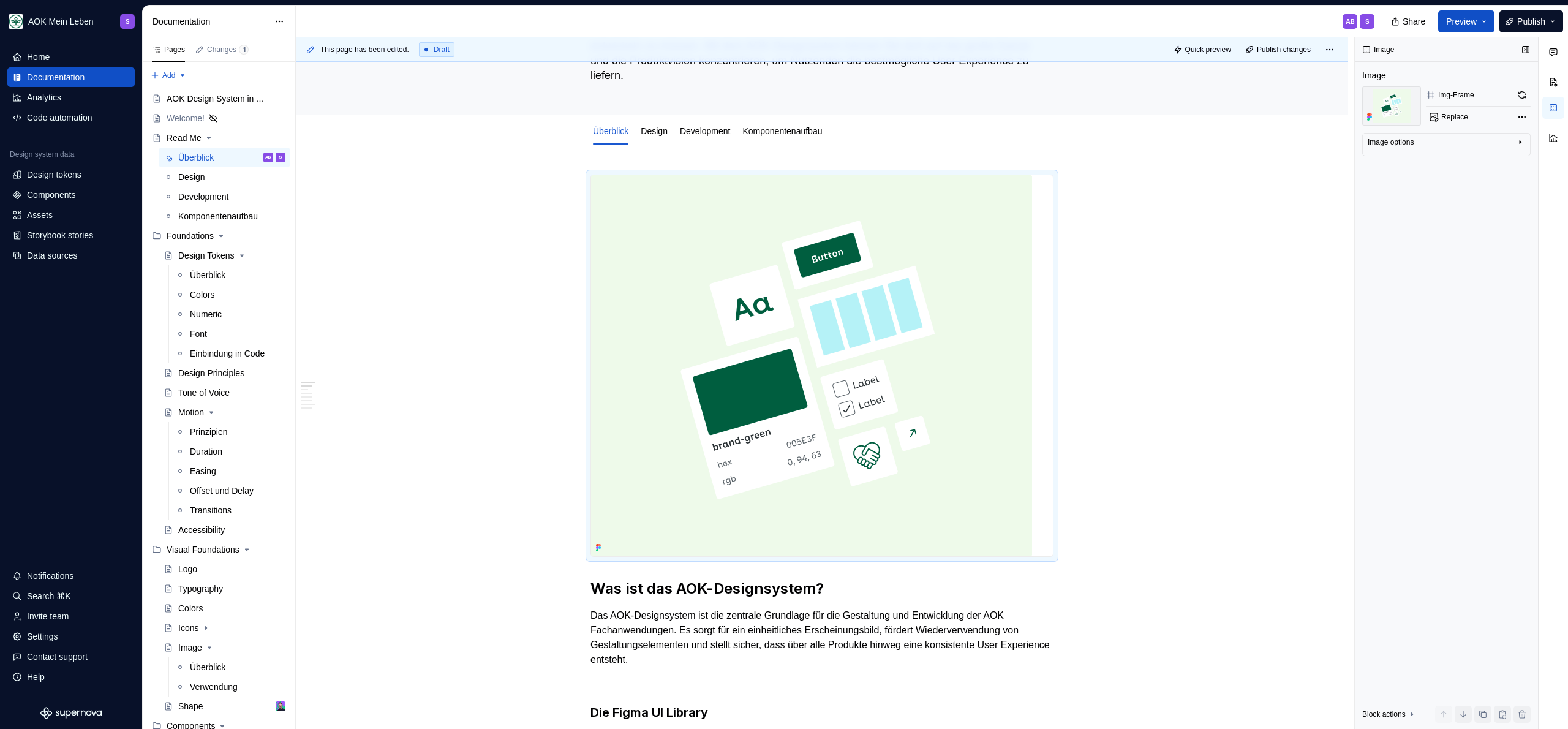
click at [1485, 150] on div "Image options" at bounding box center [1441, 144] width 147 height 14
click at [1486, 163] on icon "button" at bounding box center [1490, 161] width 10 height 10
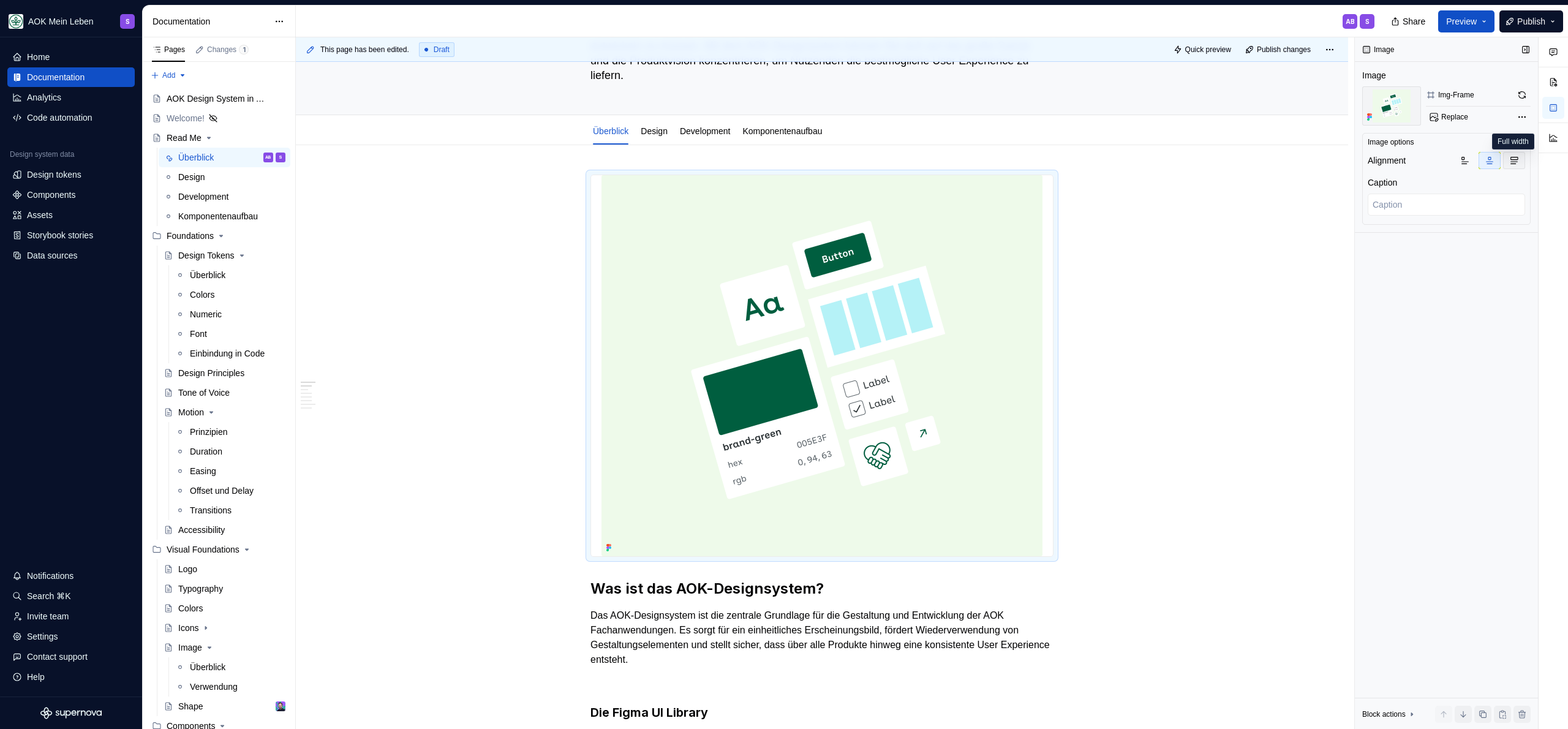
click at [1518, 161] on icon "button" at bounding box center [1514, 161] width 10 height 10
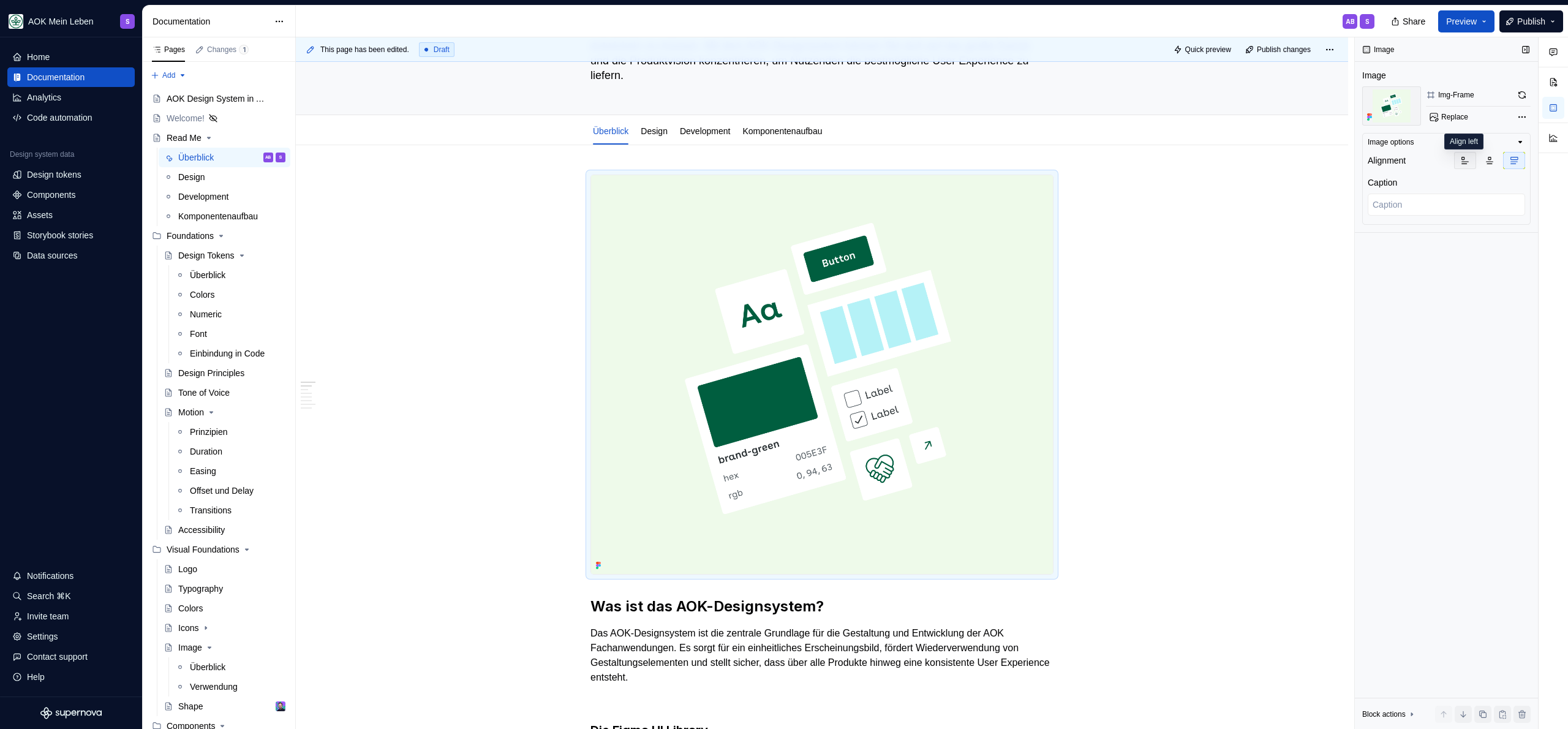
click at [1471, 162] on button "button" at bounding box center [1465, 160] width 22 height 17
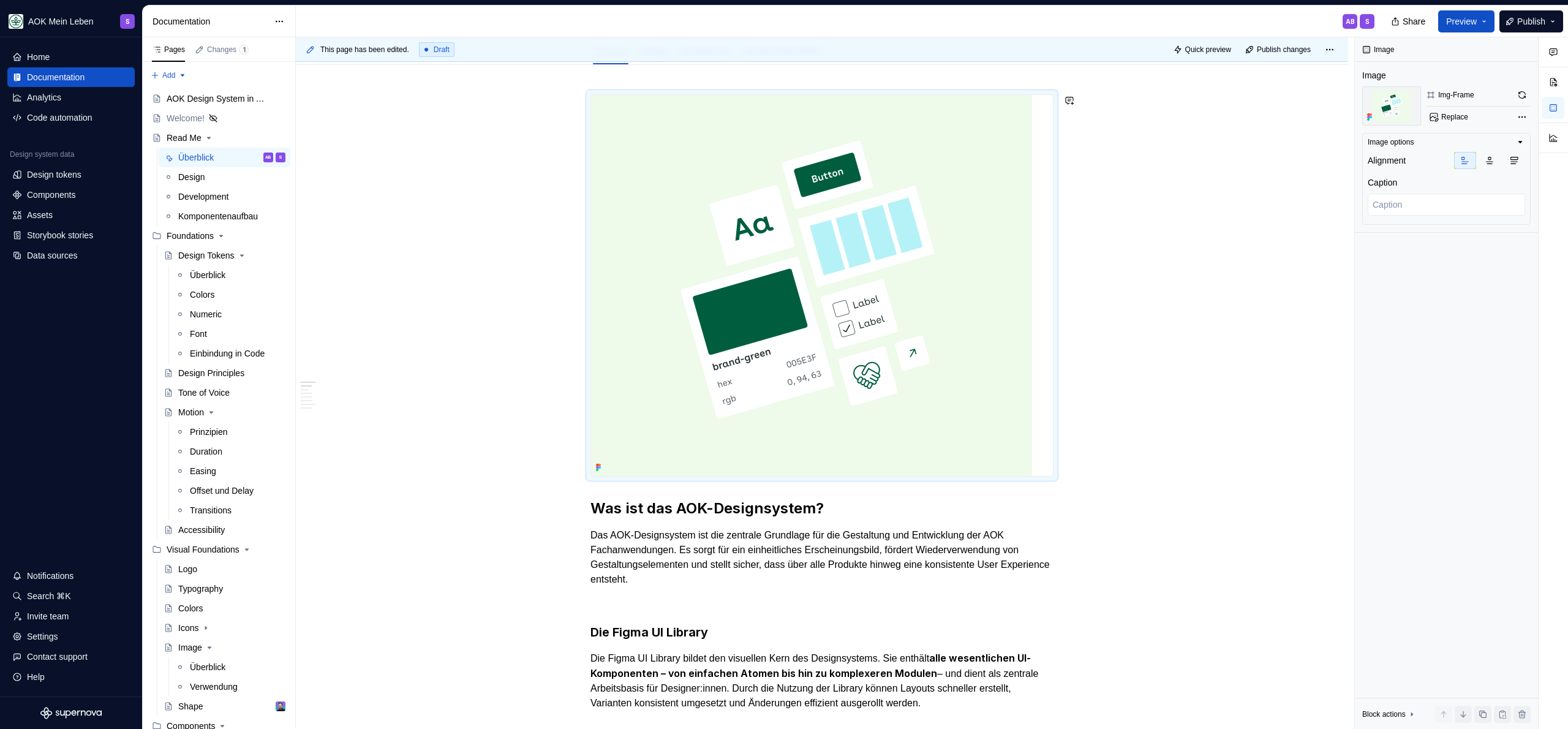
scroll to position [0, 0]
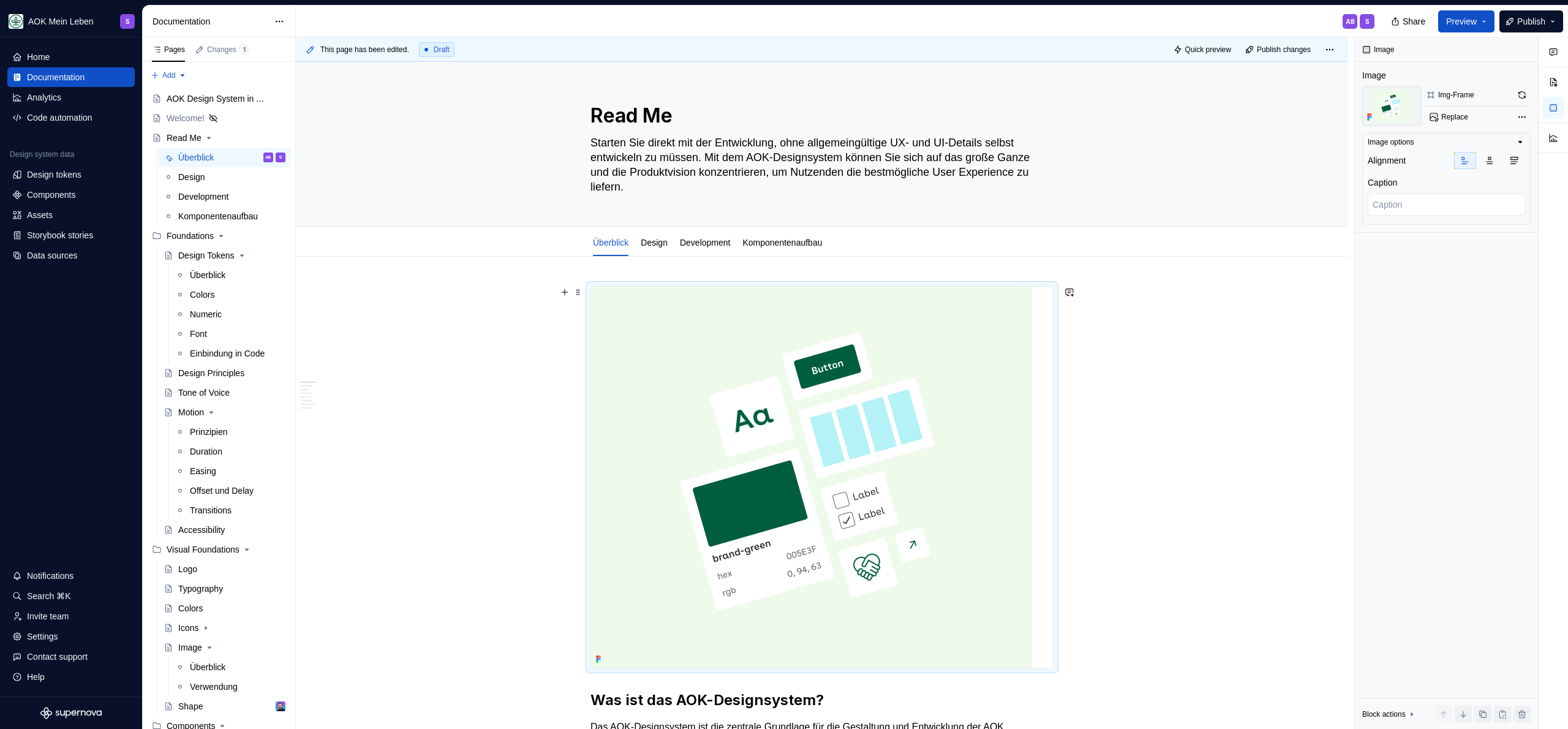
click at [762, 361] on img at bounding box center [811, 477] width 441 height 381
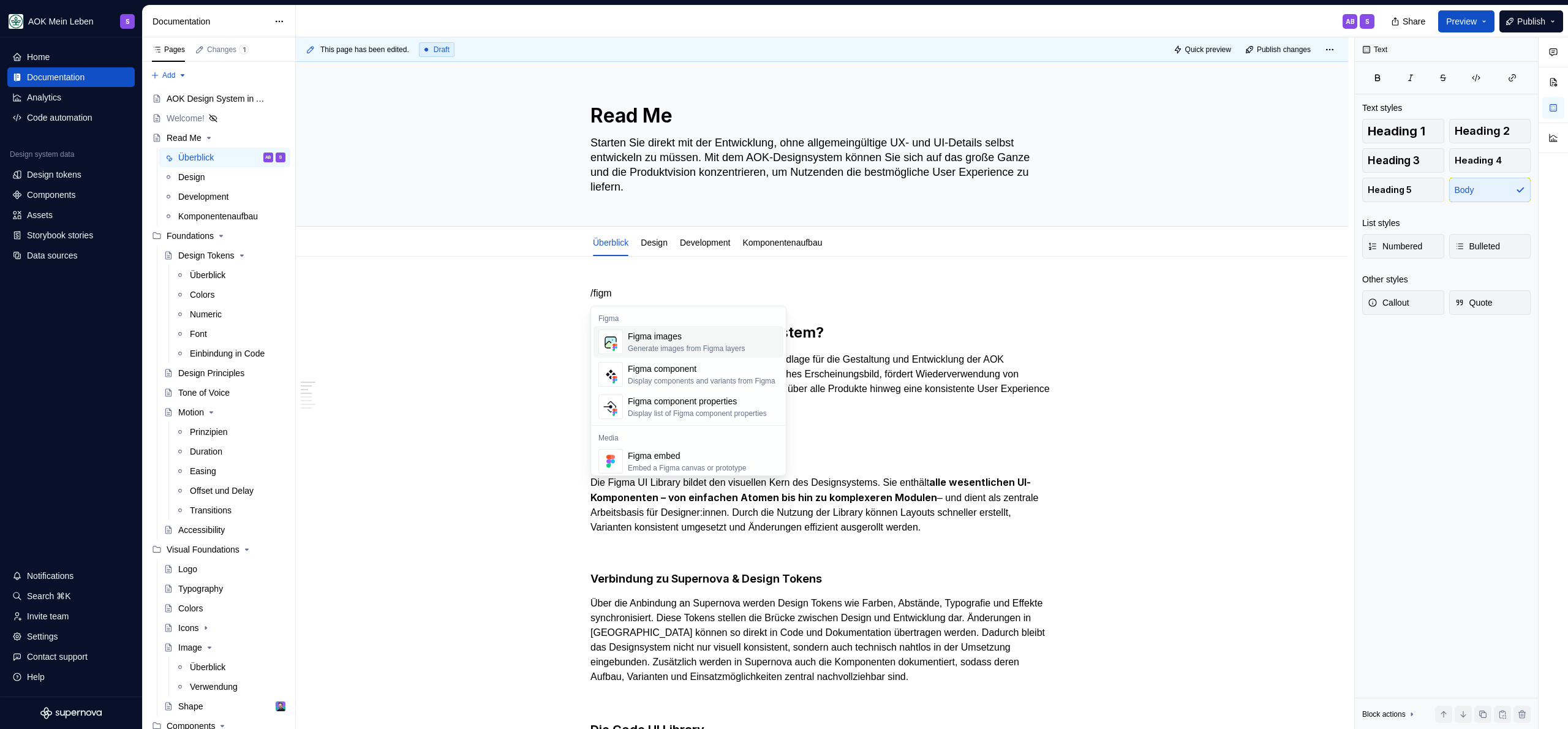
click at [695, 348] on div "Generate images from Figma layers" at bounding box center [686, 349] width 117 height 10
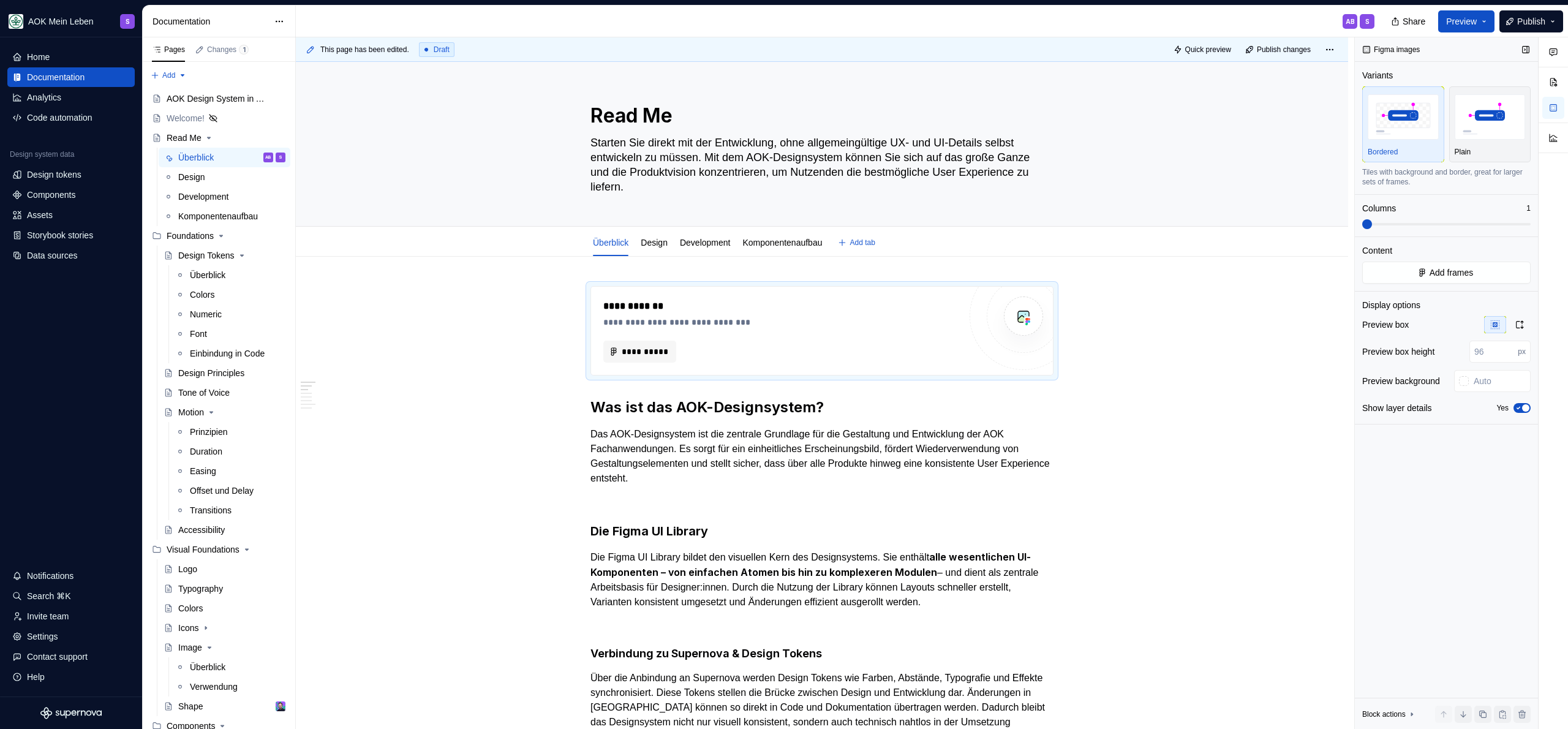
type textarea "*"
click at [1446, 267] on span "Add frames" at bounding box center [1451, 273] width 44 height 13
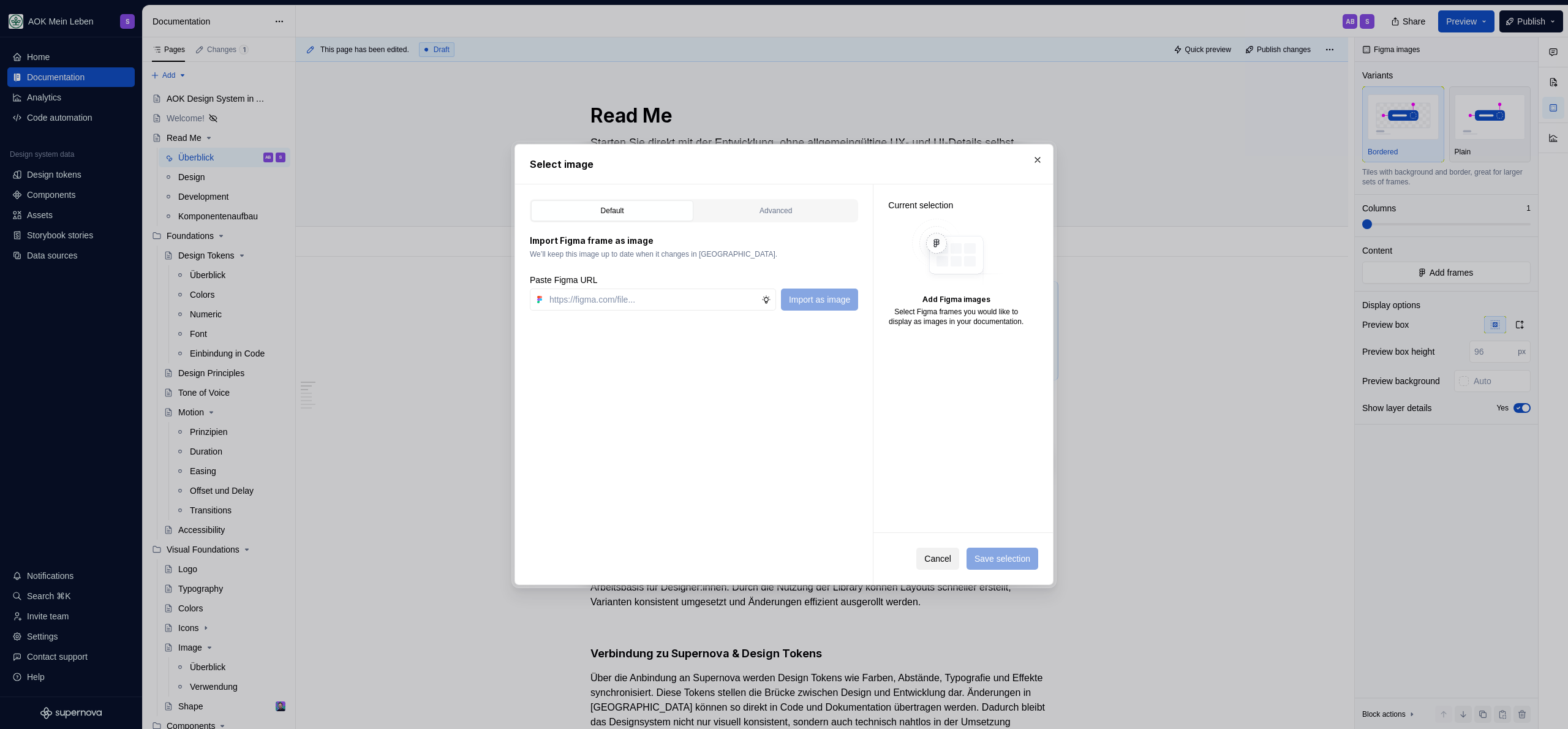
click at [936, 563] on span "Cancel" at bounding box center [937, 559] width 27 height 13
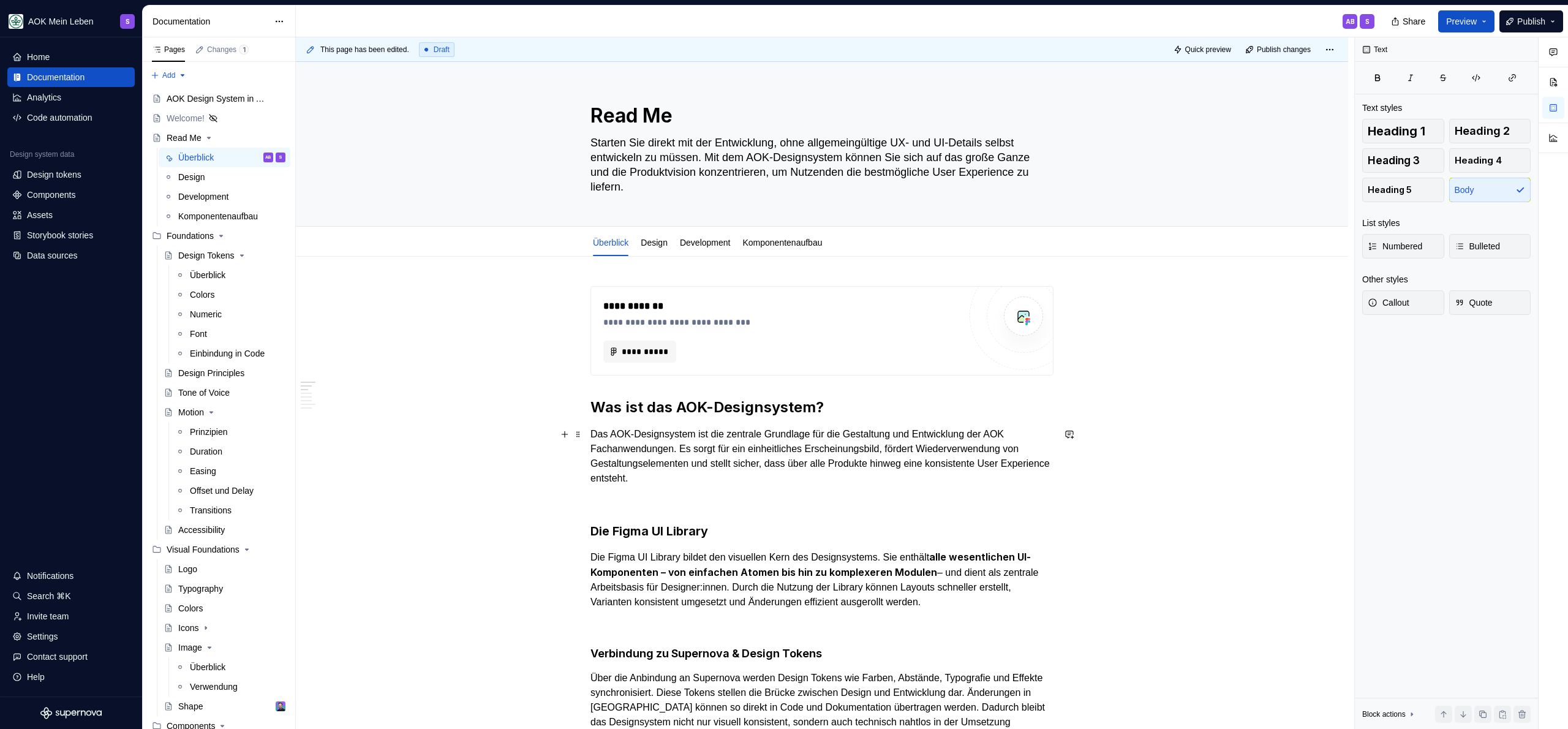
click at [769, 471] on p "Das AOK-Designsystem ist die zentrale Grundlage für die Gestaltung und Entwickl…" at bounding box center [822, 457] width 463 height 59
click at [707, 311] on div "**********" at bounding box center [781, 306] width 357 height 14
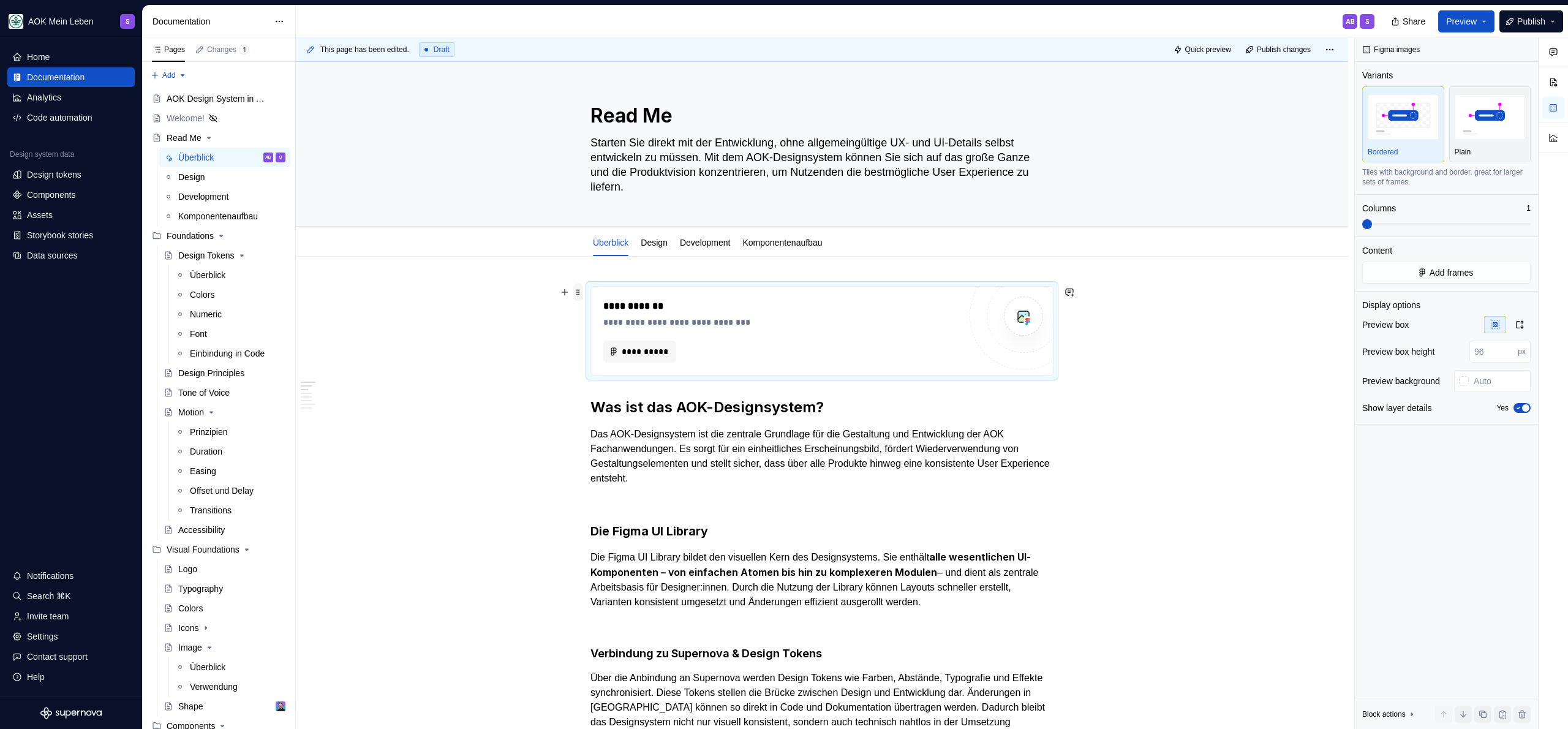
click at [579, 295] on span at bounding box center [578, 292] width 10 height 17
click at [567, 294] on button "button" at bounding box center [564, 292] width 17 height 17
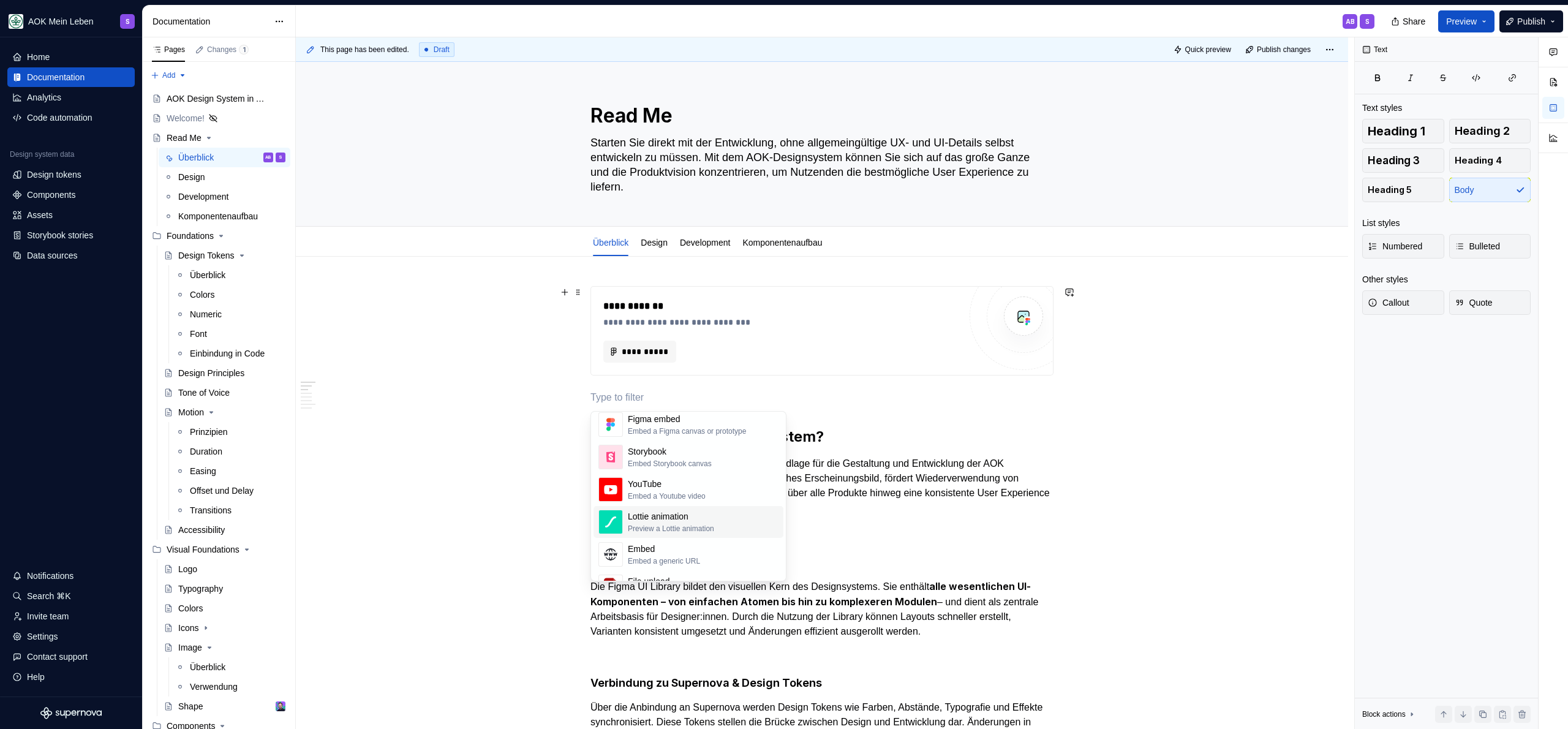
scroll to position [657, 0]
click at [722, 278] on div "**********" at bounding box center [825, 384] width 1058 height 693
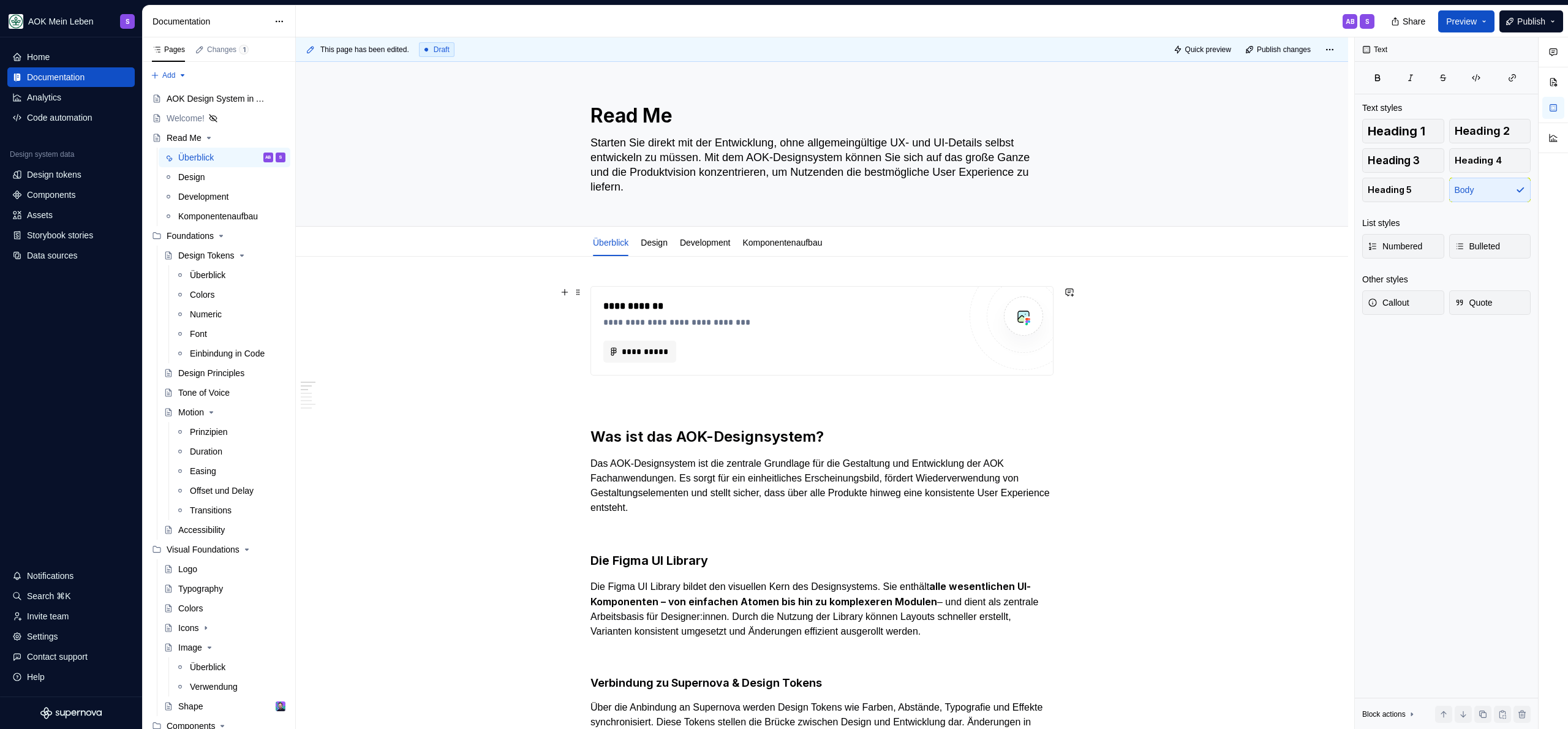
click at [763, 331] on div "**********" at bounding box center [781, 331] width 357 height 64
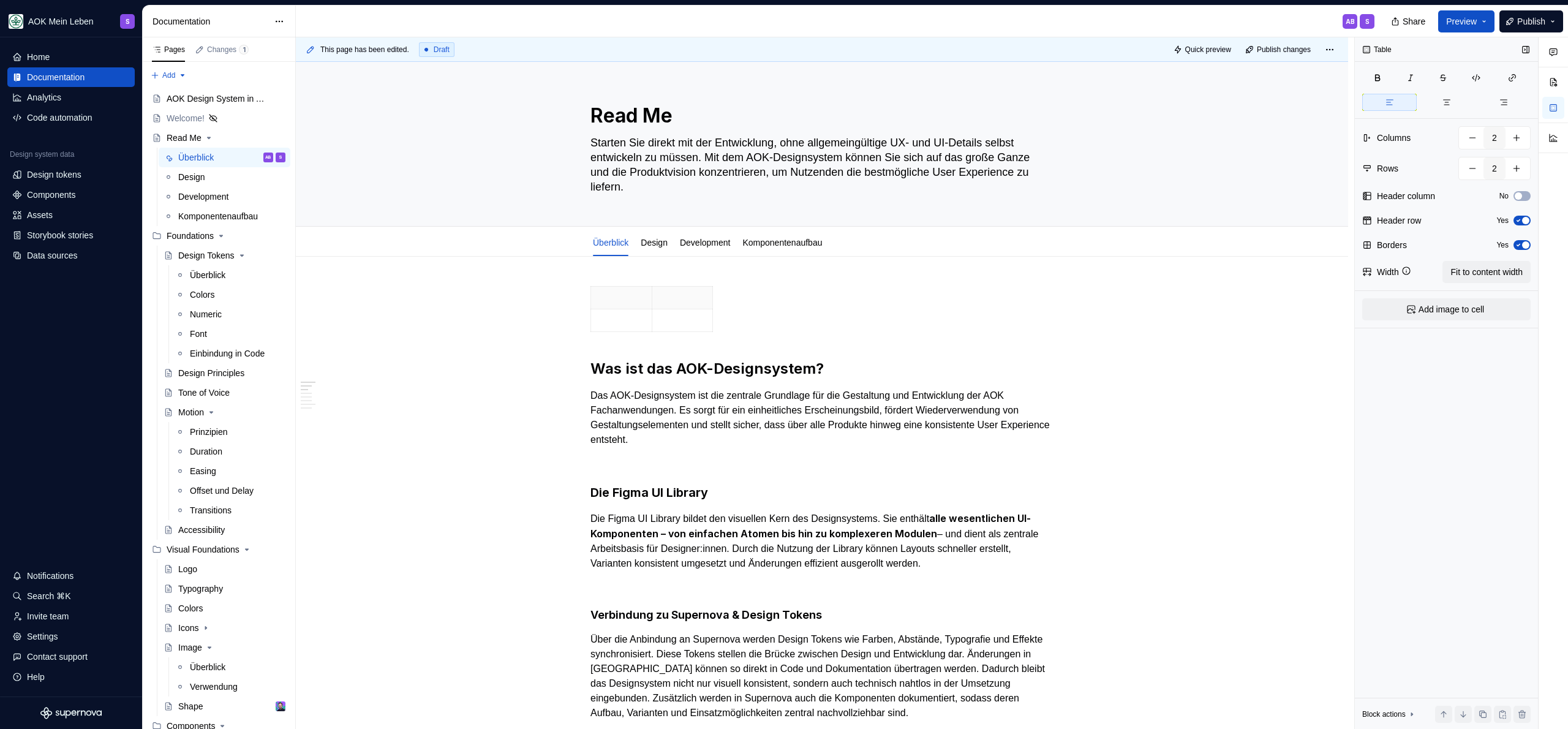
click at [1518, 245] on icon "button" at bounding box center [1518, 245] width 3 height 2
click at [1527, 245] on button "No" at bounding box center [1522, 245] width 17 height 10
click at [737, 315] on div at bounding box center [822, 311] width 463 height 51
click at [582, 292] on span at bounding box center [578, 292] width 10 height 17
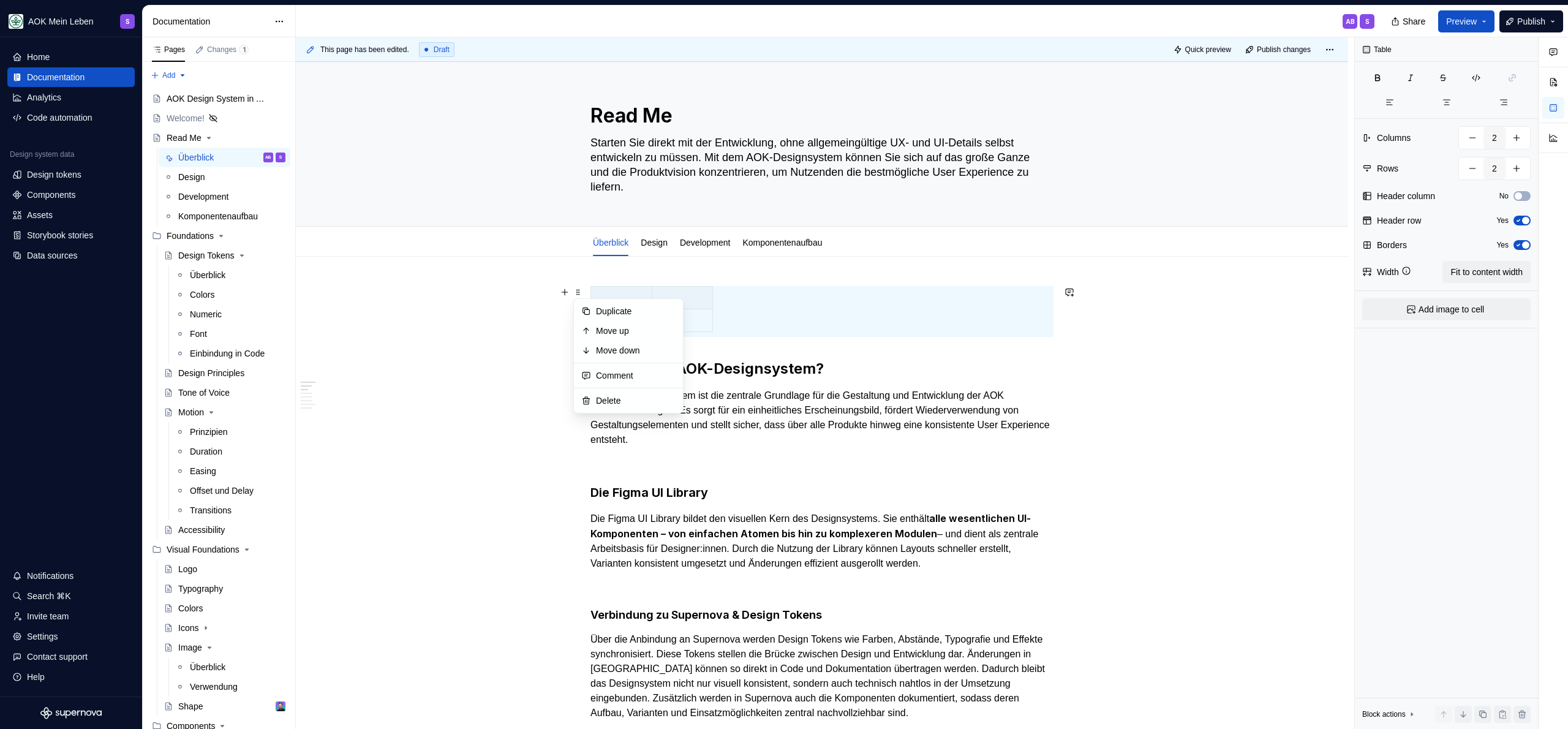
click at [855, 310] on div at bounding box center [822, 311] width 463 height 51
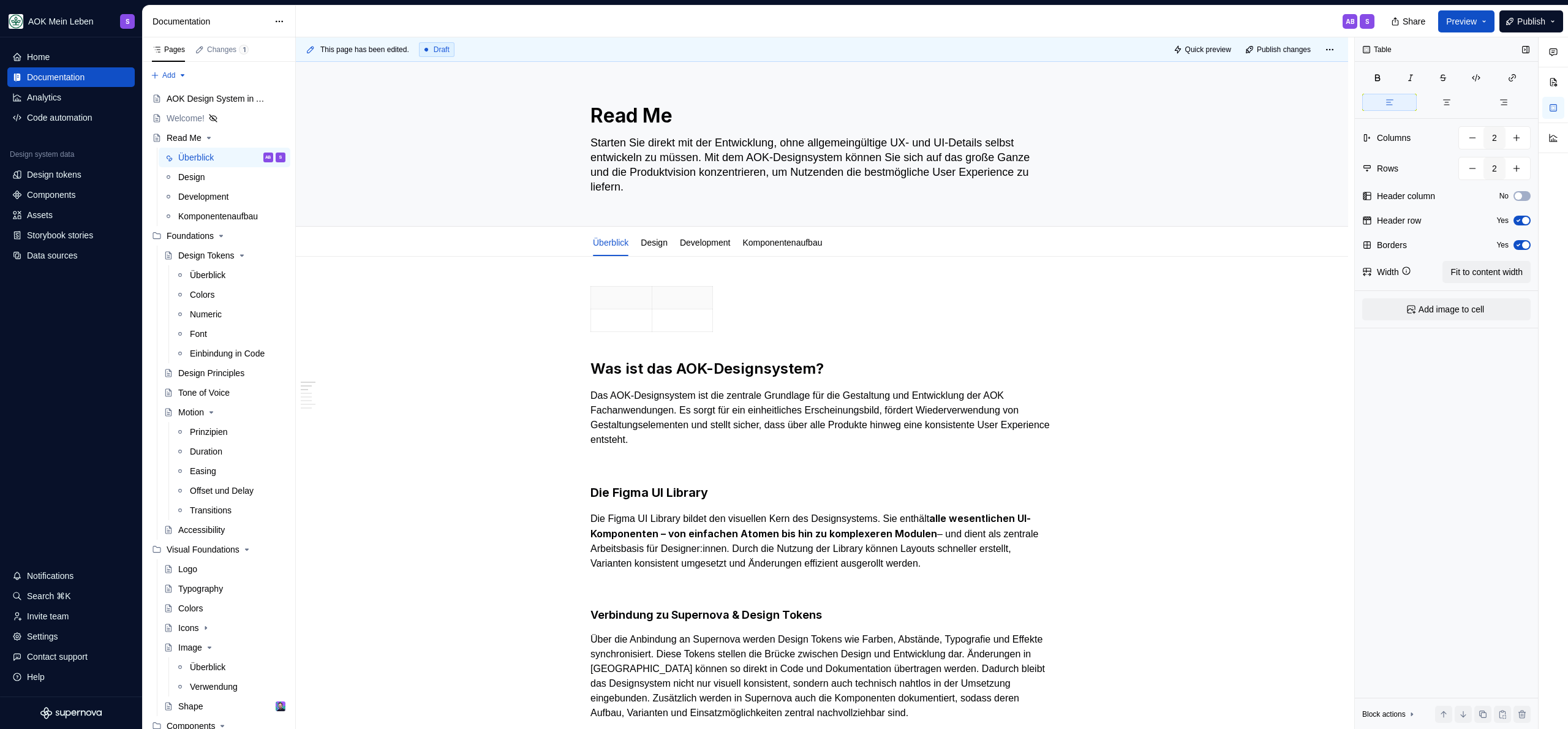
click at [1522, 242] on icon "button" at bounding box center [1518, 245] width 10 height 8
type textarea "*"
click at [1471, 136] on button "button" at bounding box center [1472, 137] width 22 height 22
type input "1"
click at [1475, 169] on button "button" at bounding box center [1472, 168] width 22 height 22
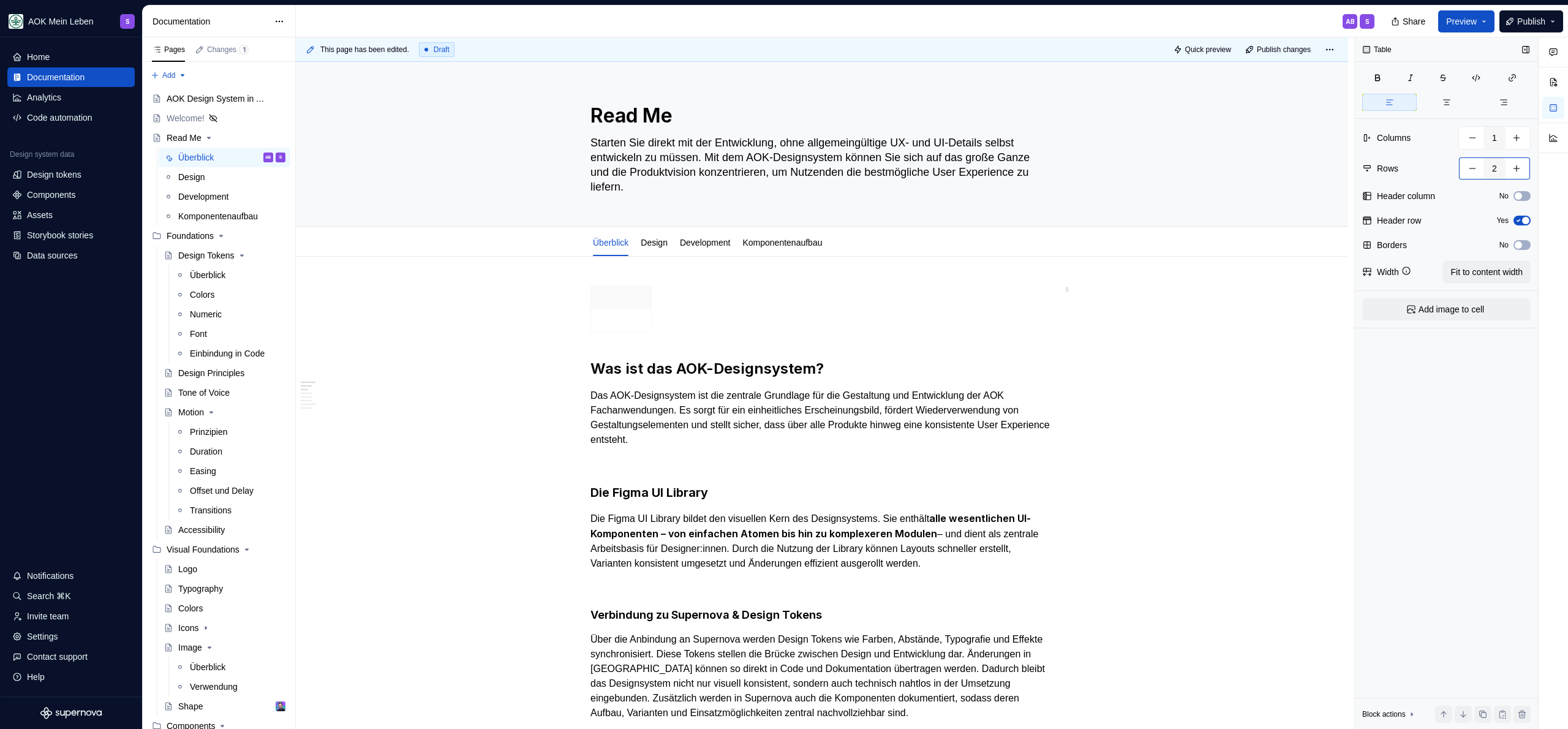
type input "1"
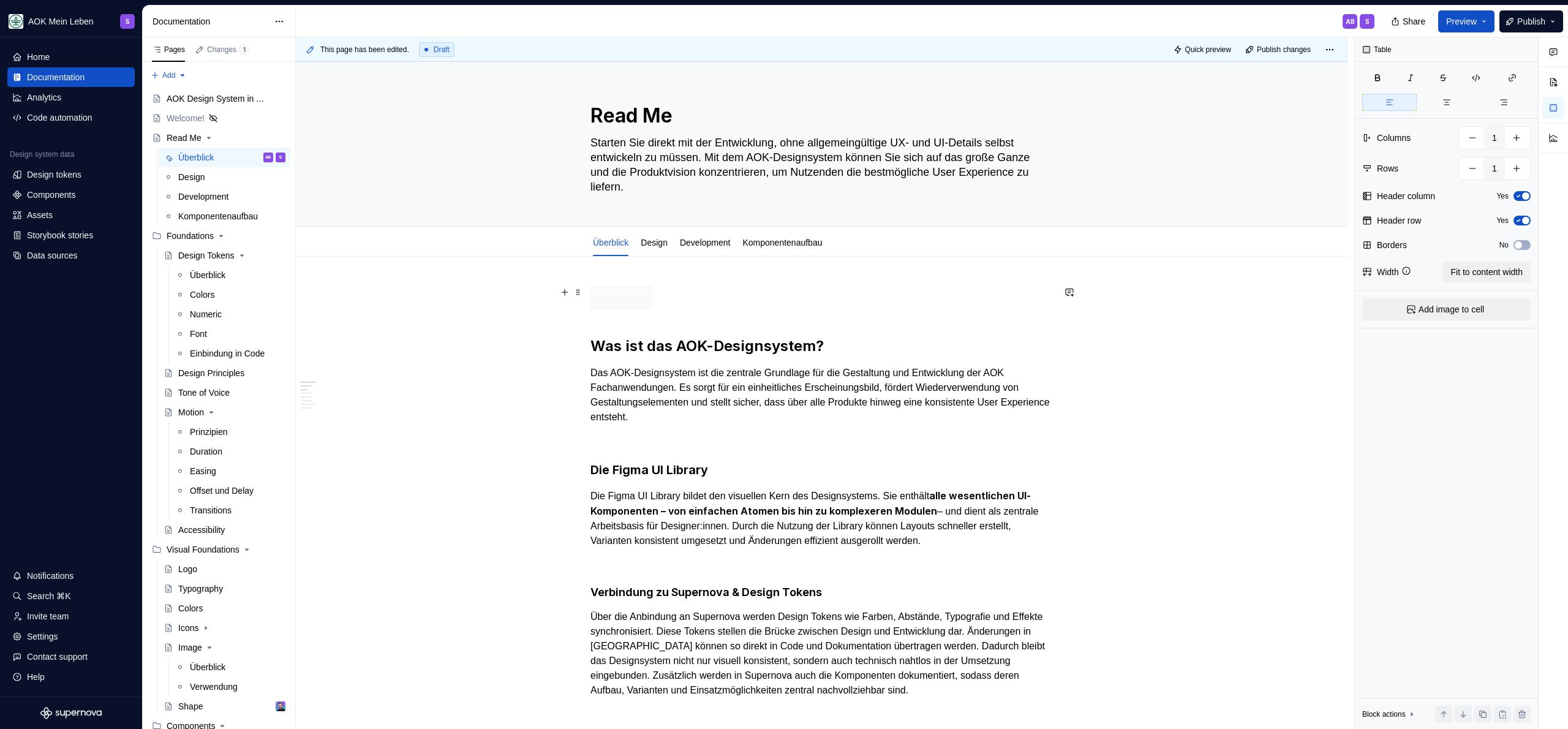
click at [816, 311] on div at bounding box center [822, 300] width 463 height 28
click at [629, 301] on p at bounding box center [621, 298] width 45 height 13
click at [1481, 277] on span "Fit to content width" at bounding box center [1486, 272] width 72 height 13
type textarea "*"
click at [1521, 141] on button "button" at bounding box center [1516, 137] width 22 height 22
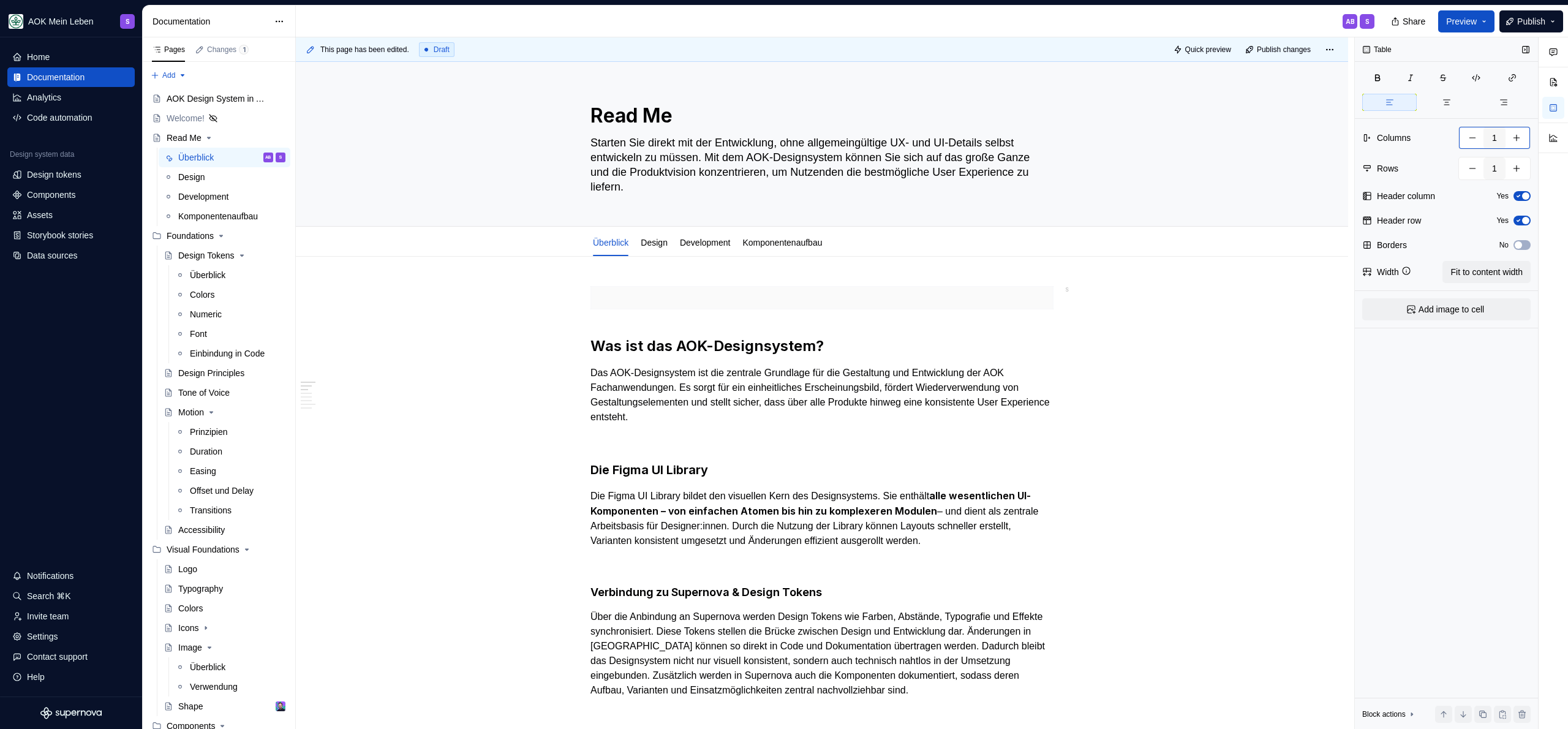
type input "2"
click at [1481, 272] on span "Fit to content width" at bounding box center [1486, 272] width 72 height 13
click at [790, 299] on p at bounding box center [706, 298] width 216 height 13
click at [881, 299] on p at bounding box center [938, 298] width 216 height 13
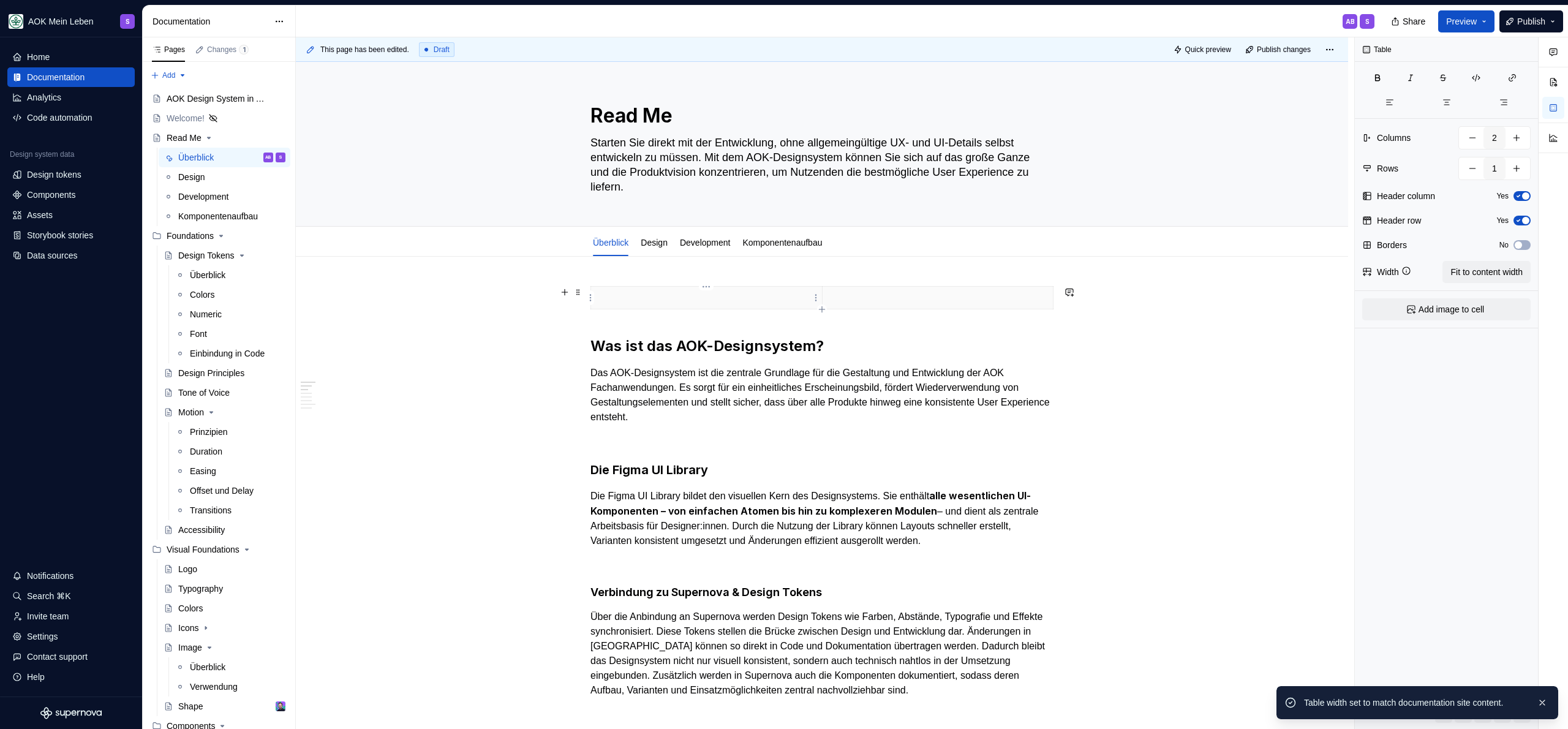
click at [760, 297] on p at bounding box center [706, 298] width 216 height 13
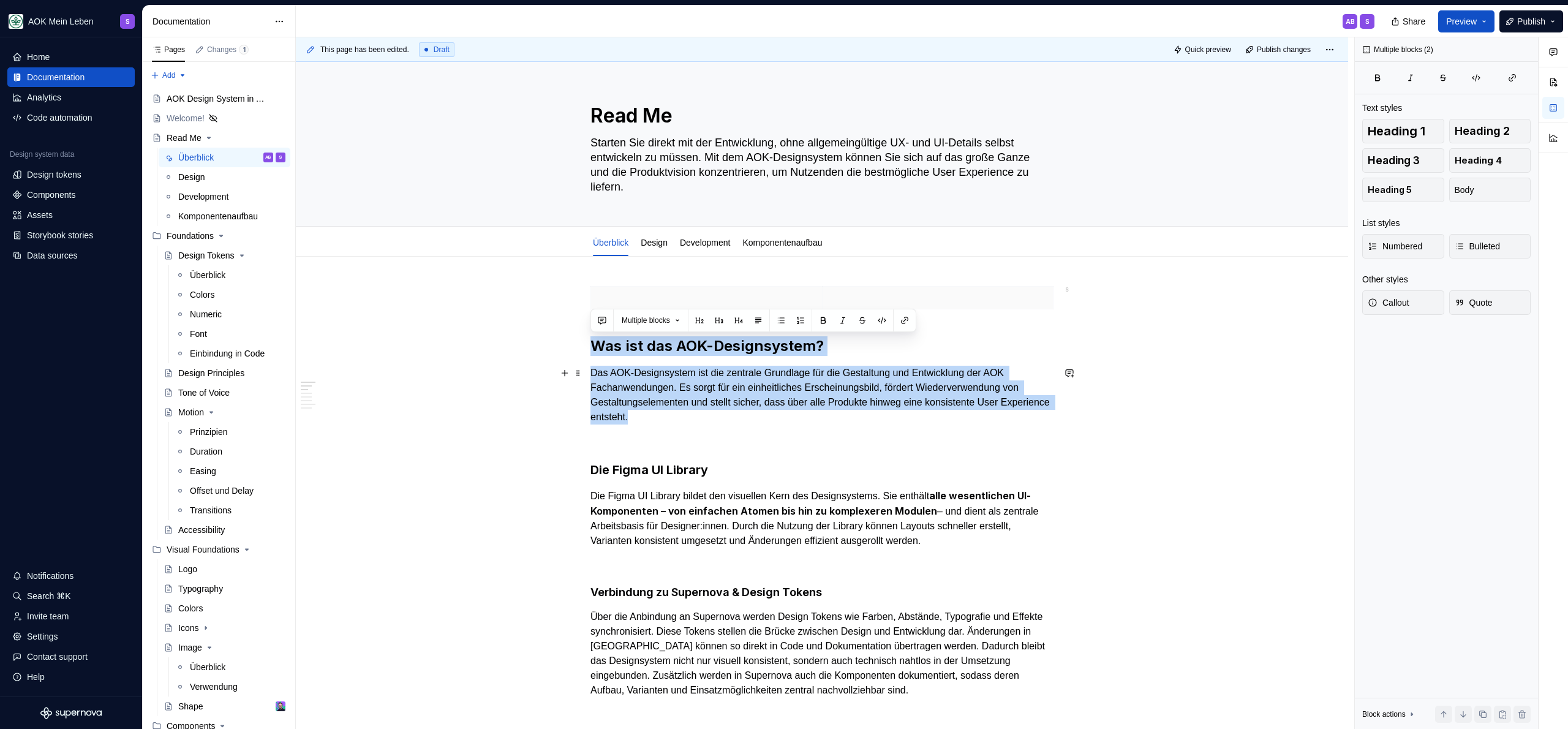
drag, startPoint x: 591, startPoint y: 346, endPoint x: 740, endPoint y: 412, distance: 163.0
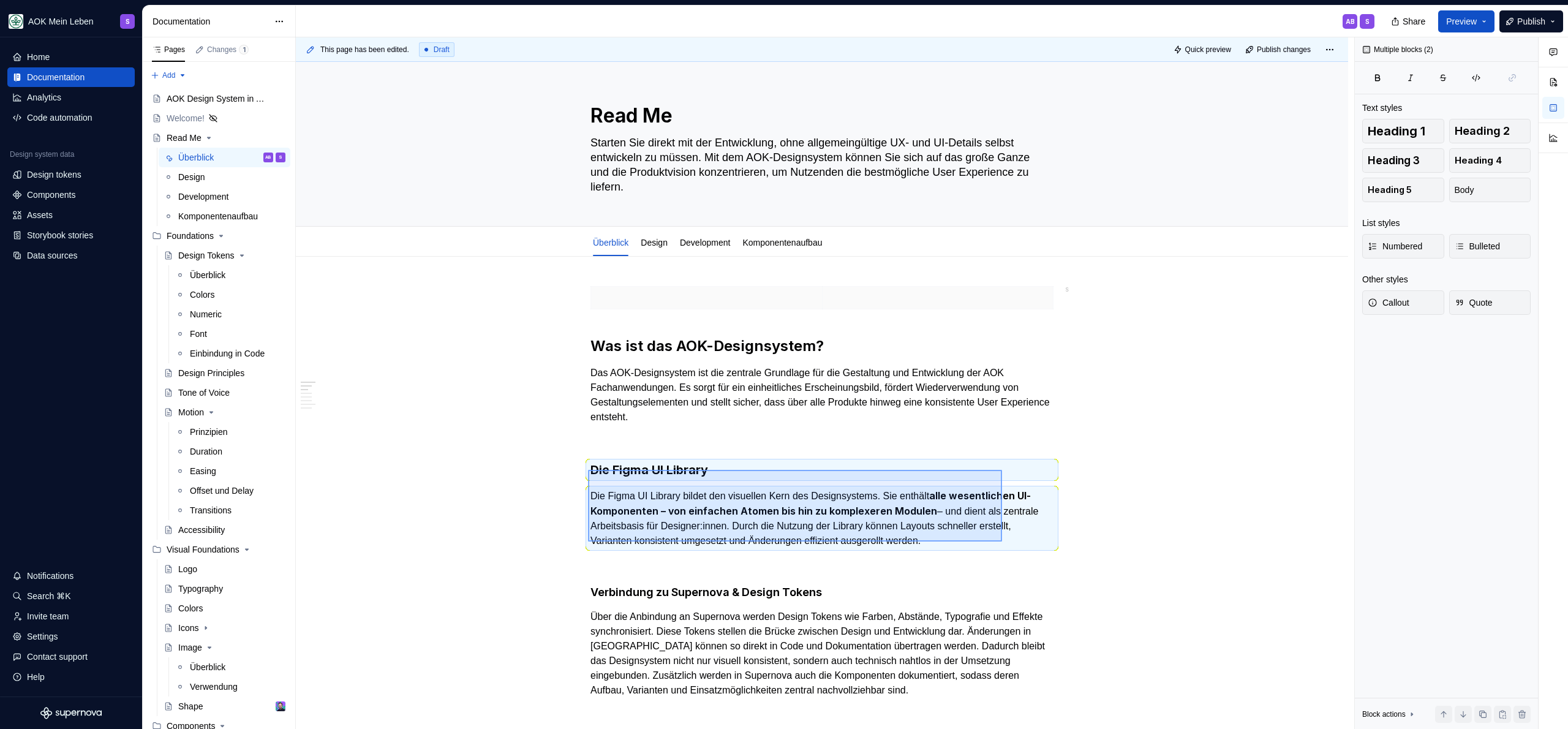
drag, startPoint x: 588, startPoint y: 470, endPoint x: 1002, endPoint y: 543, distance: 420.4
click at [1002, 543] on div "This page has been edited. Draft Quick preview Publish changes Read Me Starten …" at bounding box center [825, 384] width 1058 height 693
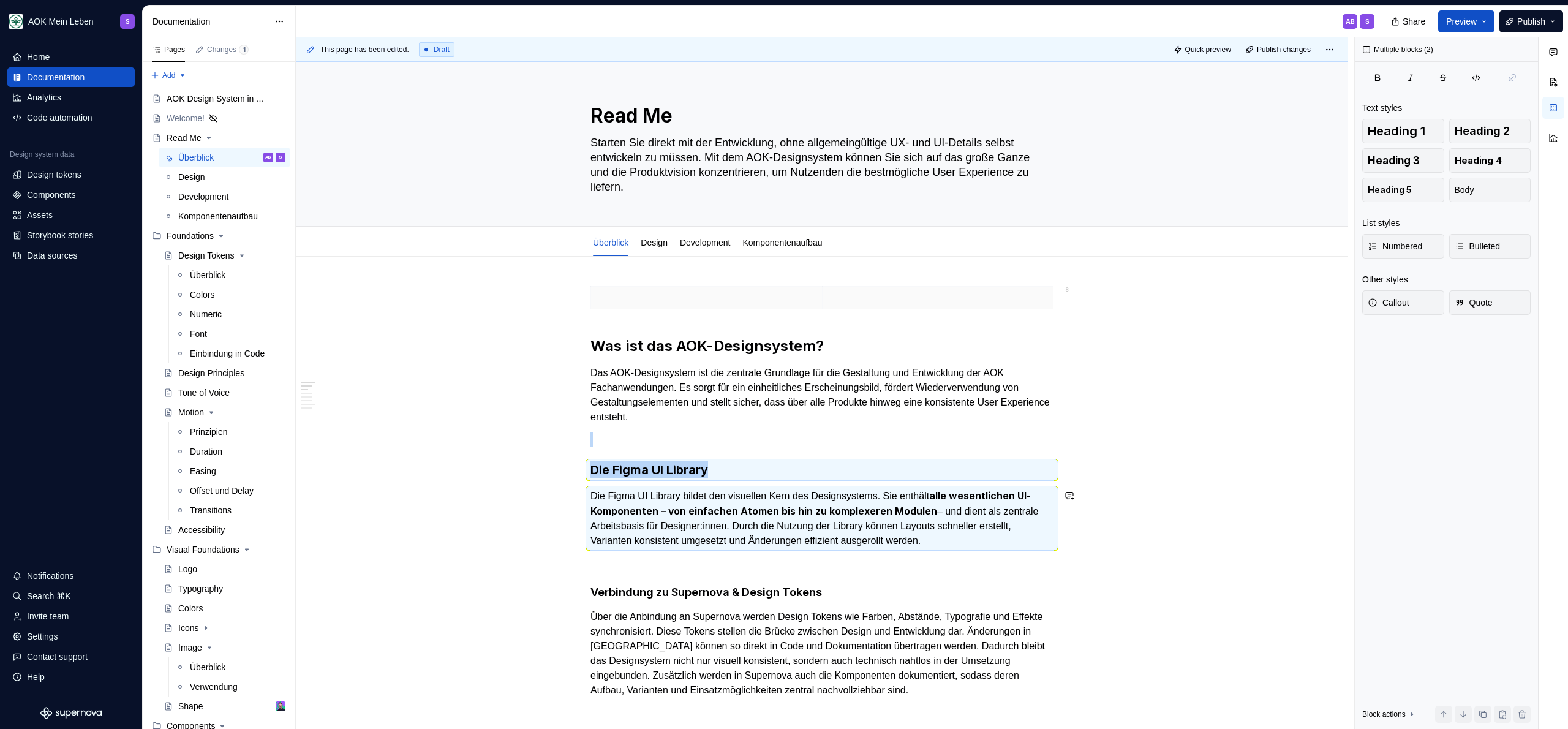
copy div "Die Figma UI Library"
click at [665, 297] on p at bounding box center [706, 298] width 216 height 13
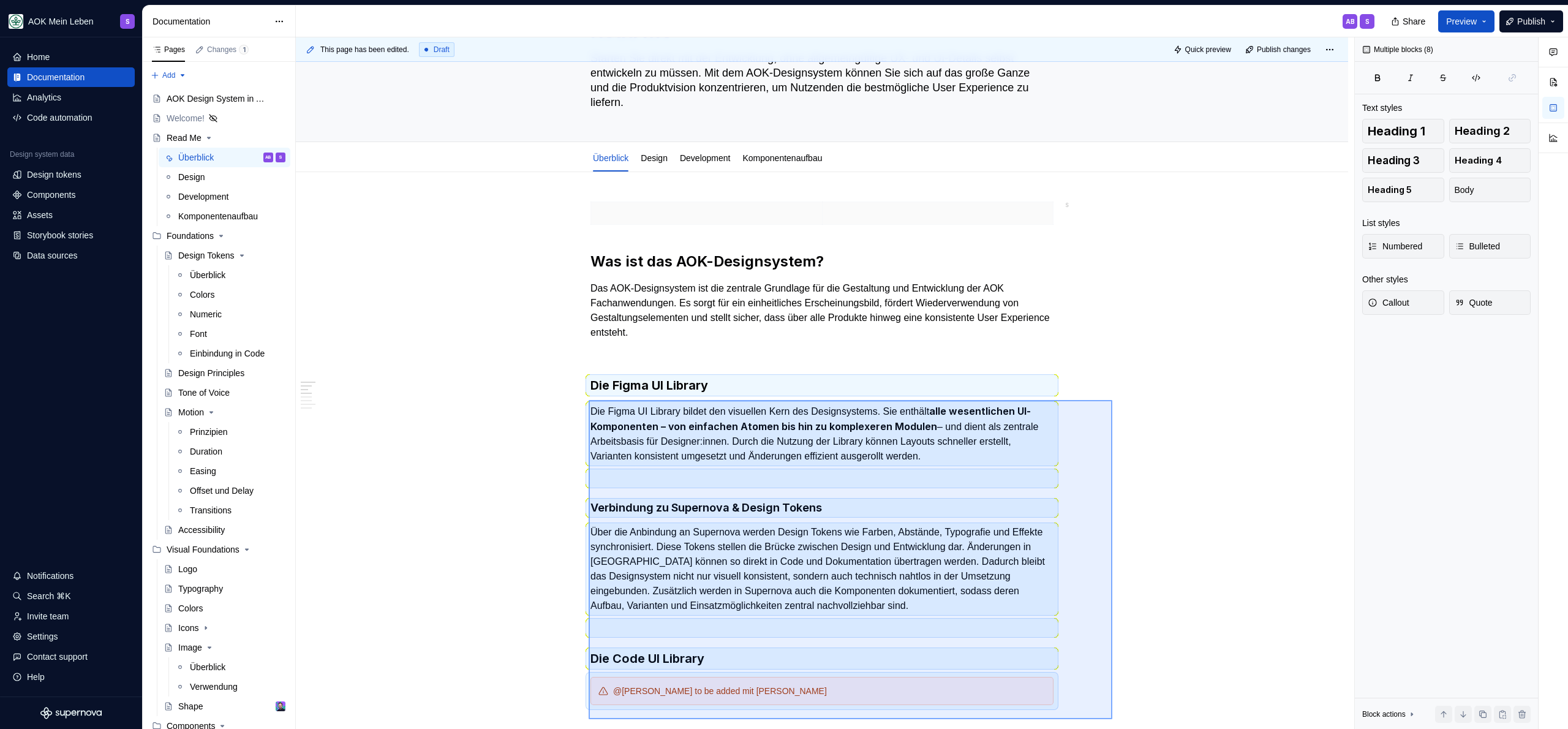
scroll to position [87, 0]
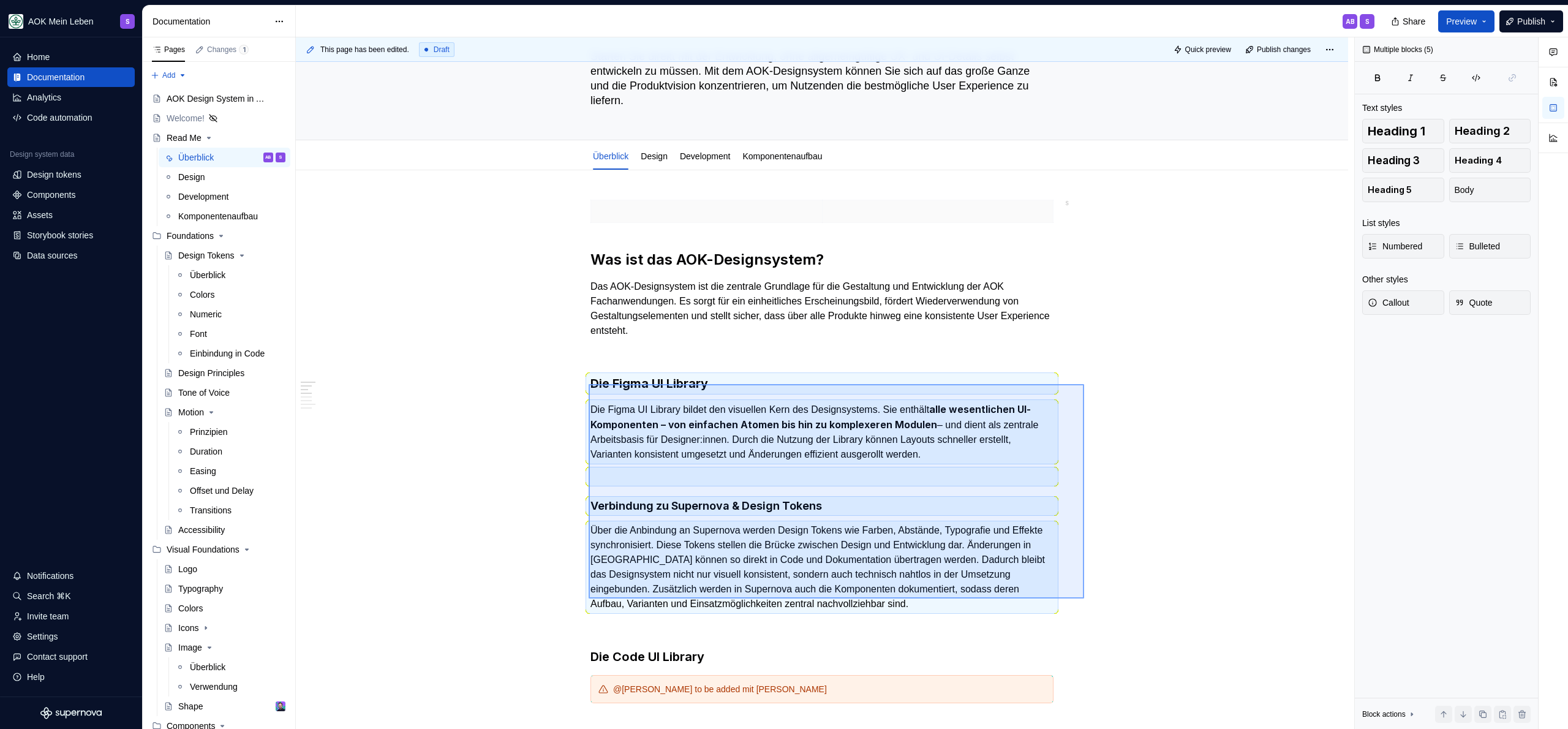
drag, startPoint x: 589, startPoint y: 471, endPoint x: 1083, endPoint y: 600, distance: 510.6
click at [1083, 600] on div "This page has been edited. Draft Quick preview Publish changes Read Me Starten …" at bounding box center [825, 384] width 1058 height 693
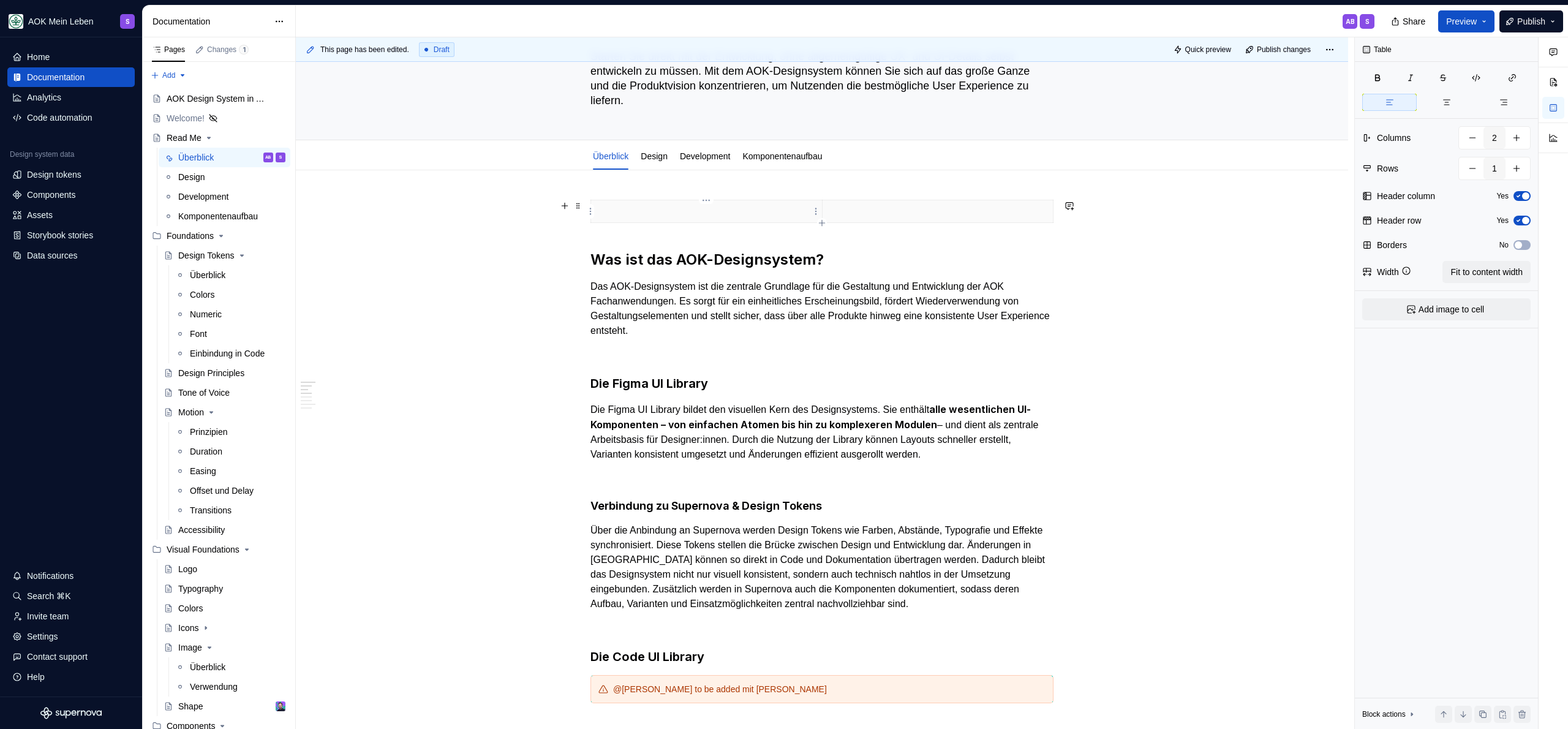
click at [623, 213] on p at bounding box center [706, 211] width 216 height 13
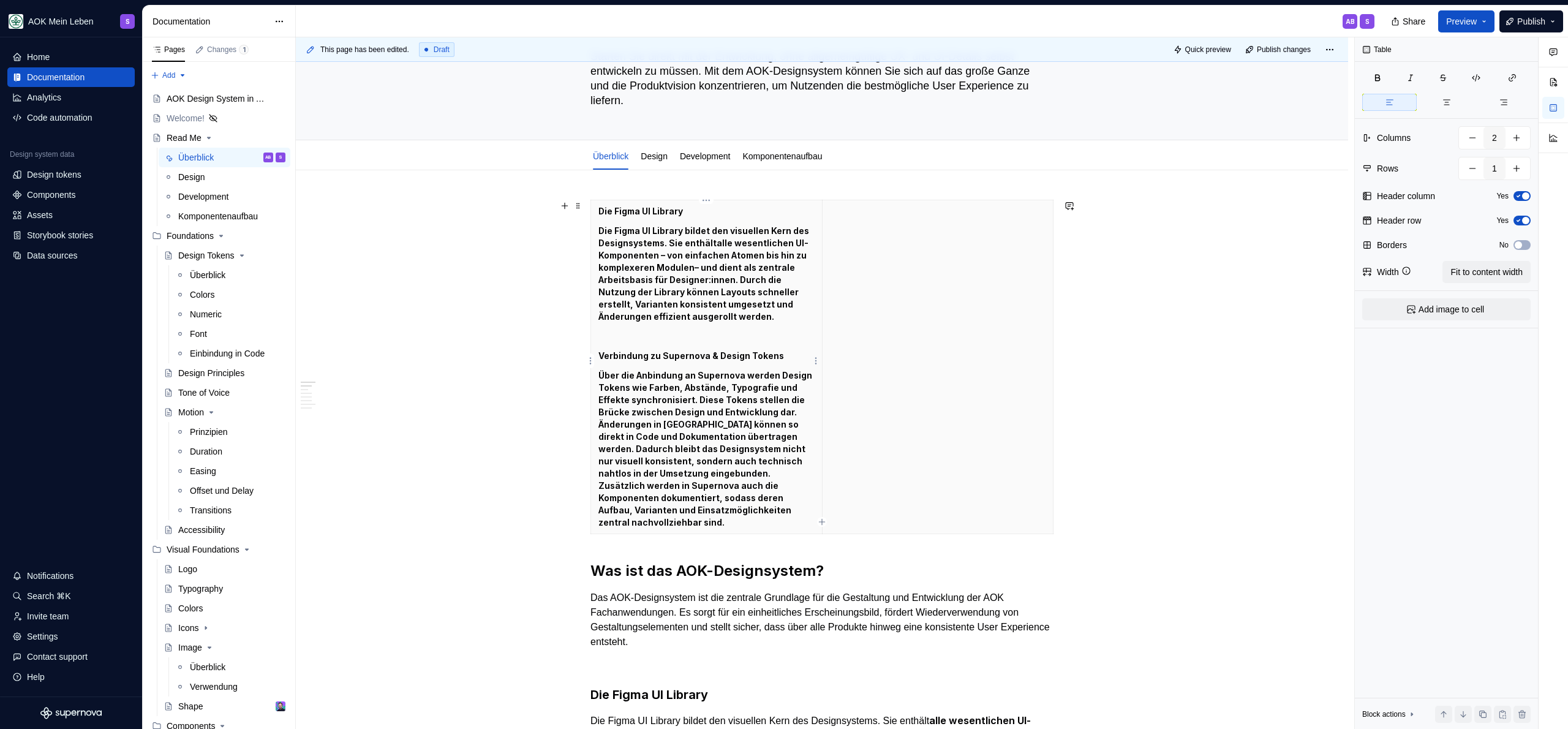
click at [641, 238] on p "Die Figma UI Library bildet den visuellen Kern des Designsystems. Sie enthält a…" at bounding box center [706, 274] width 216 height 98
click at [599, 213] on p "Die Figma UI Library" at bounding box center [706, 211] width 216 height 13
click at [599, 213] on p "Die Figma UI Library" at bounding box center [706, 211] width 216 height 13
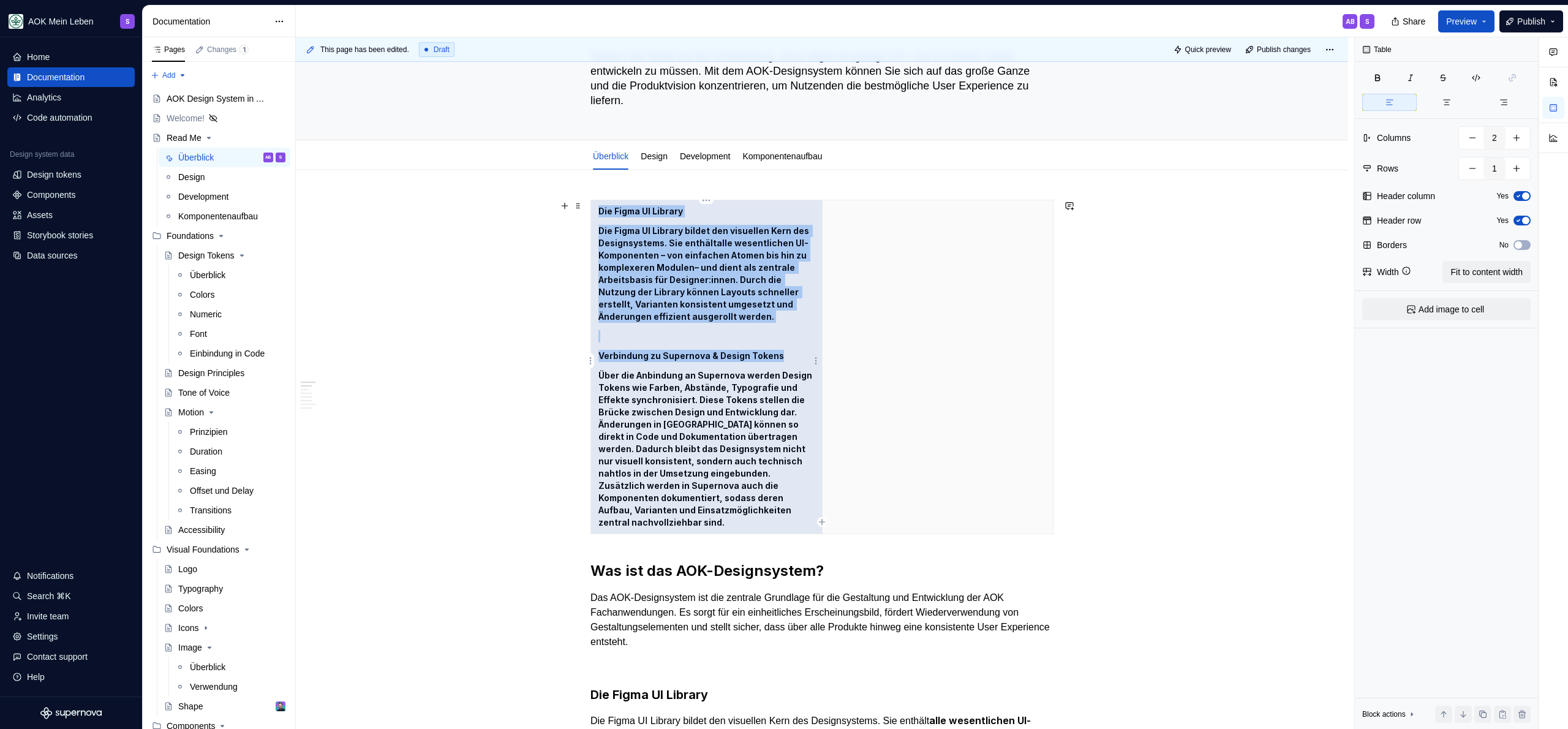
click at [656, 269] on strong "alle wesentlichen UI-Komponenten – von einfachen Atomen bis hin zu komplexeren …" at bounding box center [703, 255] width 210 height 35
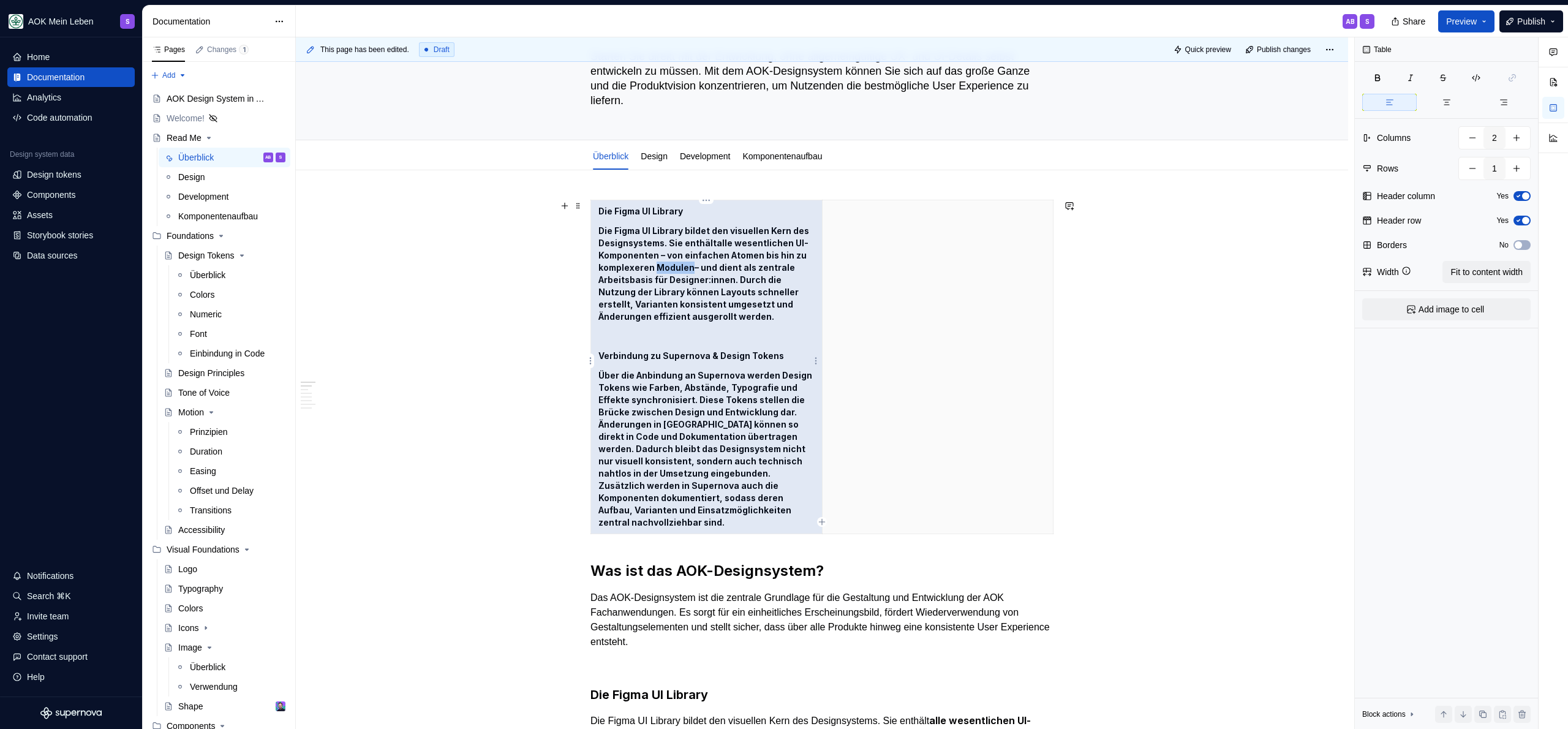
click at [656, 269] on strong "alle wesentlichen UI-Komponenten – von einfachen Atomen bis hin zu komplexeren …" at bounding box center [703, 255] width 210 height 35
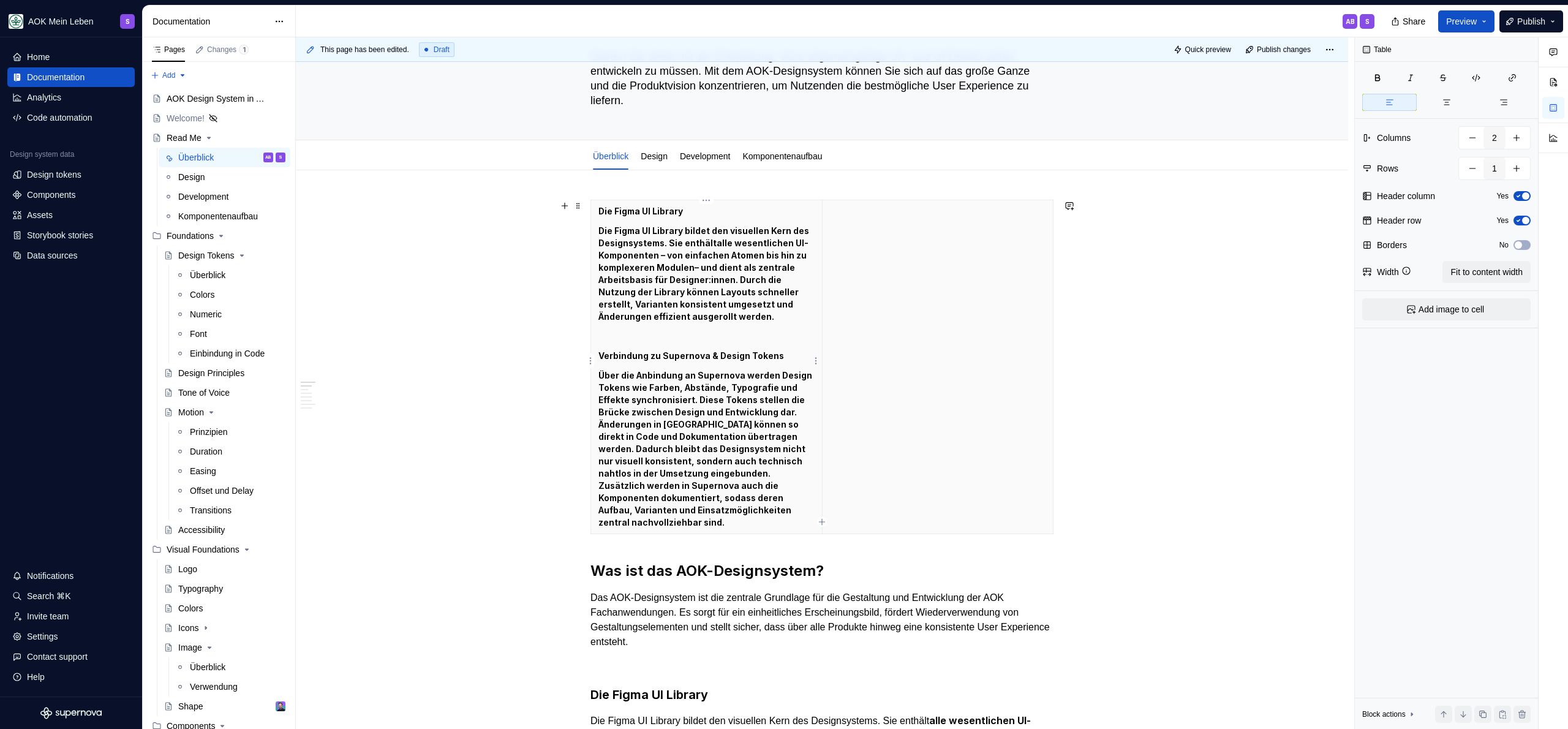
click at [736, 319] on p "Die Figma UI Library bildet den visuellen Kern des Designsystems. Sie enthält a…" at bounding box center [706, 274] width 216 height 98
drag, startPoint x: 752, startPoint y: 300, endPoint x: 594, endPoint y: 209, distance: 182.3
click at [594, 209] on th "Die Figma UI Library Die Figma UI Library bildet den visuellen Kern des Designs…" at bounding box center [707, 367] width 231 height 334
click at [740, 366] on th "Die Figma UI Library Die Figma UI Library bildet den visuellen Kern des Designs…" at bounding box center [707, 367] width 231 height 334
click at [578, 205] on span at bounding box center [578, 206] width 10 height 17
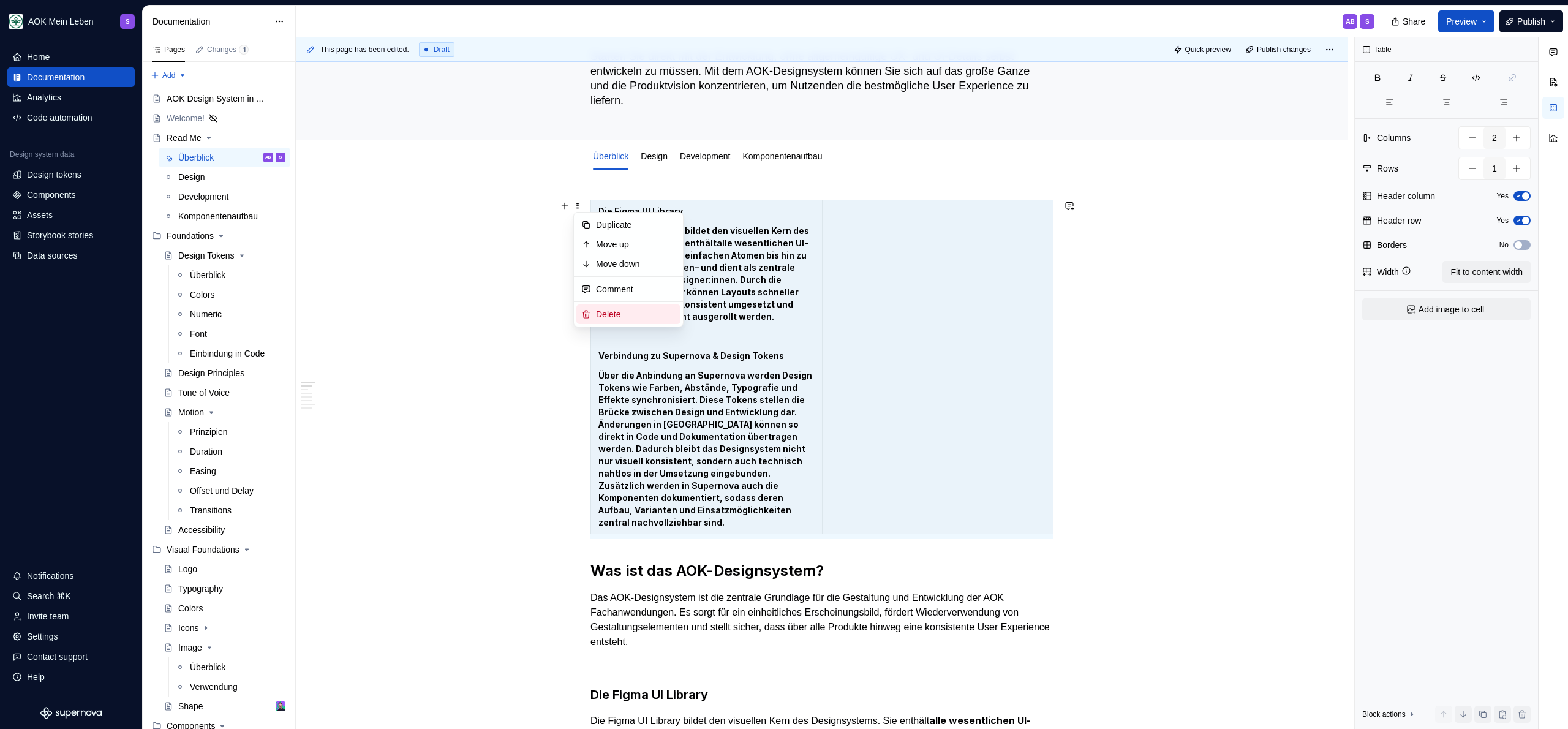
click at [613, 309] on div "Delete" at bounding box center [635, 314] width 80 height 13
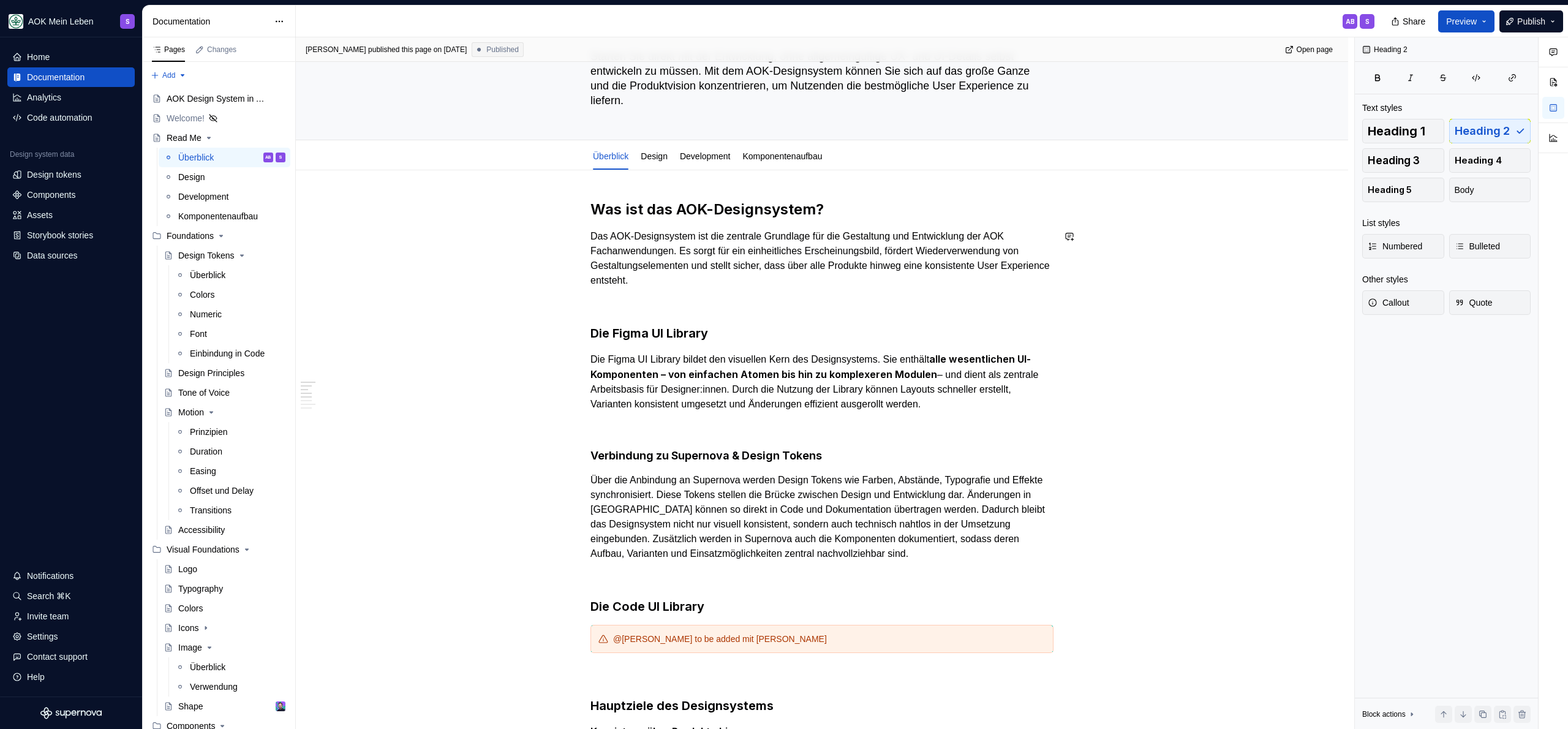
click at [799, 304] on p at bounding box center [822, 302] width 463 height 14
click at [770, 263] on p "Das AOK-Designsystem ist die zentrale Grundlage für die Gestaltung und Entwickl…" at bounding box center [822, 258] width 463 height 59
click at [765, 278] on p "Das AOK-Designsystem ist die zentrale Grundlage für die Gestaltung und Entwickl…" at bounding box center [822, 258] width 463 height 59
click at [1405, 713] on div "Block actions" at bounding box center [1384, 715] width 43 height 10
click at [1435, 477] on div "Text Text styles Heading 1 Heading 2 Heading 3 Heading 4 Heading 5 Body List st…" at bounding box center [1446, 384] width 183 height 693
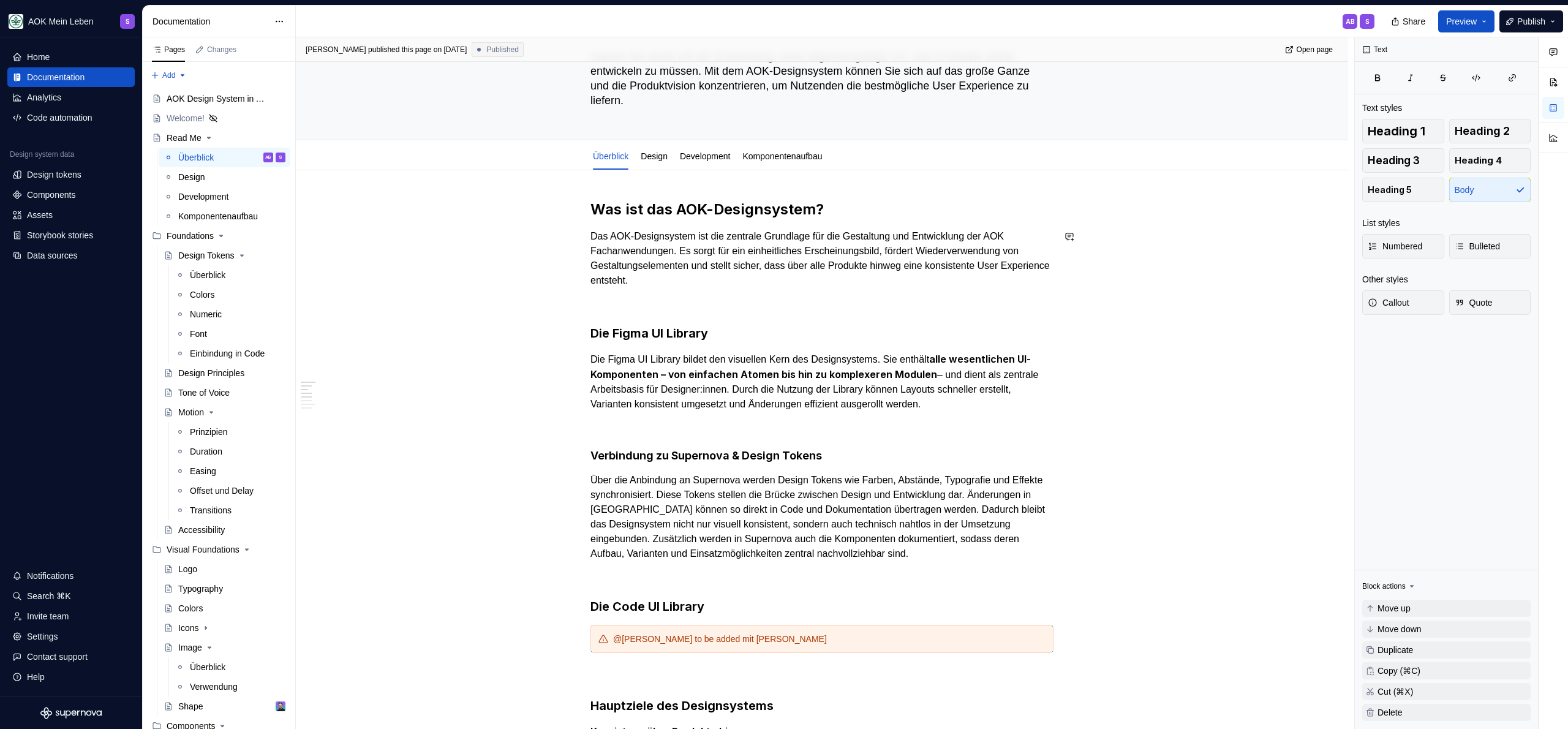
click at [647, 213] on h2 "Was ist das AOK-Designsystem?" at bounding box center [822, 209] width 463 height 19
click at [585, 208] on div "Sandra published this page on September 23, 2025 Published Open page Read Me St…" at bounding box center [825, 384] width 1058 height 693
click at [591, 209] on h2 "Was ist das AOK-Designsystem?" at bounding box center [822, 209] width 463 height 19
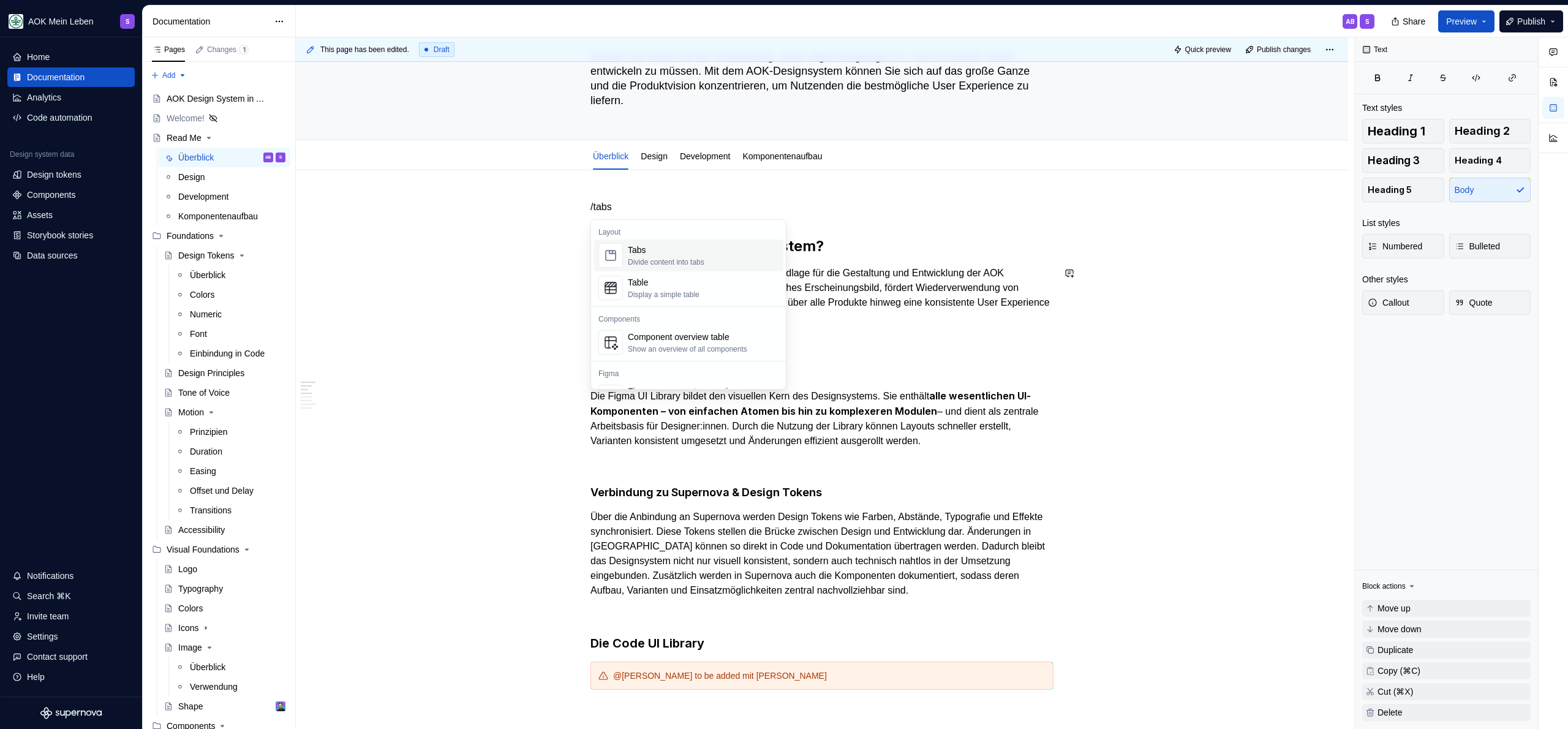
scroll to position [137, 0]
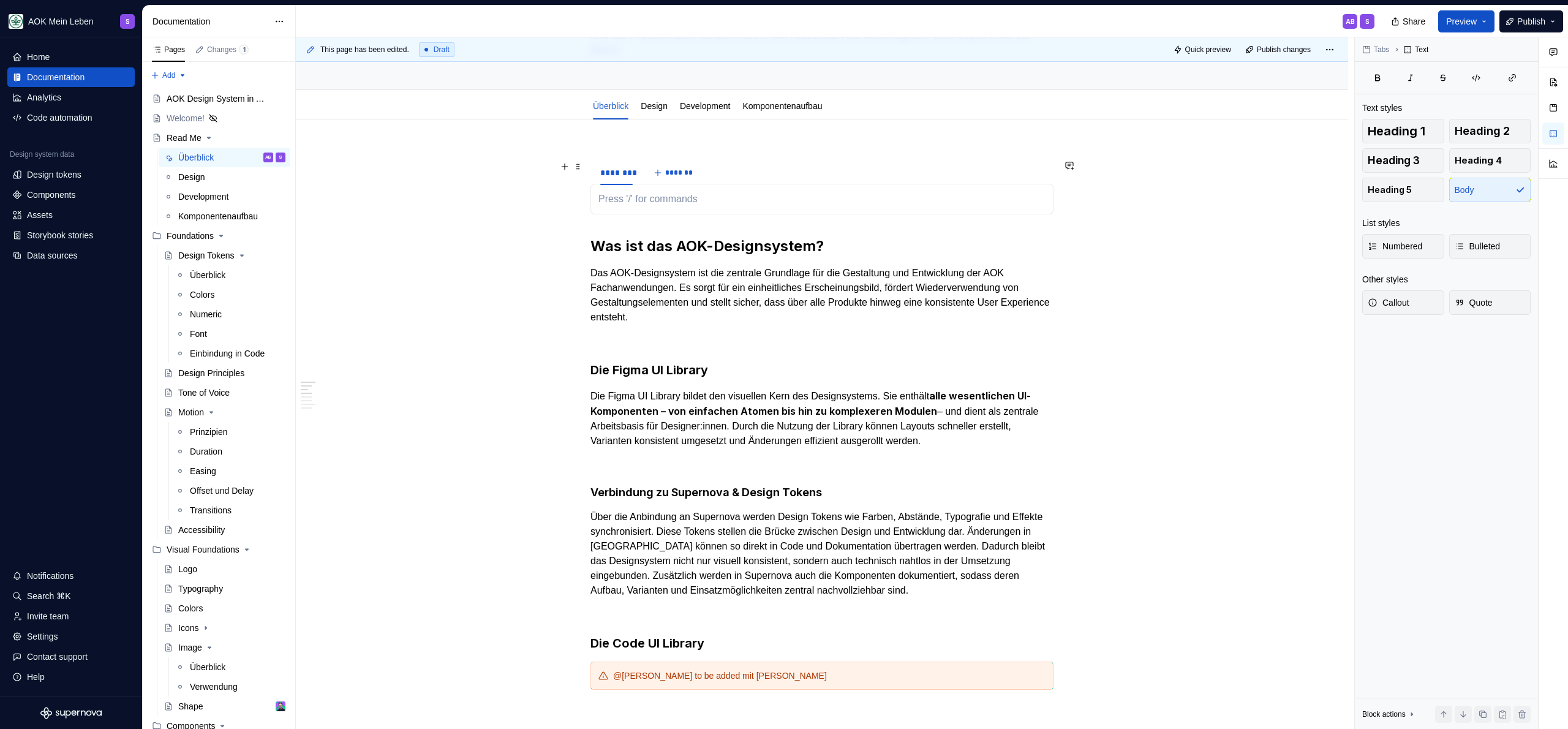
click at [898, 181] on div "******** *******" at bounding box center [822, 173] width 463 height 24
click at [733, 212] on div at bounding box center [822, 199] width 463 height 31
click at [863, 168] on div "******** *******" at bounding box center [822, 173] width 463 height 24
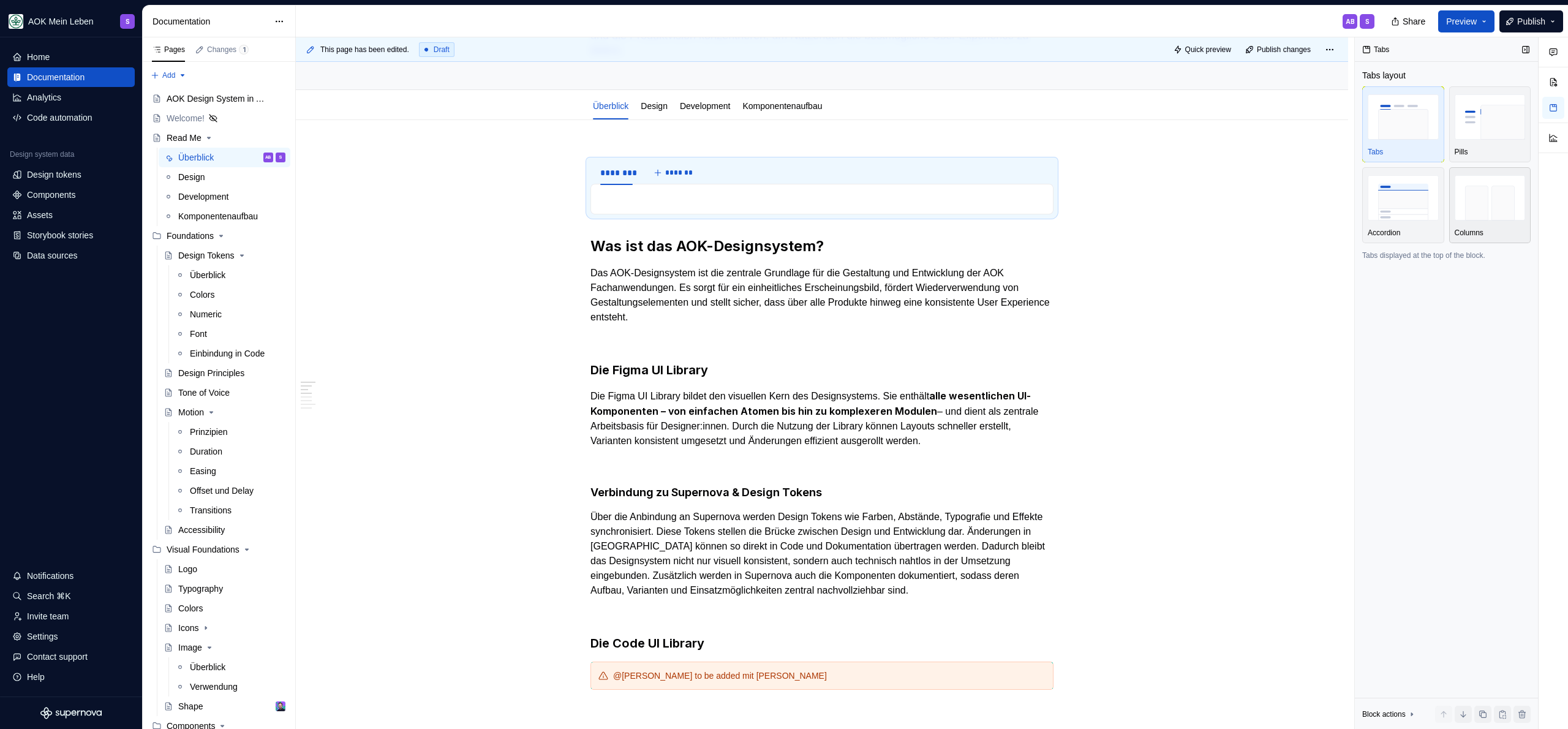
click at [1480, 220] on img "button" at bounding box center [1490, 197] width 71 height 45
drag, startPoint x: 713, startPoint y: 171, endPoint x: 717, endPoint y: 366, distance: 195.0
click at [577, 171] on span at bounding box center [578, 166] width 10 height 17
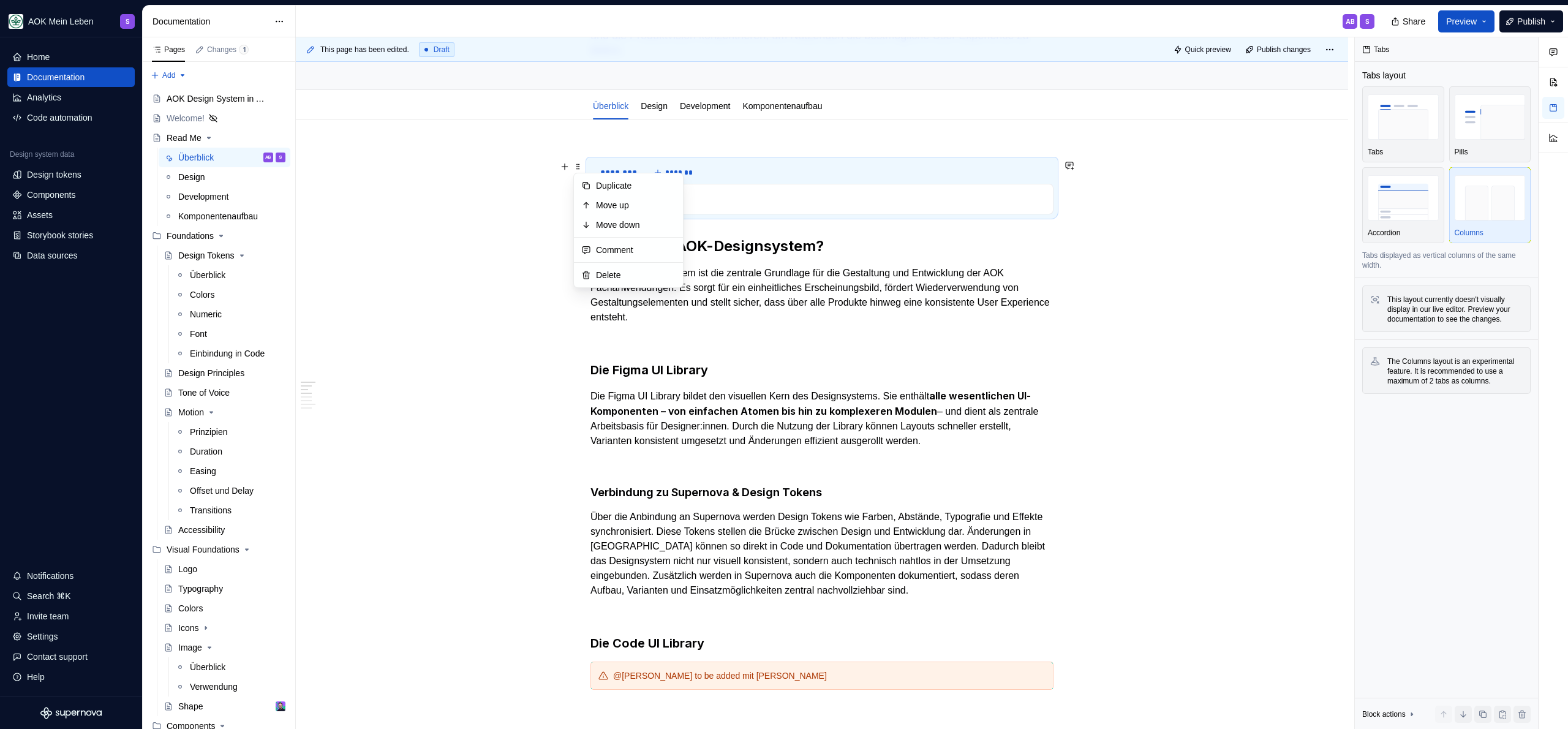
click at [728, 166] on div "******** *******" at bounding box center [822, 173] width 463 height 24
click at [710, 206] on div at bounding box center [822, 199] width 463 height 31
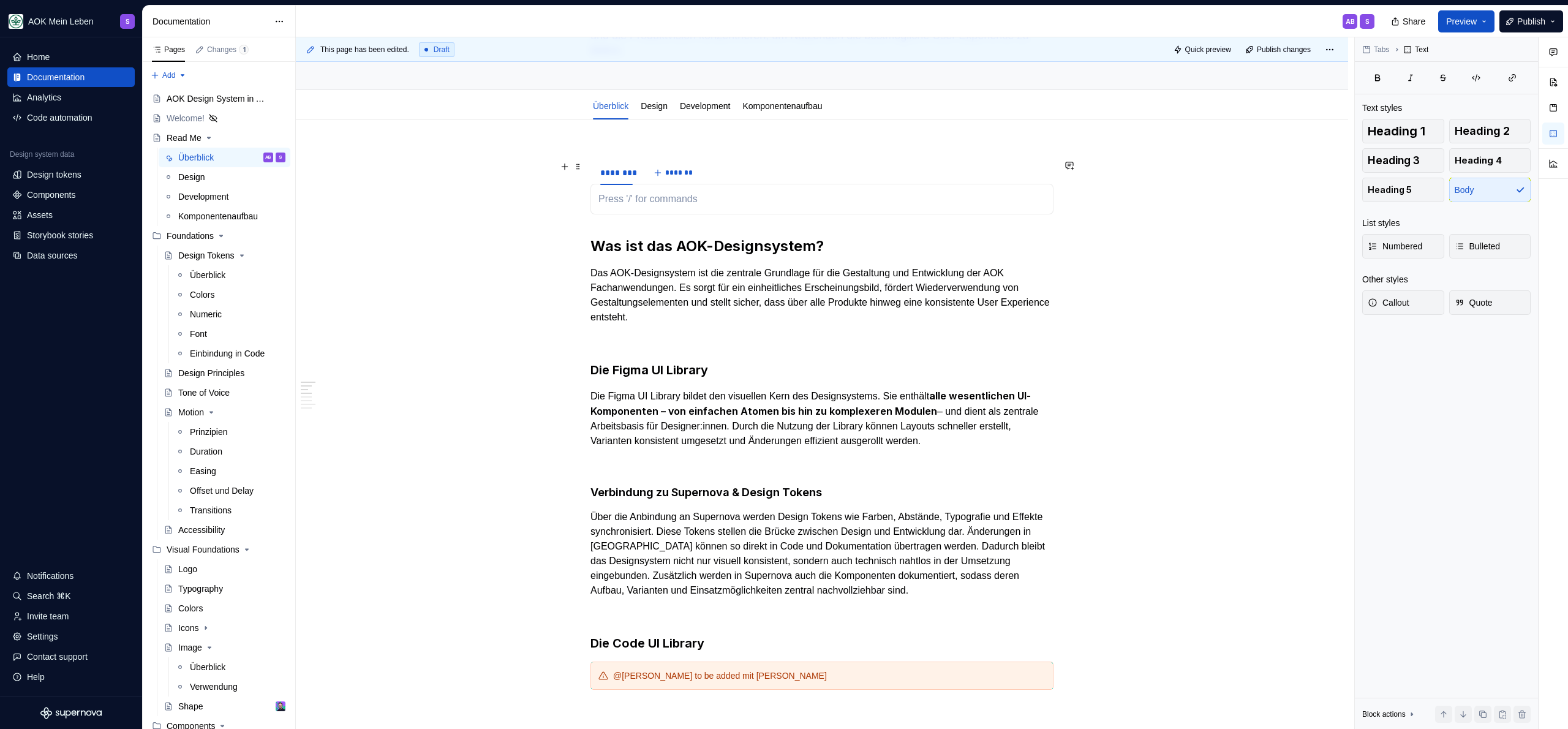
click at [717, 165] on div "******** *******" at bounding box center [822, 173] width 463 height 24
drag, startPoint x: 591, startPoint y: 371, endPoint x: 994, endPoint y: 439, distance: 408.7
copy div "Die Figma UI Library Die Figma UI Library bildet den visuellen Kern des Designs…"
click at [668, 198] on p at bounding box center [821, 199] width 447 height 14
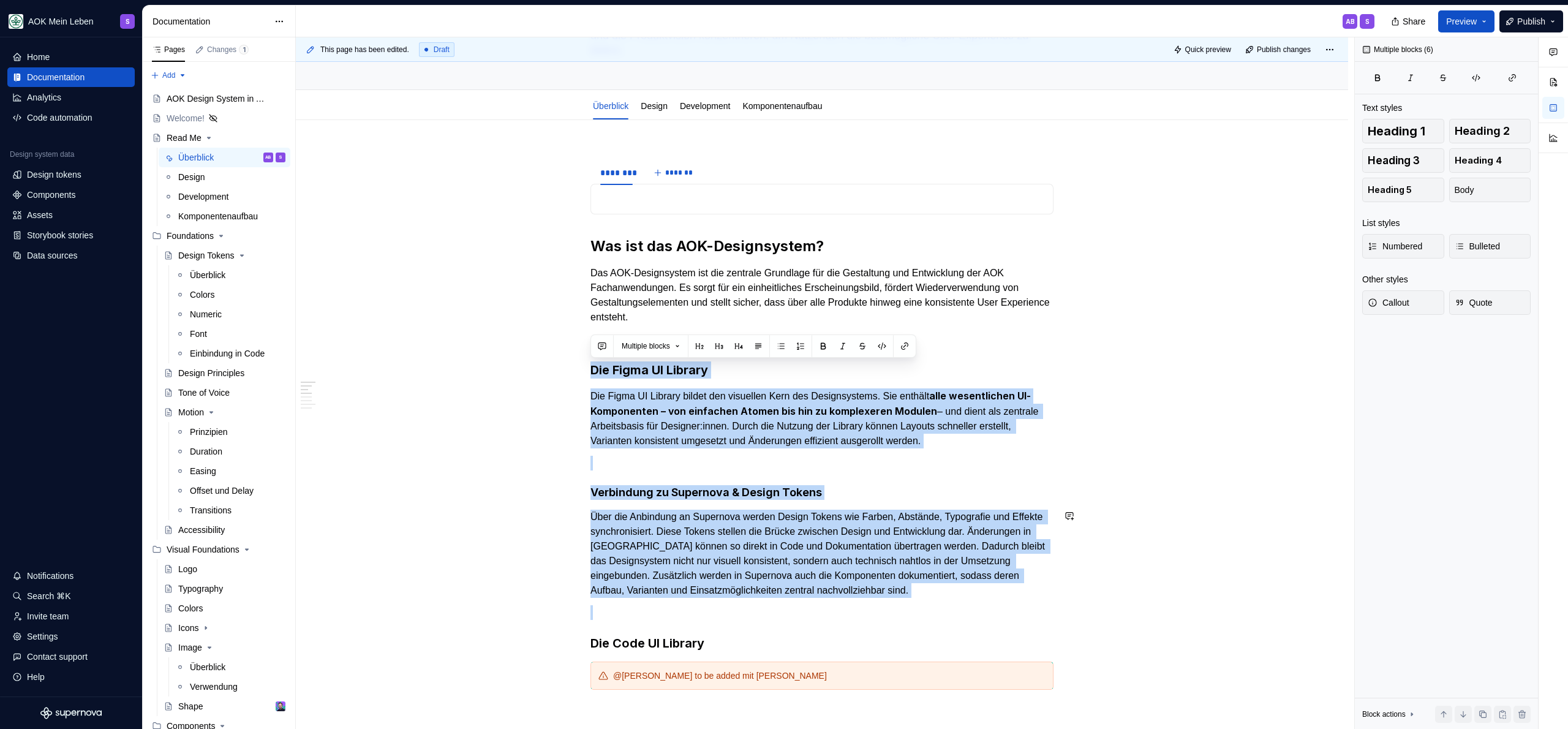
drag, startPoint x: 593, startPoint y: 373, endPoint x: 1101, endPoint y: 602, distance: 557.2
copy div "Die Figma UI Library Die Figma UI Library bildet den visuellen Kern des Designs…"
click at [655, 202] on p at bounding box center [821, 199] width 447 height 14
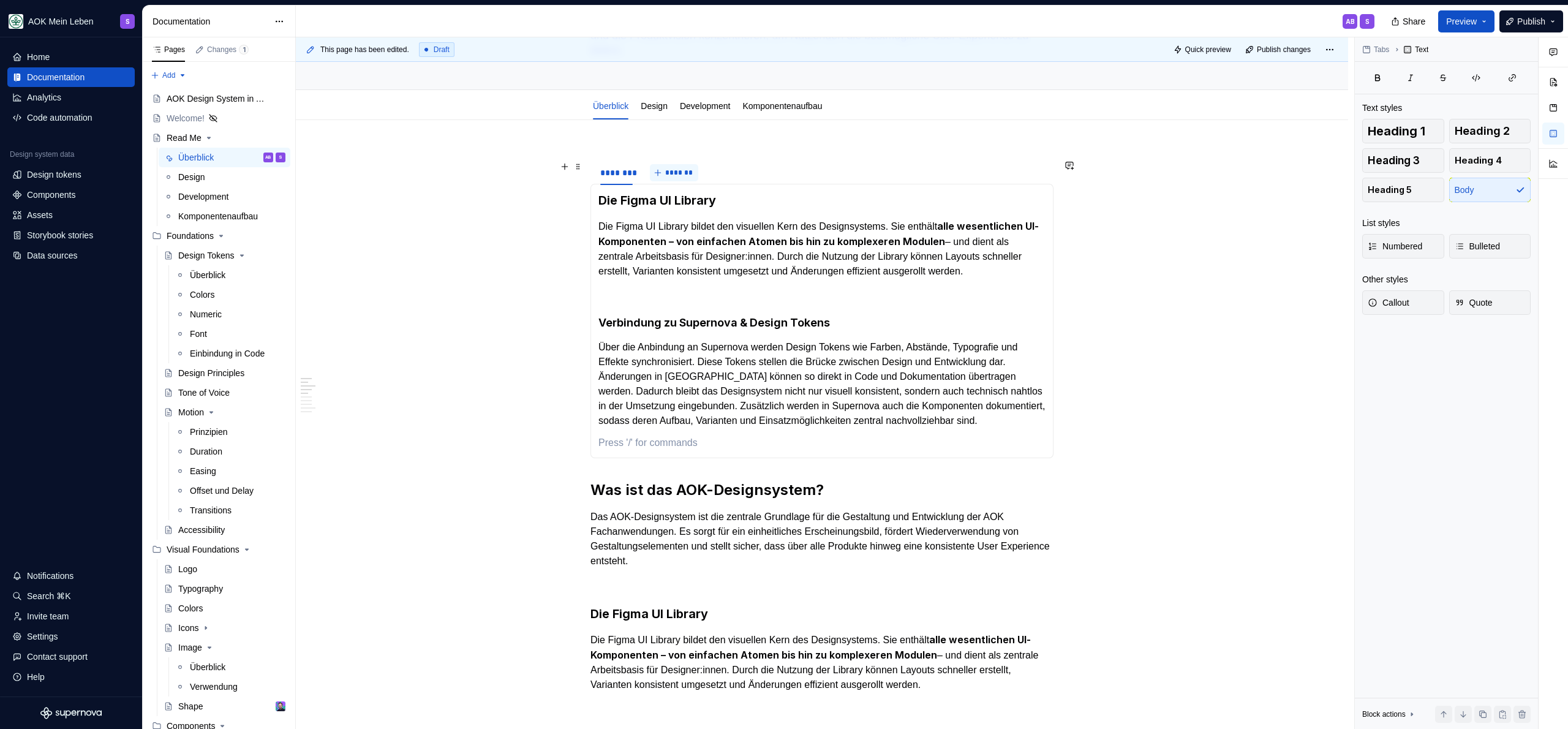
click at [676, 172] on span "*******" at bounding box center [679, 173] width 28 height 10
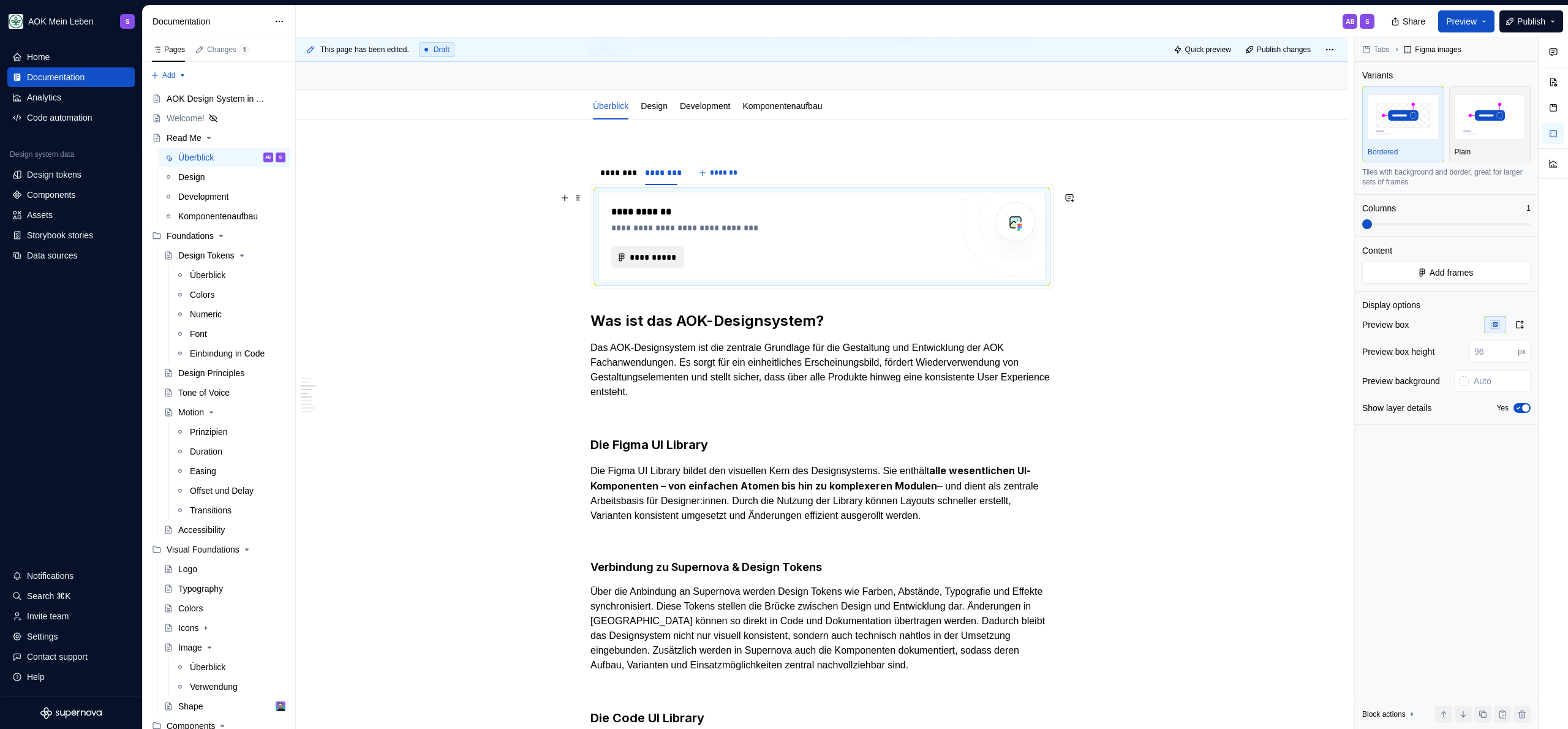
click at [681, 258] on button "**********" at bounding box center [648, 257] width 73 height 22
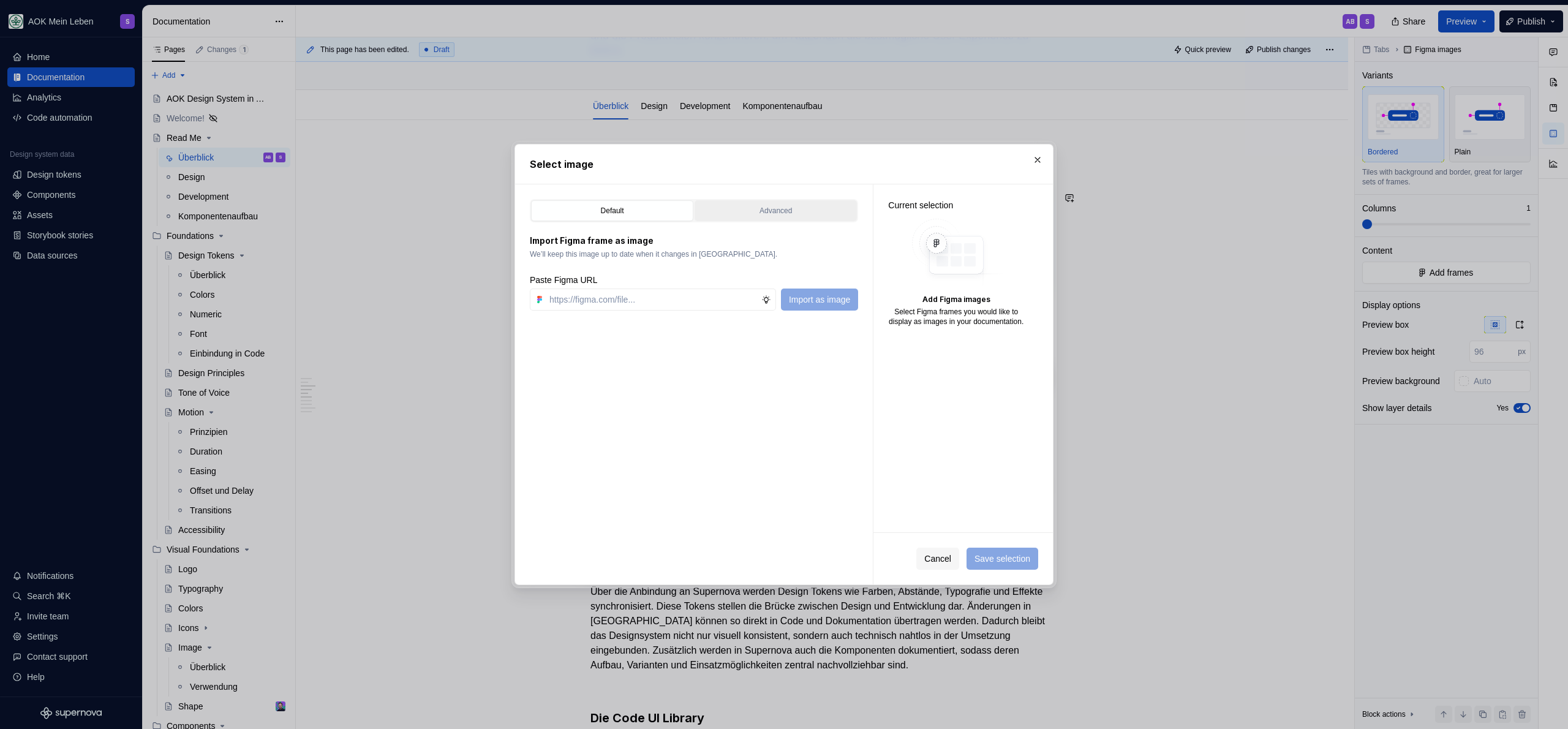
click at [771, 203] on button "Advanced" at bounding box center [776, 210] width 162 height 21
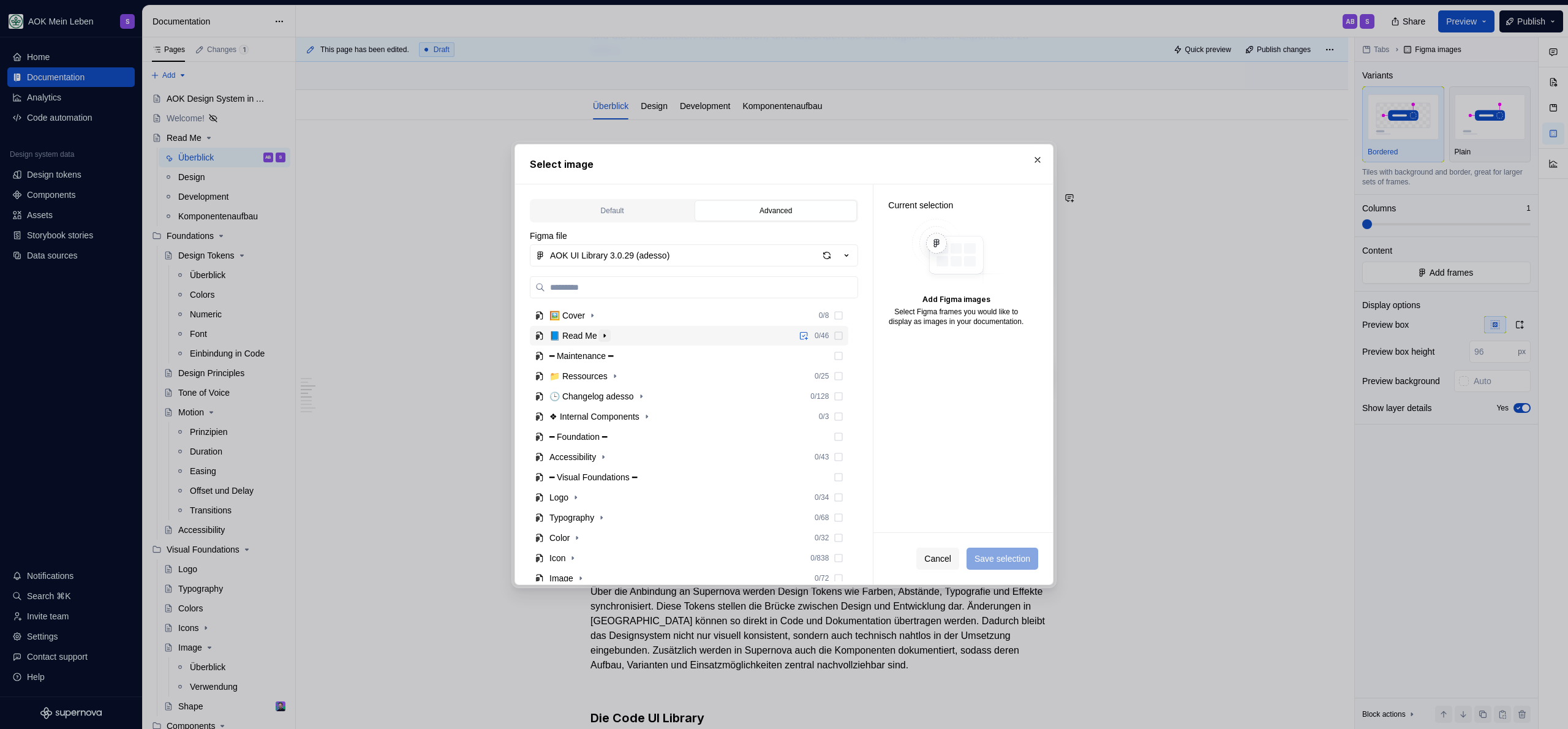
click at [608, 334] on icon "button" at bounding box center [604, 336] width 10 height 10
click at [604, 357] on icon "button" at bounding box center [603, 356] width 10 height 10
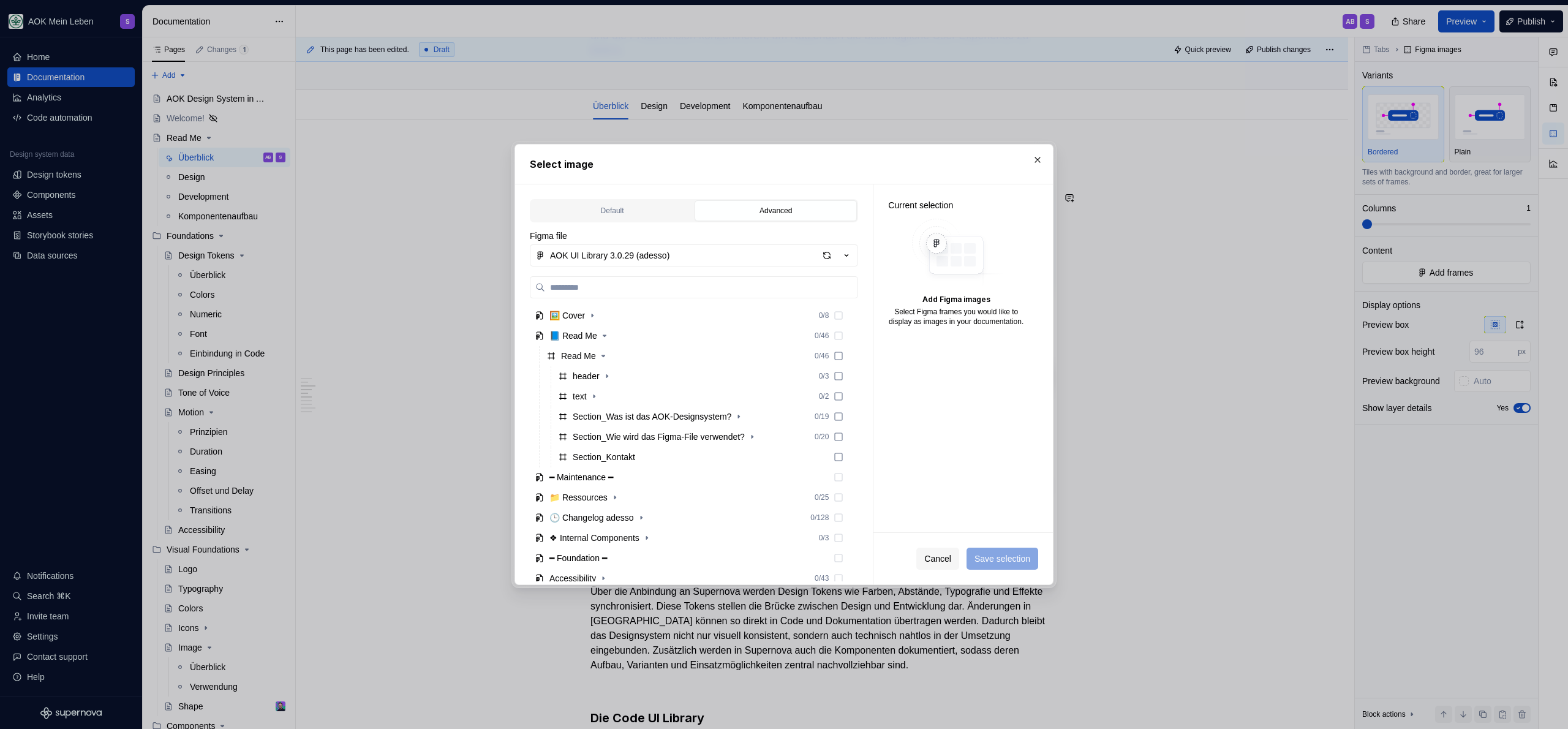
click at [624, 188] on div "Default Advanced Import Figma frame as image We’ll keep this image up to date w…" at bounding box center [694, 385] width 357 height 400
click at [619, 205] on div "Default" at bounding box center [612, 211] width 154 height 13
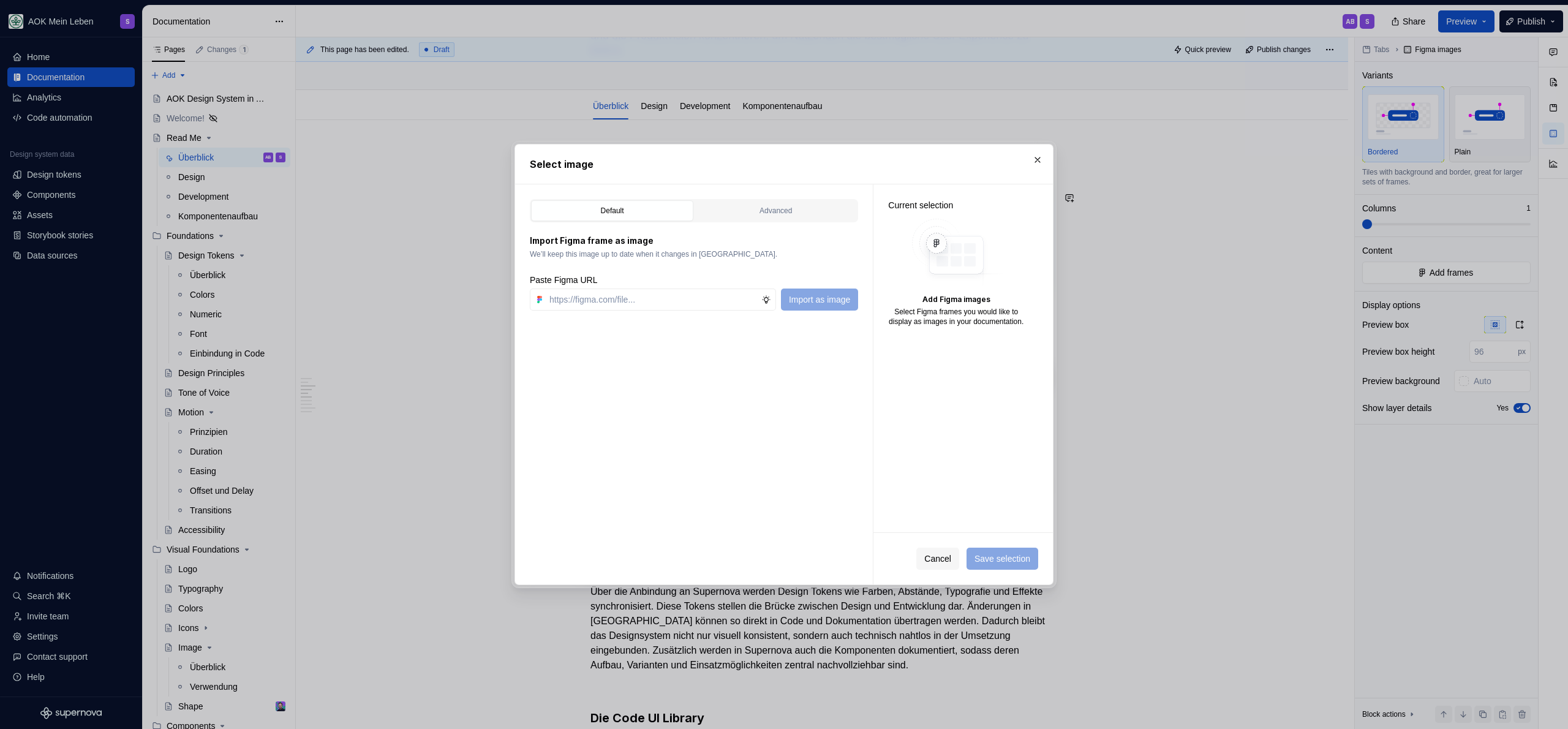
type textarea "*"
click at [617, 298] on input "text" at bounding box center [653, 299] width 217 height 22
paste input "[URL][DOMAIN_NAME]"
type input "[URL][DOMAIN_NAME]"
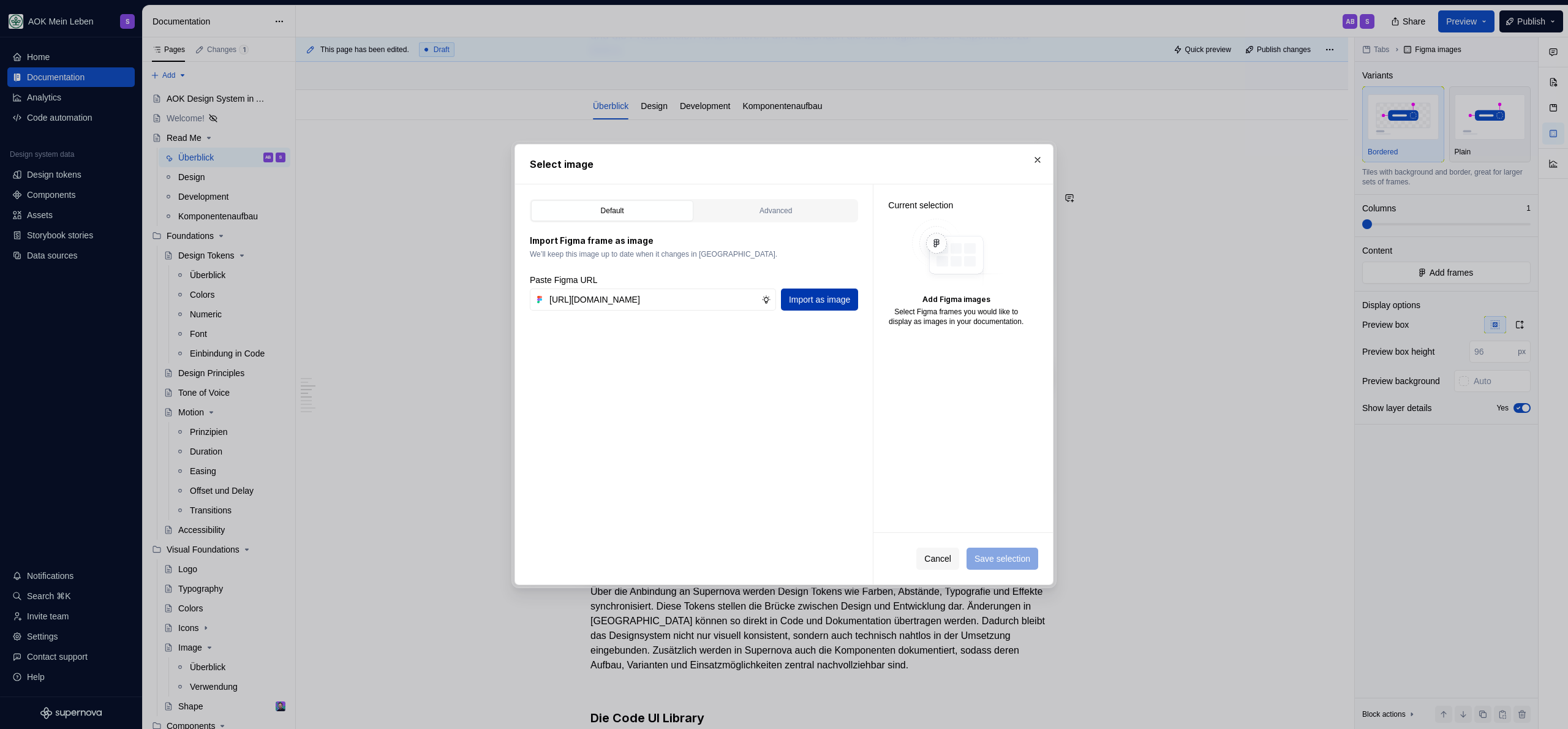
click at [805, 303] on span "Import as image" at bounding box center [819, 300] width 61 height 13
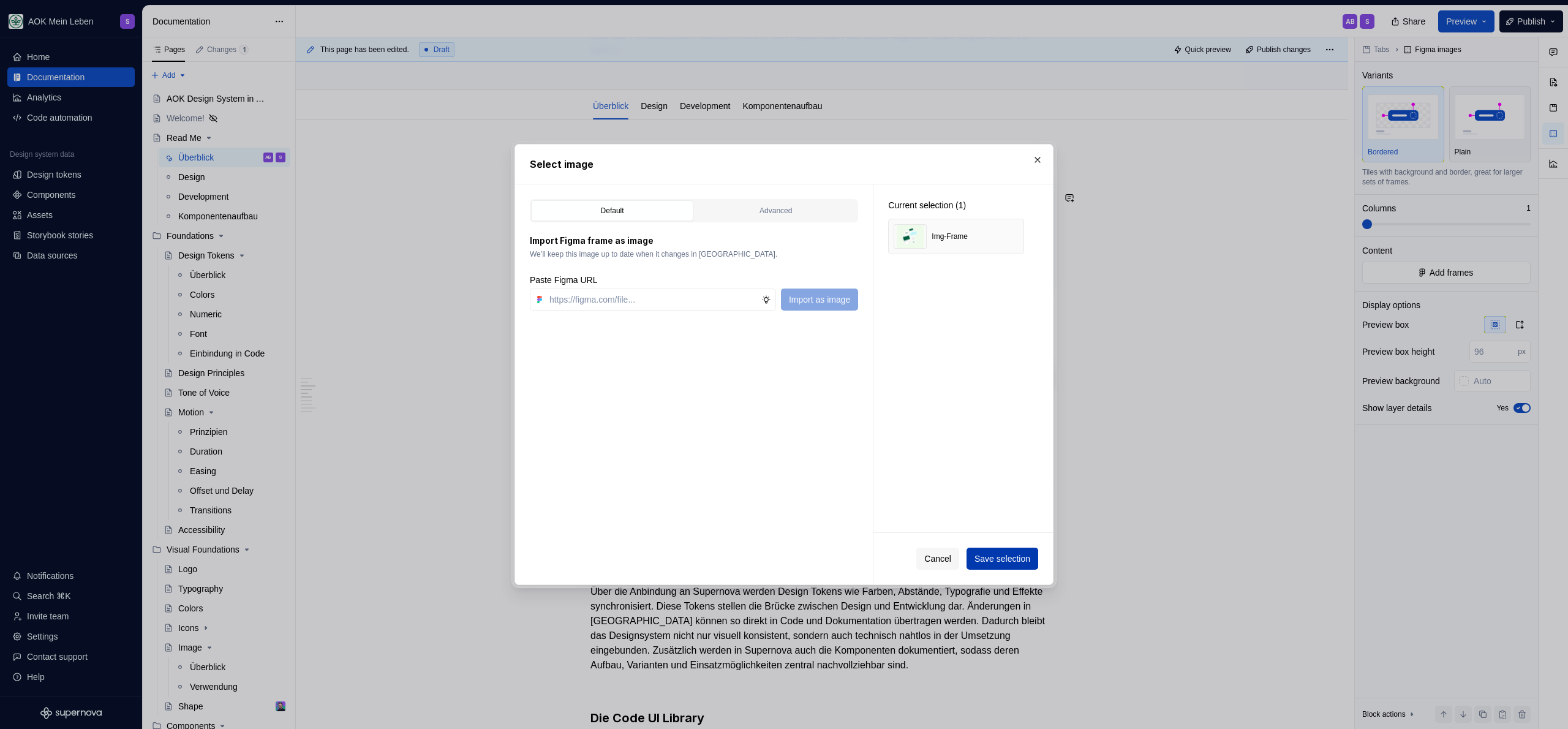
click at [1001, 558] on span "Save selection" at bounding box center [1002, 559] width 56 height 13
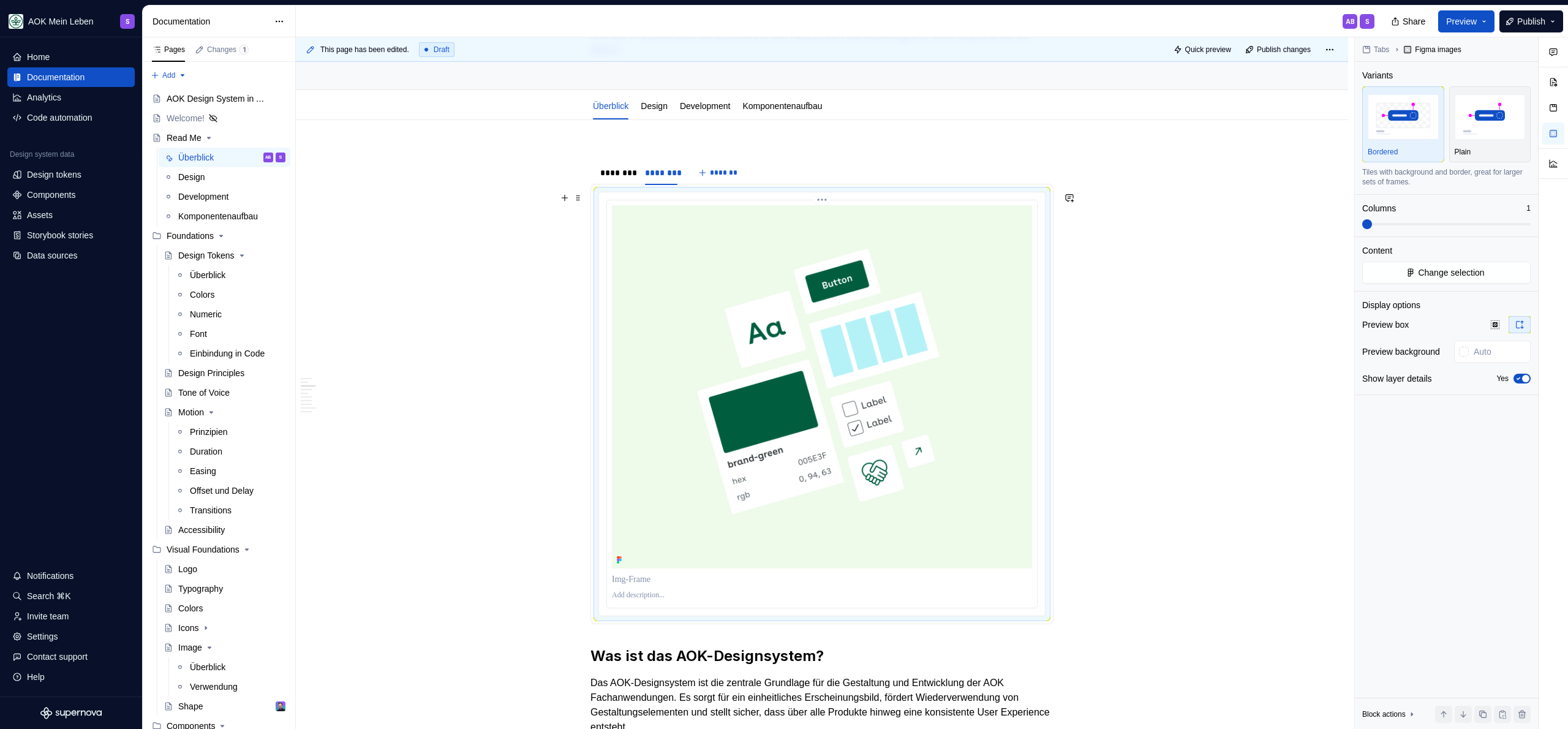
click at [871, 434] on img at bounding box center [822, 386] width 420 height 363
click at [1479, 358] on input "text" at bounding box center [1500, 351] width 62 height 22
click at [1520, 380] on icon "button" at bounding box center [1518, 379] width 10 height 8
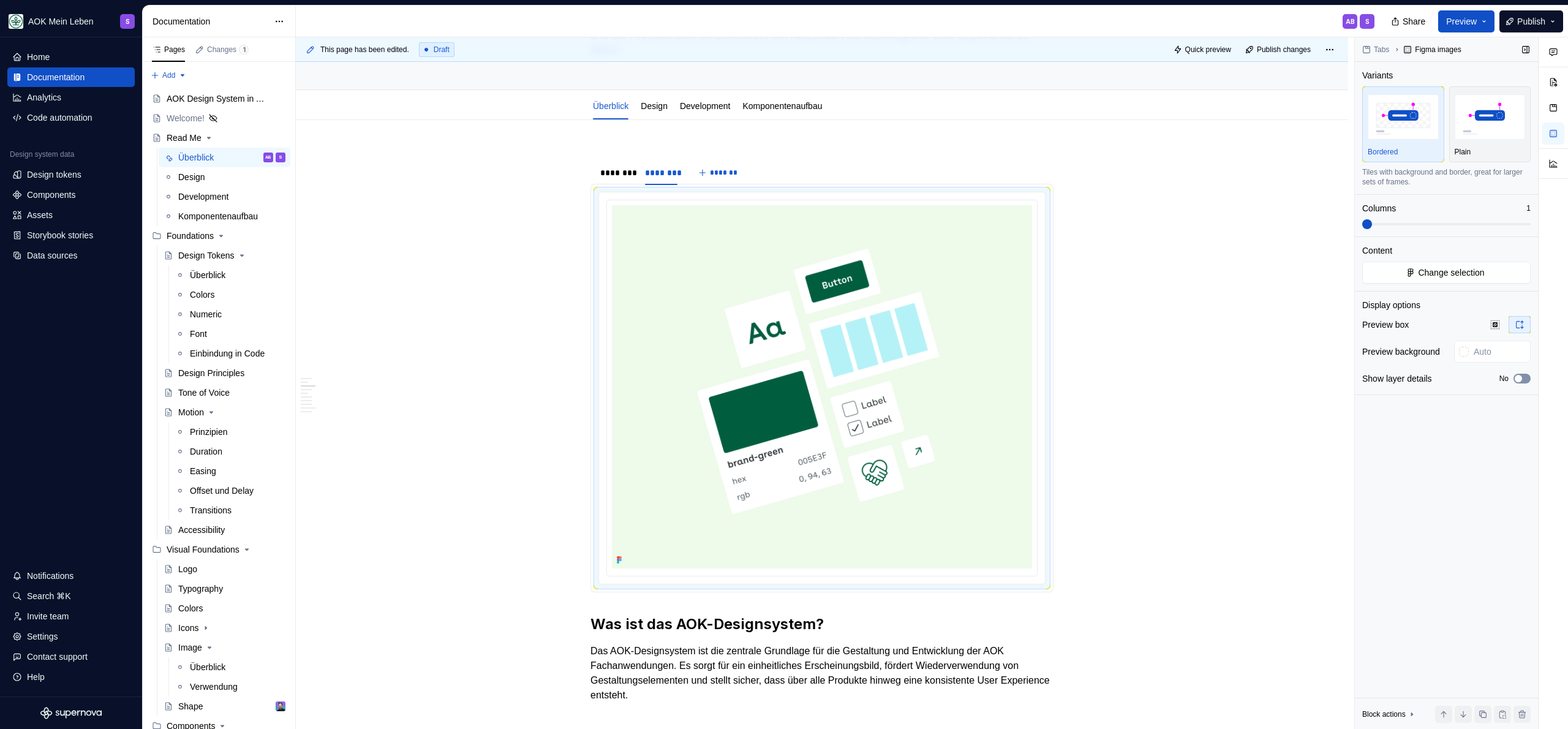
click at [1520, 380] on span "button" at bounding box center [1518, 379] width 8 height 8
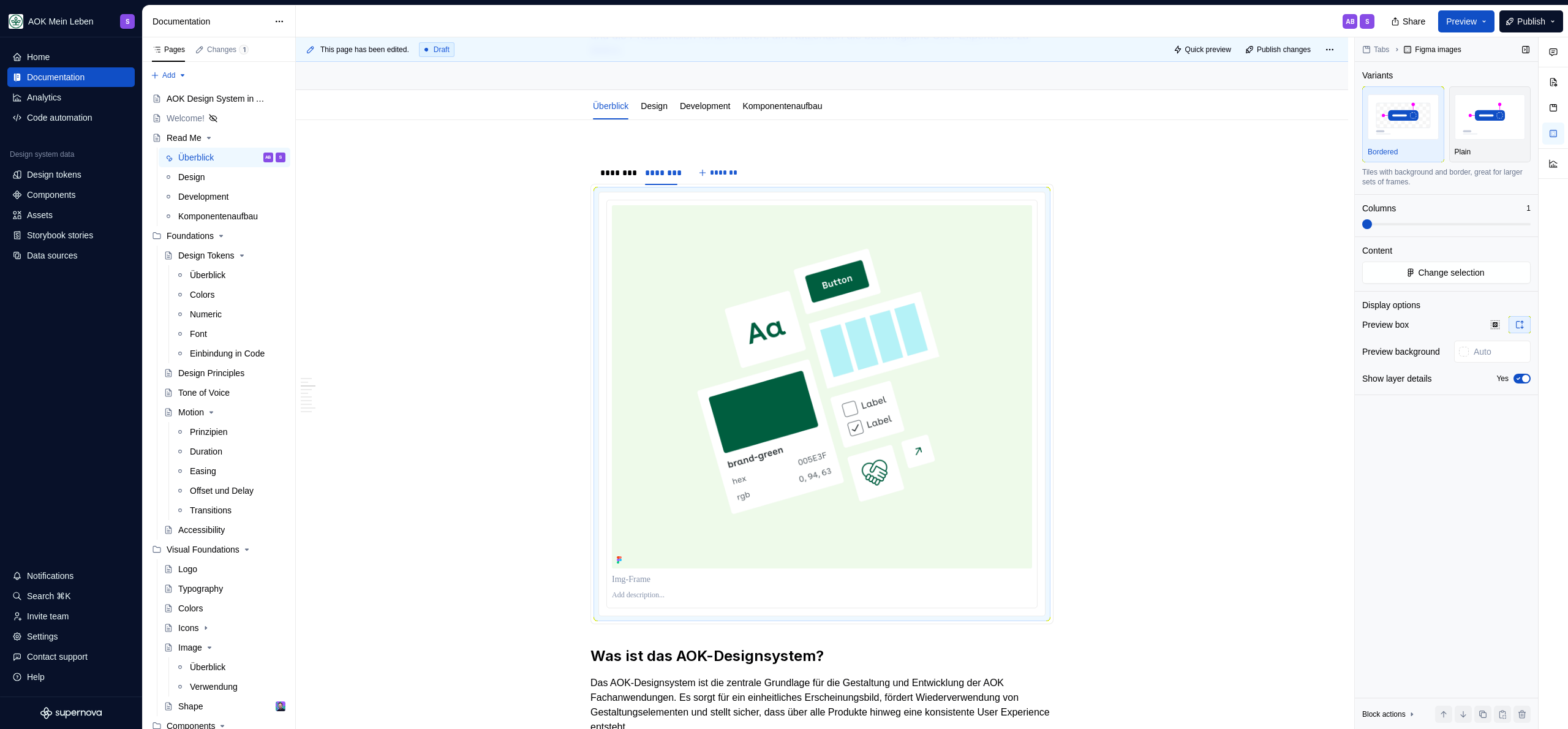
click at [1521, 380] on icon "button" at bounding box center [1518, 379] width 10 height 8
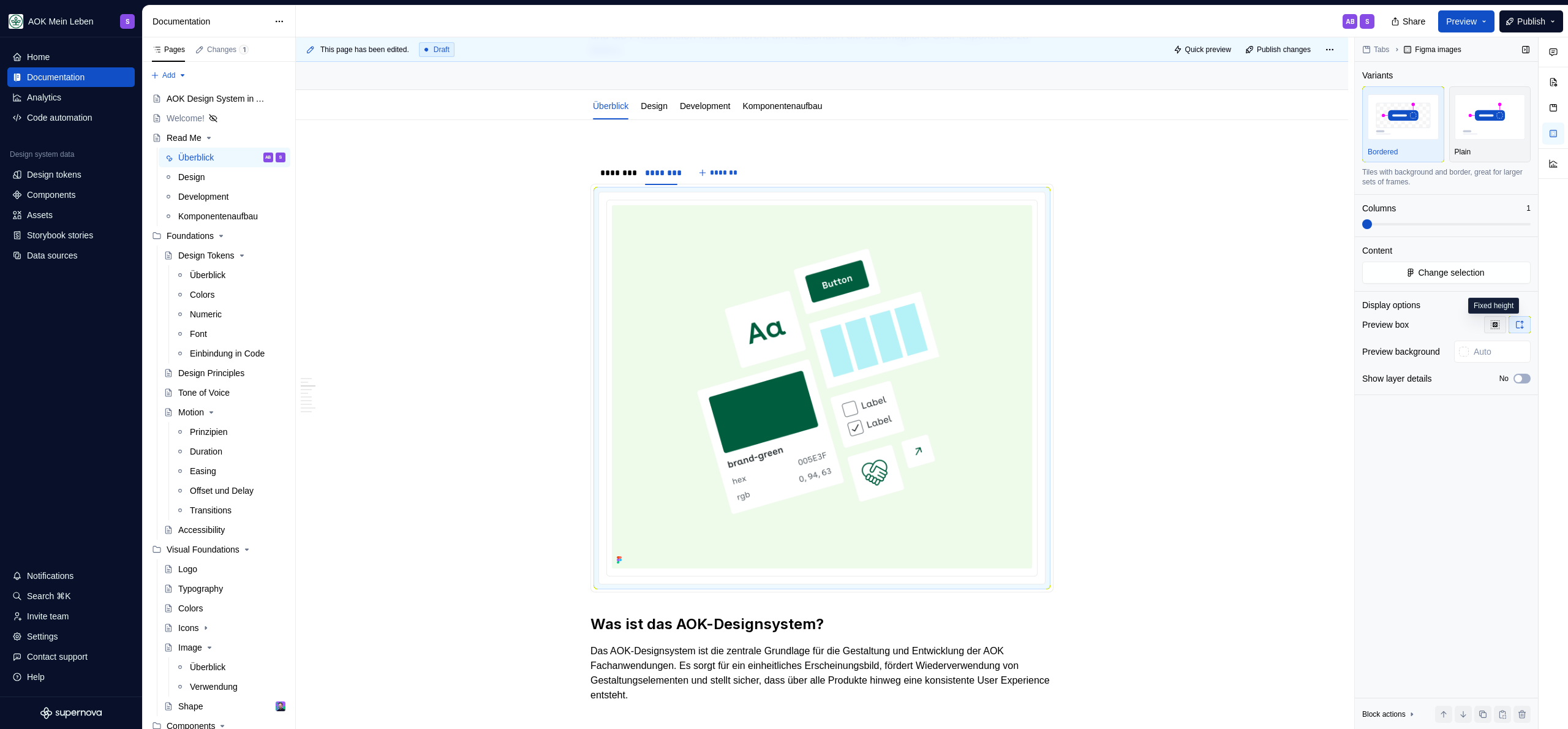
click at [1496, 325] on icon "button" at bounding box center [1495, 324] width 8 height 8
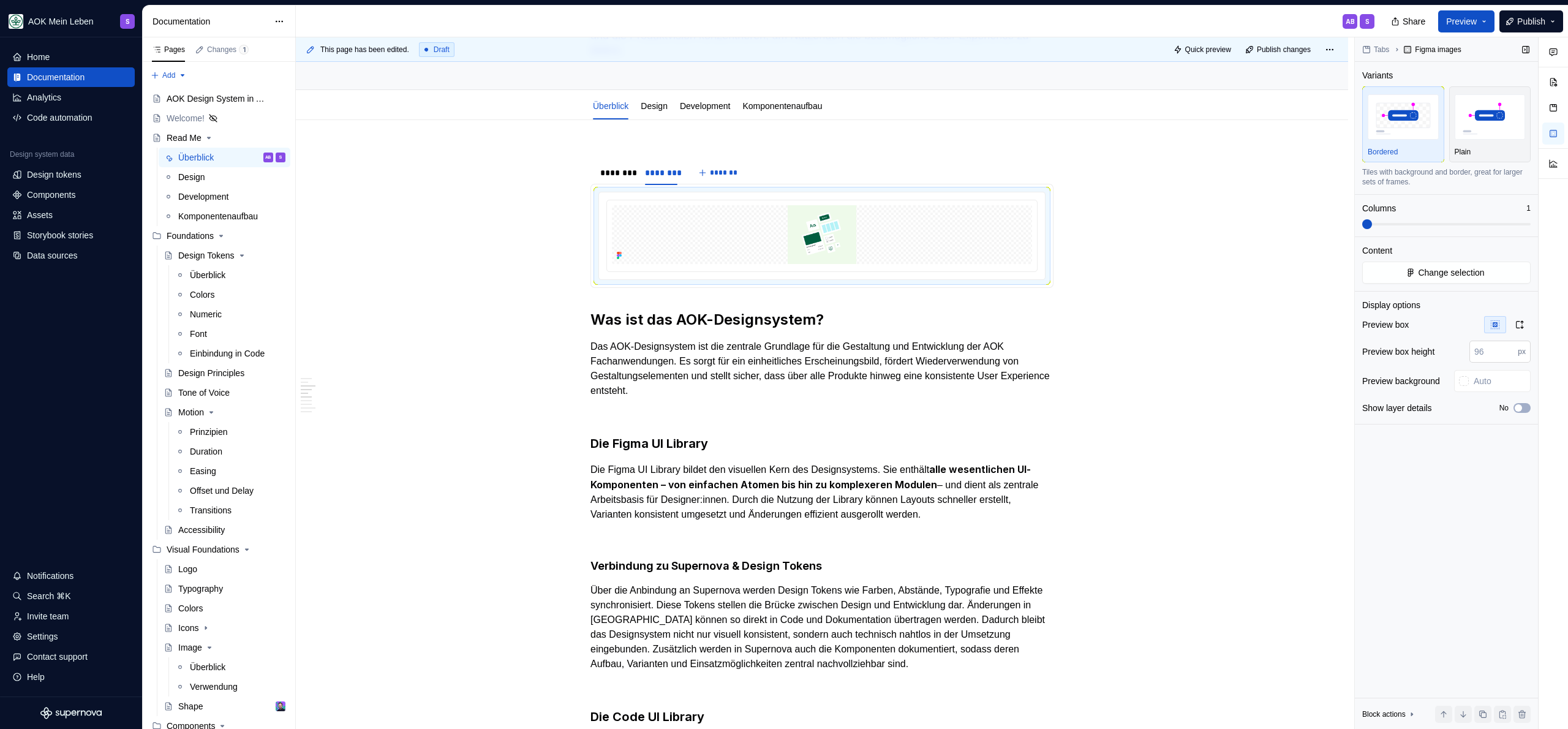
click at [1503, 358] on input "number" at bounding box center [1493, 351] width 48 height 22
click at [1518, 328] on icon "button" at bounding box center [1520, 325] width 7 height 8
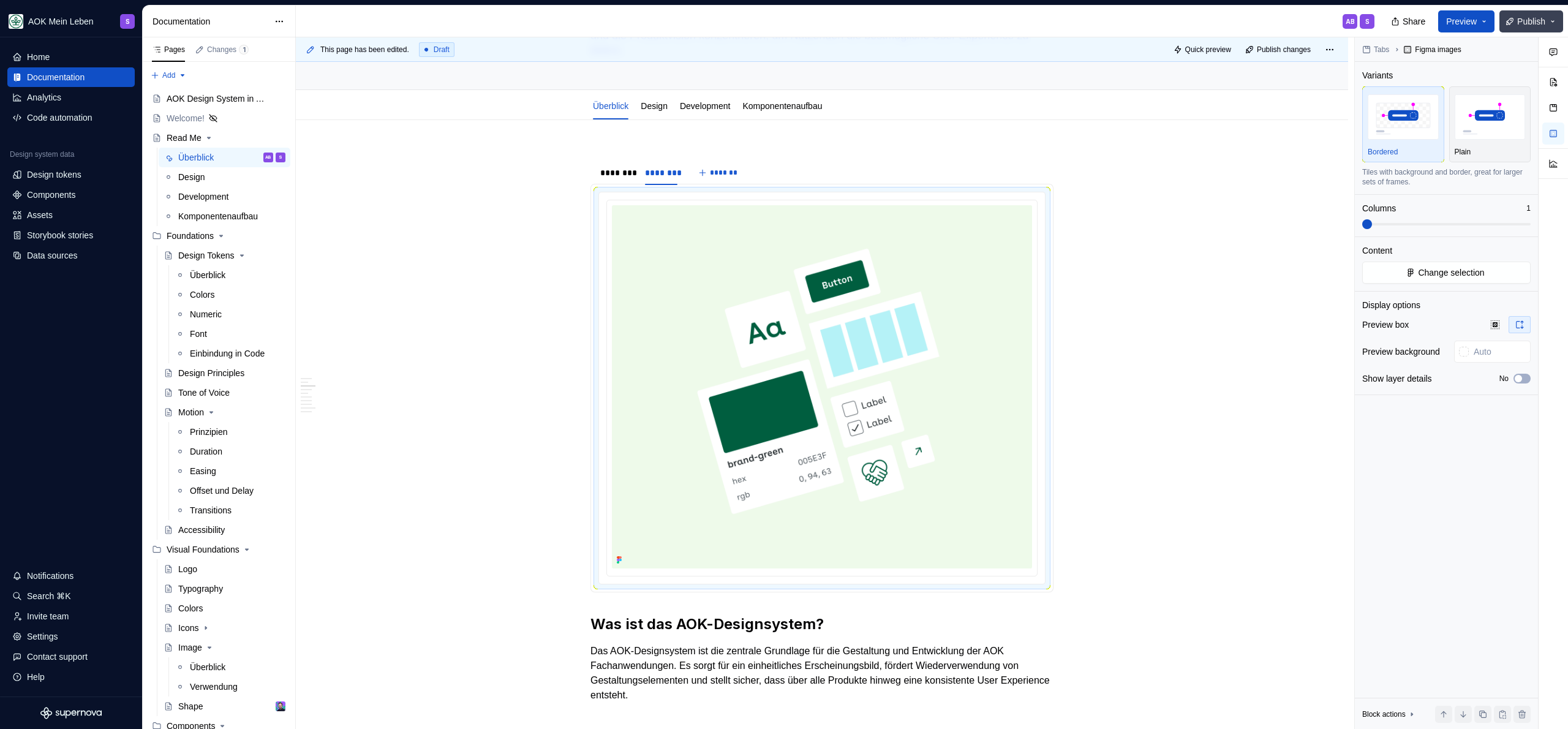
click at [1530, 24] on span "Publish" at bounding box center [1531, 21] width 28 height 13
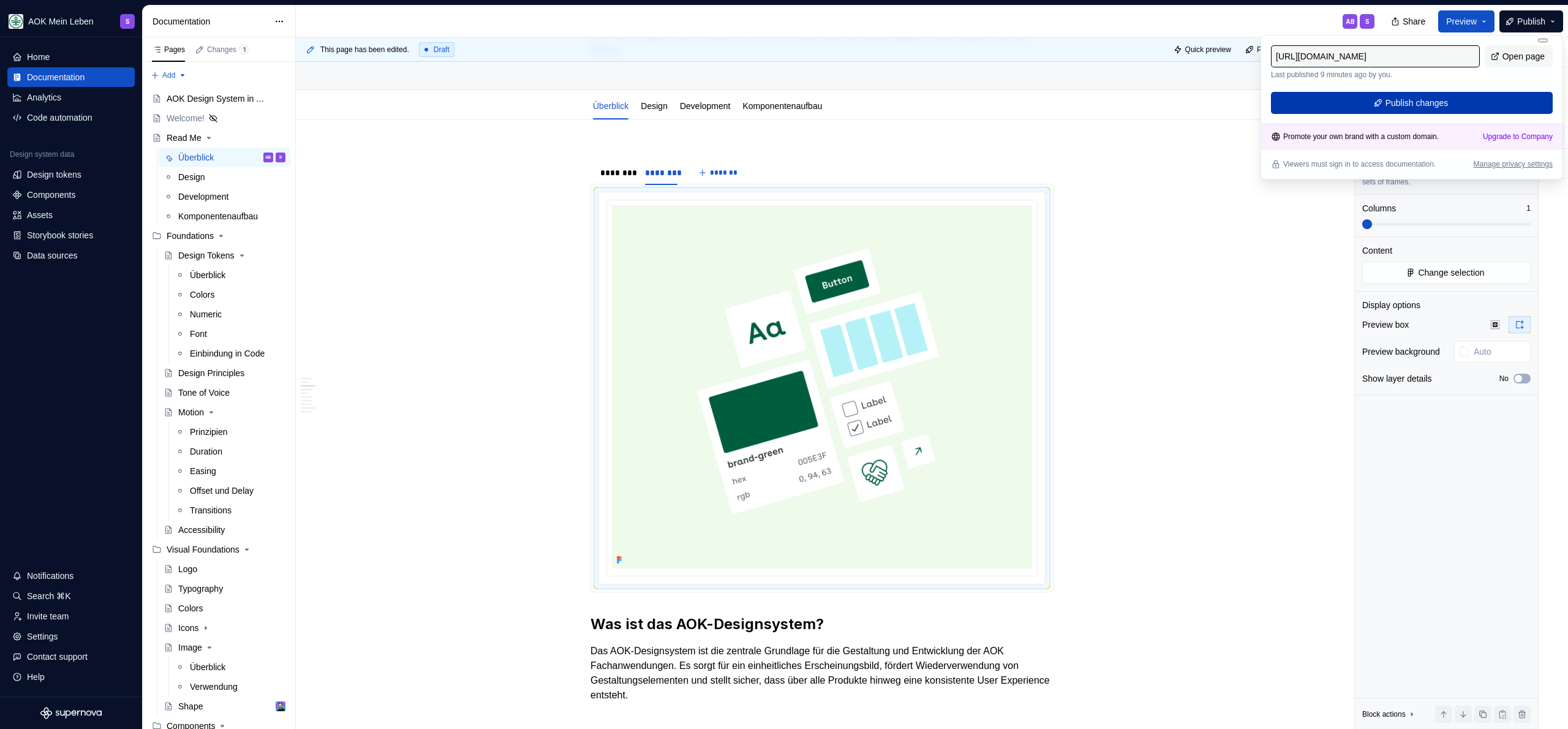
click at [1435, 104] on span "Publish changes" at bounding box center [1417, 103] width 63 height 13
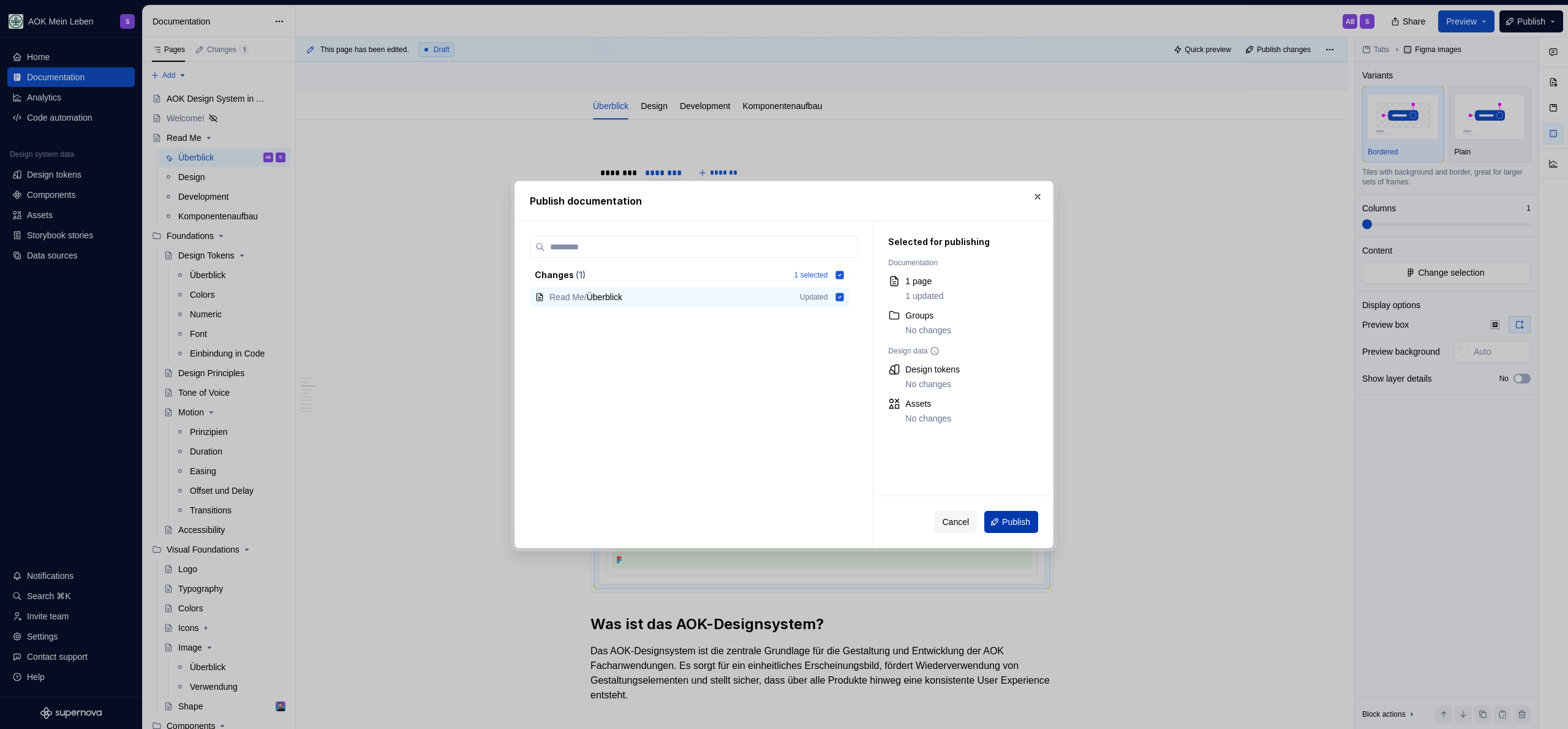
click at [1013, 523] on span "Publish" at bounding box center [1016, 523] width 28 height 13
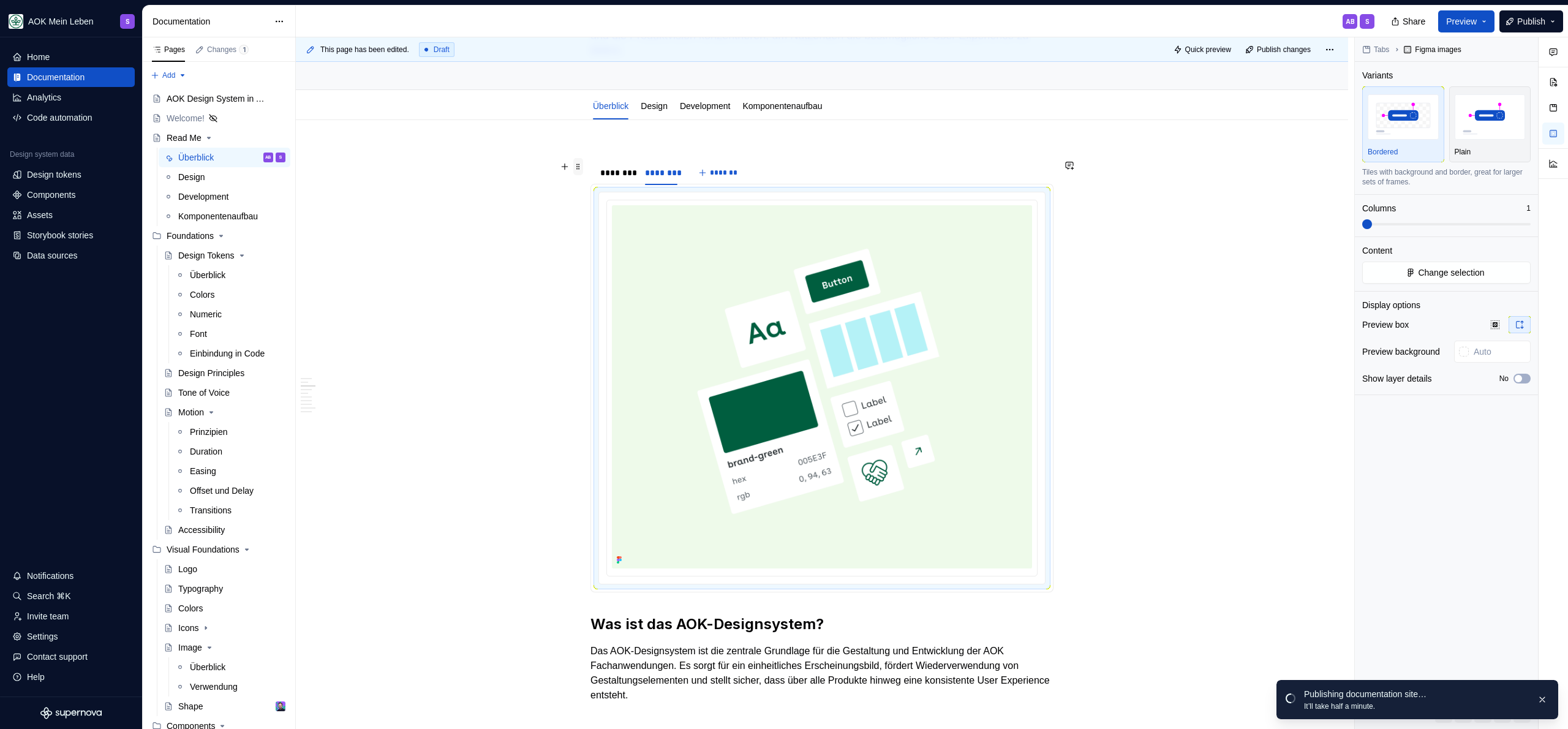
click at [577, 168] on span at bounding box center [578, 166] width 10 height 17
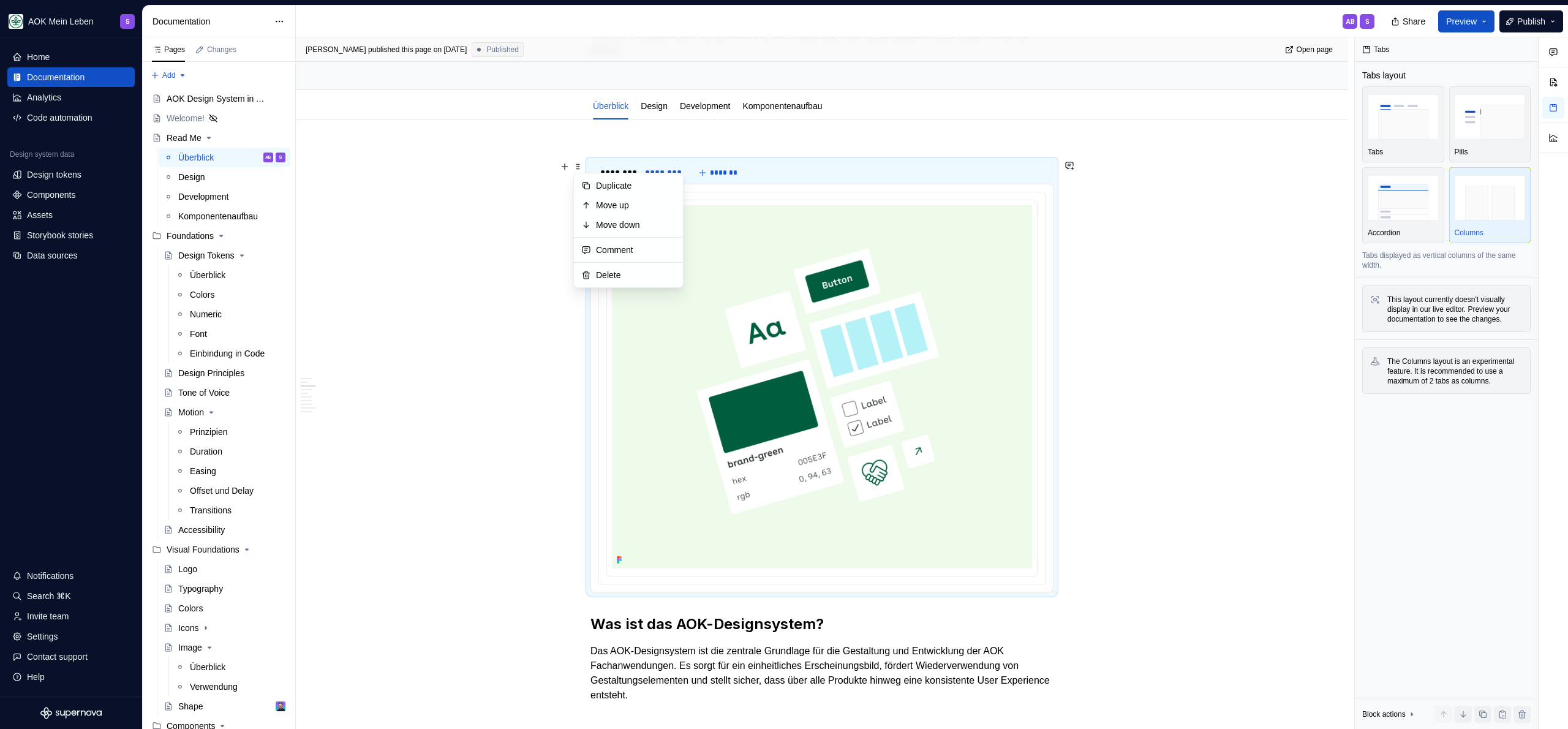
click at [576, 164] on span at bounding box center [578, 166] width 10 height 17
click at [1248, 231] on div "Sandra published this page on September 23, 2025 Published Open page Read Me St…" at bounding box center [825, 384] width 1058 height 693
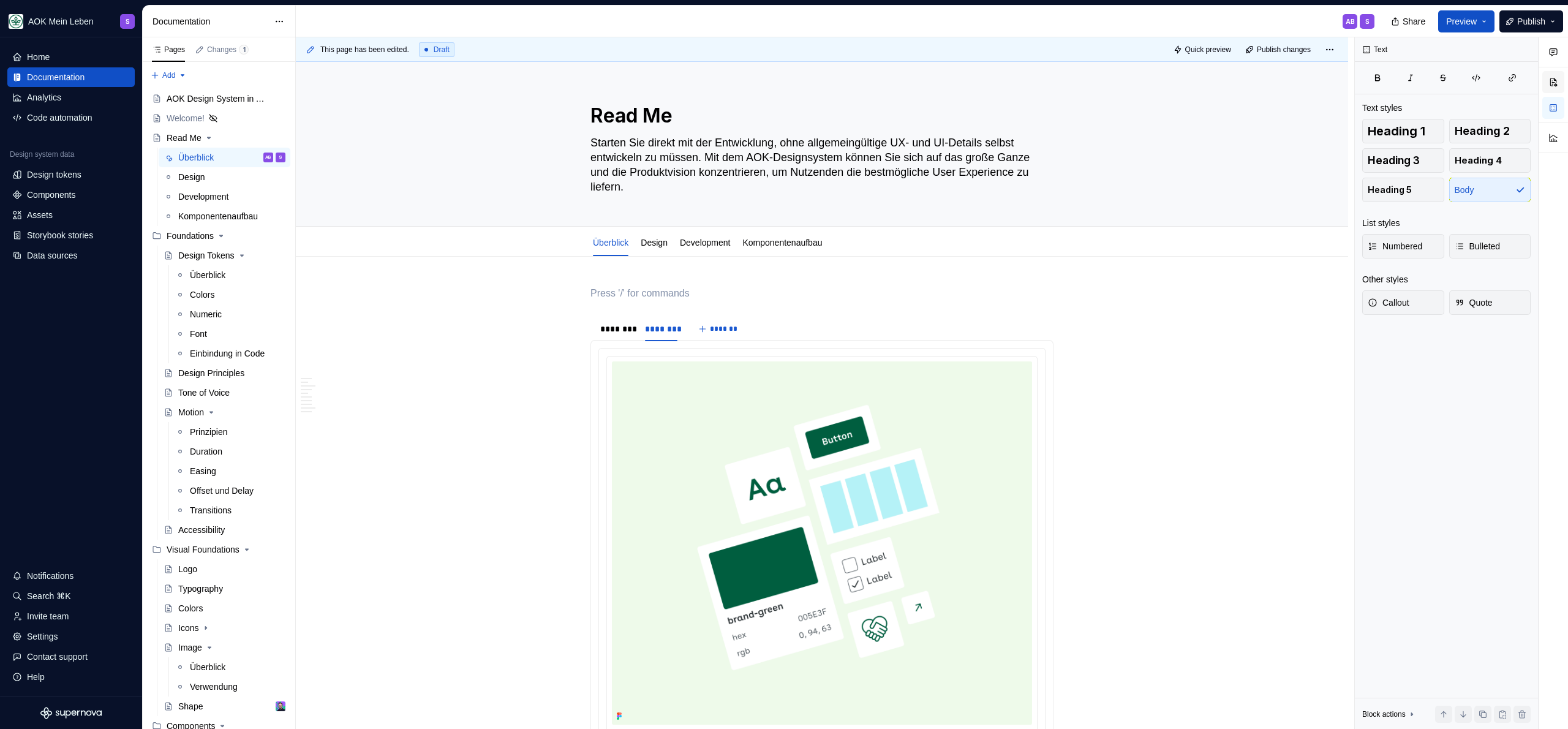
click at [1550, 87] on button "button" at bounding box center [1553, 82] width 22 height 22
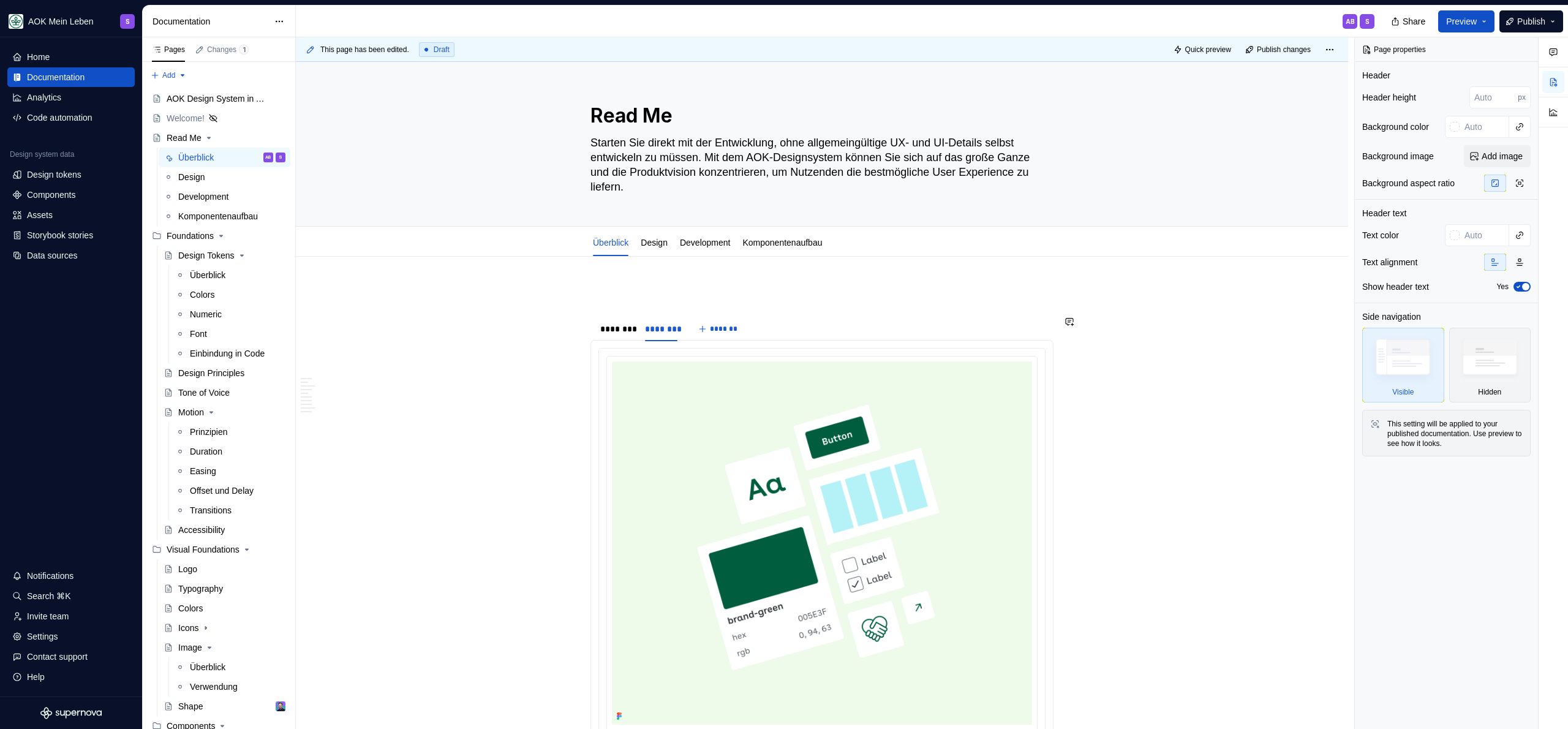
click at [839, 292] on p at bounding box center [822, 293] width 463 height 14
click at [813, 297] on p at bounding box center [822, 293] width 463 height 14
click at [812, 297] on p at bounding box center [822, 293] width 463 height 14
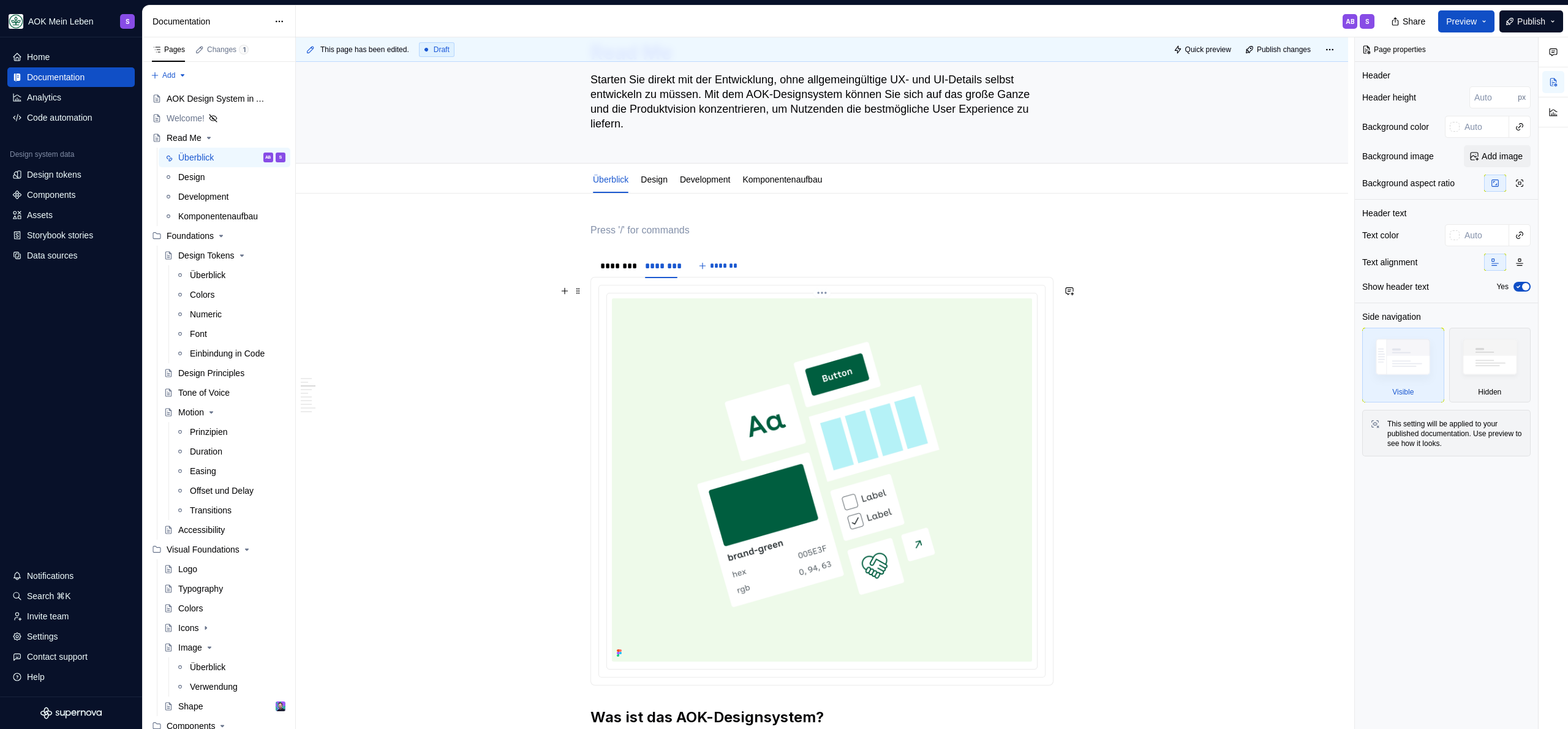
scroll to position [58, 0]
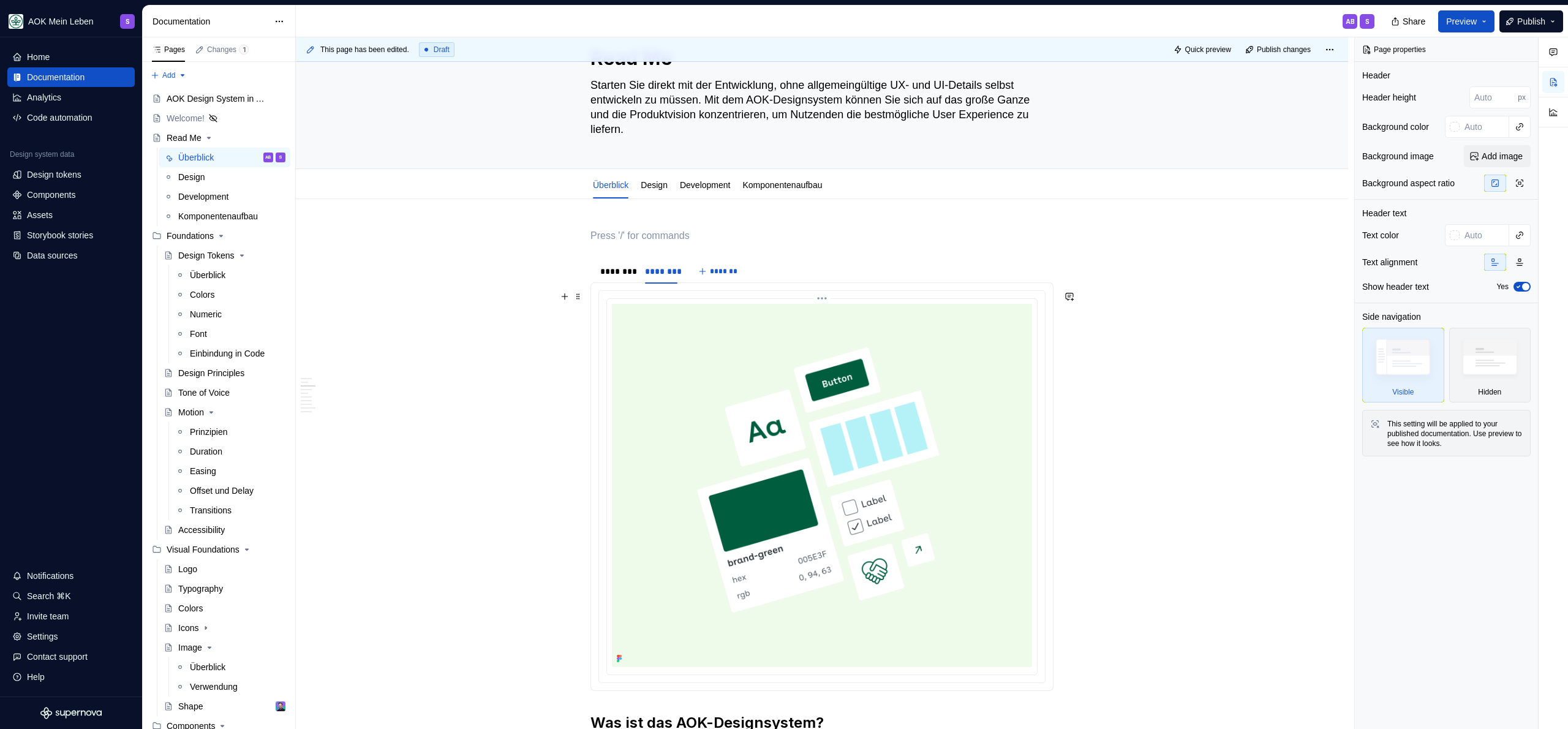
click at [839, 366] on img at bounding box center [822, 486] width 420 height 363
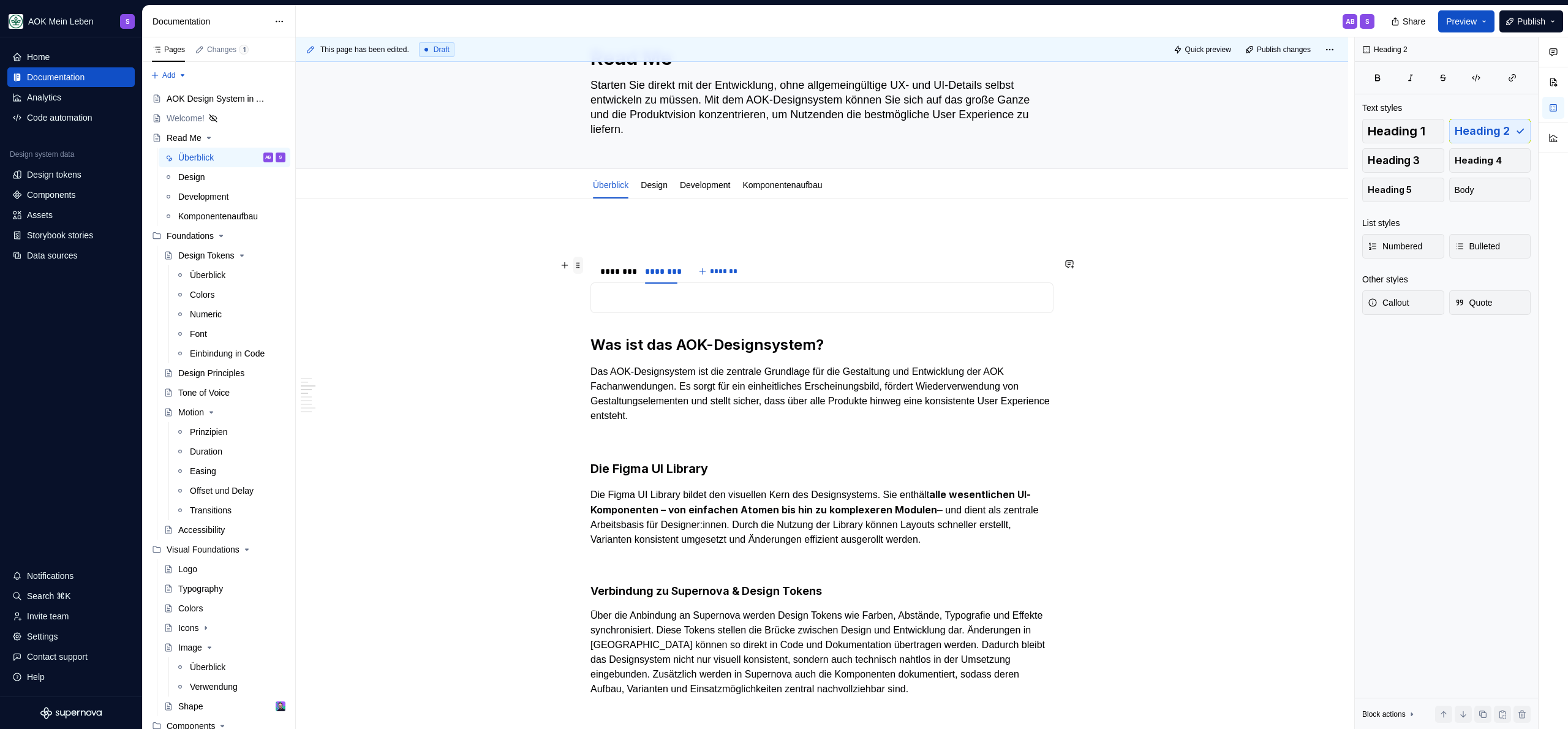
click at [581, 265] on span at bounding box center [578, 265] width 10 height 17
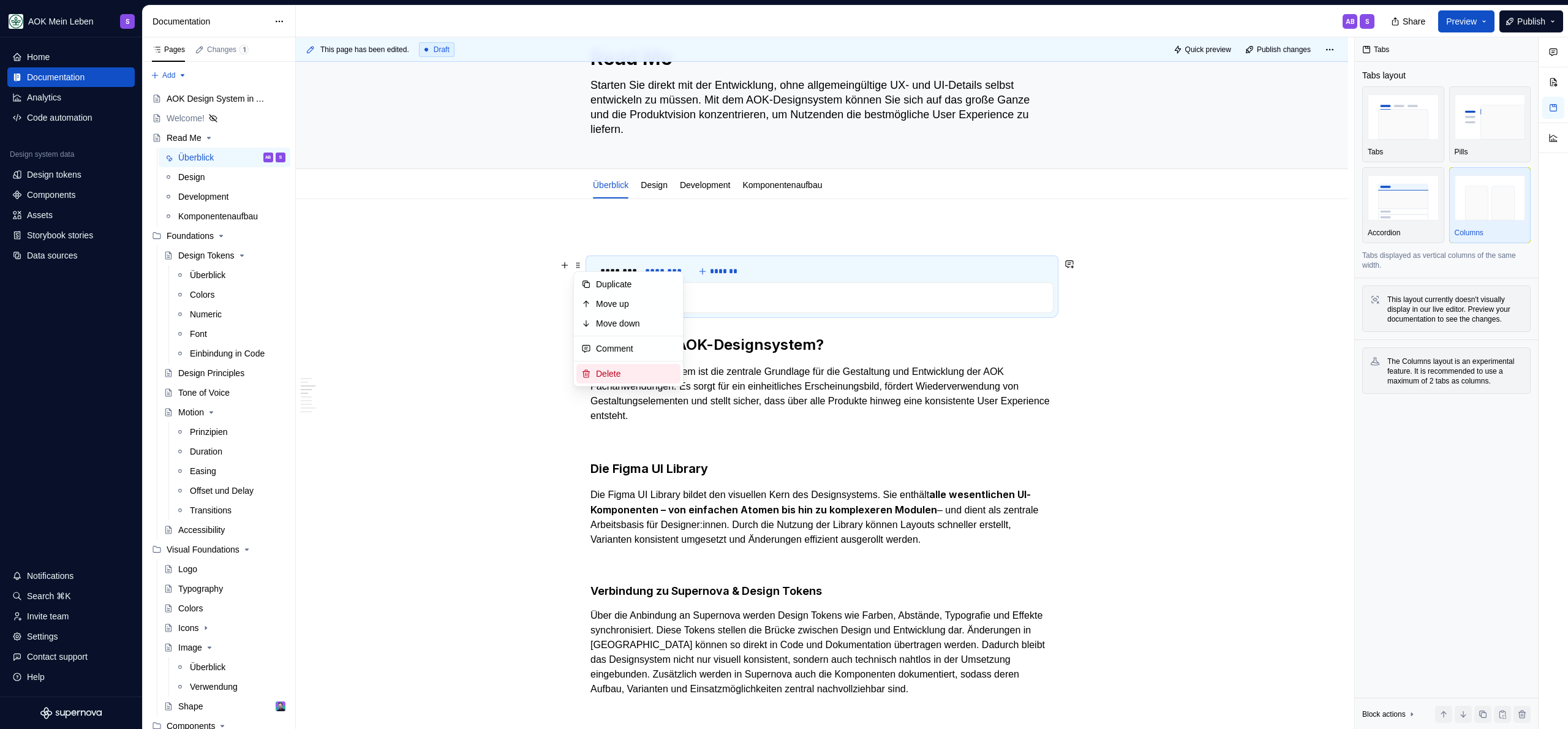
click at [605, 373] on div "Delete" at bounding box center [635, 374] width 80 height 13
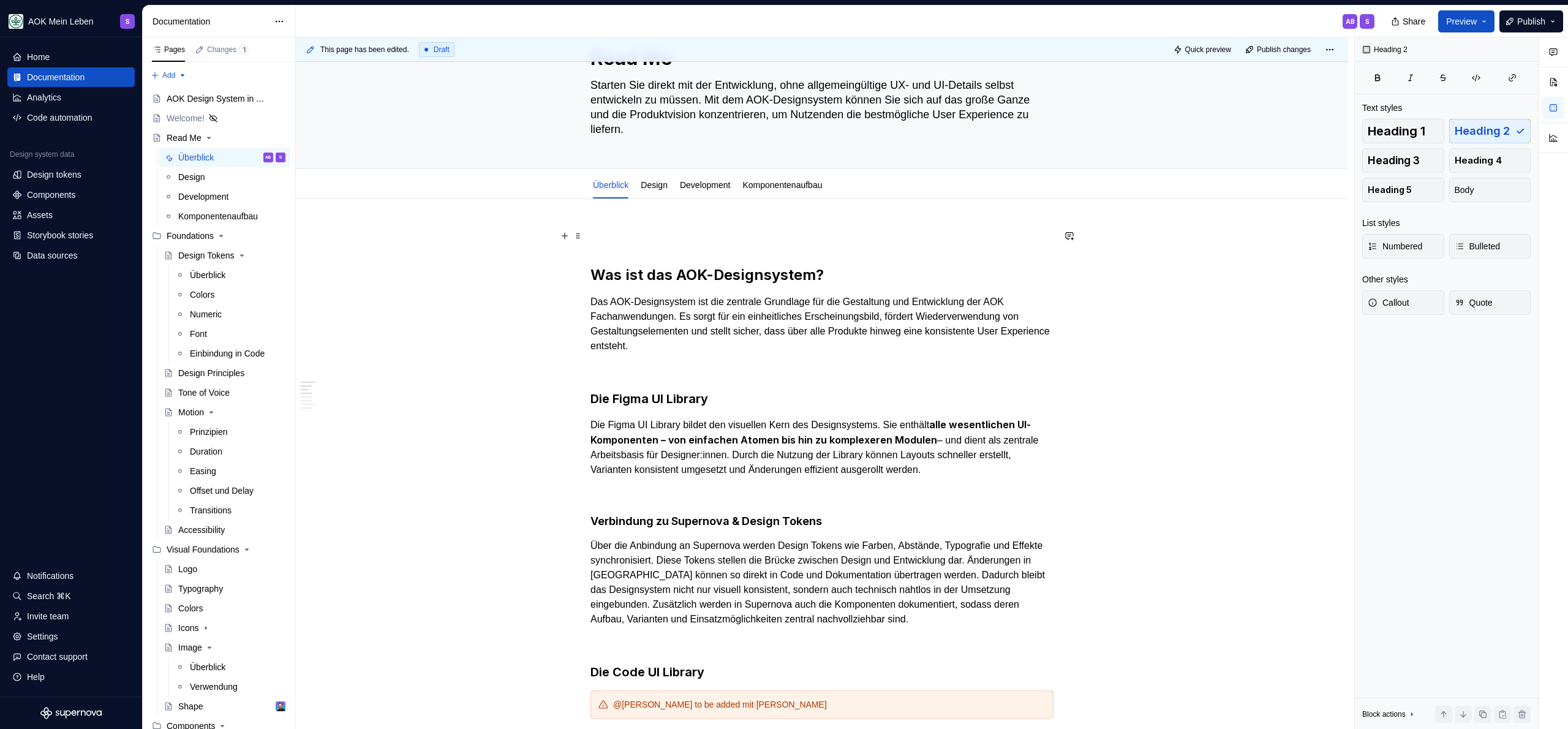
click at [683, 237] on p at bounding box center [822, 235] width 463 height 14
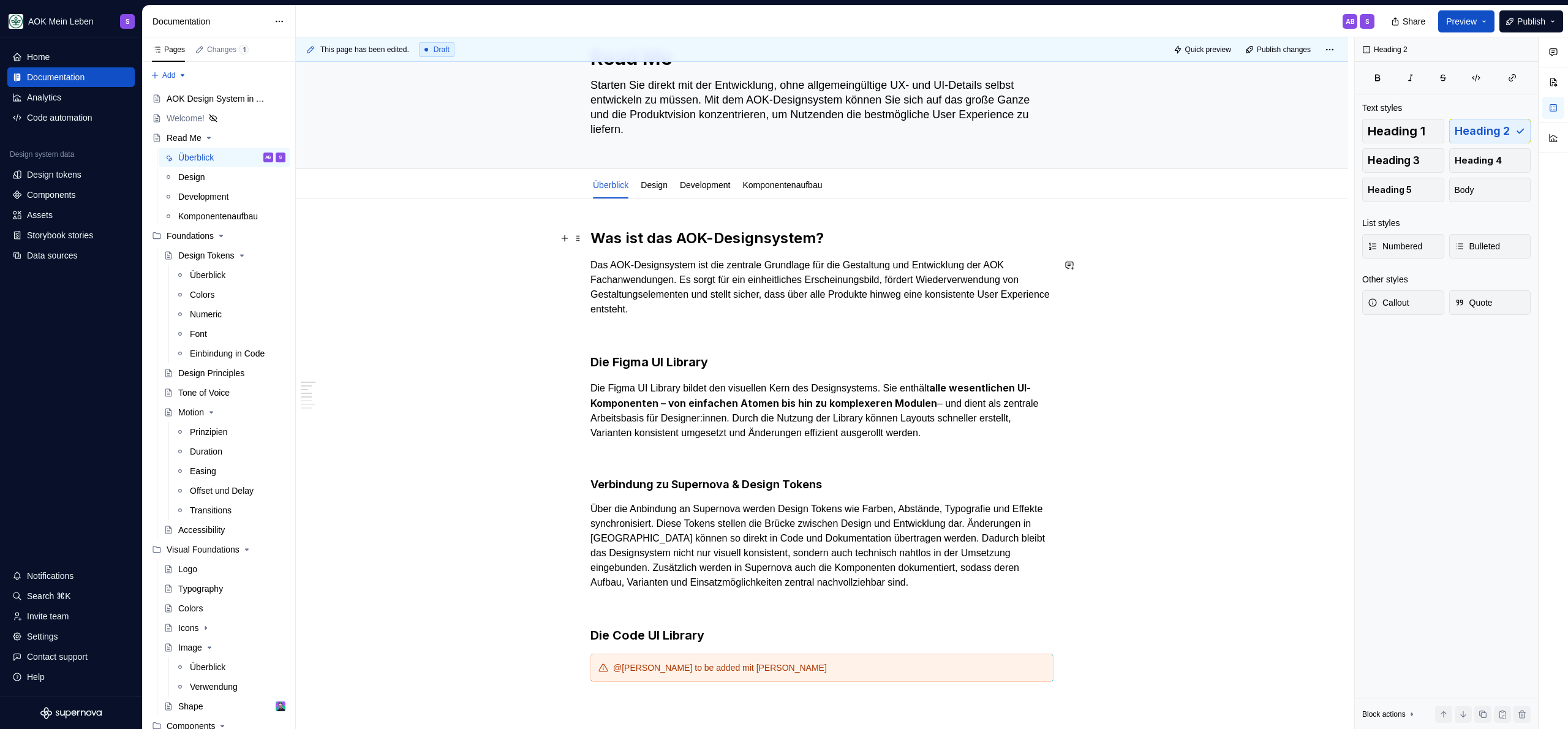
click at [900, 240] on h2 "Was ist das AOK-Designsystem?" at bounding box center [822, 238] width 463 height 19
click at [833, 360] on h3 "Die Figma UI Library" at bounding box center [822, 362] width 463 height 17
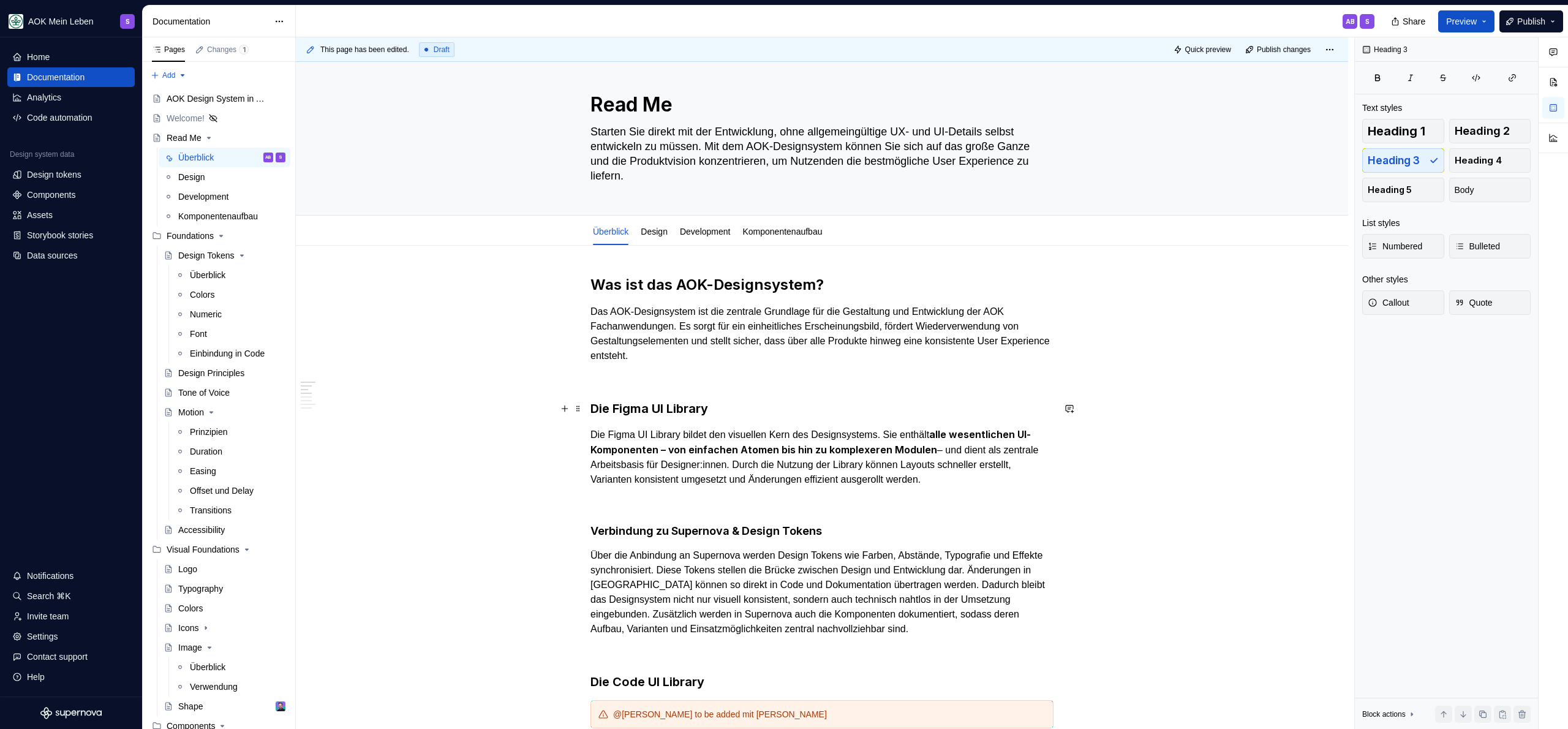
scroll to position [0, 0]
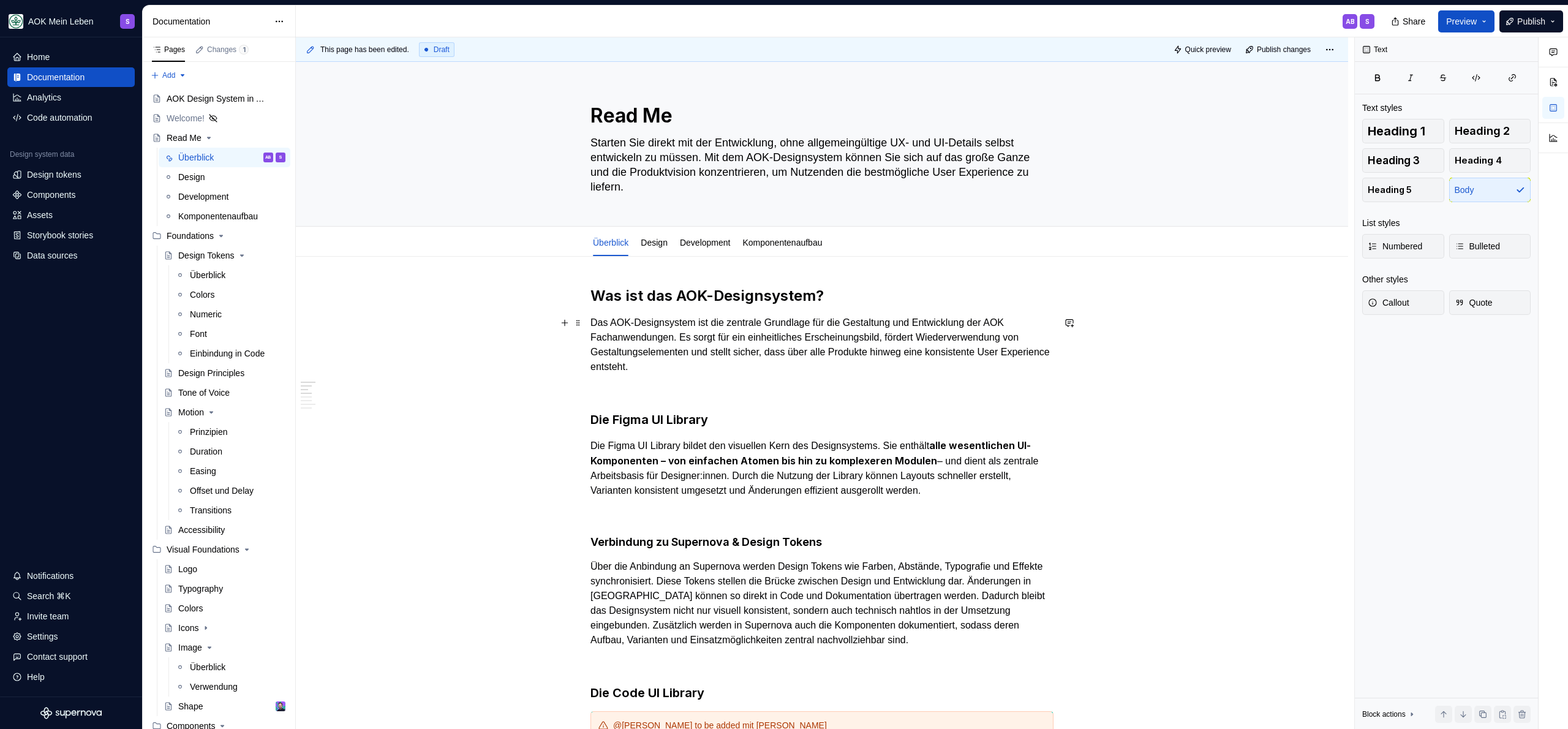
click at [801, 374] on p "Das AOK-Designsystem ist die zentrale Grundlage für die Gestaltung und Entwickl…" at bounding box center [822, 345] width 463 height 59
click at [804, 371] on p "Das AOK-Designsystem ist die zentrale Grundlage für die Gestaltung und Entwickl…" at bounding box center [822, 345] width 463 height 59
click at [801, 438] on p "Die Figma UI Library bildet den visuellen Kern des Designsystems. Sie enthält a…" at bounding box center [822, 468] width 463 height 60
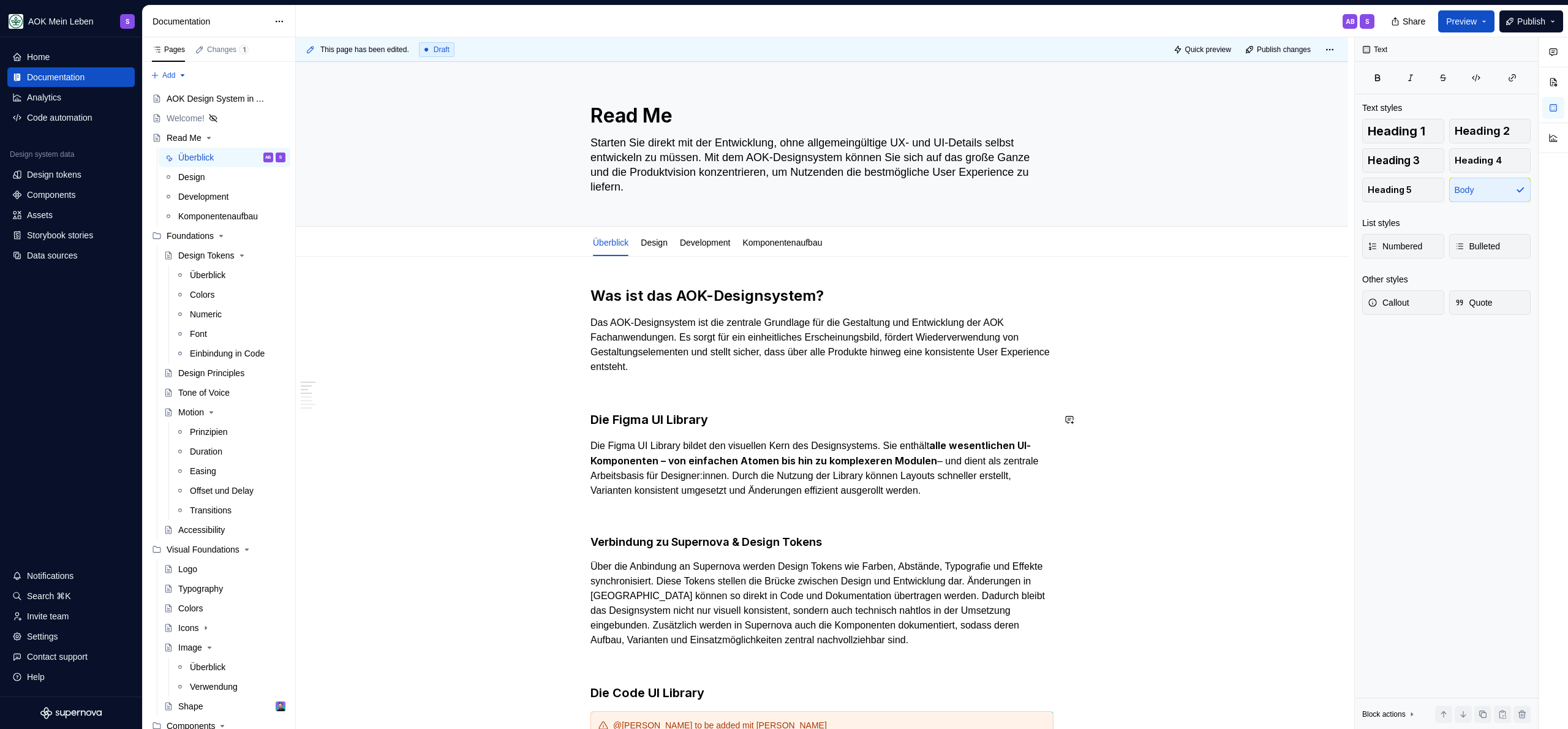
click at [810, 415] on h3 "Die Figma UI Library" at bounding box center [822, 419] width 463 height 17
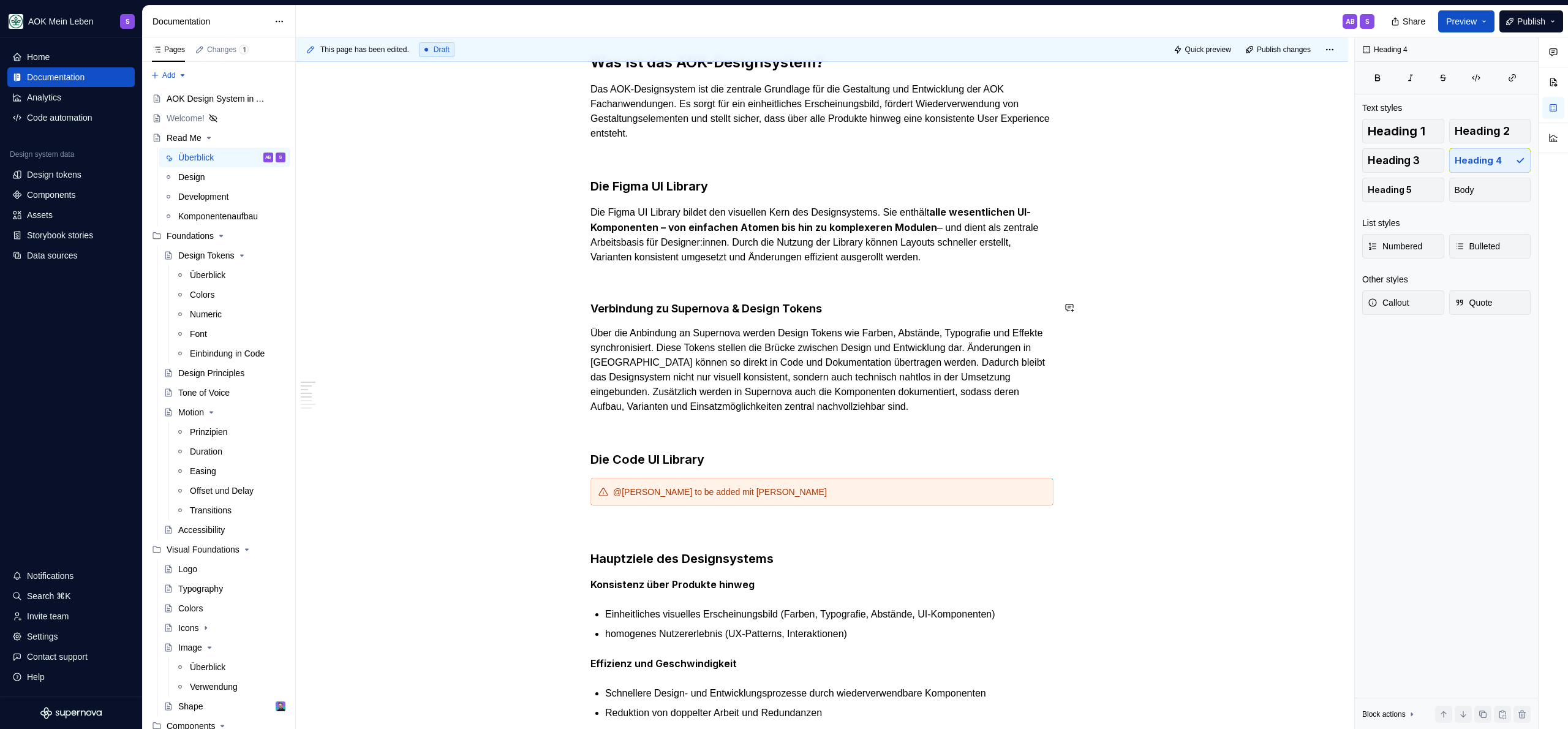
click at [872, 310] on h4 "Verbindung zu Supernova & Design Tokens" at bounding box center [822, 309] width 463 height 14
click at [808, 457] on h3 "Die Code UI Library" at bounding box center [822, 459] width 463 height 17
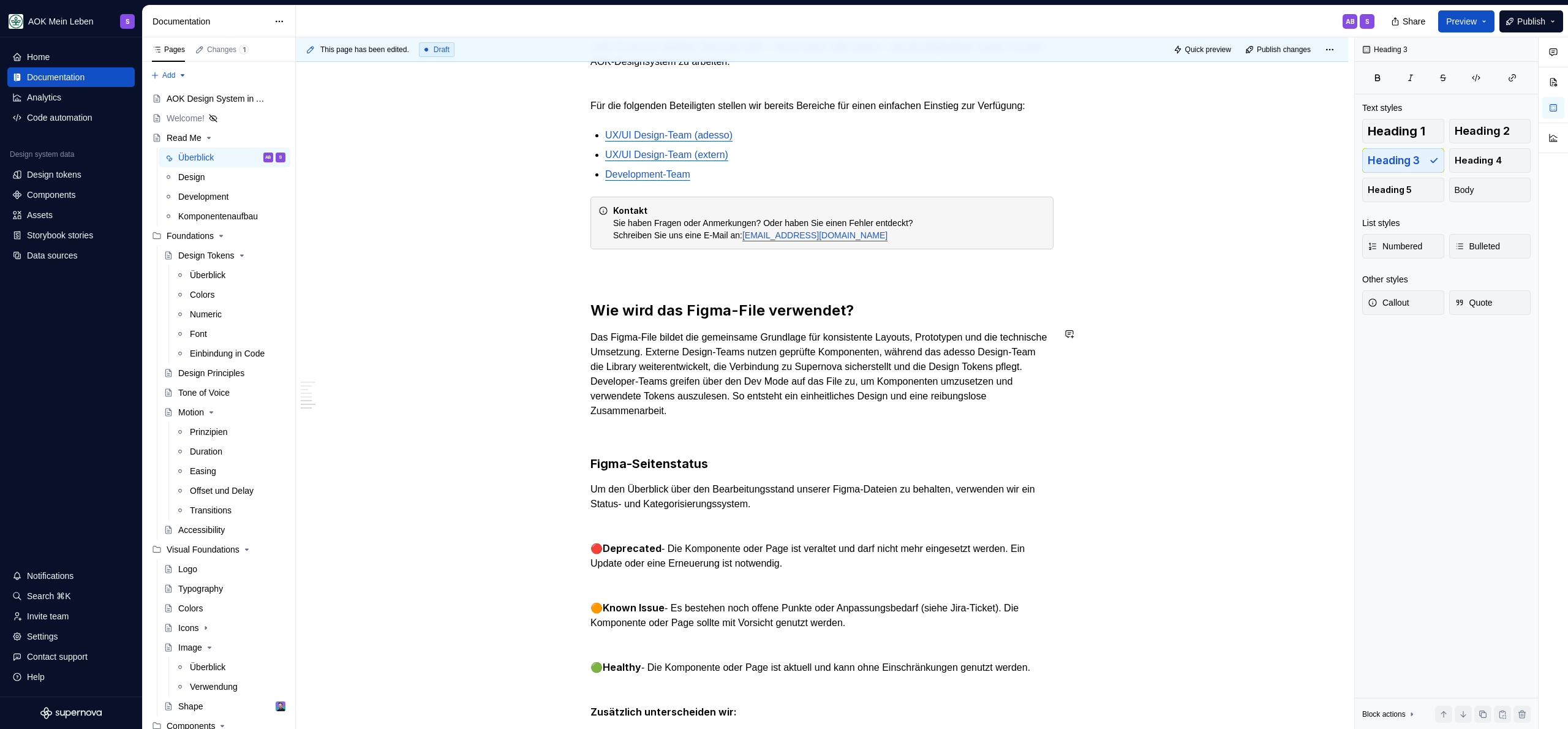
scroll to position [1144, 0]
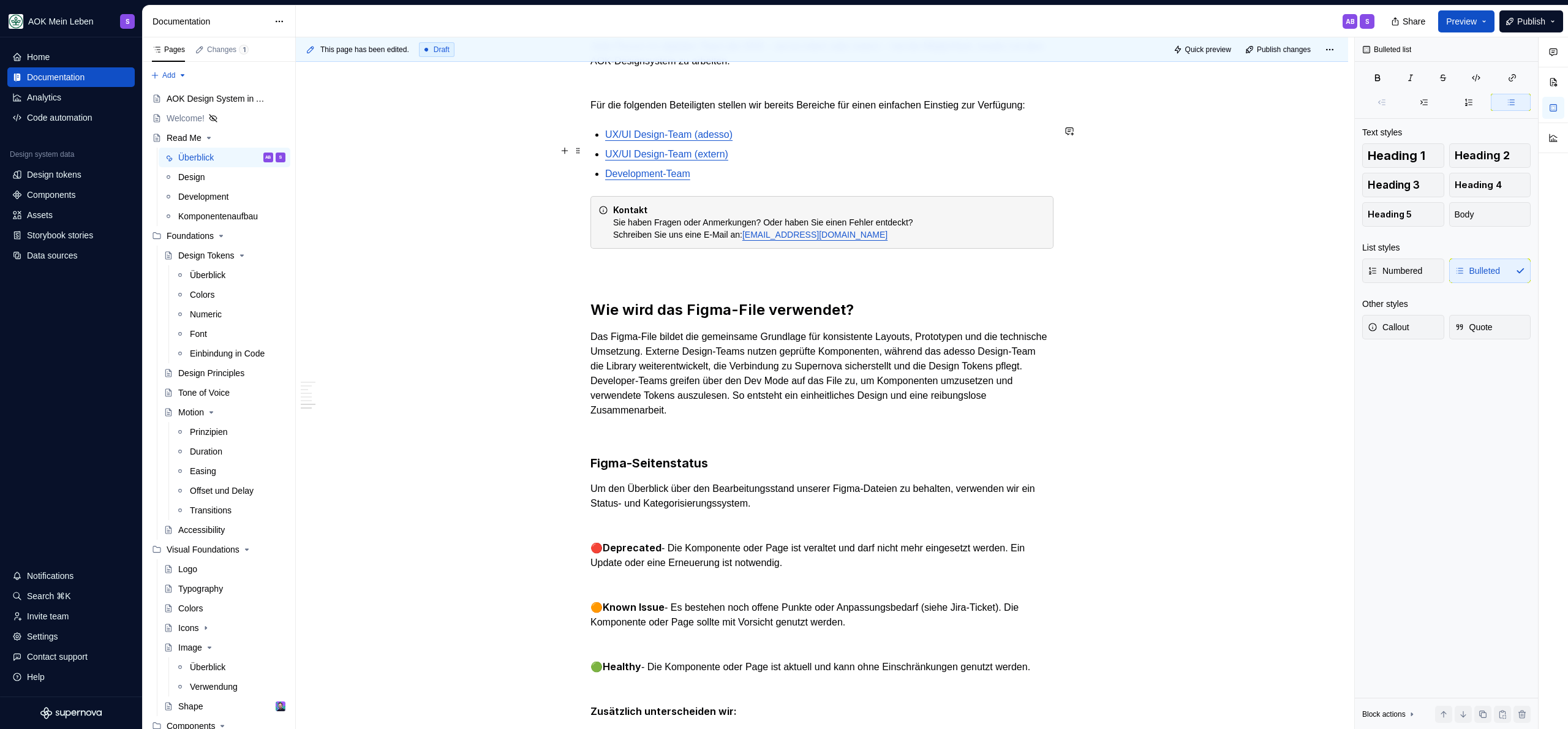
click at [764, 155] on p "UX/UI Design-Team (extern)" at bounding box center [829, 154] width 448 height 14
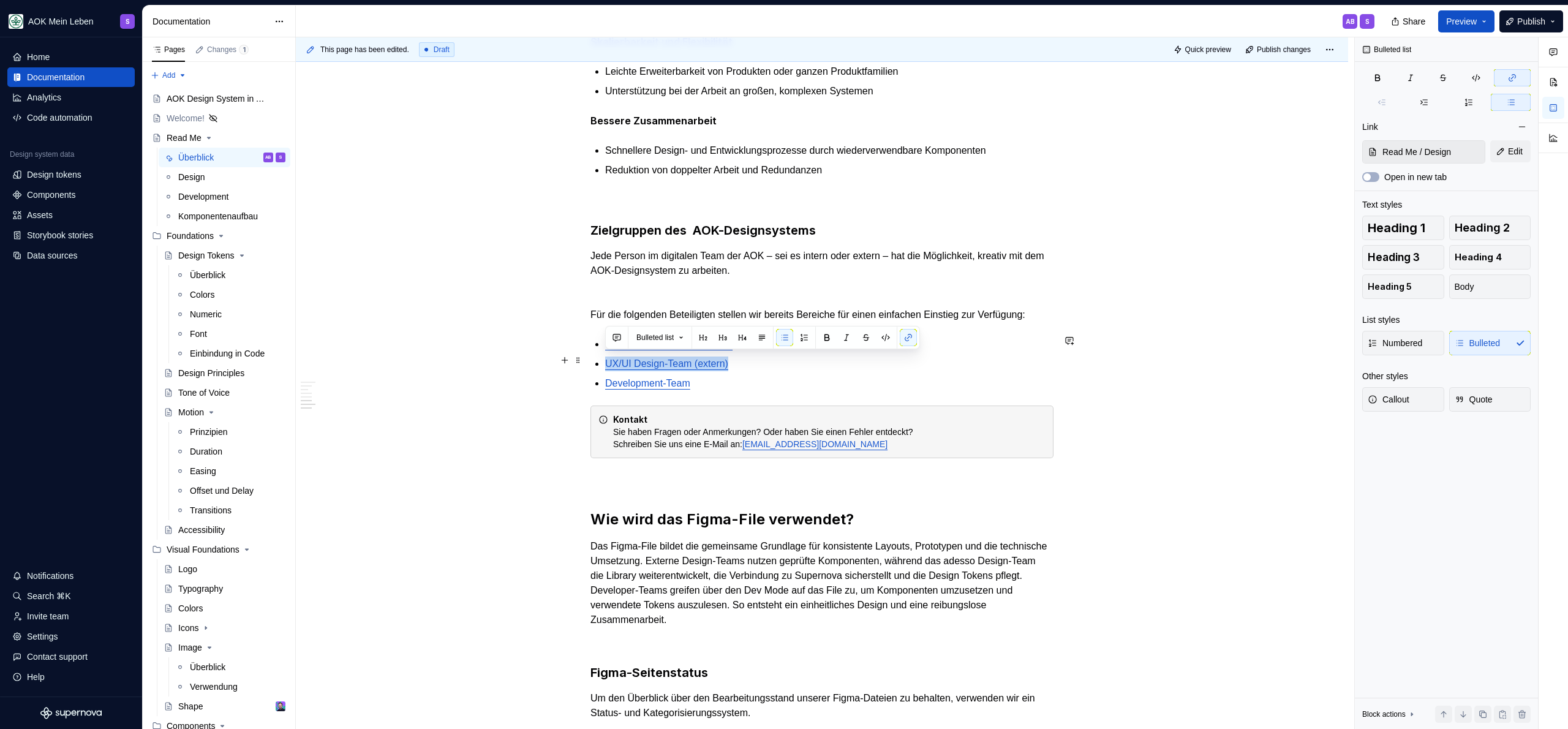
drag, startPoint x: 755, startPoint y: 361, endPoint x: 522, endPoint y: 358, distance: 233.0
click at [522, 358] on div "Was ist das AOK-Designsystem? Das AOK-Designsystem ist die zentrale Grundlage f…" at bounding box center [822, 265] width 1052 height 1886
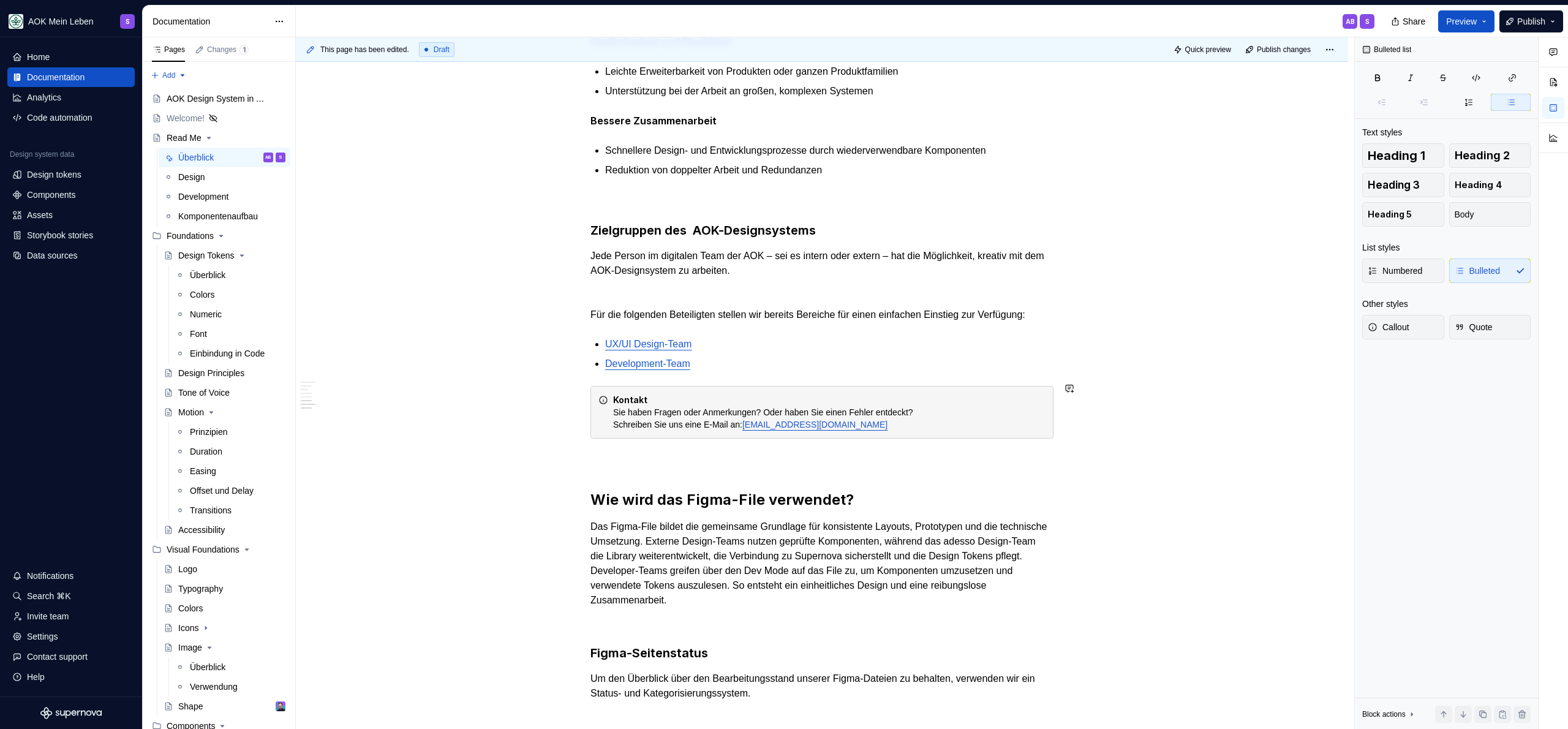
click at [792, 359] on p "Development-Team" at bounding box center [829, 364] width 448 height 14
click at [666, 471] on div "Was ist das AOK-Designsystem? Das AOK-Designsystem ist die zentrale Grundlage f…" at bounding box center [822, 152] width 463 height 1603
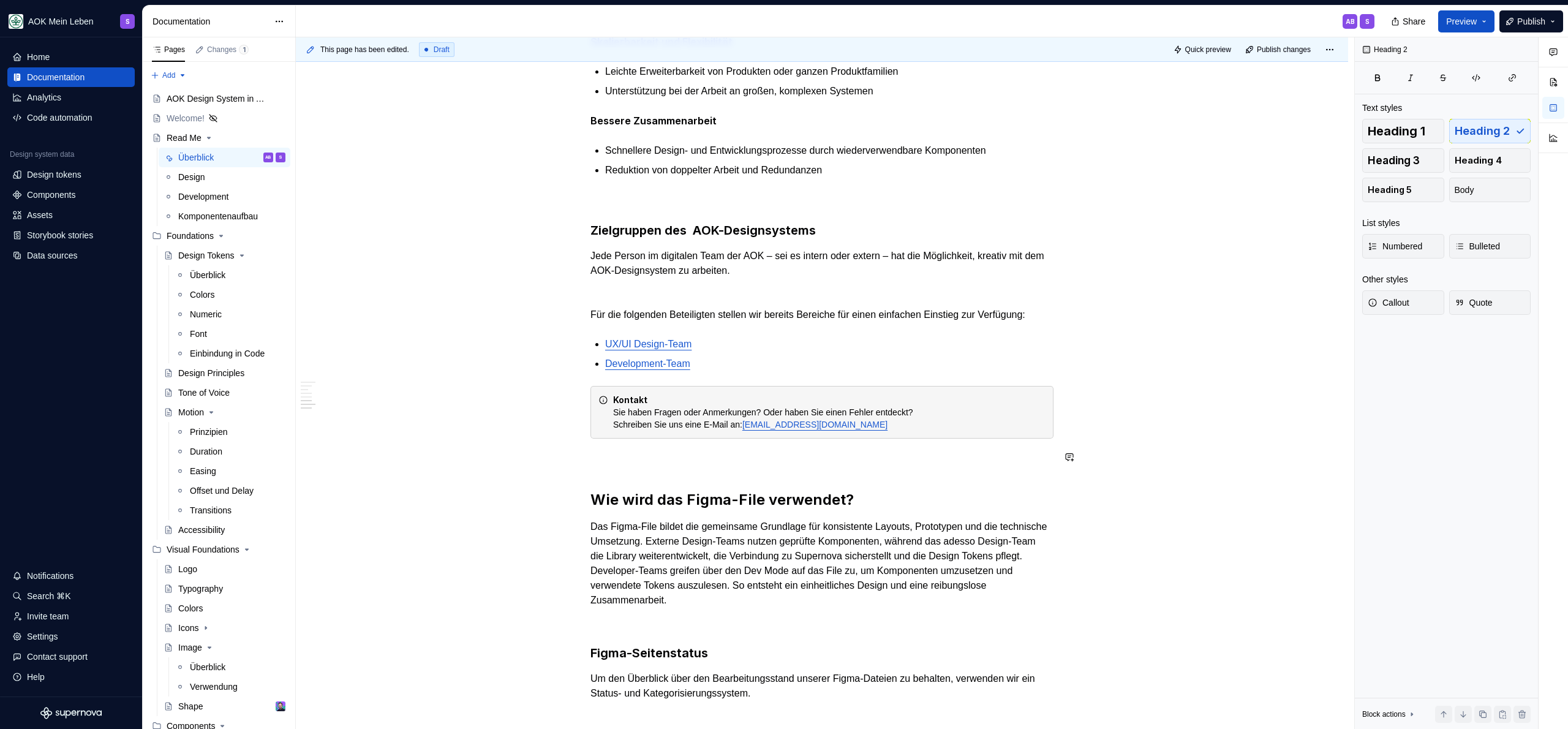
click at [672, 455] on p at bounding box center [822, 460] width 463 height 14
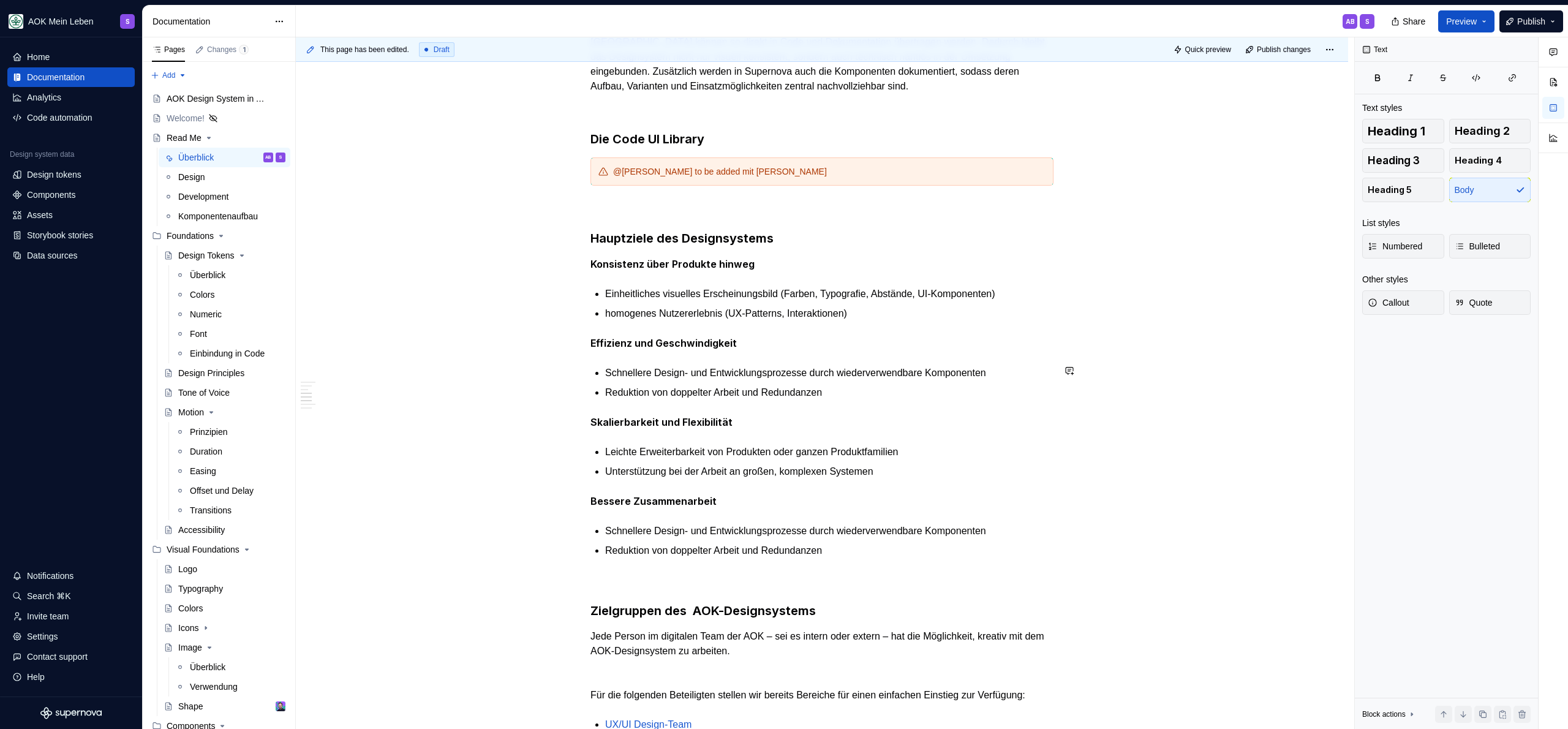
scroll to position [0, 0]
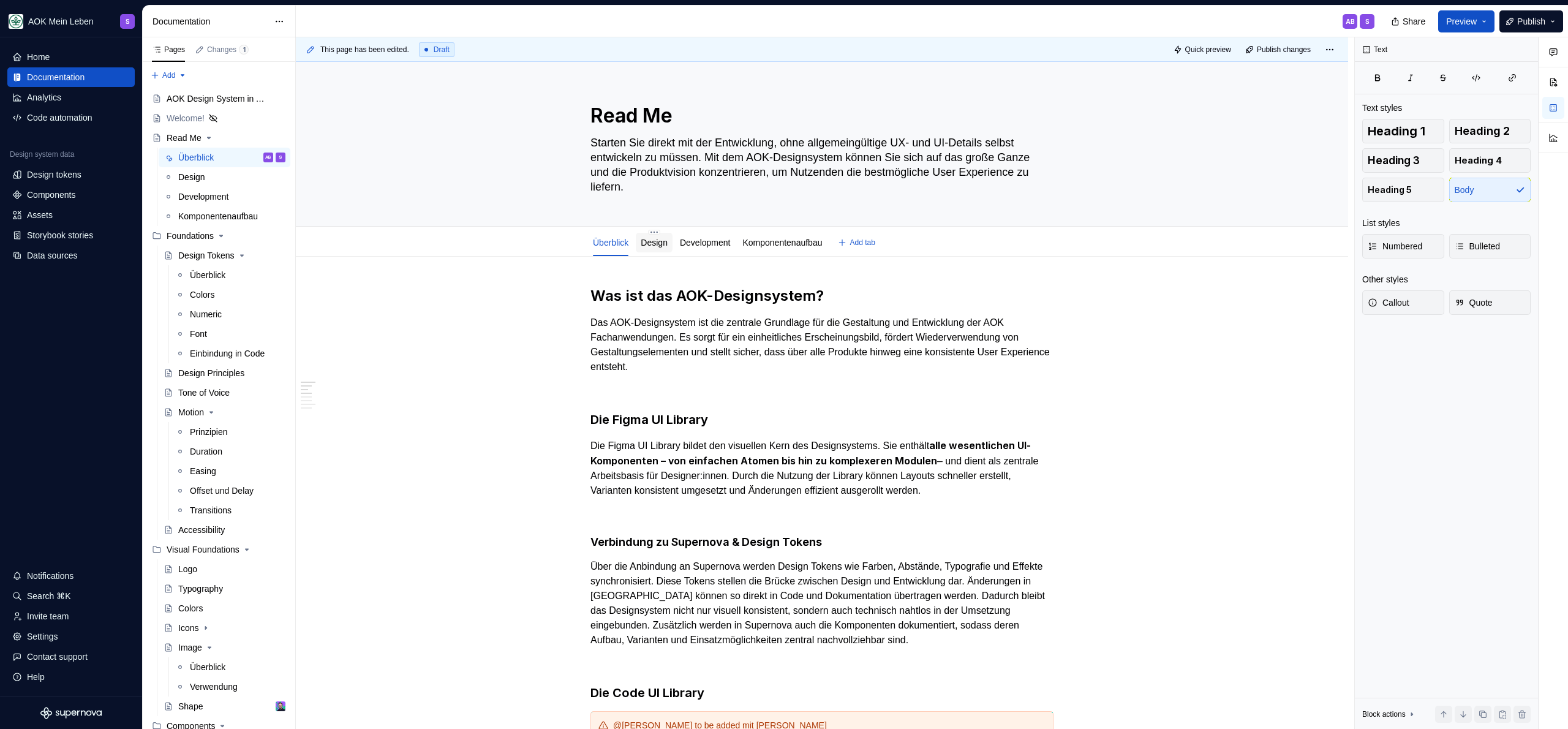
click at [662, 243] on link "Design" at bounding box center [654, 243] width 27 height 10
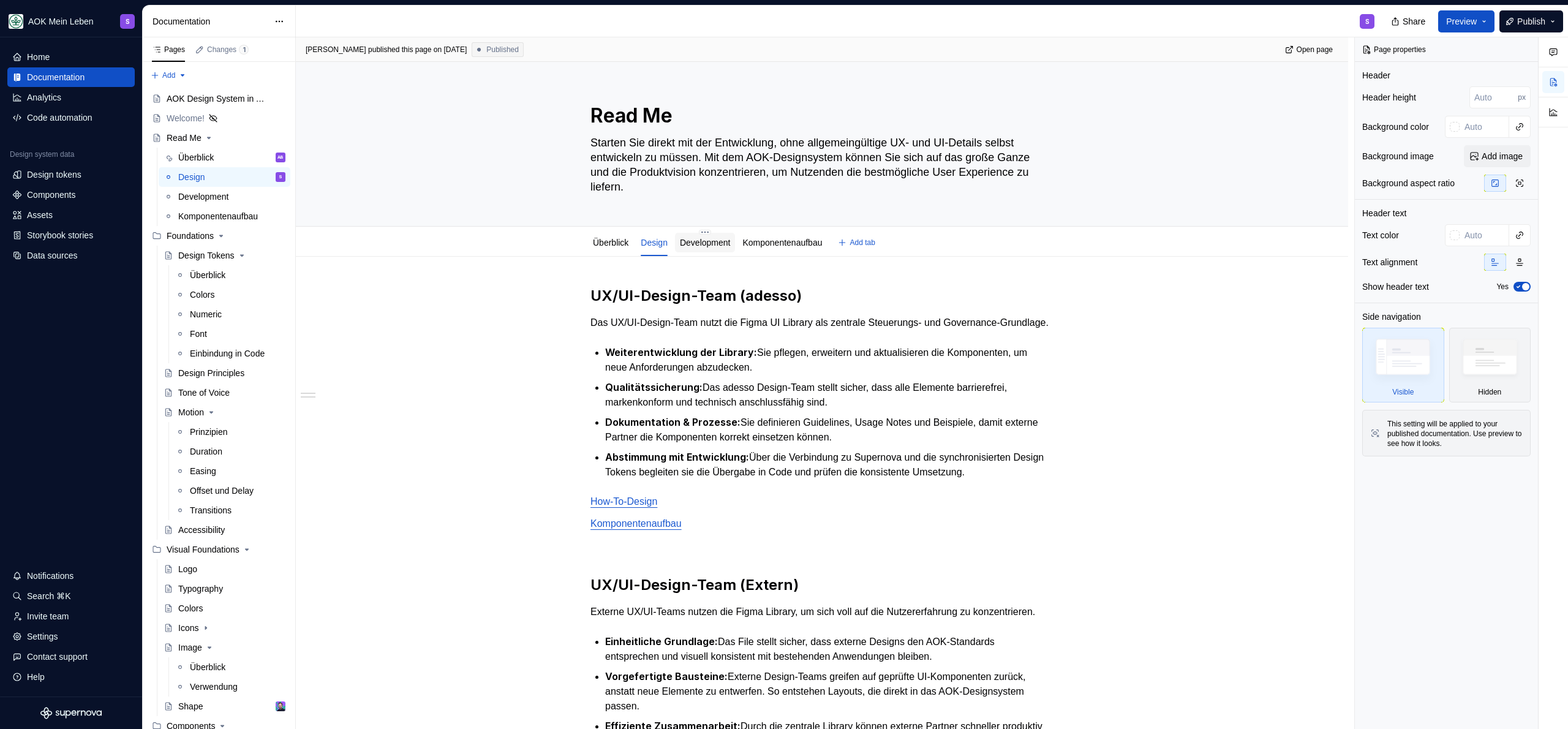
click at [719, 244] on link "Development" at bounding box center [705, 243] width 51 height 10
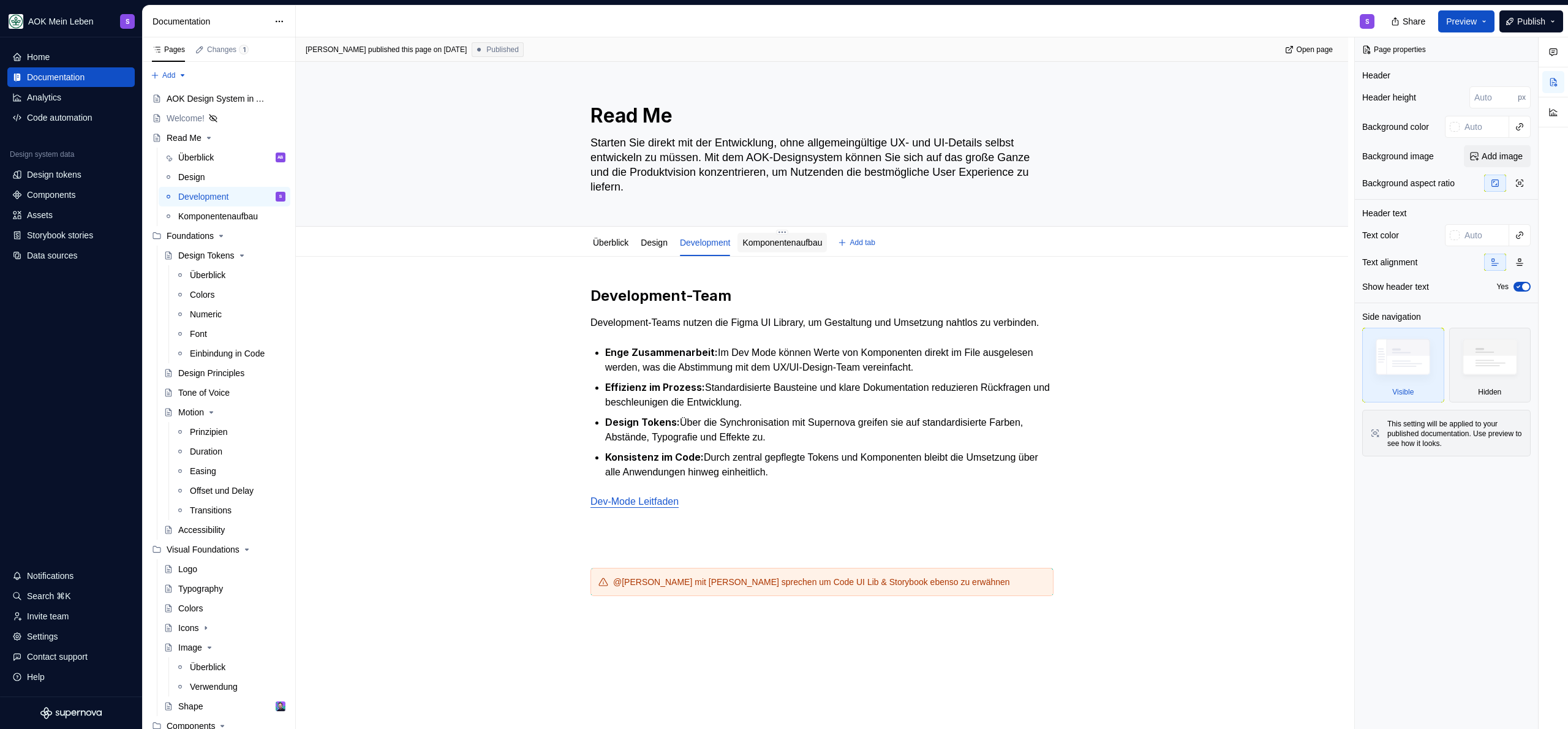
click at [799, 242] on link "Komponentenaufbau" at bounding box center [782, 243] width 80 height 10
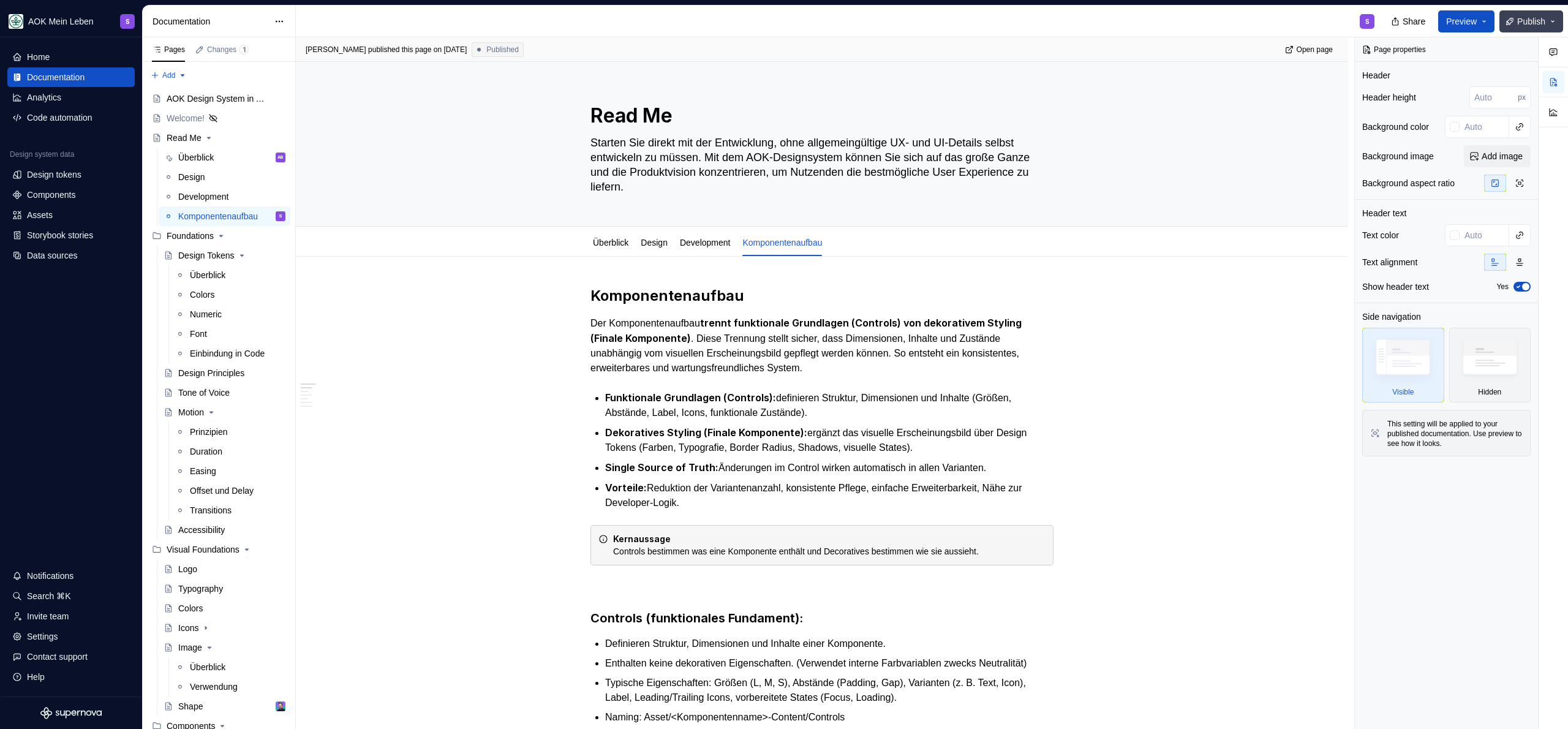
click at [1522, 22] on span "Publish" at bounding box center [1531, 21] width 28 height 13
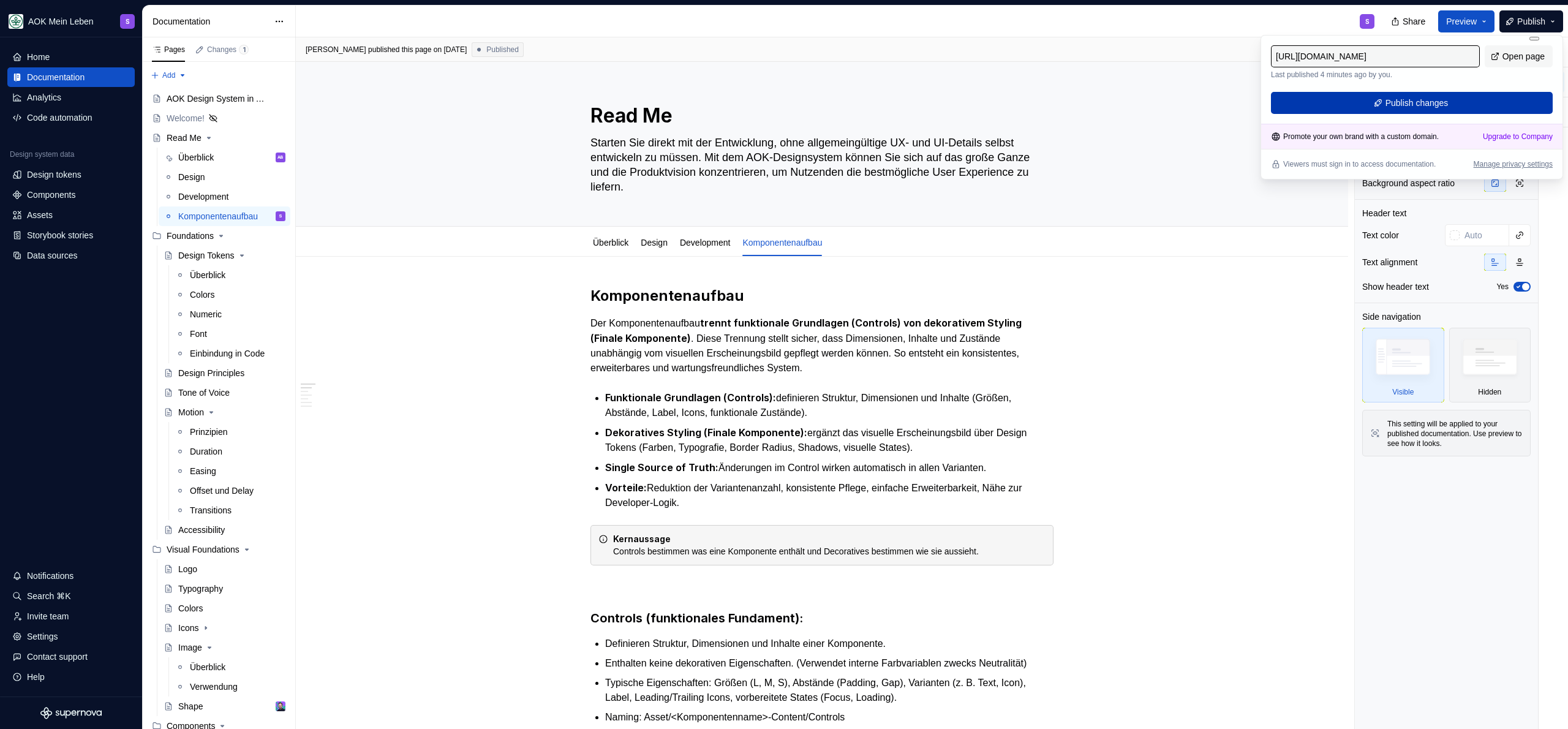
click at [1477, 95] on button "Publish changes" at bounding box center [1411, 103] width 282 height 22
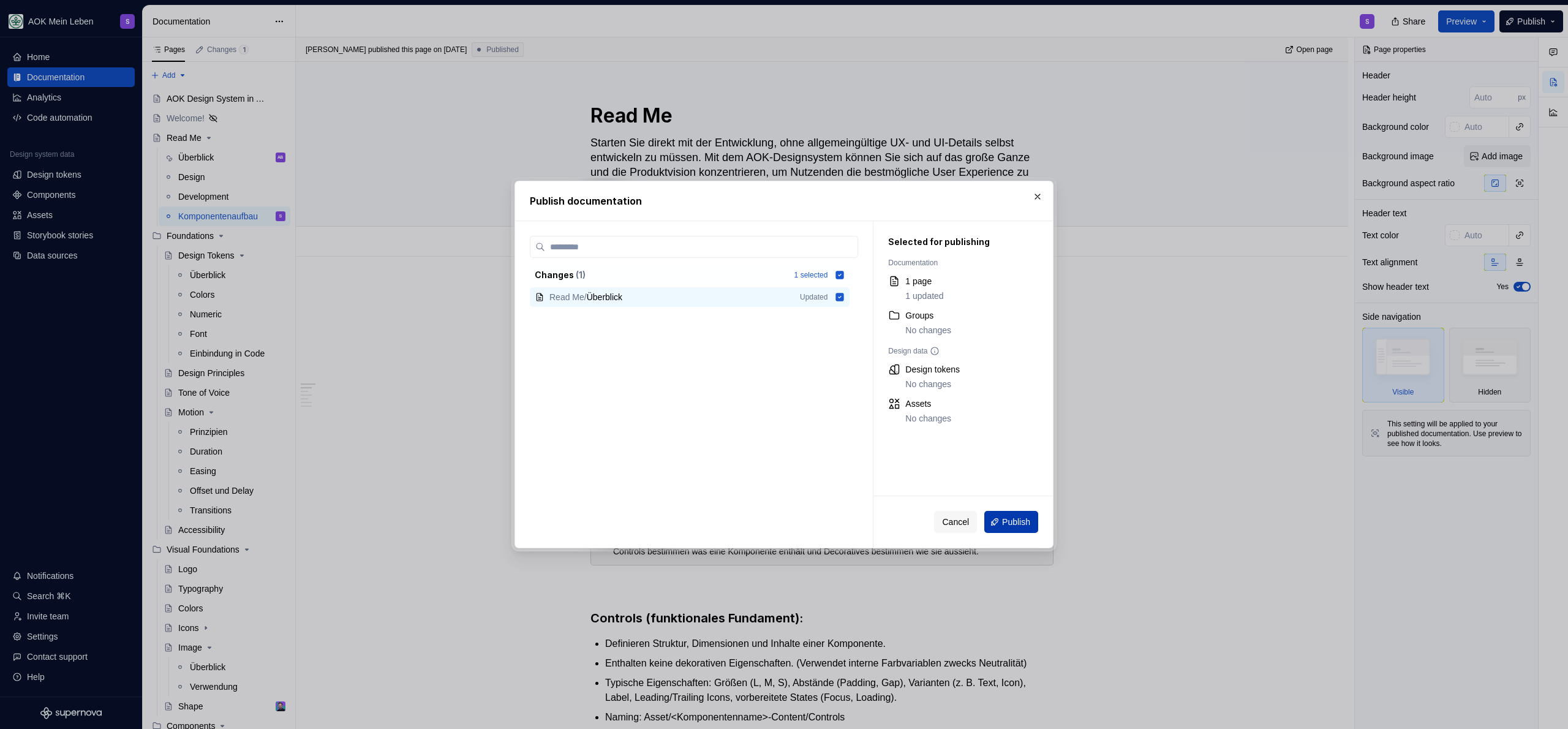
click at [1002, 523] on span "Publish" at bounding box center [1016, 523] width 28 height 13
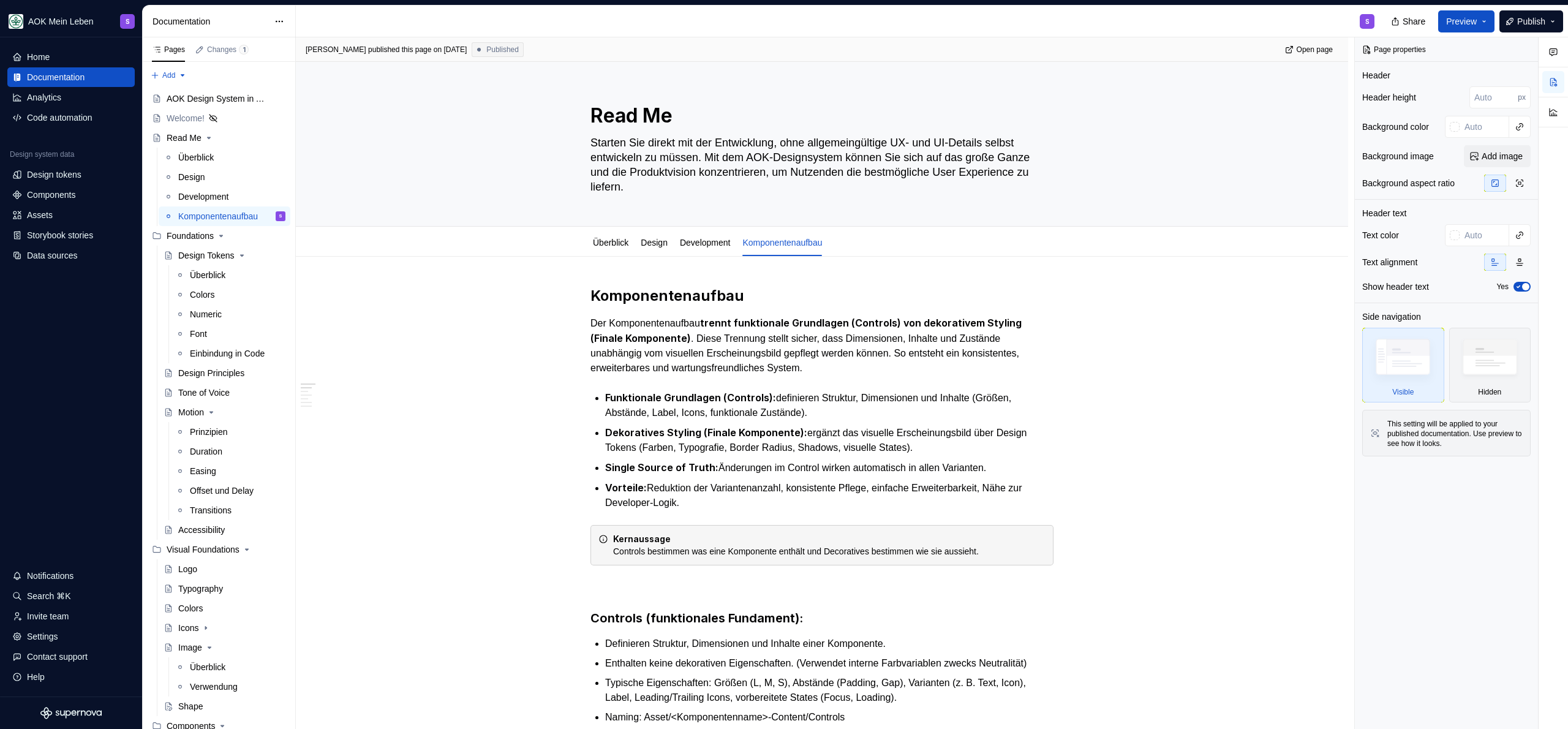
type textarea "*"
